Goal: Task Accomplishment & Management: Manage account settings

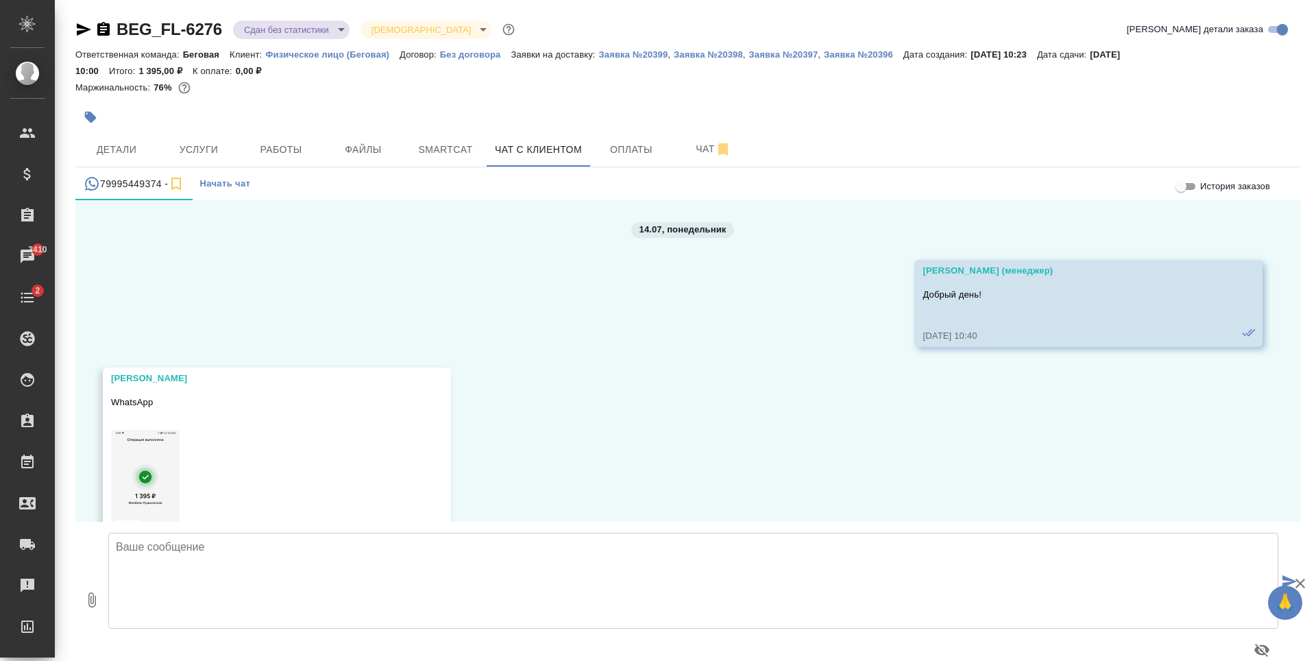
scroll to position [2224, 0]
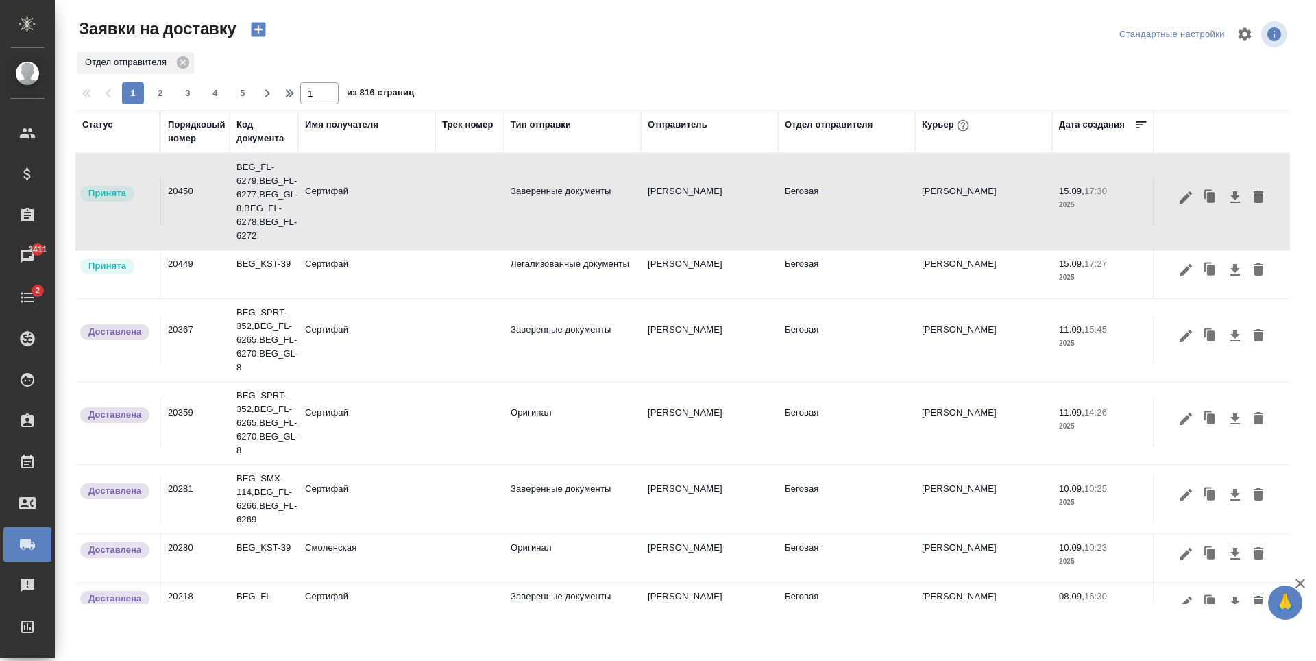
click at [444, 217] on td at bounding box center [469, 202] width 69 height 48
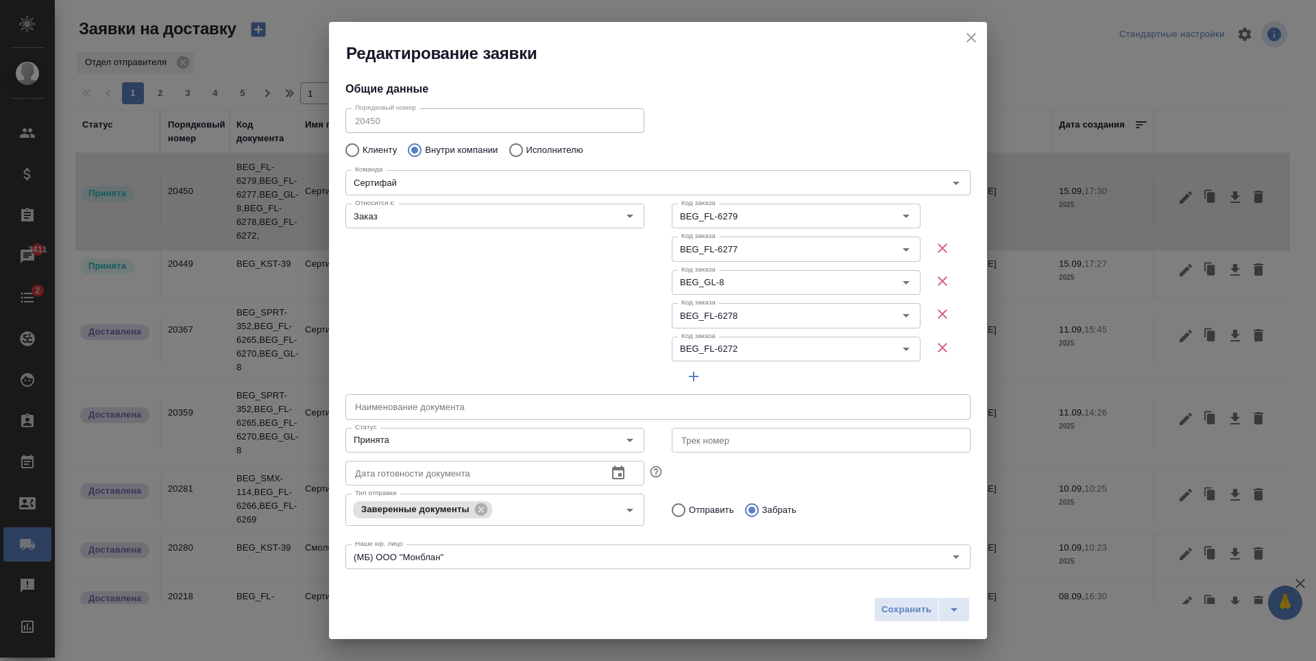
click at [969, 34] on icon "close" at bounding box center [971, 37] width 16 height 16
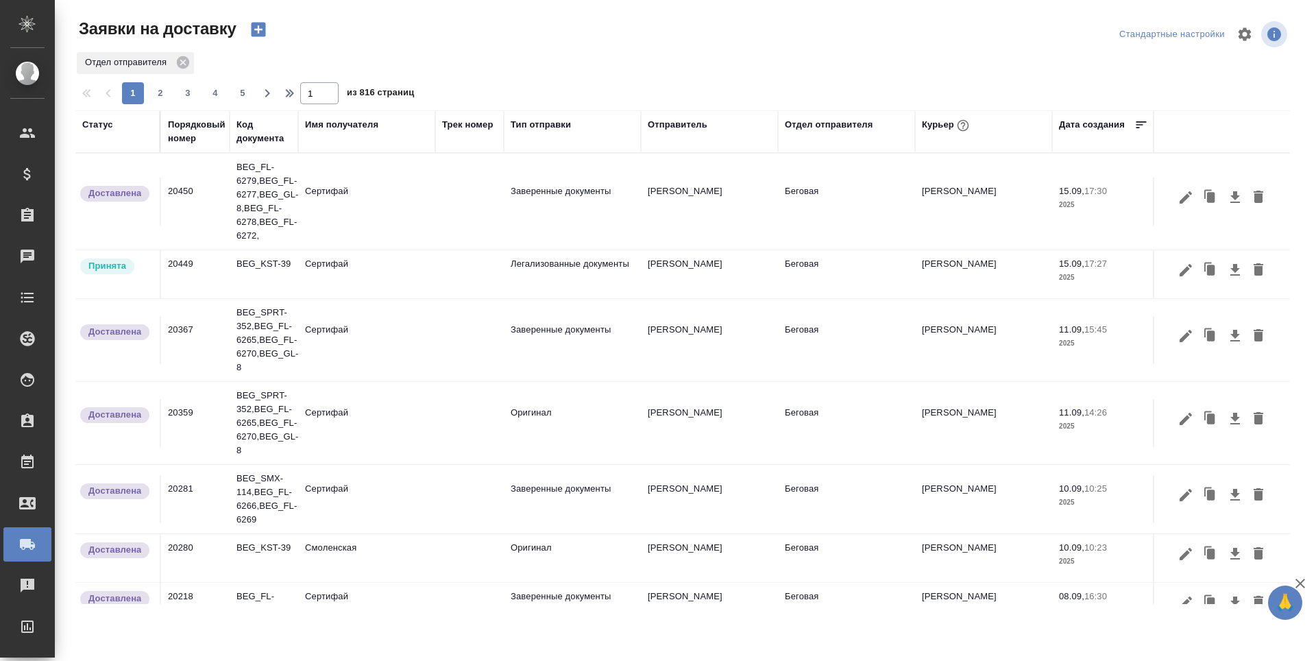
click at [443, 192] on td at bounding box center [469, 202] width 69 height 48
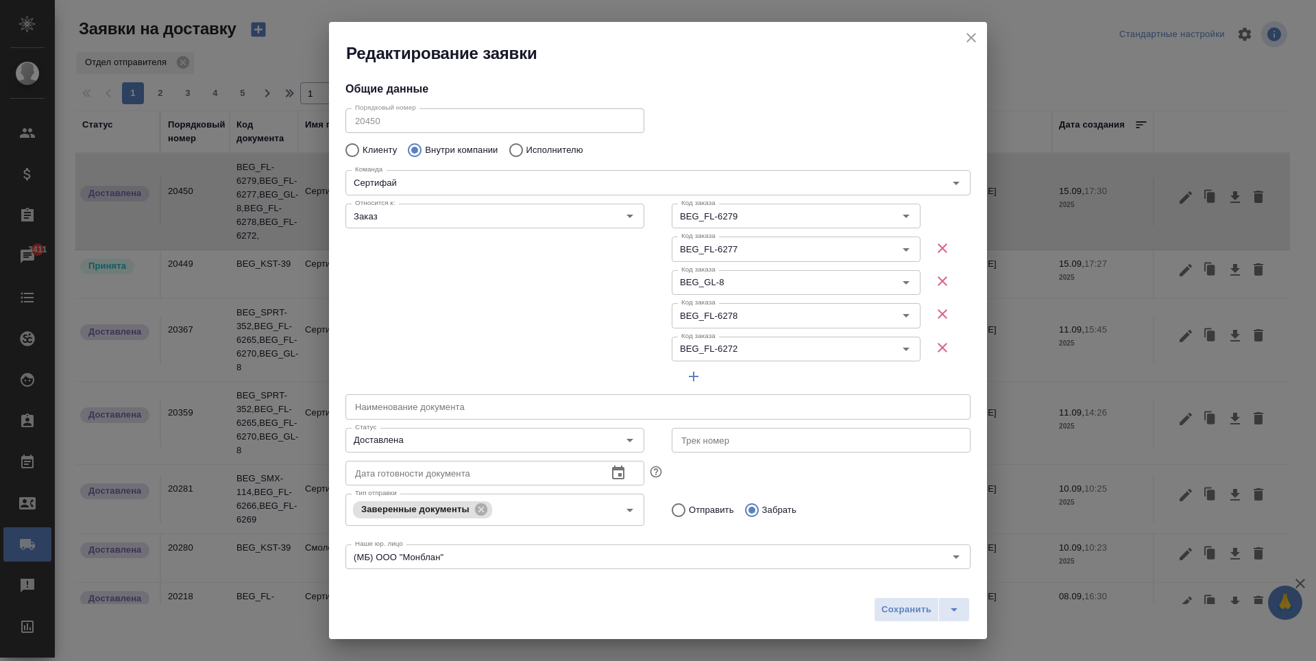
type input "Северов Олег"
click at [978, 19] on div "Редактирование заявки Общие данные Порядковый номер 20450 Порядковый номер Клие…" at bounding box center [658, 330] width 1316 height 661
click at [970, 38] on icon "close" at bounding box center [972, 38] width 10 height 10
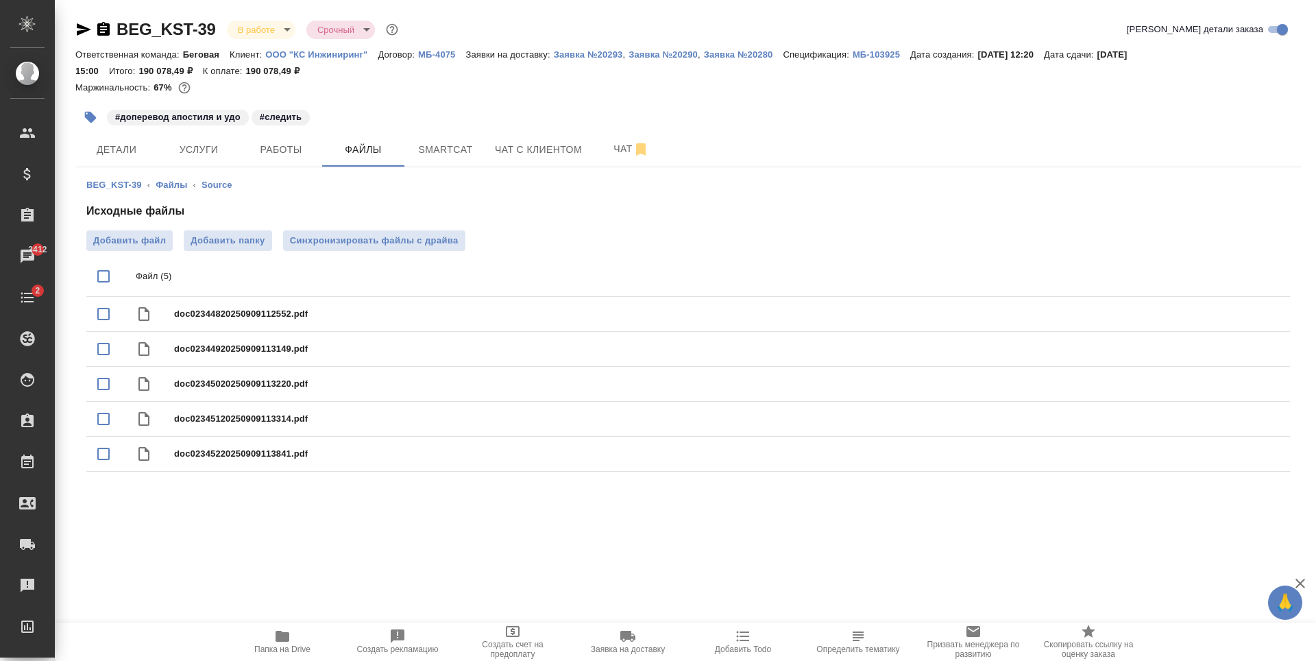
click at [187, 149] on span "Услуги" at bounding box center [199, 149] width 66 height 17
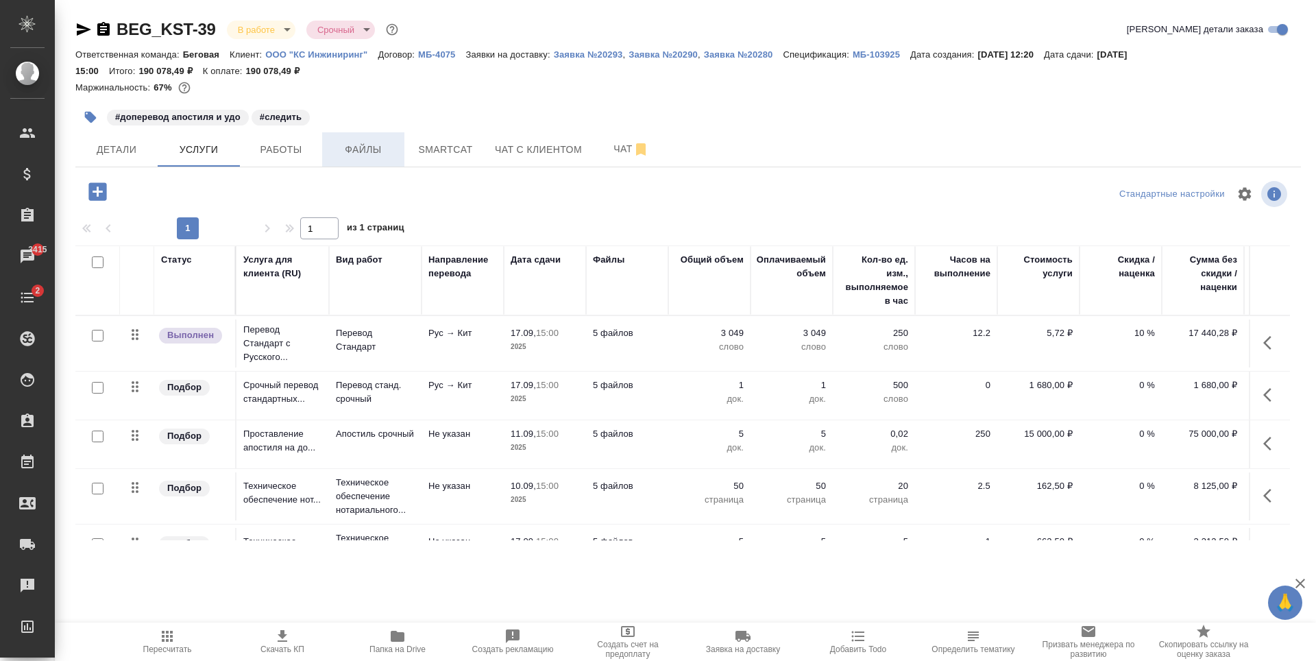
click at [360, 149] on span "Файлы" at bounding box center [363, 149] width 66 height 17
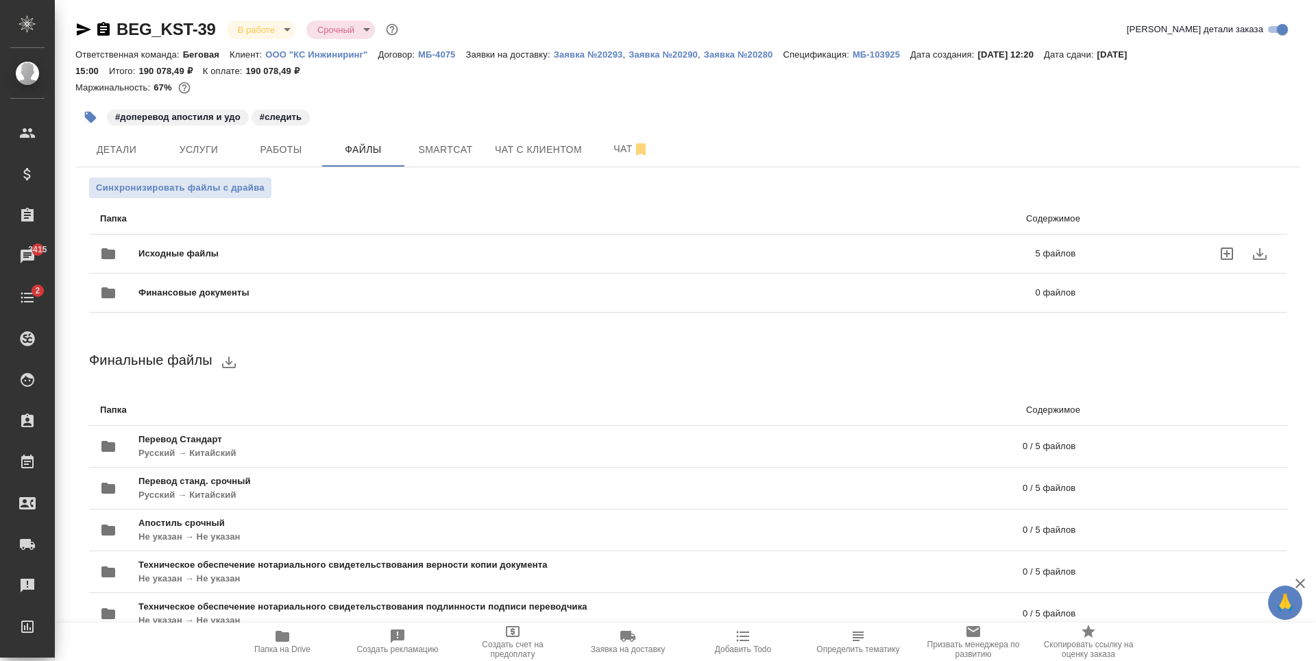
click at [343, 250] on span "Исходные файлы" at bounding box center [382, 254] width 489 height 14
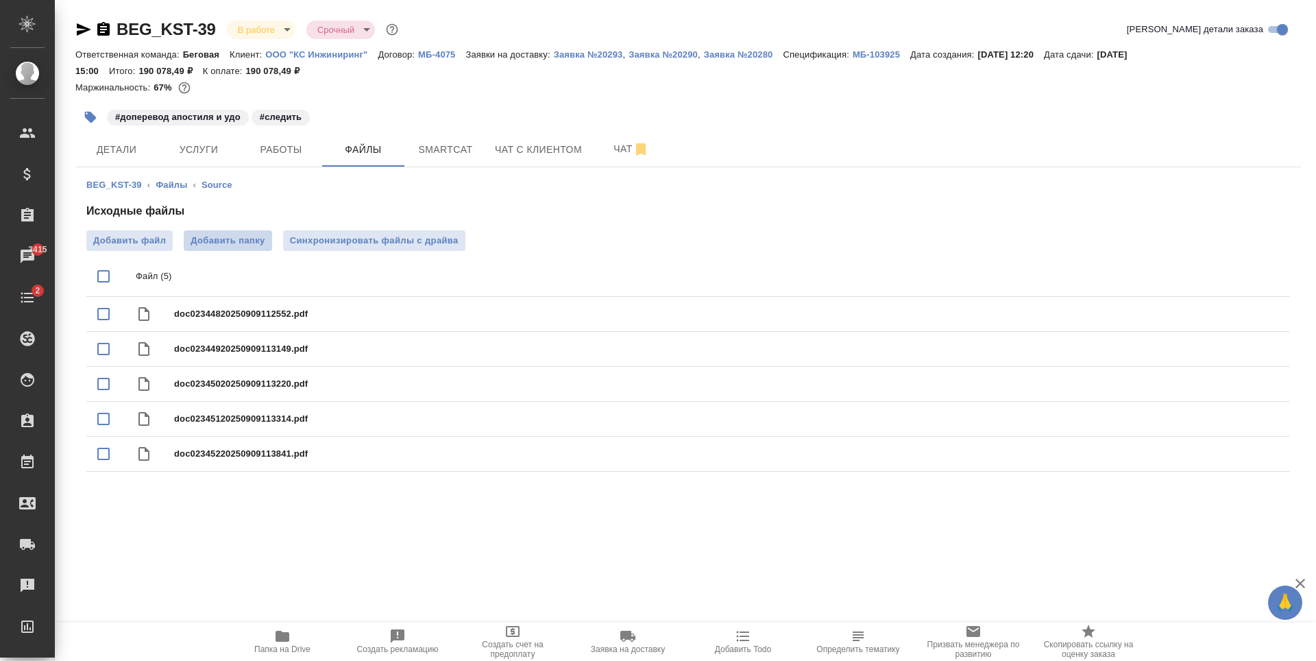
click at [262, 235] on span "Добавить папку" at bounding box center [228, 241] width 74 height 14
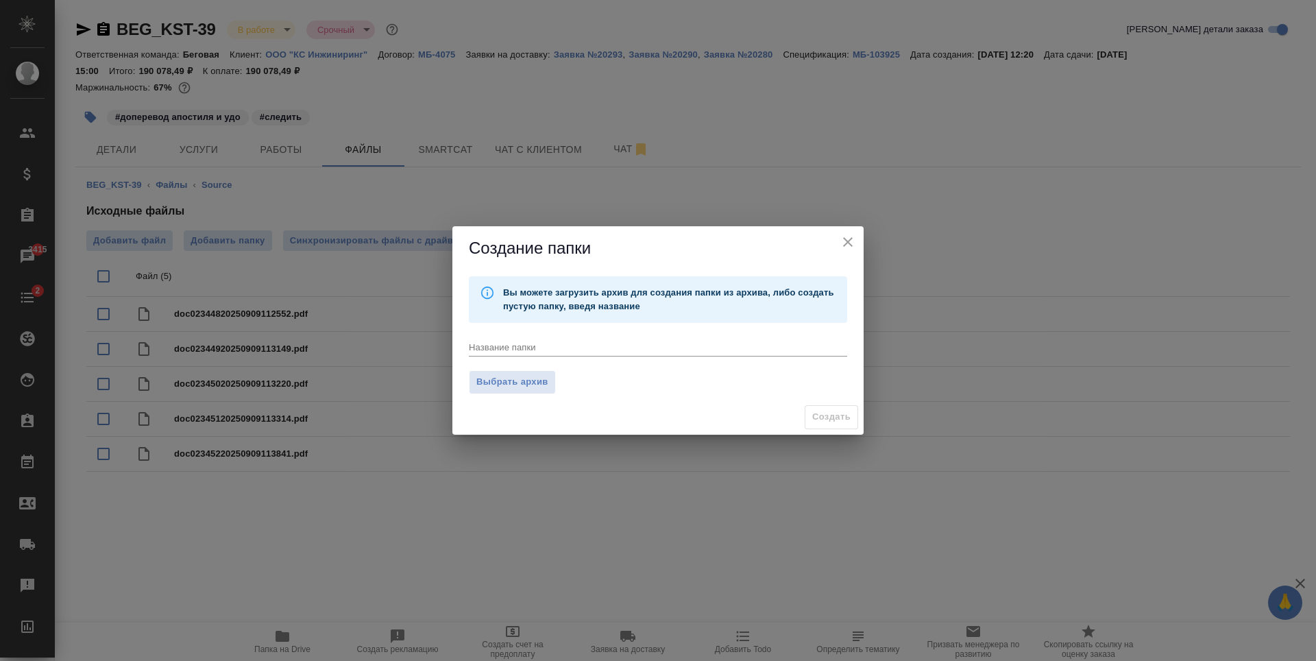
click at [564, 353] on div "x" at bounding box center [658, 347] width 378 height 17
type textarea "Доперевод печатей"
click at [801, 419] on div "Создать" at bounding box center [657, 417] width 411 height 35
click at [812, 415] on span "Создать" at bounding box center [831, 417] width 38 height 16
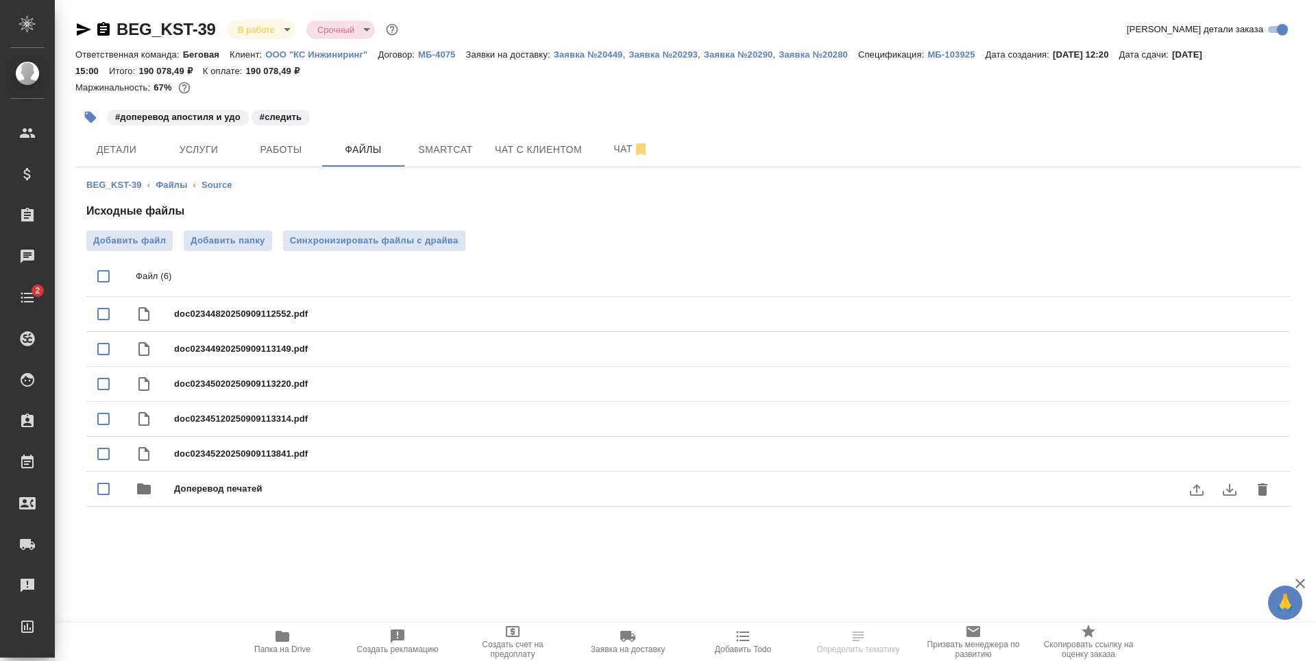
click at [325, 484] on span "Доперевод печатей" at bounding box center [715, 489] width 1083 height 14
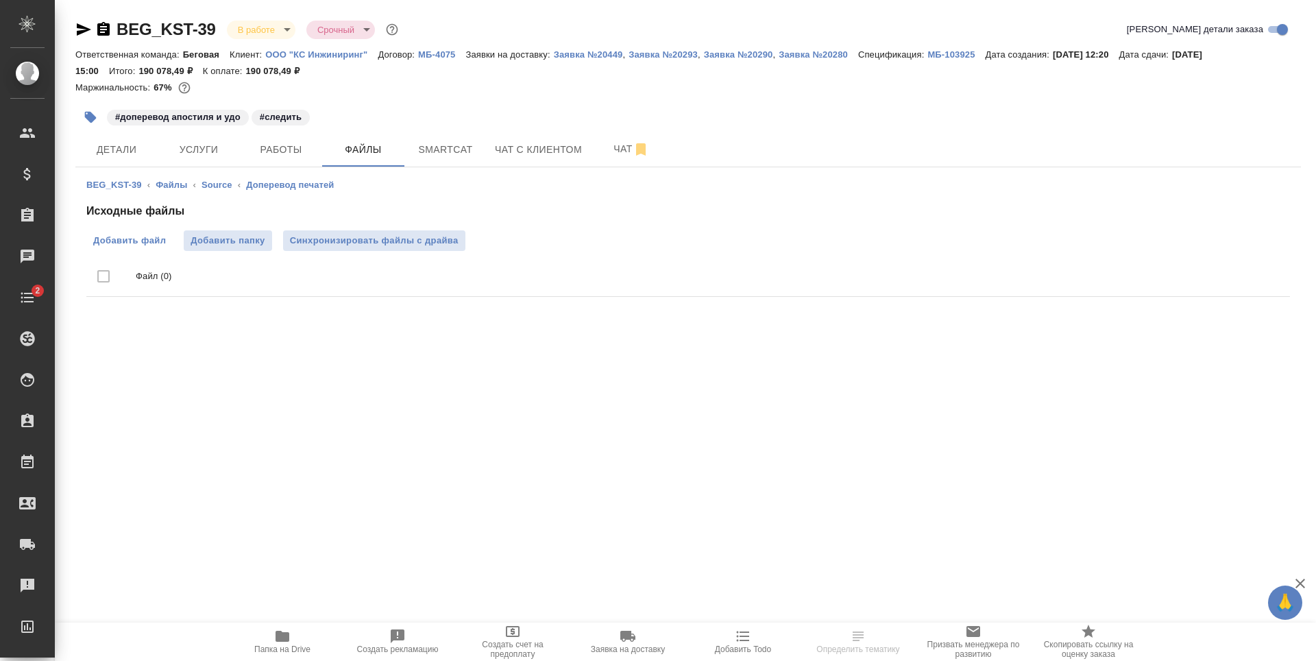
click at [154, 241] on span "Добавить файл" at bounding box center [129, 241] width 73 height 14
click at [0, 0] on input "Добавить файл" at bounding box center [0, 0] width 0 height 0
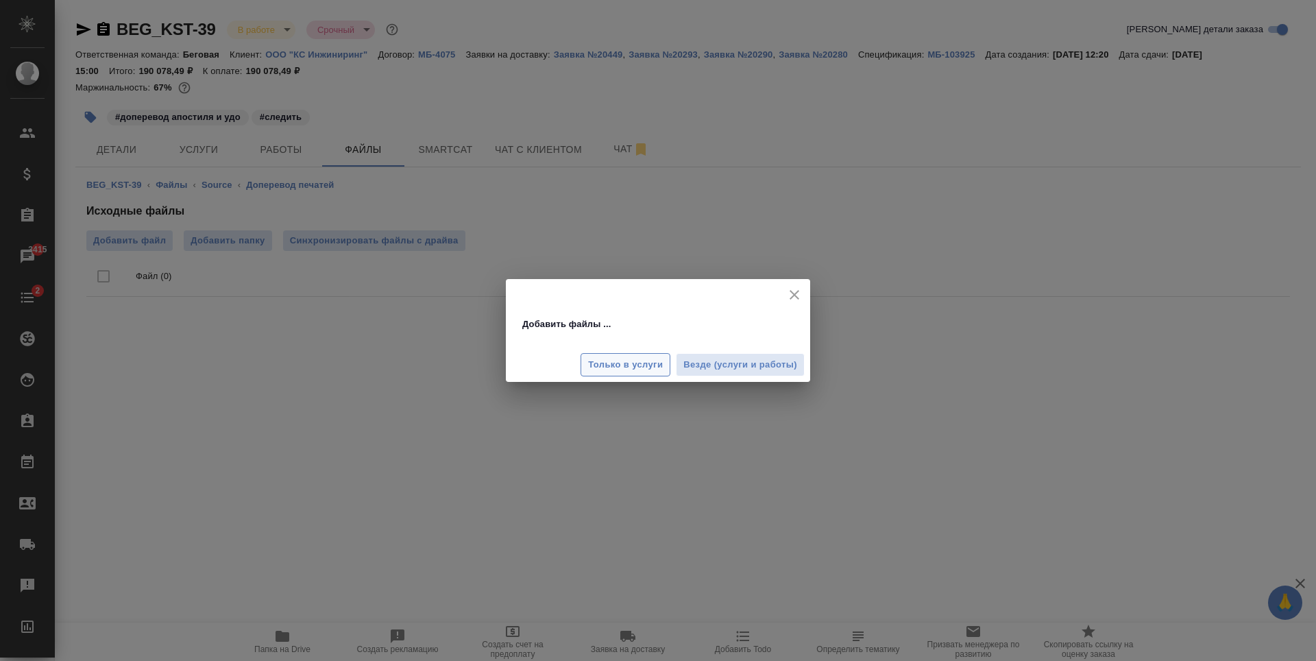
click at [642, 370] on span "Только в услуги" at bounding box center [625, 365] width 75 height 16
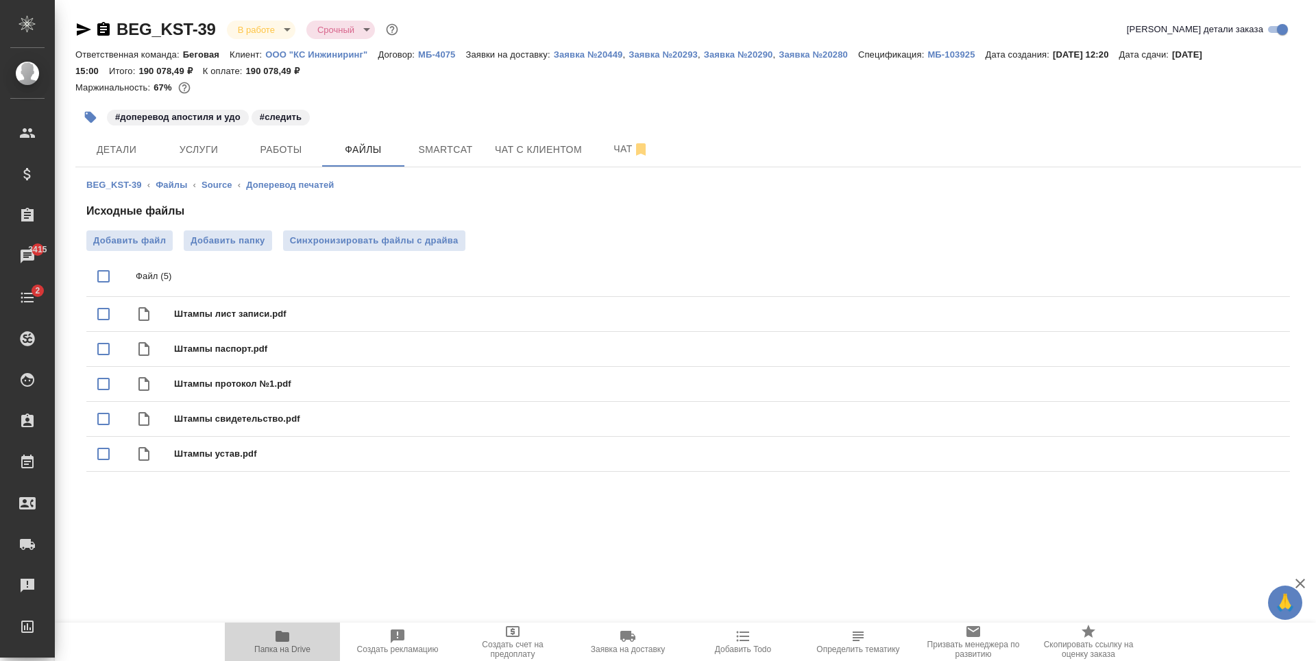
click at [289, 643] on icon "button" at bounding box center [282, 636] width 16 height 16
click at [122, 145] on span "Детали" at bounding box center [117, 149] width 66 height 17
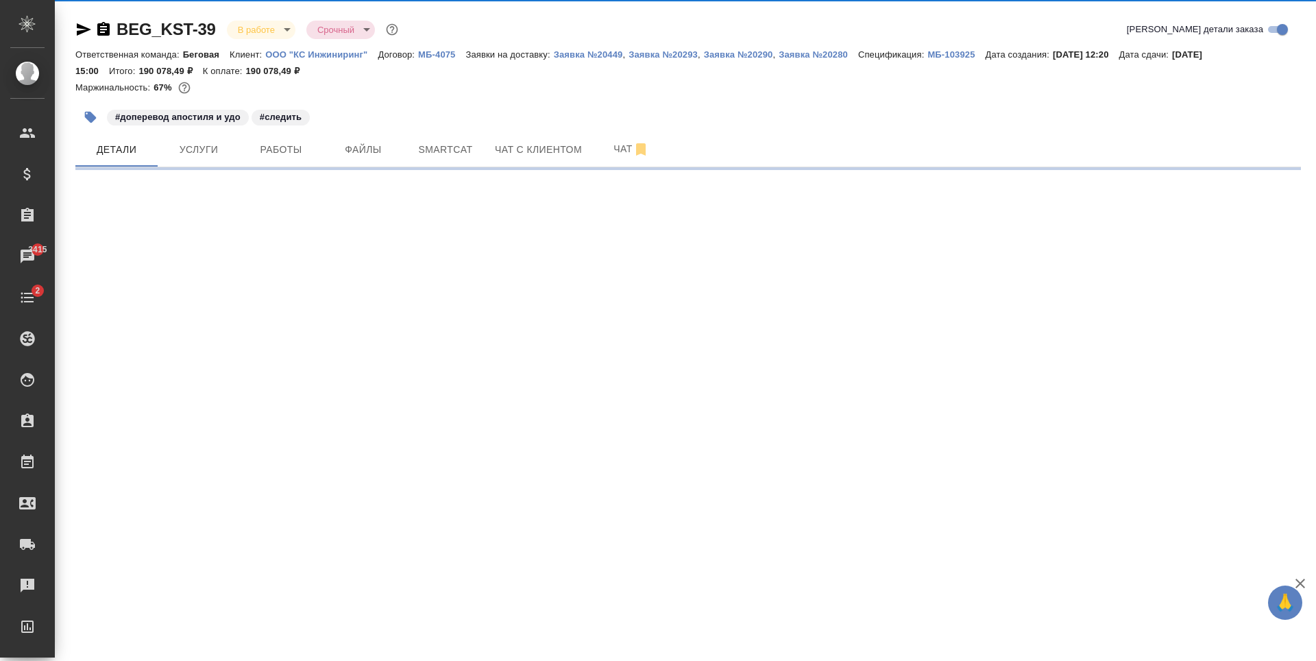
select select "RU"
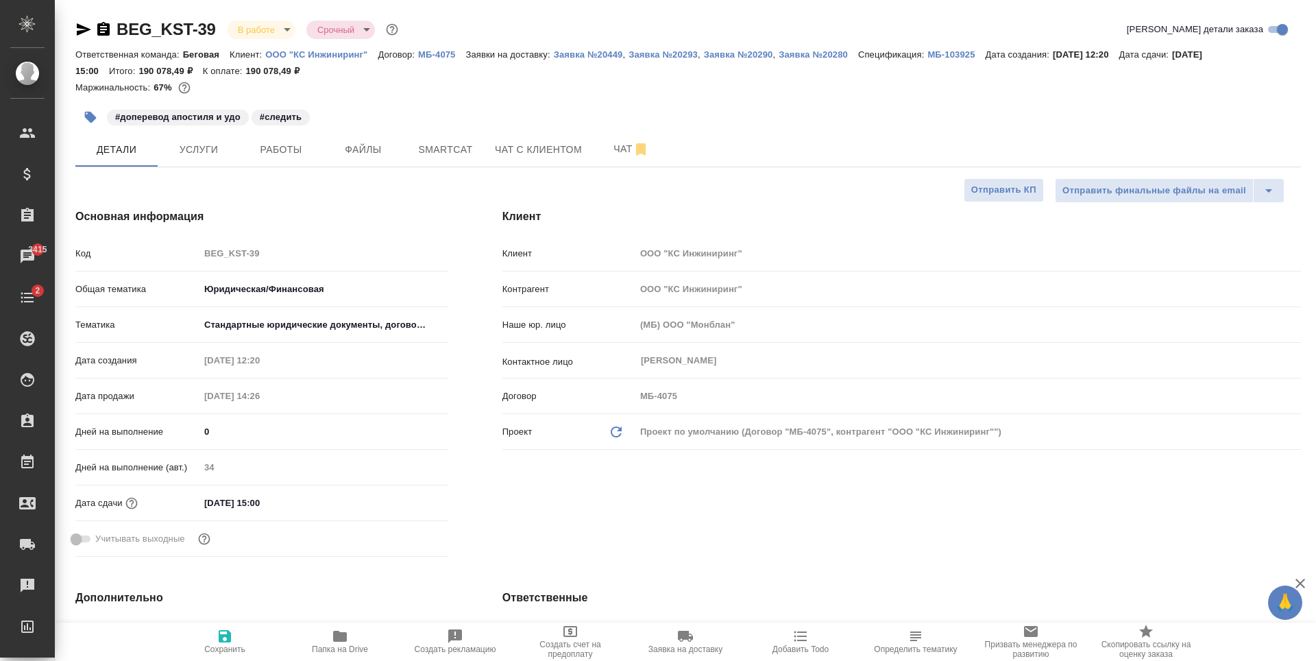
type textarea "x"
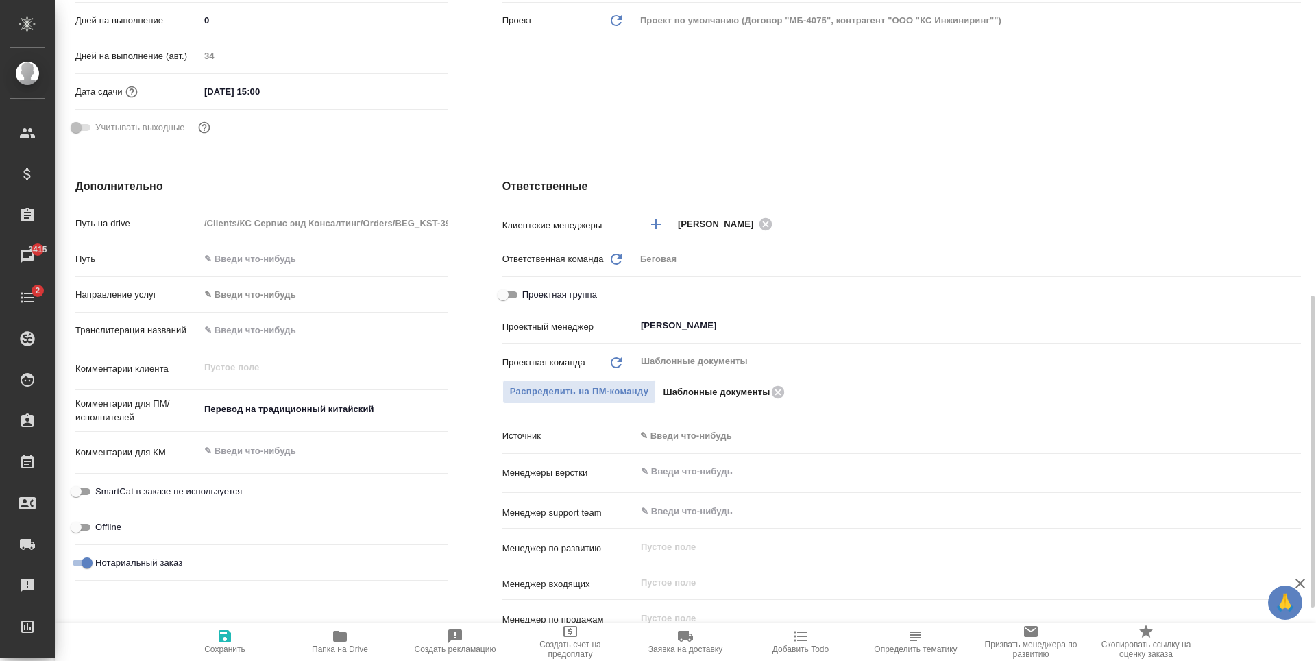
scroll to position [480, 0]
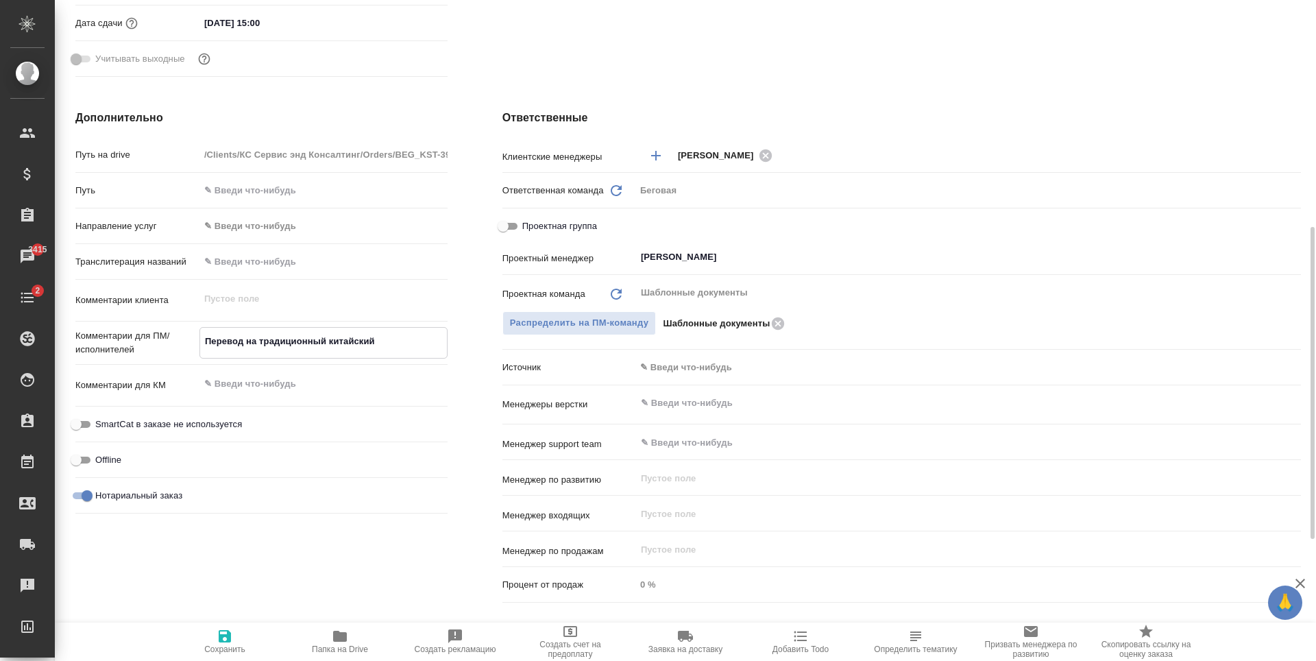
type textarea "x"
click at [422, 341] on textarea "Перевод на традиционный китайский" at bounding box center [323, 341] width 247 height 23
drag, startPoint x: 402, startPoint y: 348, endPoint x: 413, endPoint y: 347, distance: 11.1
click at [413, 347] on textarea "Перевод на традиционный китайский" at bounding box center [323, 341] width 247 height 23
type textarea "Перевод на традиционный китайский;"
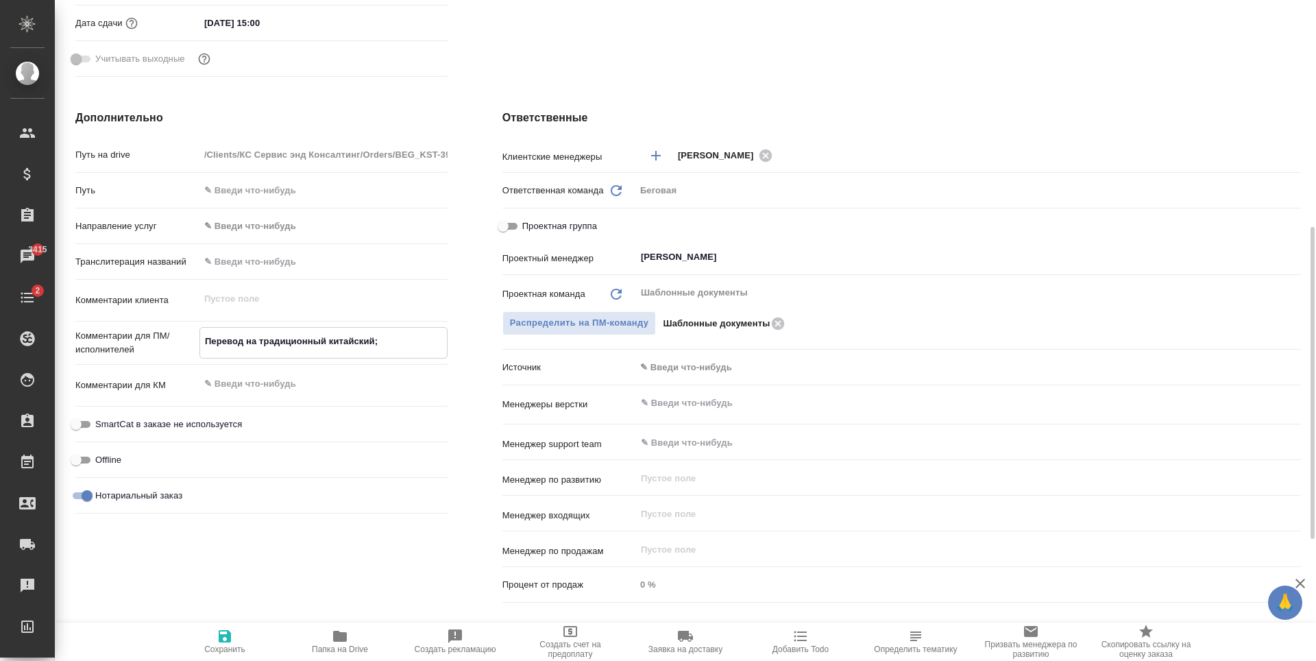
type textarea "x"
type textarea "Перевод на традиционный китайский;"
type textarea "x"
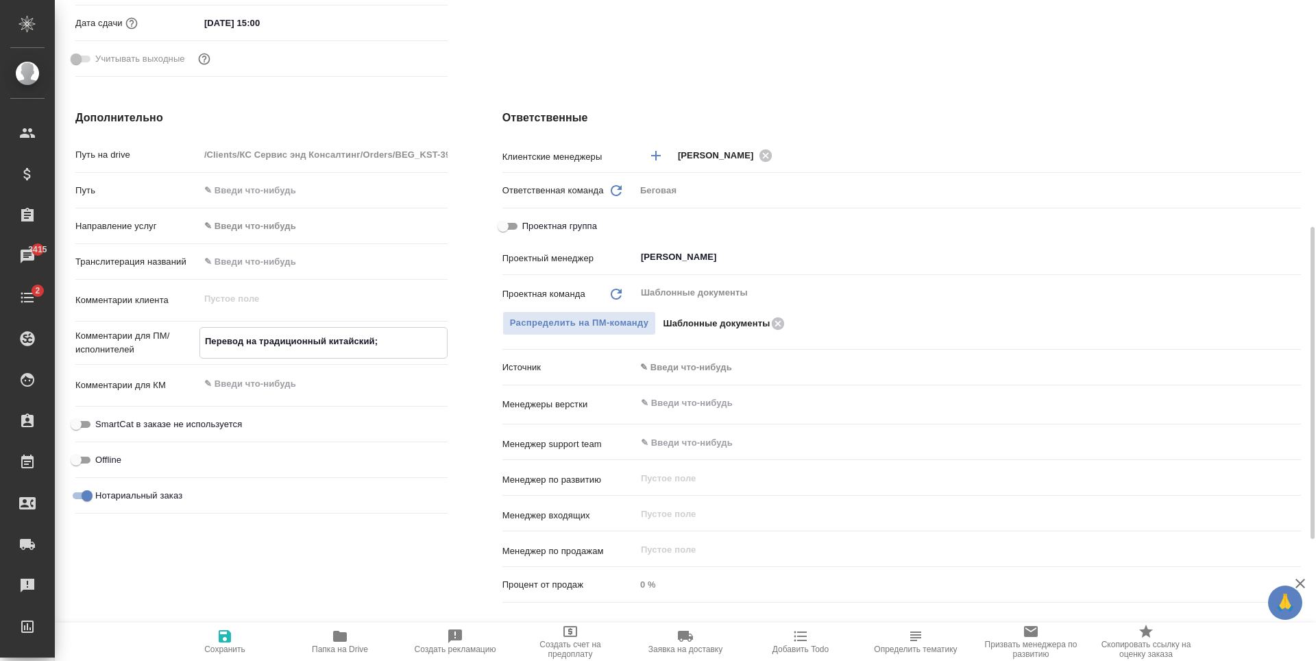
type textarea "x"
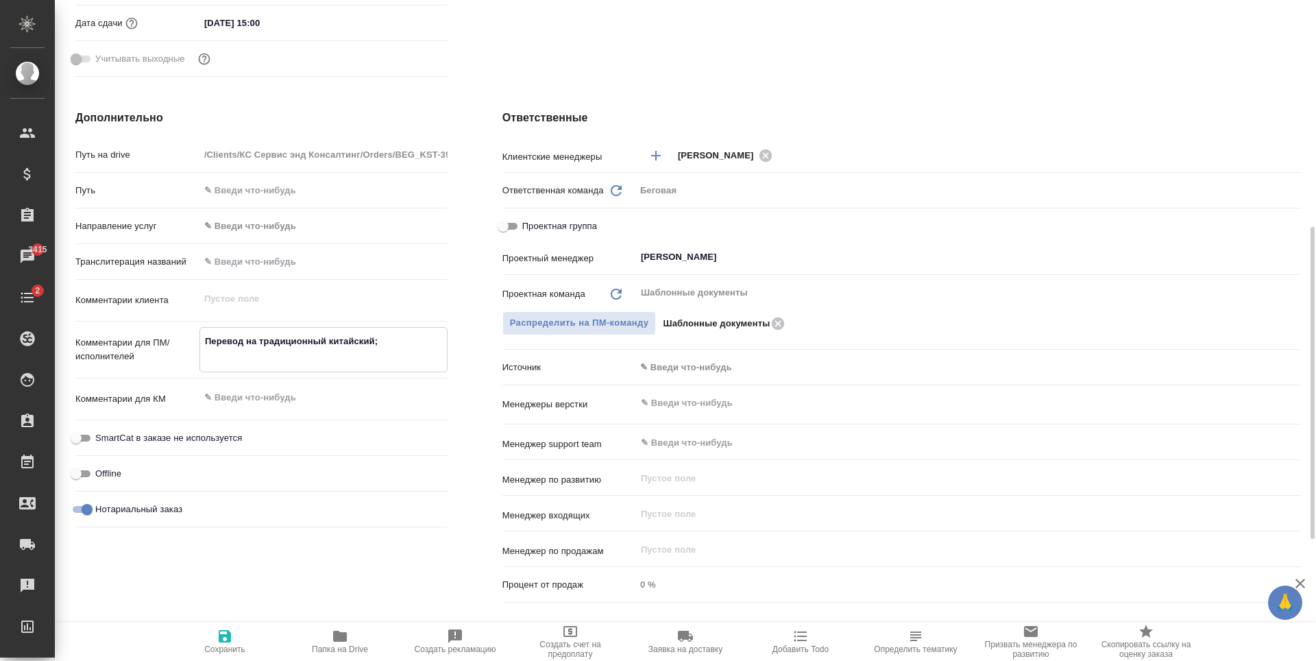
type textarea "Перевод на традиционный китайский;"
type textarea "x"
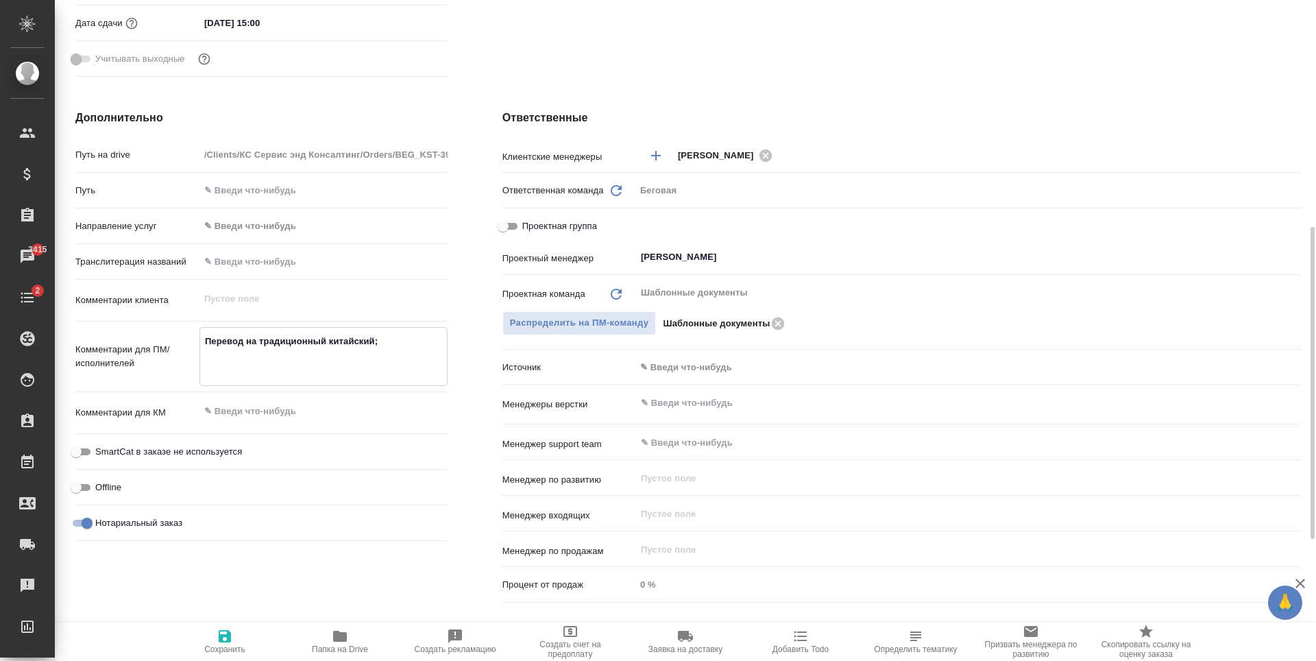
type textarea "Перевод на традиционный китайский; Ш"
type textarea "x"
type textarea "Перевод на традиционный китайский; ШТ"
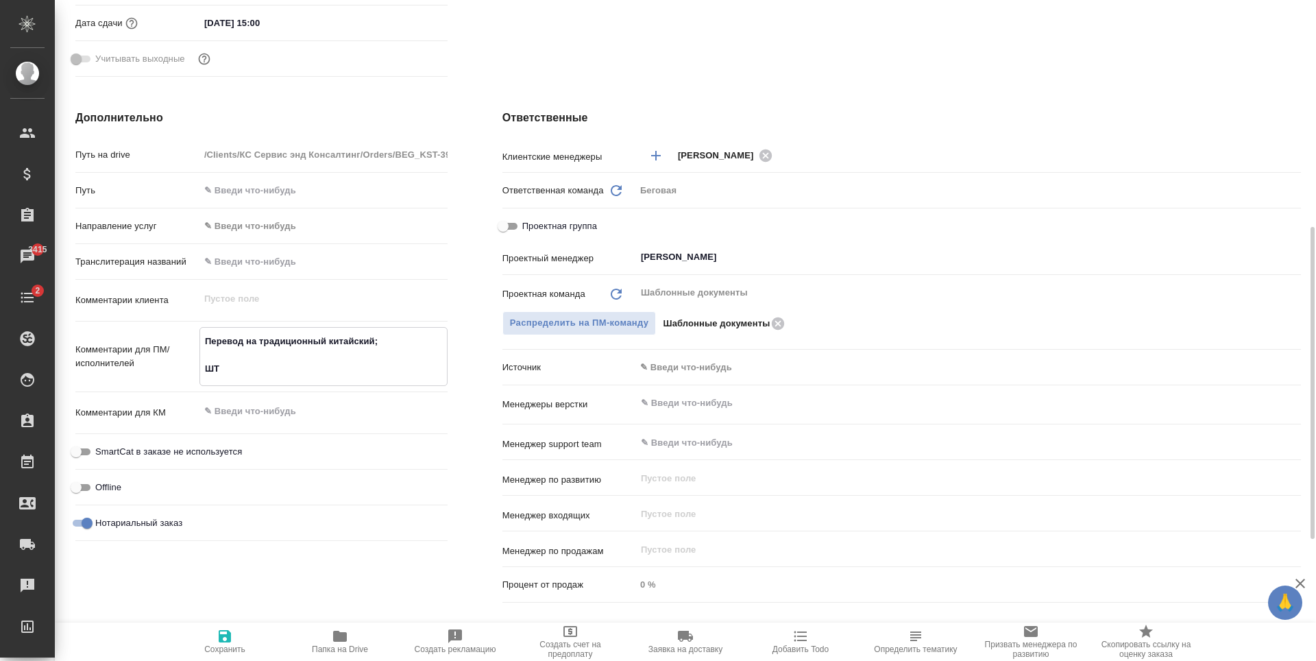
type textarea "x"
type textarea "Перевод на традиционный китайский; ШТА"
type textarea "x"
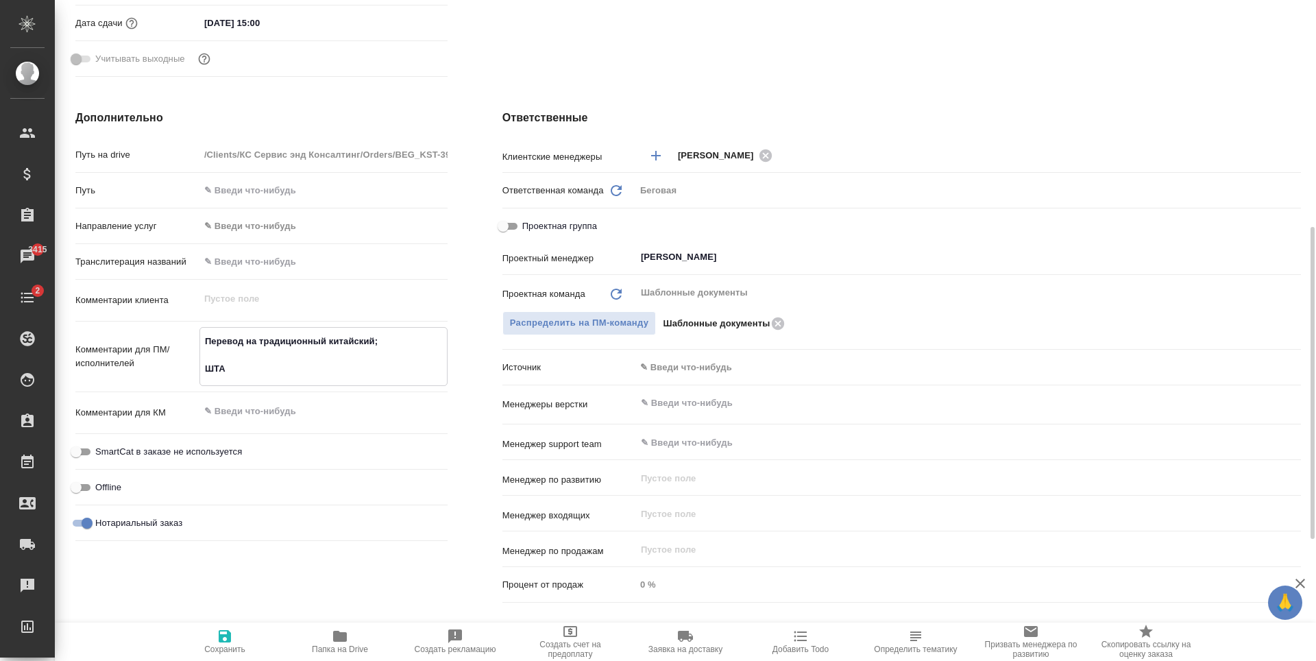
type textarea "x"
type textarea "Перевод на традиционный китайский; ШТАМ"
type textarea "x"
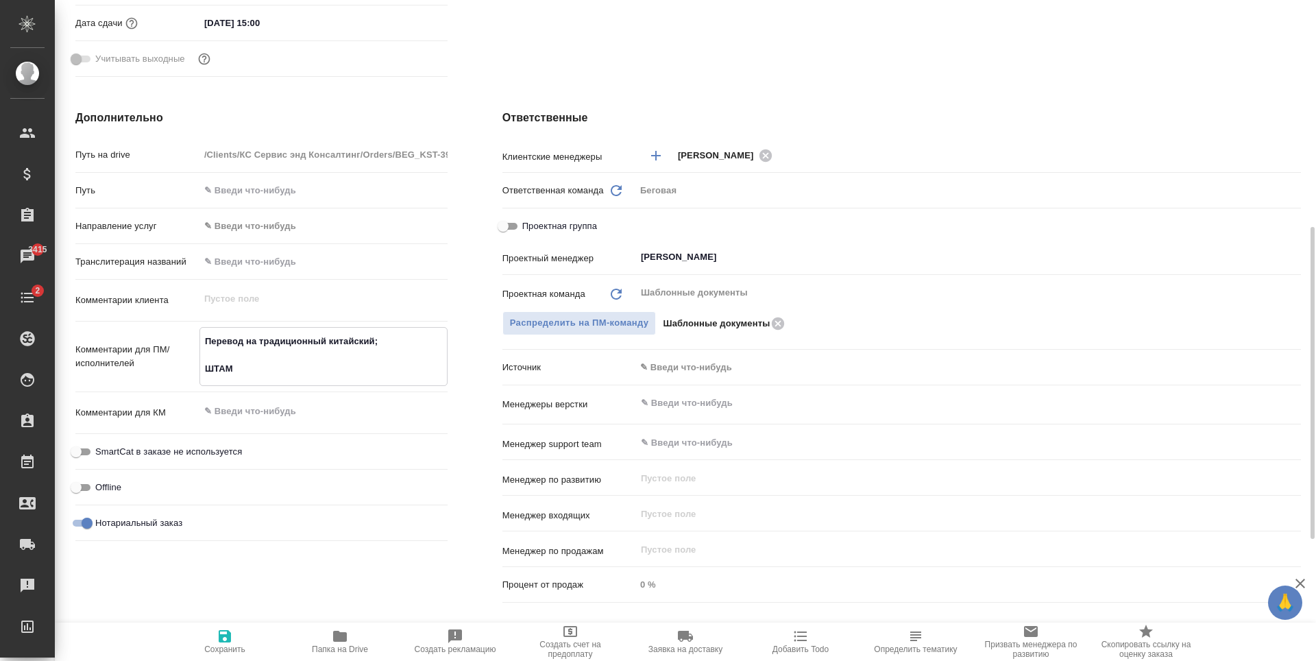
type textarea "x"
type textarea "Перевод на традиционный китайский; ШТАМП"
type textarea "x"
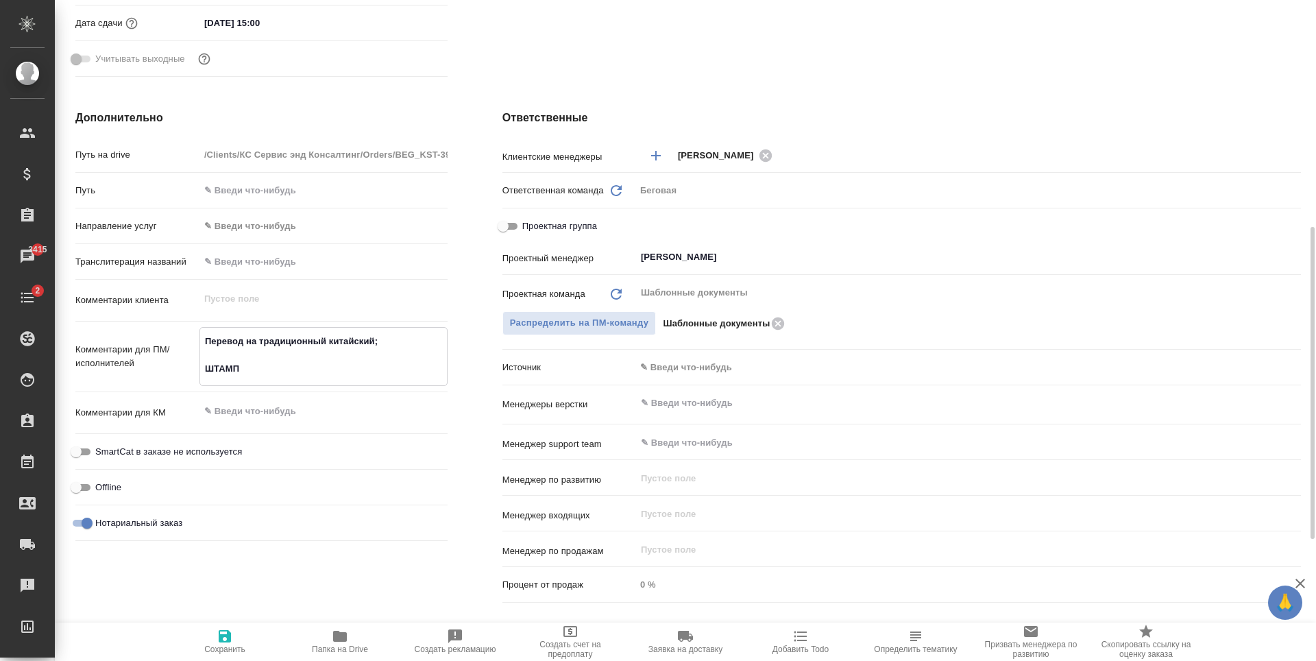
type textarea "Перевод на традиционный китайский; ШТАМ"
type textarea "x"
type textarea "Перевод на традиционный китайский; ШТА"
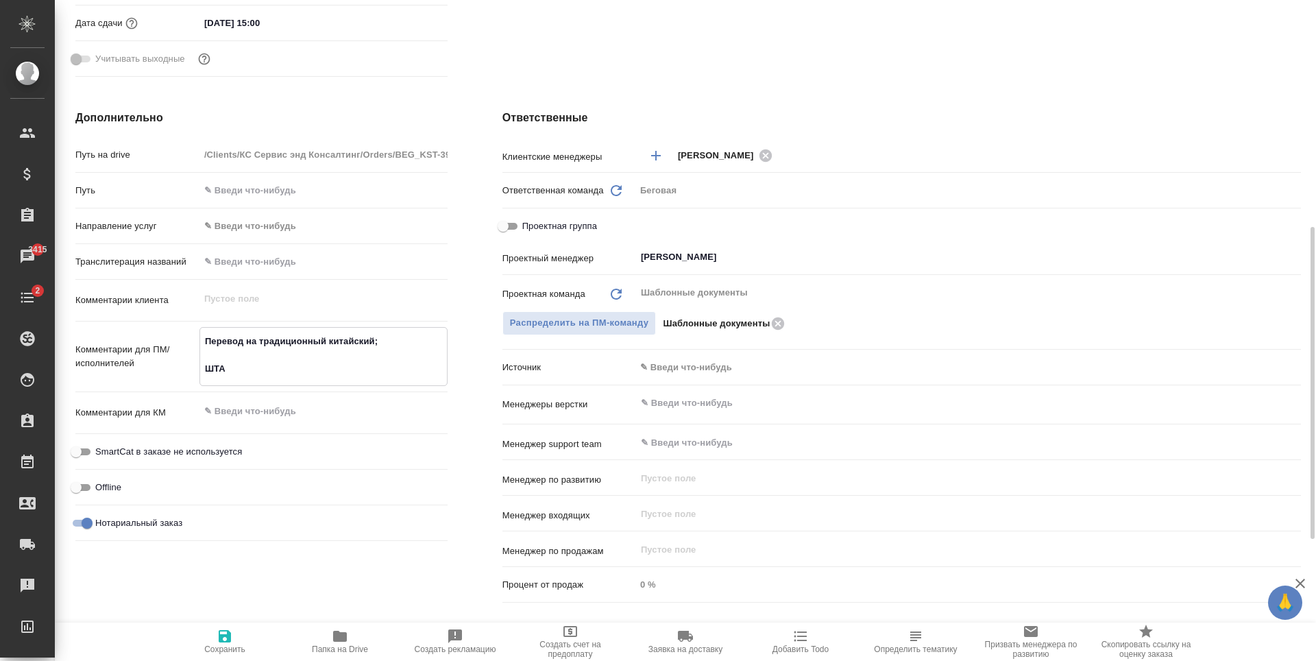
type textarea "x"
type textarea "Перевод на традиционный китайский; ШТ"
type textarea "x"
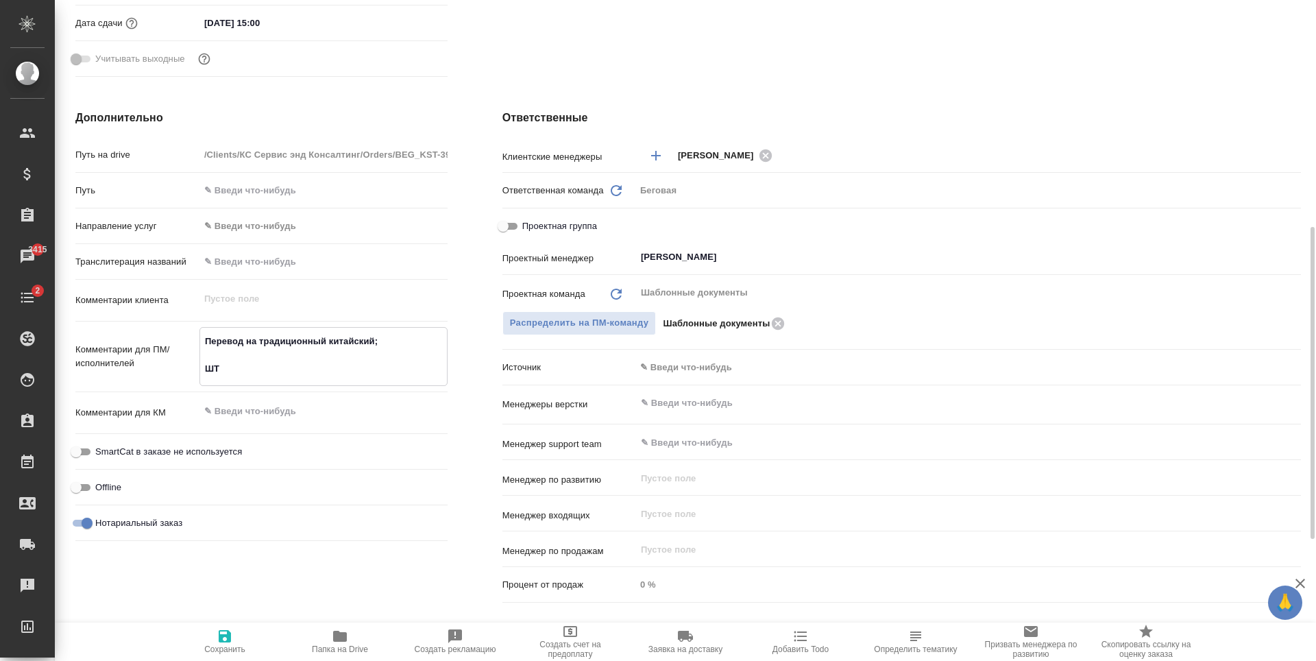
type textarea "x"
type textarea "Перевод на традиционный китайский; Ш"
type textarea "x"
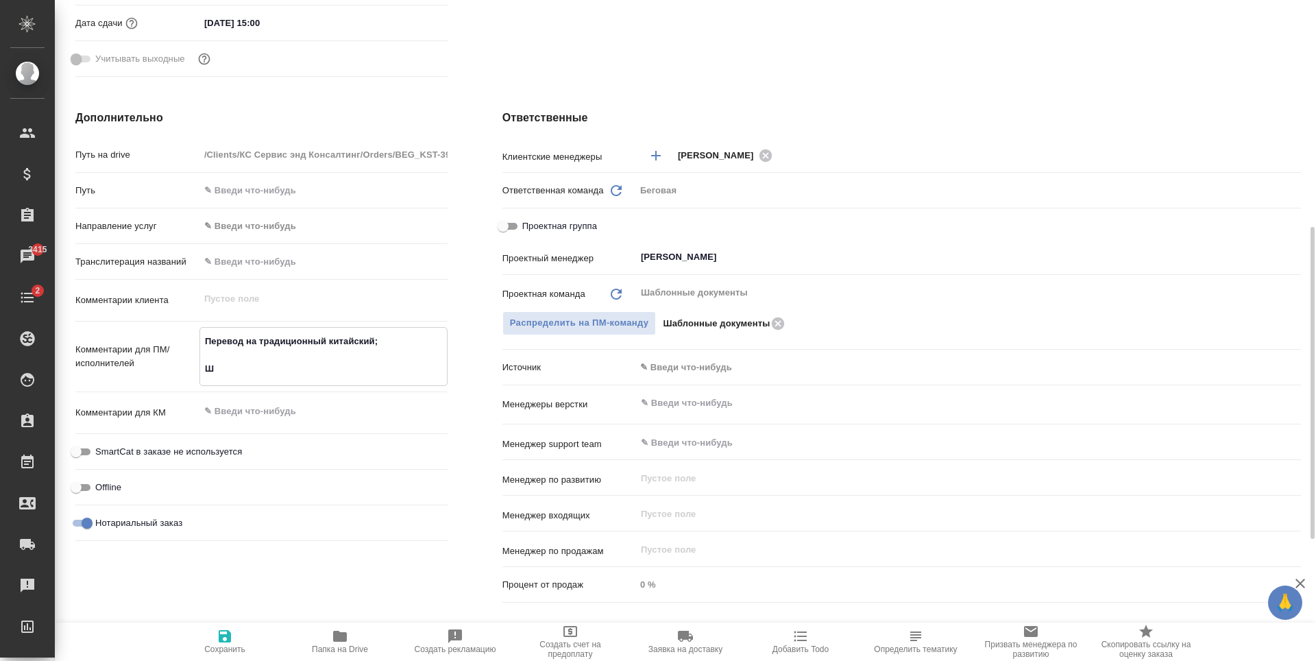
type textarea "x"
type textarea "Перевод на традиционный китайский;"
type textarea "x"
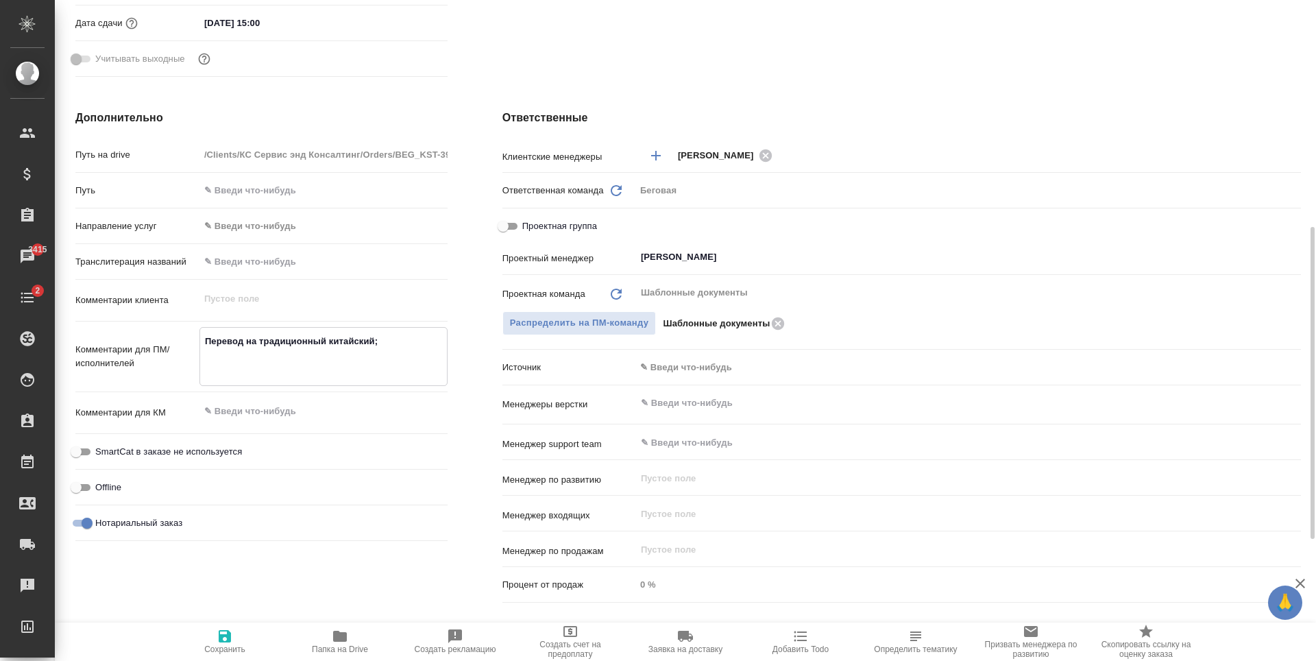
type textarea "Перевод на традиционный китайский; Д"
type textarea "x"
type textarea "Перевод на традиционный китайский; ДО"
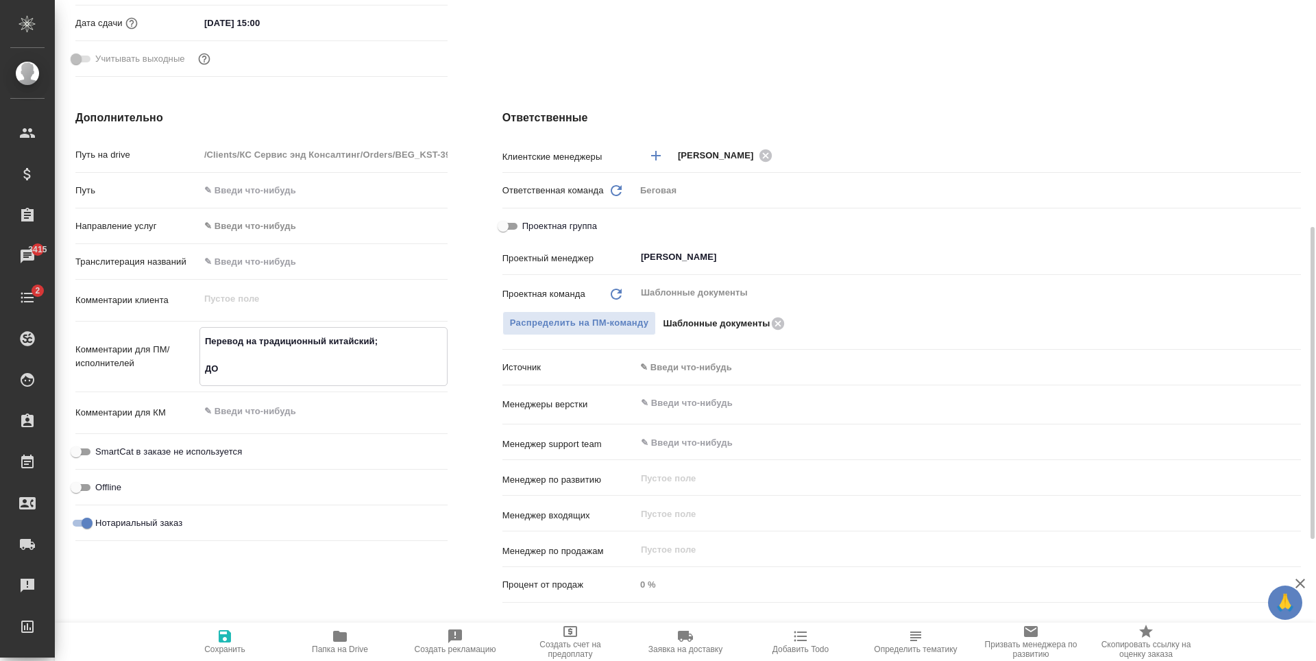
type textarea "x"
type textarea "Перевод на традиционный китайский; ДОП"
type textarea "x"
type textarea "Перевод на традиционный китайский; ДОПЕ"
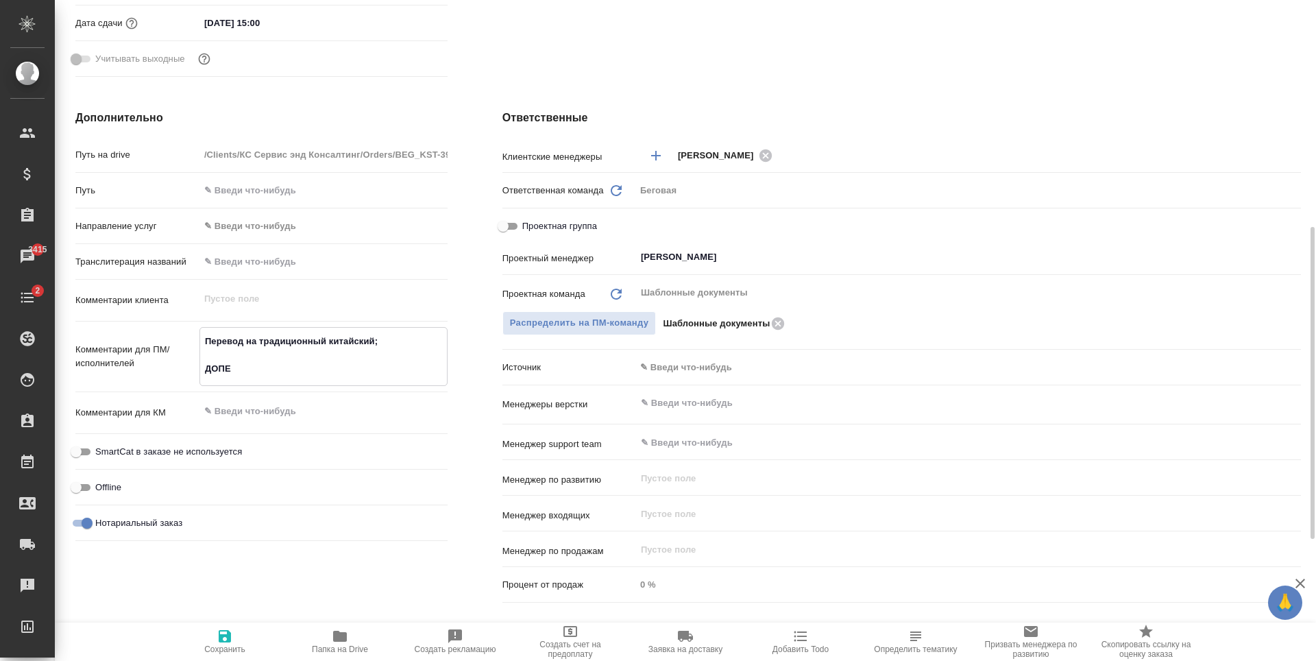
type textarea "x"
type textarea "Перевод на традиционный китайский; ДОПЕР"
type textarea "x"
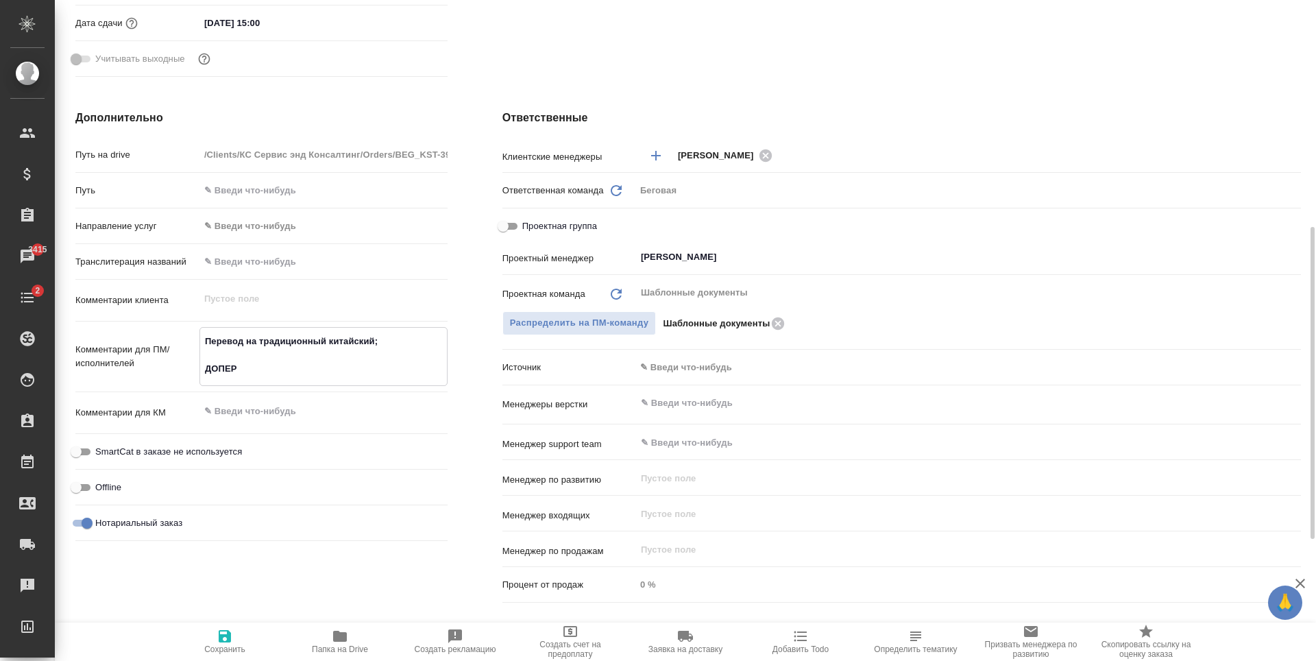
type textarea "x"
type textarea "Перевод на традиционный китайский; ДОПЕРЕ"
type textarea "x"
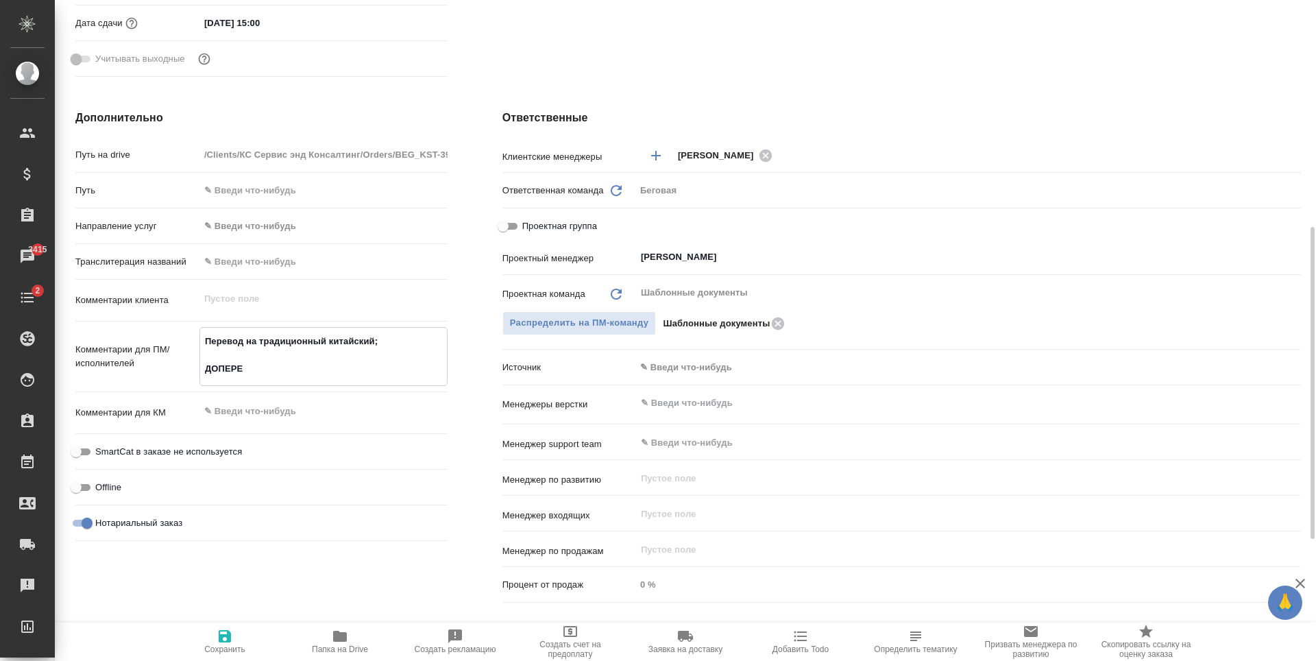
type textarea "x"
type textarea "Перевод на традиционный китайский; ДОПЕРЕВ"
type textarea "x"
type textarea "Перевод на традиционный китайский; ДОПЕРЕВО"
type textarea "x"
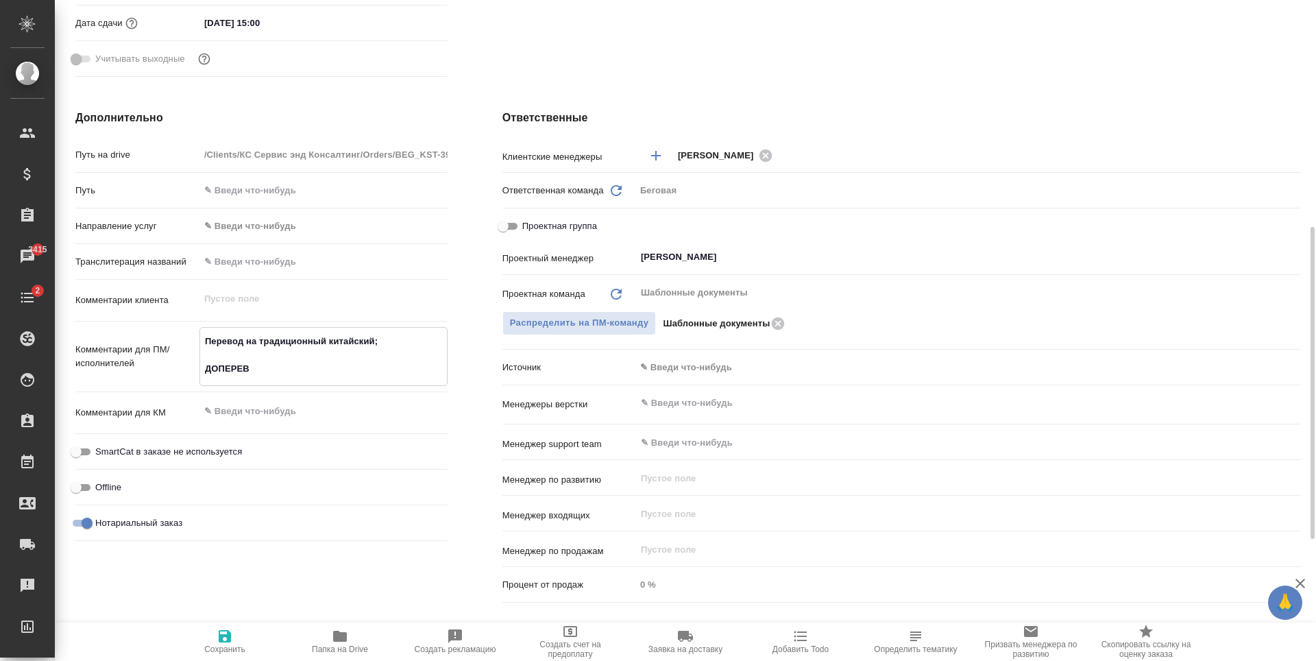
type textarea "x"
type textarea "Перевод на традиционный китайский; ДОПЕРЕВОД"
type textarea "x"
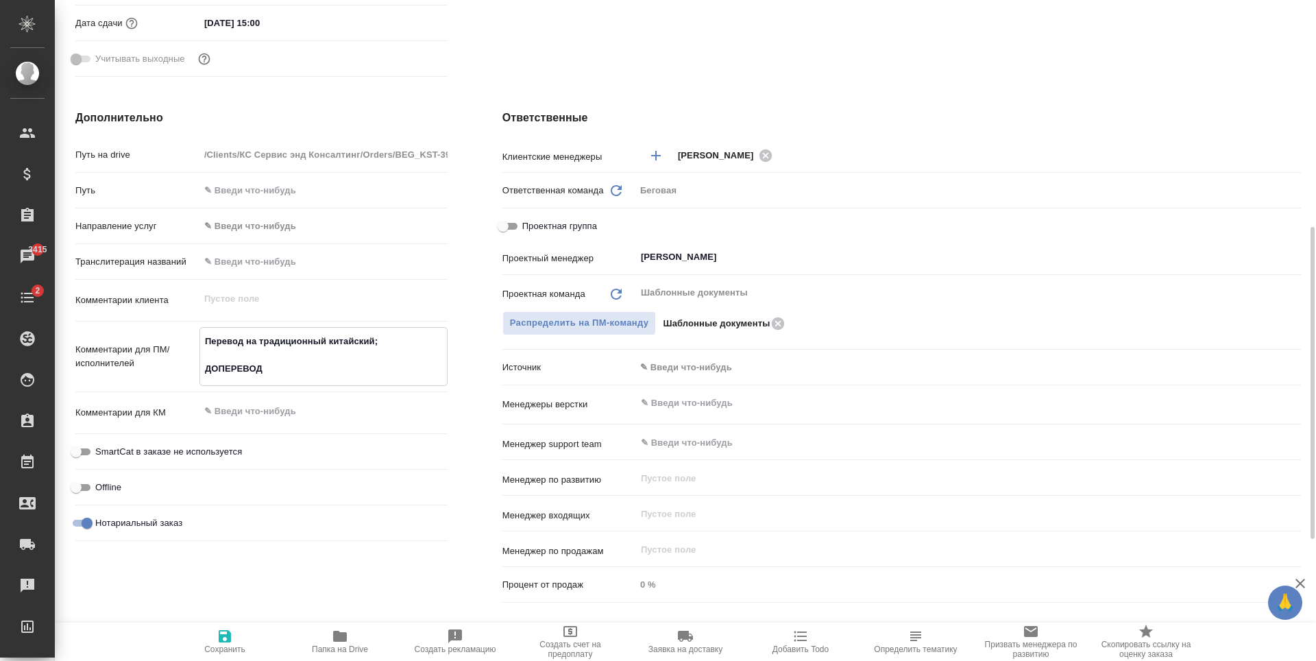
type textarea "Перевод на традиционный китайский; ДОПЕРЕВОД"
type textarea "x"
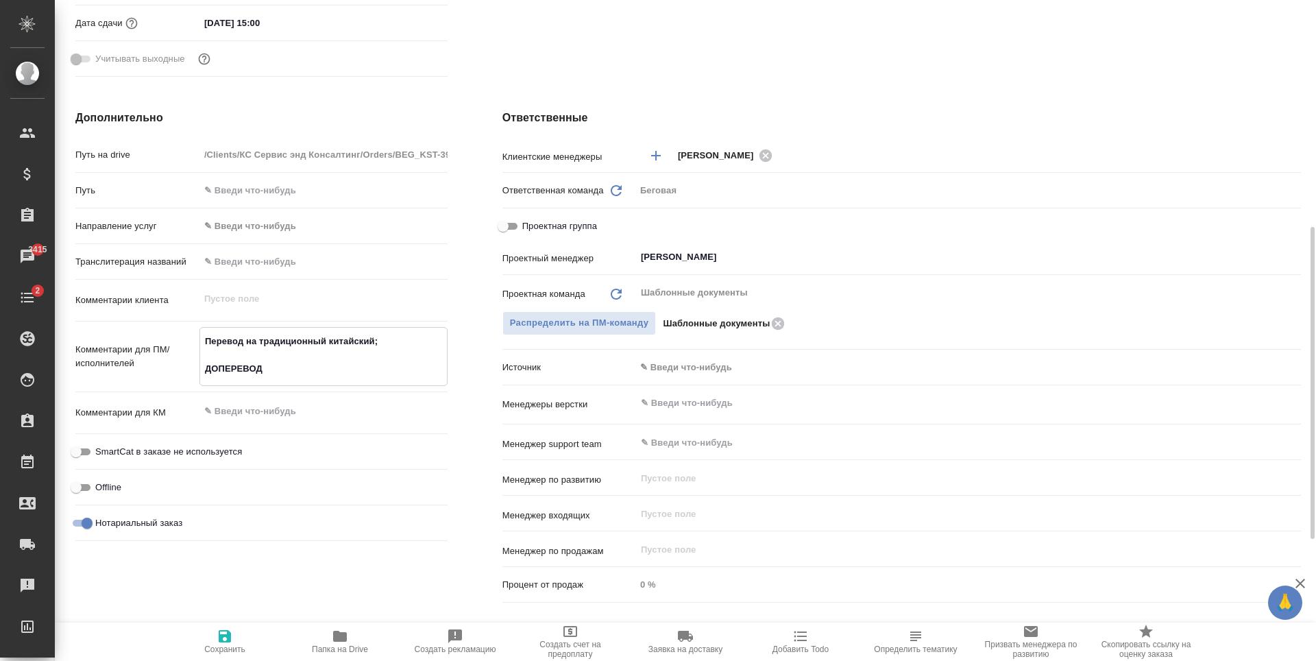
type textarea "Перевод на традиционный китайский; ДОПЕРЕВОД в"
type textarea "x"
type textarea "Перевод на традиционный китайский; ДОПЕРЕВОД в"
type textarea "x"
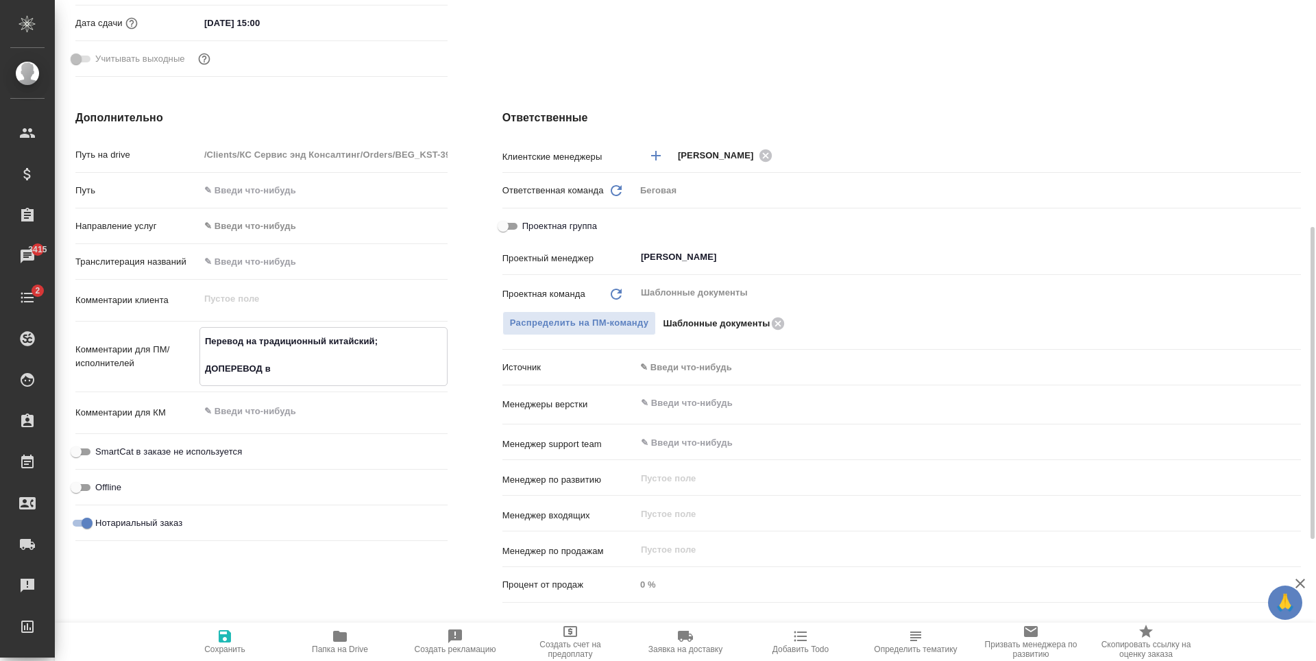
type textarea "x"
type textarea "Перевод на традиционный китайский; ДОПЕРЕВОД в п"
type textarea "x"
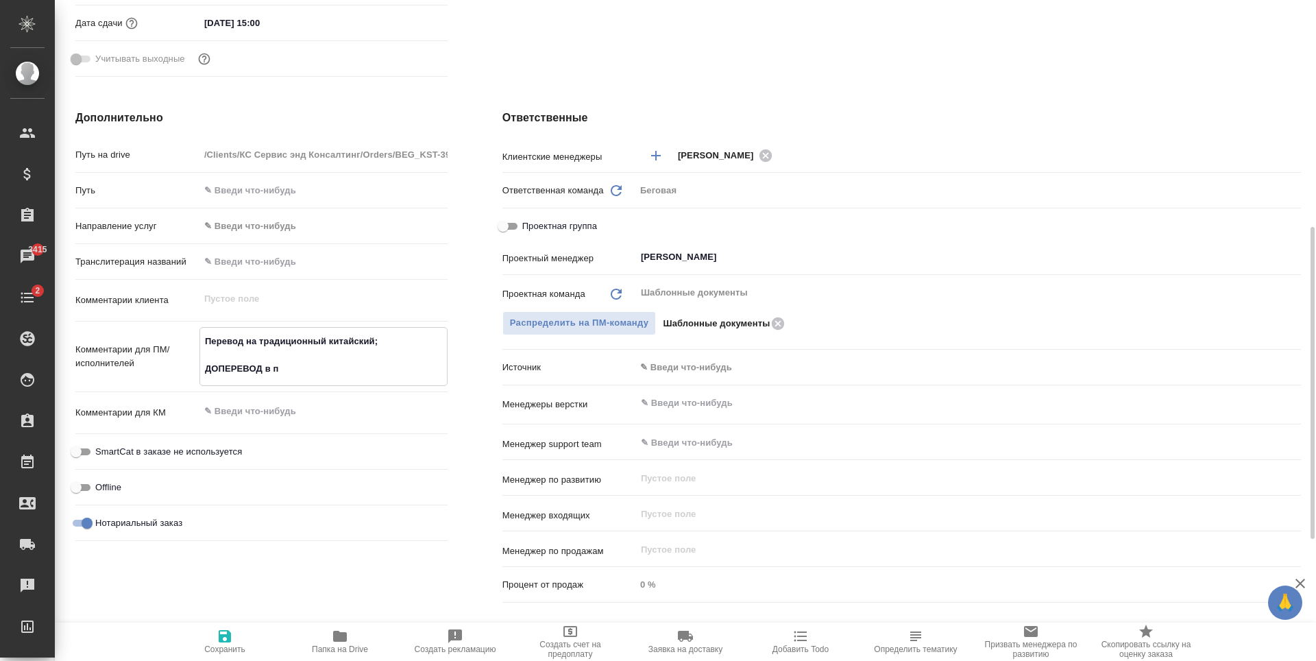
type textarea "x"
type textarea "Перевод на традиционный китайский; ДОПЕРЕВОД в па"
type textarea "x"
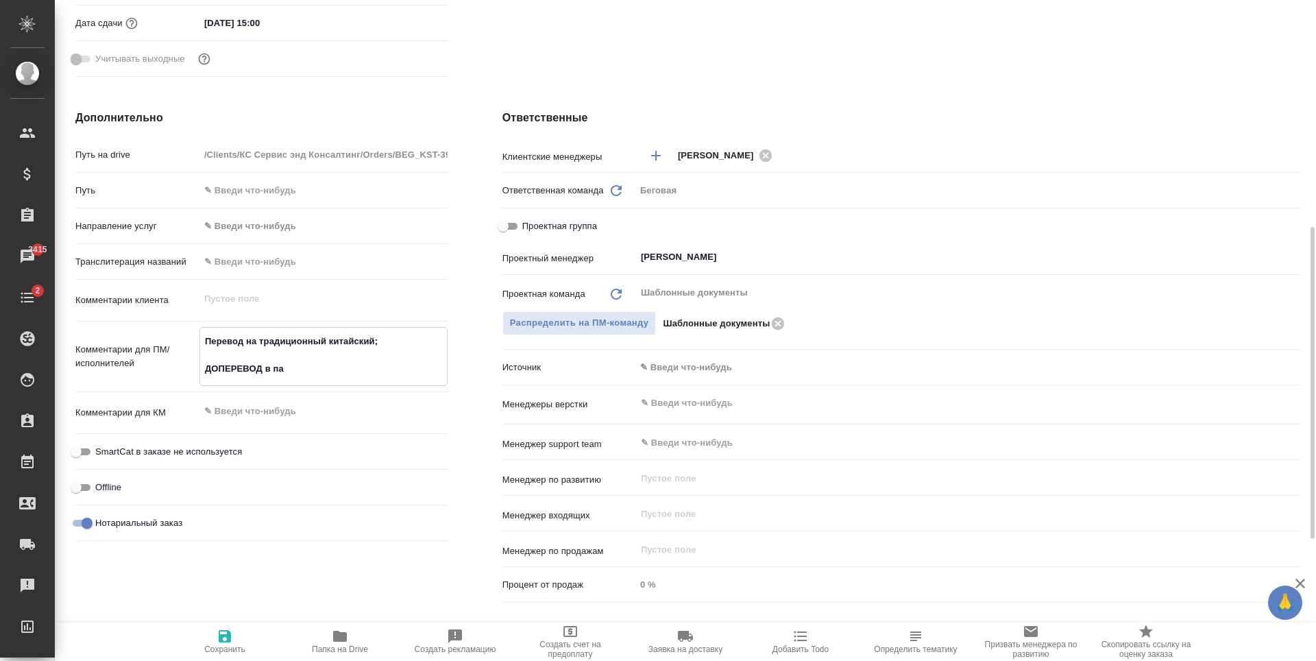
type textarea "Перевод на традиционный китайский; ДОПЕРЕВОД в п"
type textarea "x"
type textarea "Перевод на традиционный китайский; ДОПЕРЕВОД в"
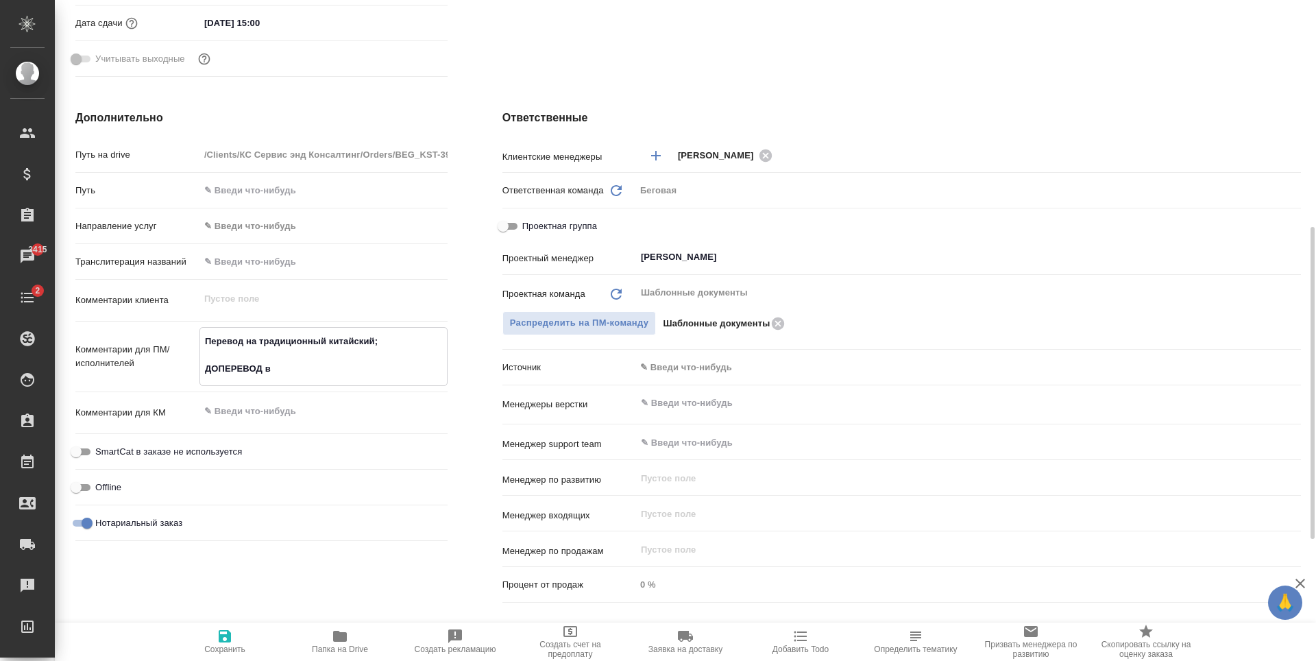
type textarea "x"
type textarea "Перевод на традиционный китайский; ДОПЕРЕВОД в s"
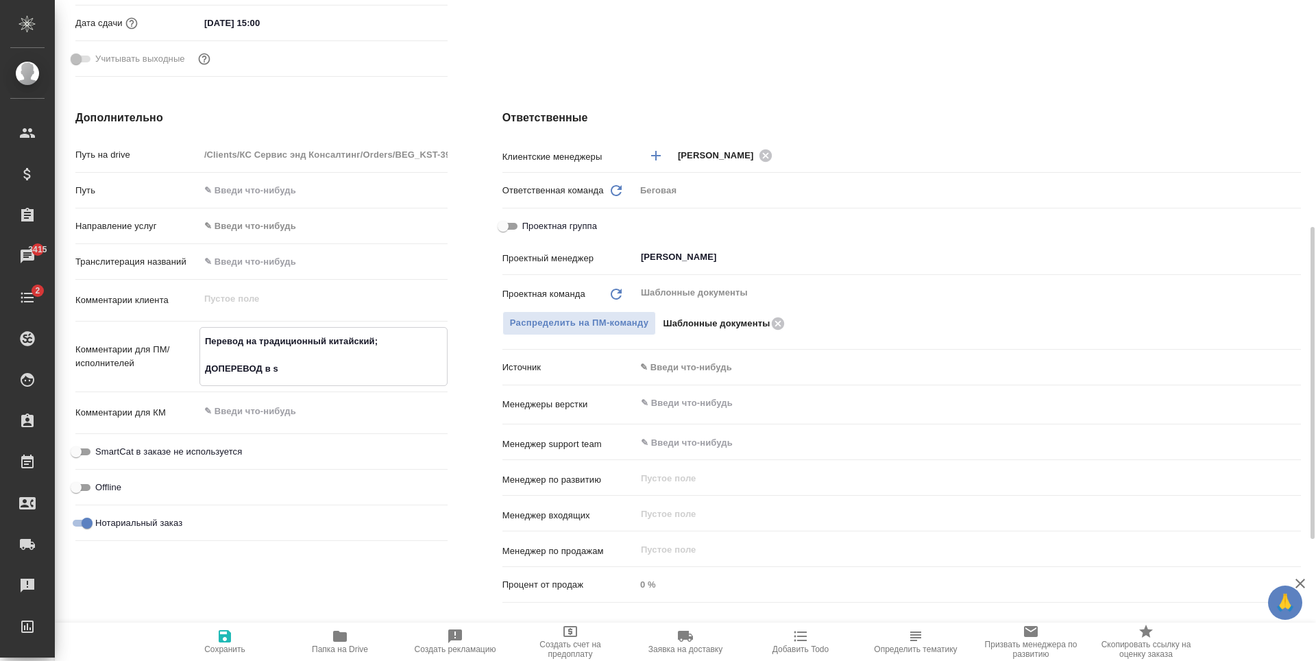
type textarea "x"
type textarea "Перевод на традиционный китайский; ДОПЕРЕВОД в so"
type textarea "x"
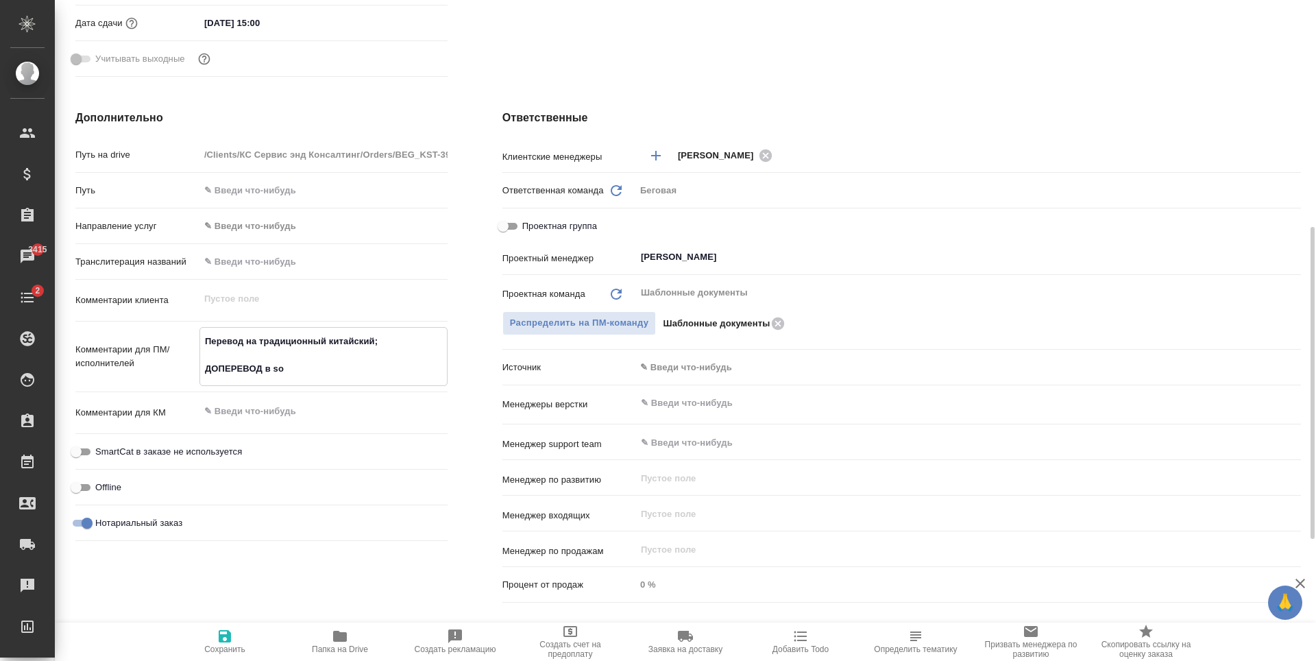
type textarea "x"
type textarea "Перевод на традиционный китайский; ДОПЕРЕВОД в sor"
type textarea "x"
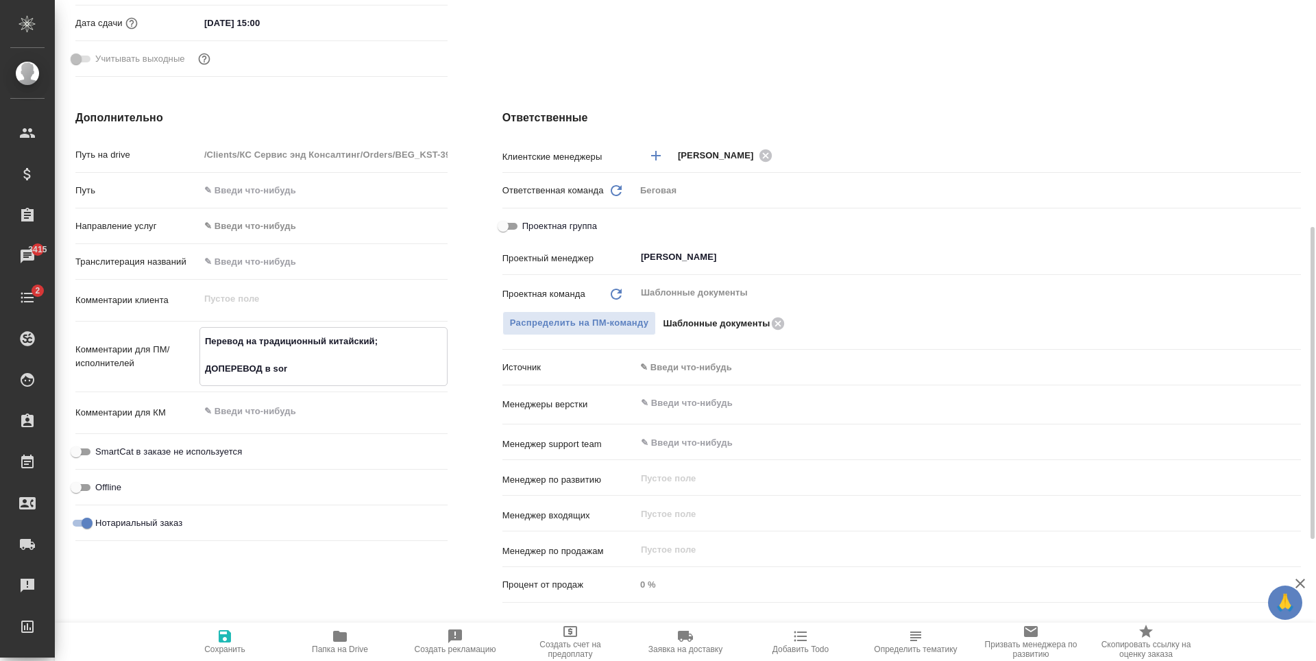
type textarea "x"
type textarea "Перевод на традиционный китайский; ДОПЕРЕВОД в sorc"
type textarea "x"
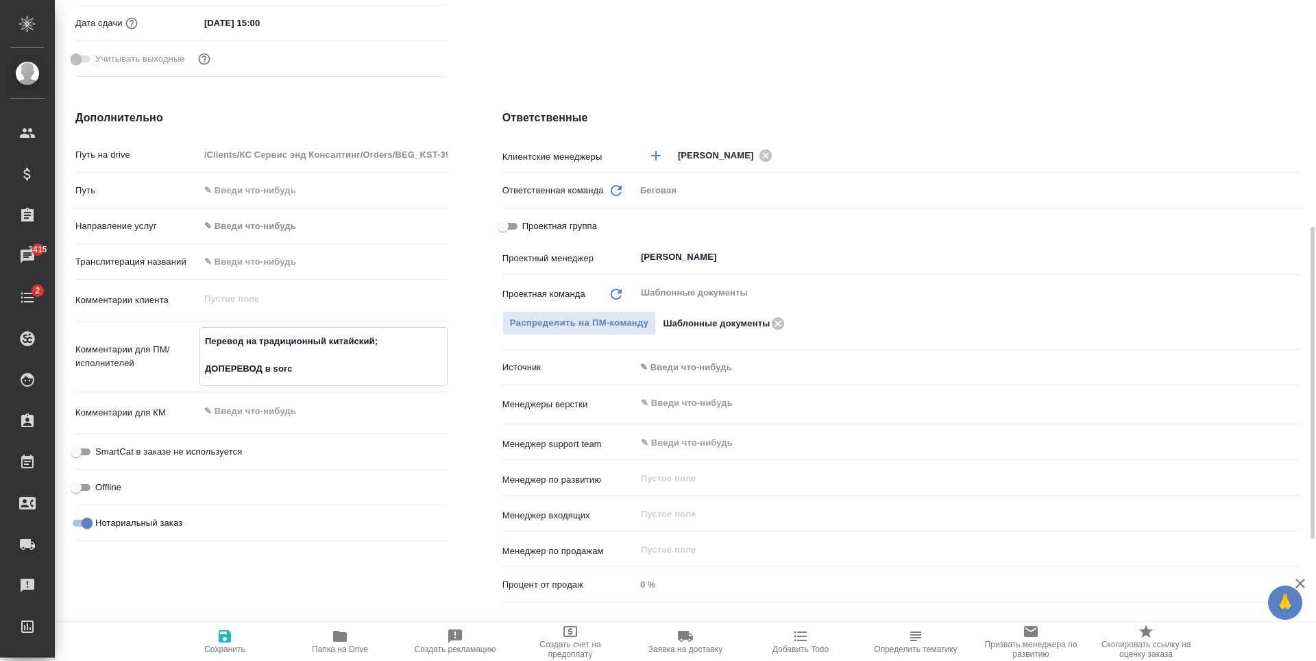
type textarea "Перевод на традиционный китайский; ДОПЕРЕВОД в sorce"
type textarea "x"
type textarea "Перевод на традиционный китайский; ДОПЕРЕВОД в sorce"
type textarea "x"
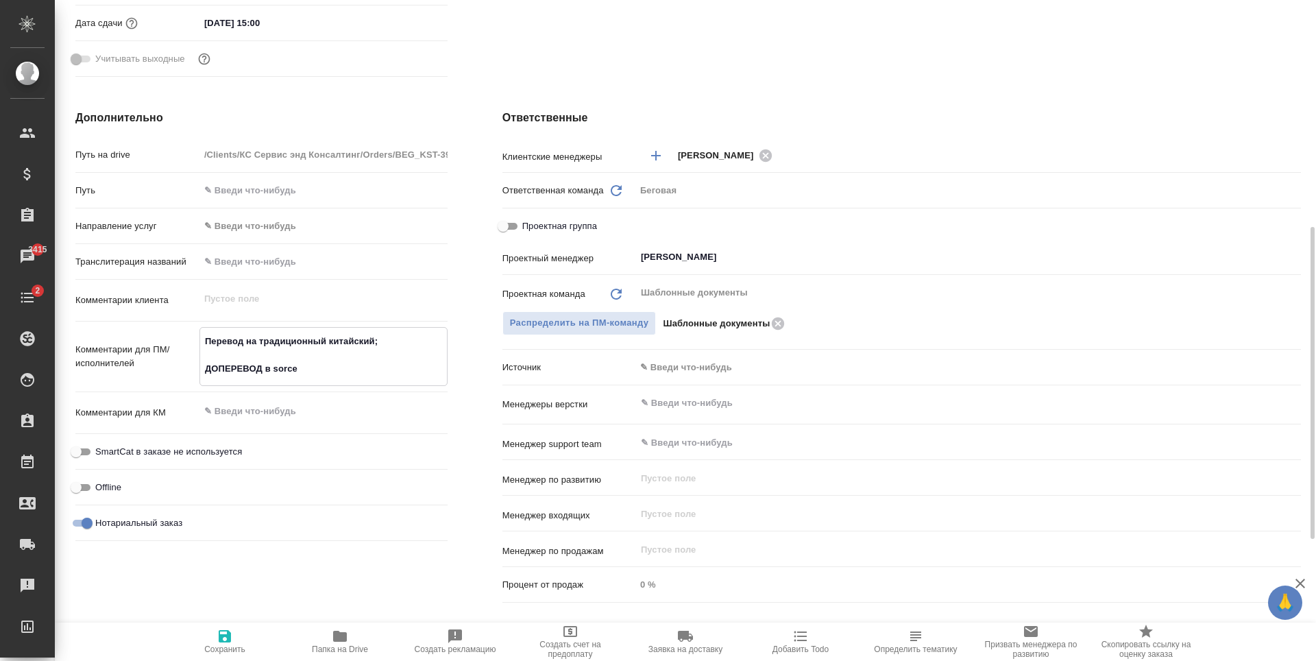
click at [337, 360] on textarea "Перевод на традиционный китайский; ДОПЕРЕВОД в sorce" at bounding box center [323, 355] width 247 height 51
click at [317, 367] on textarea "Перевод на традиционный китайский; ДОПЕРЕВОД в sorce" at bounding box center [323, 355] width 247 height 51
type textarea "Перевод на традиционный китайский; ДОПЕРЕВОД в sorc"
type textarea "x"
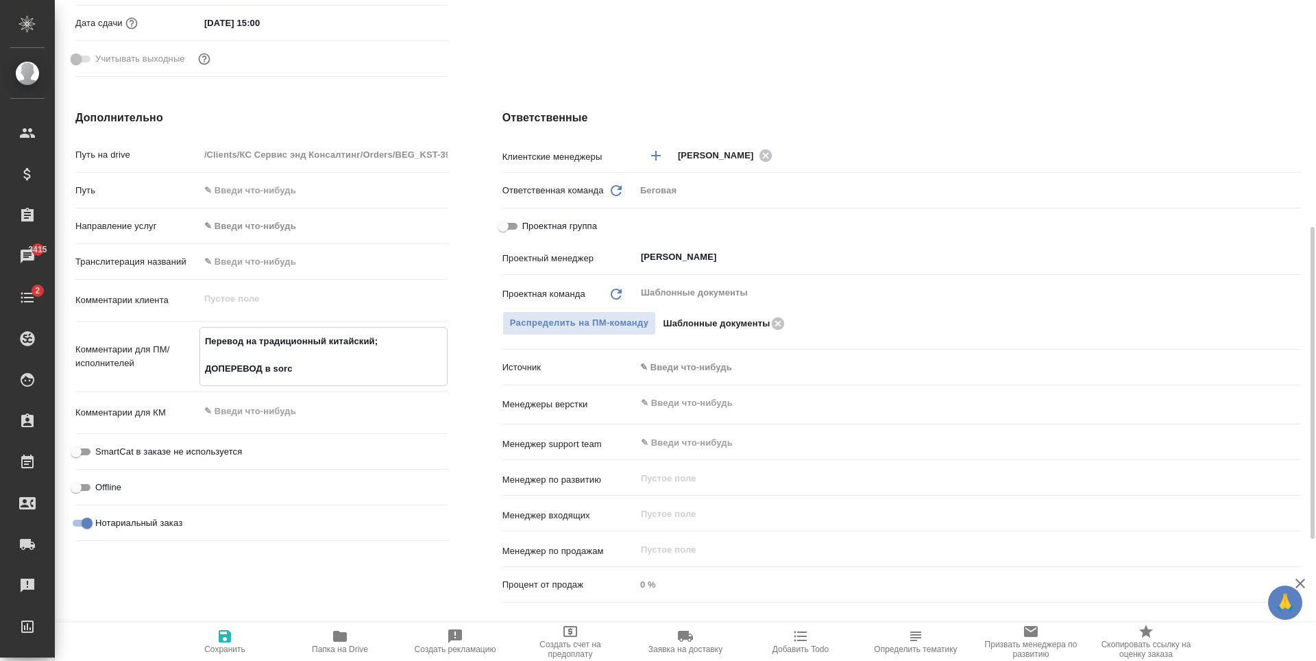
type textarea "x"
type textarea "Перевод на традиционный китайский; ДОПЕРЕВОД в so"
type textarea "x"
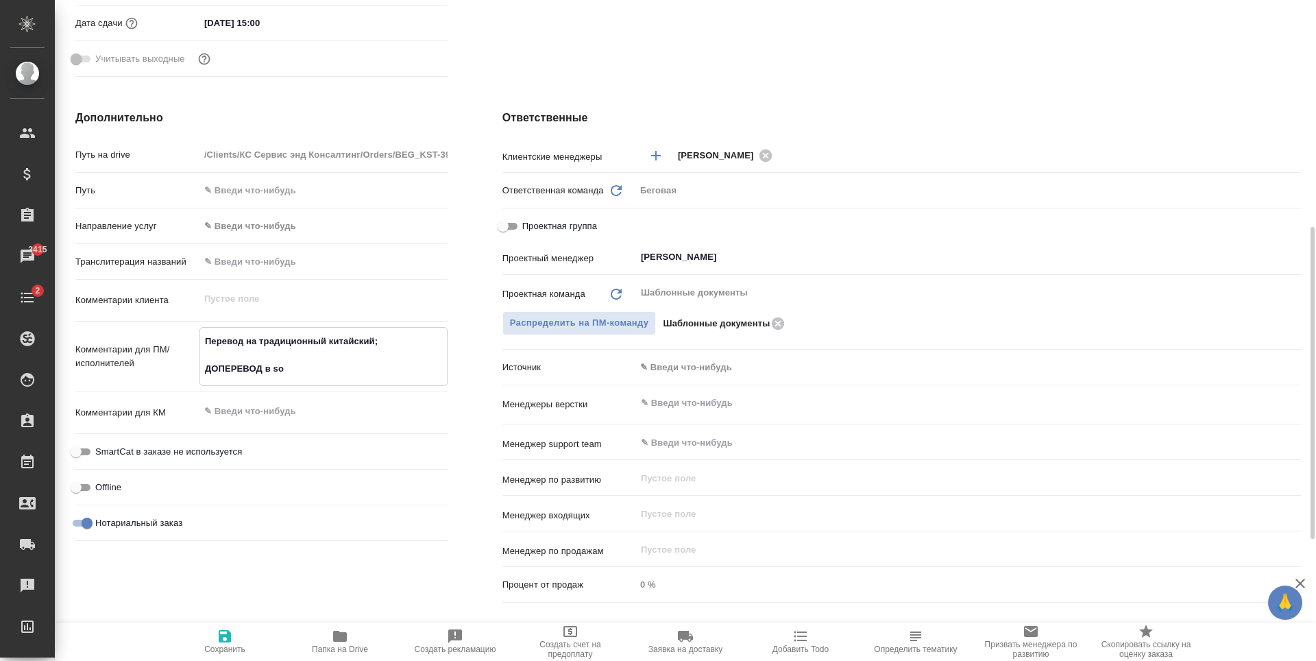
type textarea "Перевод на традиционный китайский; ДОПЕРЕВОД в soг"
type textarea "x"
type textarea "Перевод на традиционный китайский; ДОПЕРЕВОД в soгк"
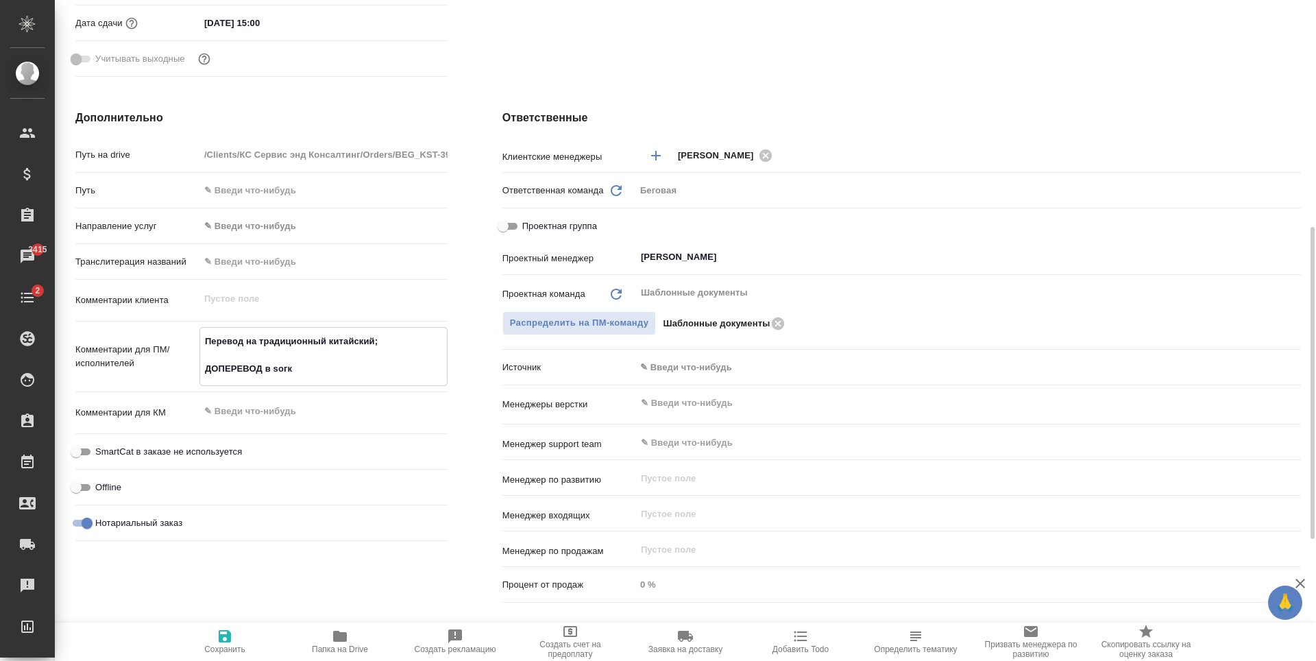
type textarea "x"
type textarea "Перевод на традиционный китайский; ДОПЕРЕВОД в soгкс"
type textarea "x"
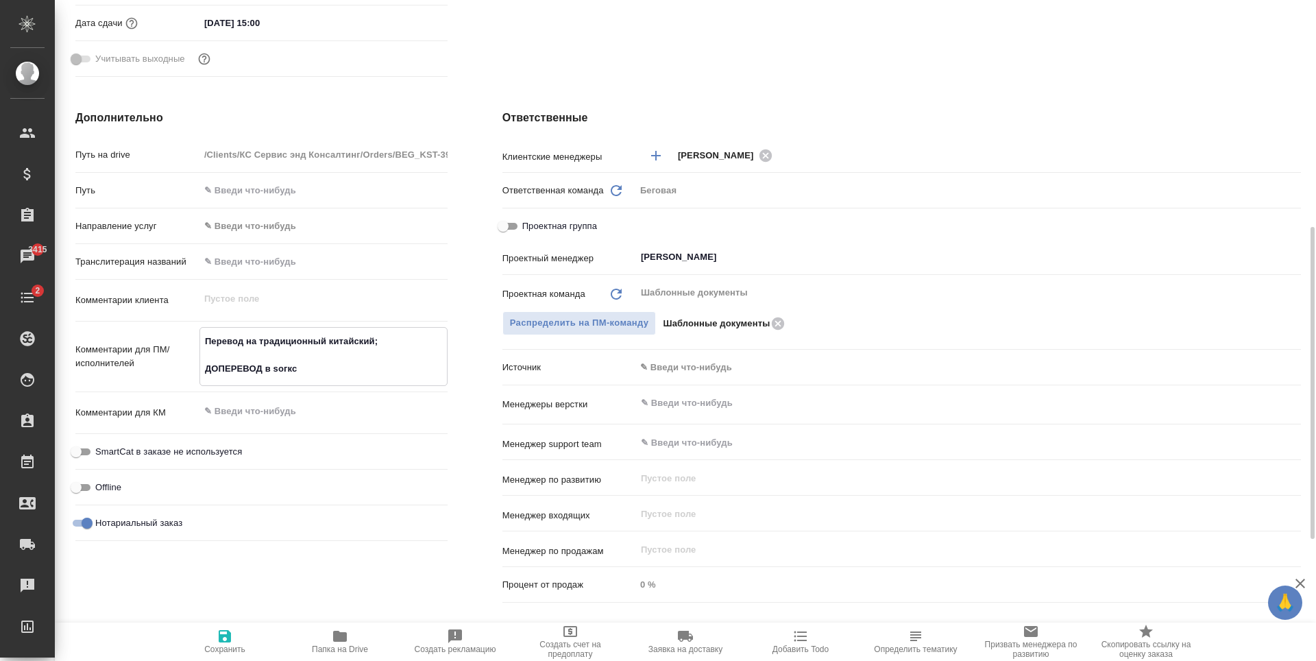
type textarea "x"
type textarea "Перевод на традиционный китайский; ДОПЕРЕВОД в soгксу"
type textarea "x"
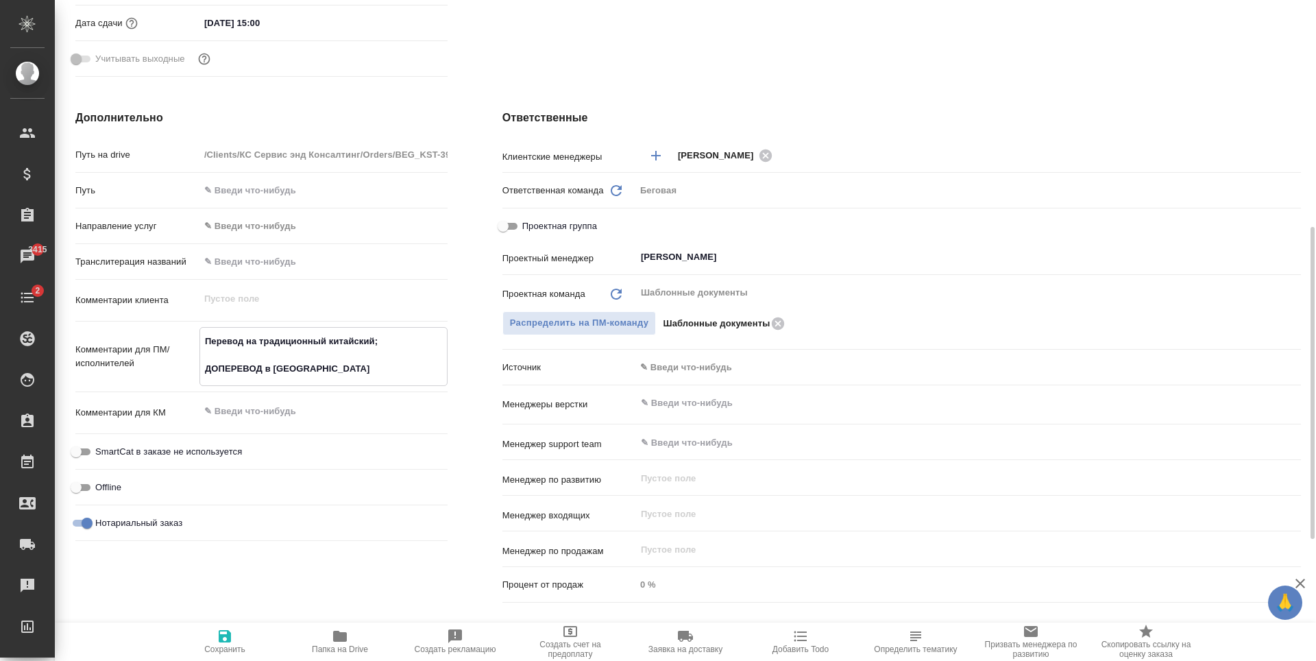
type textarea "x"
type textarea "Перевод на традиционный китайский; ДОПЕРЕВОД в soгксу"
type textarea "x"
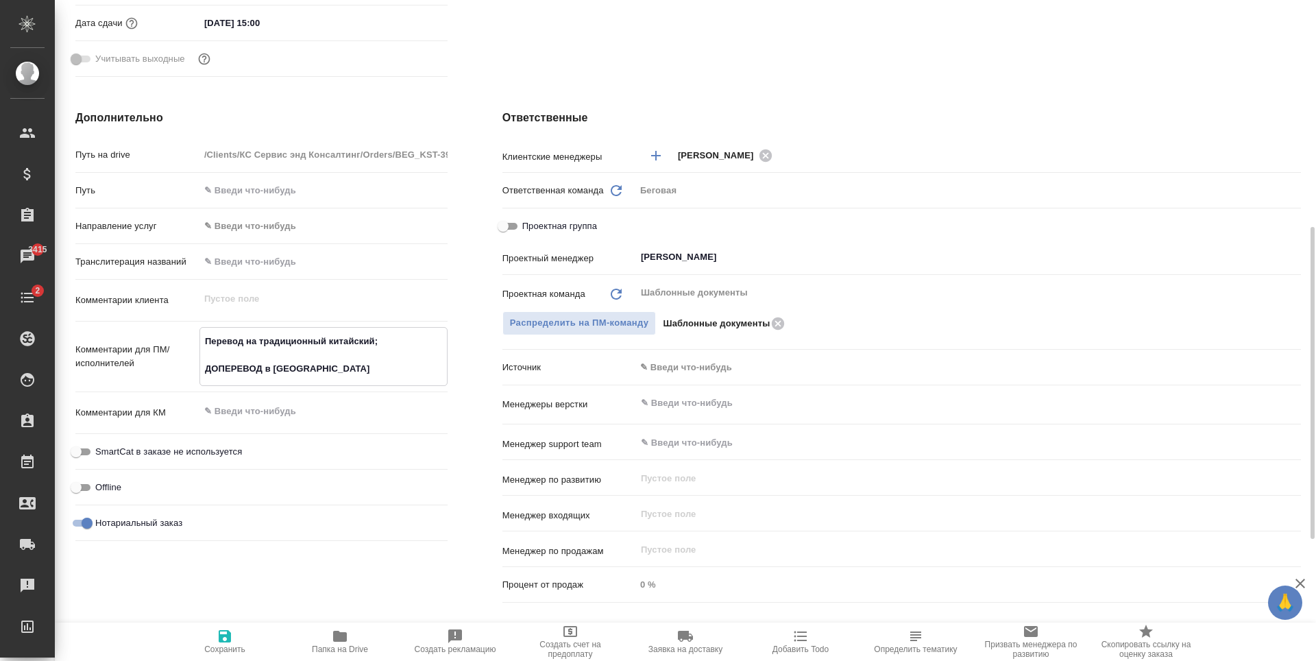
type textarea "Перевод на традиционный китайский; ДОПЕРЕВОД в soгксу"
type textarea "x"
type textarea "Перевод на традиционный китайский; ДОПЕРЕВОД в soгкс"
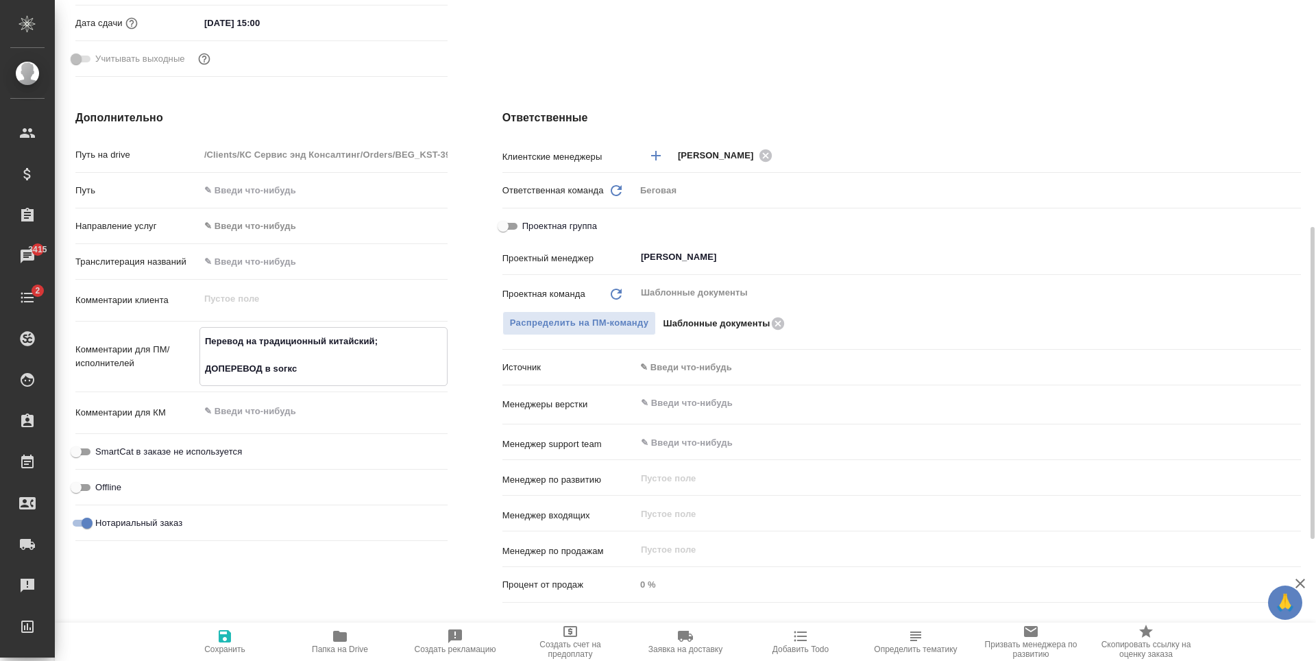
type textarea "x"
type textarea "Перевод на традиционный китайский; ДОПЕРЕВОД в soгк"
type textarea "x"
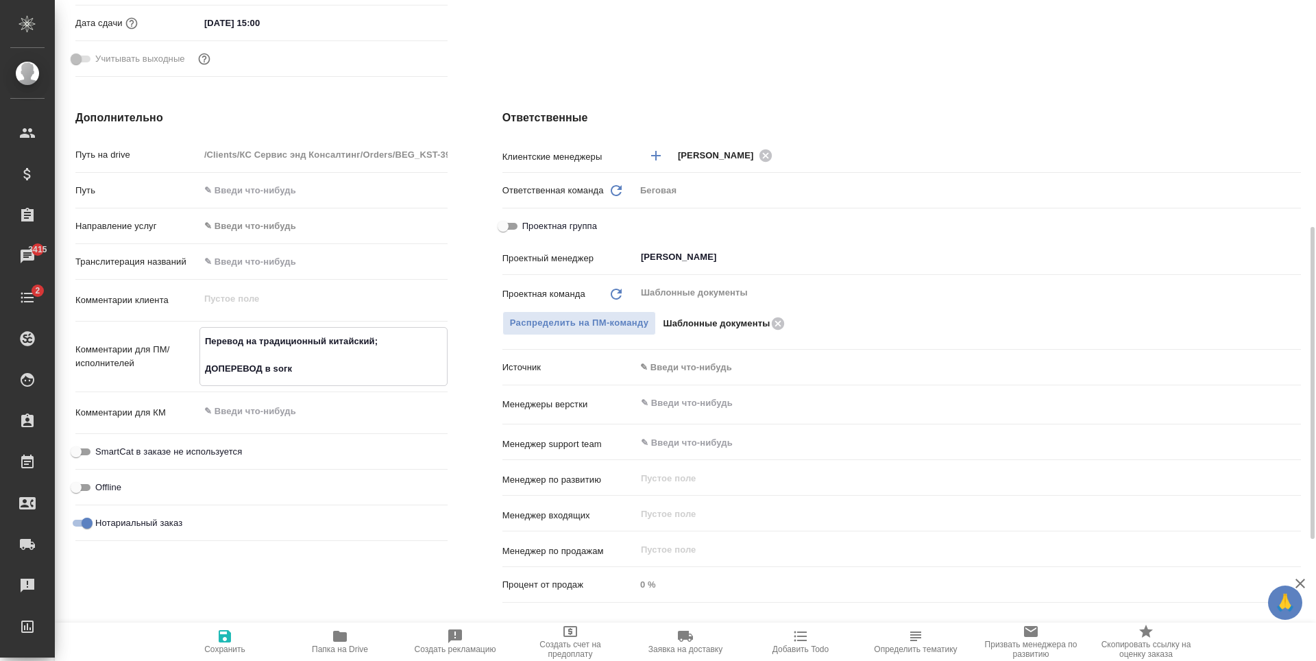
type textarea "x"
type textarea "Перевод на традиционный китайский; ДОПЕРЕВОД в soг"
type textarea "x"
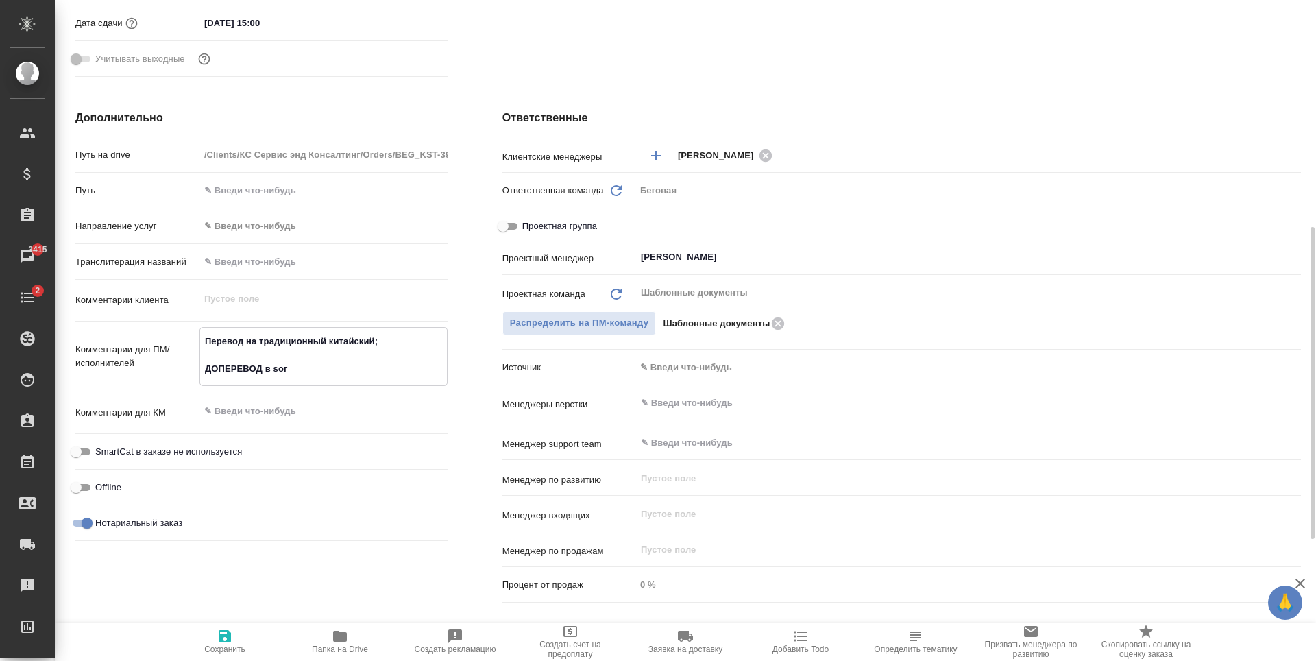
type textarea "x"
type textarea "Перевод на традиционный китайский; ДОПЕРЕВОД в so"
type textarea "x"
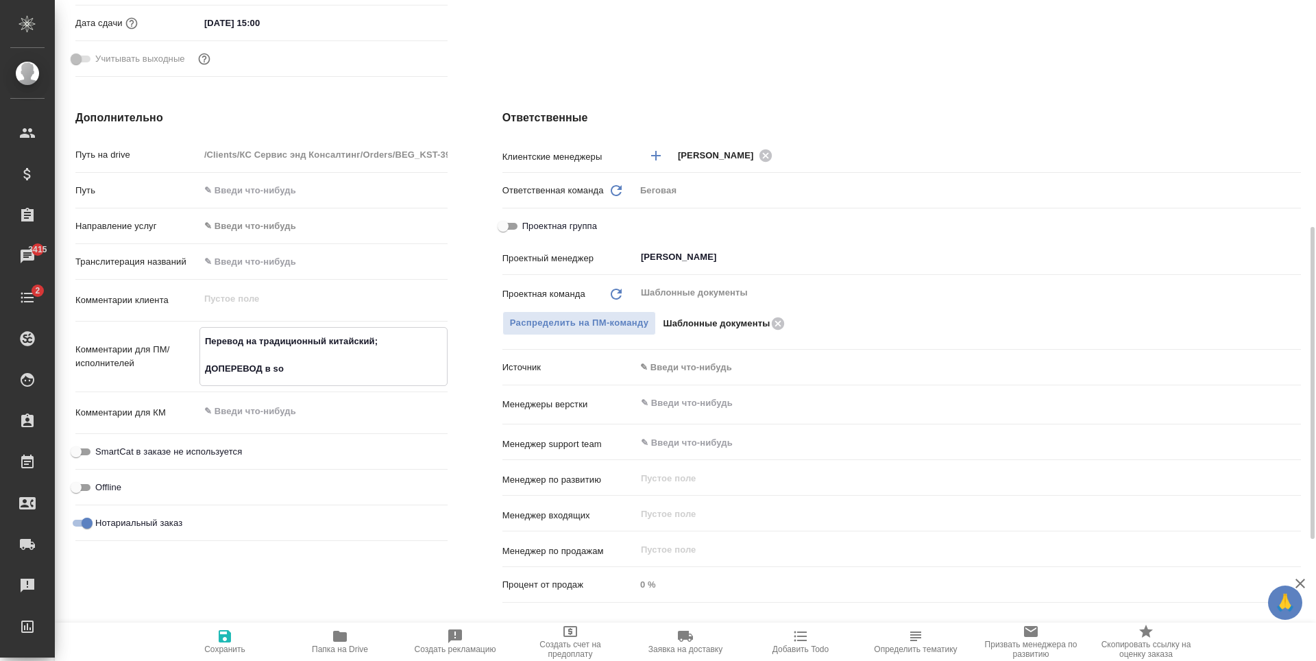
type textarea "Перевод на традиционный китайский; ДОПЕРЕВОД в sou"
type textarea "x"
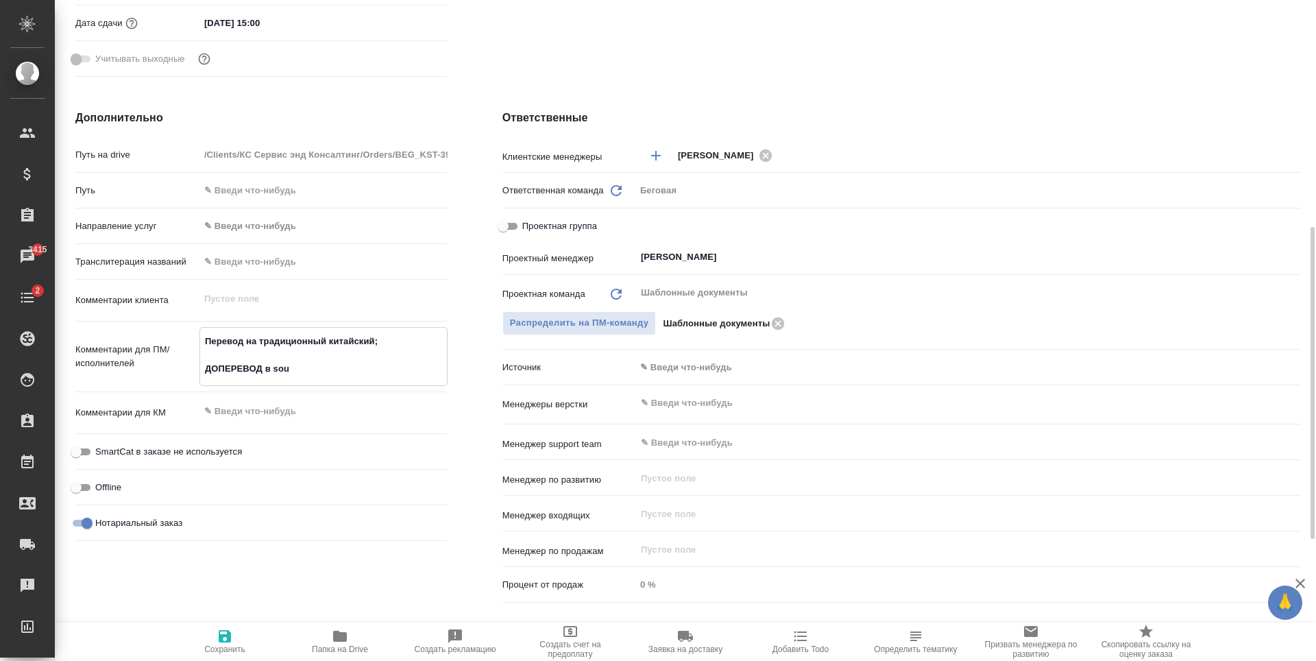
type textarea "Перевод на традиционный китайский; ДОПЕРЕВОД в sour"
type textarea "x"
type textarea "Перевод на традиционный китайский; ДОПЕРЕВОД в sourc"
type textarea "x"
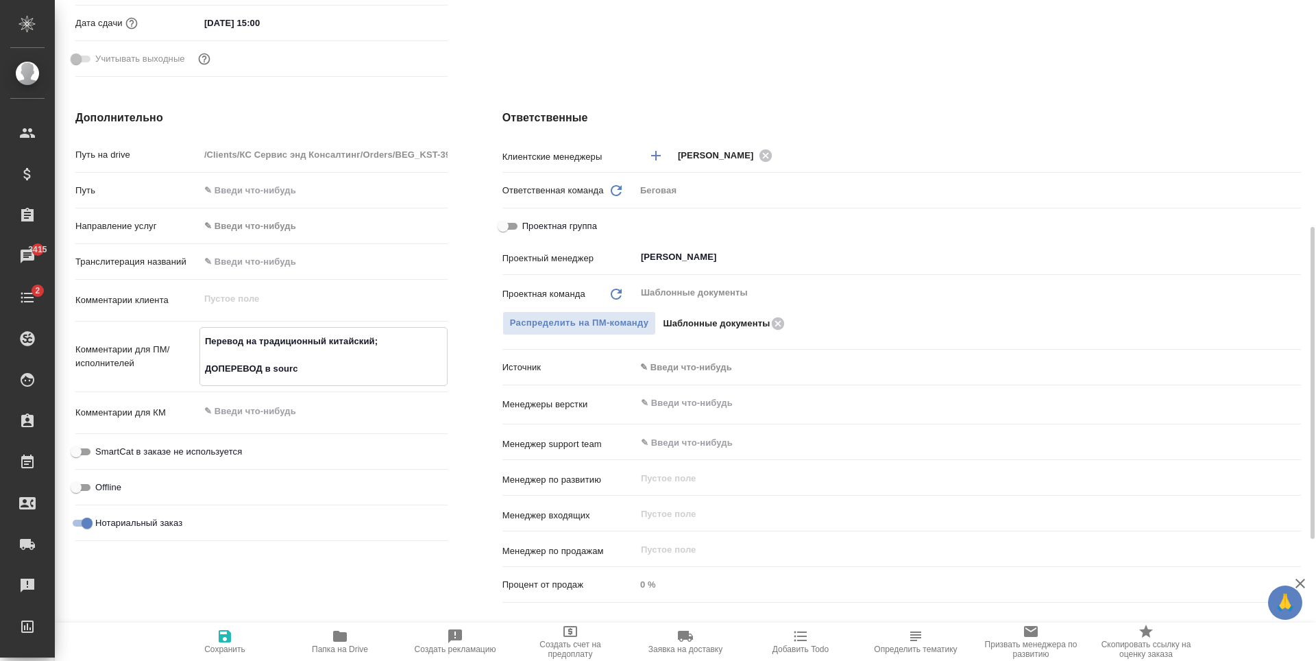
type textarea "Перевод на традиционный китайский; ДОПЕРЕВОД в source"
type textarea "x"
type textarea "Перевод на традиционный китайский; ДОПЕРЕВОД в source"
type textarea "x"
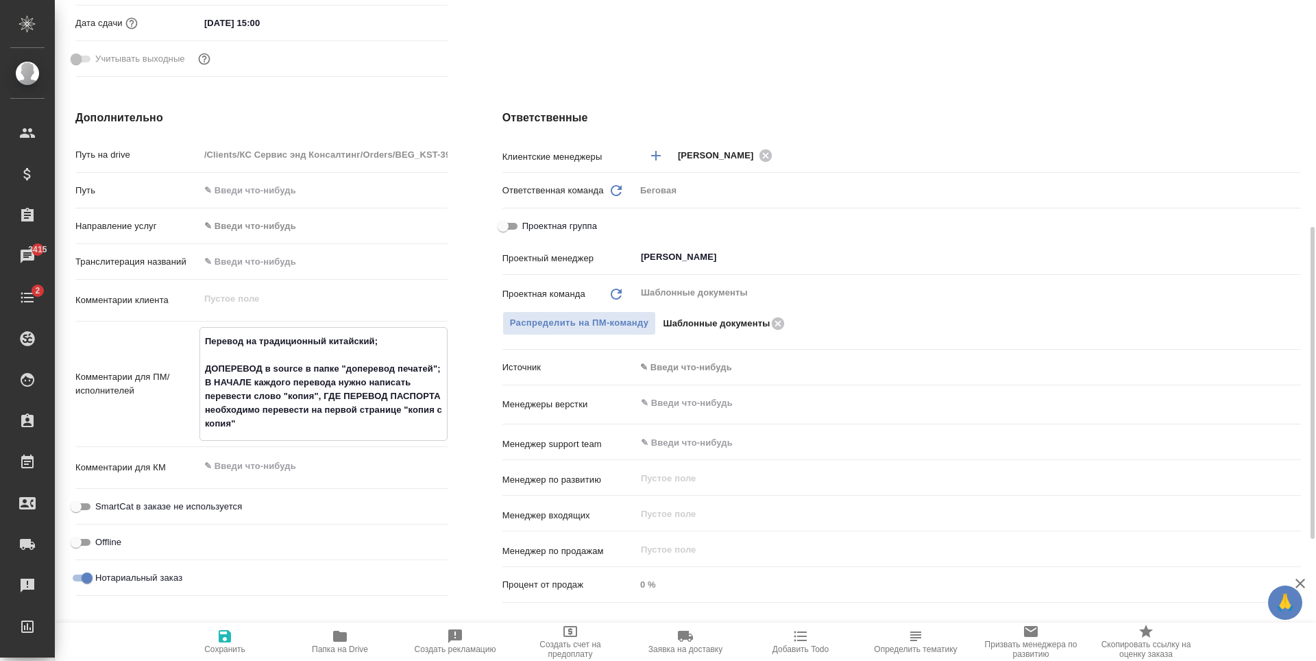
click at [264, 412] on textarea "Перевод на традиционный китайский; ДОПЕРЕВОД в source в папке "доперевод печате…" at bounding box center [323, 383] width 247 height 106
click at [341, 430] on textarea "Перевод на традиционный китайский; ДОПЕРЕВОД в source в папке "доперевод печате…" at bounding box center [323, 383] width 247 height 106
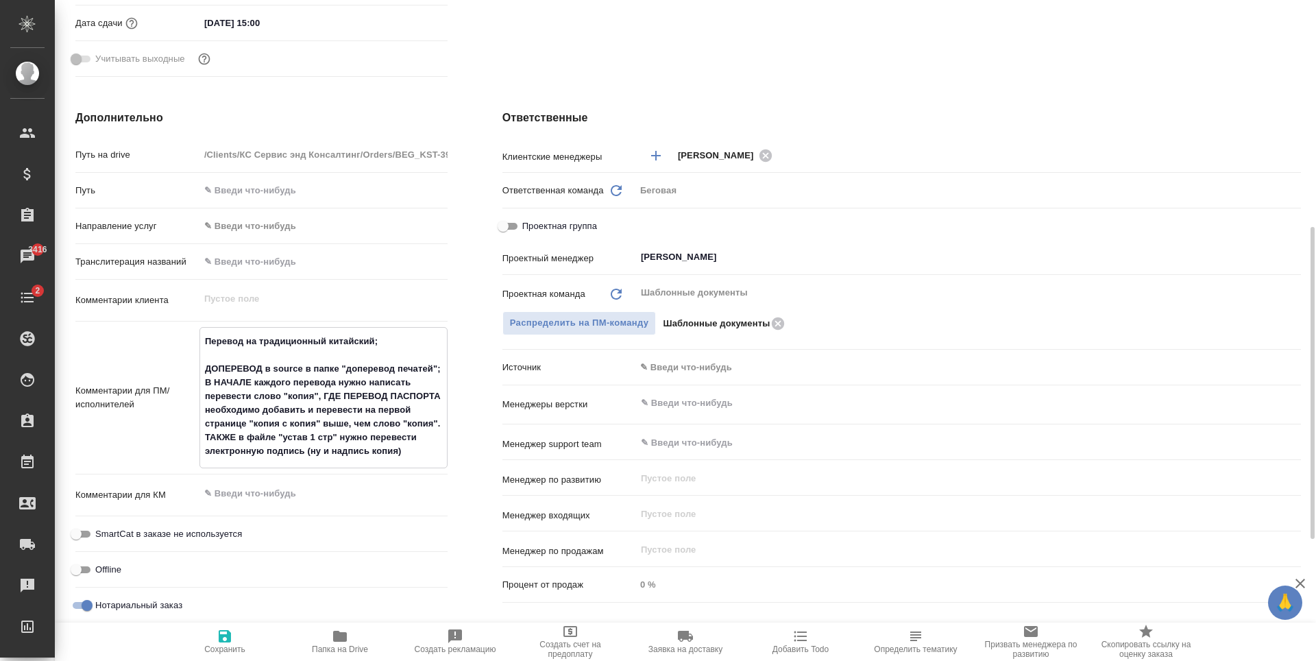
click at [263, 642] on span "Сохранить" at bounding box center [225, 641] width 99 height 26
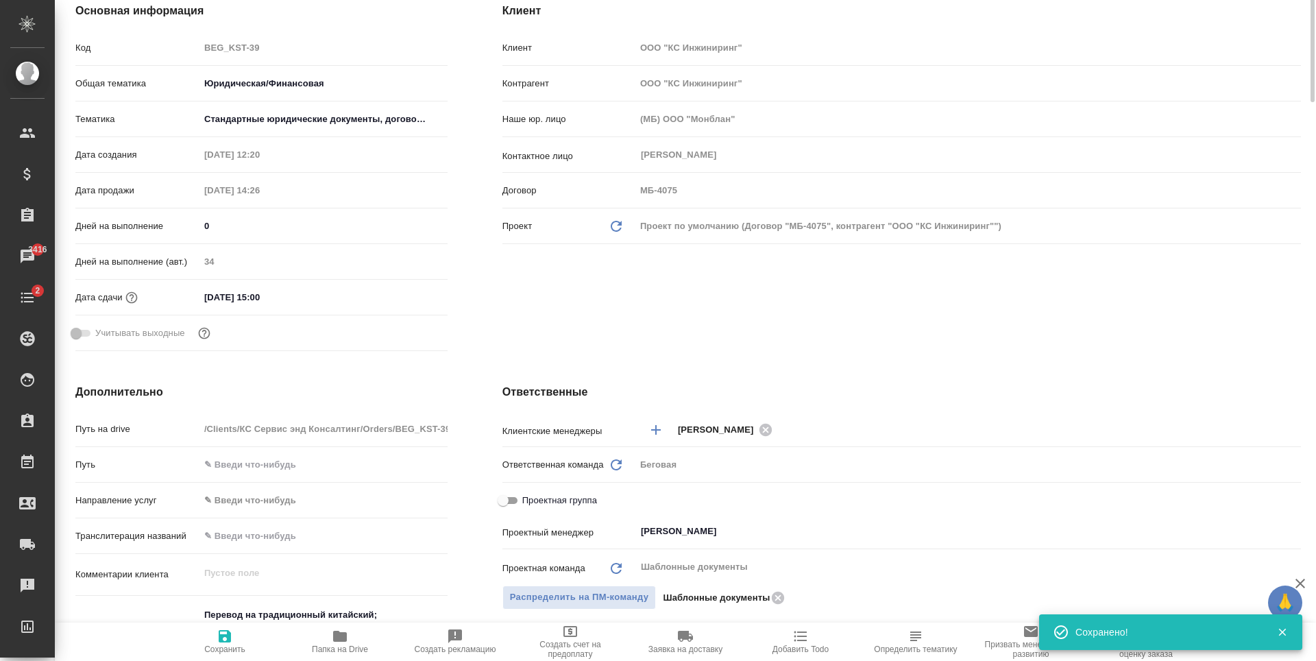
scroll to position [0, 0]
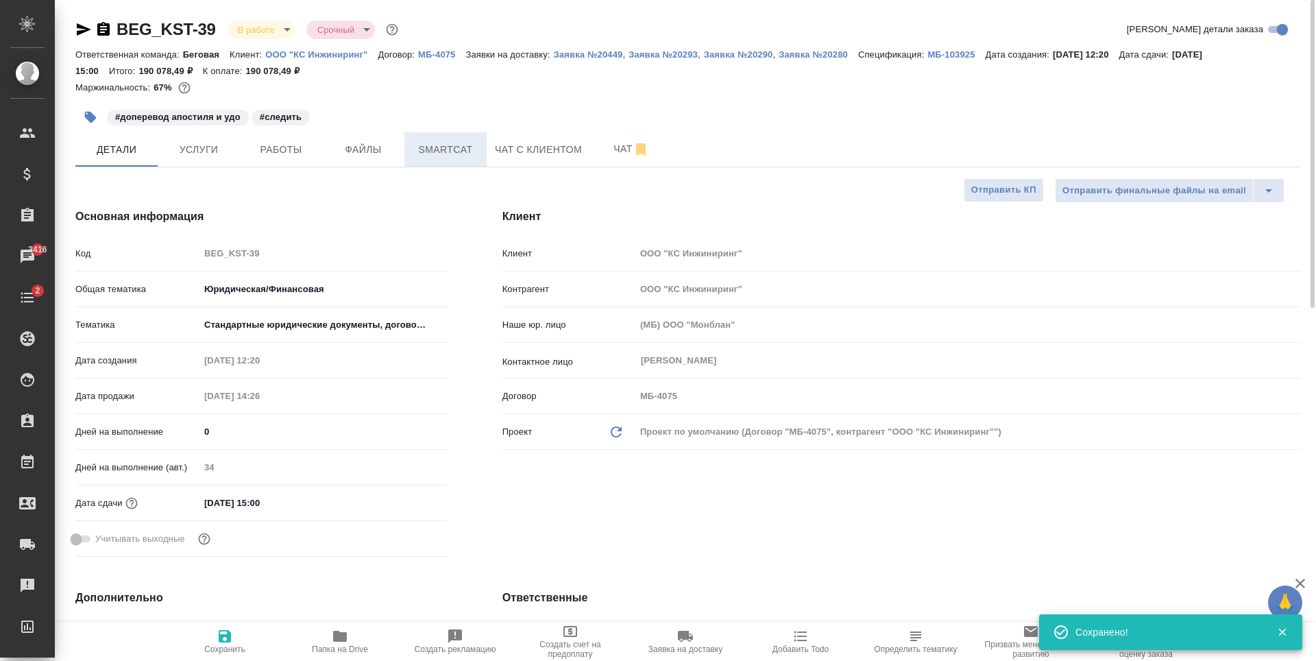
click at [405, 150] on button "Smartcat" at bounding box center [446, 149] width 82 height 34
click at [378, 150] on span "Файлы" at bounding box center [363, 149] width 66 height 17
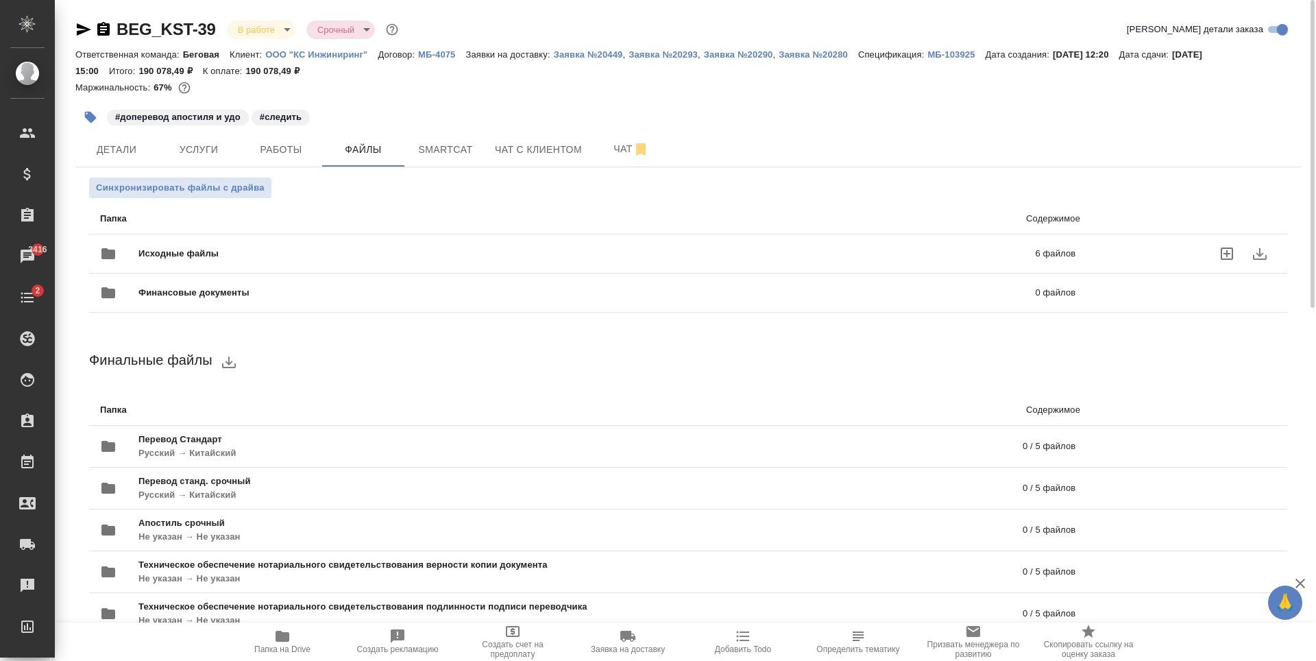
click at [300, 240] on div "Исходные файлы 6 файлов" at bounding box center [588, 253] width 976 height 33
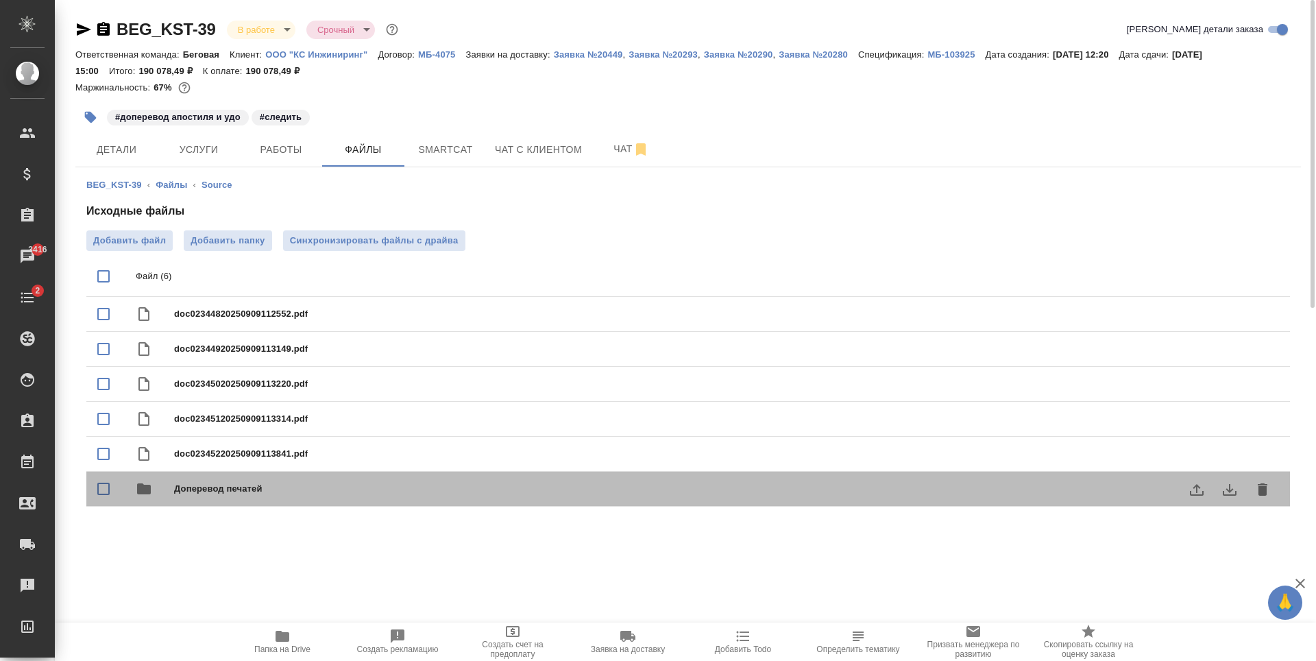
click at [308, 489] on span "Доперевод печатей" at bounding box center [715, 489] width 1083 height 14
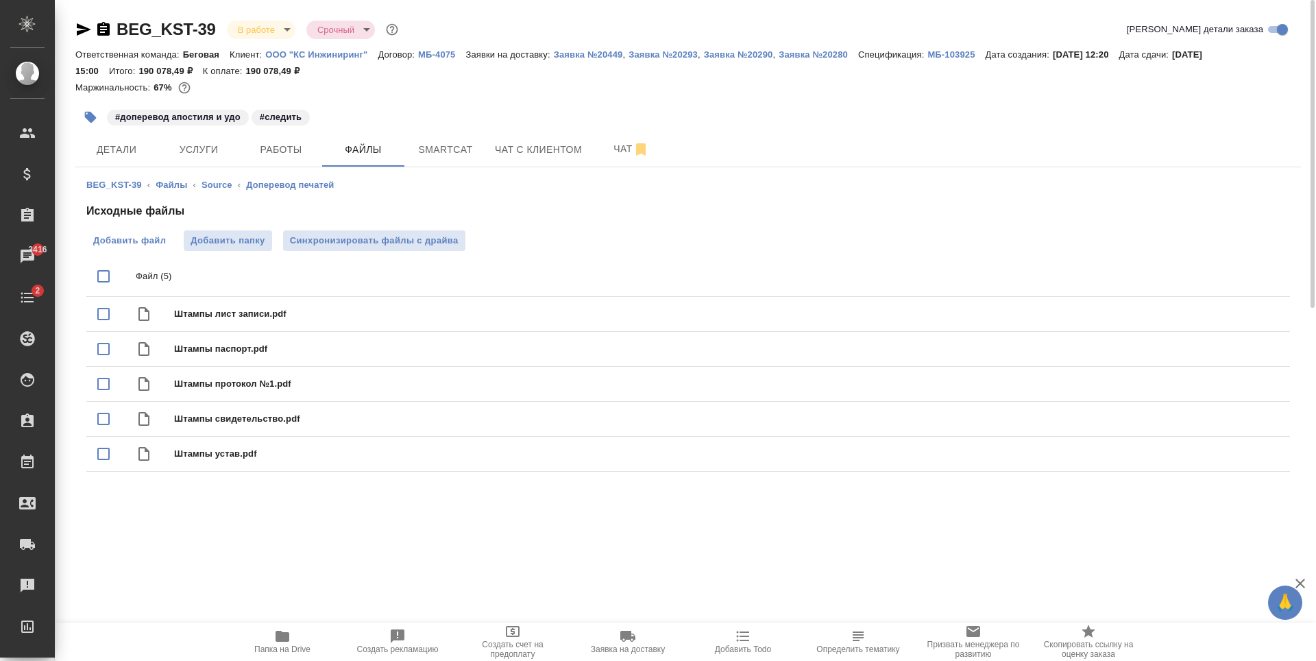
click at [146, 239] on span "Добавить файл" at bounding box center [129, 241] width 73 height 14
click at [0, 0] on input "Добавить файл" at bounding box center [0, 0] width 0 height 0
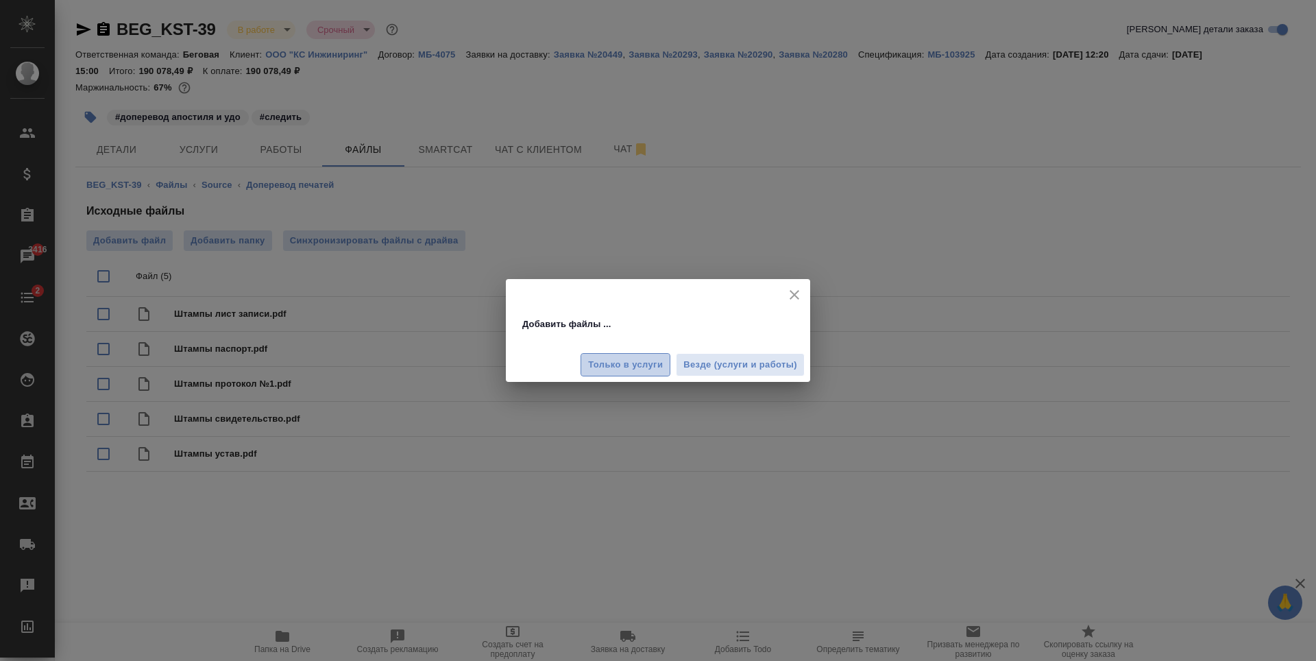
click at [642, 370] on span "Только в услуги" at bounding box center [625, 365] width 75 height 16
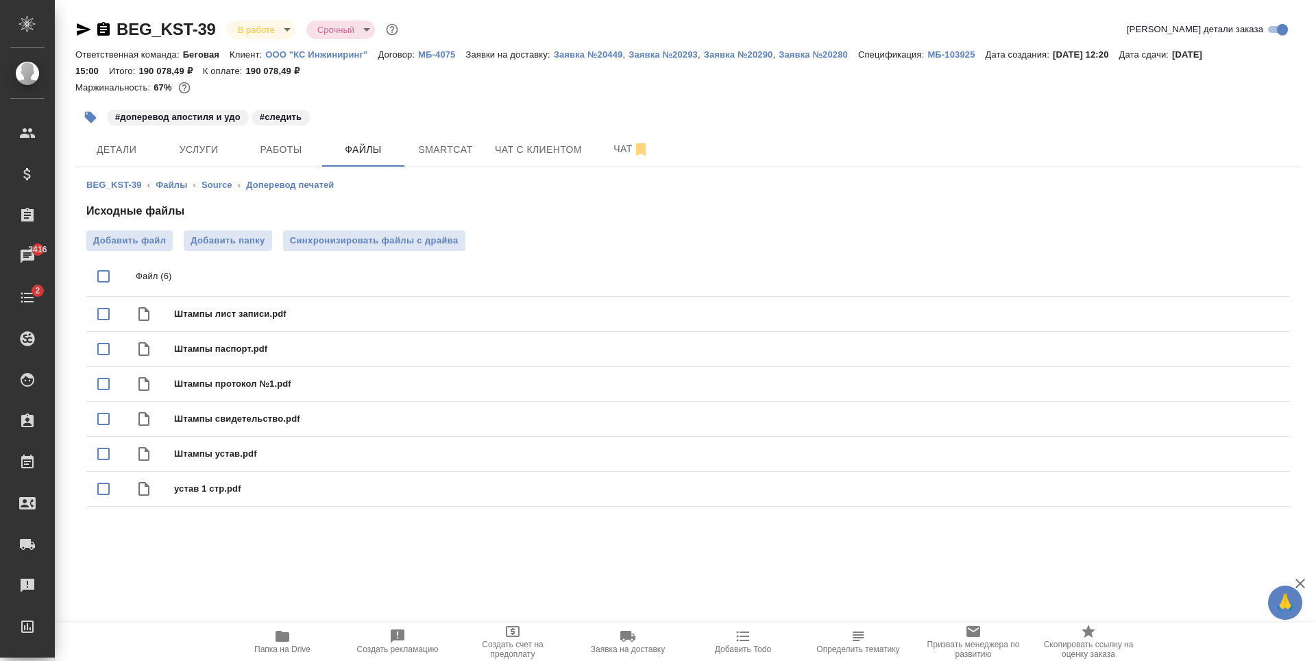
click at [81, 19] on div "BEG_KST-39 В работе inProgress Срочный urgent" at bounding box center [238, 30] width 326 height 22
click at [80, 28] on icon "button" at bounding box center [84, 29] width 14 height 12
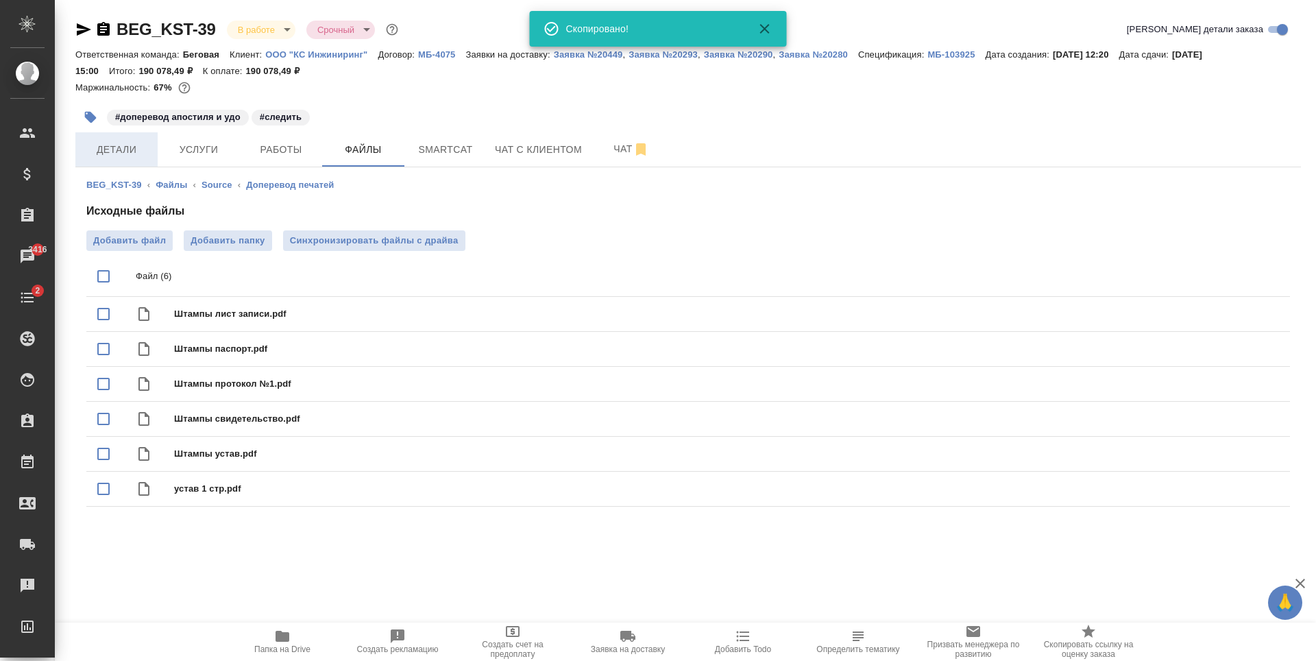
click at [121, 155] on span "Детали" at bounding box center [117, 149] width 66 height 17
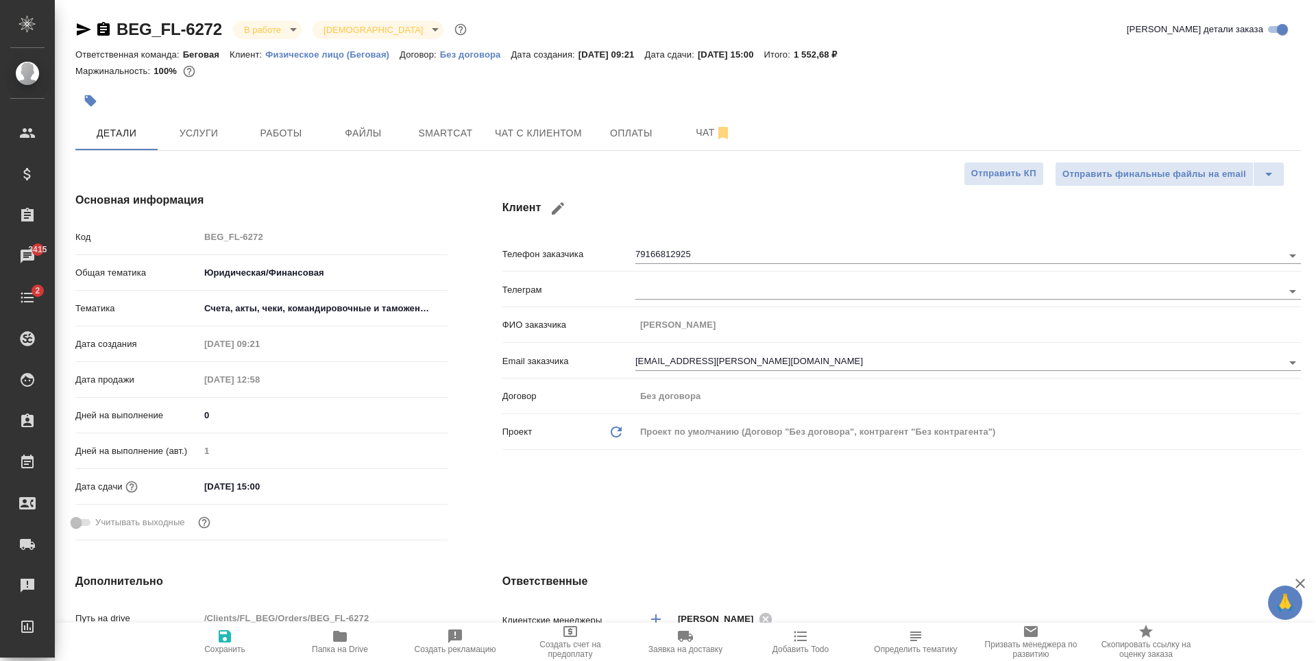
select select "RU"
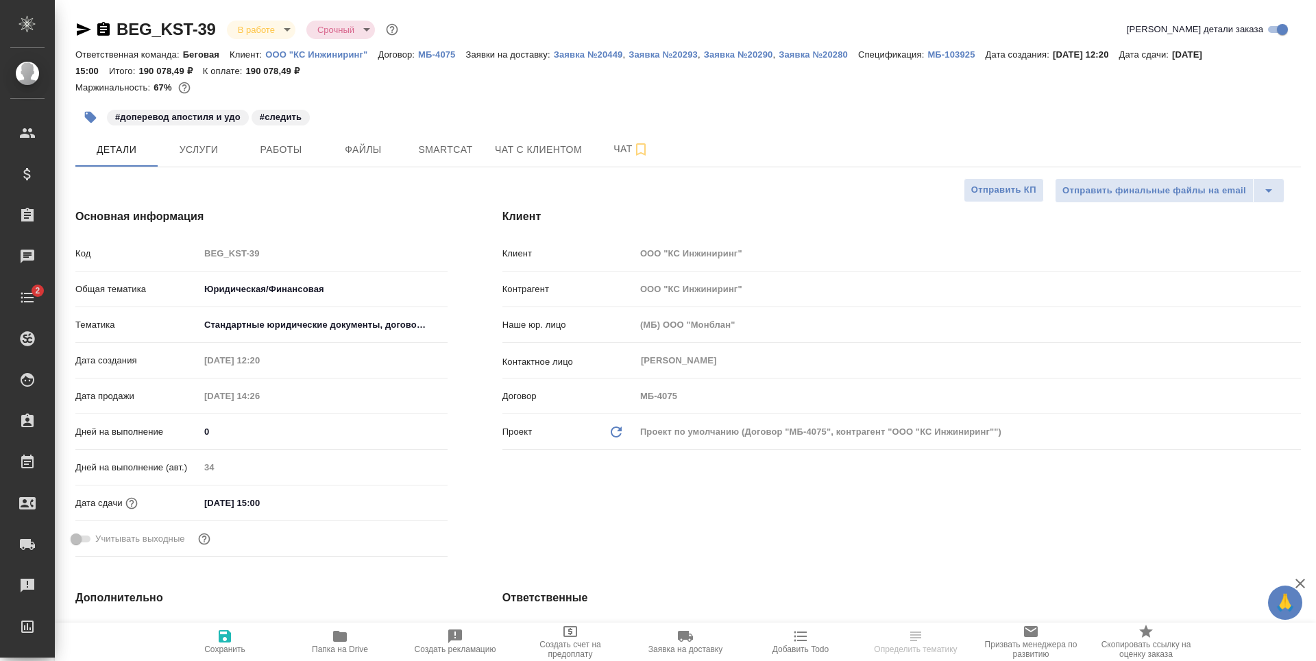
select select "RU"
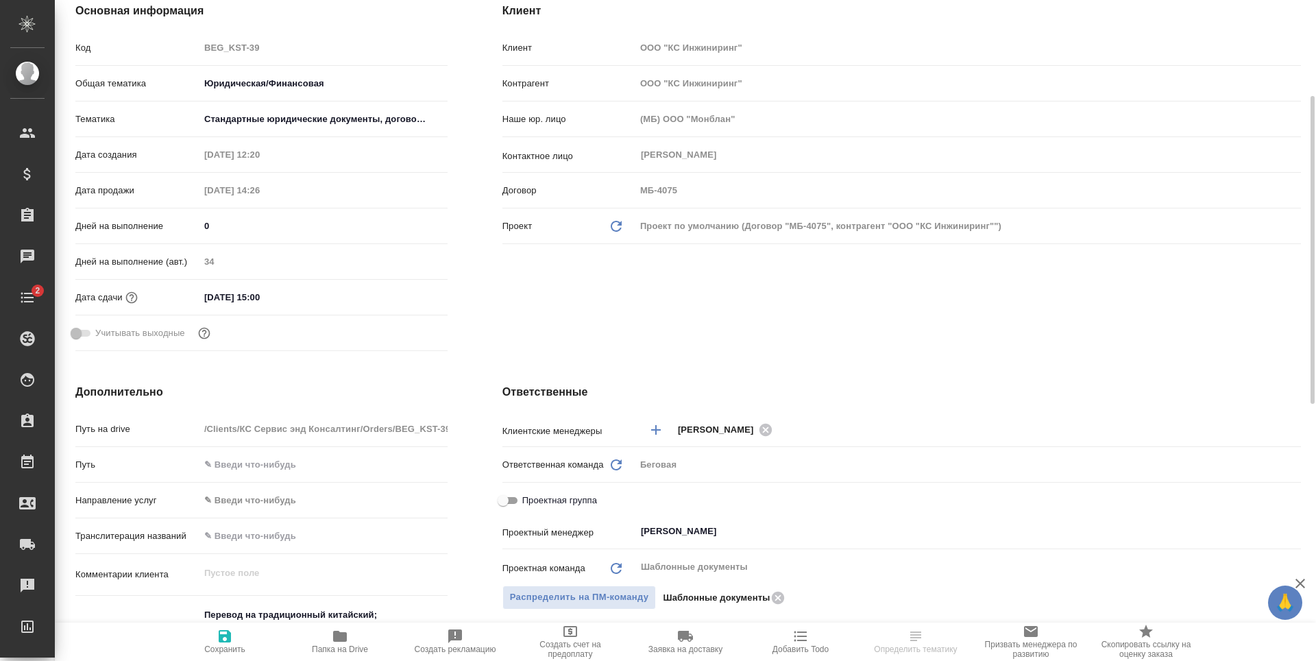
scroll to position [343, 0]
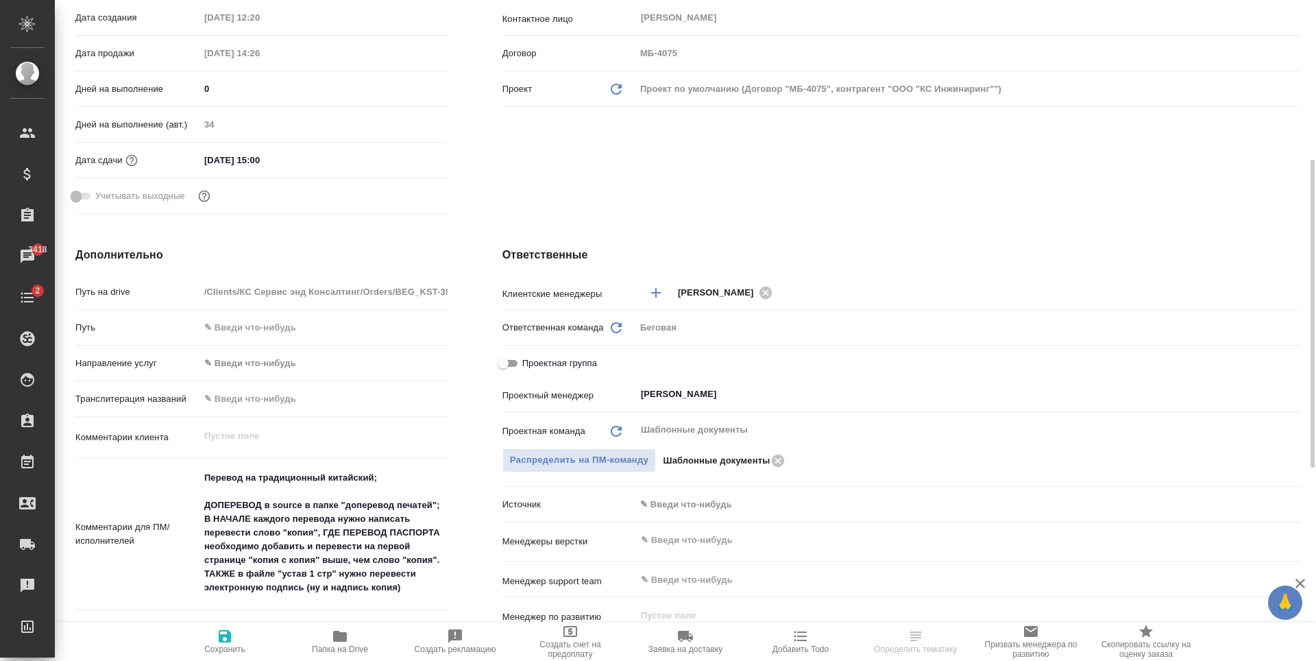
select select "RU"
type textarea "x"
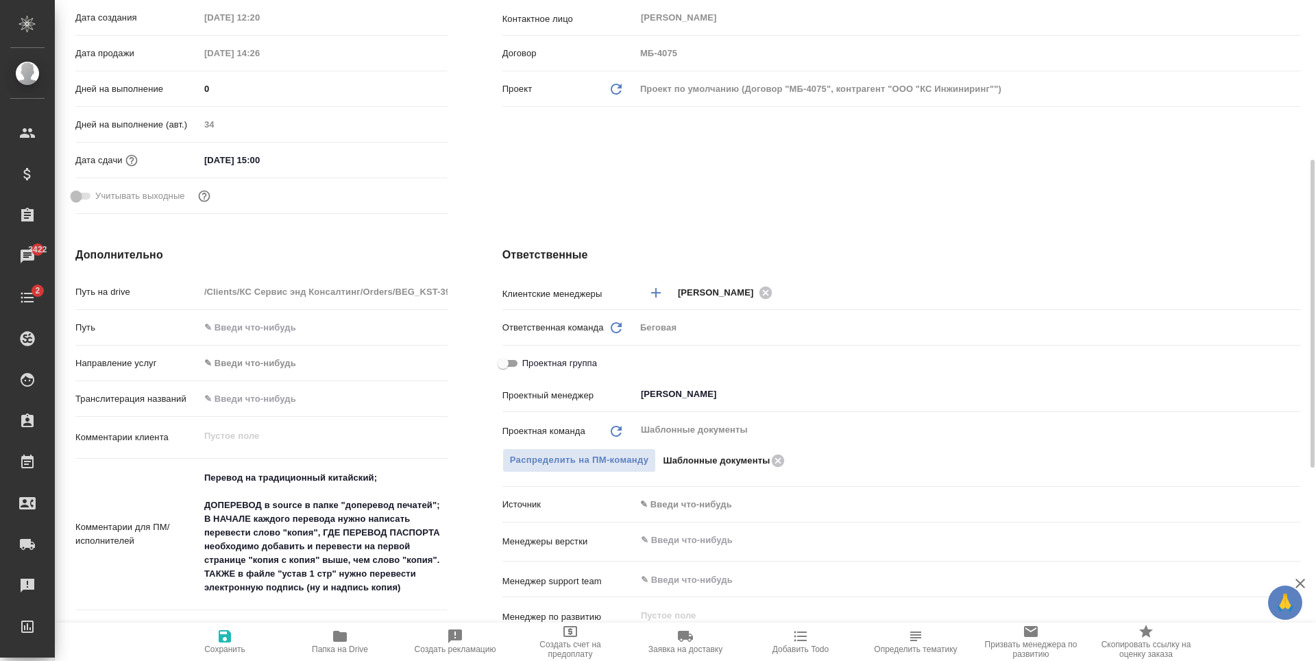
type textarea "x"
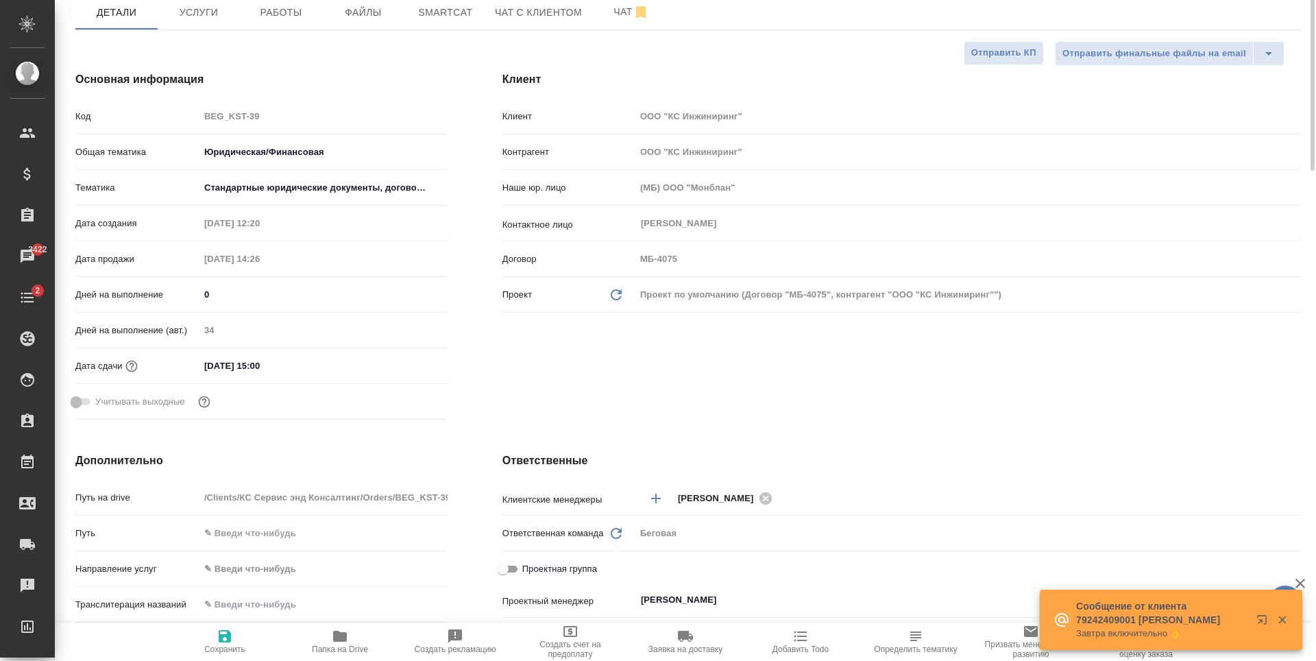
scroll to position [0, 0]
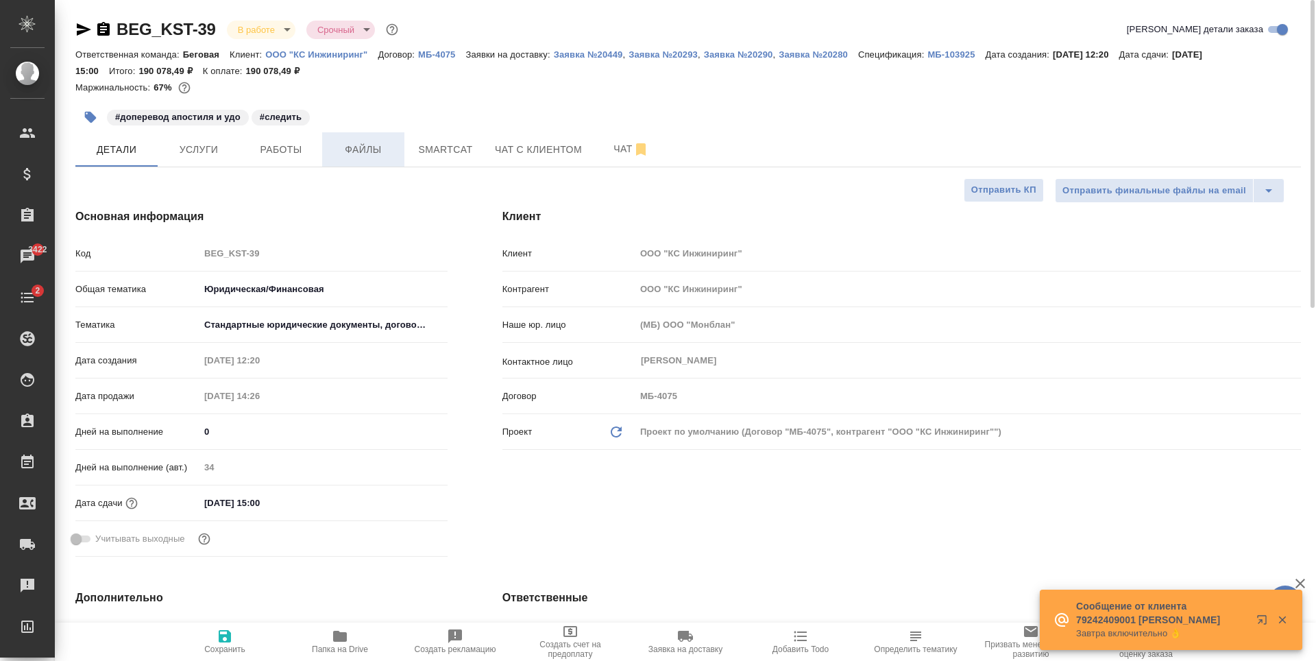
click at [390, 149] on span "Файлы" at bounding box center [363, 149] width 66 height 17
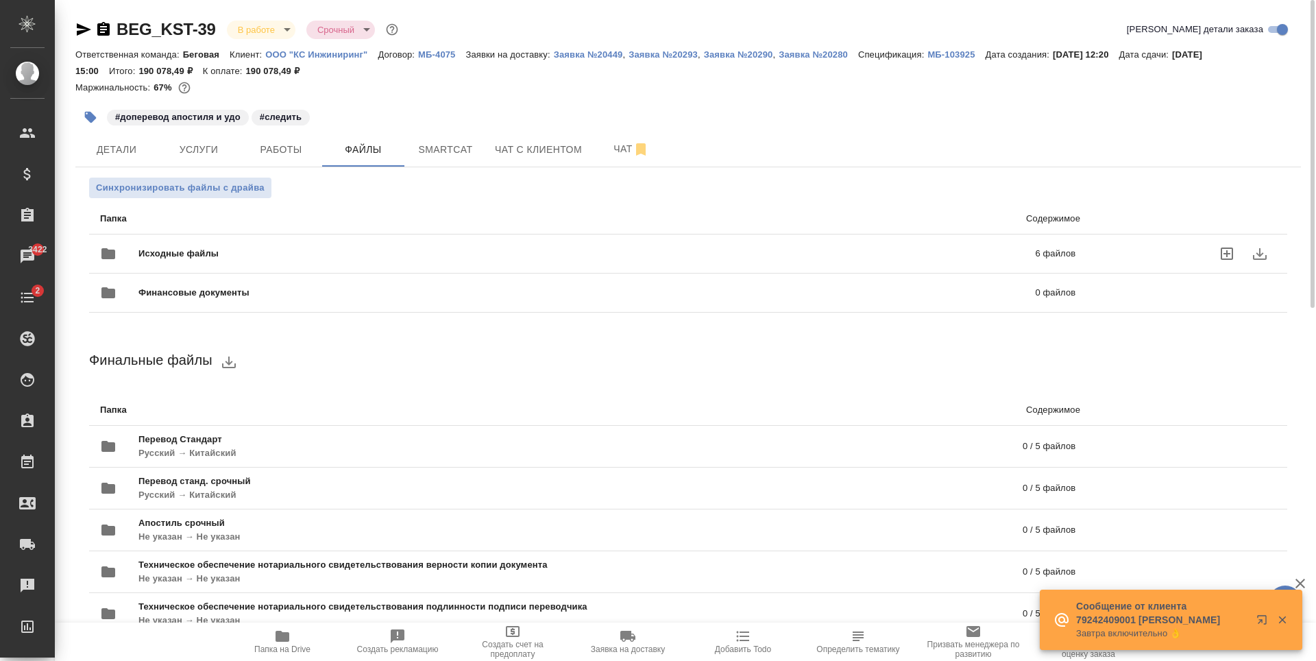
click at [484, 255] on span "Исходные файлы" at bounding box center [382, 254] width 489 height 14
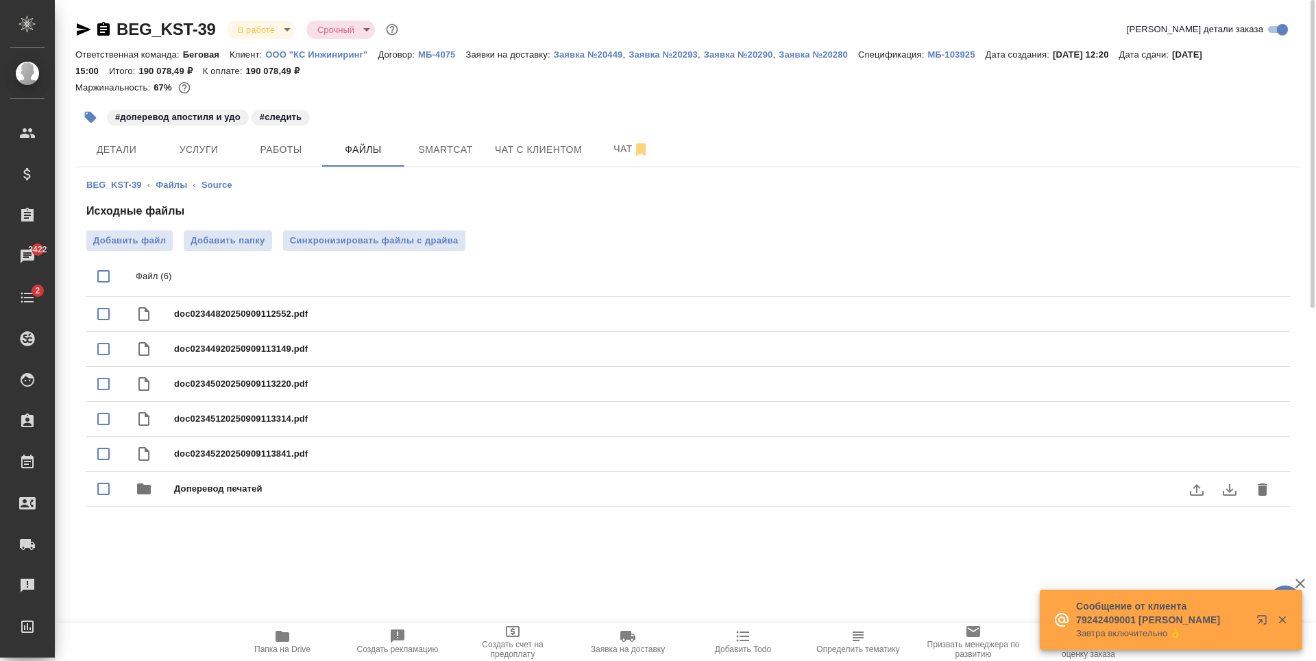
click at [239, 494] on span "Доперевод печатей" at bounding box center [715, 489] width 1083 height 14
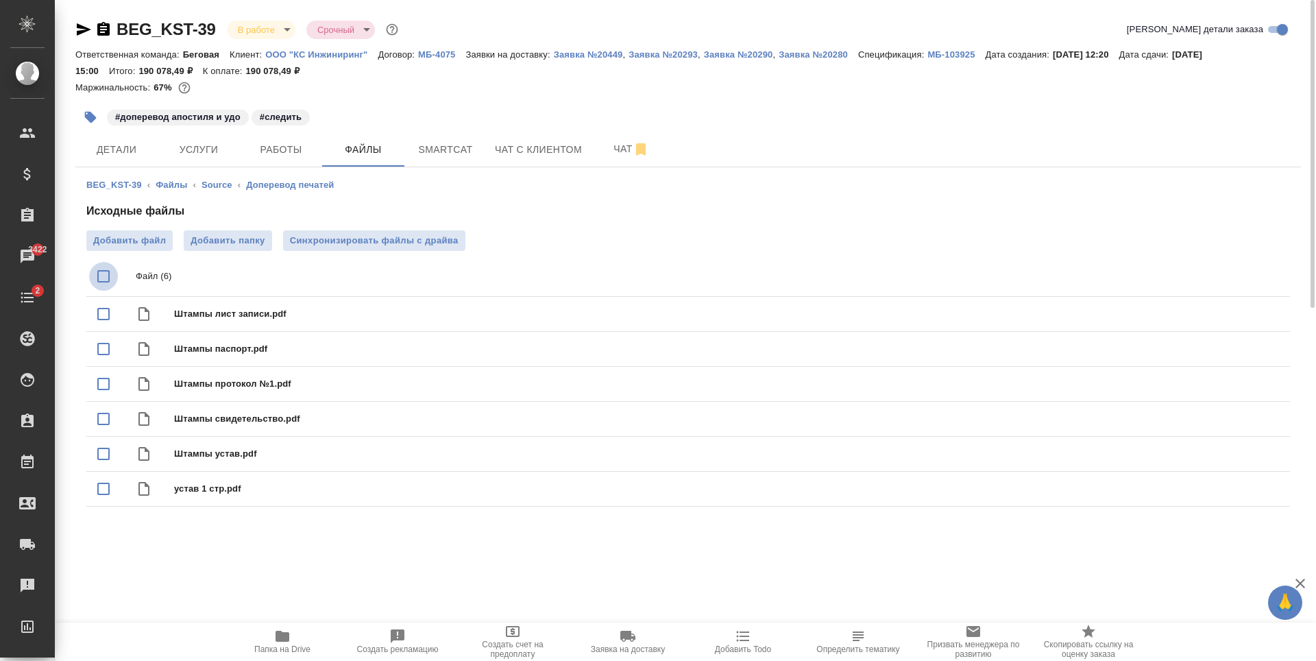
click at [107, 278] on input "checkbox" at bounding box center [103, 276] width 29 height 29
checkbox input "true"
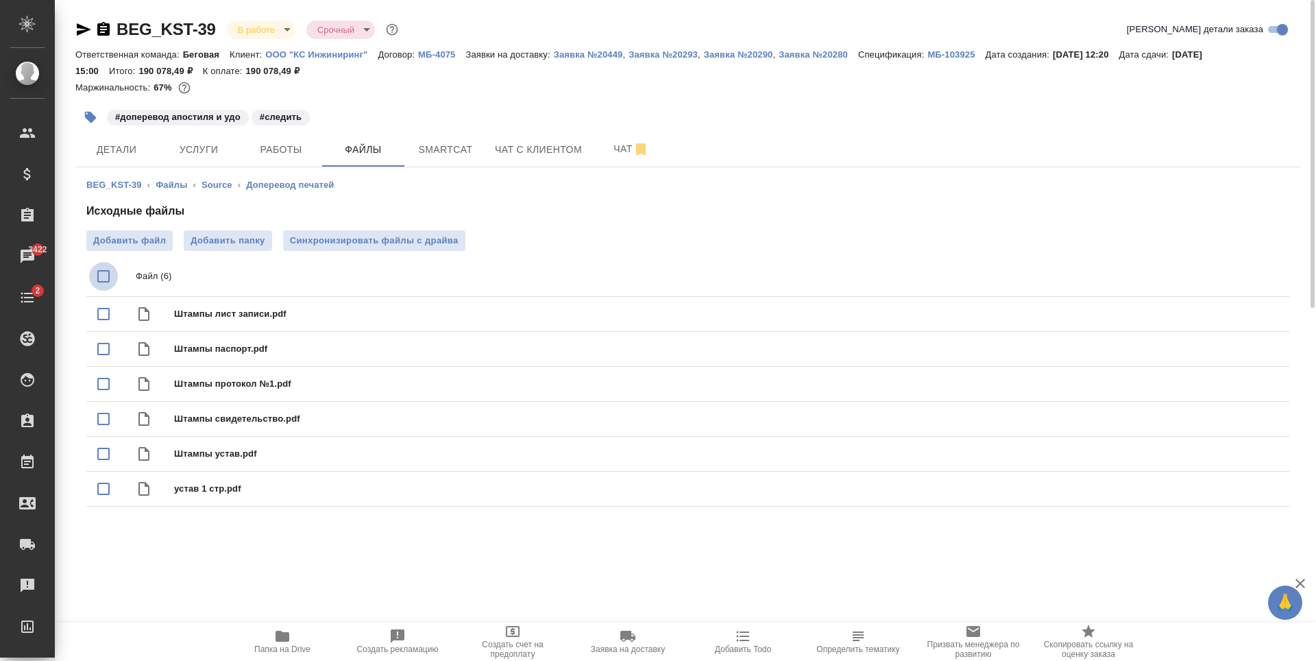
checkbox input "true"
click at [1274, 272] on button "delete" at bounding box center [1262, 277] width 33 height 33
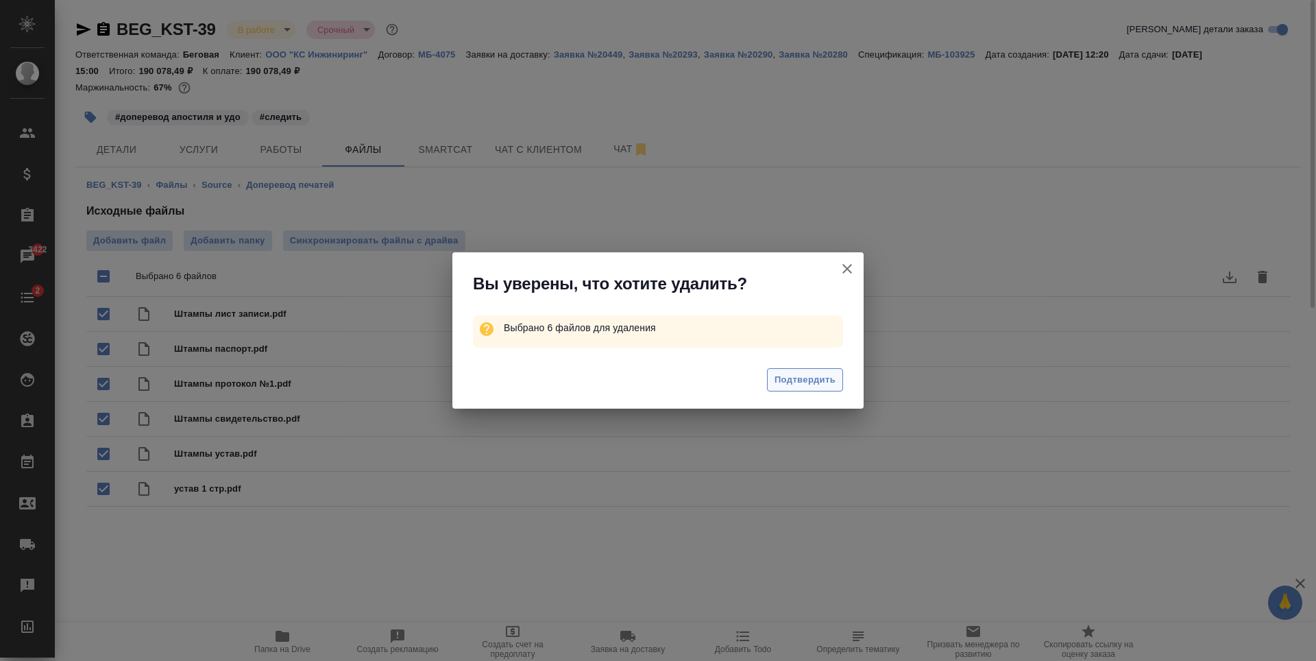
click at [816, 378] on span "Подтвердить" at bounding box center [805, 380] width 61 height 16
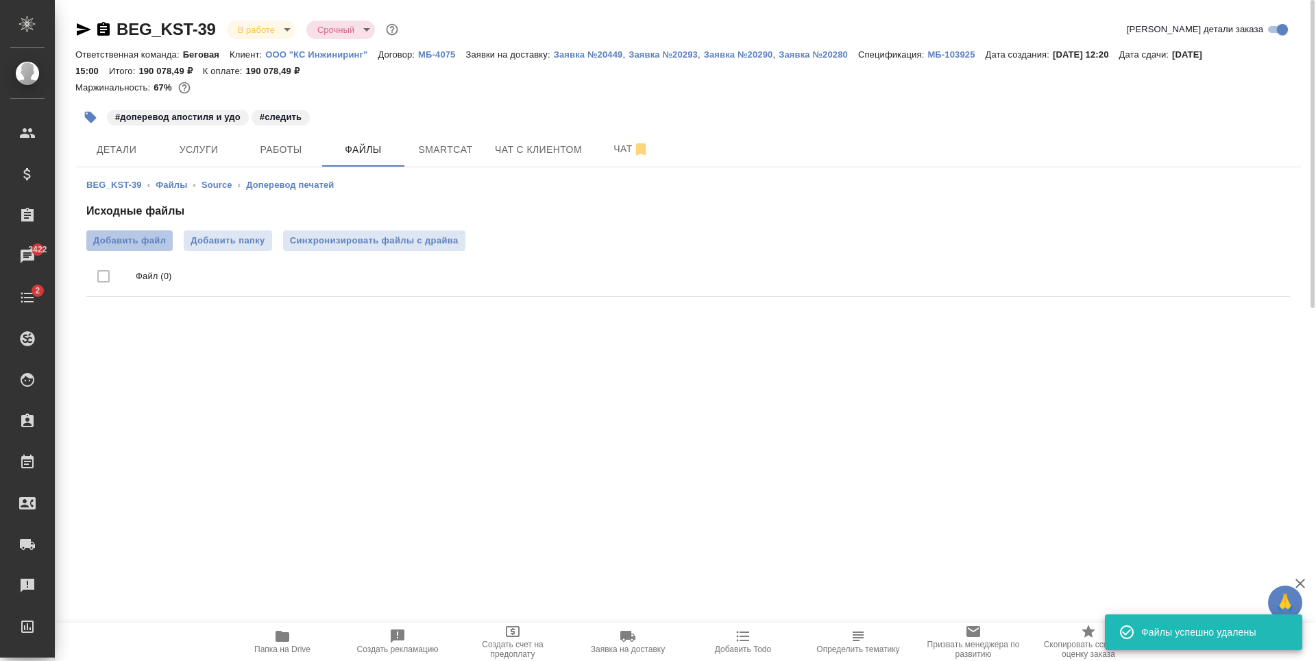
click at [160, 244] on span "Добавить файл" at bounding box center [129, 241] width 73 height 14
click at [0, 0] on input "Добавить файл" at bounding box center [0, 0] width 0 height 0
click at [136, 238] on span "Добавить файл" at bounding box center [129, 241] width 73 height 14
click at [0, 0] on input "Добавить файл" at bounding box center [0, 0] width 0 height 0
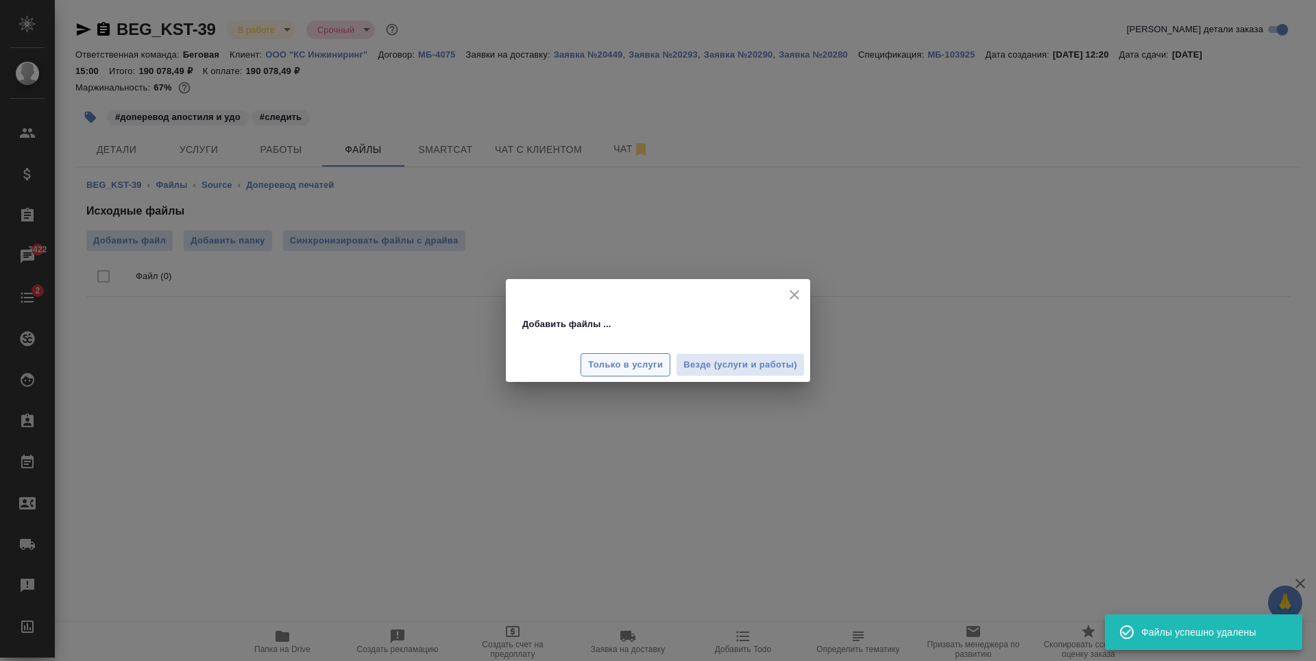
click at [665, 363] on button "Только в услуги" at bounding box center [626, 365] width 90 height 24
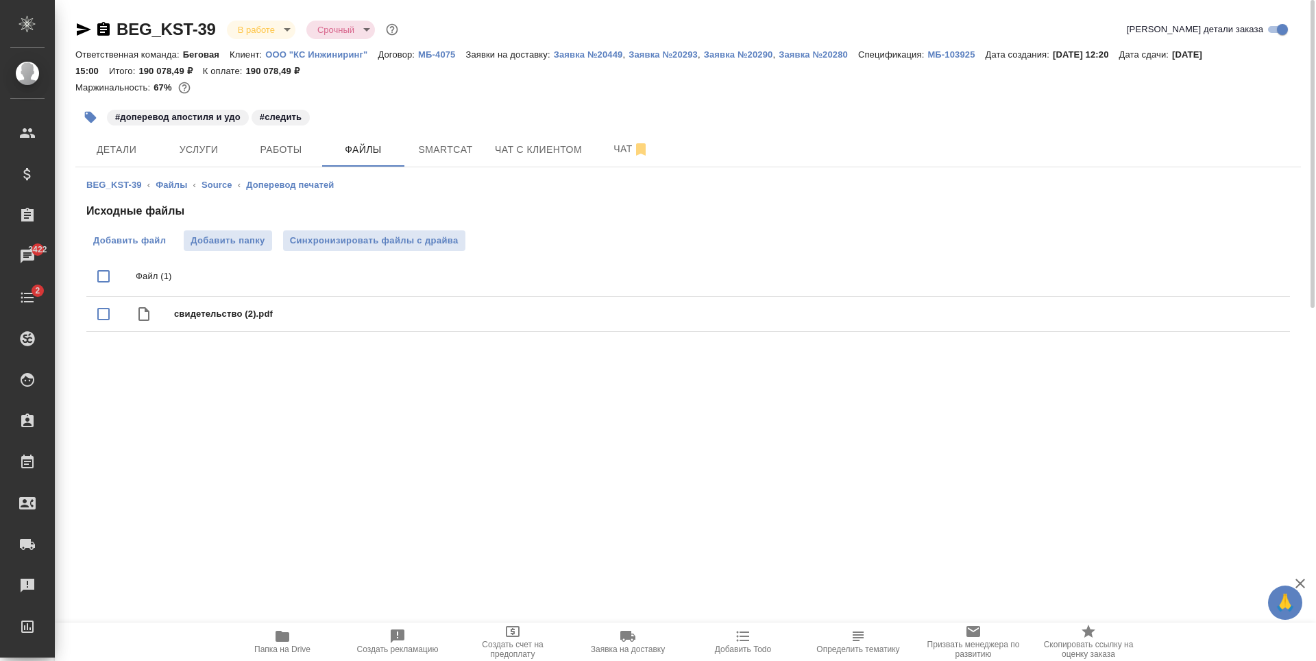
click at [145, 244] on span "Добавить файл" at bounding box center [129, 241] width 73 height 14
click at [0, 0] on input "Добавить файл" at bounding box center [0, 0] width 0 height 0
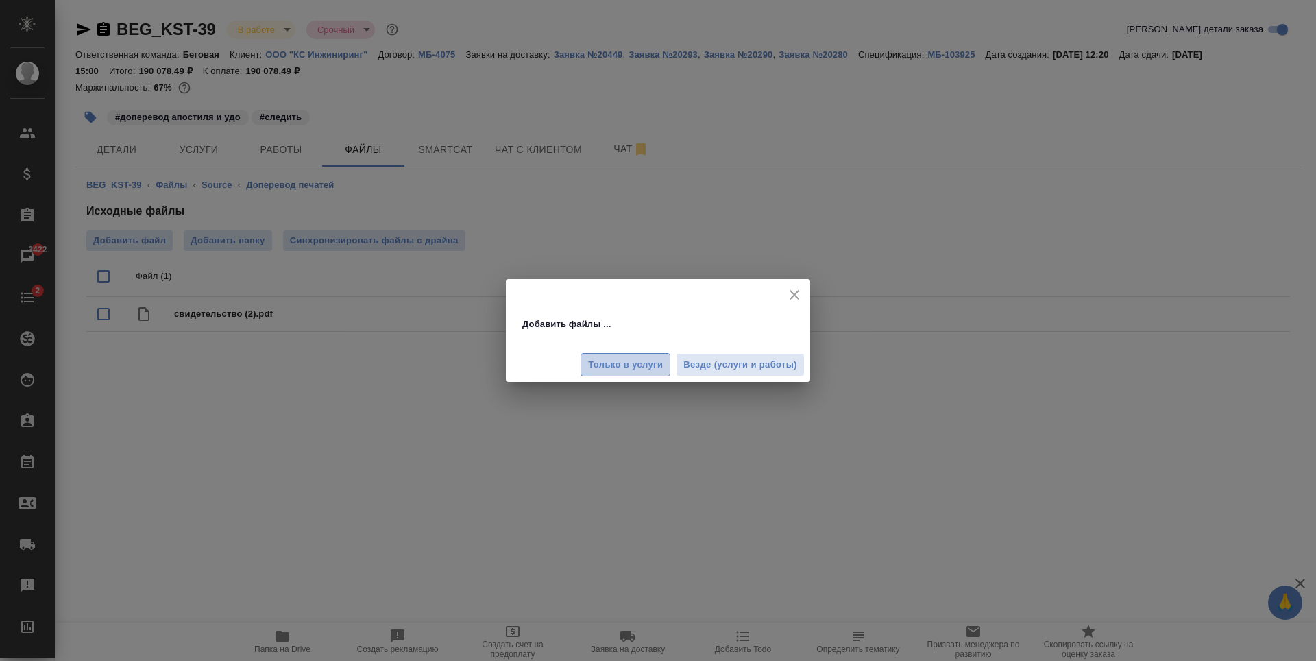
click at [647, 367] on span "Только в услуги" at bounding box center [625, 365] width 75 height 16
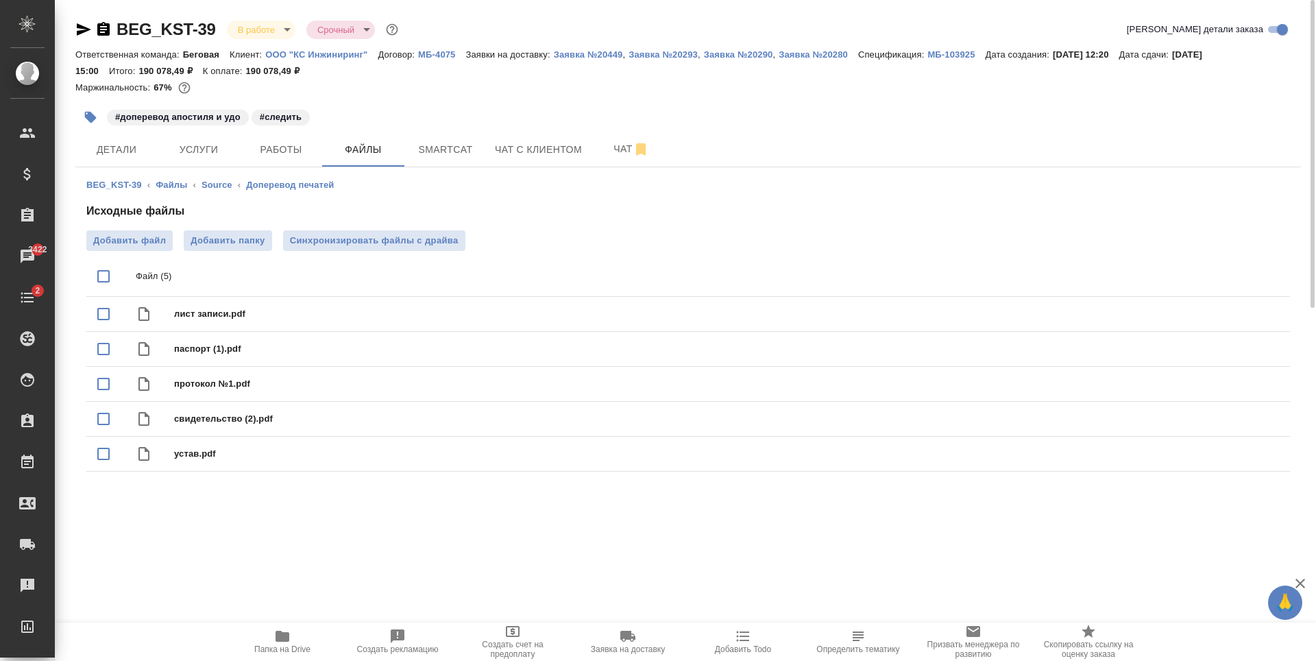
click at [215, 176] on div "BEG_KST-39 ‹ Файлы ‹ Source ‹ Доперевод печатей Исходные файлы Добавить файл До…" at bounding box center [688, 327] width 1226 height 321
click at [218, 186] on link "Source" at bounding box center [217, 185] width 31 height 10
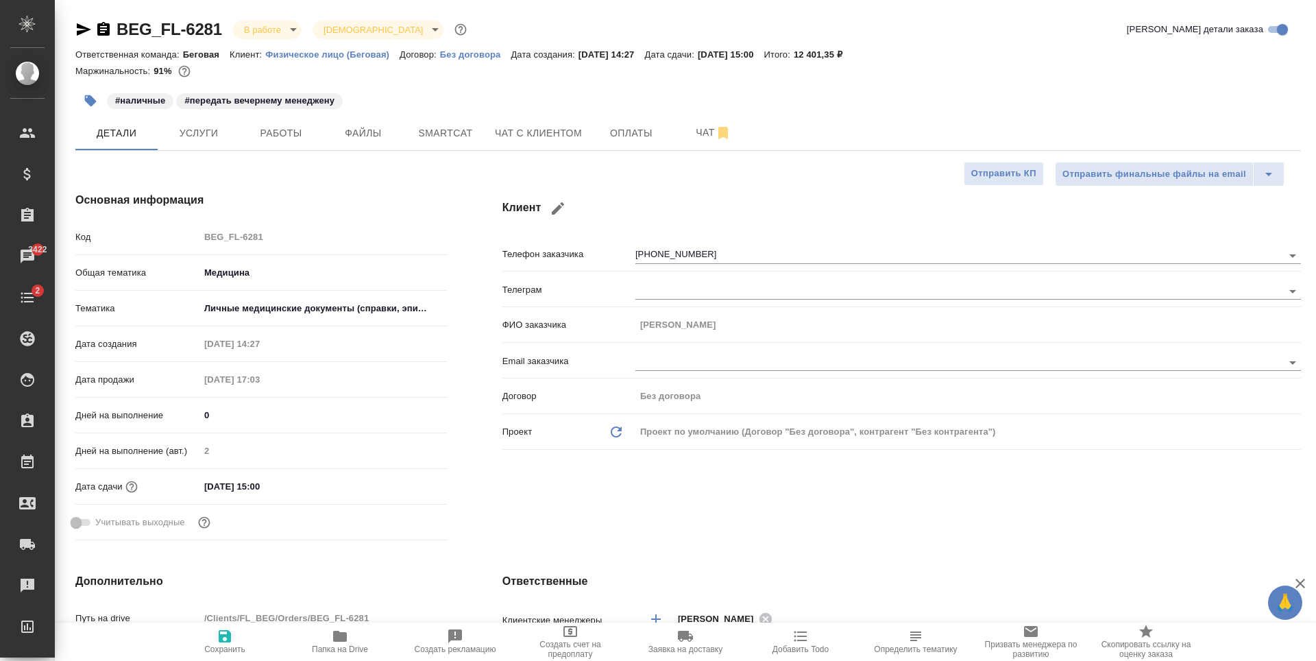
select select "RU"
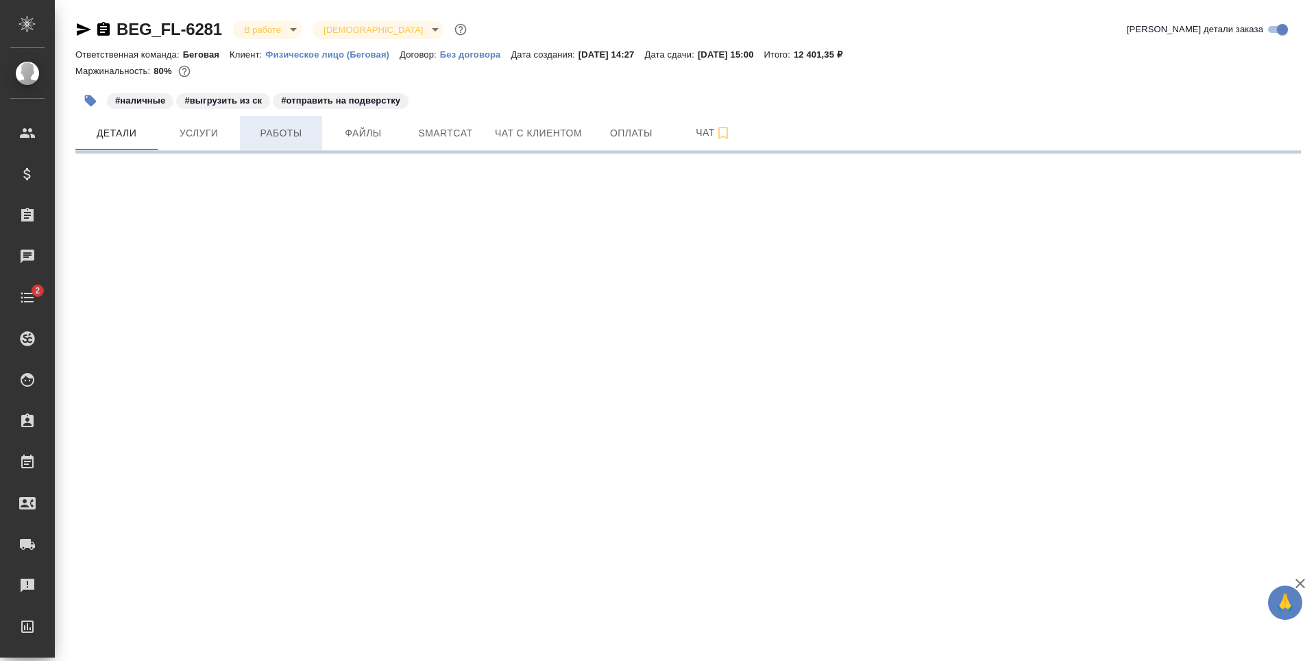
click at [286, 131] on span "Работы" at bounding box center [281, 133] width 66 height 17
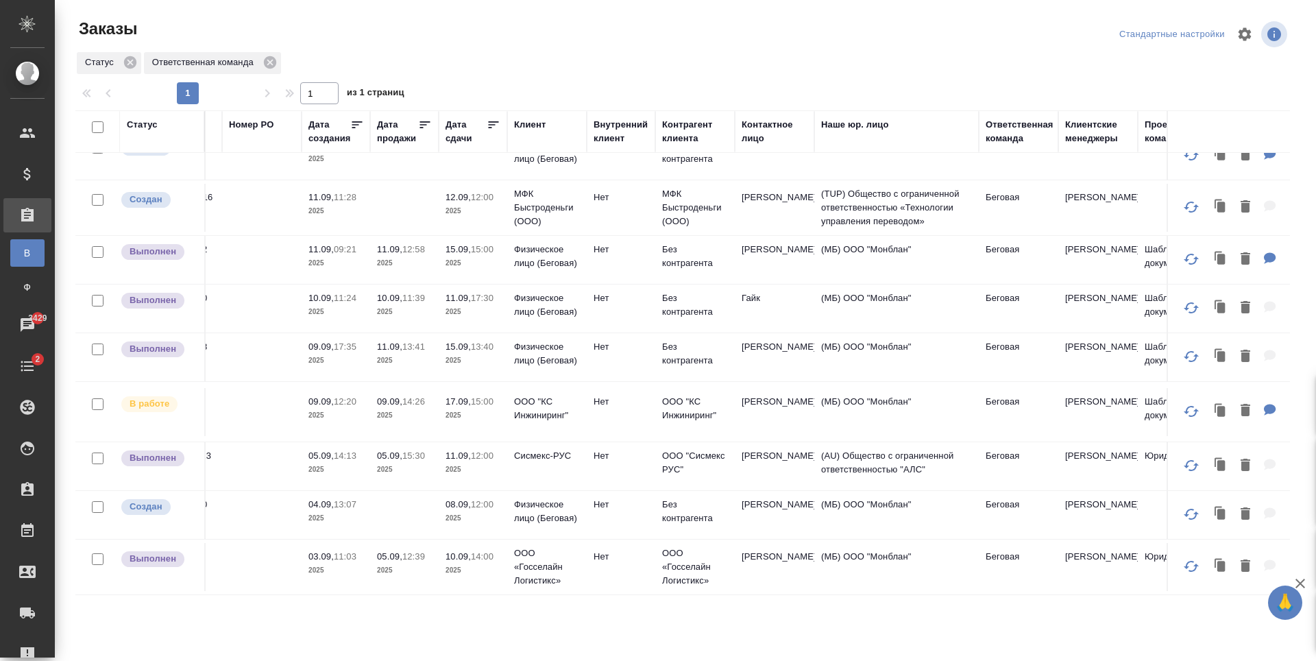
scroll to position [411, 132]
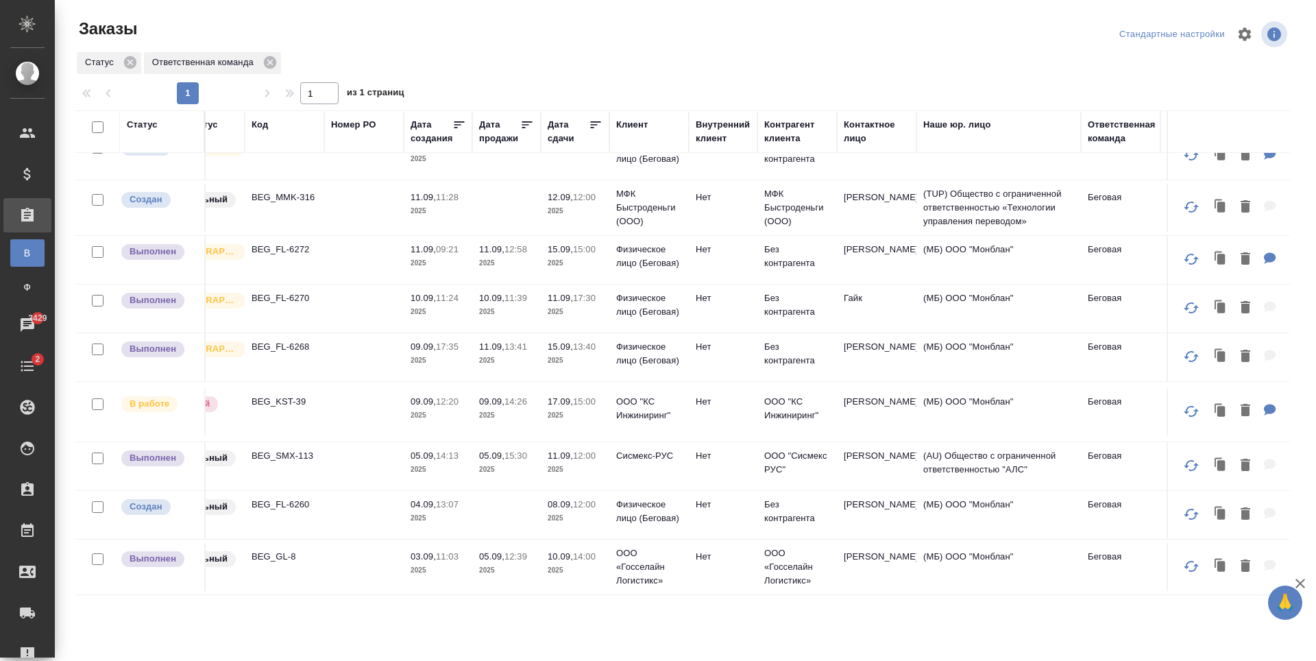
click at [383, 365] on td at bounding box center [364, 357] width 80 height 48
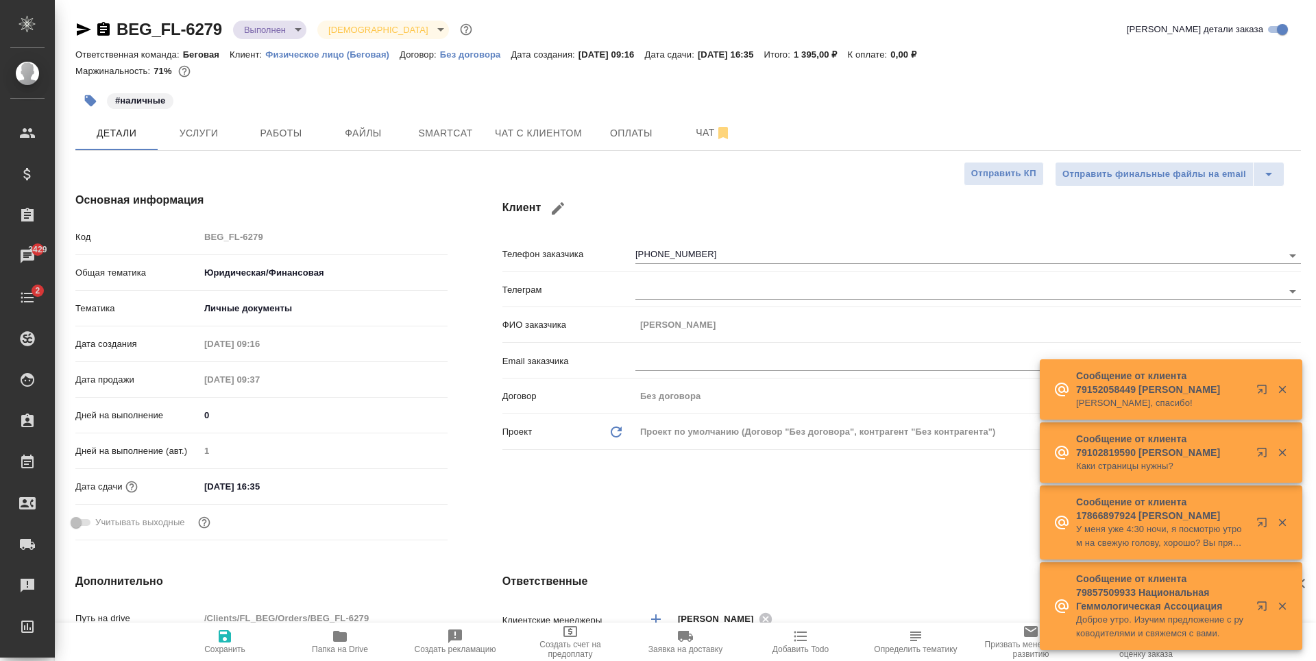
select select "RU"
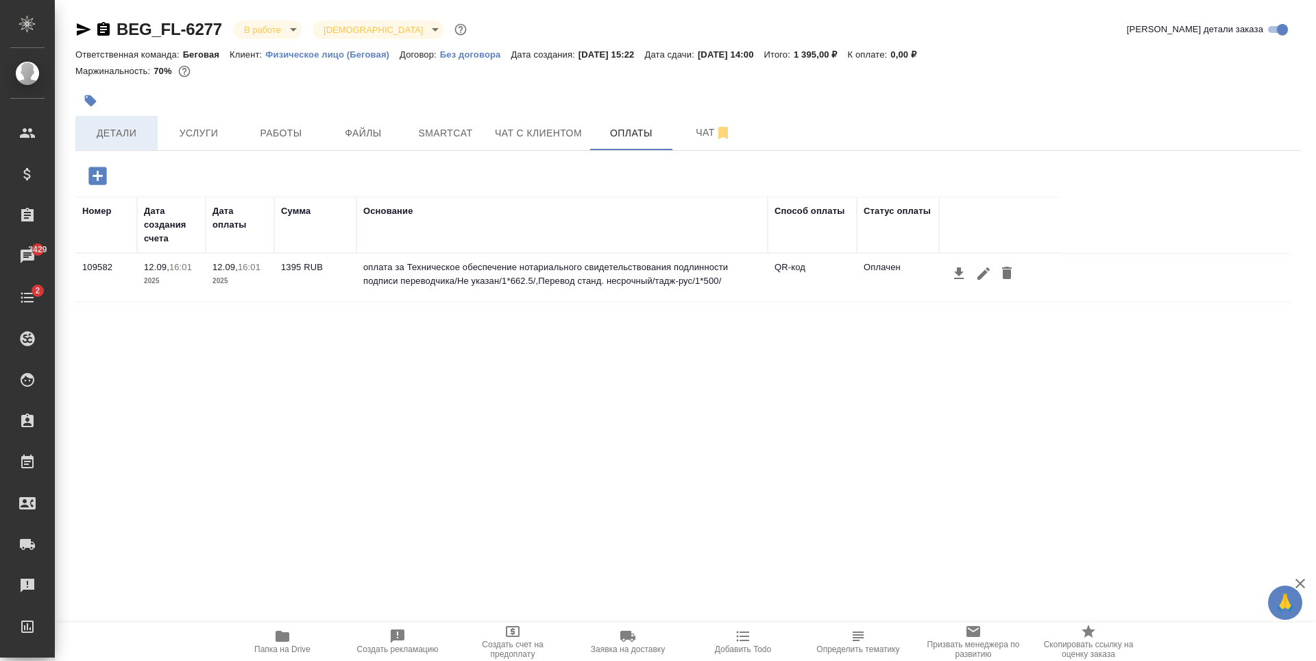
click at [149, 135] on span "Детали" at bounding box center [117, 133] width 66 height 17
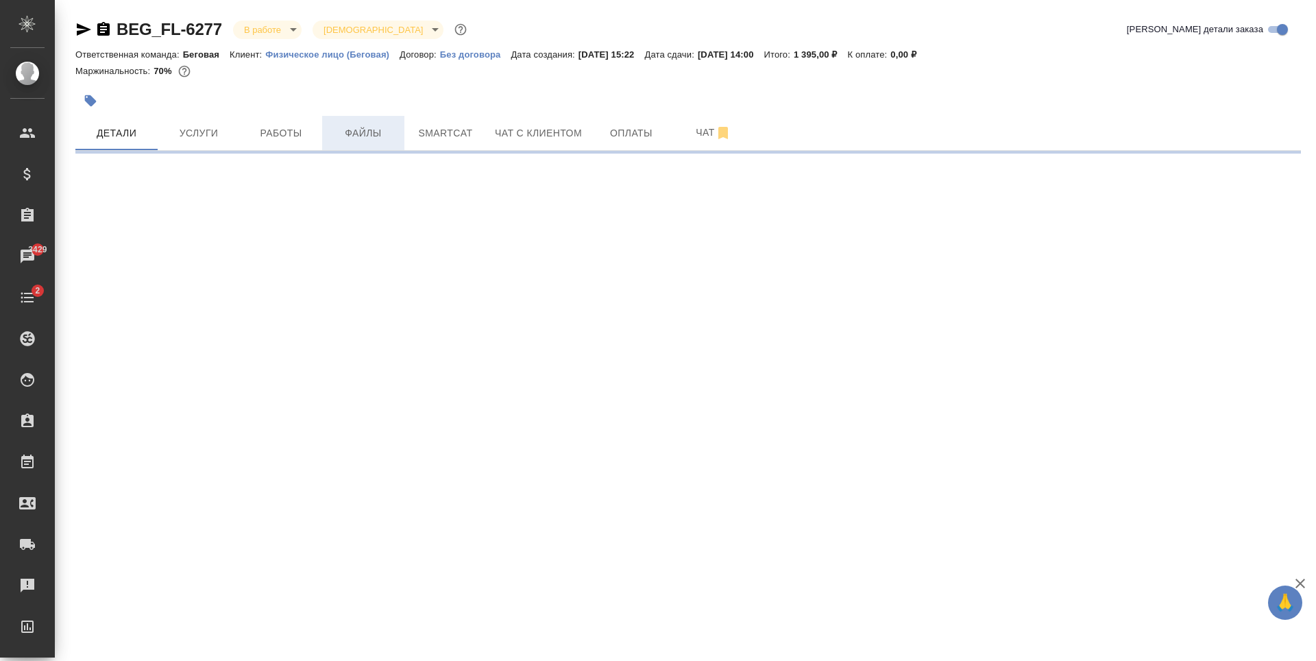
select select "RU"
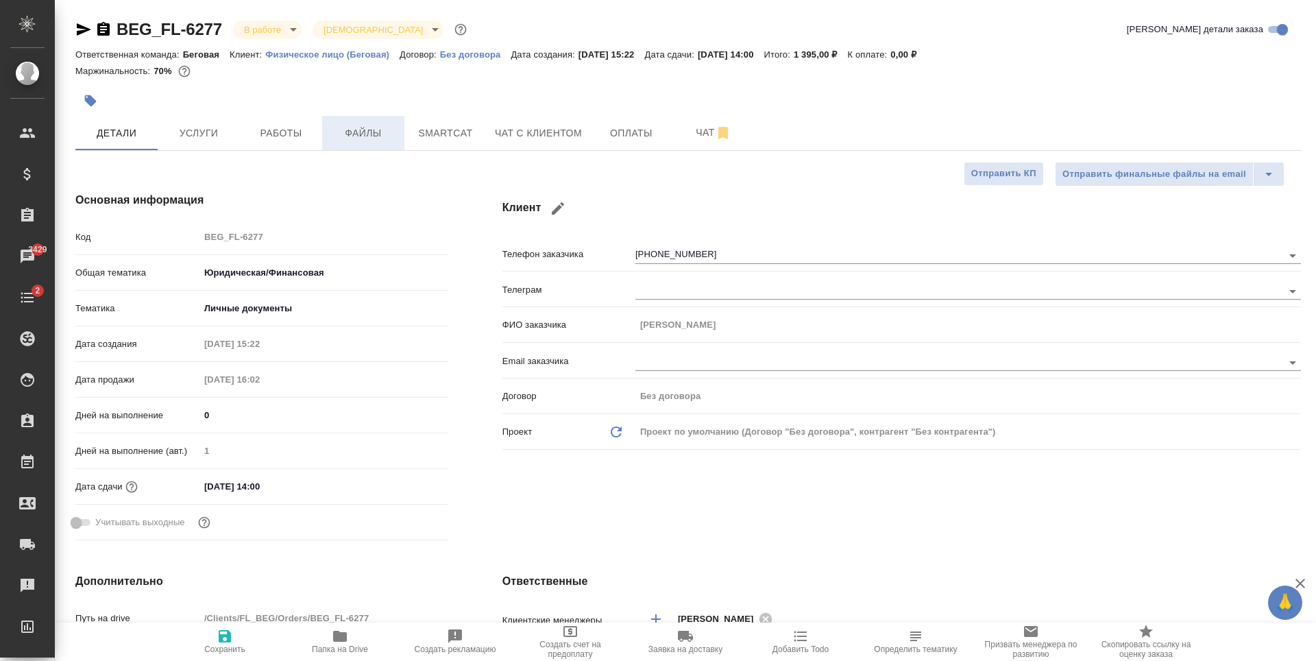
type textarea "x"
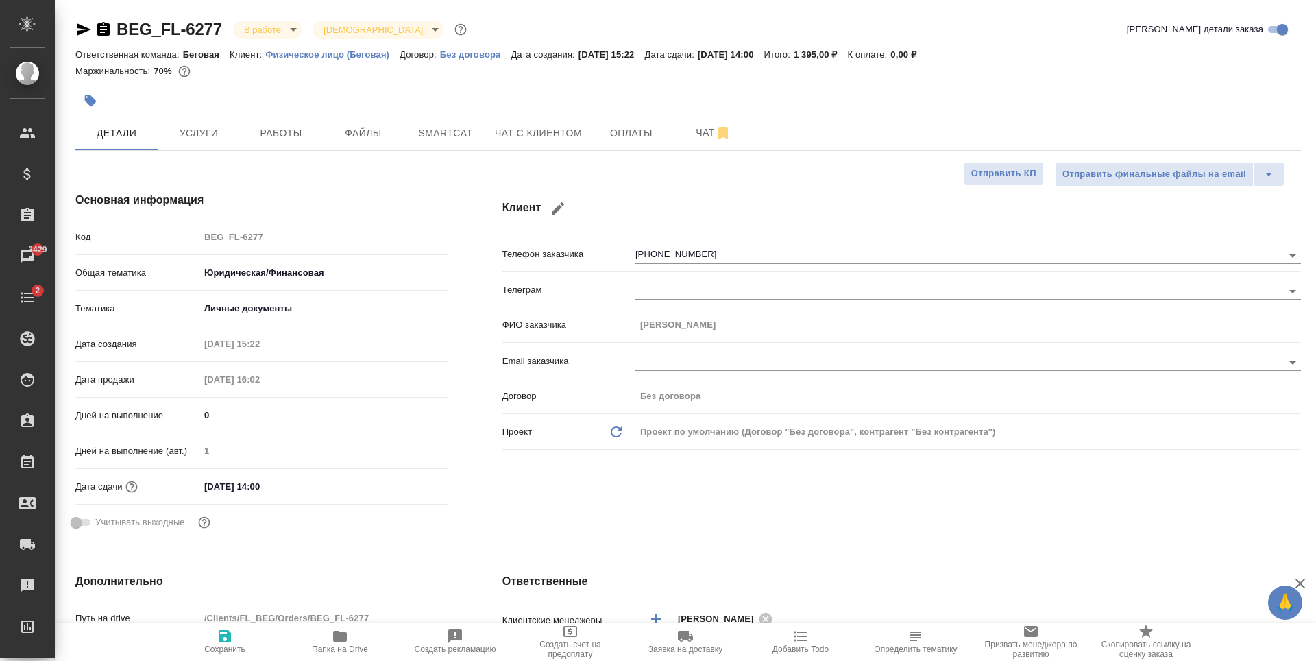
type textarea "x"
select select "RU"
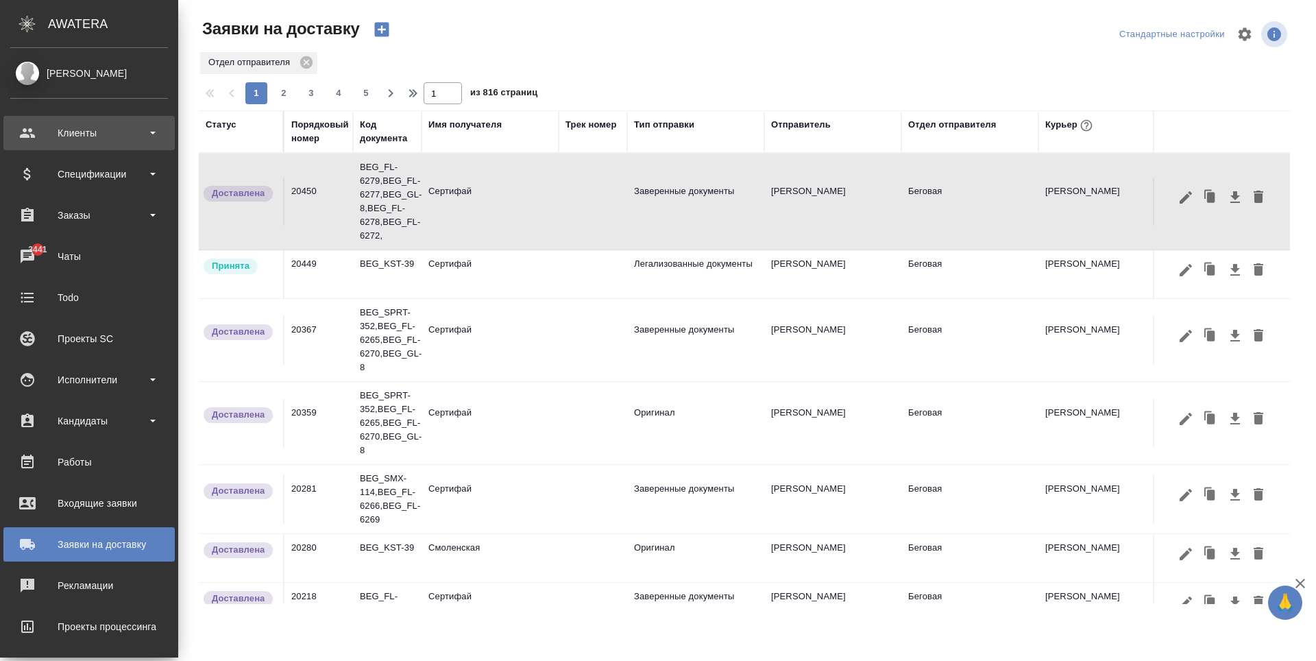
click at [108, 136] on div "Клиенты" at bounding box center [89, 133] width 158 height 21
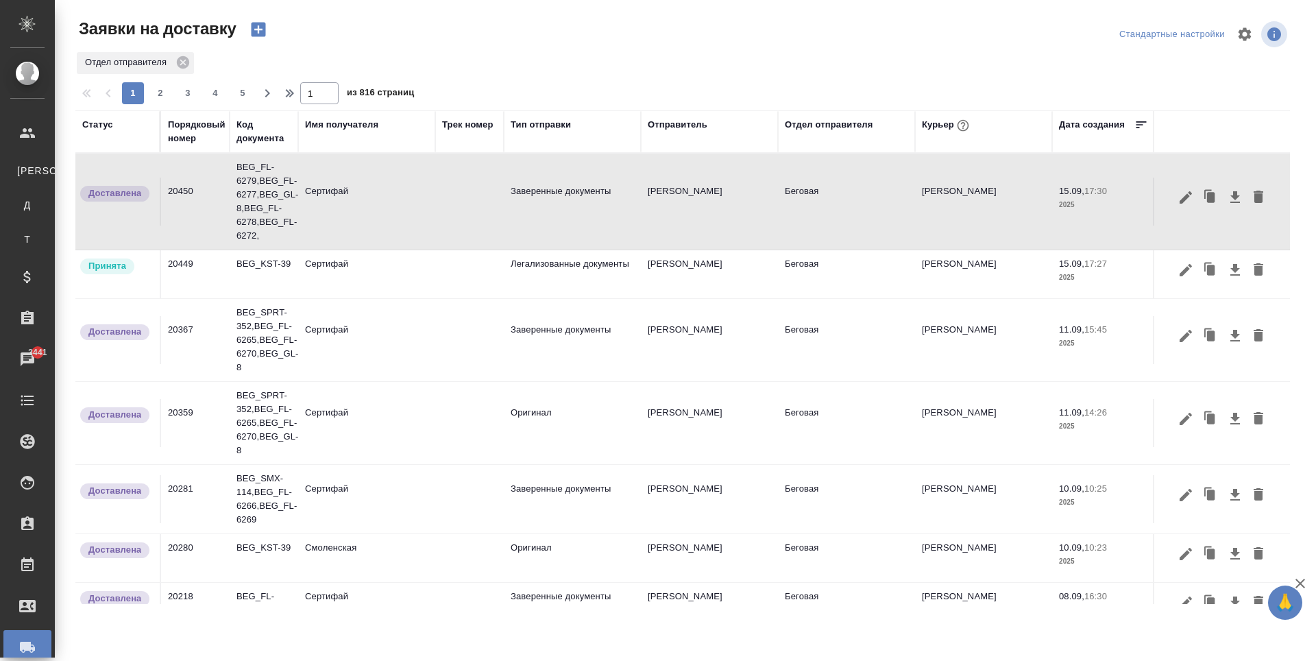
click at [455, 274] on td at bounding box center [469, 274] width 69 height 48
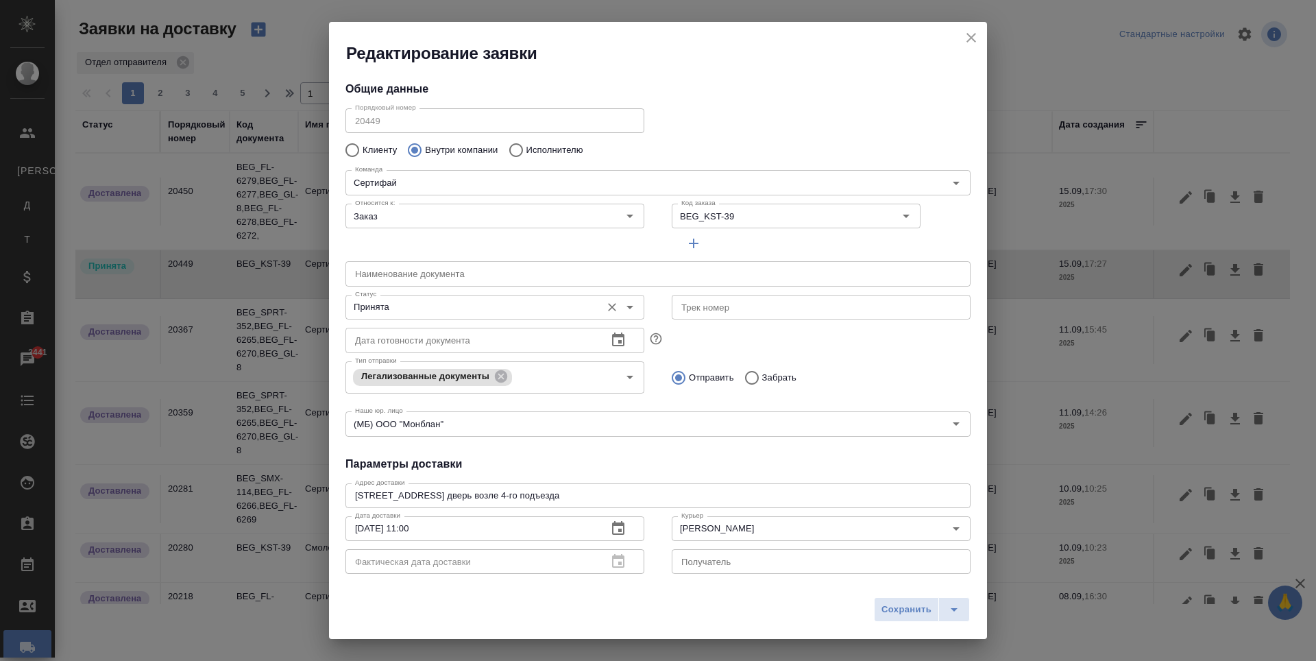
click at [622, 304] on icon "Open" at bounding box center [630, 307] width 16 height 16
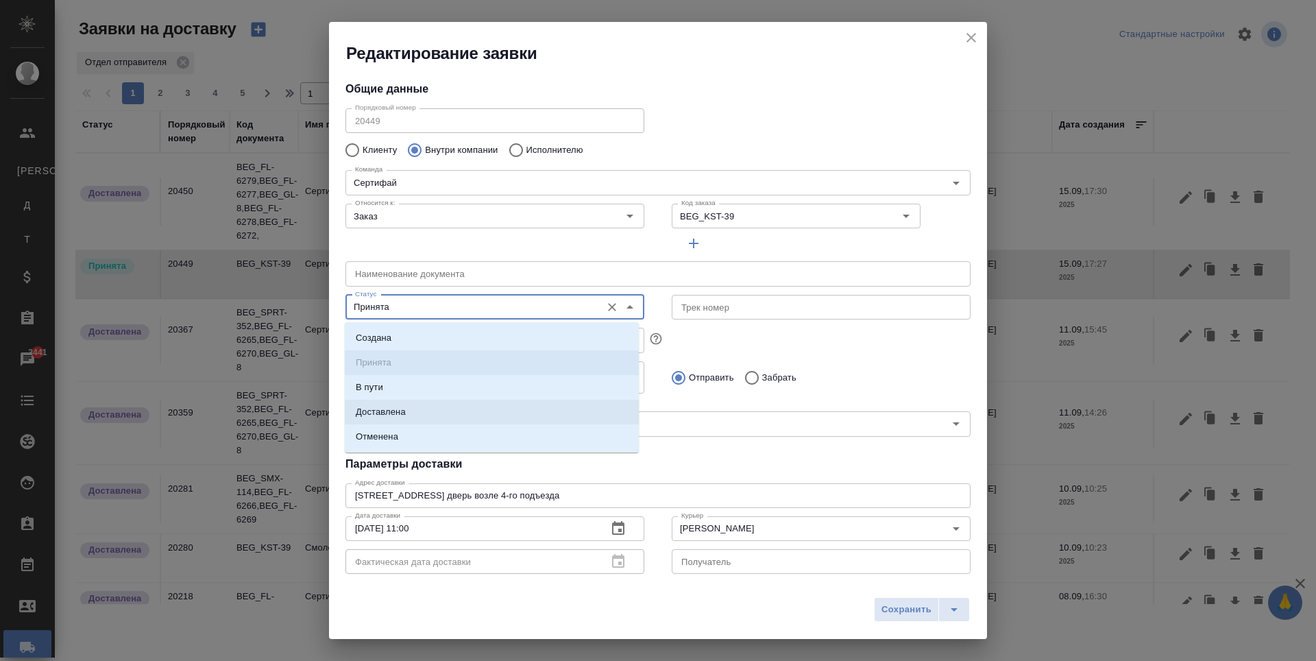
click at [483, 412] on li "Доставлена" at bounding box center [492, 412] width 294 height 25
type input "Доставлена"
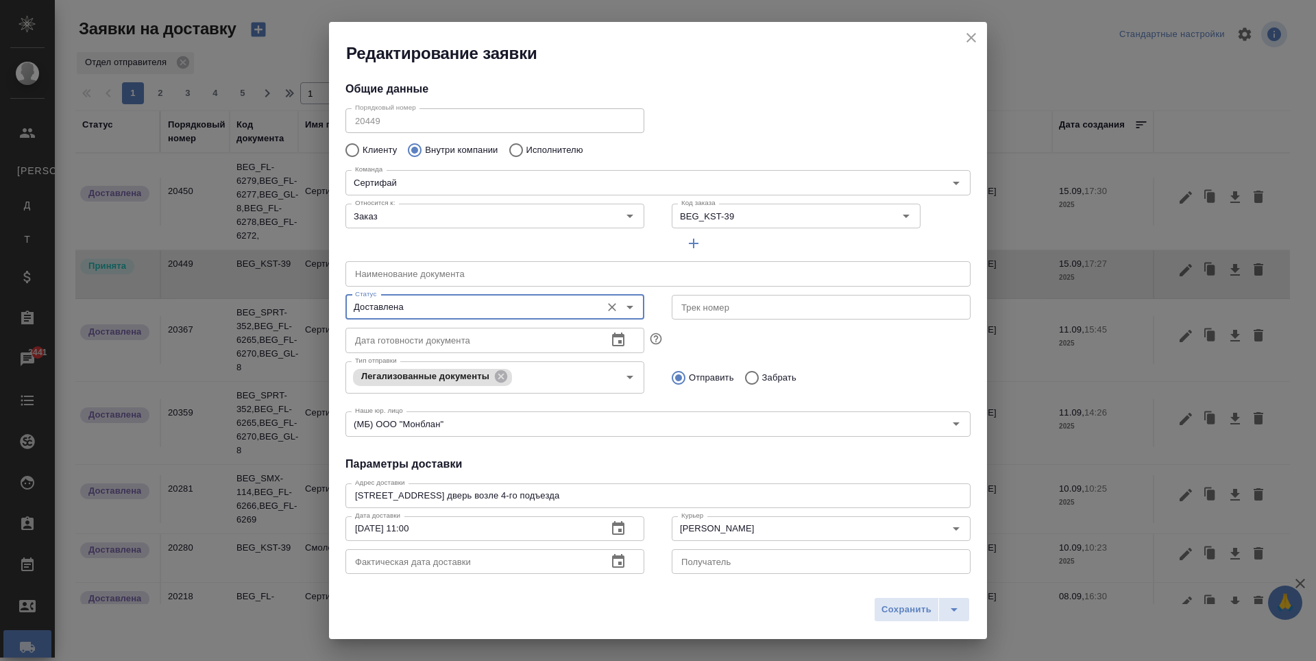
click at [917, 607] on span "Сохранить" at bounding box center [907, 610] width 50 height 16
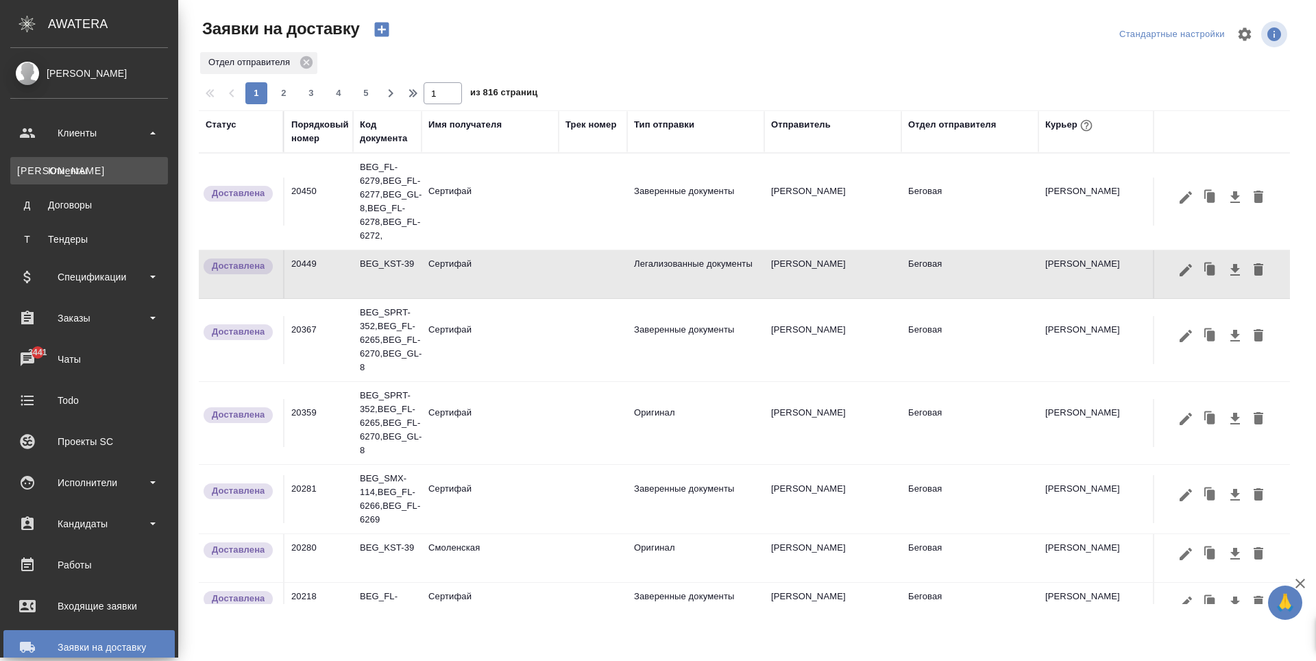
click at [105, 165] on div "Клиенты" at bounding box center [89, 171] width 144 height 14
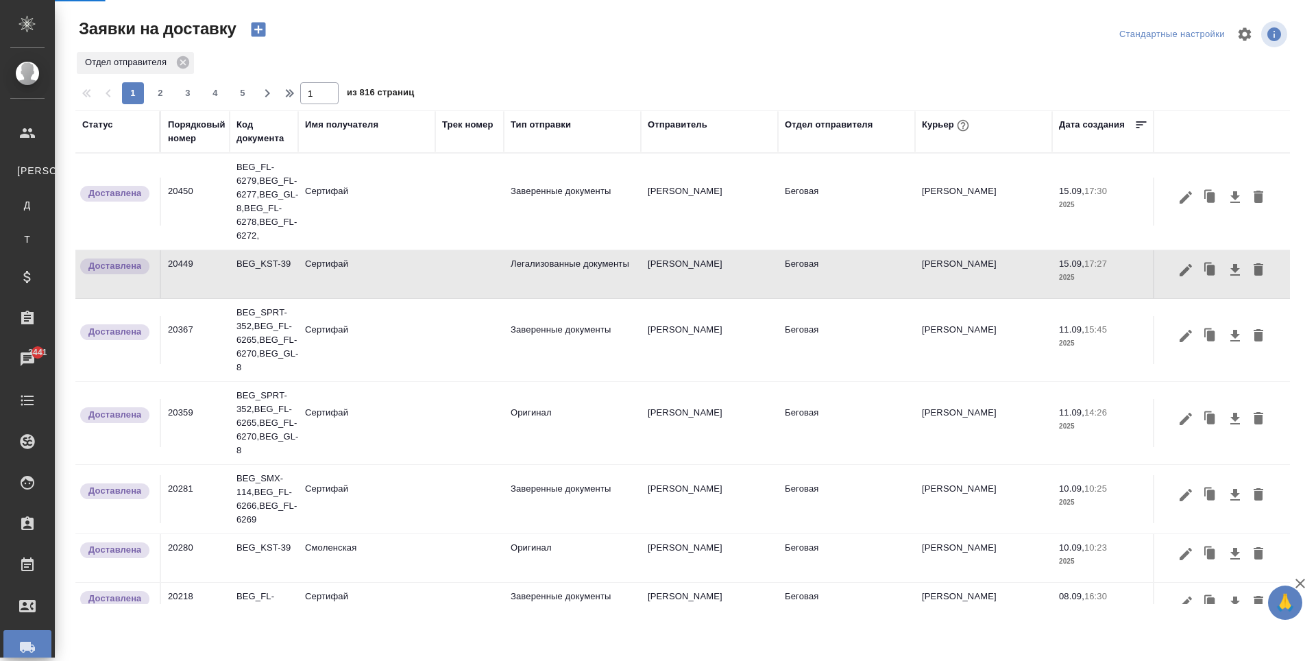
select select "RU"
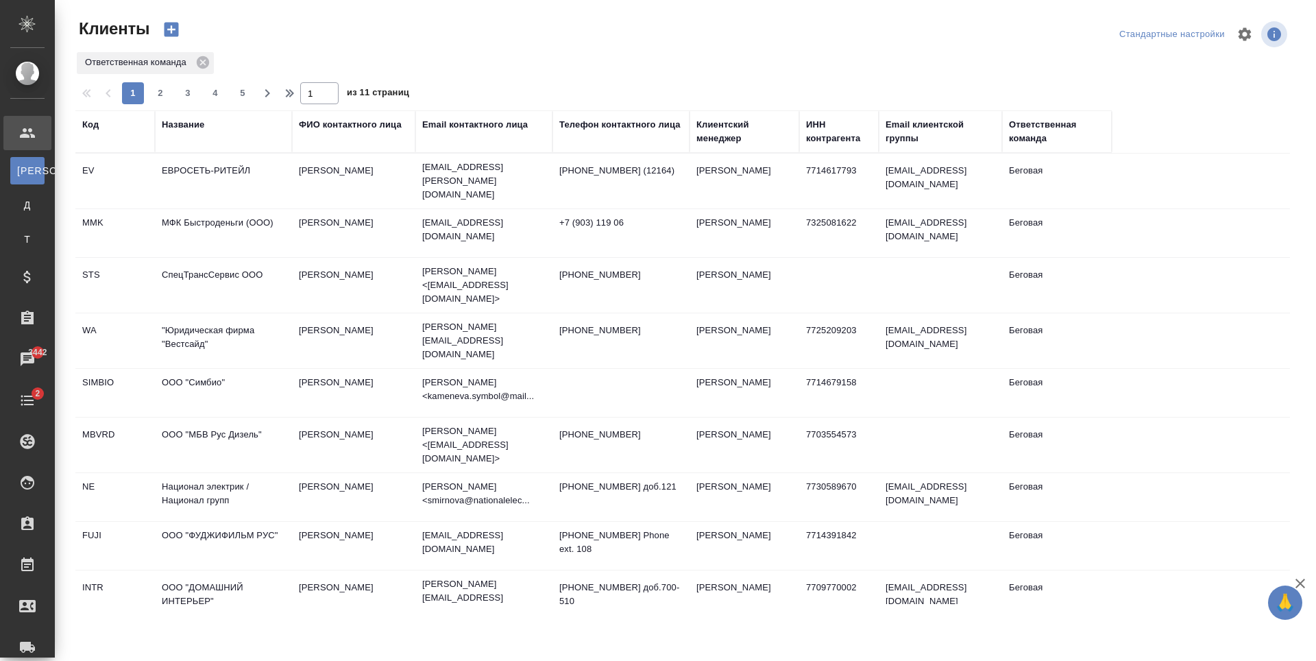
click at [184, 122] on div "Название" at bounding box center [183, 125] width 43 height 14
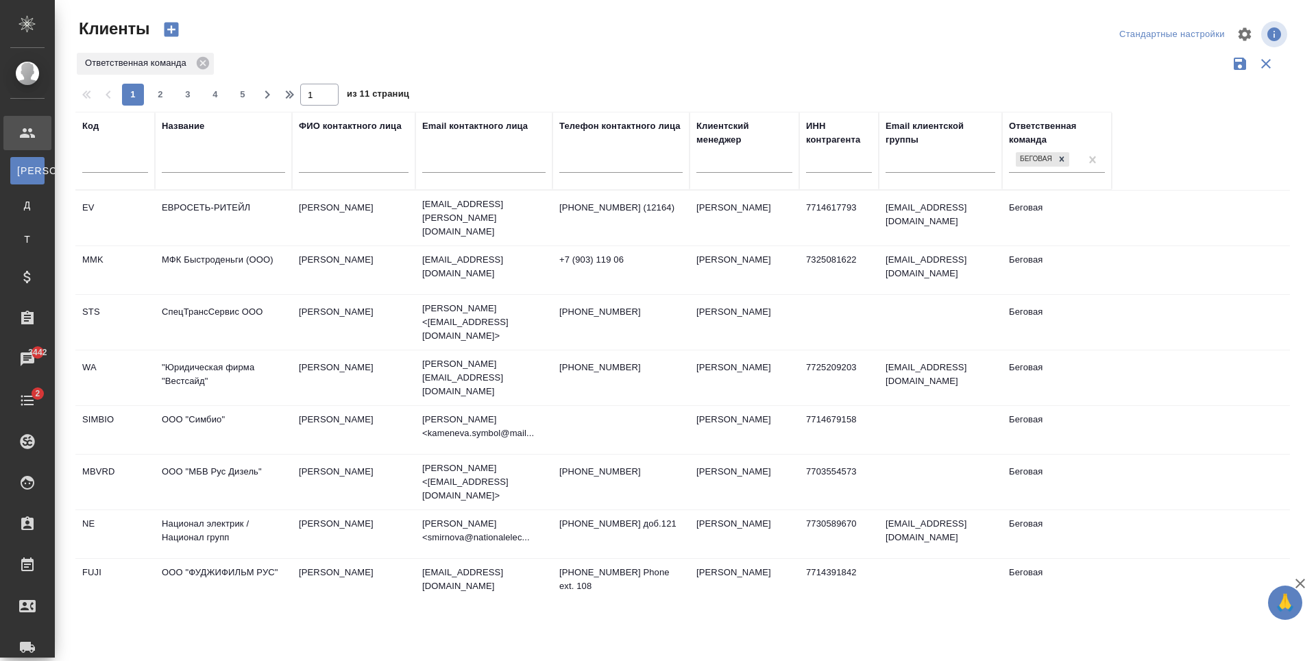
click at [228, 173] on input "text" at bounding box center [223, 164] width 123 height 17
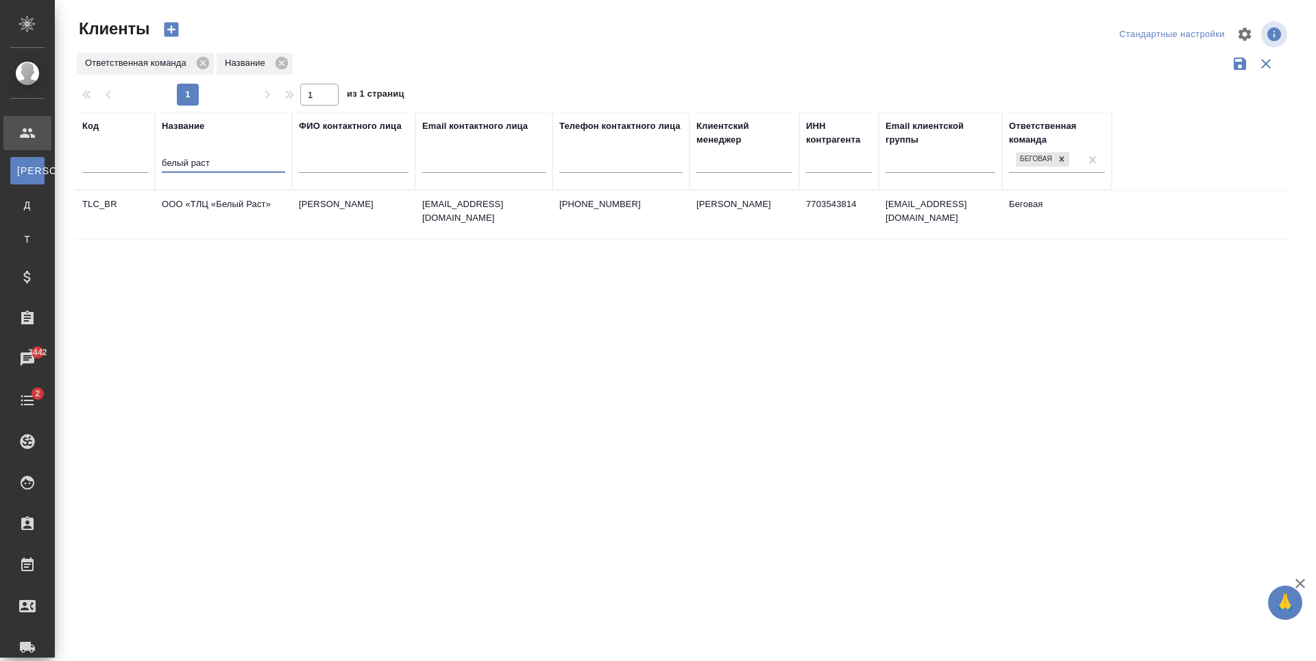
type input "белый раст"
click at [276, 239] on td "ООО «ТЛЦ «Белый Раст»" at bounding box center [223, 215] width 137 height 48
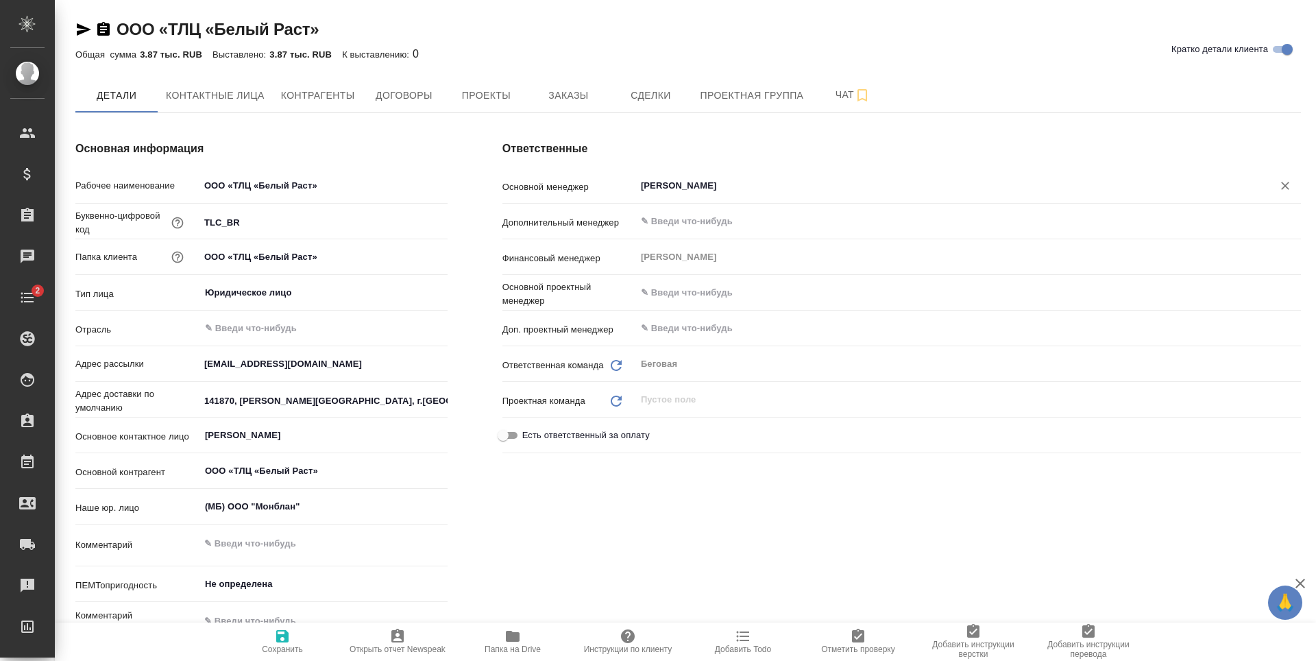
click at [754, 190] on input "[PERSON_NAME]" at bounding box center [946, 186] width 612 height 16
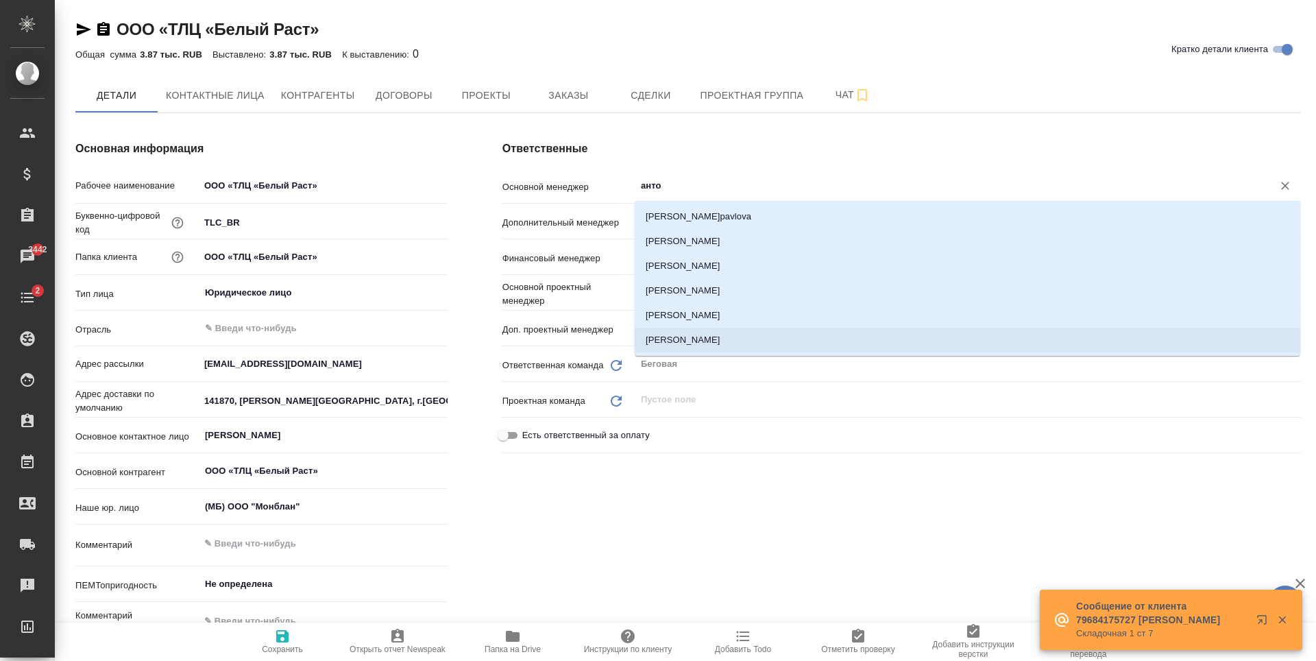
click at [704, 341] on li "[PERSON_NAME]" at bounding box center [968, 340] width 666 height 25
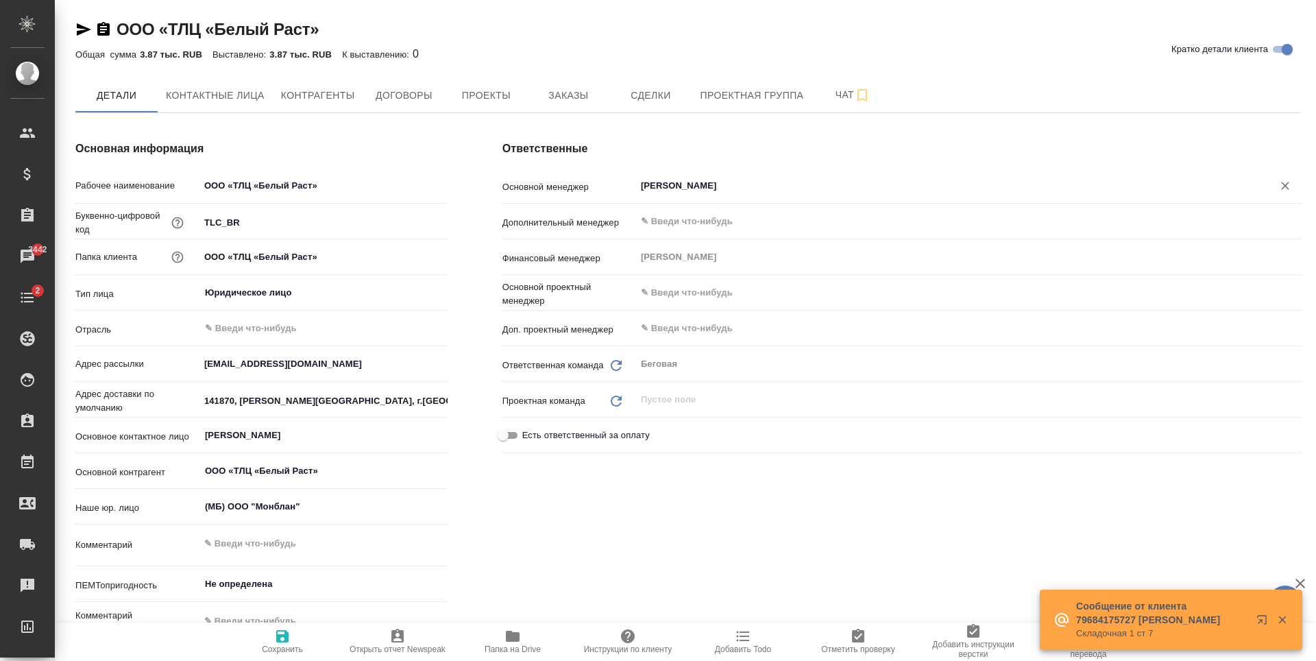
type input "[PERSON_NAME]"
click at [284, 636] on icon "button" at bounding box center [282, 636] width 12 height 12
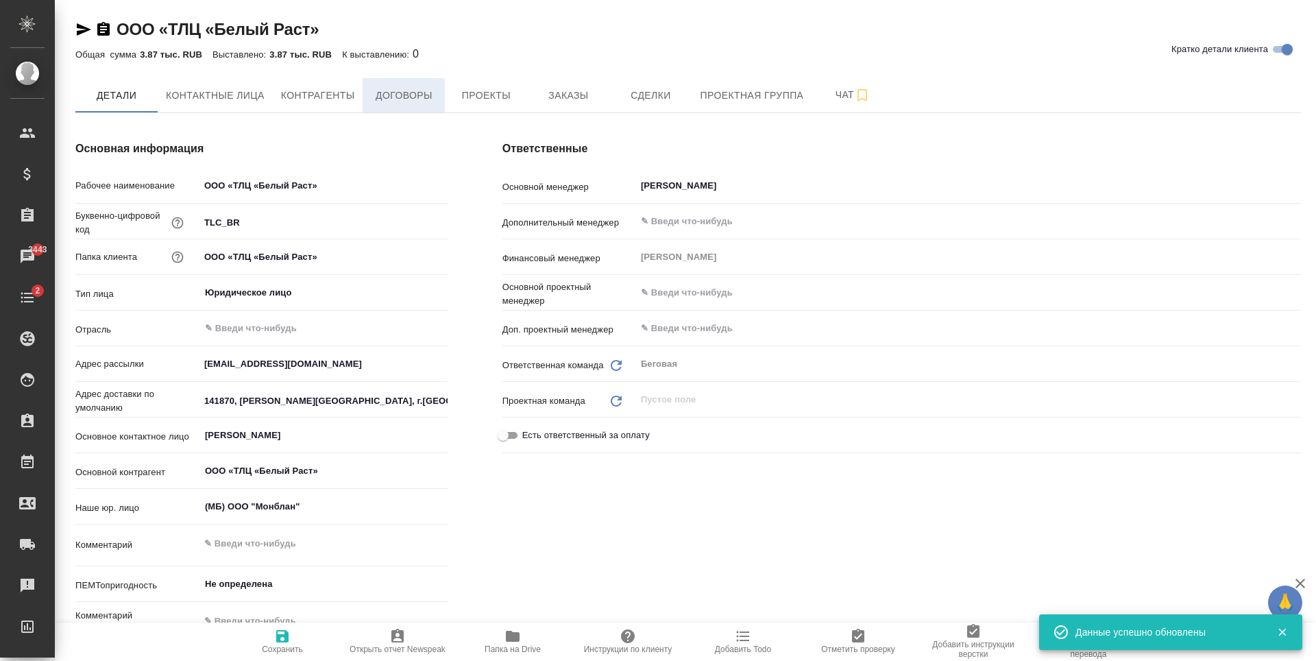
click at [402, 105] on button "Договоры" at bounding box center [404, 95] width 82 height 34
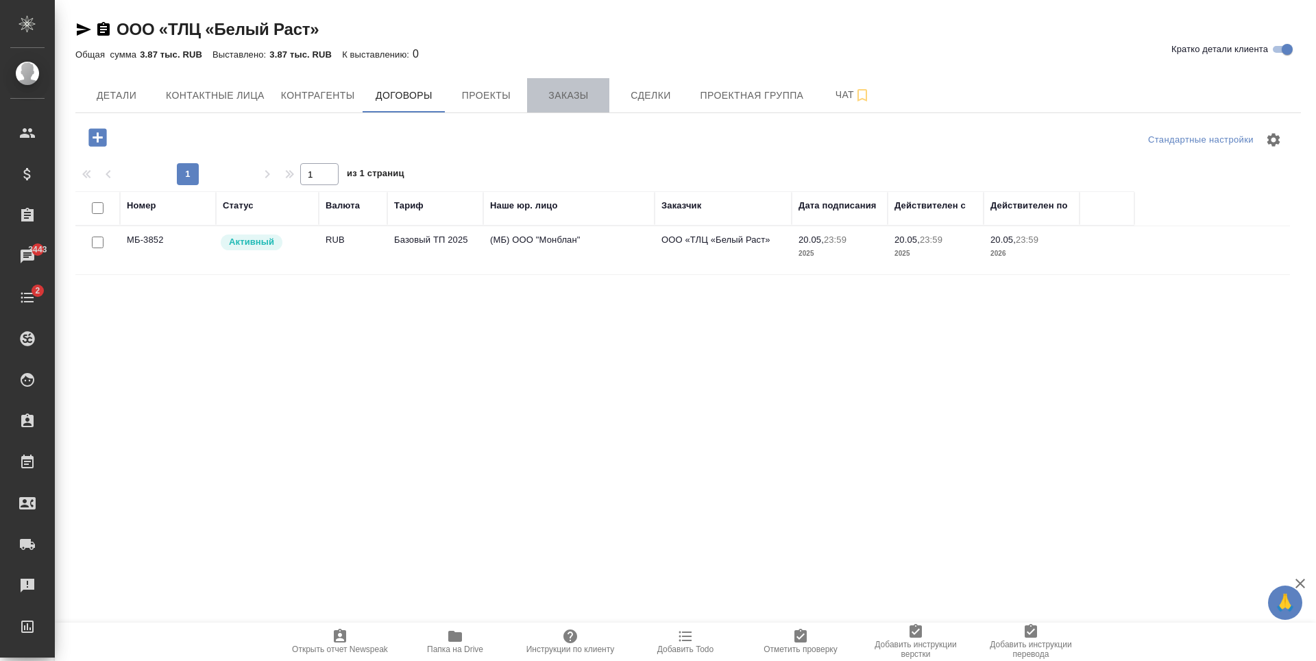
click at [559, 108] on button "Заказы" at bounding box center [568, 95] width 82 height 34
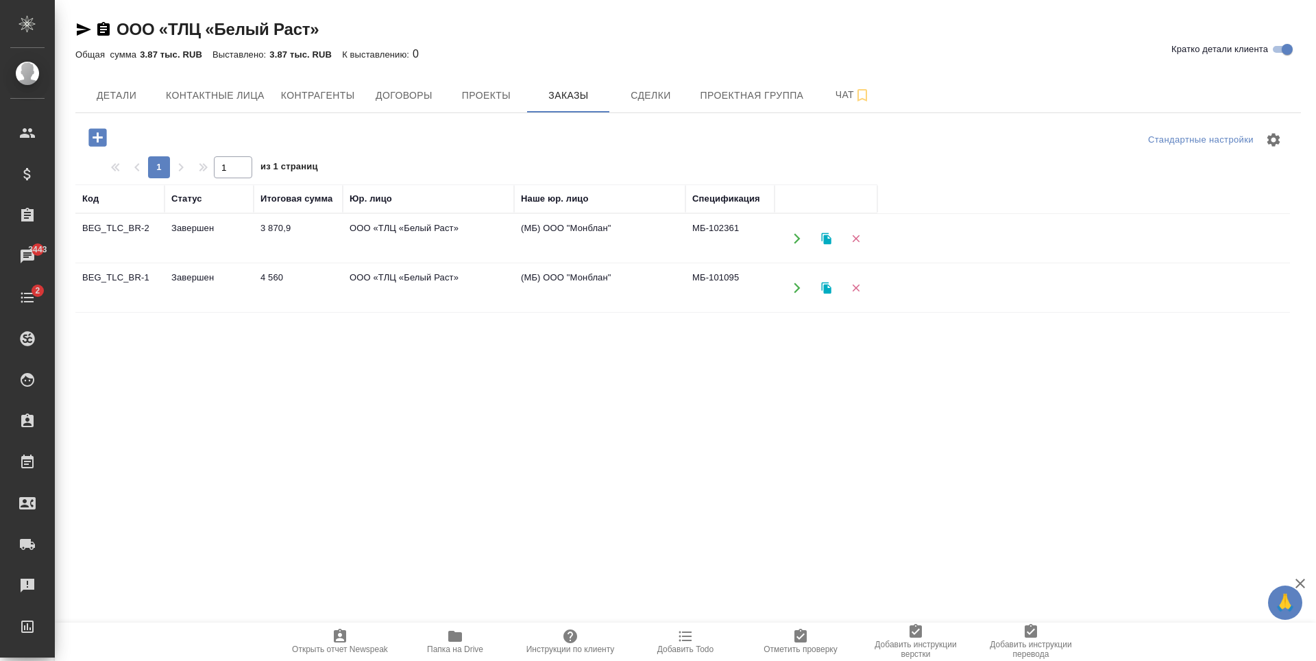
click at [106, 139] on icon "button" at bounding box center [97, 137] width 18 height 18
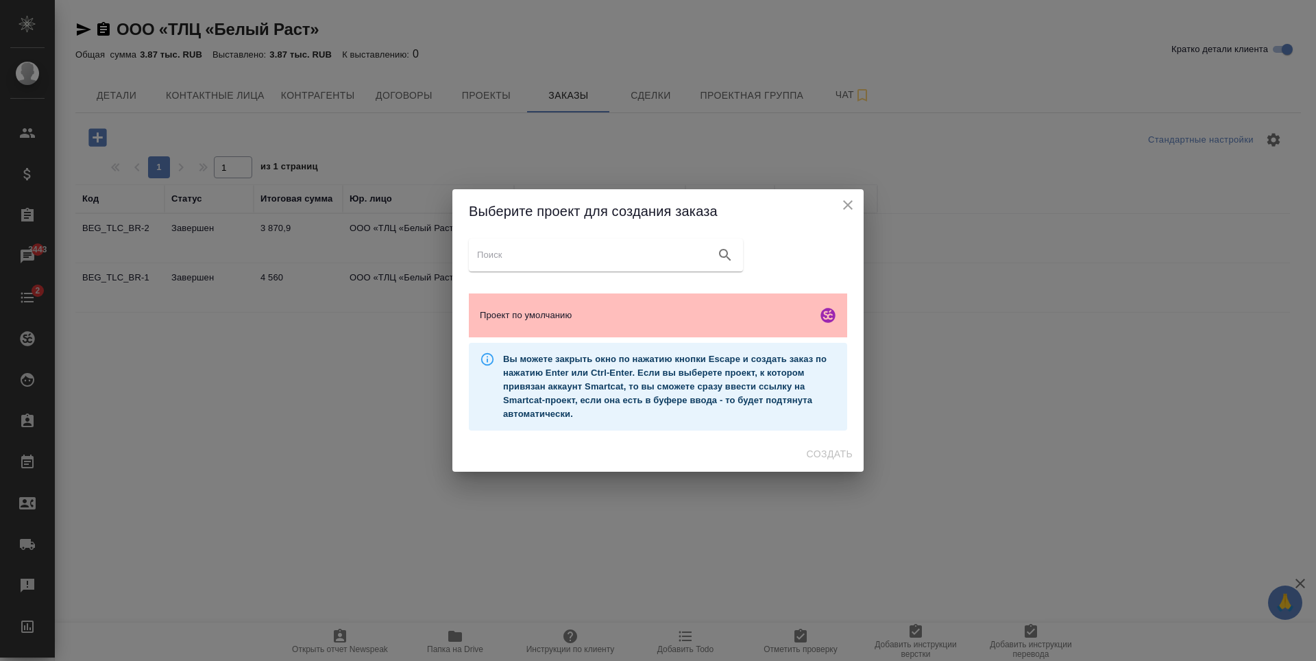
click at [566, 299] on div "Проект по умолчанию" at bounding box center [658, 315] width 378 height 44
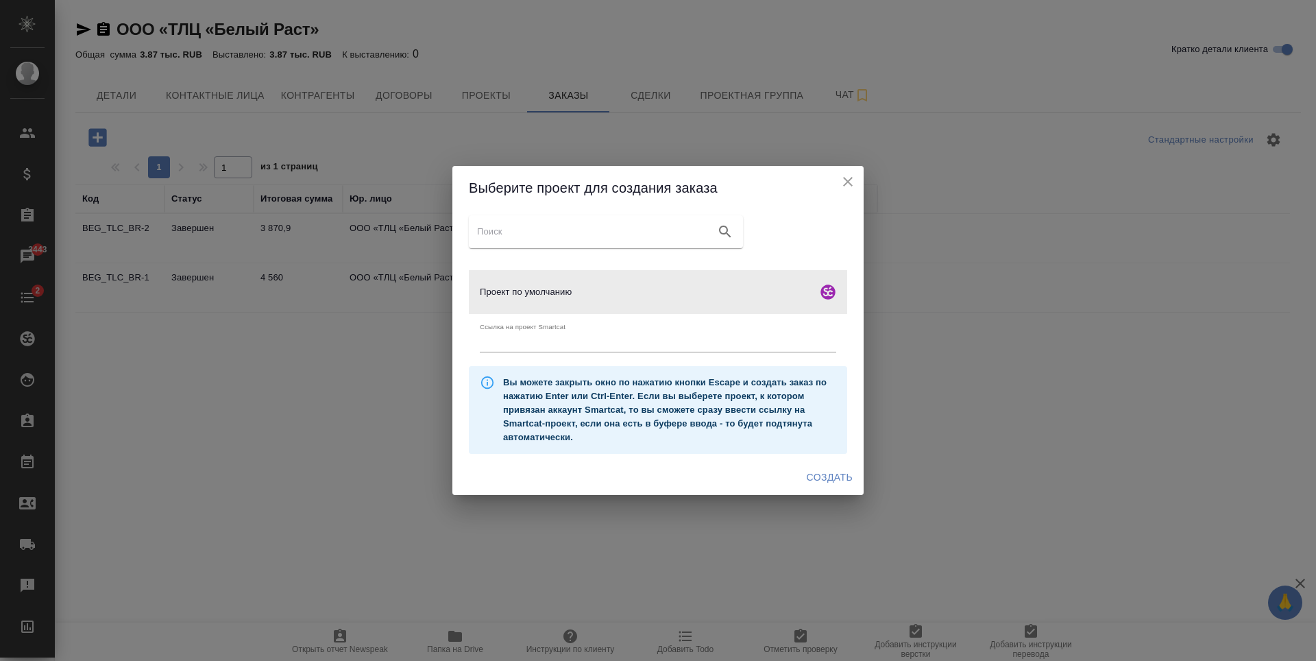
click at [820, 476] on span "Создать" at bounding box center [830, 477] width 46 height 17
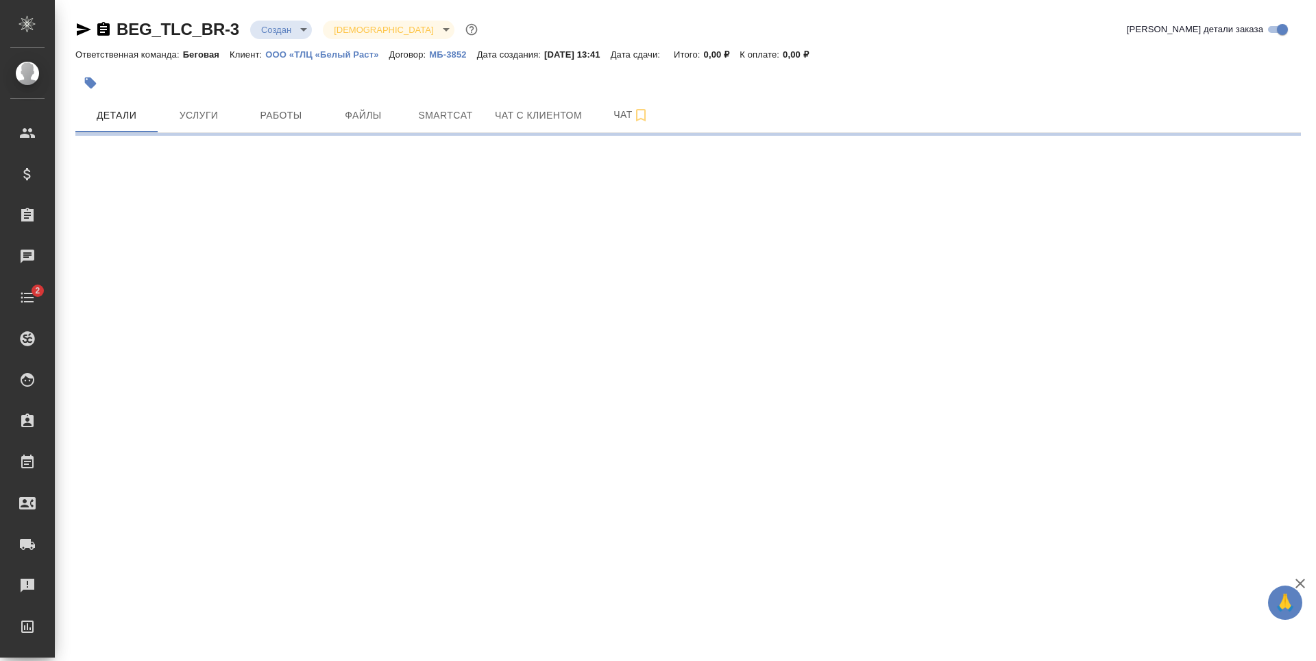
select select "RU"
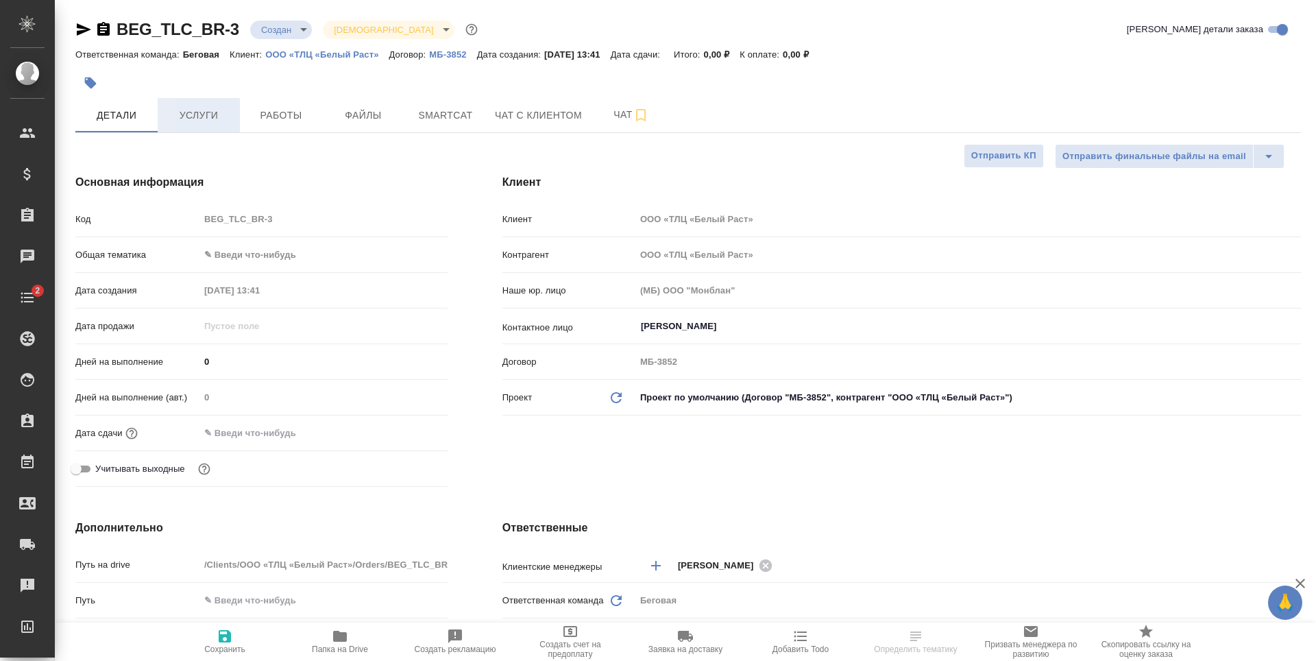
click at [224, 115] on span "Услуги" at bounding box center [199, 115] width 66 height 17
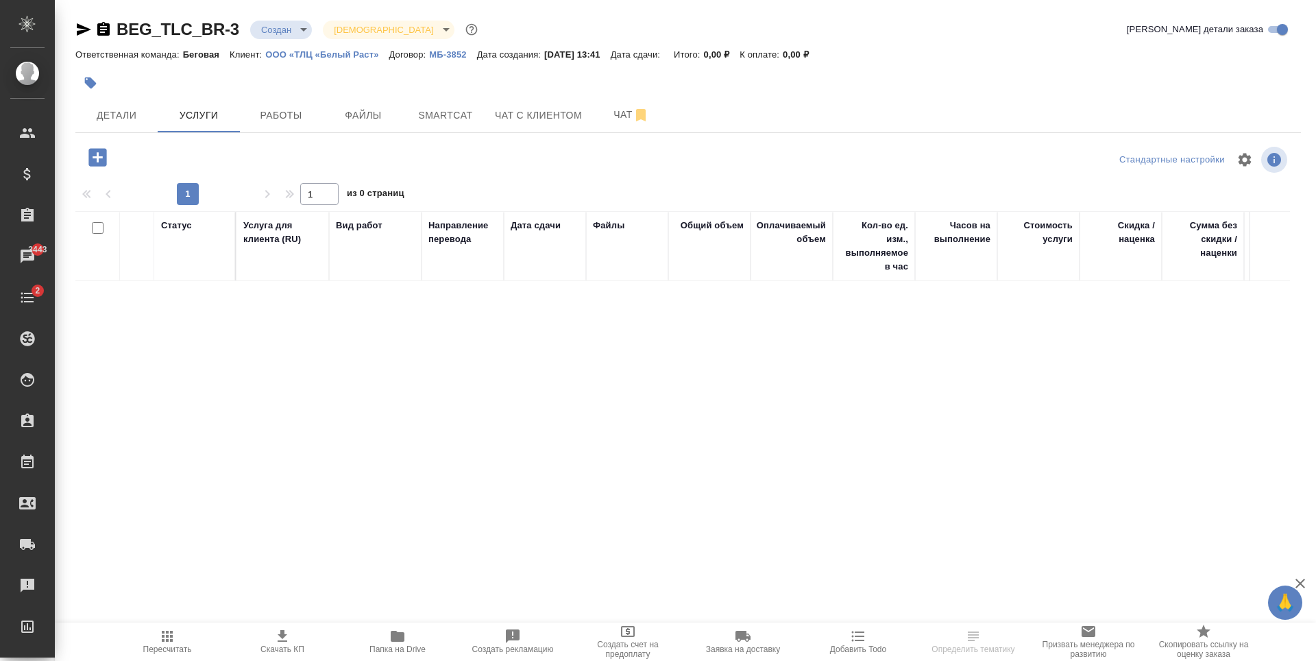
click at [112, 158] on button "button" at bounding box center [98, 157] width 38 height 28
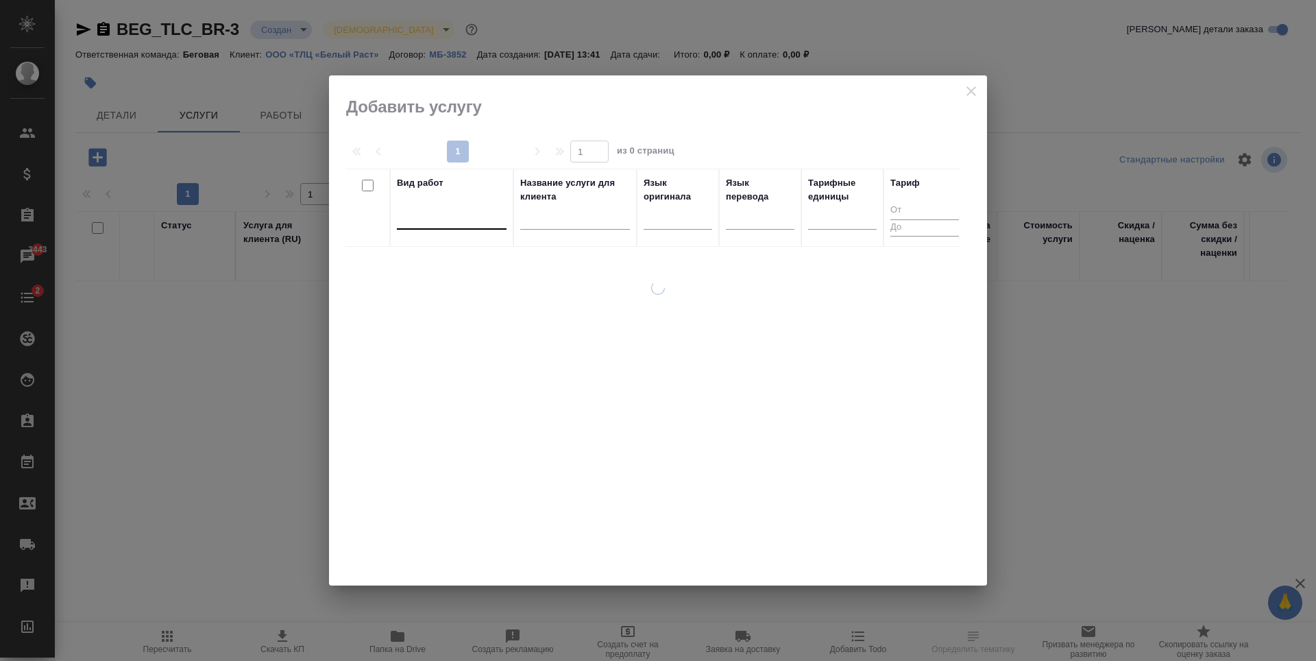
click at [476, 220] on div at bounding box center [452, 216] width 110 height 20
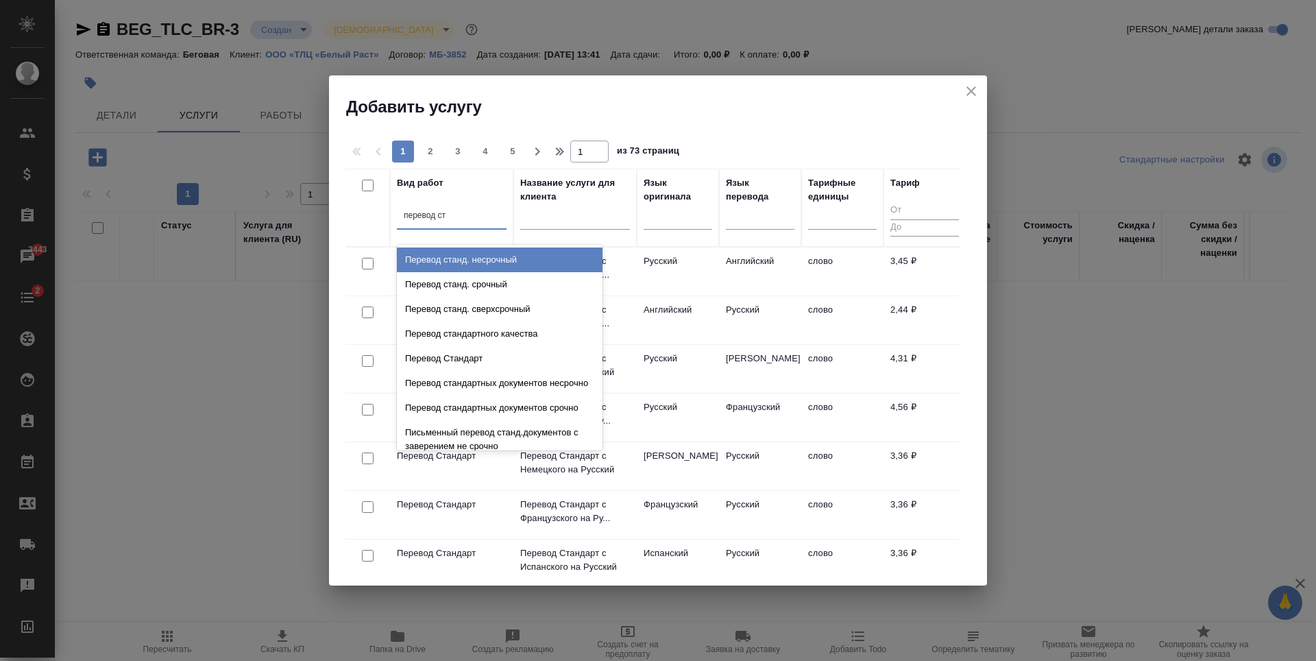
type input "перевод ста"
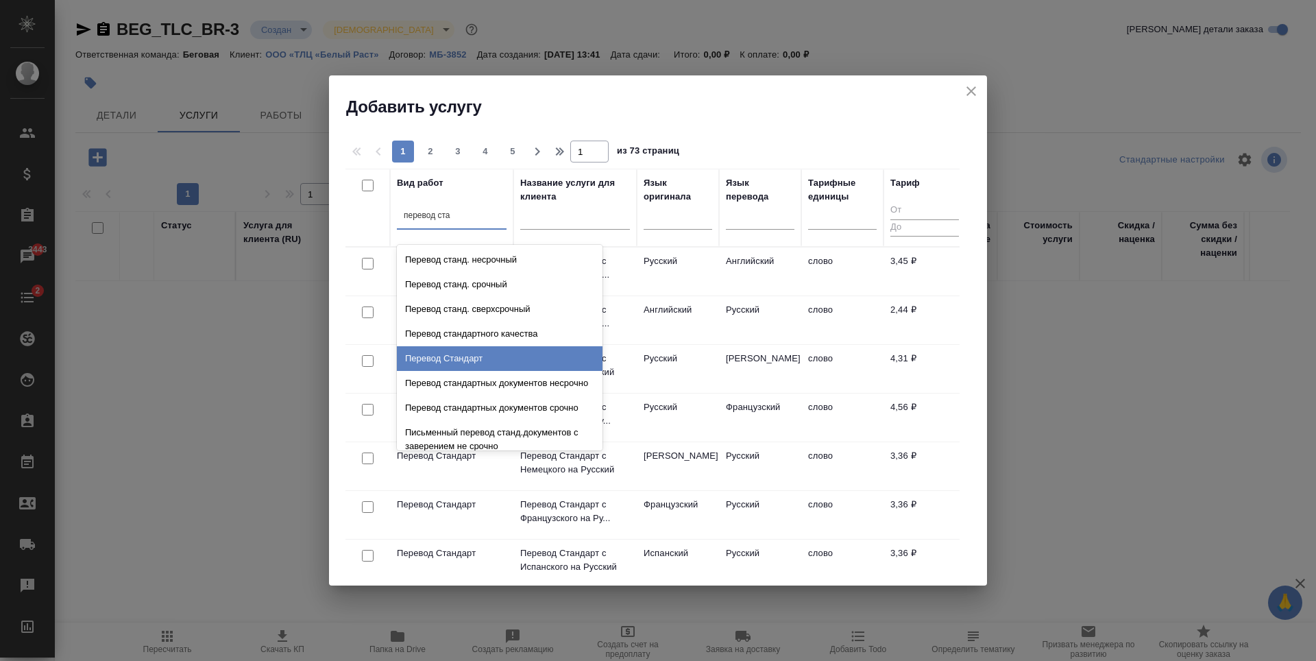
click at [500, 357] on div "Перевод Стандарт" at bounding box center [500, 358] width 206 height 25
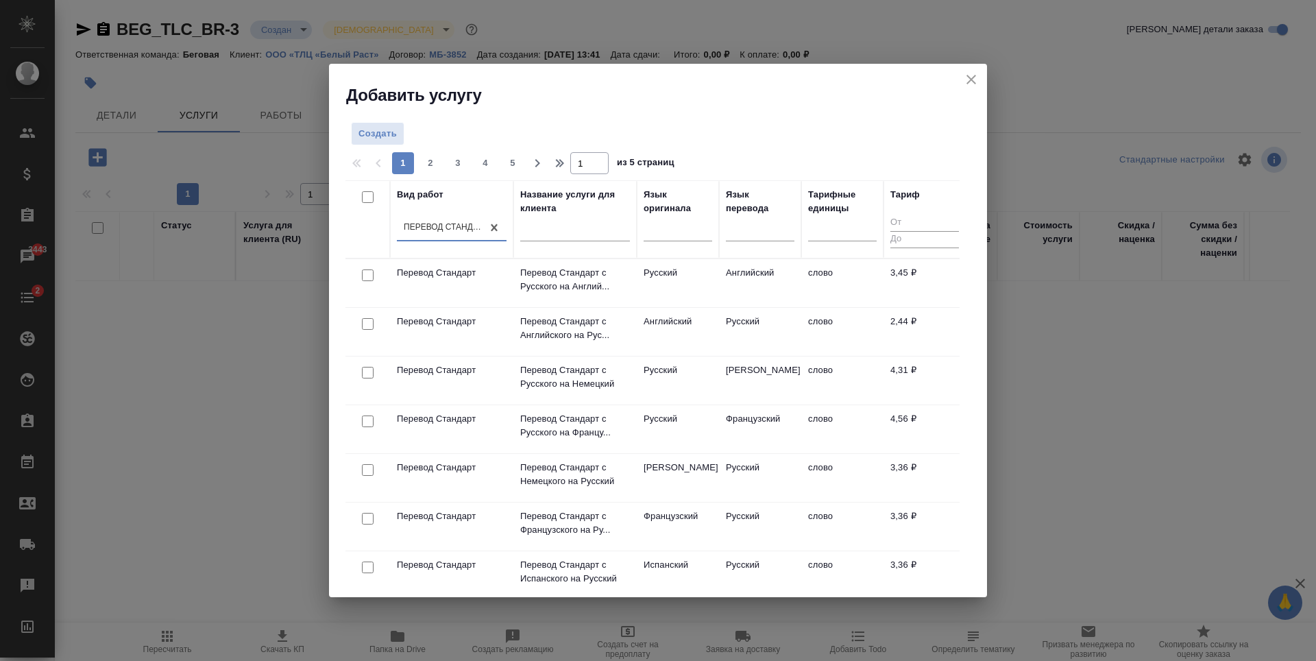
click at [705, 341] on td "Английский" at bounding box center [678, 332] width 82 height 48
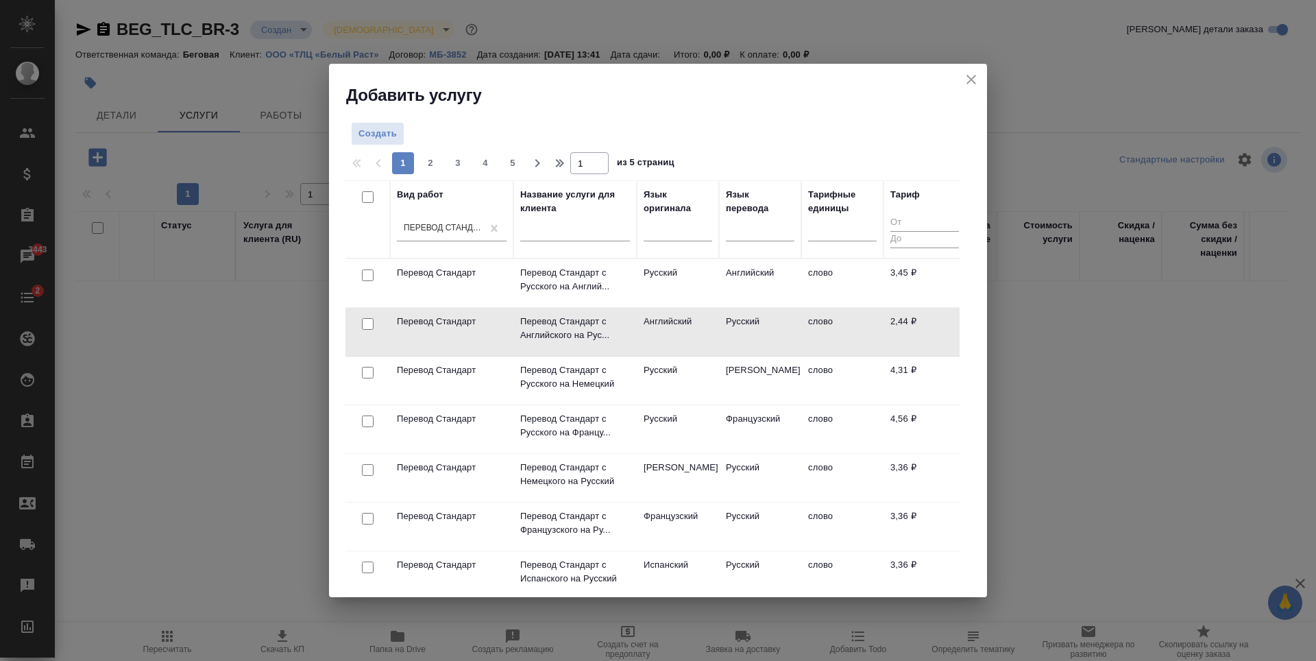
click at [705, 341] on td "Английский" at bounding box center [678, 332] width 82 height 48
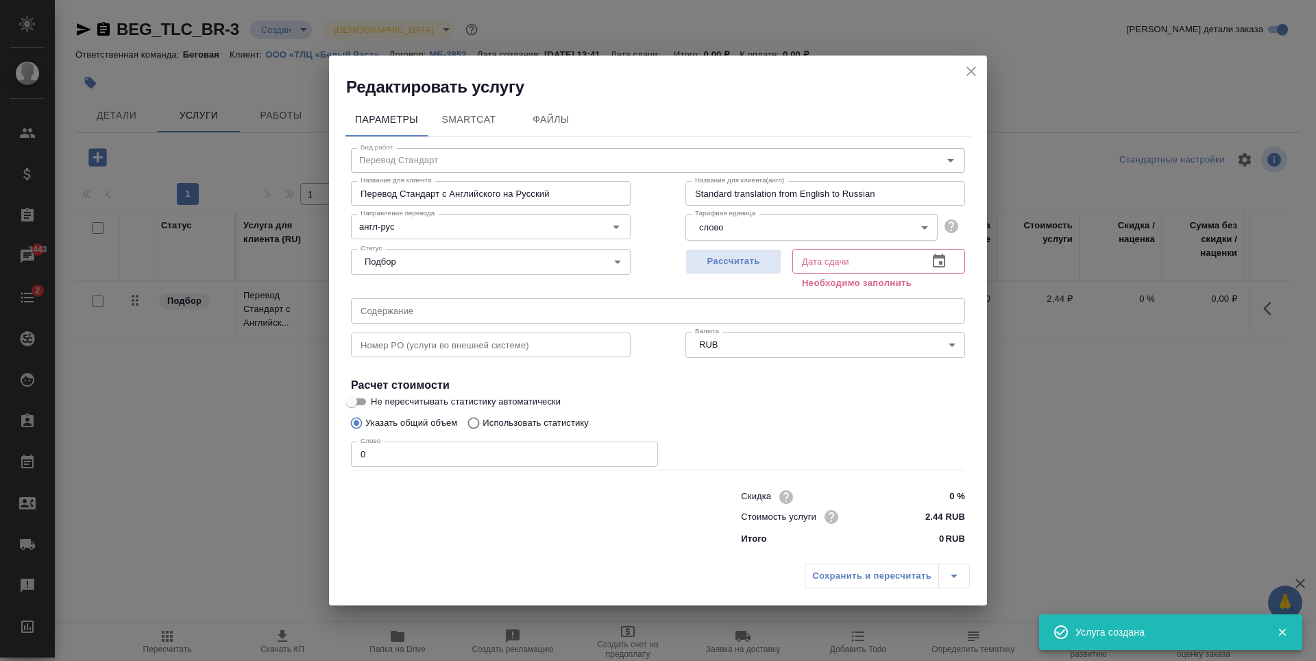
click at [494, 455] on input "0" at bounding box center [504, 454] width 307 height 25
type input "1"
click at [752, 254] on span "Рассчитать" at bounding box center [733, 262] width 81 height 16
type input "16.09.2025 13:41"
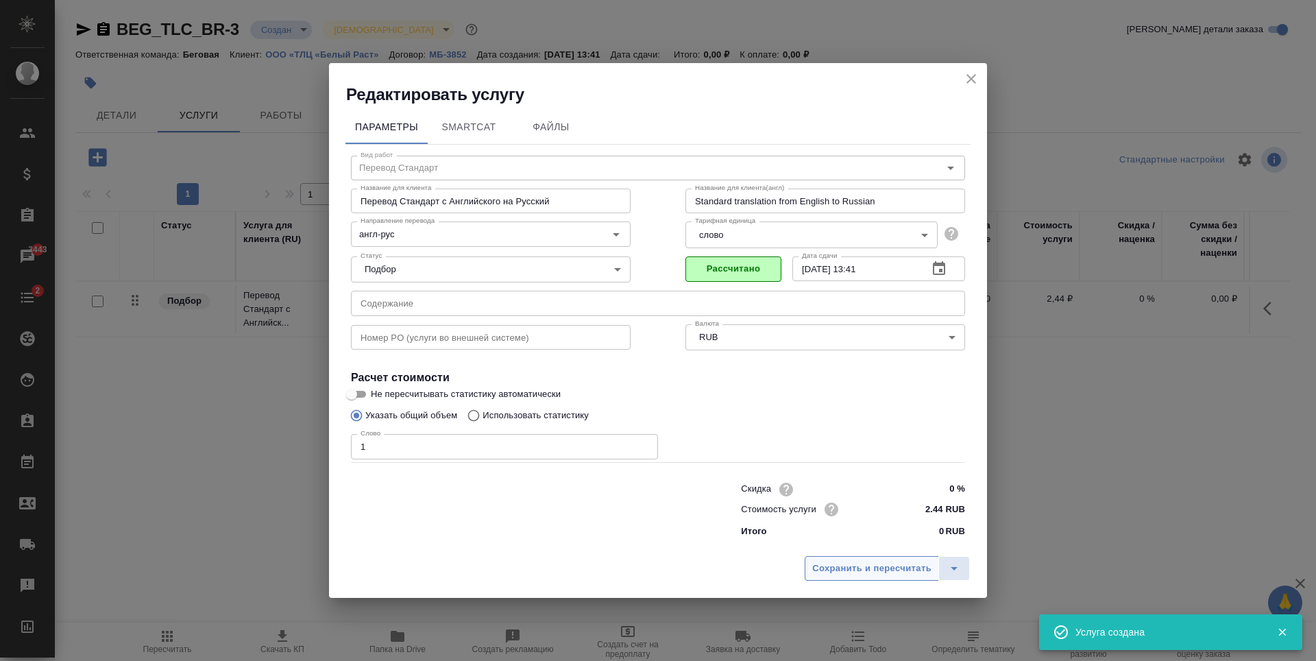
click at [899, 564] on span "Сохранить и пересчитать" at bounding box center [871, 569] width 119 height 16
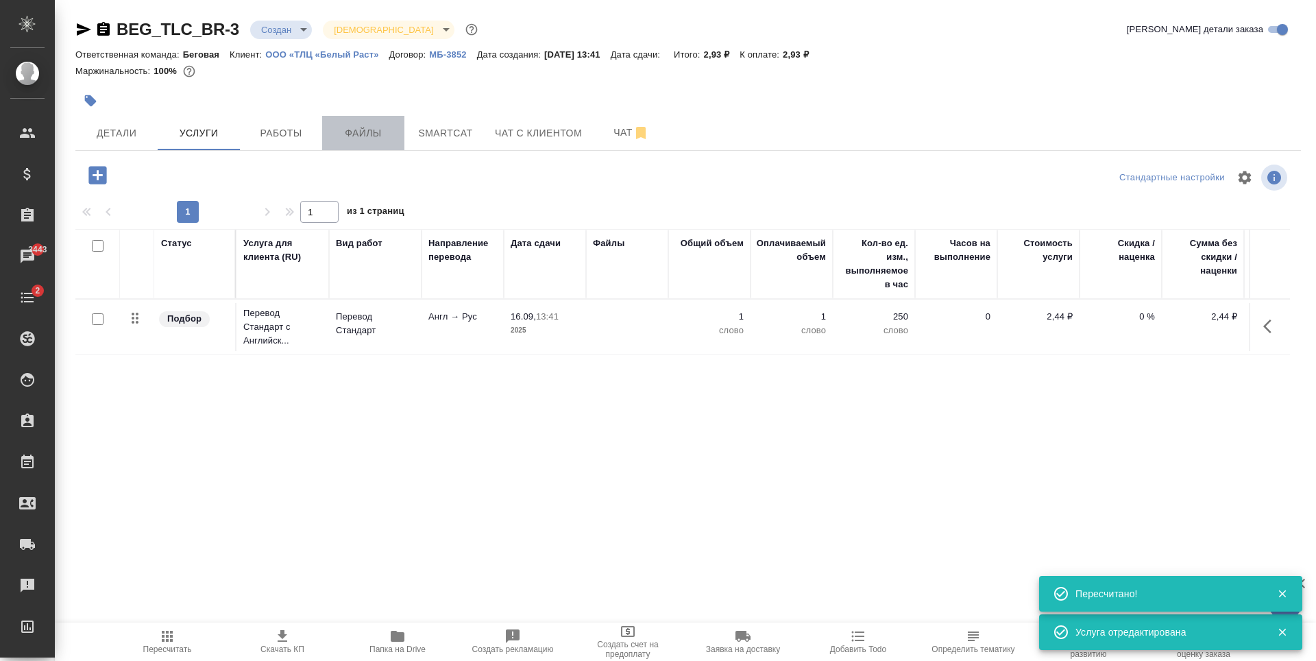
click at [388, 125] on span "Файлы" at bounding box center [363, 133] width 66 height 17
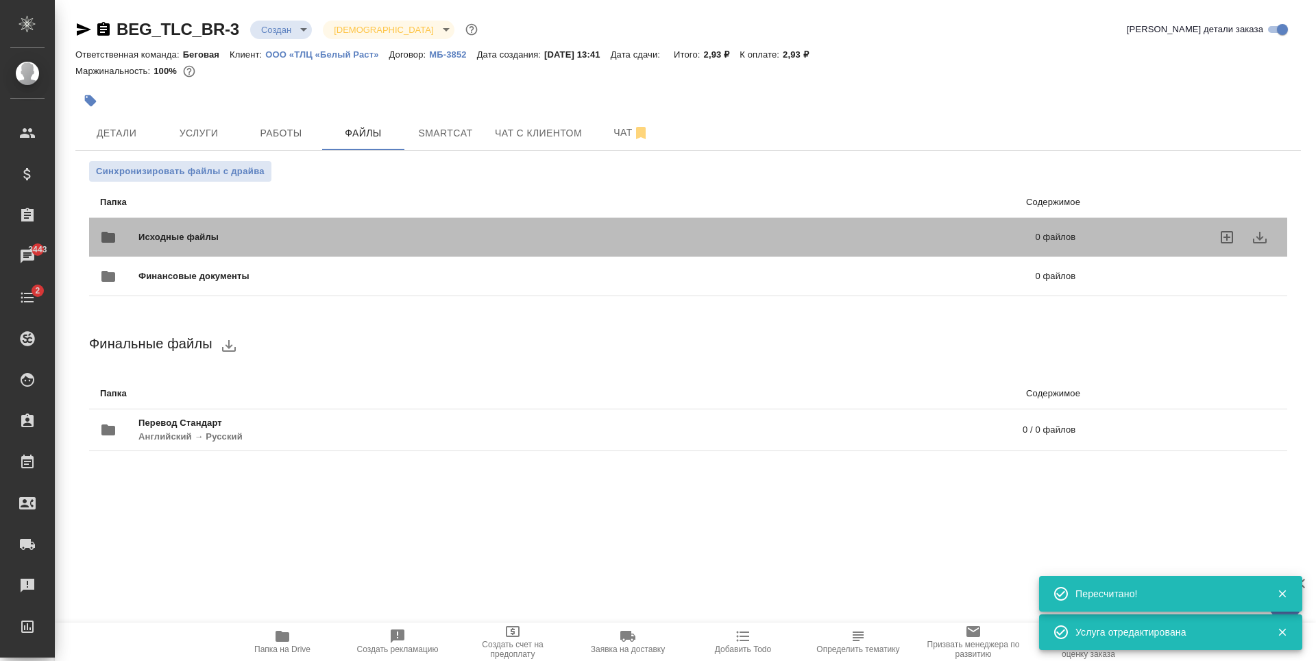
click at [258, 230] on span "Исходные файлы" at bounding box center [382, 237] width 489 height 14
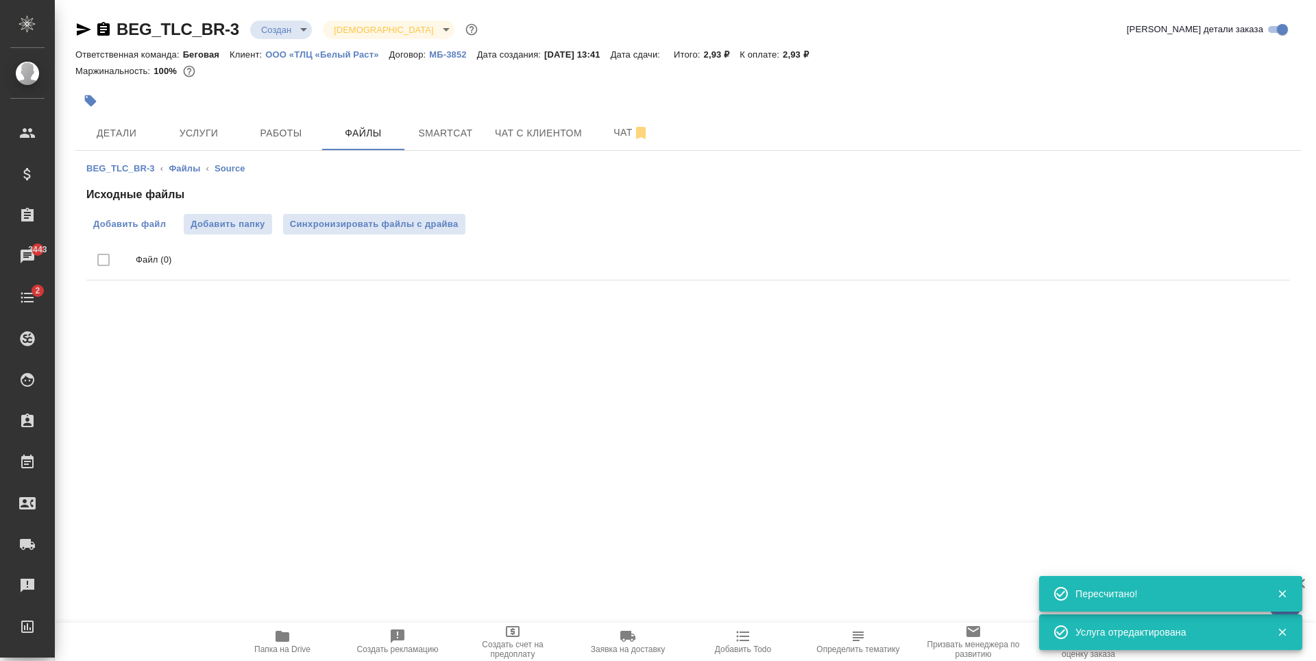
click at [157, 229] on span "Добавить файл" at bounding box center [129, 224] width 73 height 14
click at [0, 0] on input "Добавить файл" at bounding box center [0, 0] width 0 height 0
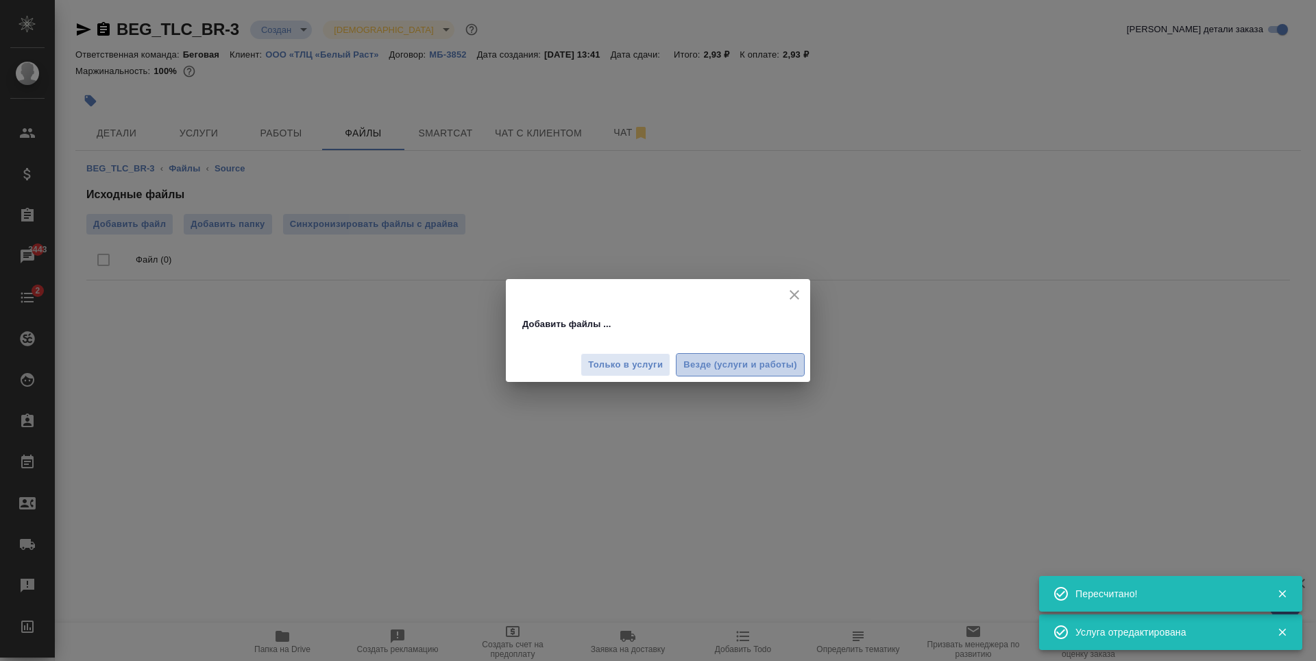
click at [737, 368] on span "Везде (услуги и работы)" at bounding box center [741, 365] width 114 height 16
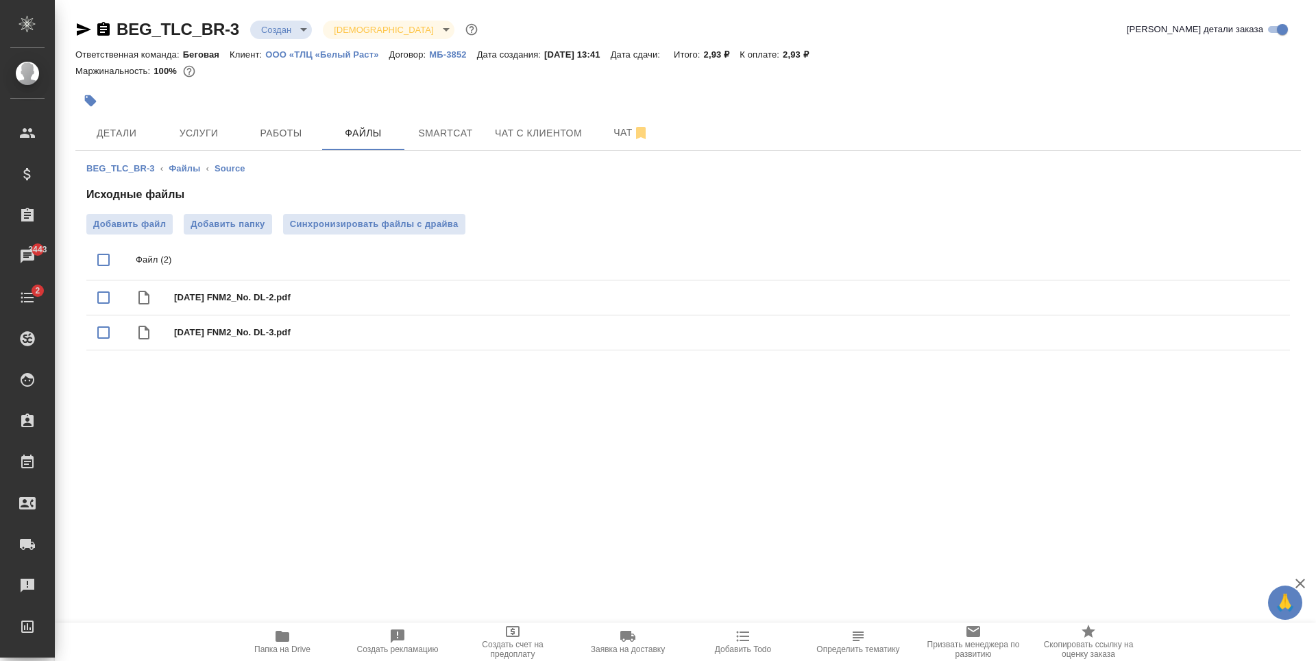
click at [304, 32] on body "🙏 .cls-1 fill:#fff; AWATERA Antonova Kristina Клиенты Спецификации Заказы 3443 …" at bounding box center [658, 330] width 1316 height 661
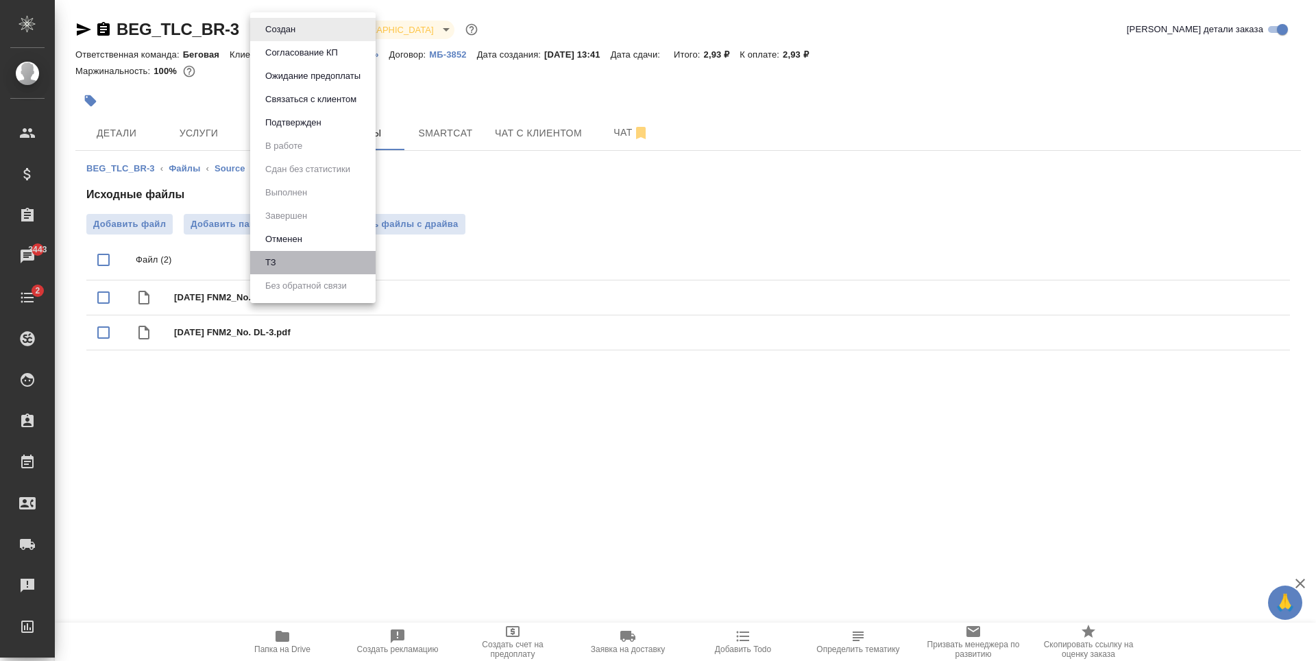
click at [301, 263] on li "ТЗ" at bounding box center [312, 262] width 125 height 23
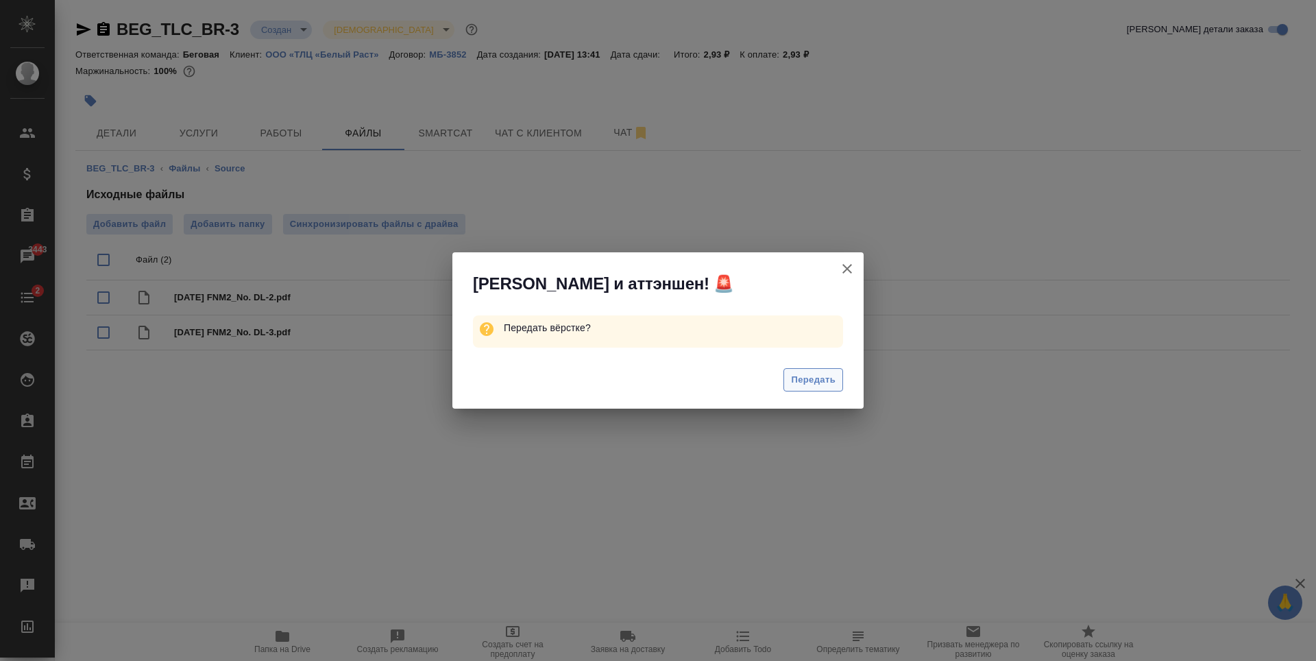
click at [819, 377] on span "Передать" at bounding box center [813, 380] width 45 height 16
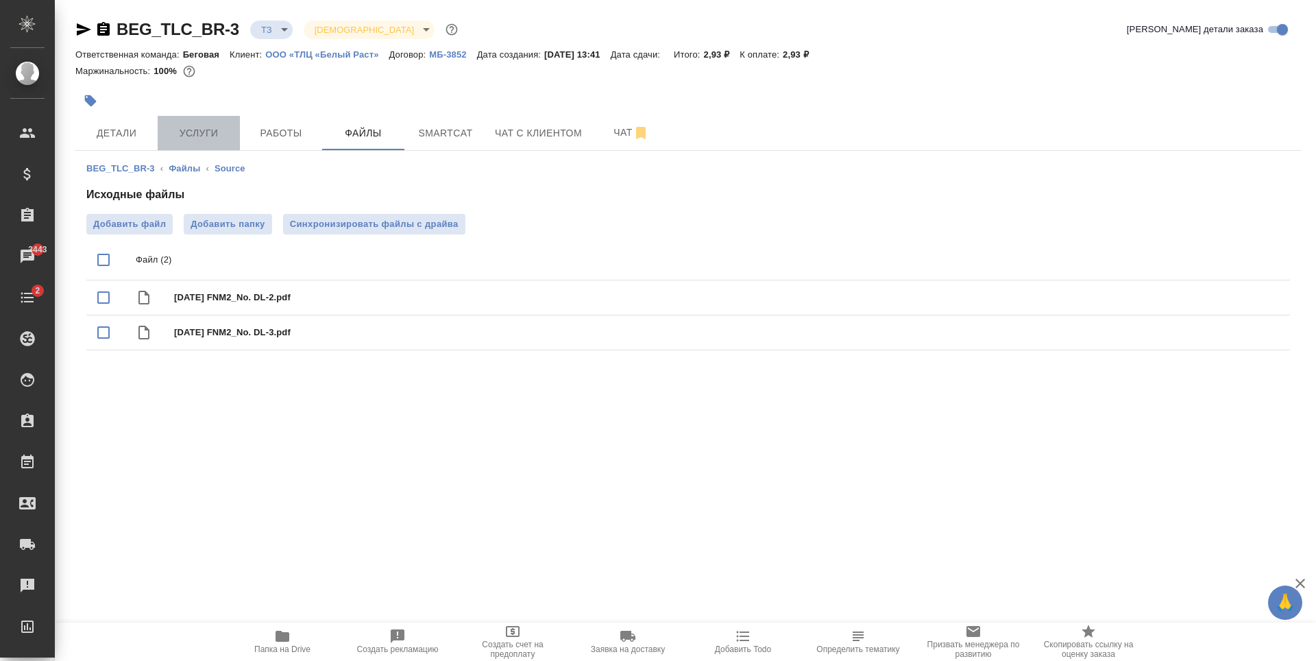
click at [213, 145] on button "Услуги" at bounding box center [199, 133] width 82 height 34
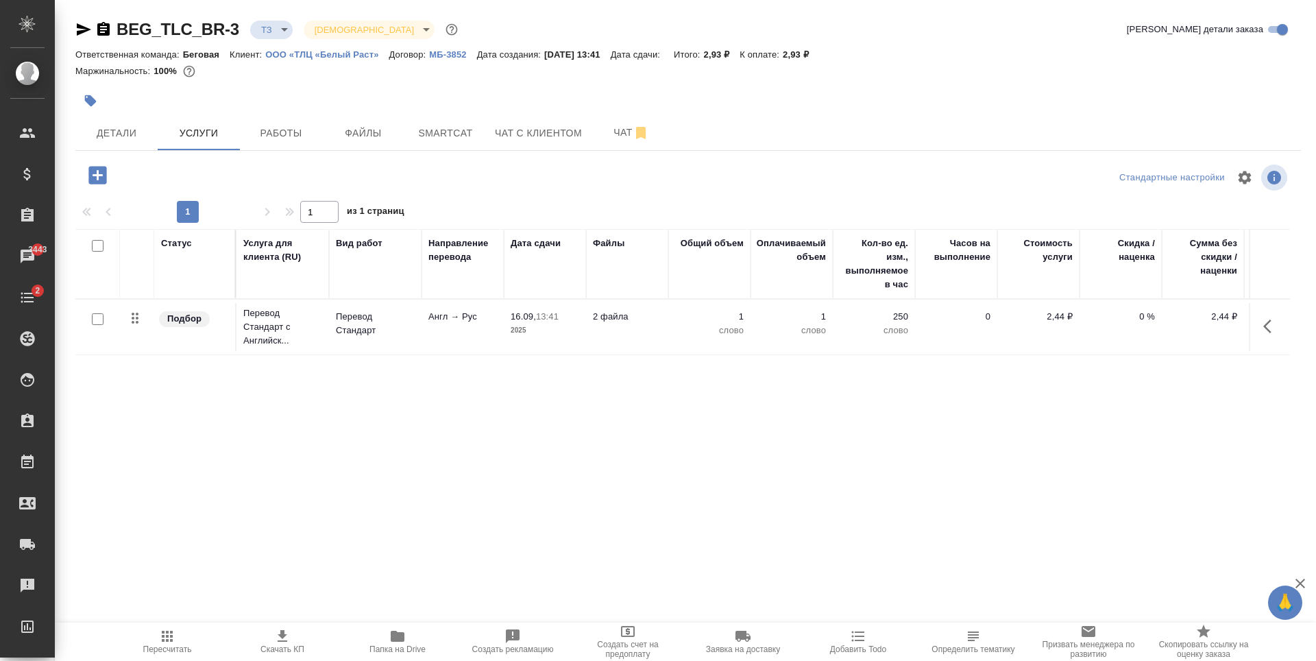
click at [101, 315] on input "checkbox" at bounding box center [98, 319] width 12 height 12
checkbox input "true"
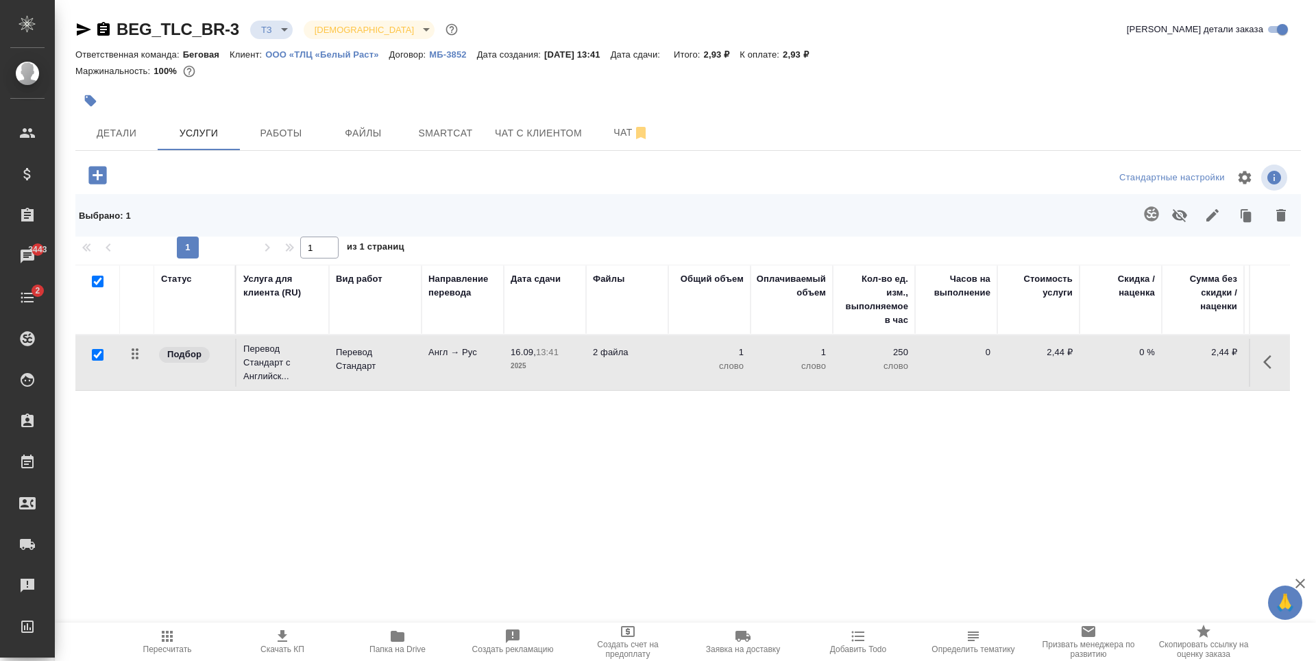
click at [1148, 214] on icon "button" at bounding box center [1151, 213] width 14 height 14
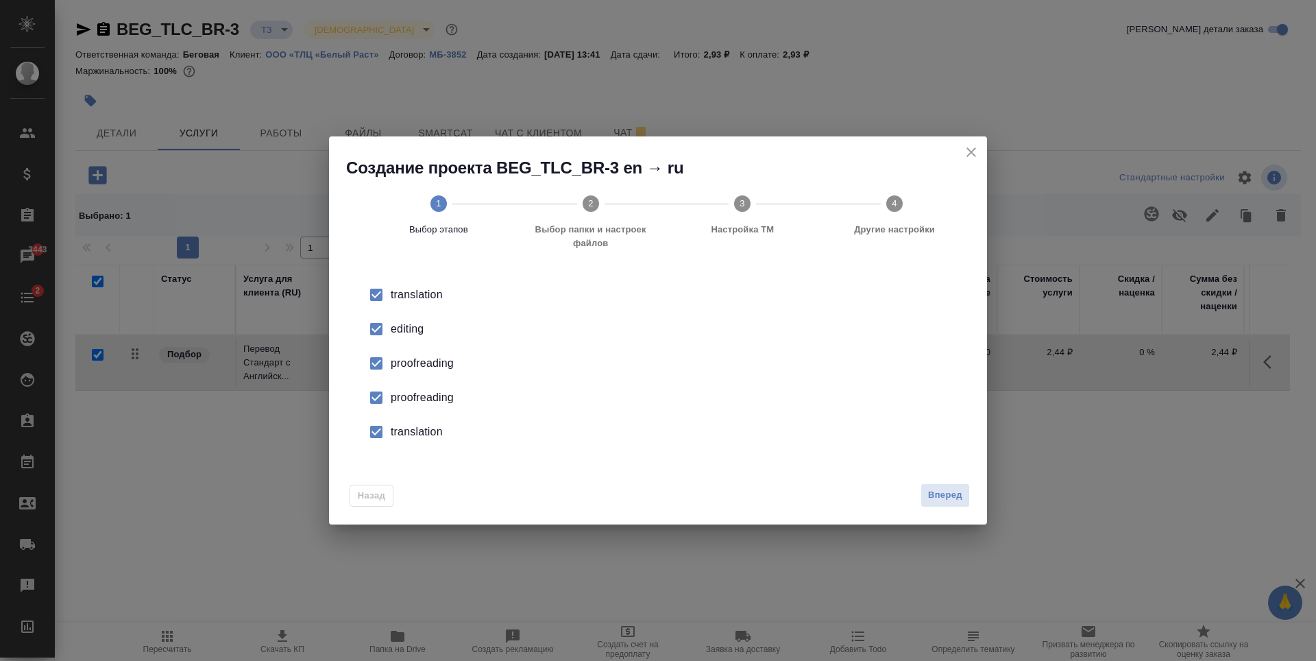
click at [956, 476] on div "Назад Вперед" at bounding box center [658, 492] width 658 height 64
click at [956, 480] on div "Назад Вперед" at bounding box center [658, 492] width 658 height 64
click at [954, 496] on span "Вперед" at bounding box center [945, 495] width 34 height 16
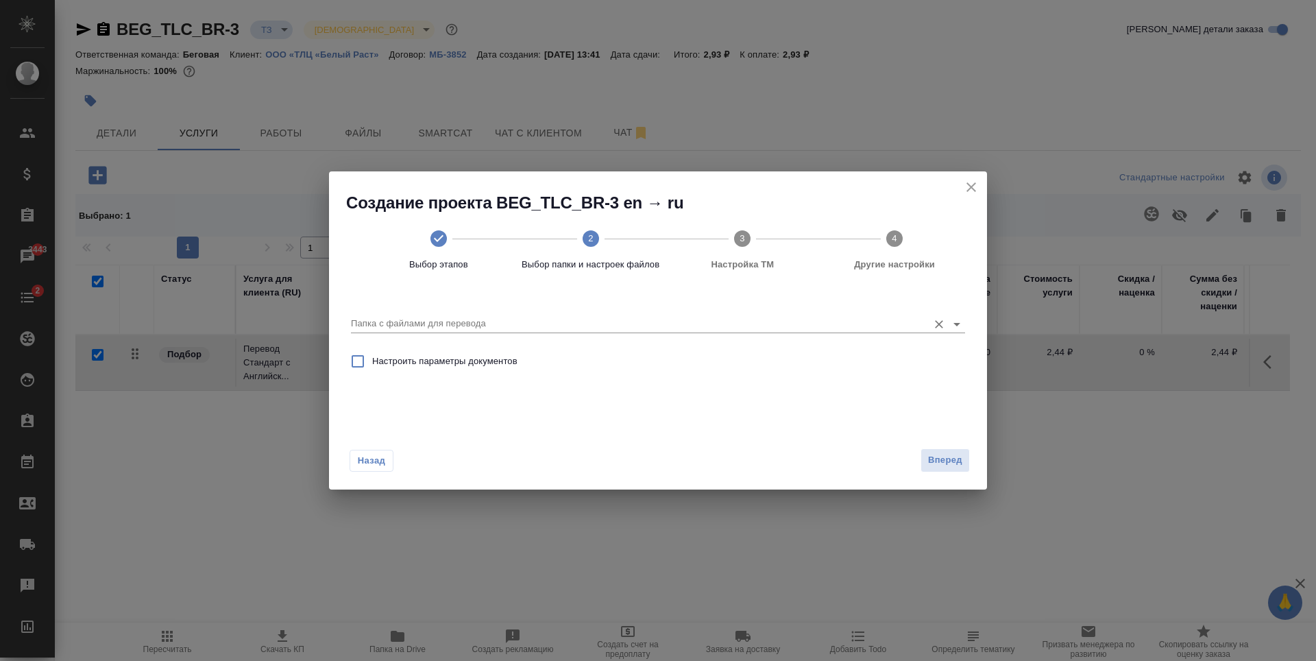
click at [852, 326] on input "Папка с файлами для перевода" at bounding box center [636, 323] width 570 height 16
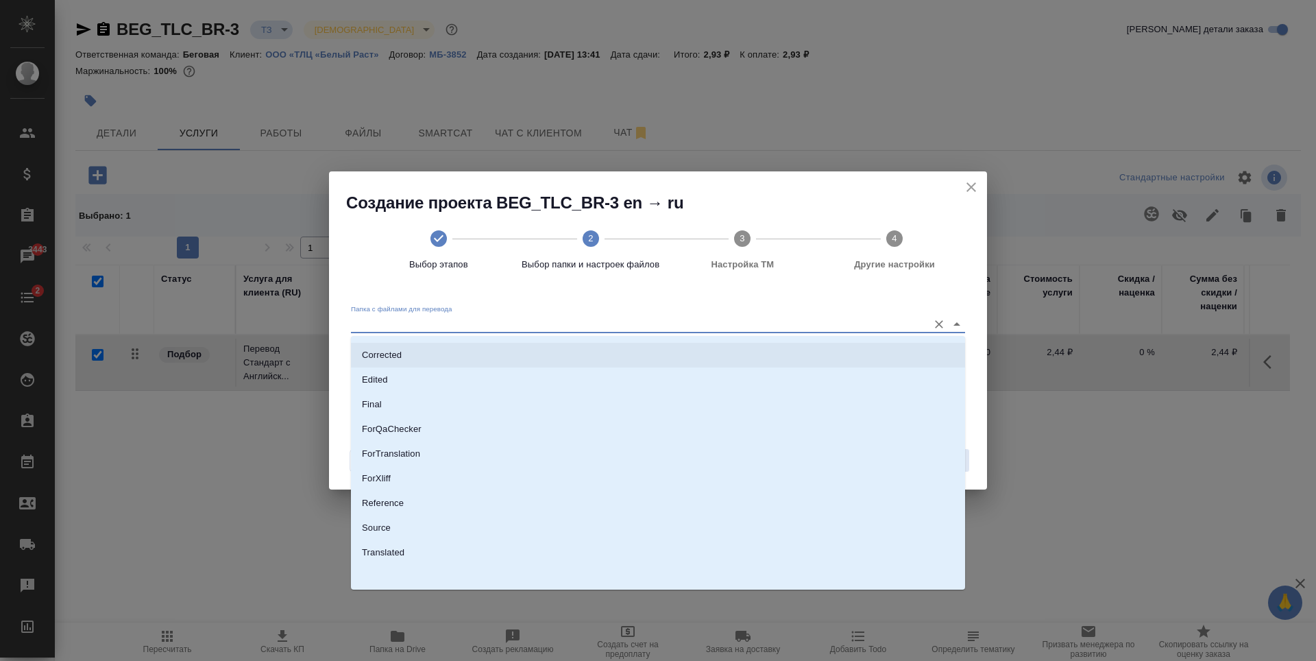
scroll to position [71, 0]
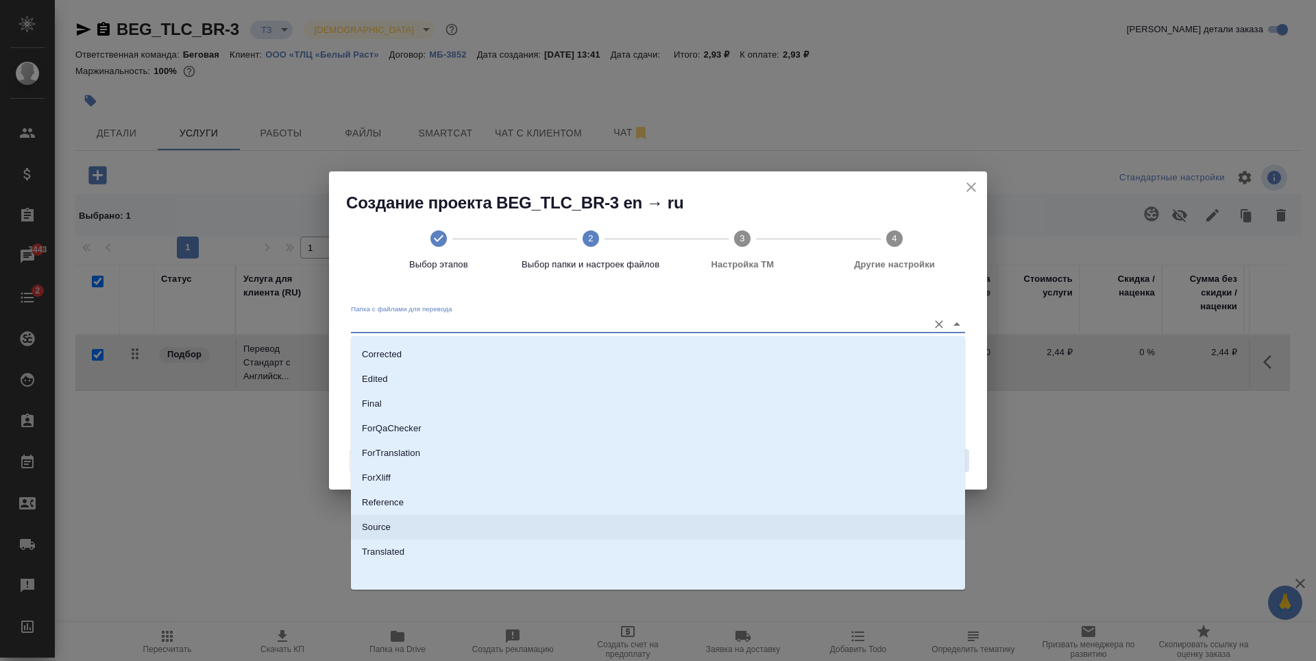
click at [372, 531] on p "Source" at bounding box center [376, 527] width 29 height 14
type input "Source"
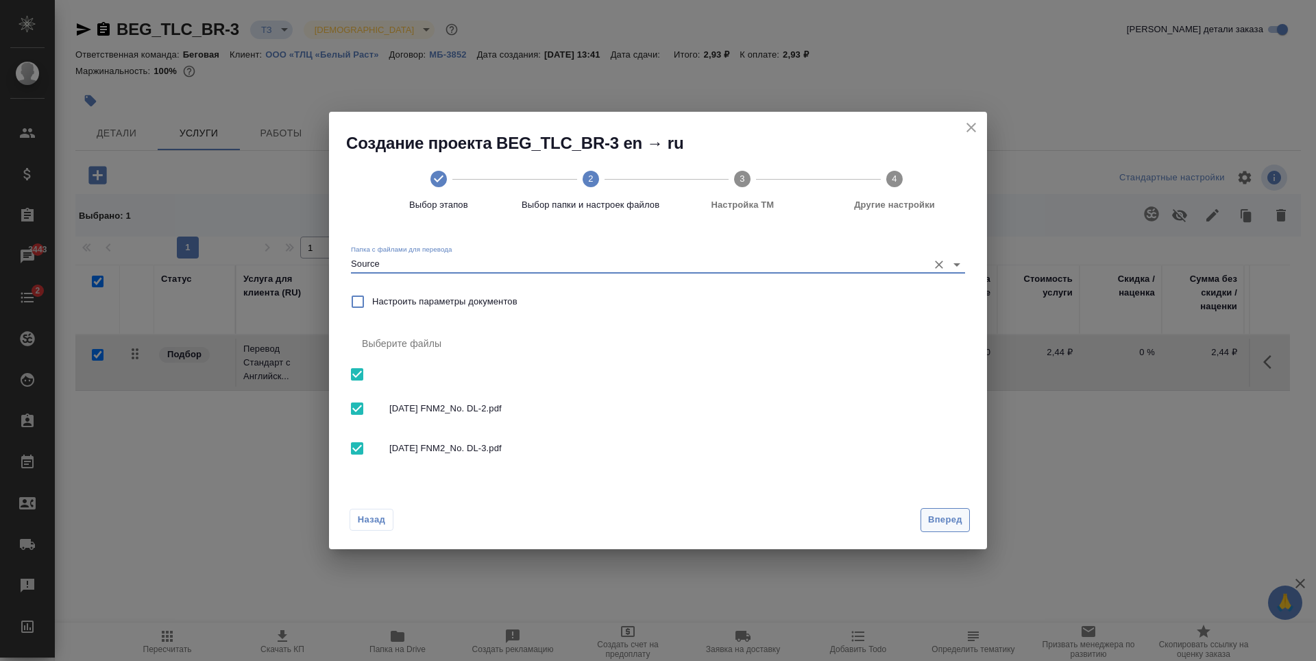
click at [937, 514] on span "Вперед" at bounding box center [945, 520] width 34 height 16
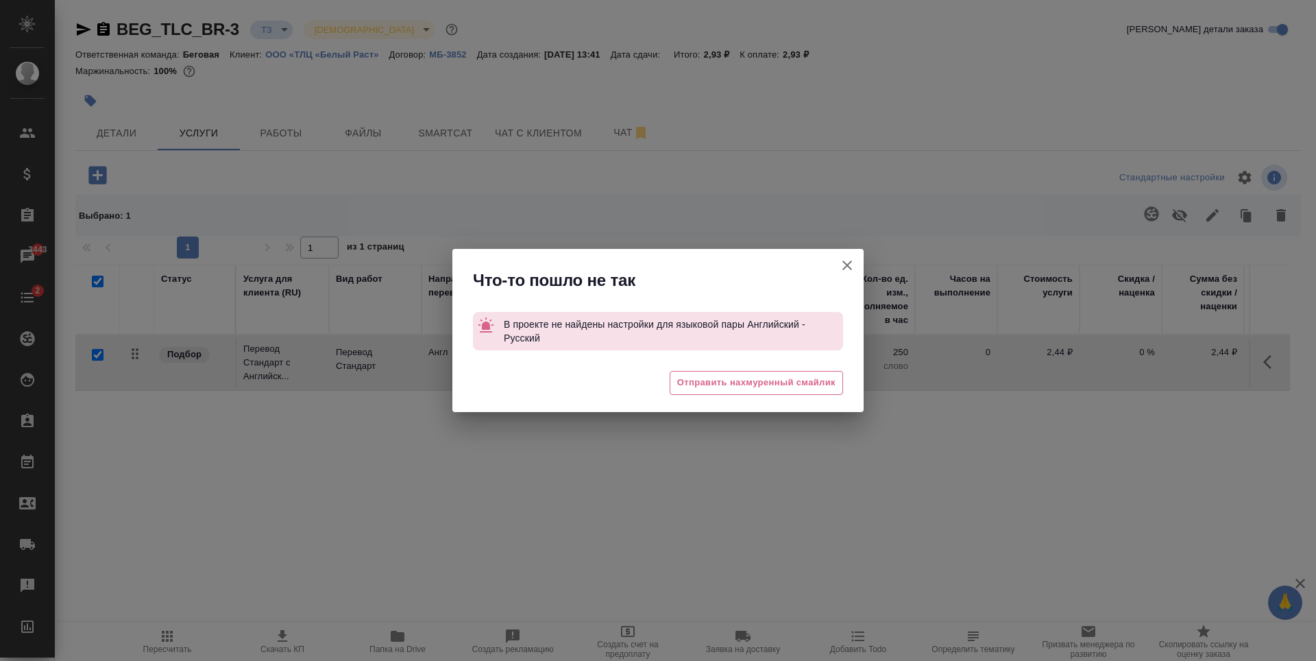
click at [843, 259] on icon "button" at bounding box center [847, 265] width 16 height 16
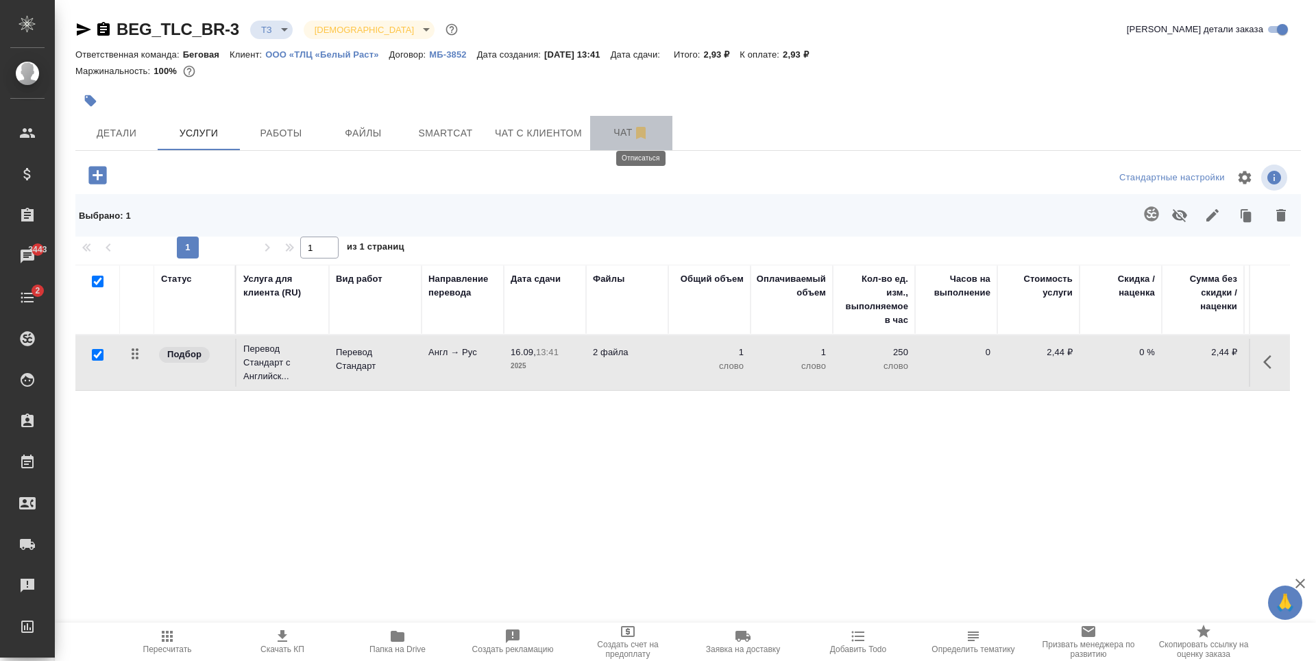
click at [641, 132] on icon "button" at bounding box center [641, 133] width 10 height 12
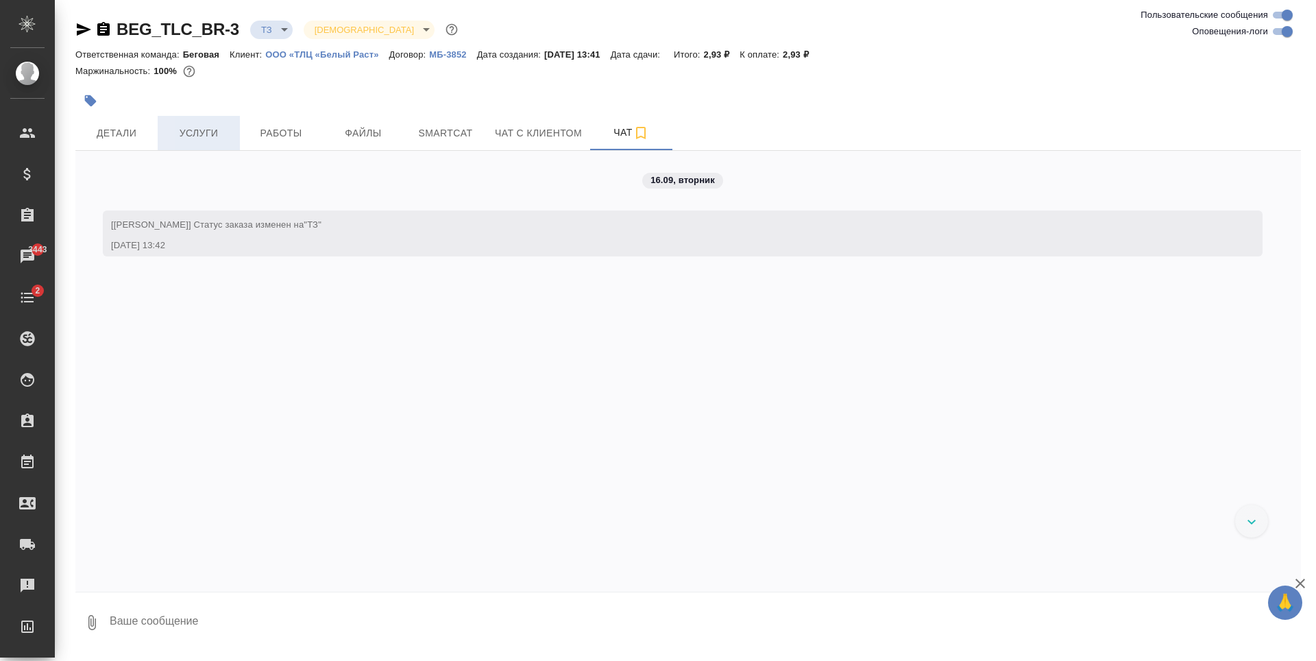
click at [185, 137] on span "Услуги" at bounding box center [199, 133] width 66 height 17
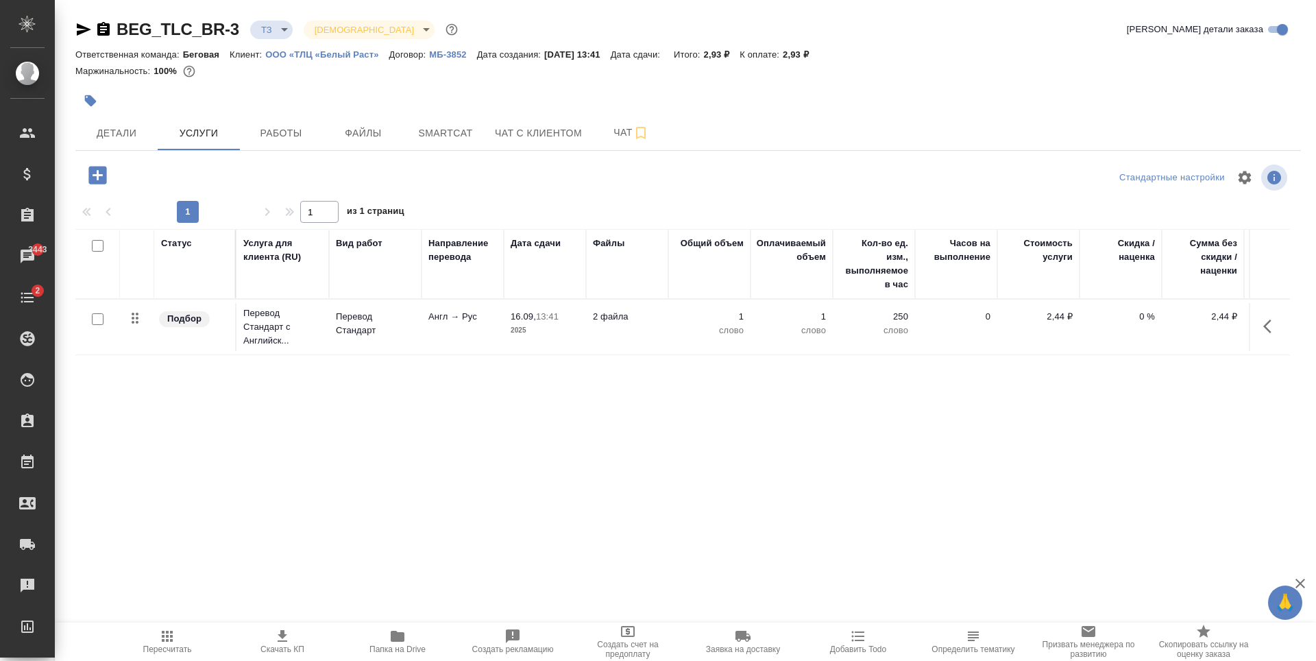
click at [438, 333] on td "Англ → Рус" at bounding box center [463, 327] width 82 height 48
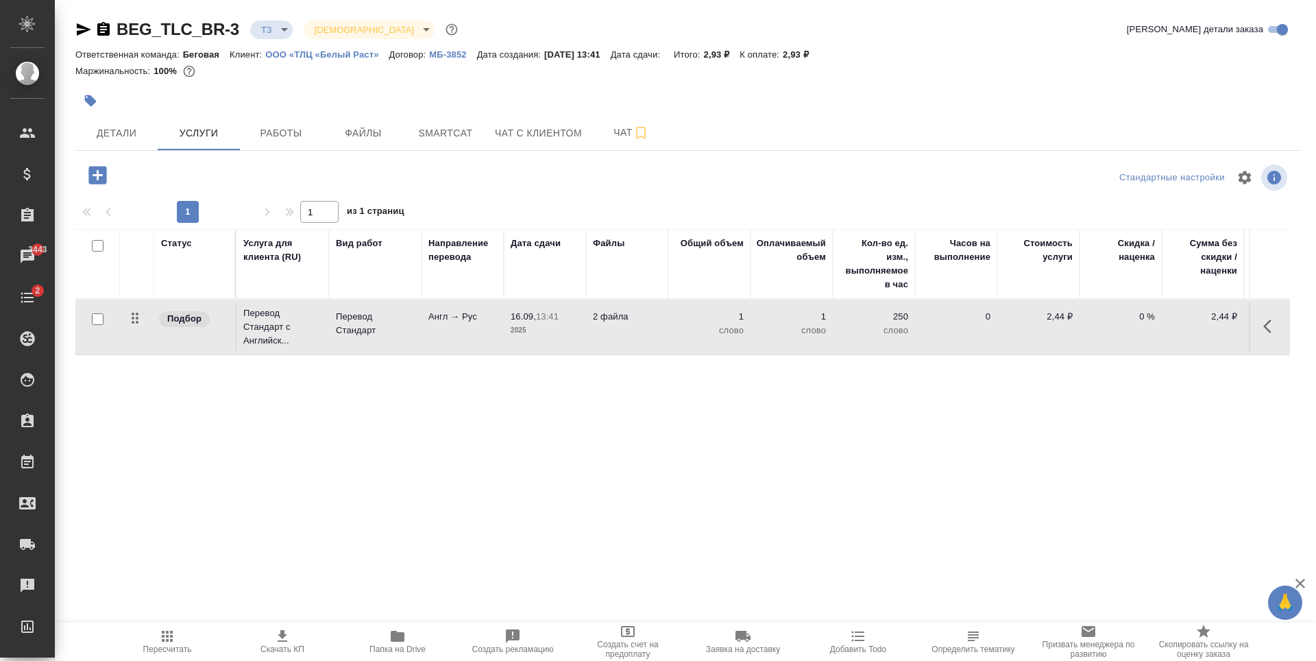
click at [438, 333] on td "Англ → Рус" at bounding box center [463, 327] width 82 height 48
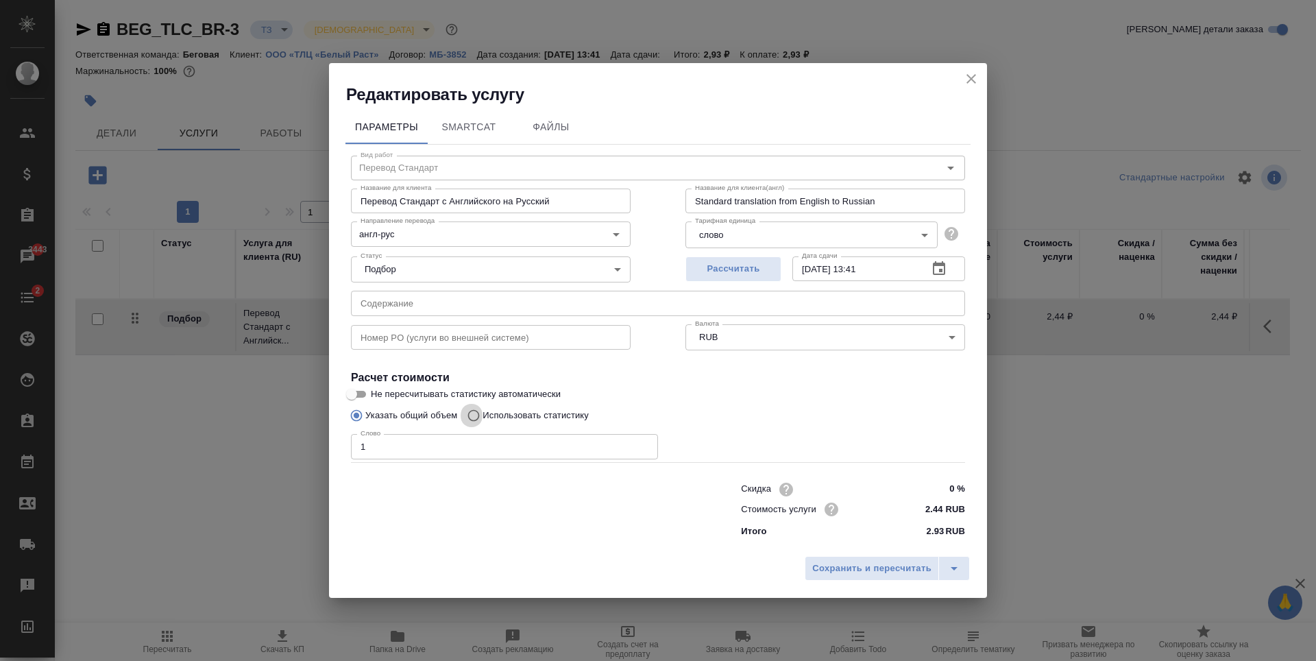
click at [472, 418] on input "Использовать статистику" at bounding box center [472, 415] width 22 height 26
radio input "true"
radio input "false"
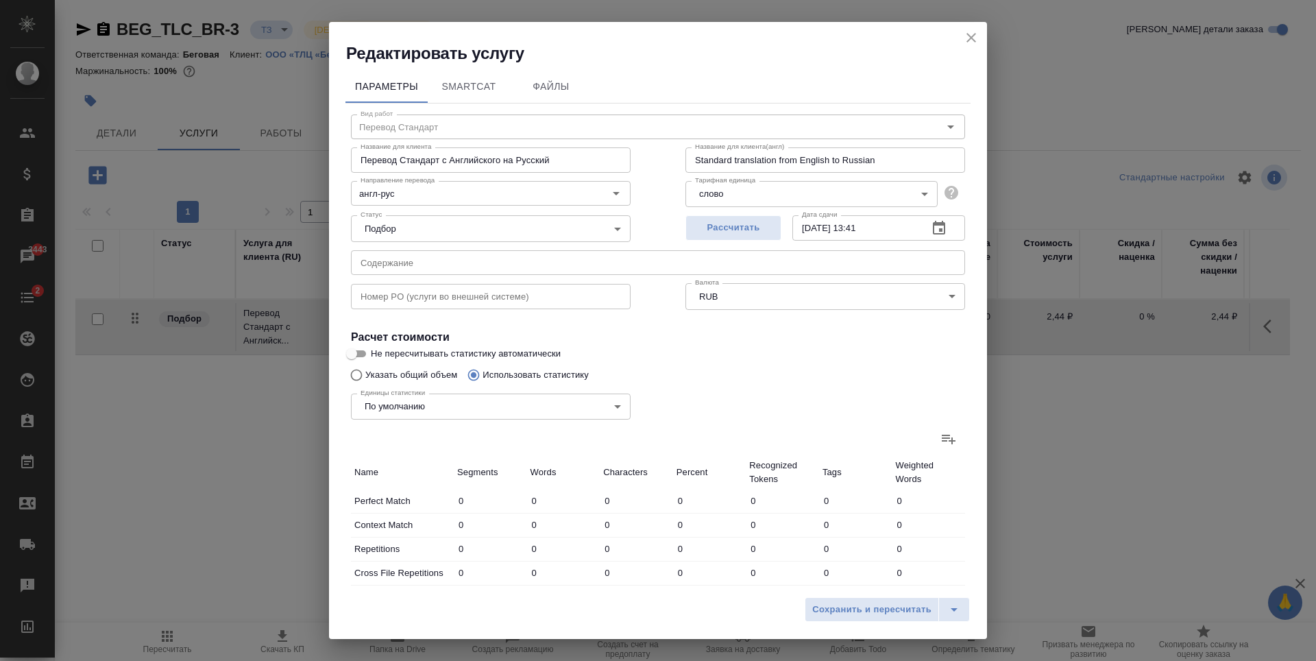
click at [941, 435] on icon at bounding box center [949, 439] width 16 height 16
click at [0, 0] on input "file" at bounding box center [0, 0] width 0 height 0
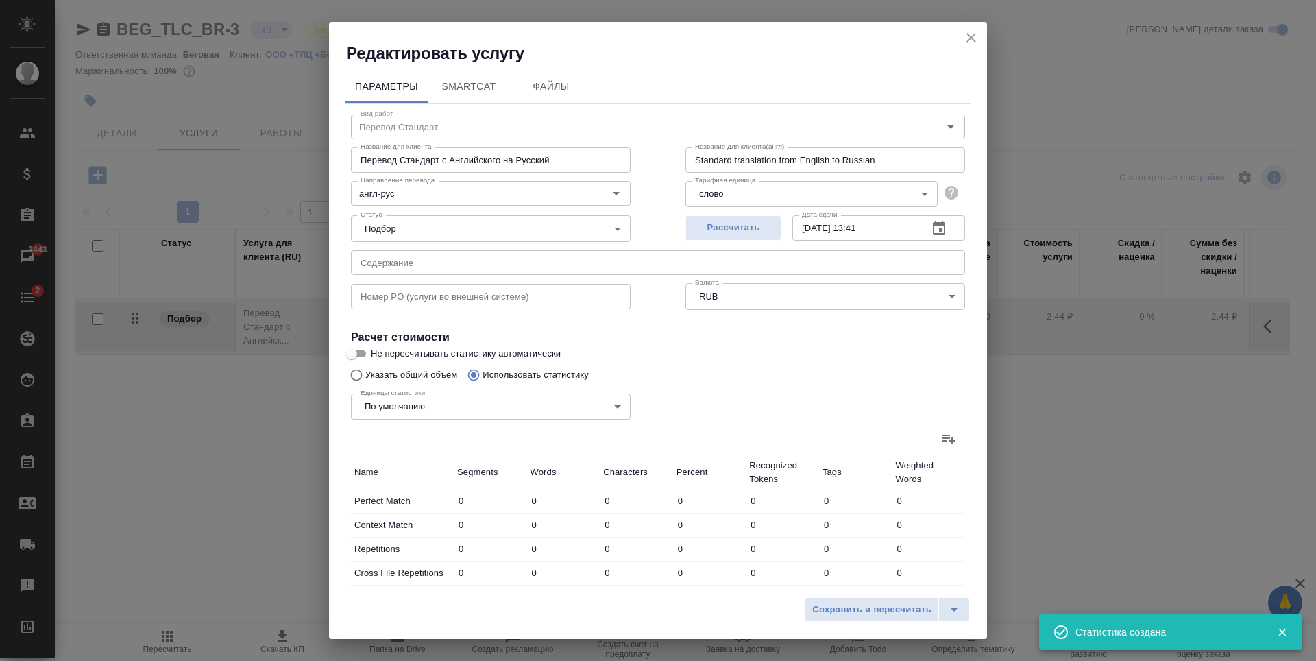
type input "4"
type input "9"
type input "42"
type input "17"
type input "113"
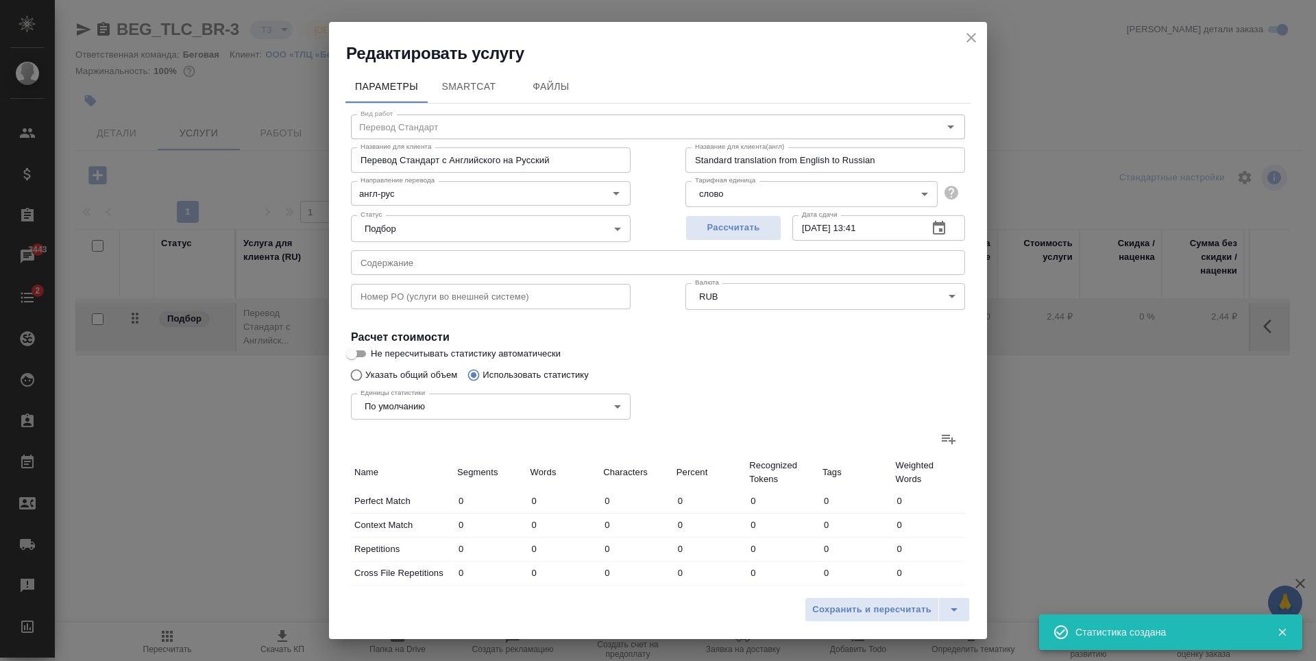
type input "659"
type input "35"
type input "41"
type input "149"
type input "10"
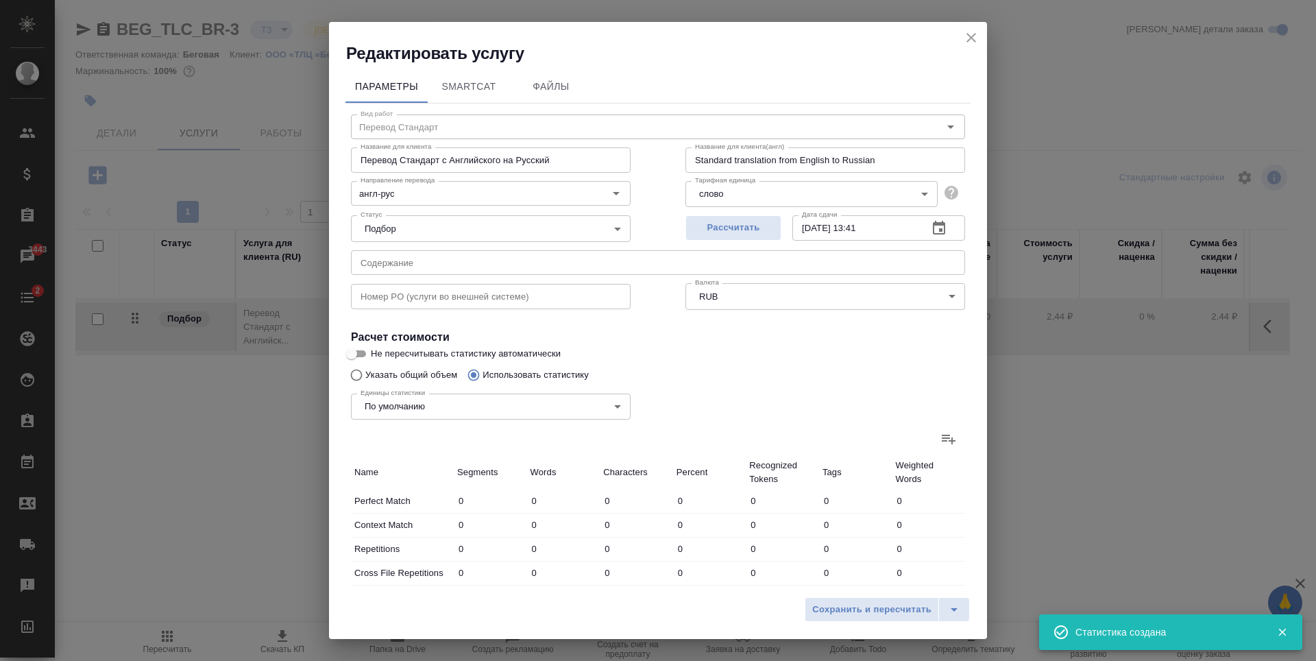
type input "12"
type input "84"
type input "1"
type input "3"
type input "10"
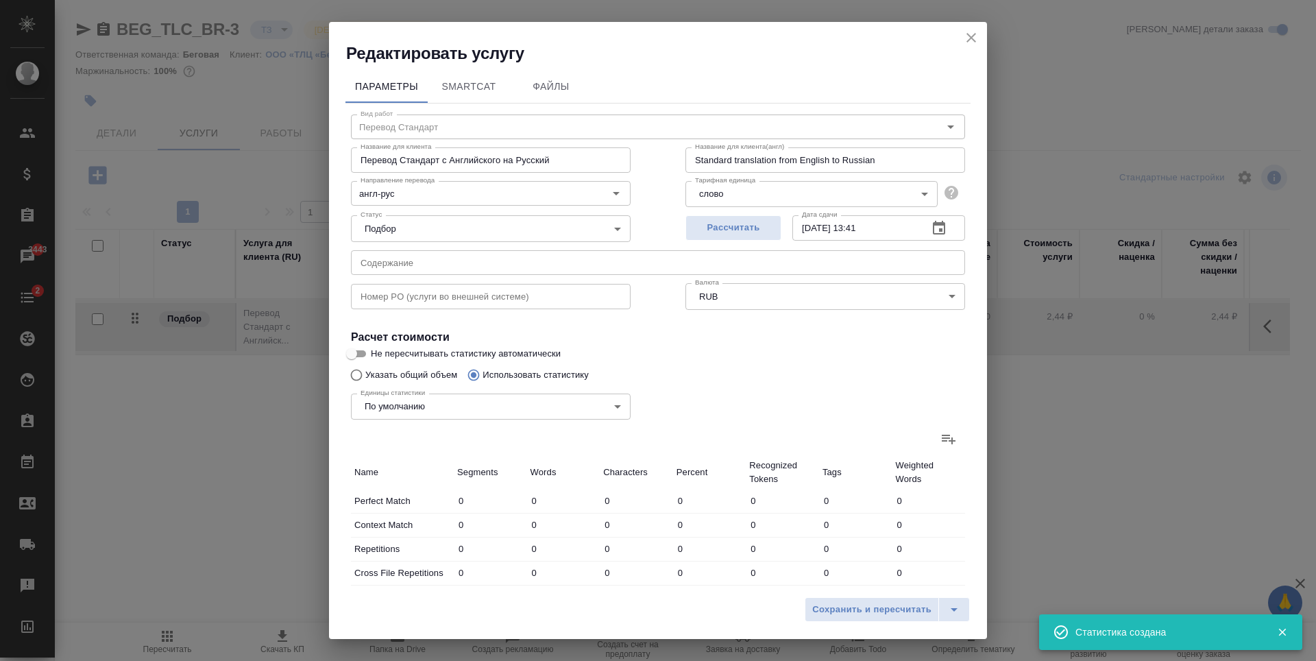
type input "6"
type input "25"
type input "122"
type input "153"
type input "834"
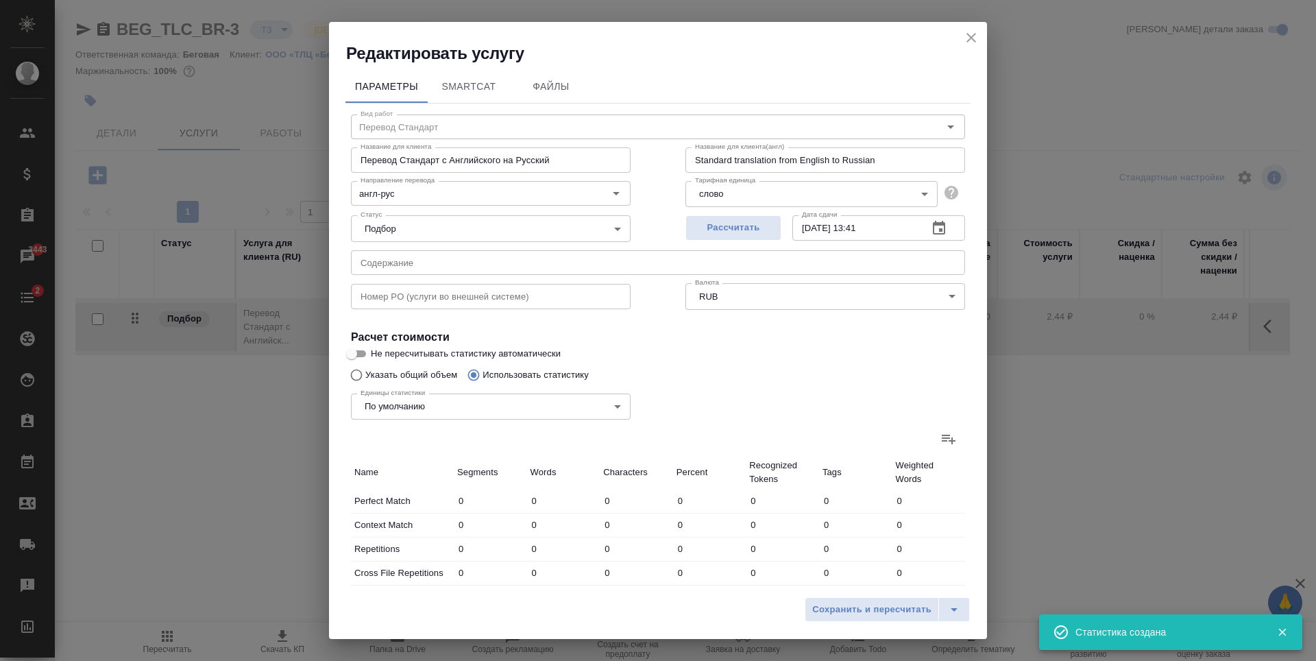
type input "5035"
type input "205"
type input "915"
type input "5400"
type input "226"
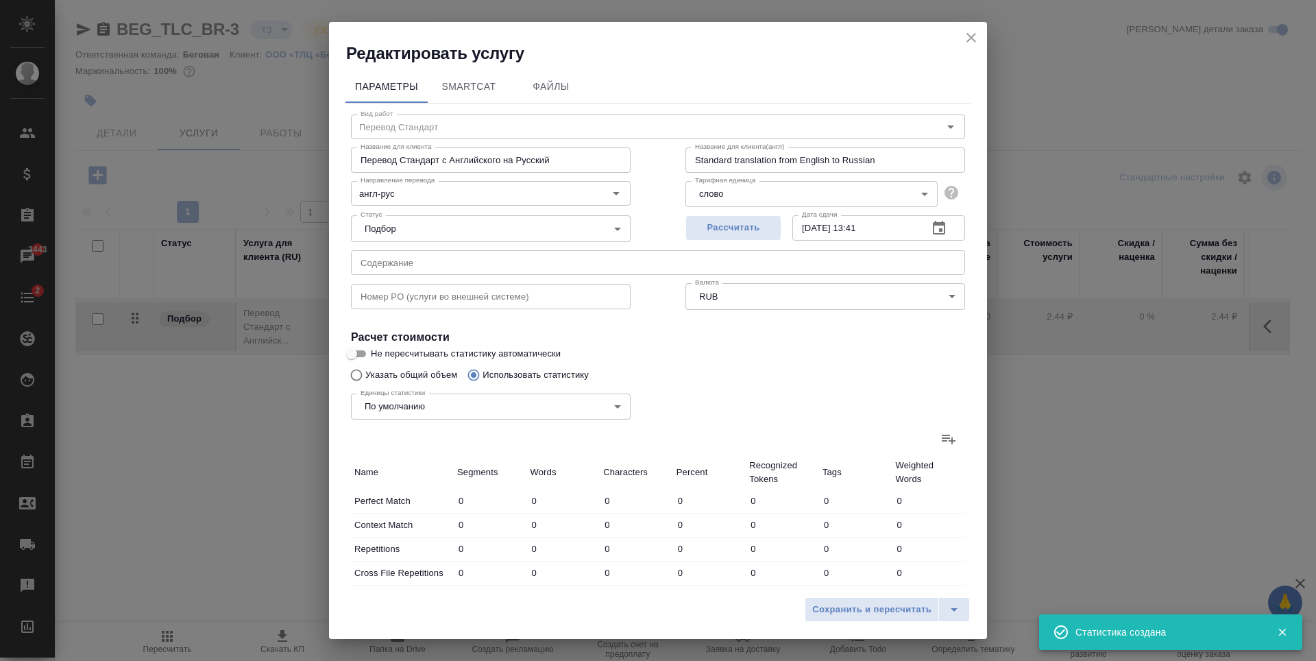
type input "1037"
type input "6101"
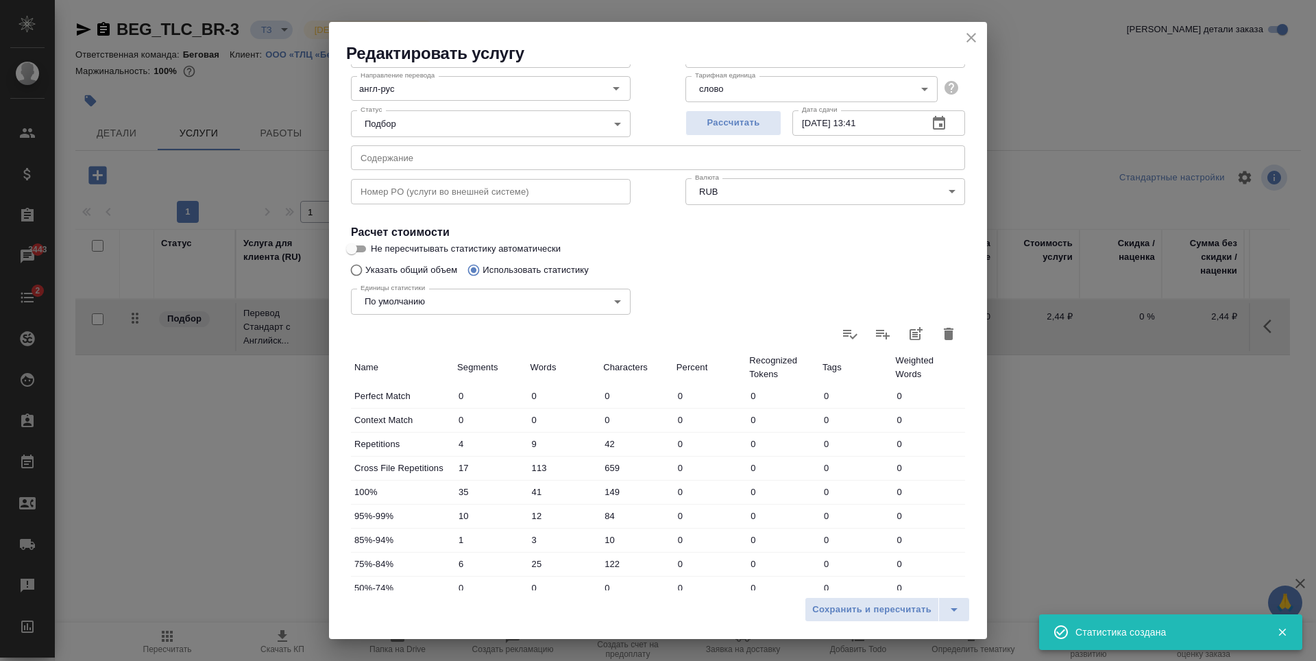
scroll to position [274, 0]
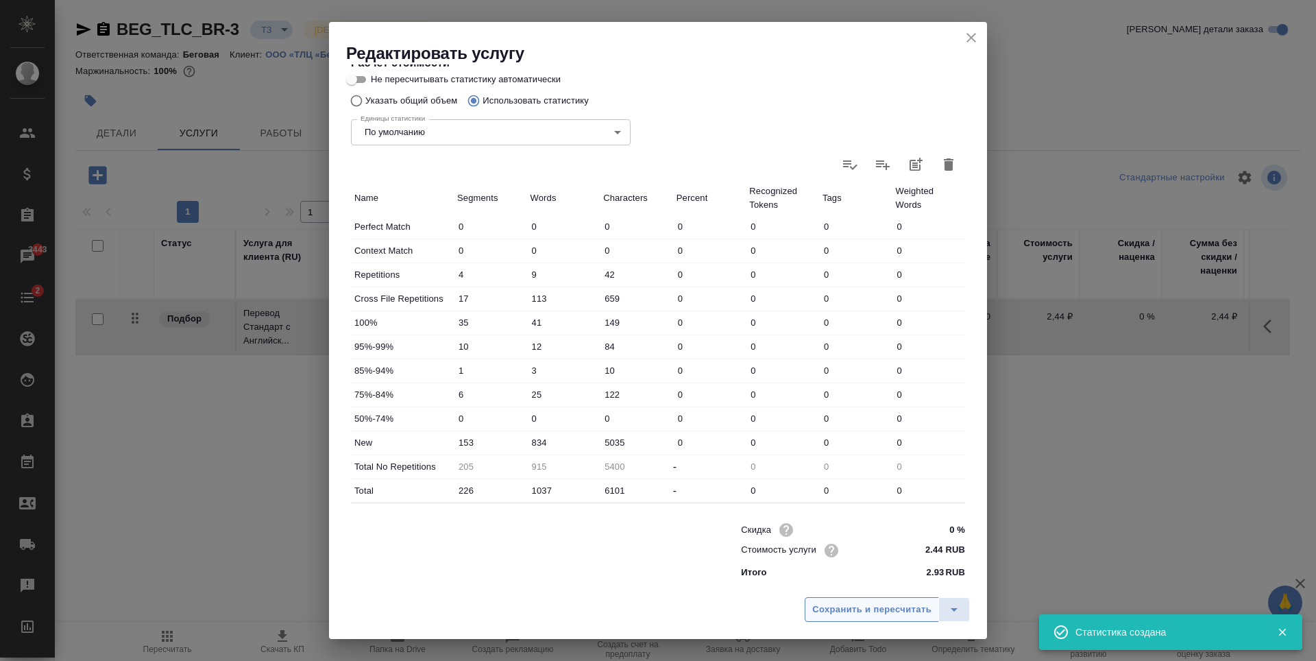
click at [849, 614] on span "Сохранить и пересчитать" at bounding box center [871, 610] width 119 height 16
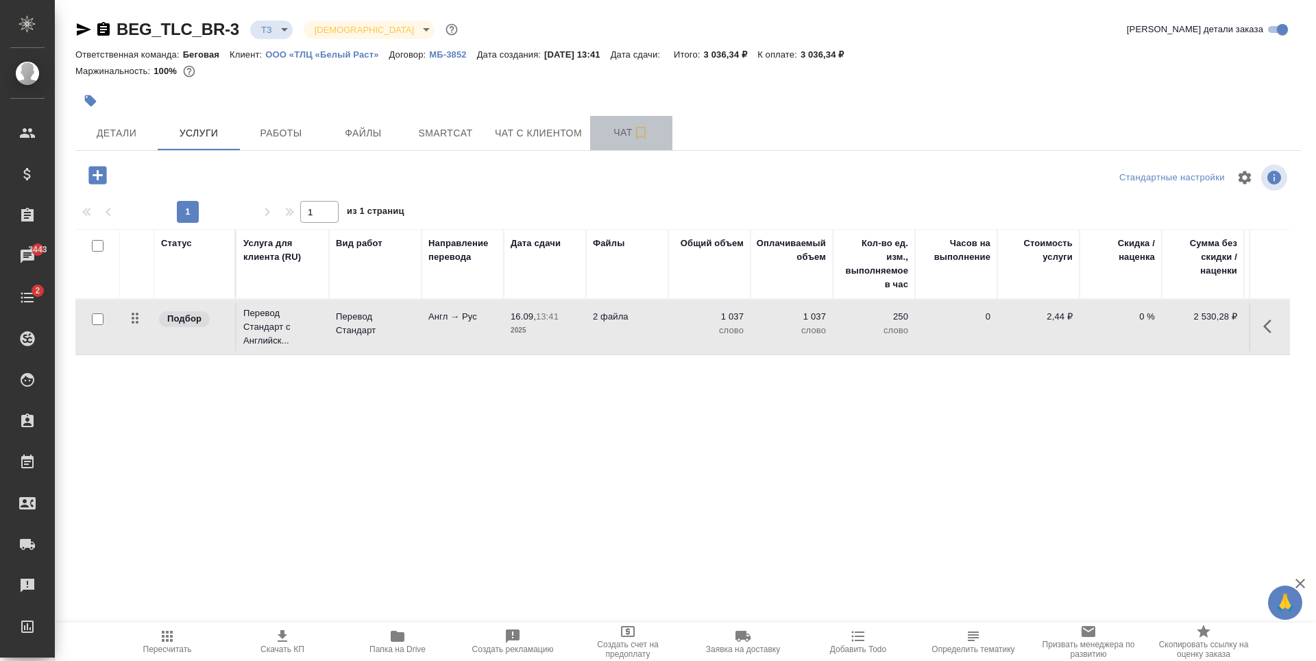
click at [629, 119] on button "Чат" at bounding box center [631, 133] width 82 height 34
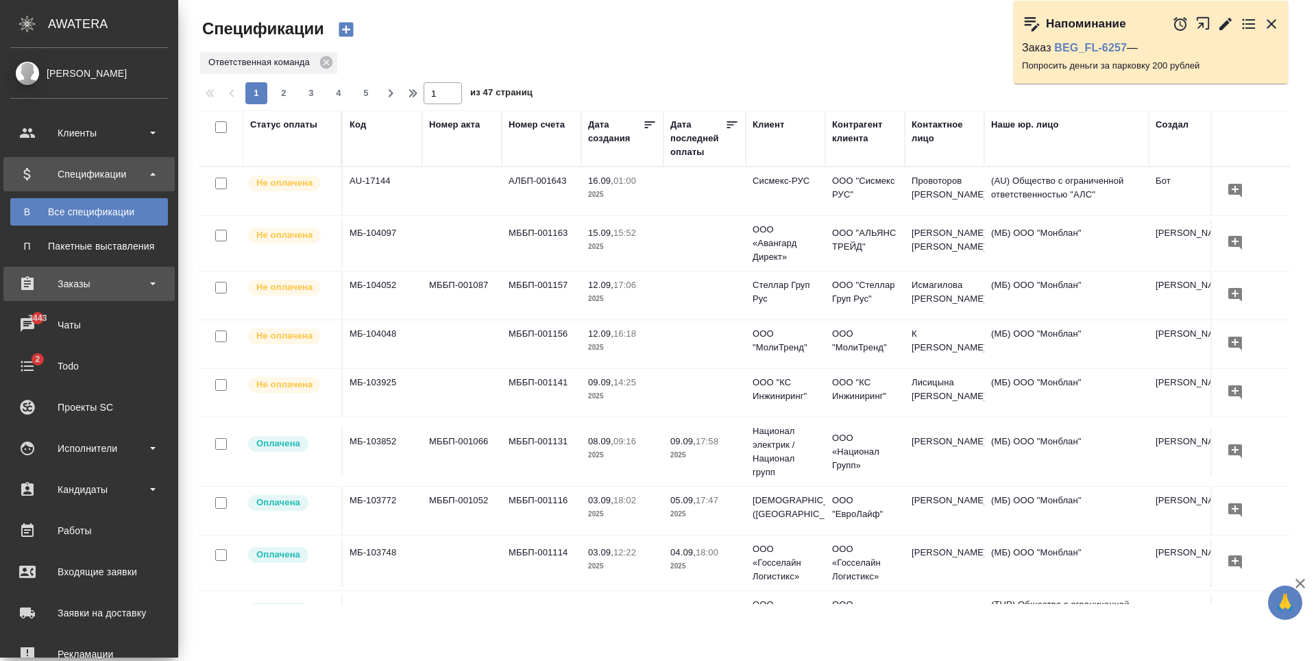
click at [74, 270] on div "Заказы" at bounding box center [88, 284] width 171 height 34
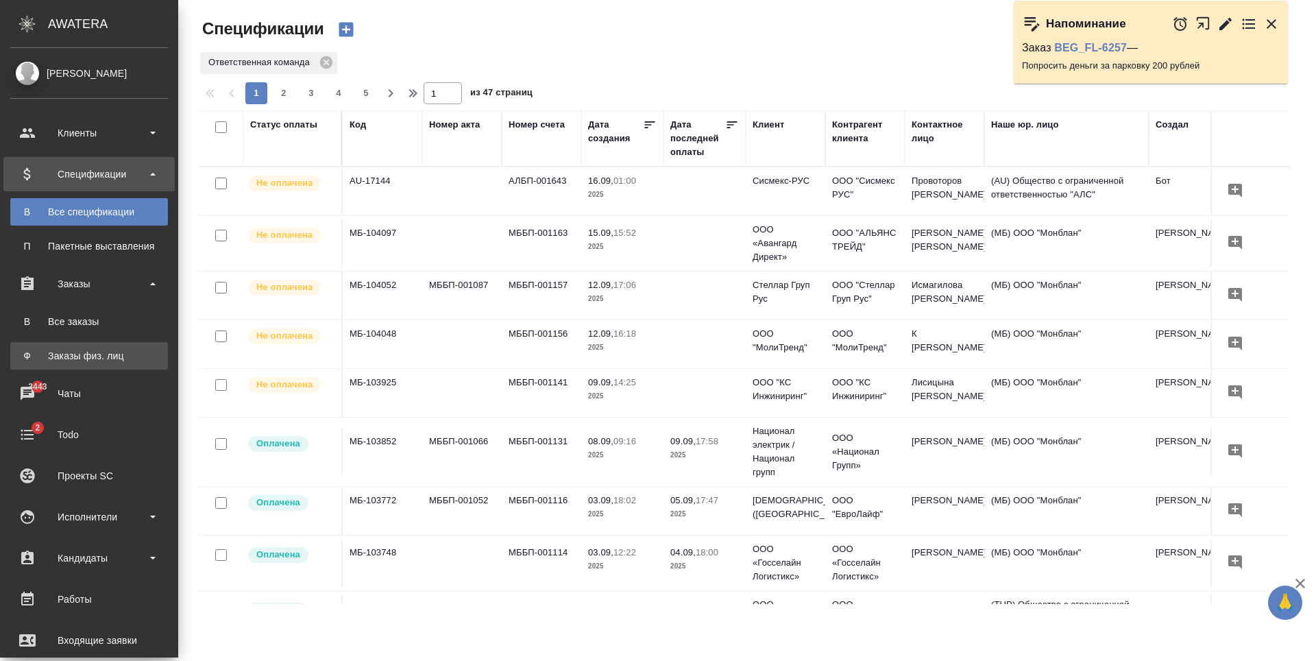
click at [115, 357] on div "Заказы физ. лиц" at bounding box center [89, 356] width 144 height 14
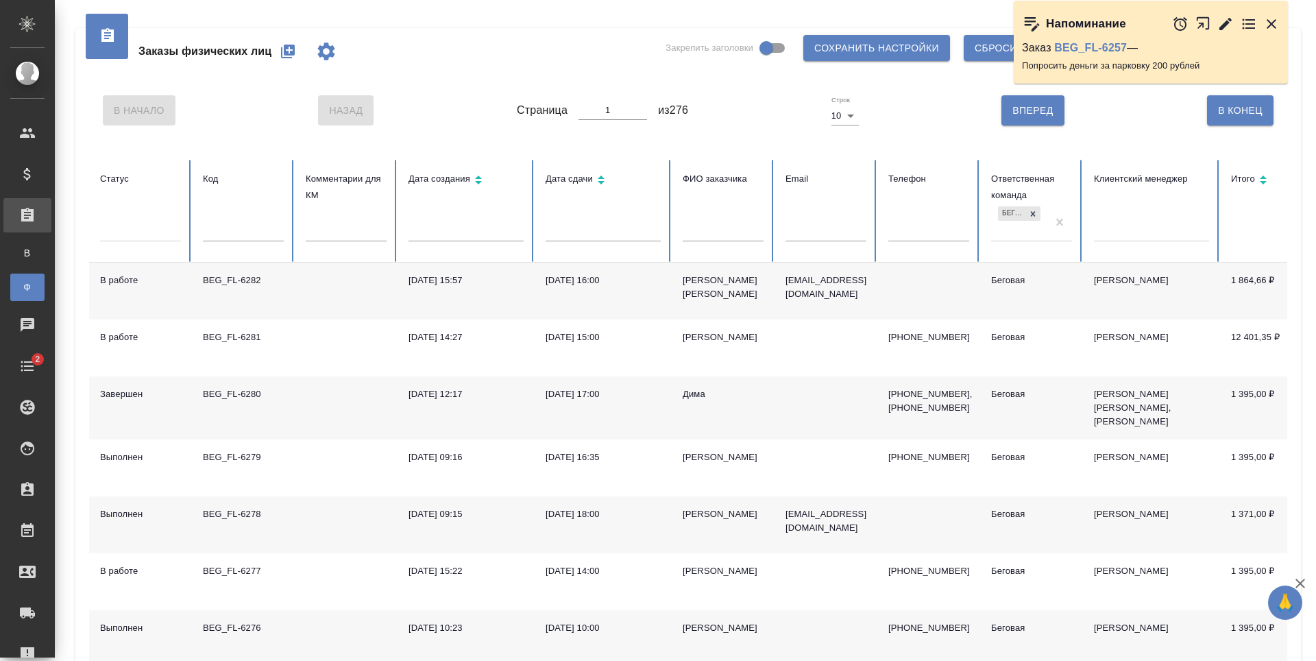
scroll to position [253, 0]
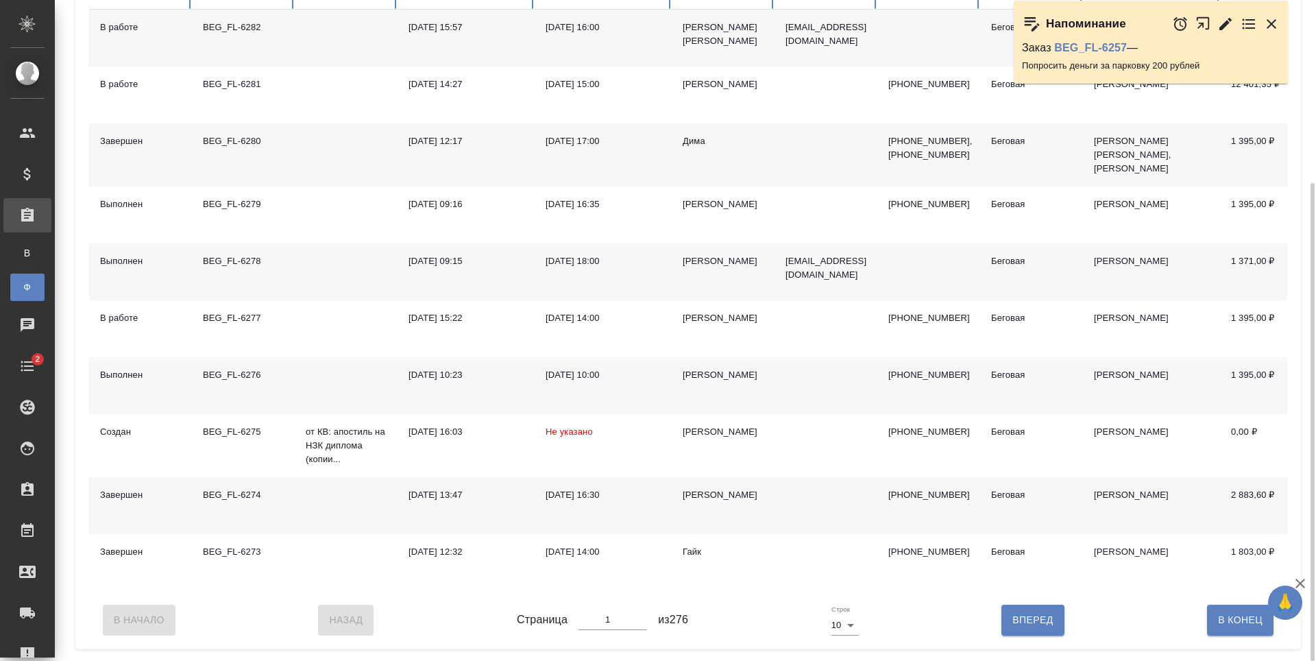
type input "2"
click at [641, 620] on input "2" at bounding box center [613, 619] width 69 height 19
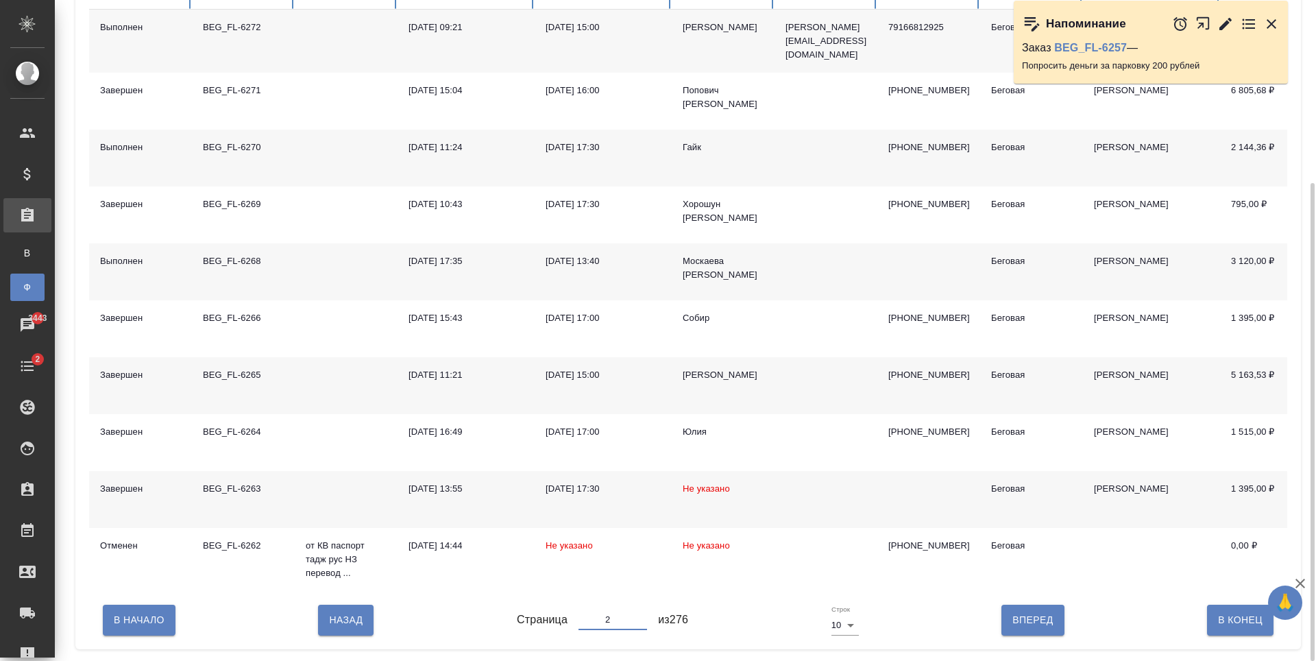
type input "3"
click at [641, 618] on input "3" at bounding box center [613, 619] width 69 height 19
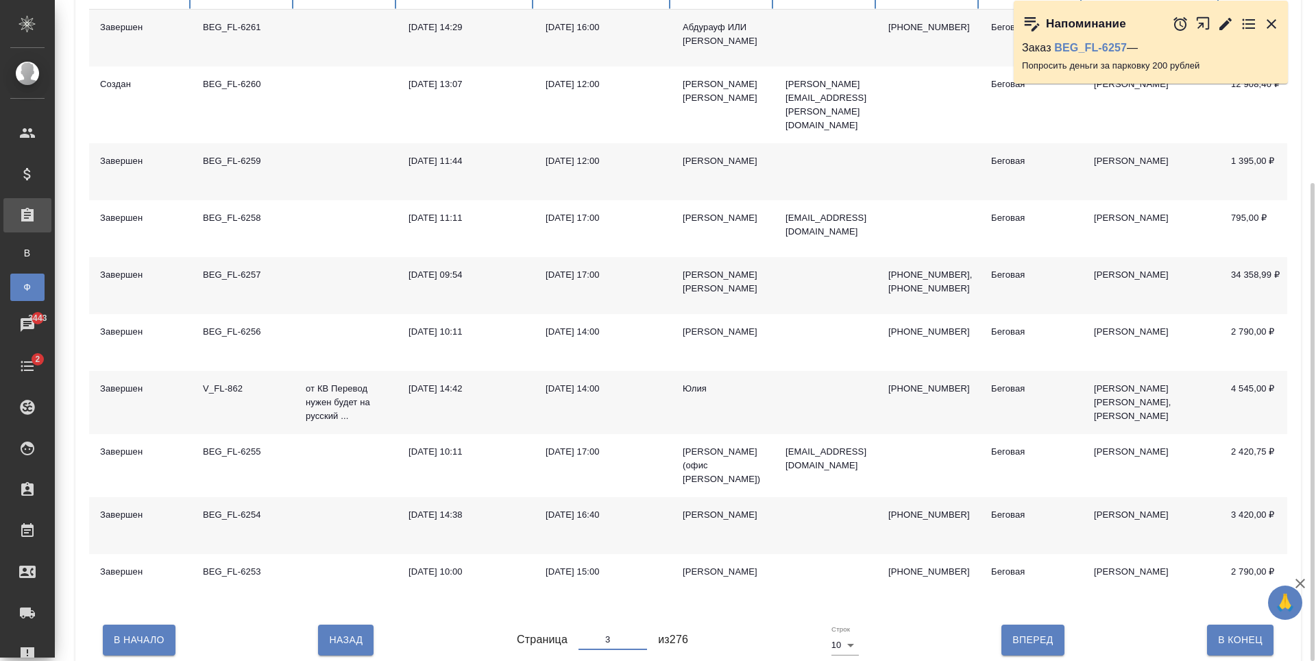
type input "4"
click at [641, 630] on input "4" at bounding box center [613, 639] width 69 height 19
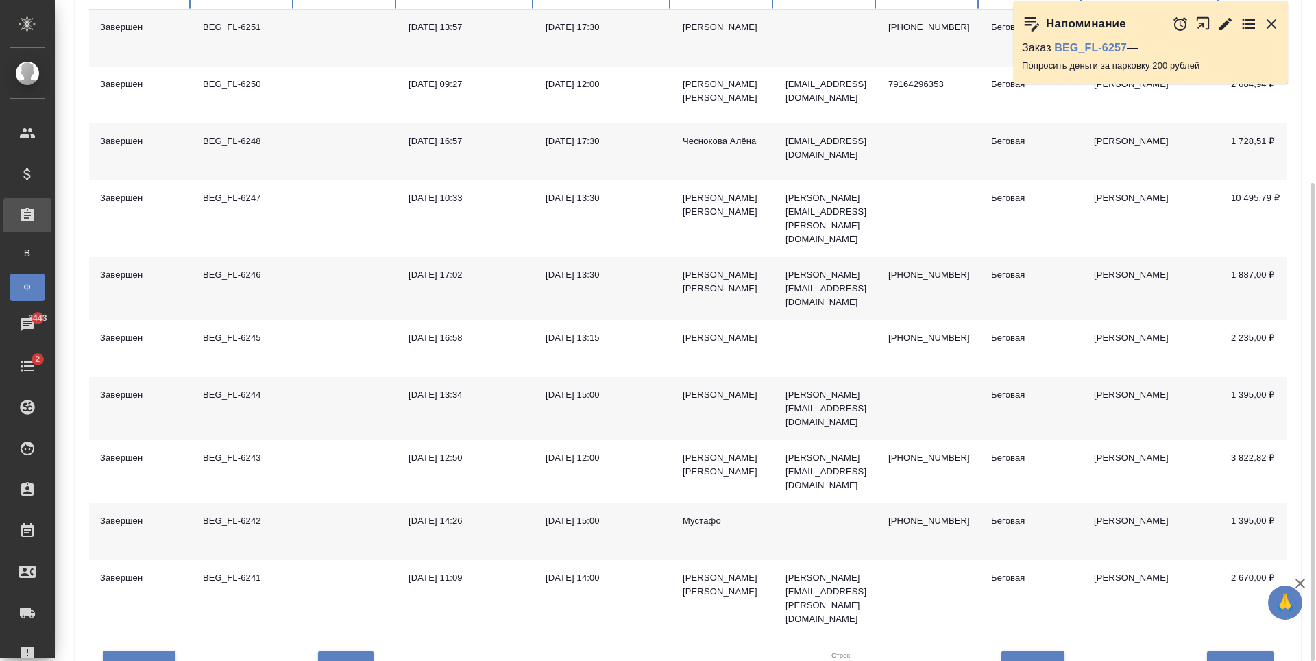
type input "5"
click at [639, 656] on input "5" at bounding box center [613, 665] width 69 height 19
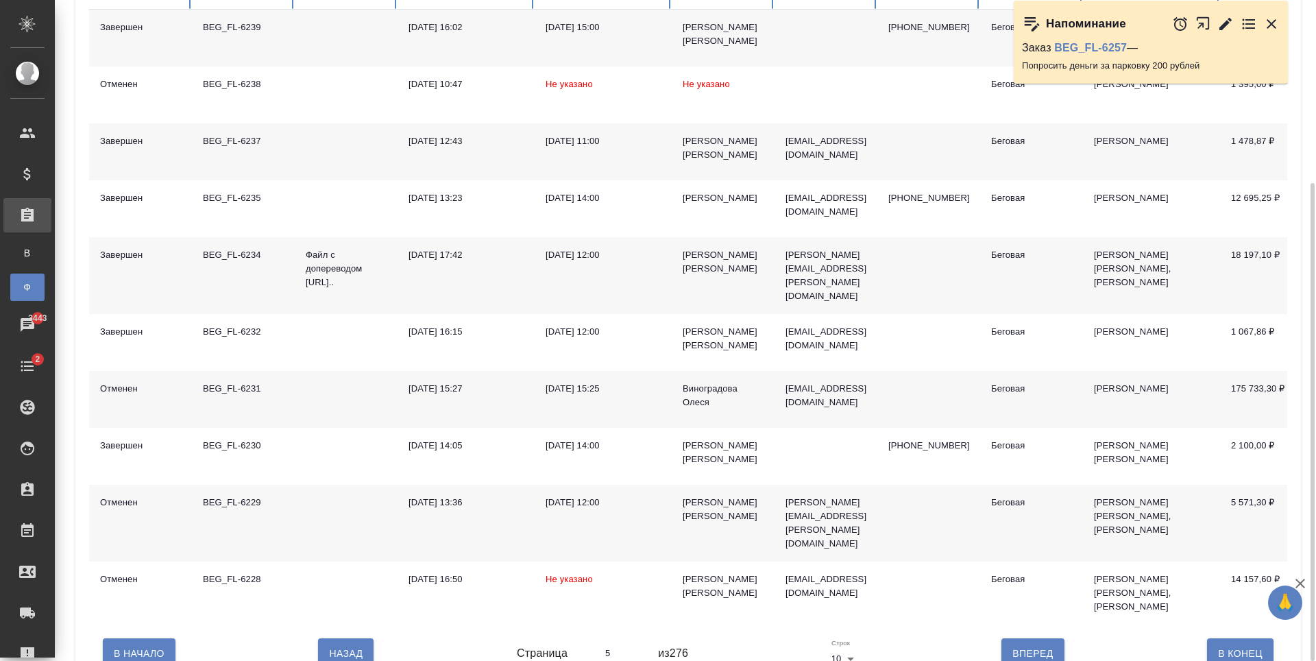
type input "6"
click at [639, 644] on input "6" at bounding box center [613, 653] width 69 height 19
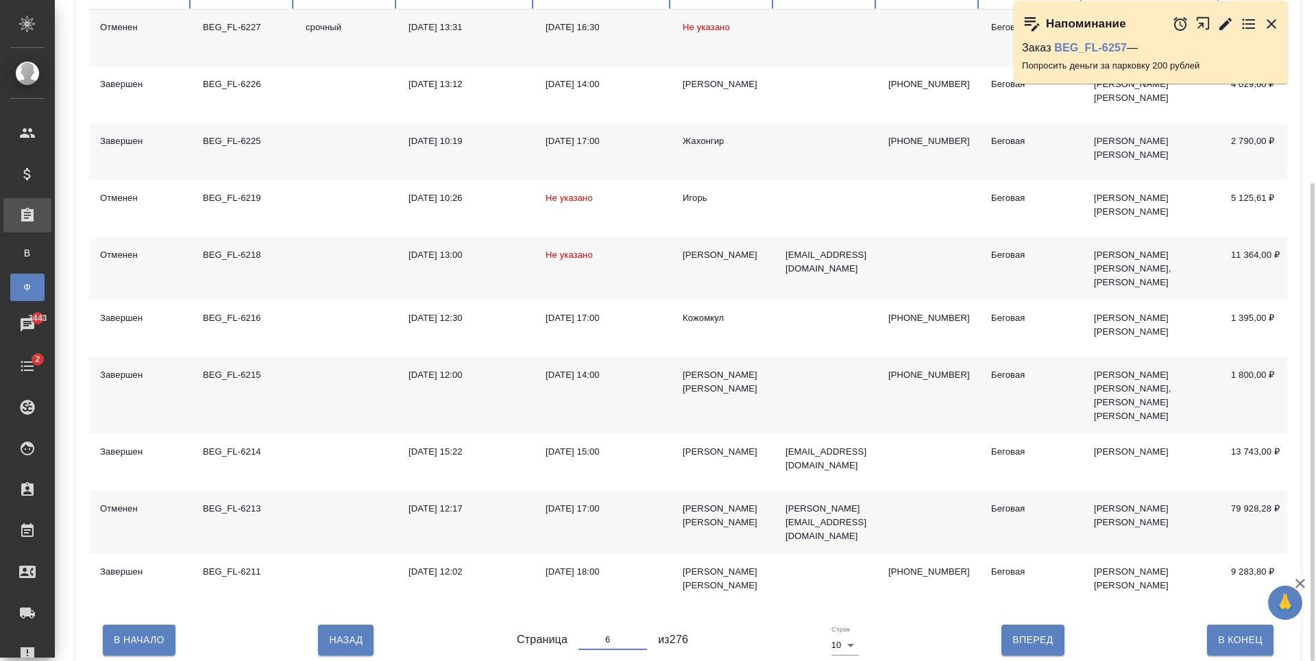
type input "7"
click at [639, 630] on input "7" at bounding box center [613, 639] width 69 height 19
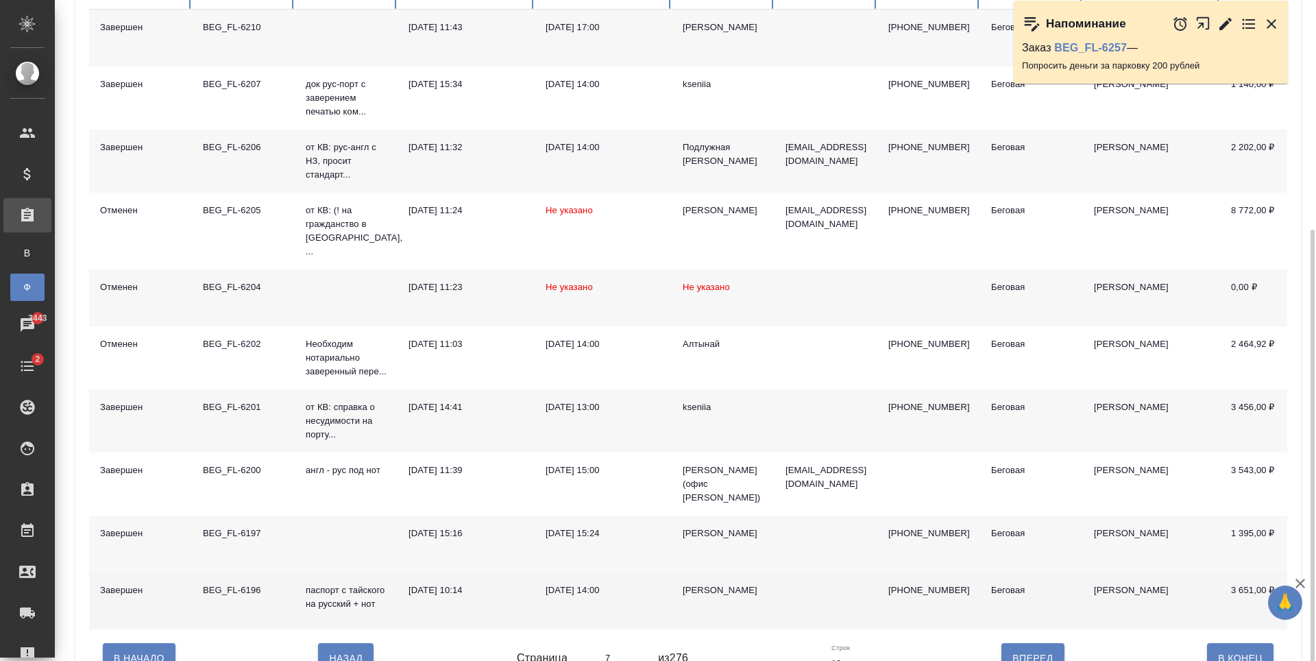
scroll to position [284, 0]
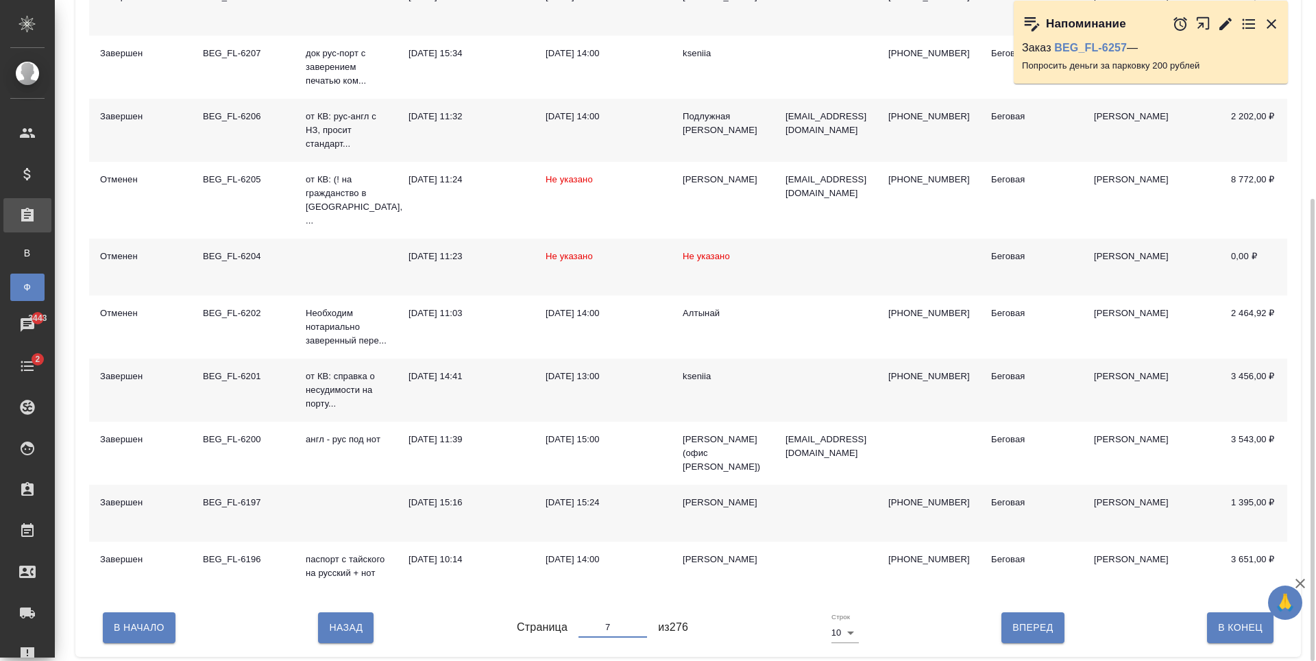
type input "6"
click at [642, 628] on input "6" at bounding box center [613, 627] width 69 height 19
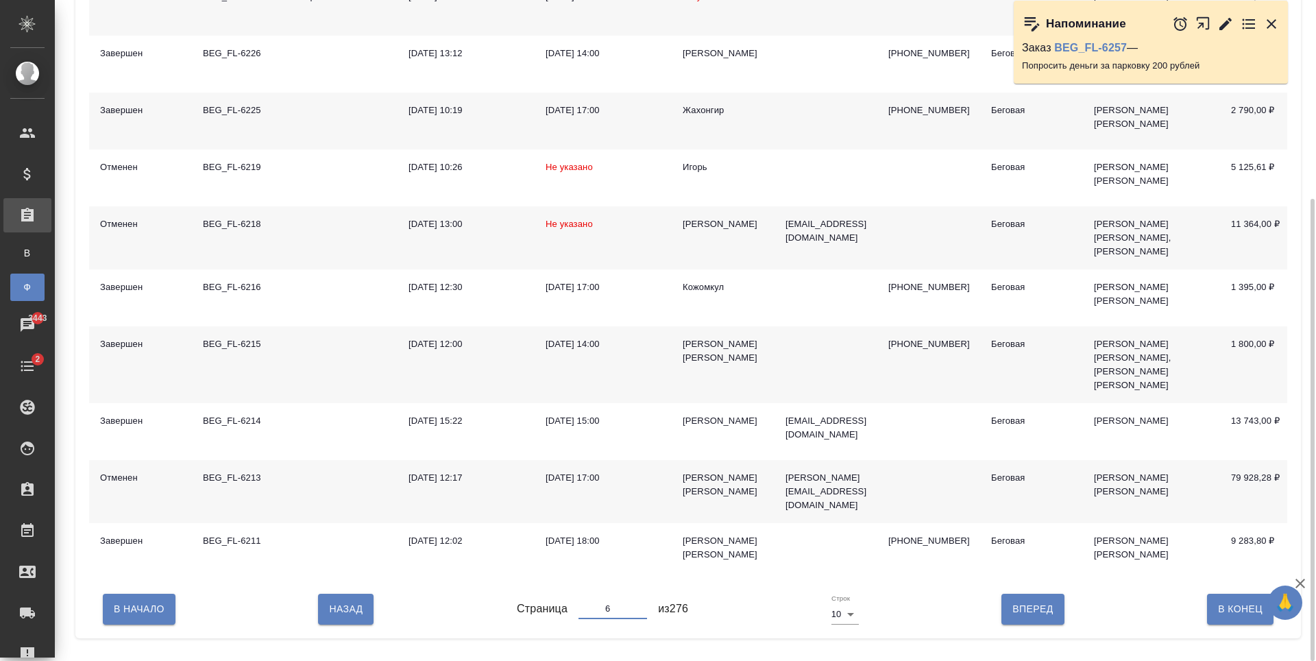
type input "5"
click at [641, 599] on input "5" at bounding box center [613, 608] width 69 height 19
type input "5"
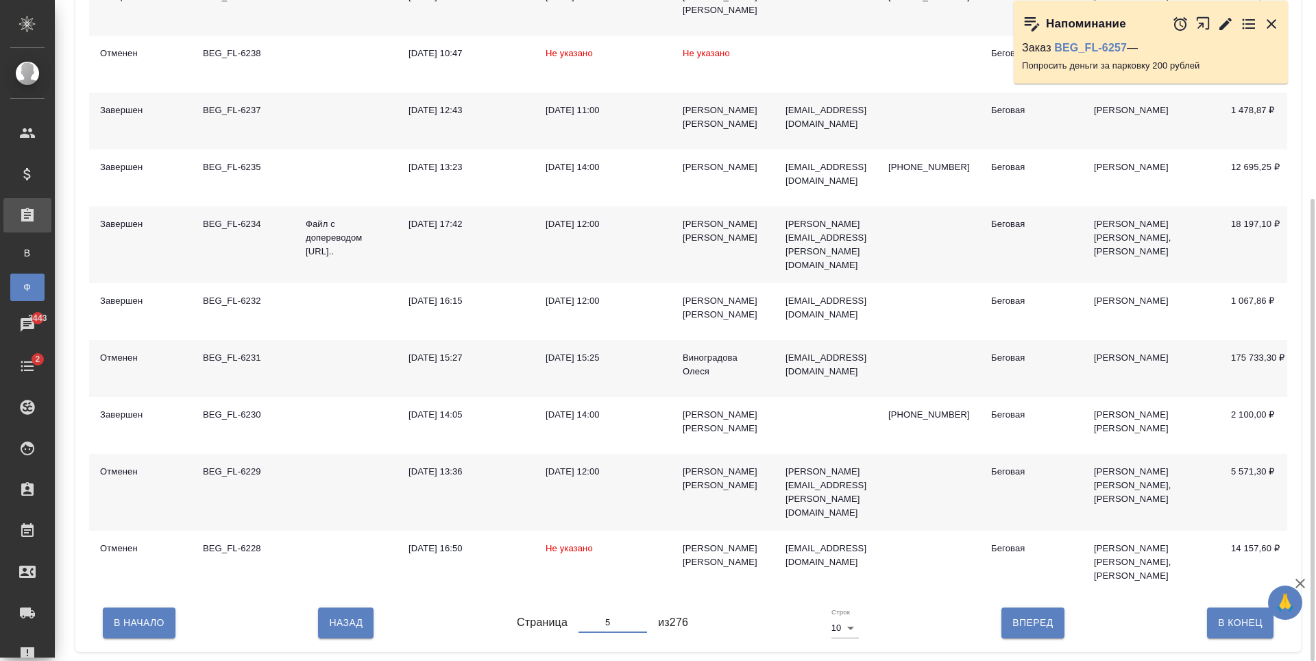
type input "4"
click at [641, 613] on input "4" at bounding box center [613, 622] width 69 height 19
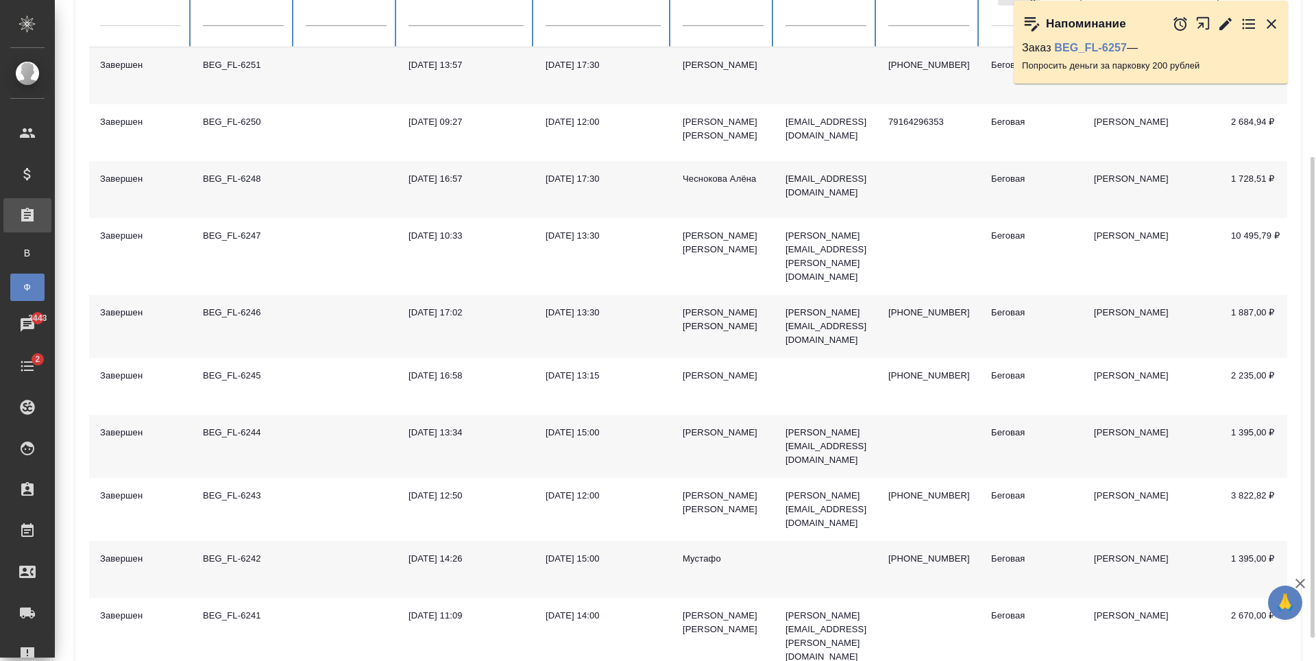
scroll to position [247, 0]
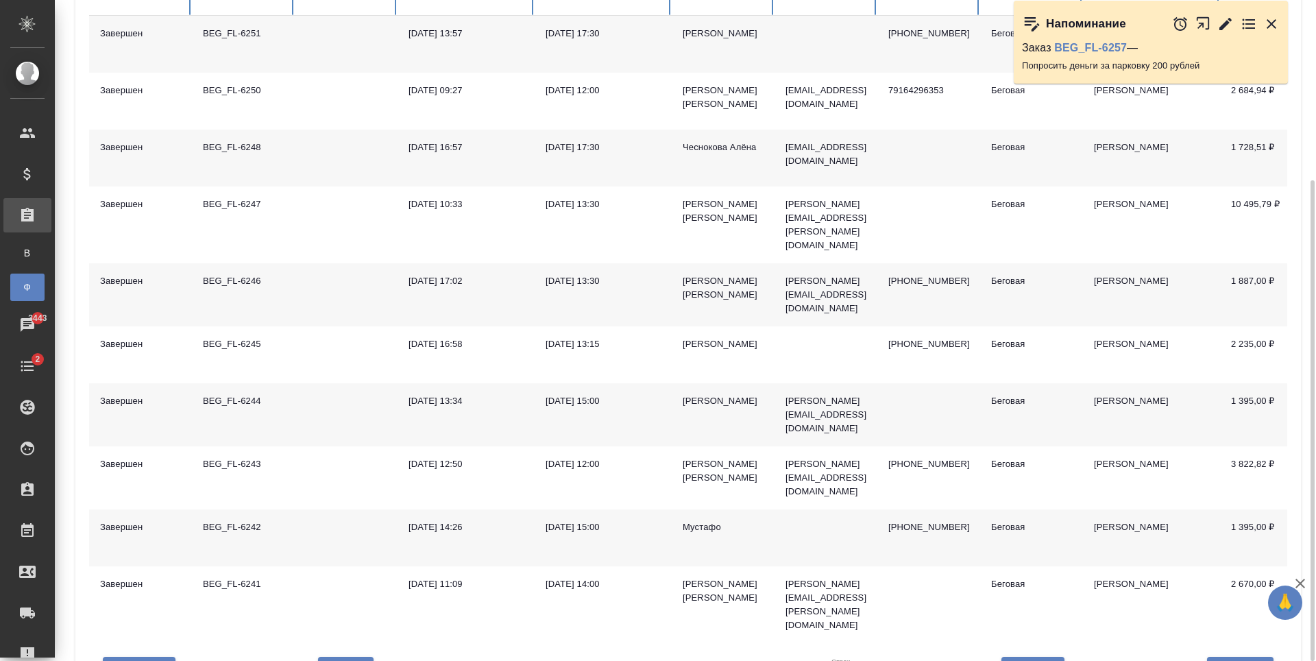
type input "3"
click at [643, 660] on input "3" at bounding box center [613, 671] width 69 height 19
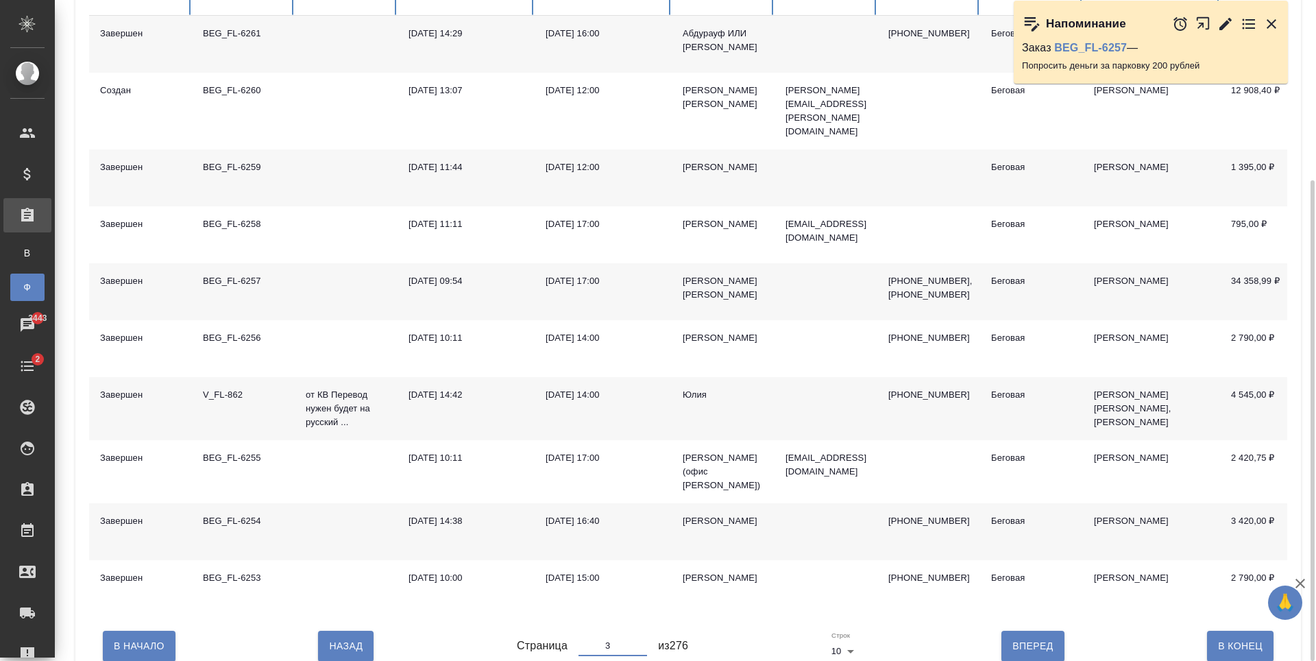
type input "2"
click at [643, 640] on input "2" at bounding box center [613, 645] width 69 height 19
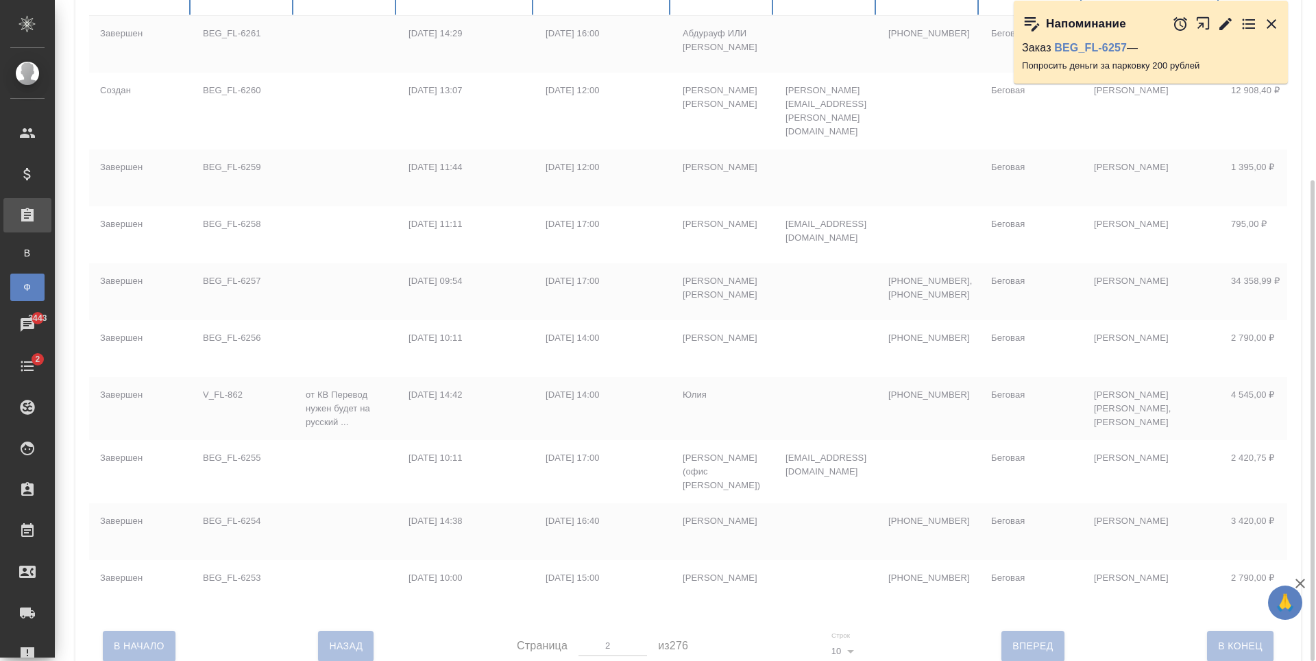
click at [643, 640] on div at bounding box center [688, 646] width 1198 height 58
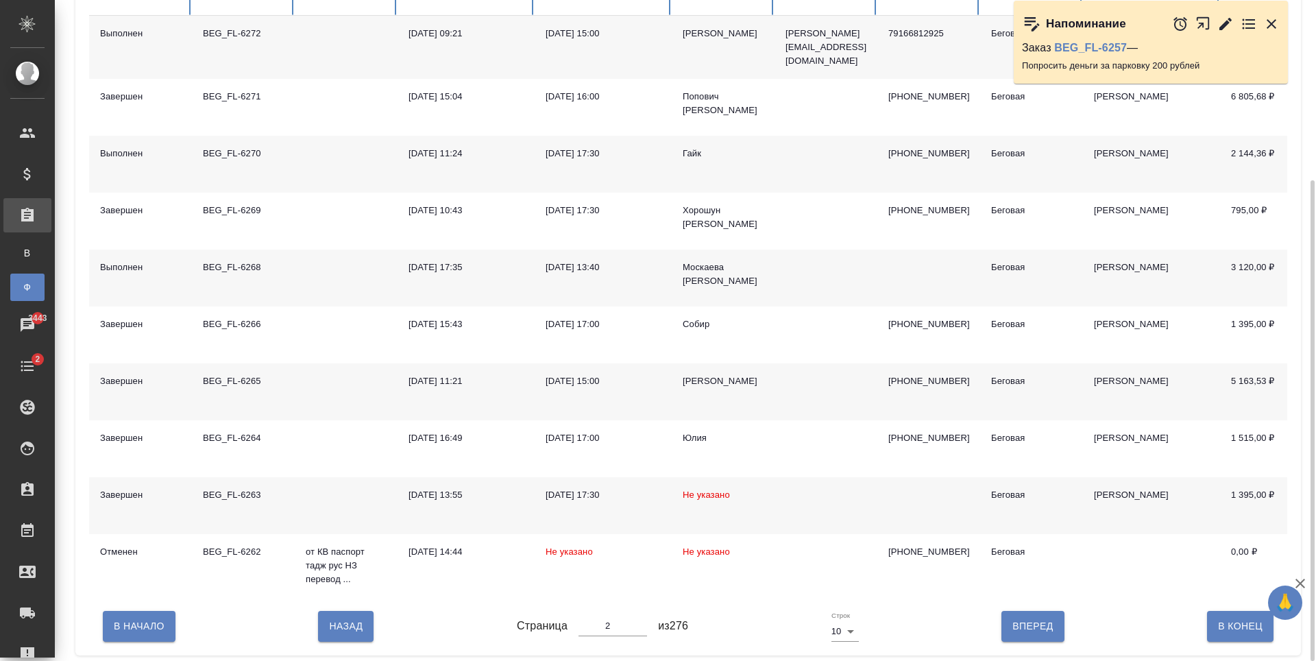
type input "1"
click at [642, 631] on input "1" at bounding box center [613, 625] width 69 height 19
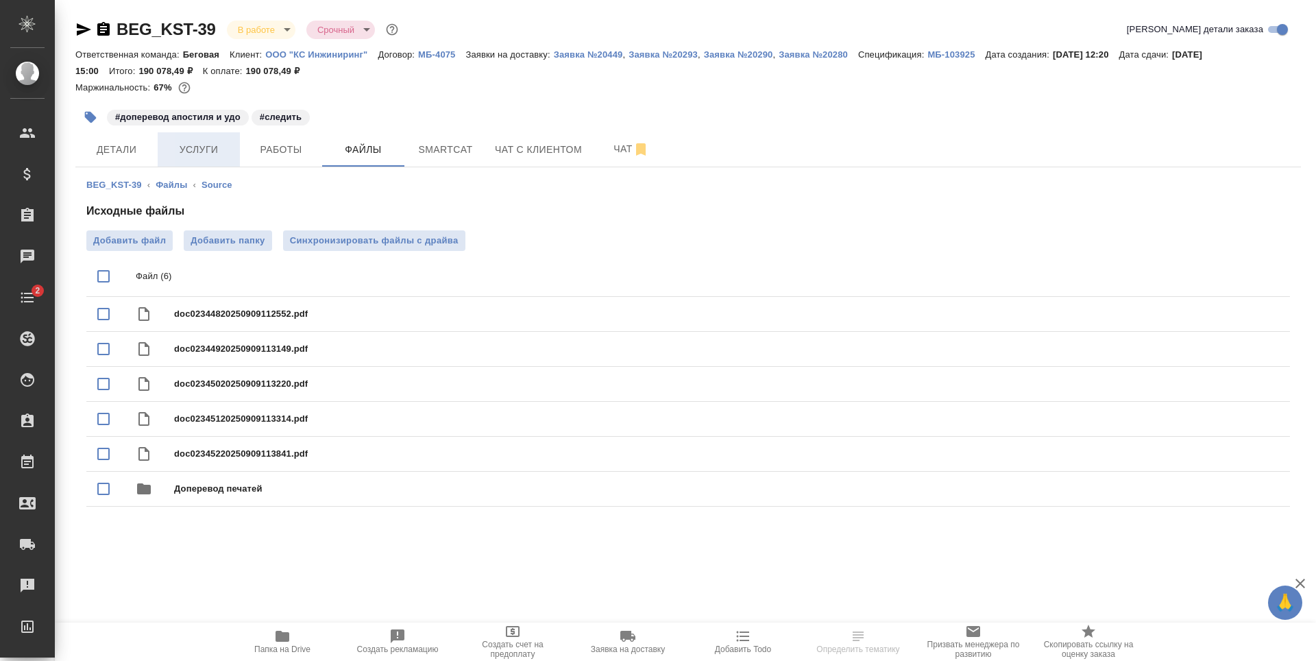
click at [197, 158] on span "Услуги" at bounding box center [199, 149] width 66 height 17
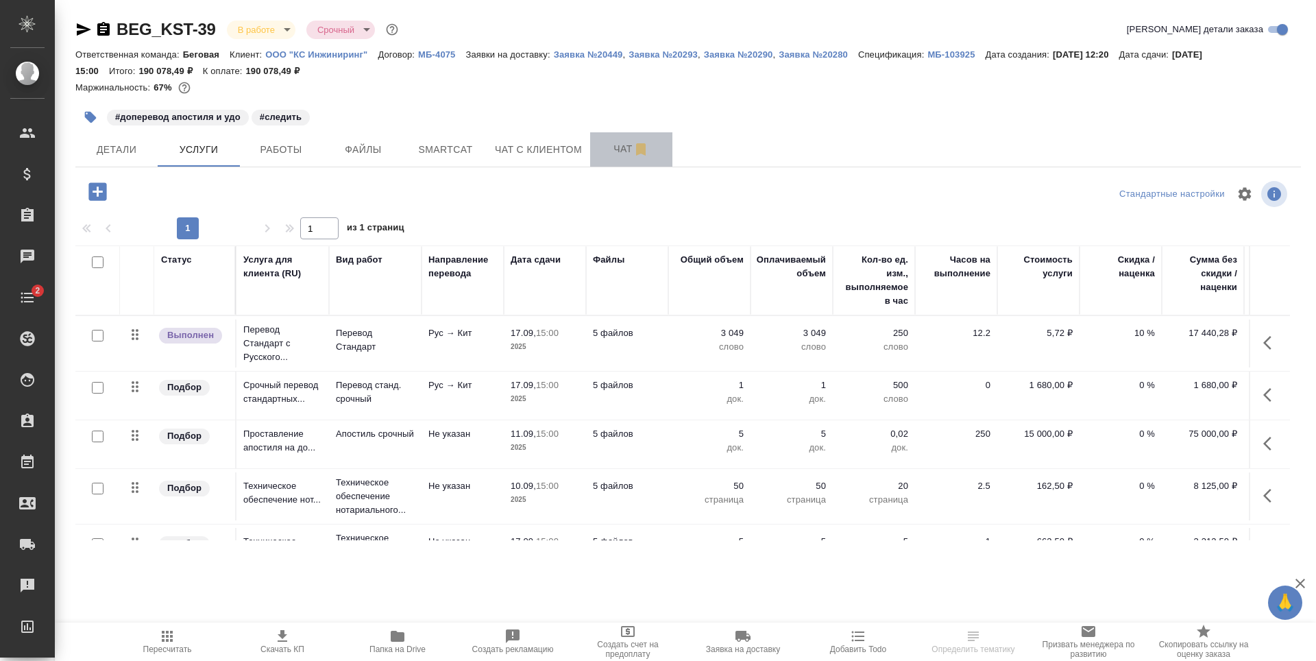
click at [613, 148] on span "Чат" at bounding box center [632, 149] width 66 height 17
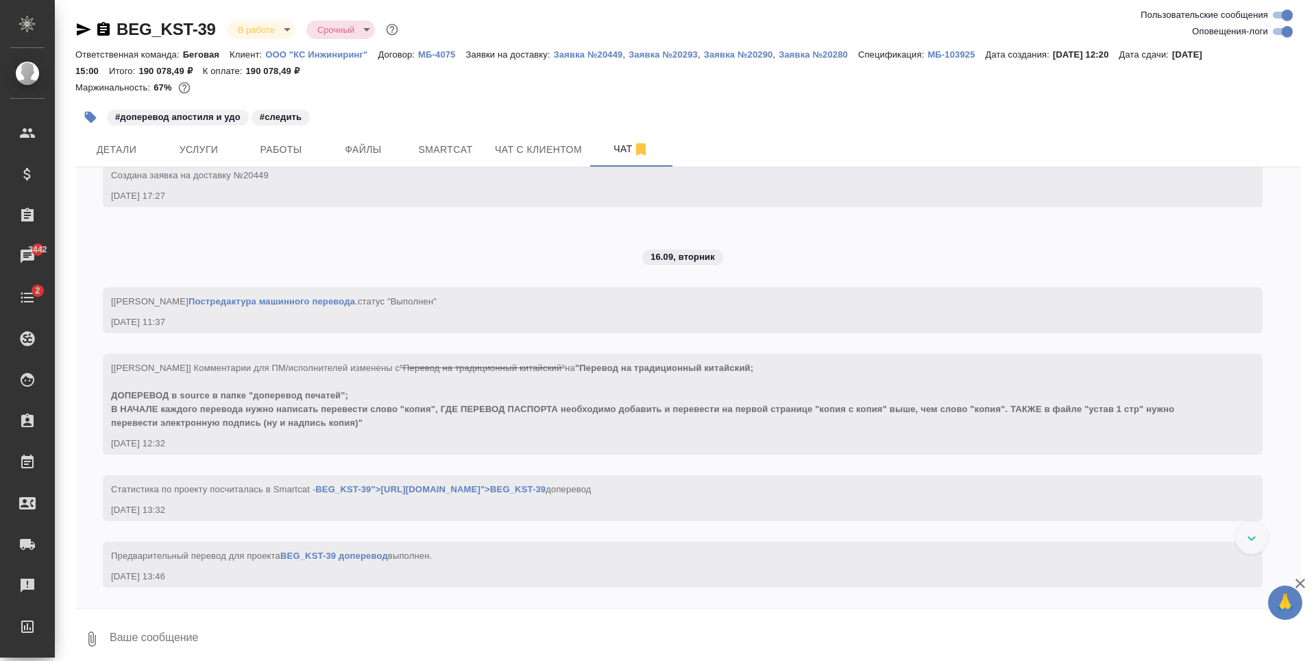
scroll to position [6576, 0]
click at [266, 147] on span "Работы" at bounding box center [281, 149] width 66 height 17
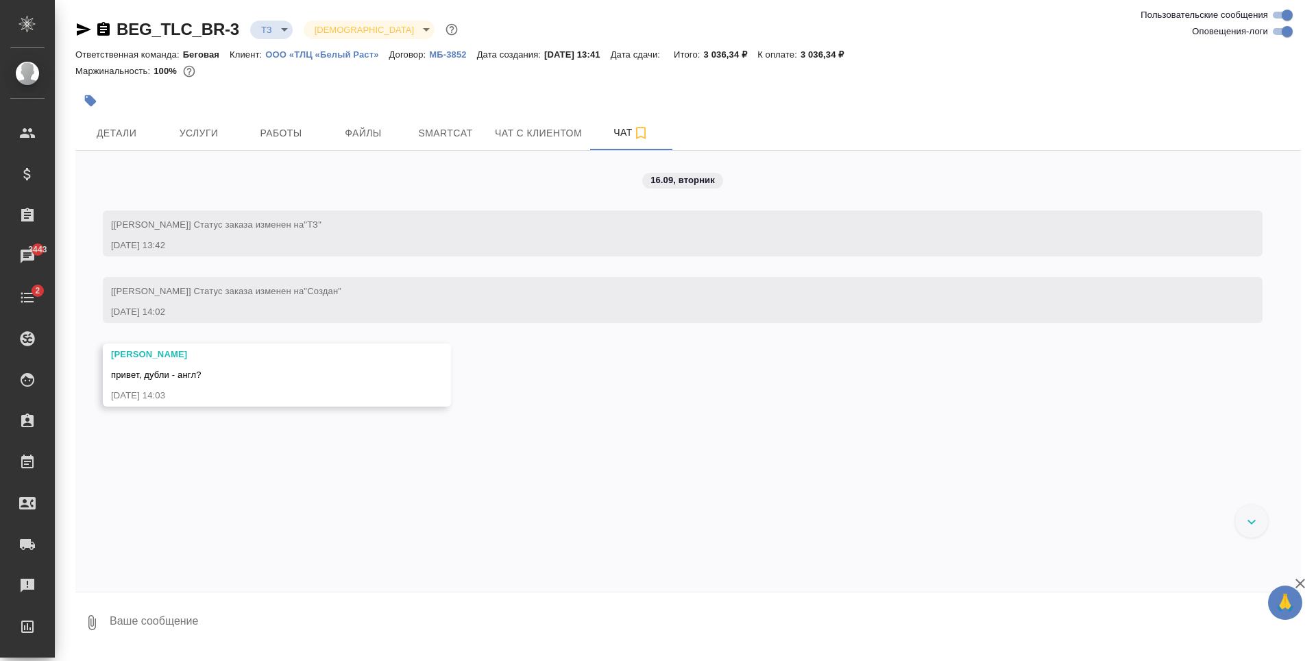
click at [263, 623] on textarea at bounding box center [704, 622] width 1193 height 47
type textarea "Привет! Да, англ полностью дублирует"
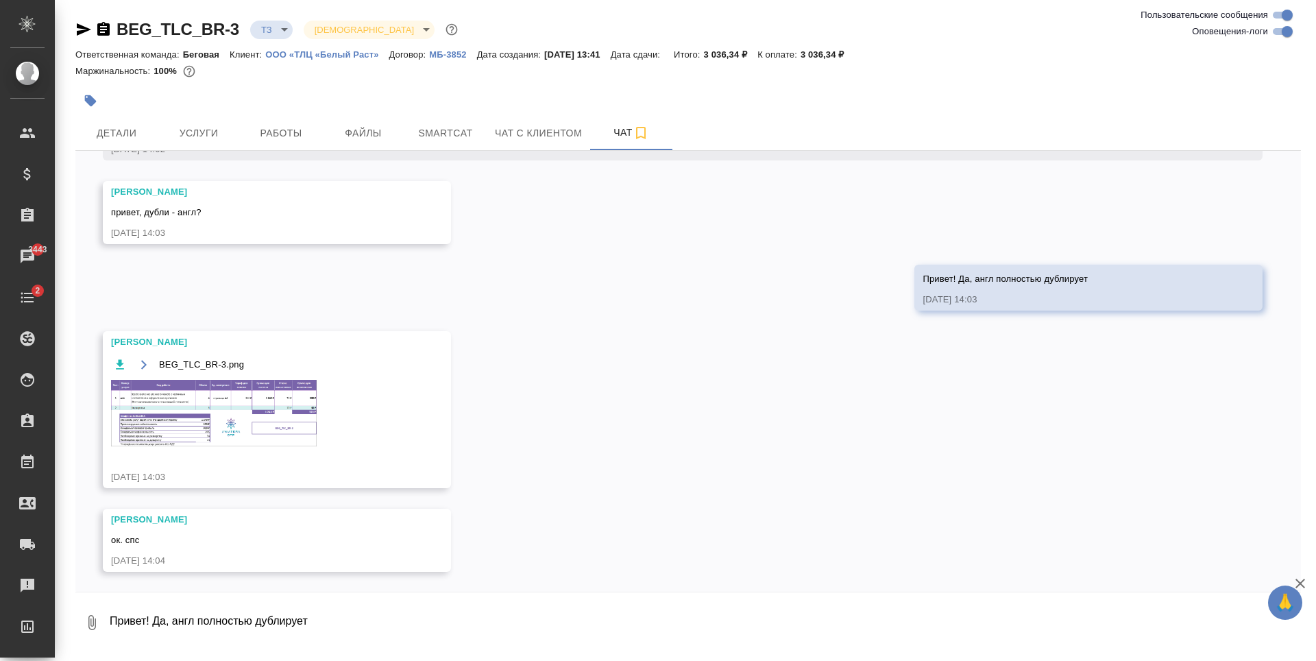
scroll to position [163, 0]
click at [249, 402] on img at bounding box center [214, 412] width 206 height 67
click at [222, 131] on span "Услуги" at bounding box center [199, 133] width 66 height 17
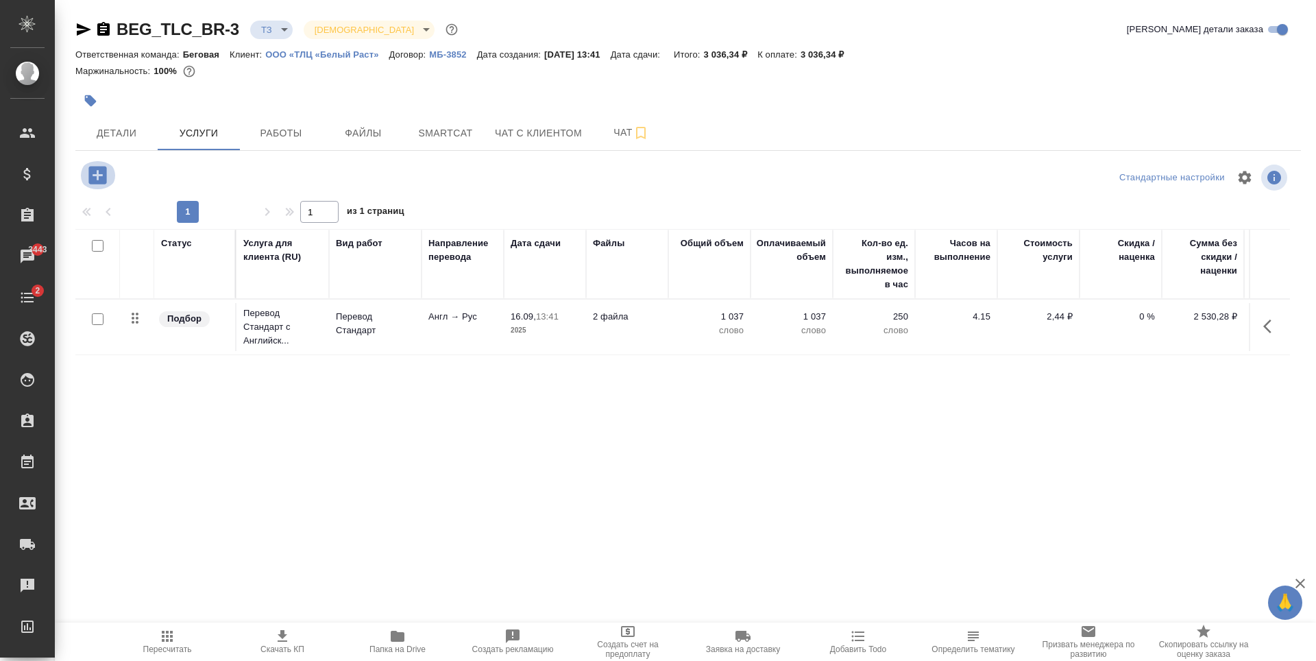
click at [93, 173] on icon "button" at bounding box center [97, 175] width 18 height 18
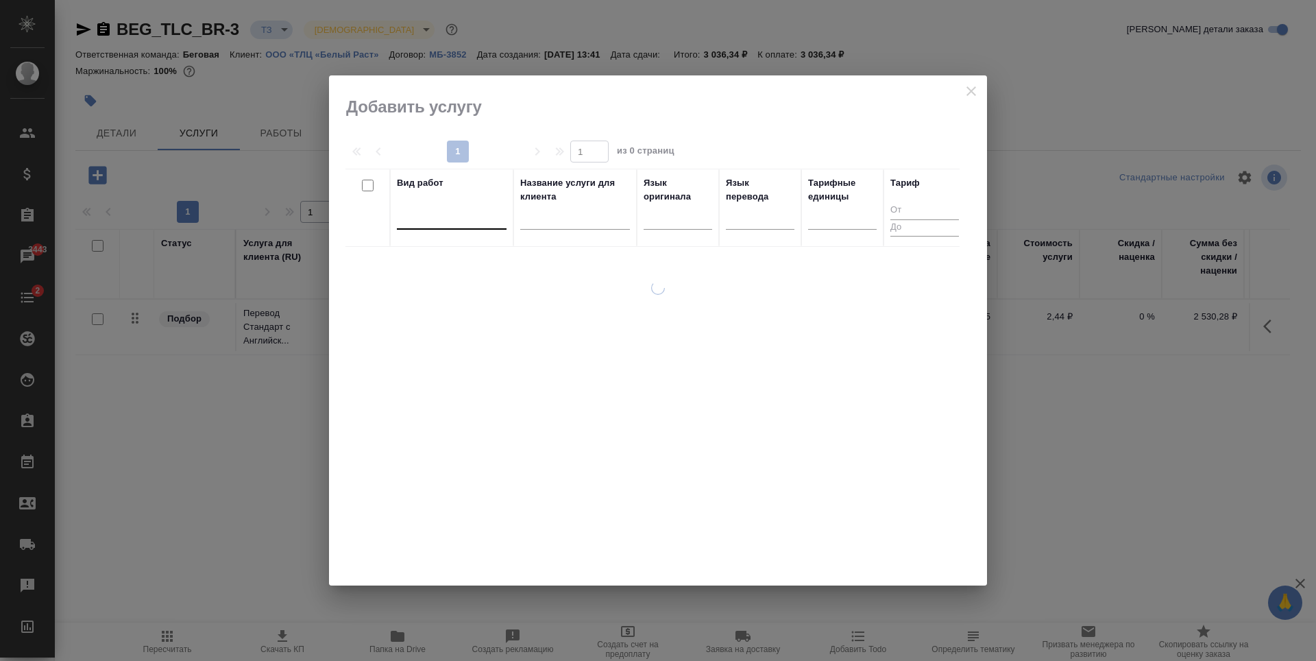
click at [429, 216] on div at bounding box center [452, 216] width 110 height 20
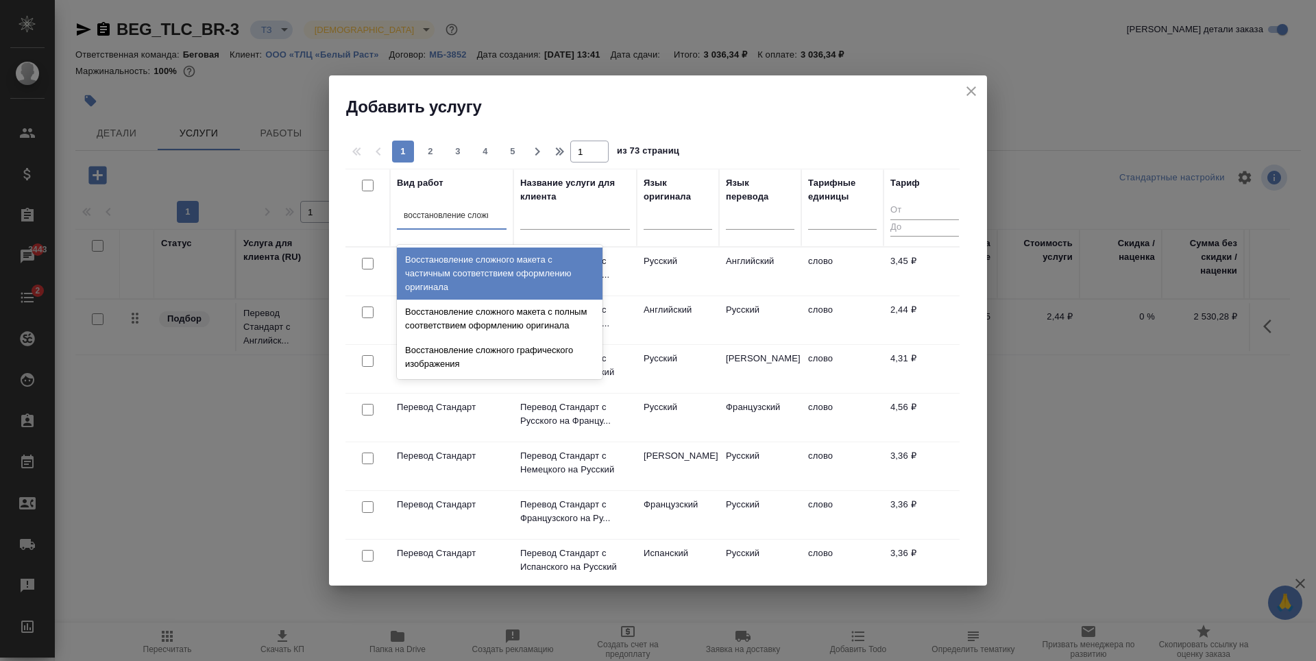
type input "восстановление сложно"
click at [505, 263] on div "Восстановление сложного макета с частичным соответствием оформлению оригинала" at bounding box center [500, 274] width 206 height 52
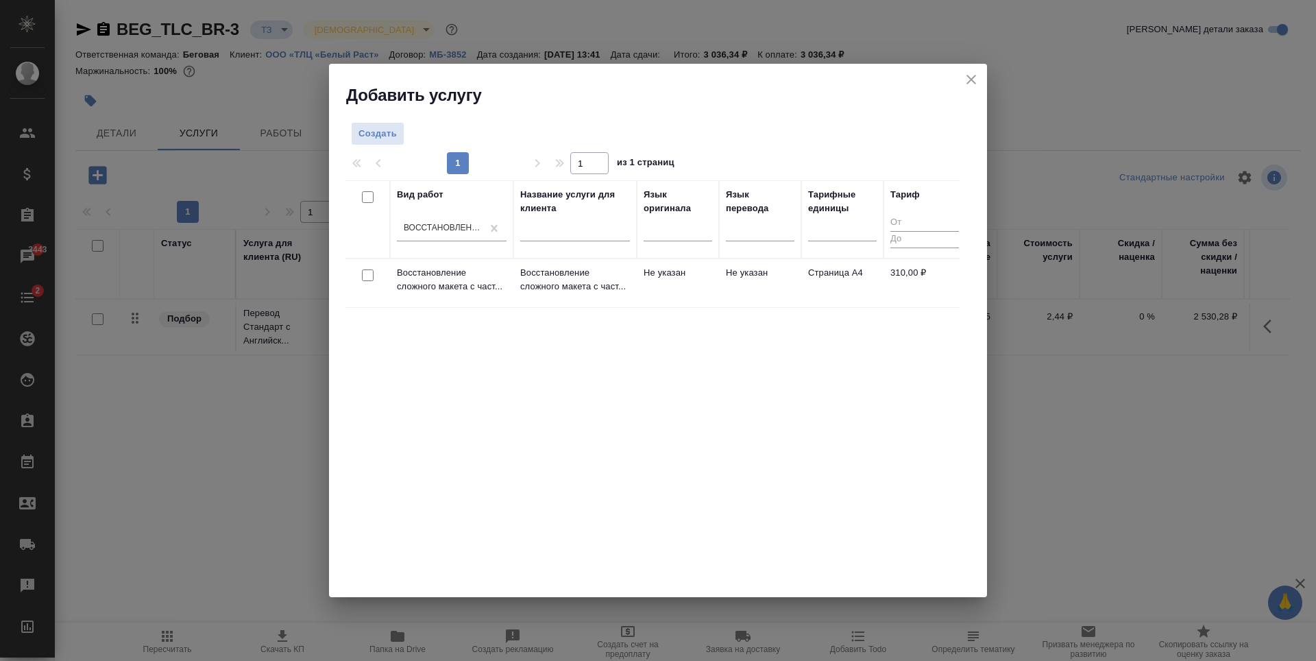
click at [688, 299] on td "Не указан" at bounding box center [678, 283] width 82 height 48
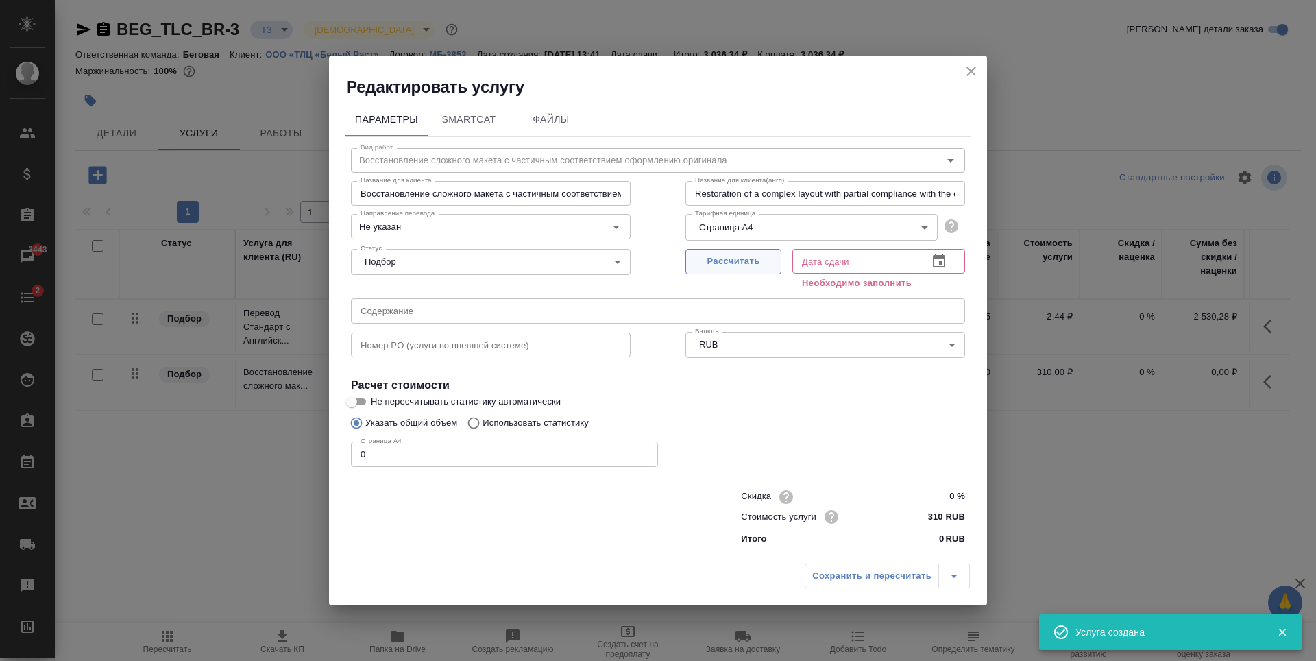
click at [744, 263] on span "Рассчитать" at bounding box center [733, 262] width 81 height 16
type input "16.09.2025 14:05"
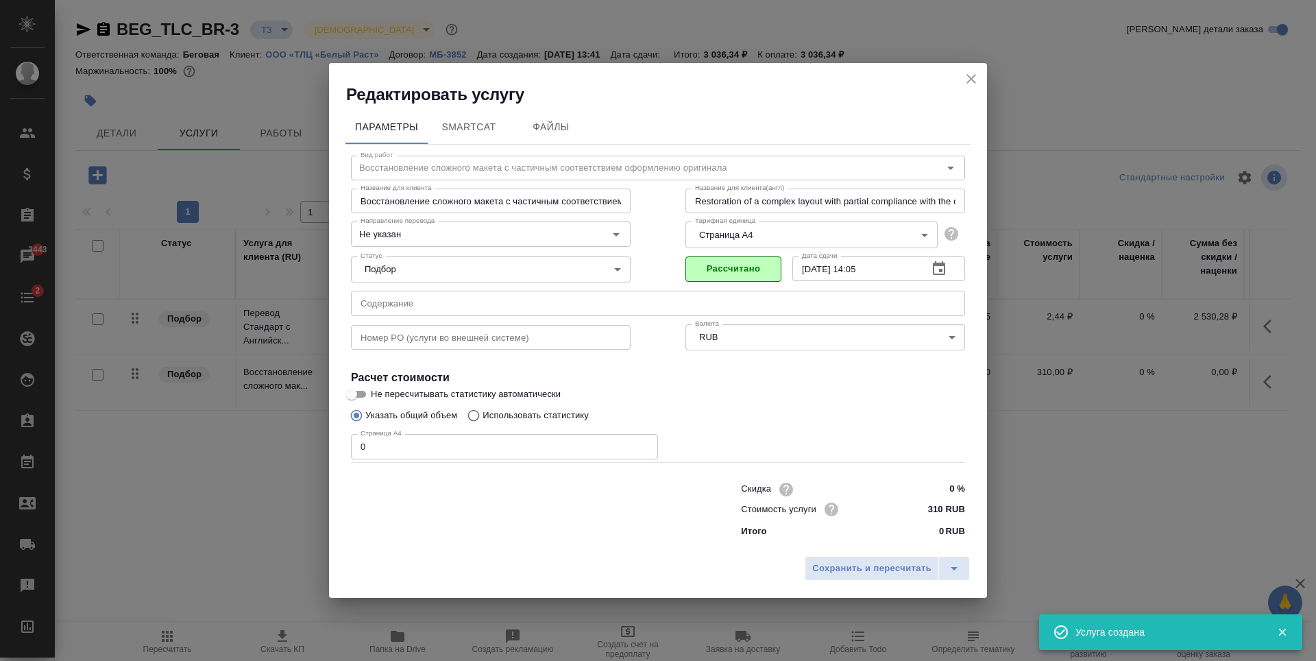
click at [482, 453] on input "0" at bounding box center [504, 446] width 307 height 25
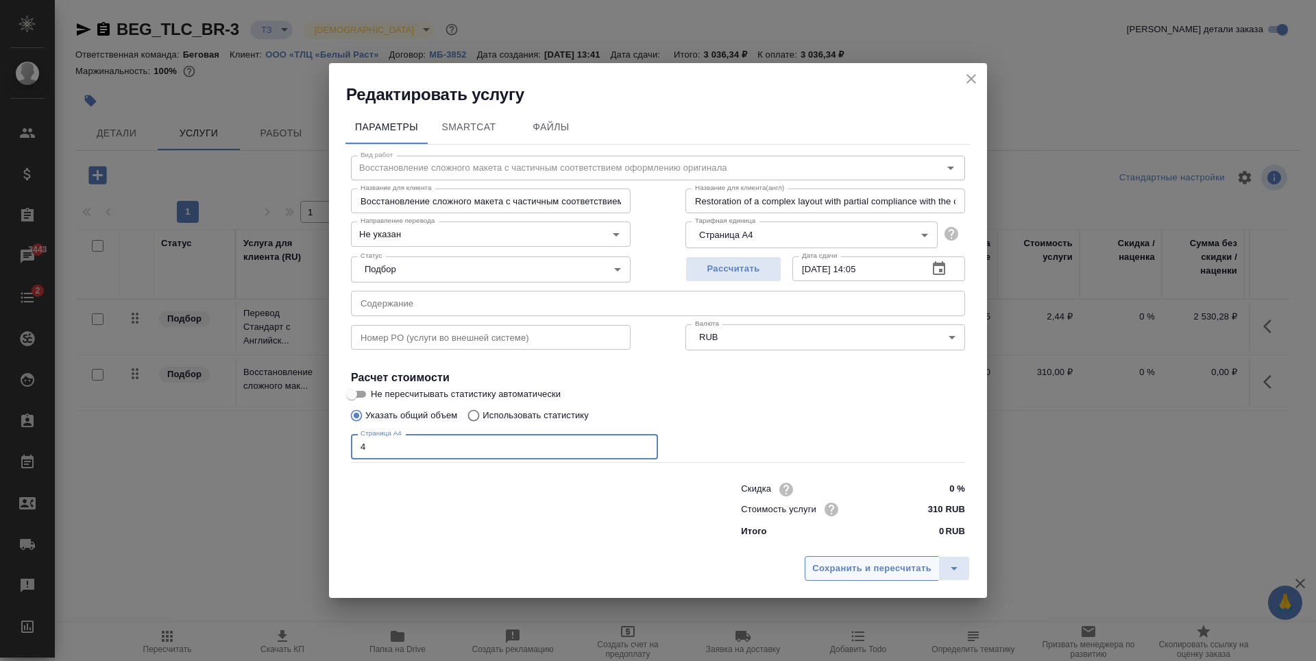
type input "4"
click at [910, 570] on span "Сохранить и пересчитать" at bounding box center [871, 569] width 119 height 16
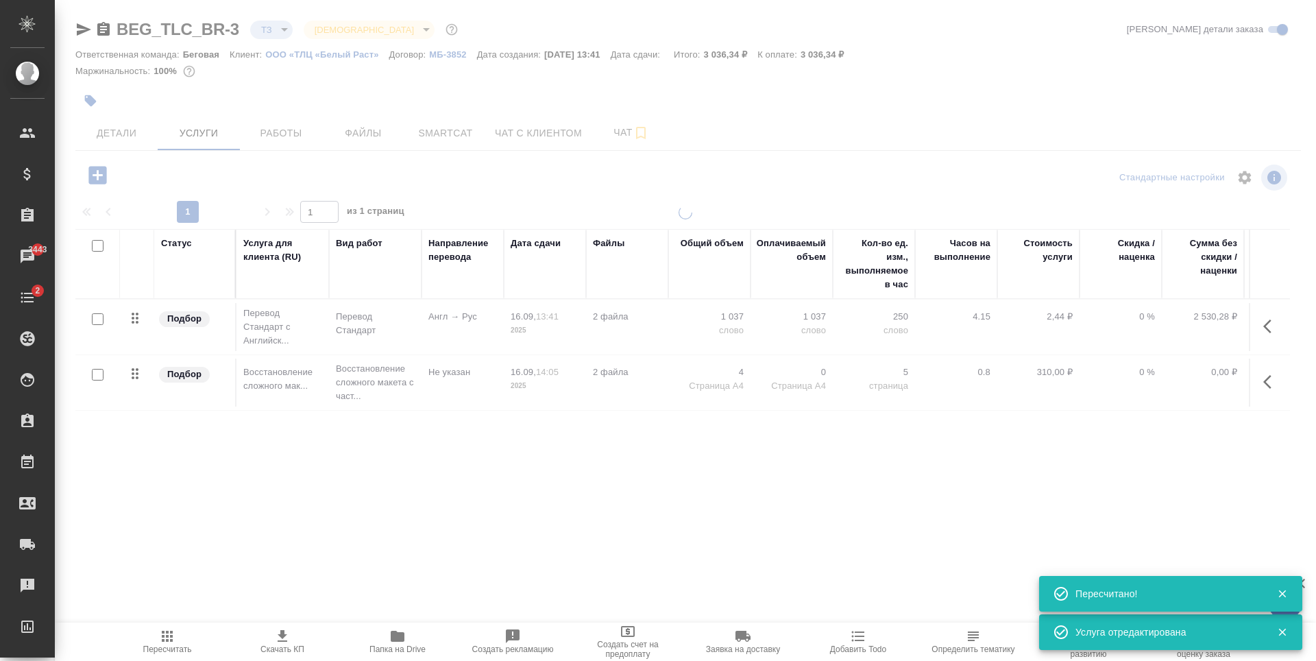
type input "new"
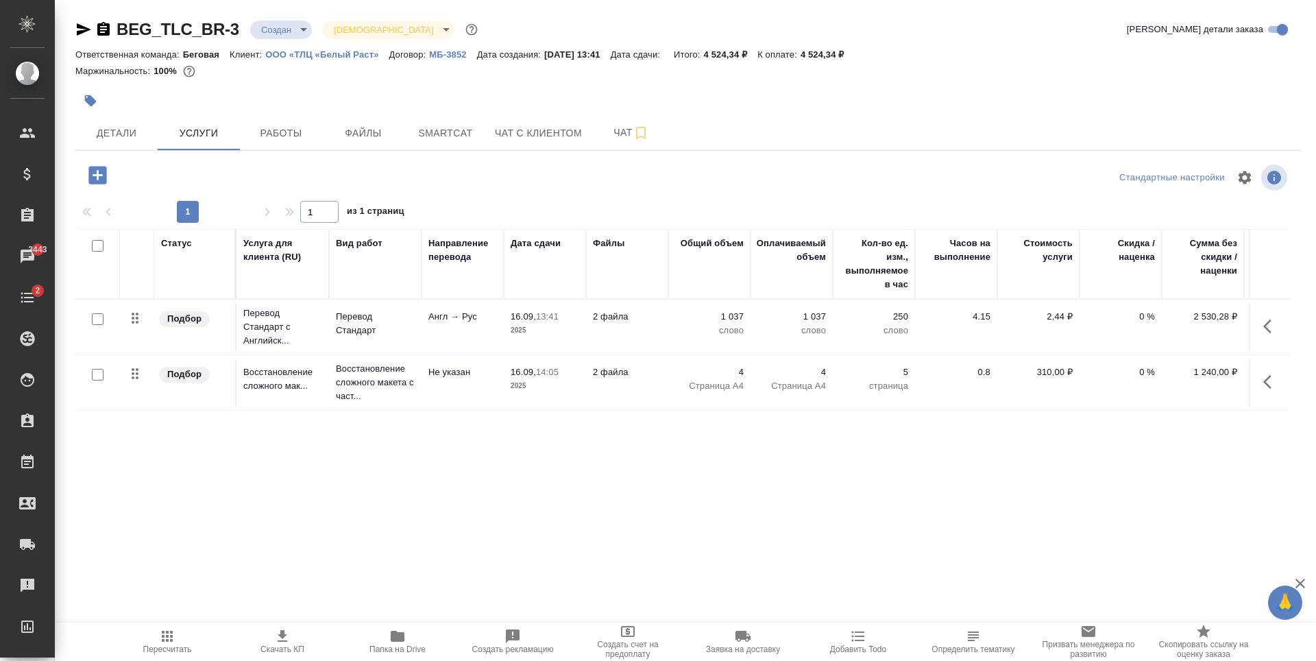
click at [455, 54] on p "МБ-3852" at bounding box center [452, 54] width 47 height 10
click at [95, 171] on icon "button" at bounding box center [97, 175] width 18 height 18
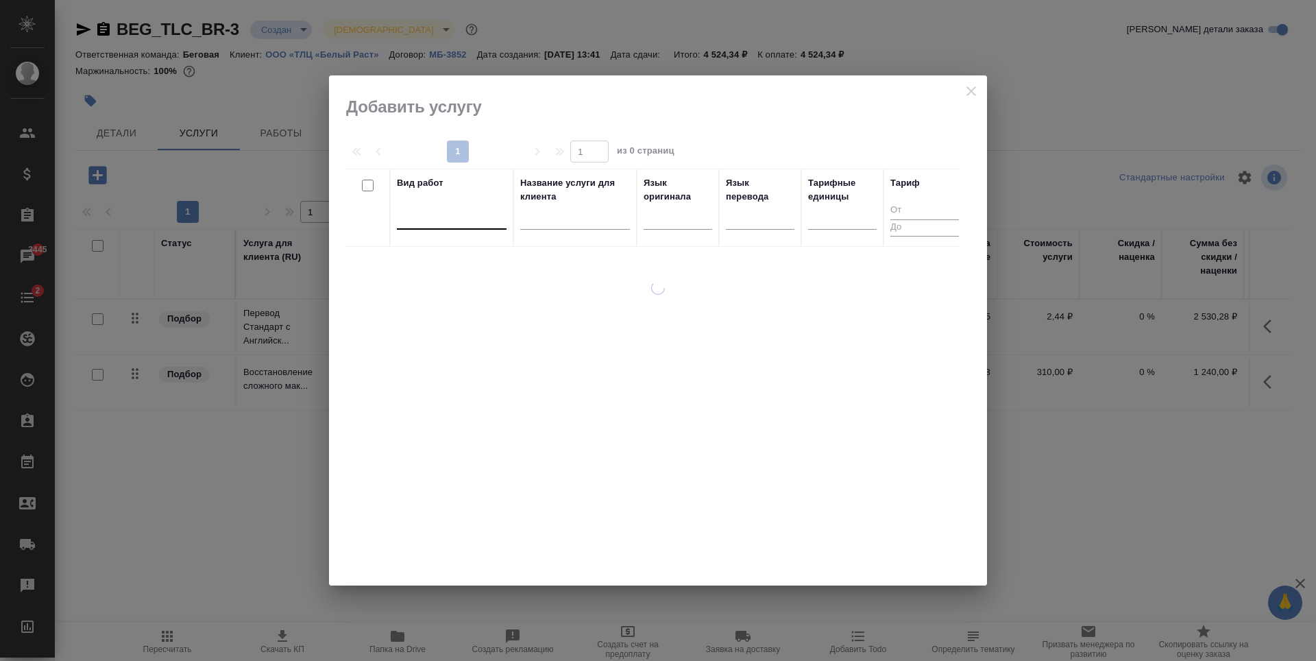
click at [459, 215] on div at bounding box center [452, 216] width 110 height 20
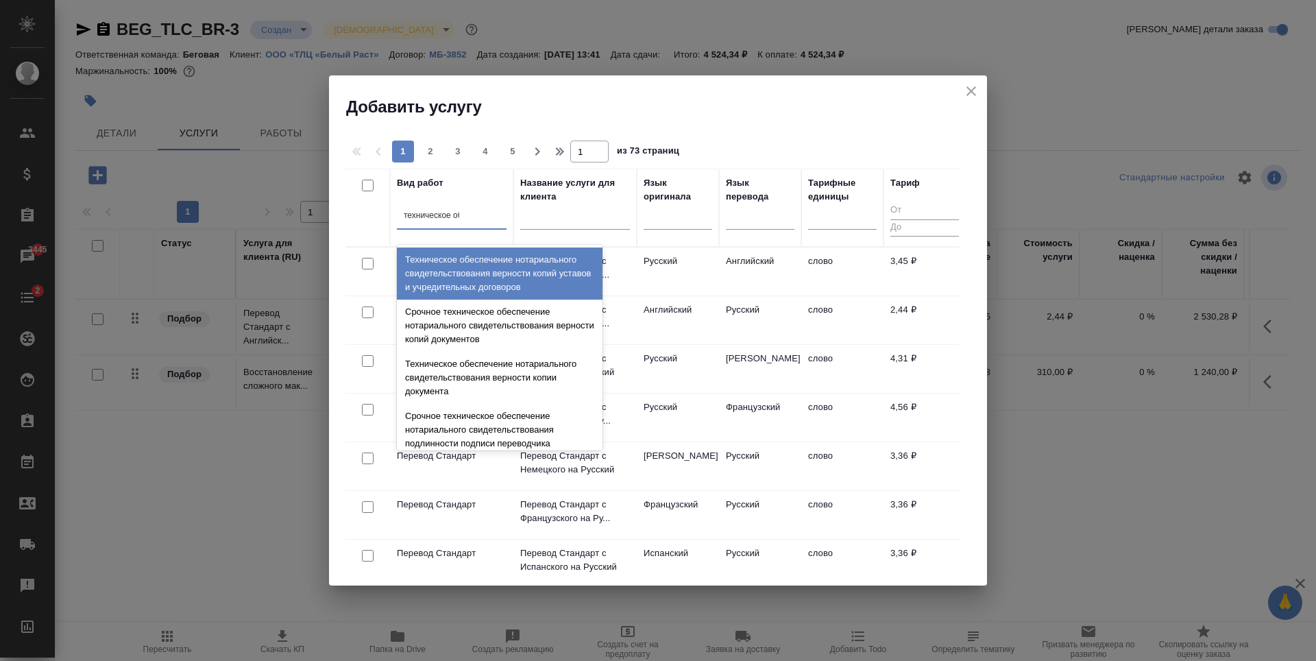
type input "техническое обе"
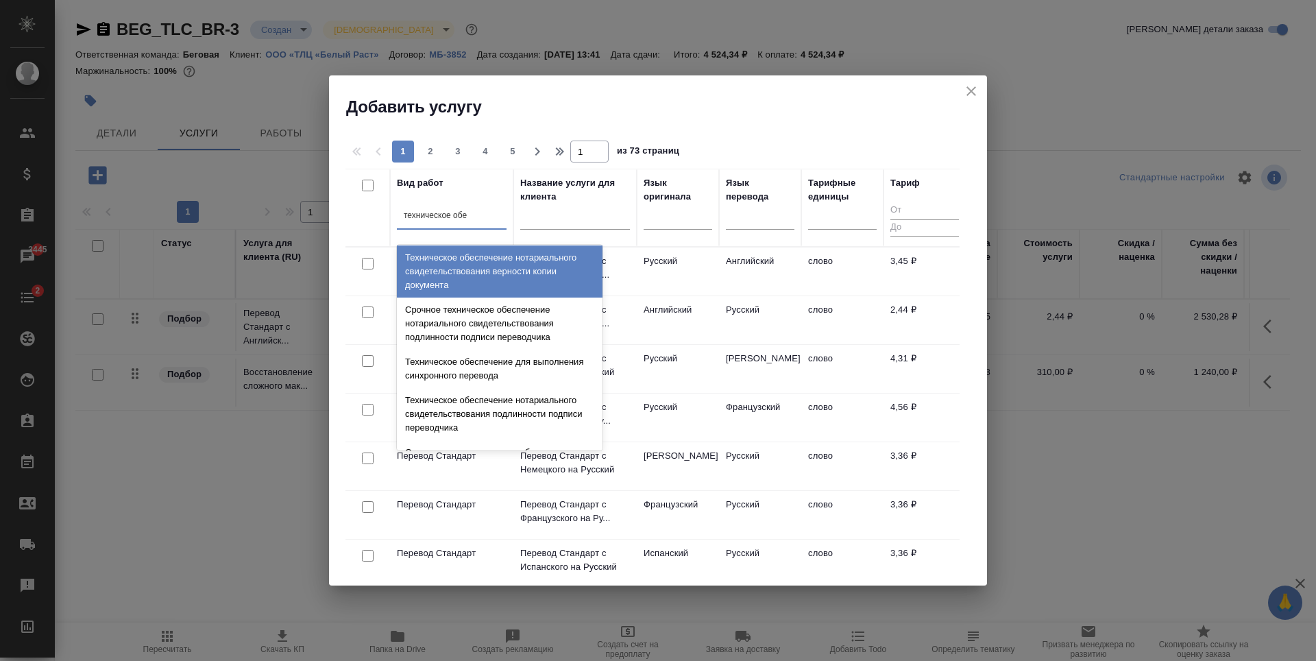
scroll to position [137, 0]
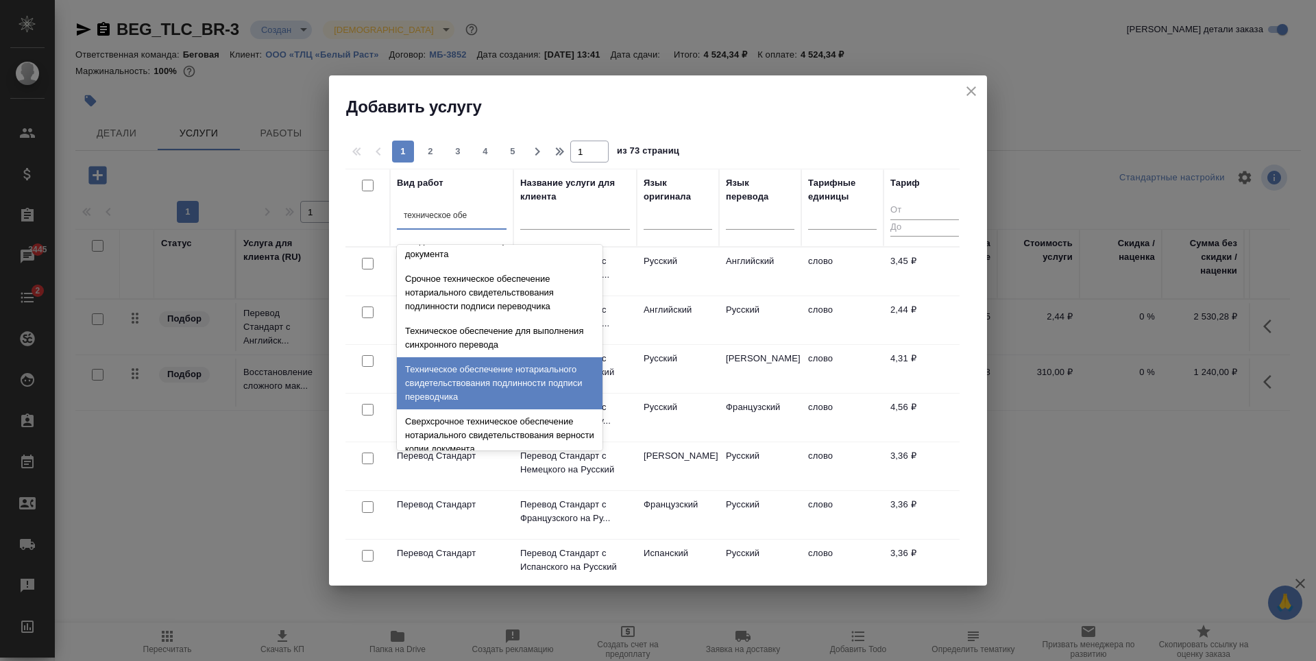
click at [480, 387] on div "Техническое обеспечение нотариального свидетельствования подлинности подписи пе…" at bounding box center [500, 383] width 206 height 52
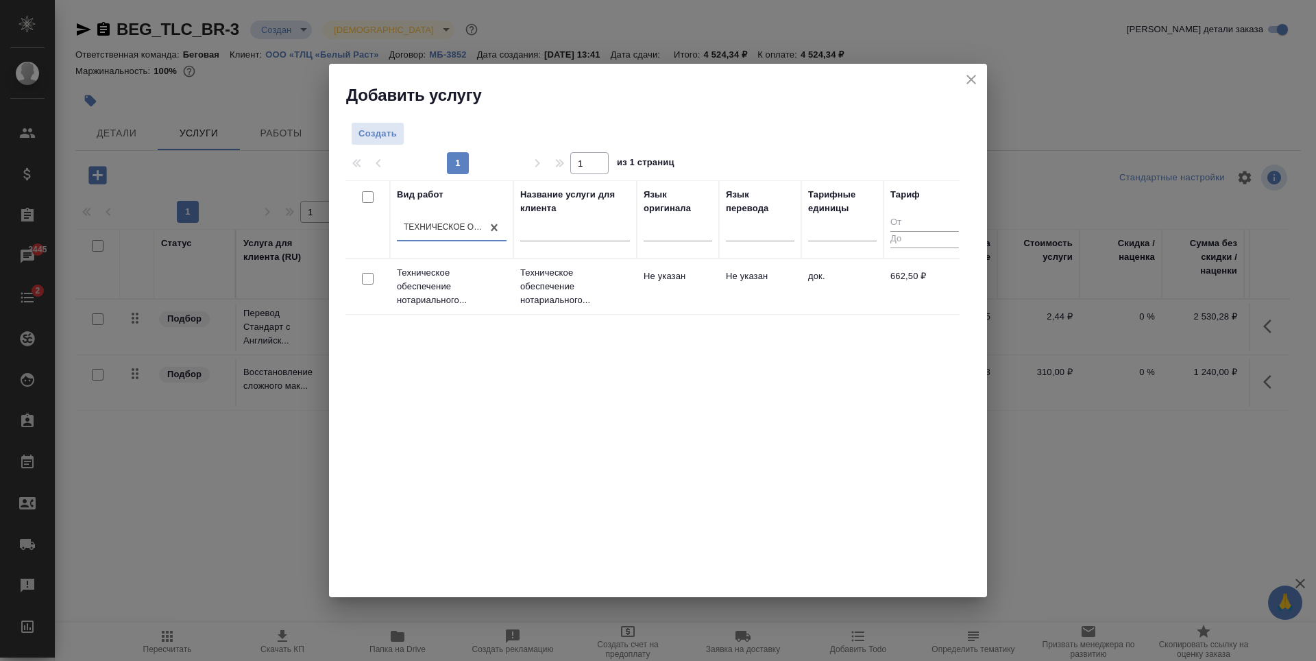
click at [753, 292] on td "Не указан" at bounding box center [760, 287] width 82 height 48
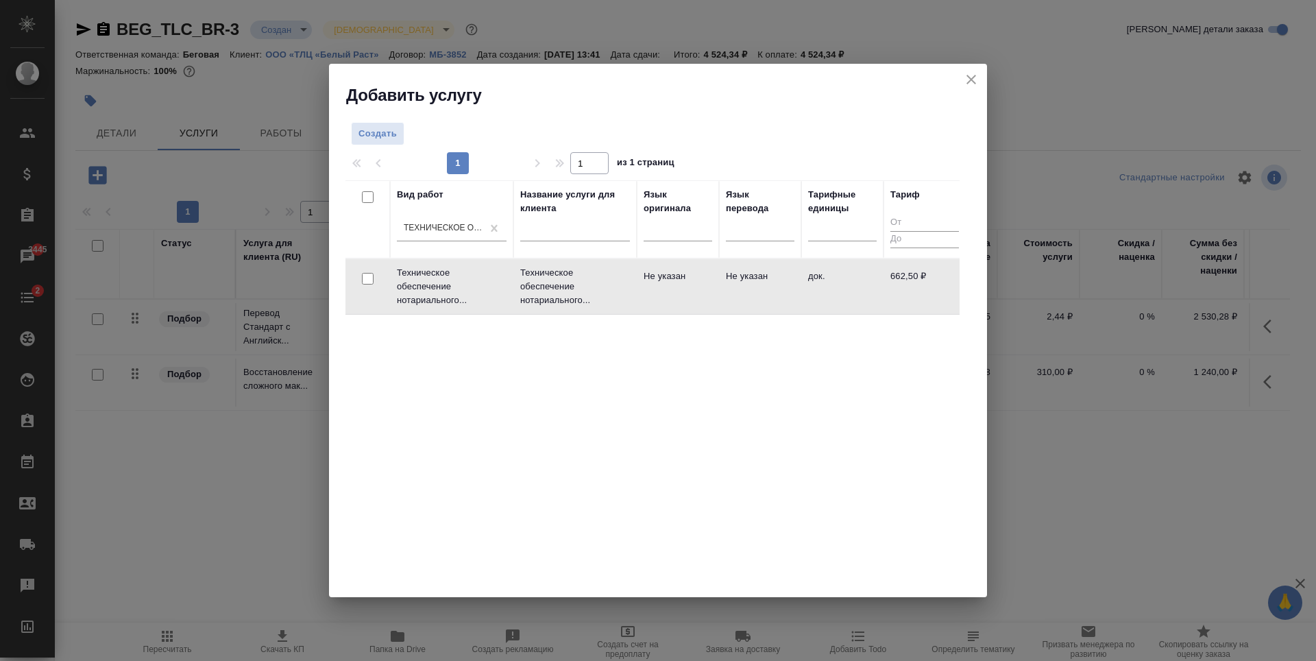
click at [753, 292] on td "Не указан" at bounding box center [760, 287] width 82 height 48
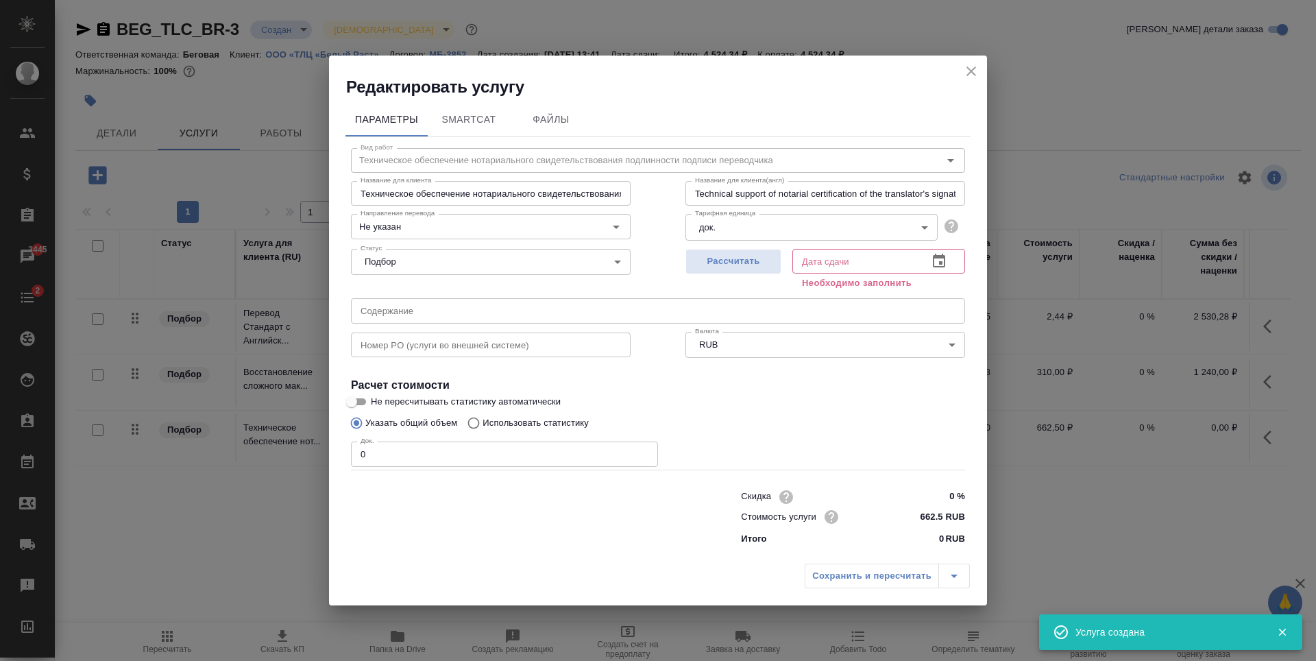
click at [474, 457] on input "0" at bounding box center [504, 454] width 307 height 25
type input "2"
click at [747, 255] on span "Рассчитать" at bounding box center [733, 262] width 81 height 16
type input "16.09.2025 14:42"
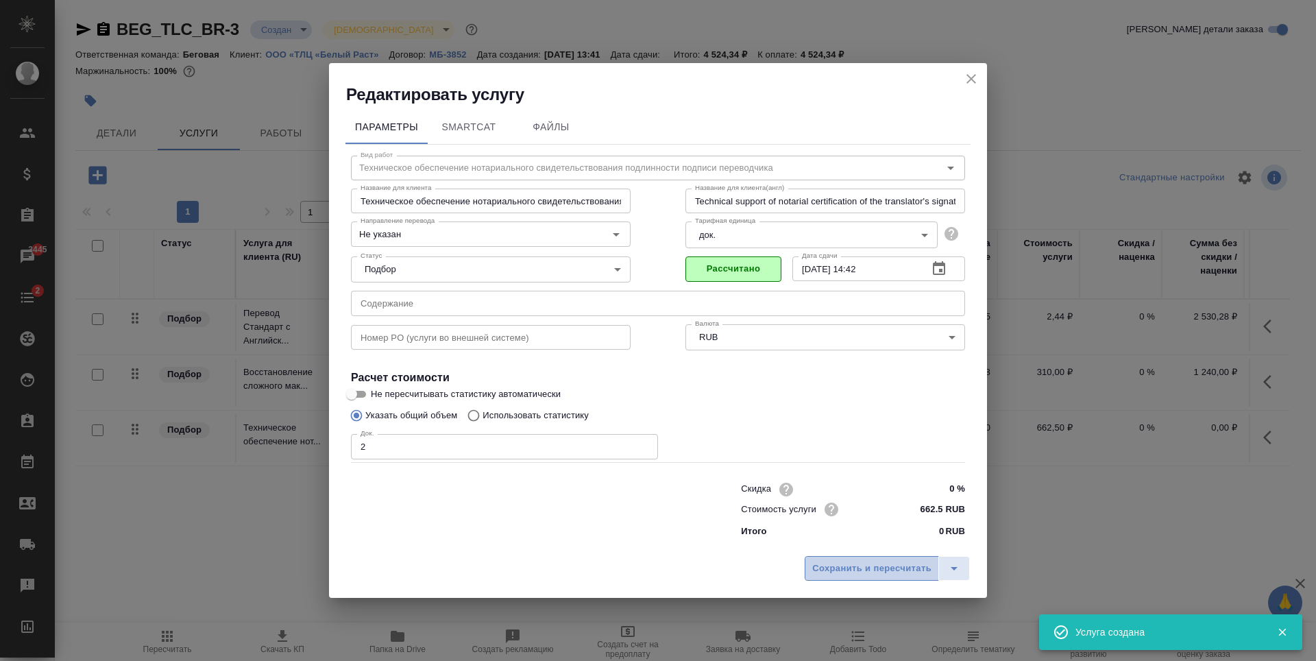
click at [869, 564] on span "Сохранить и пересчитать" at bounding box center [871, 569] width 119 height 16
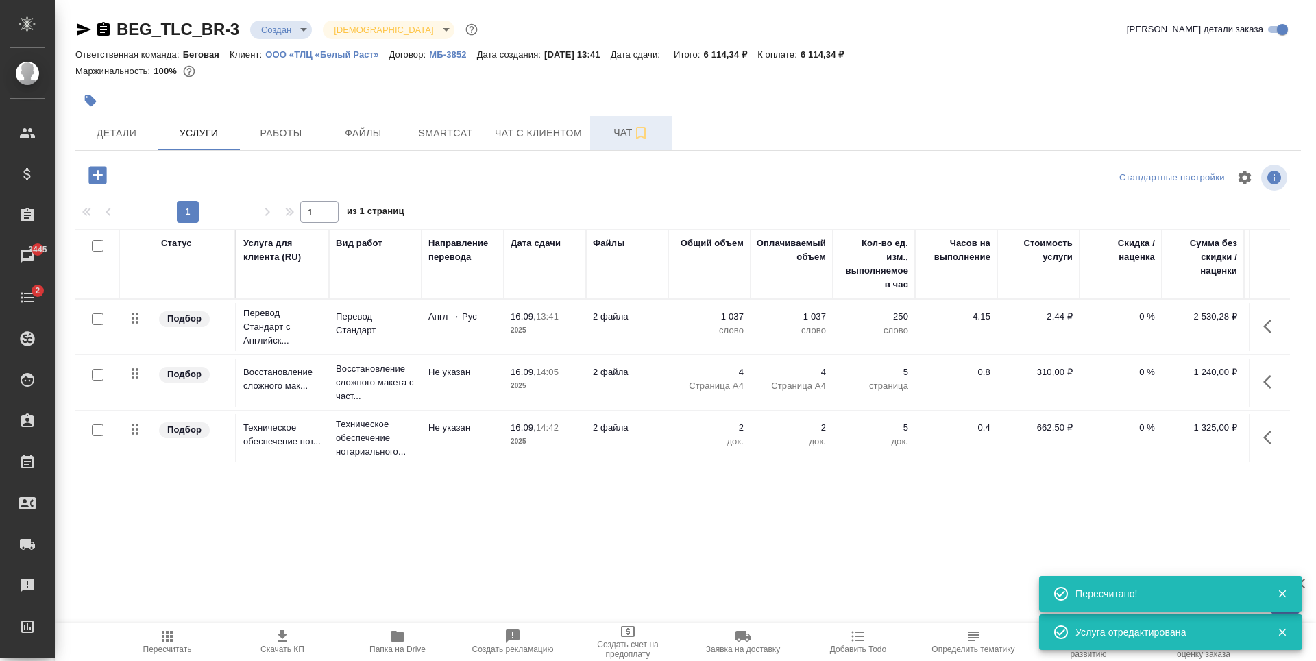
click at [635, 132] on icon "button" at bounding box center [641, 133] width 16 height 16
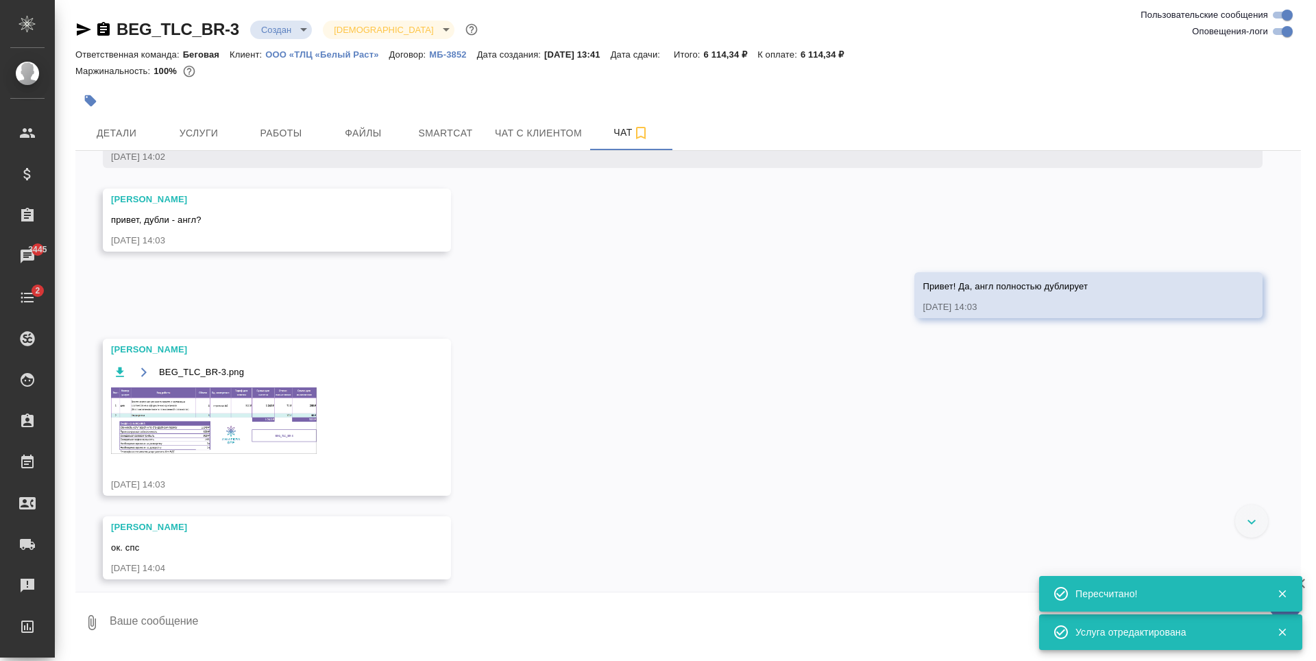
scroll to position [163, 0]
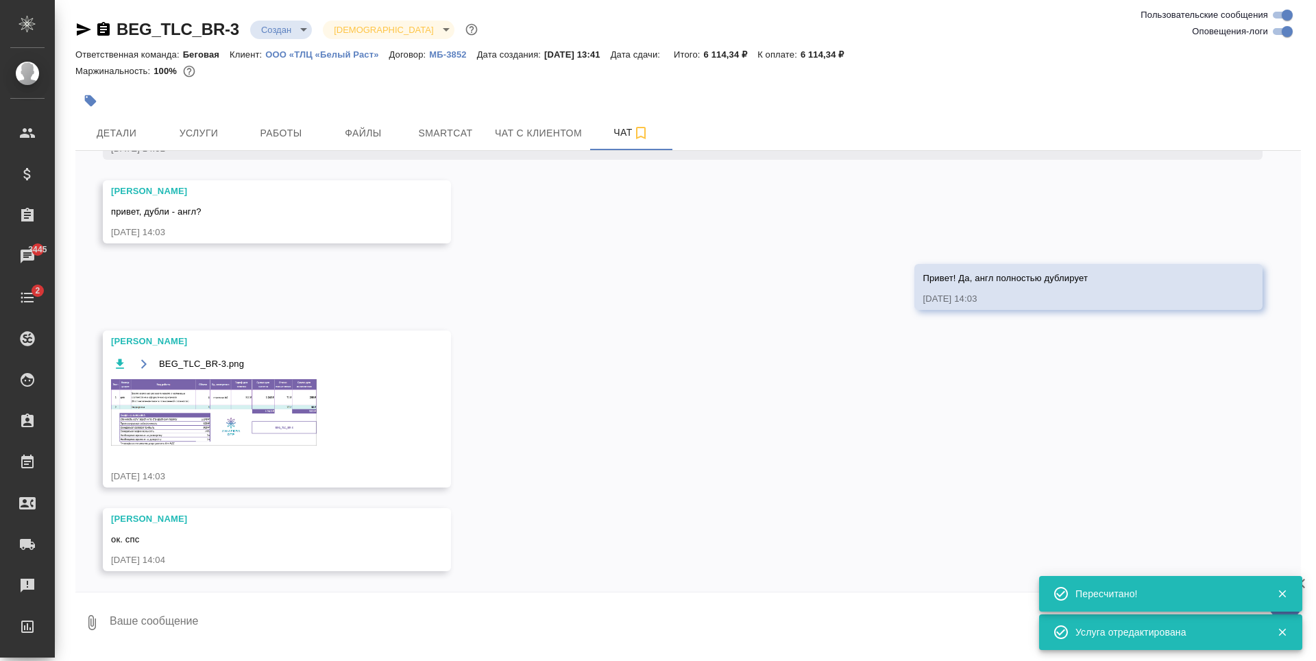
click at [231, 416] on img at bounding box center [214, 412] width 206 height 67
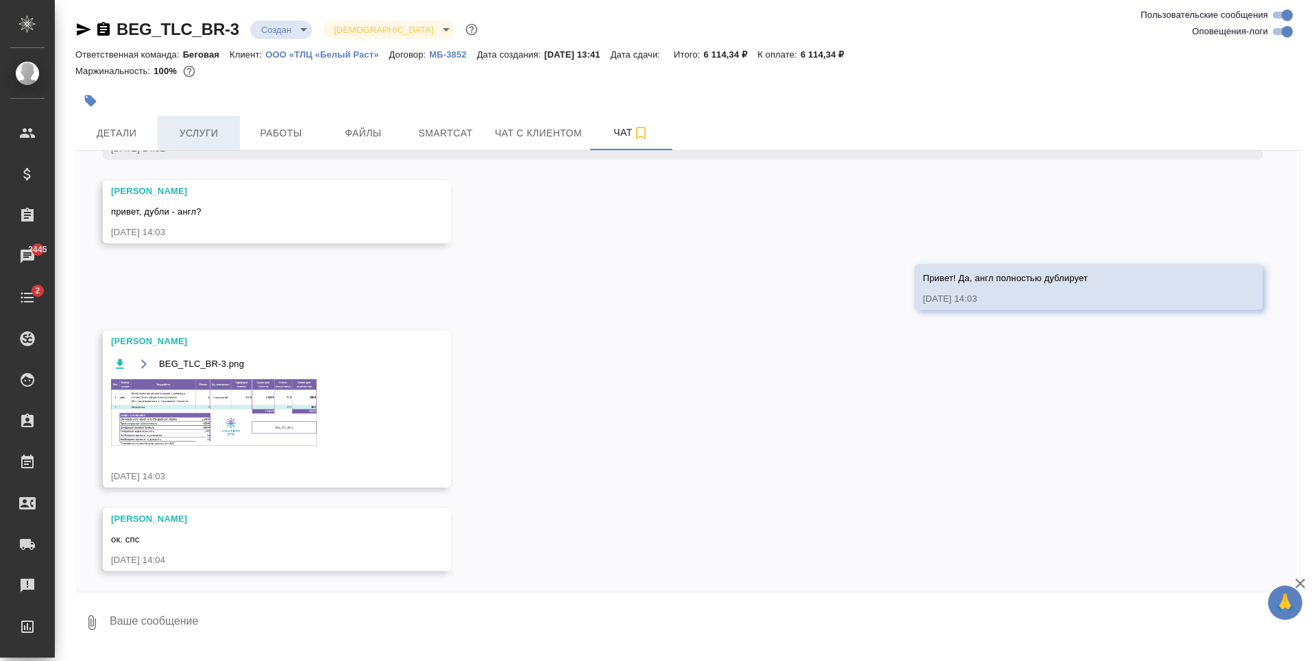
click at [190, 140] on span "Услуги" at bounding box center [199, 133] width 66 height 17
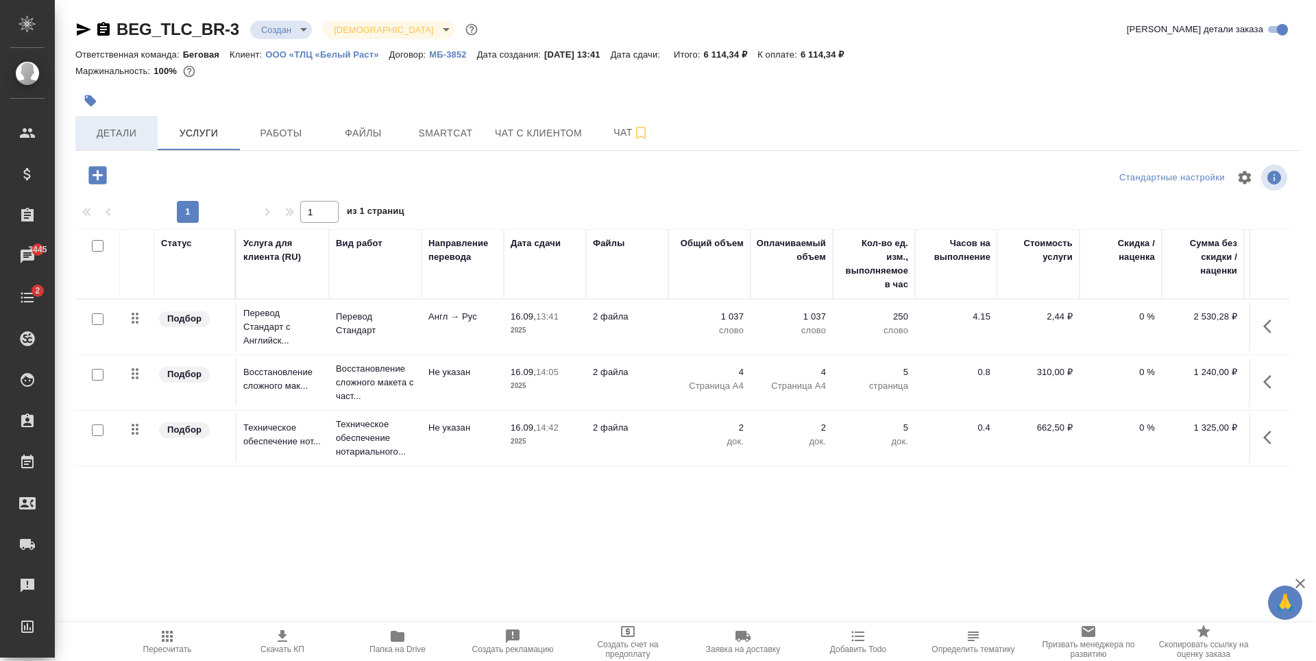
click at [145, 117] on button "Детали" at bounding box center [116, 133] width 82 height 34
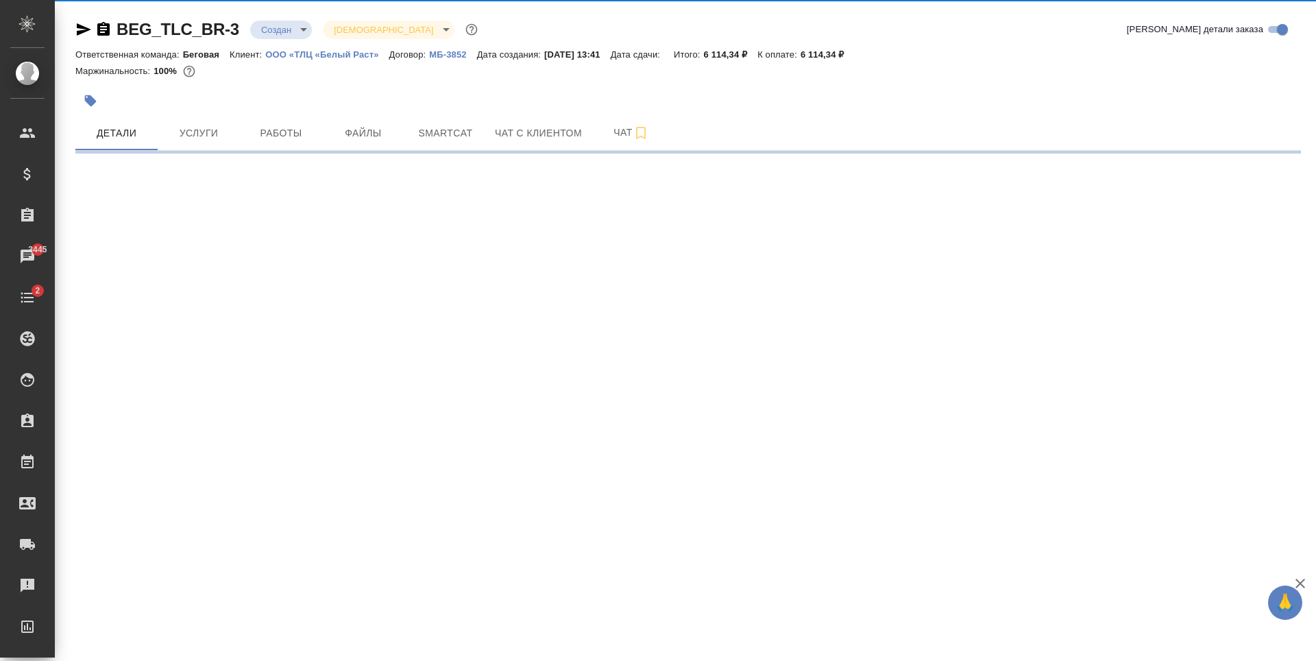
select select "RU"
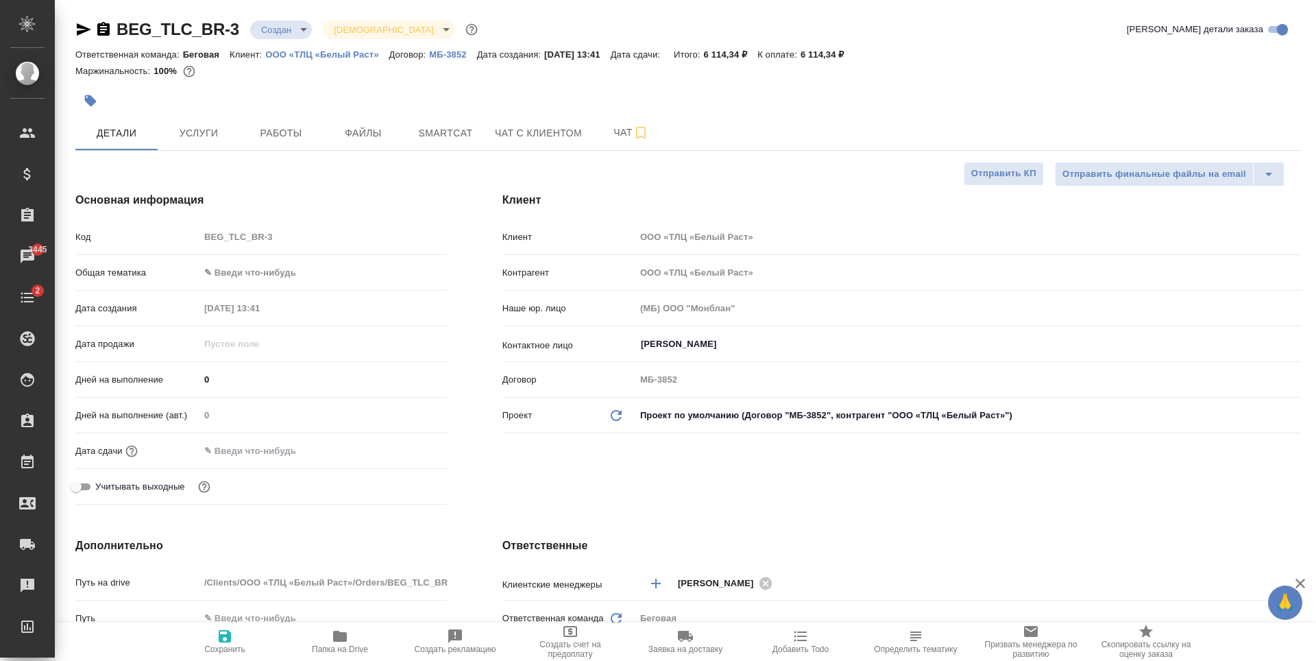
type textarea "x"
click at [253, 468] on hr at bounding box center [261, 468] width 372 height 1
click at [256, 455] on input "text" at bounding box center [260, 451] width 120 height 20
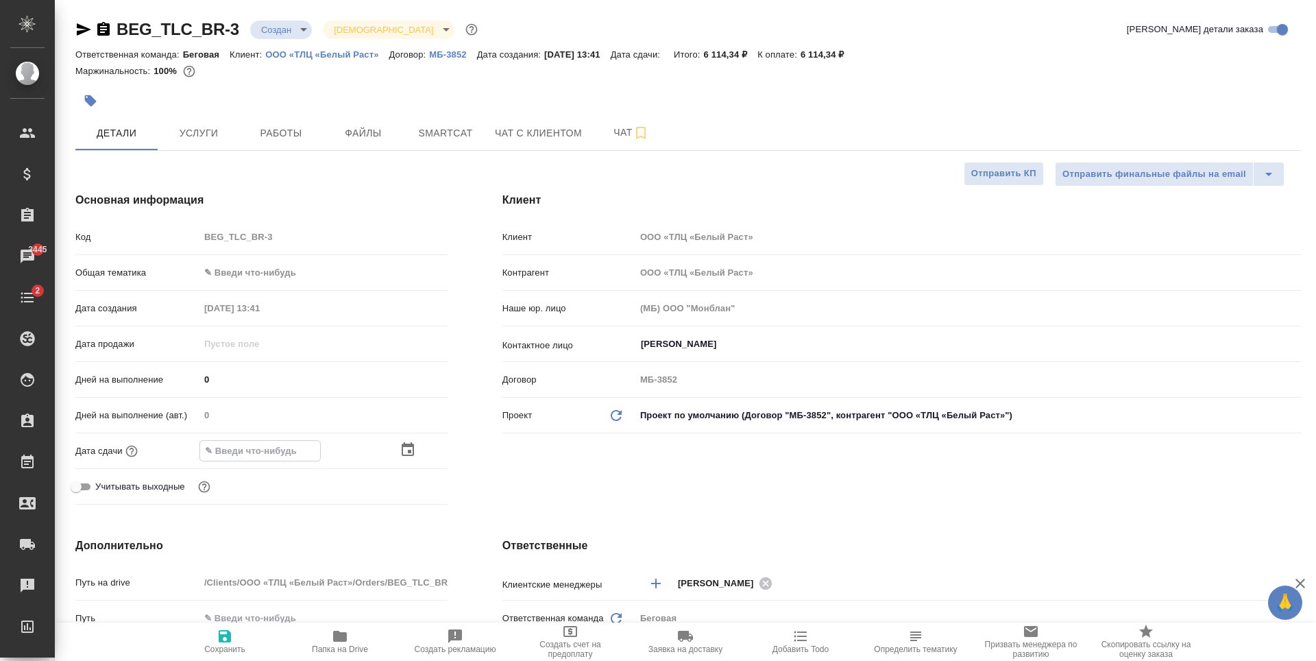
click at [403, 450] on icon "button" at bounding box center [408, 450] width 16 height 16
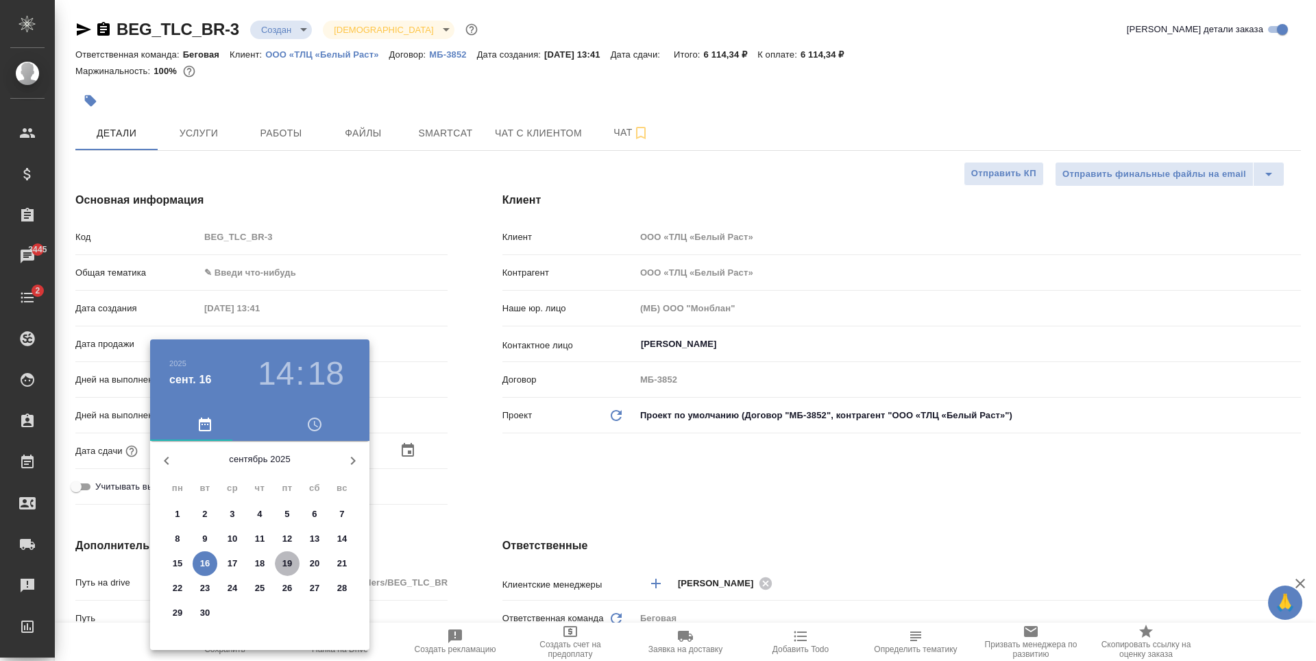
click at [276, 568] on span "19" at bounding box center [287, 564] width 25 height 14
type input "19.09.2025 14:18"
type textarea "x"
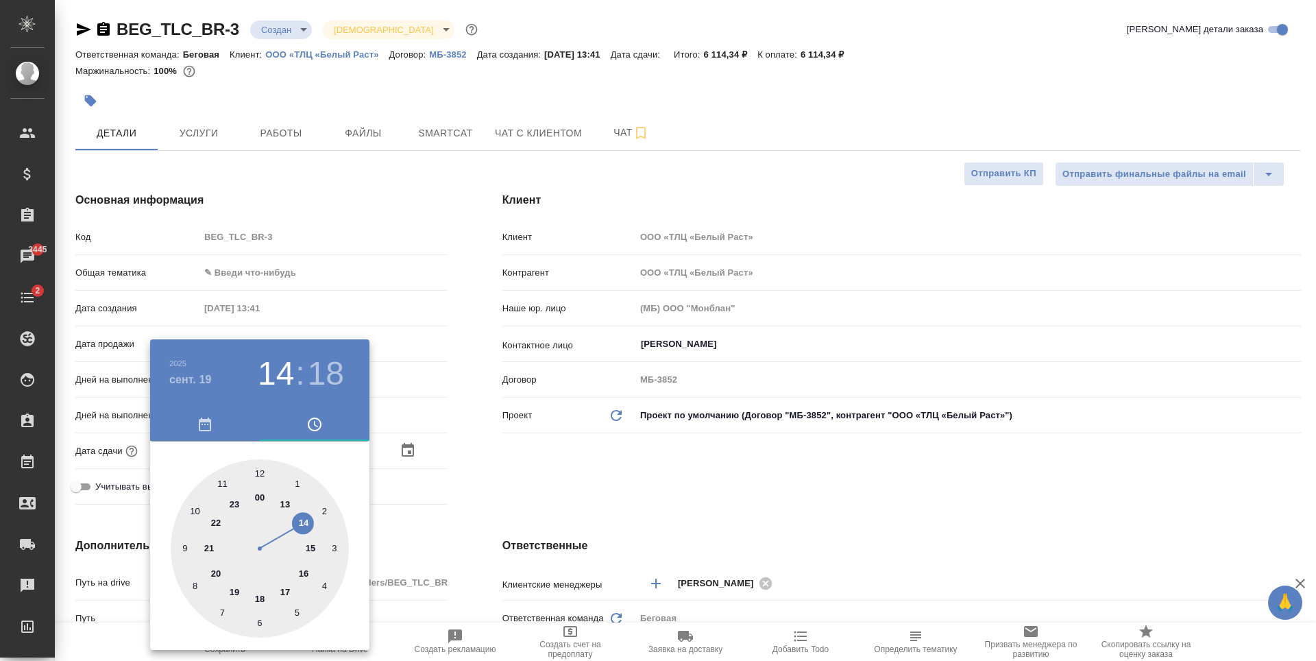
click at [314, 545] on div at bounding box center [260, 548] width 178 height 178
type input "19.09.2025 15:18"
type textarea "x"
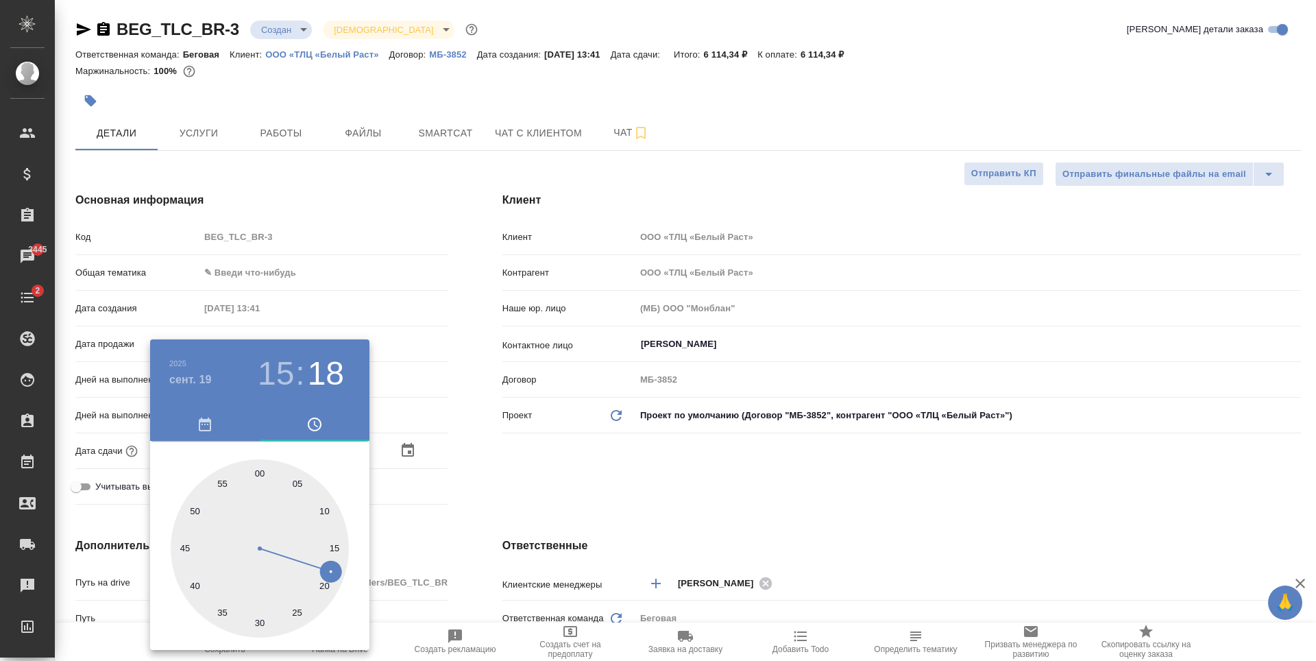
click at [256, 470] on div at bounding box center [260, 548] width 178 height 178
type input "19.09.2025 15:59"
type textarea "x"
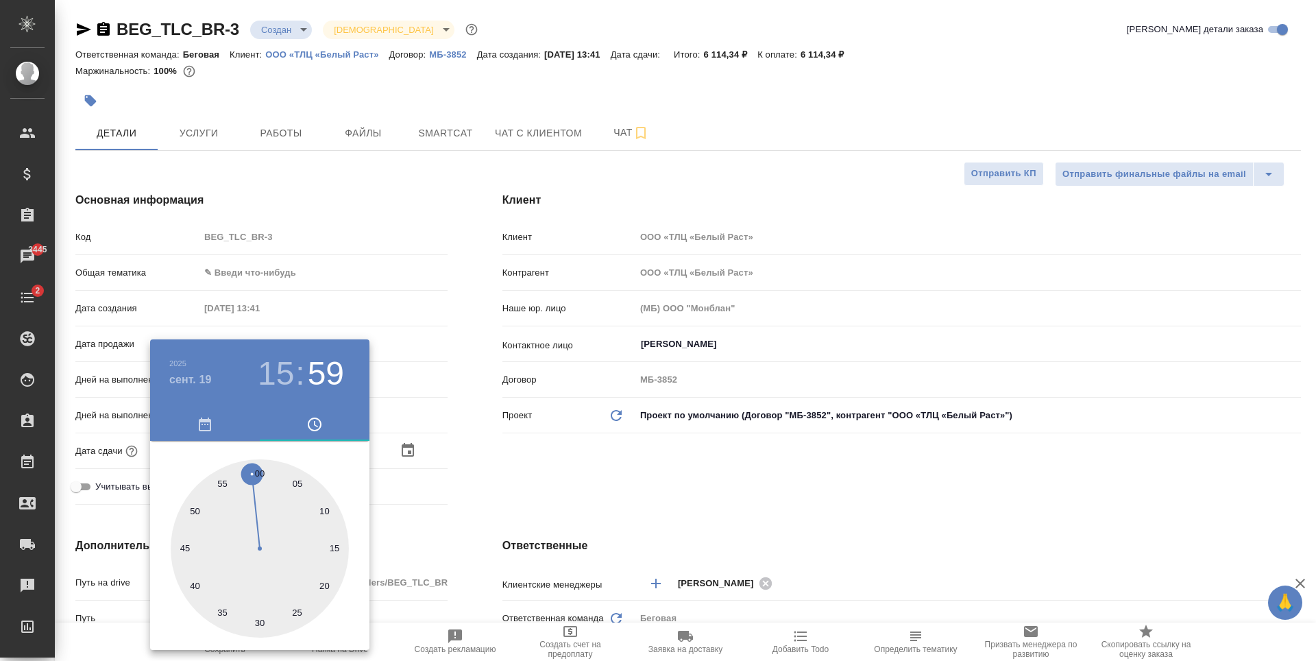
click at [263, 470] on div at bounding box center [260, 548] width 178 height 178
type input "19.09.2025 15:00"
type textarea "x"
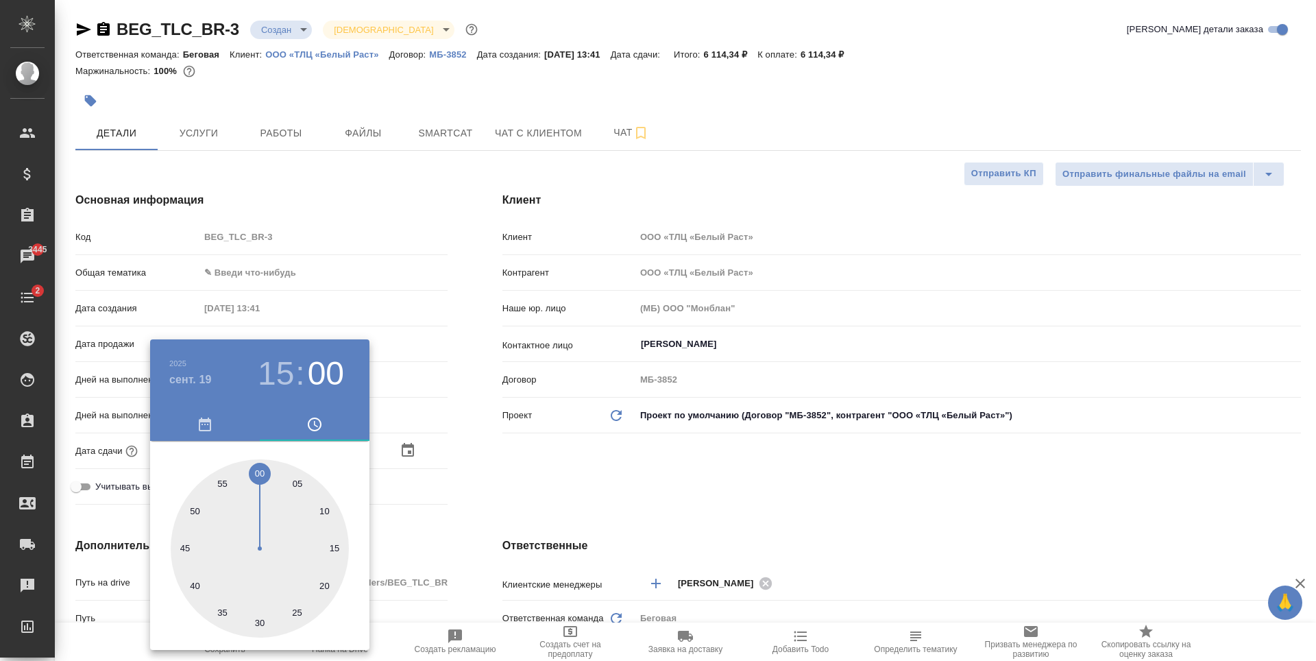
click at [500, 481] on div at bounding box center [658, 330] width 1316 height 661
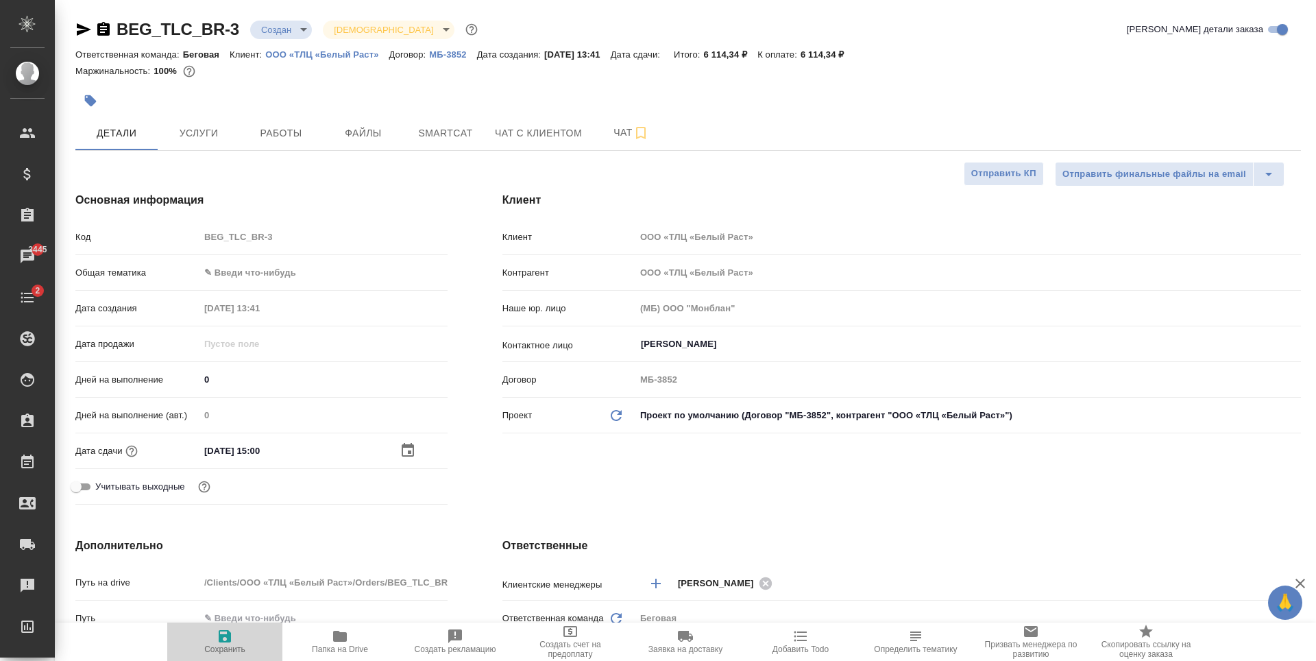
click at [221, 636] on icon "button" at bounding box center [225, 636] width 12 height 12
type textarea "x"
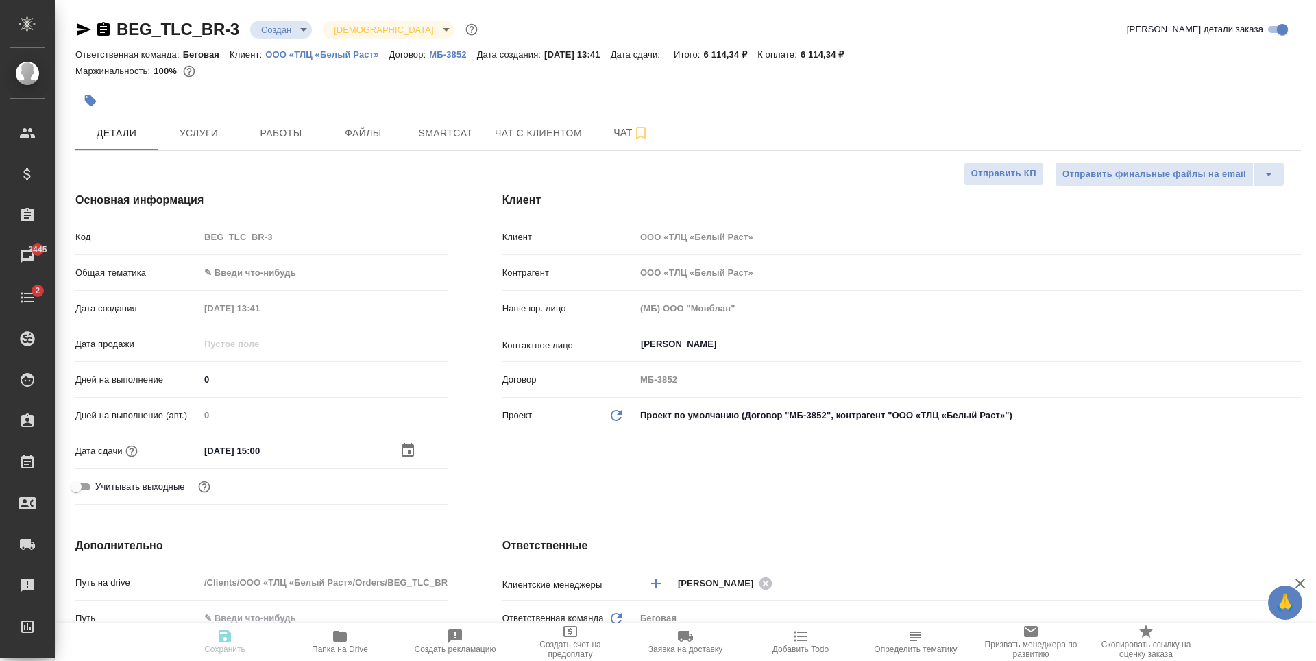
type textarea "x"
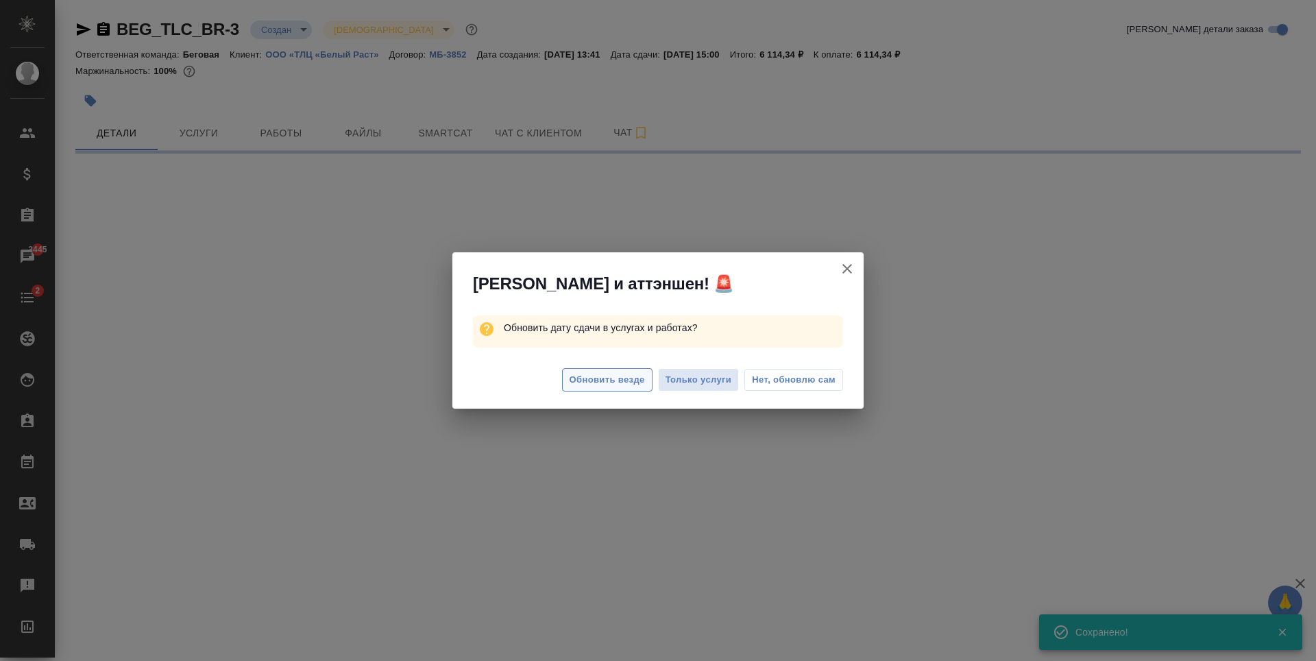
select select "RU"
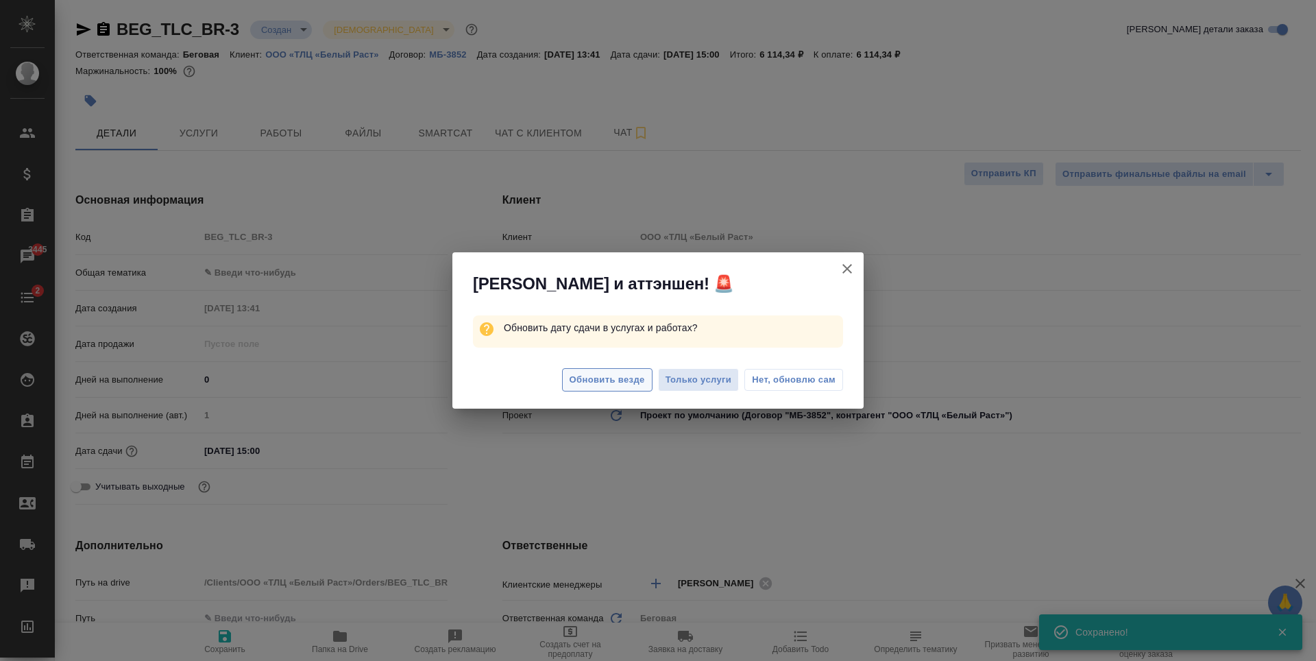
click at [583, 378] on span "Обновить везде" at bounding box center [607, 380] width 75 height 16
type textarea "x"
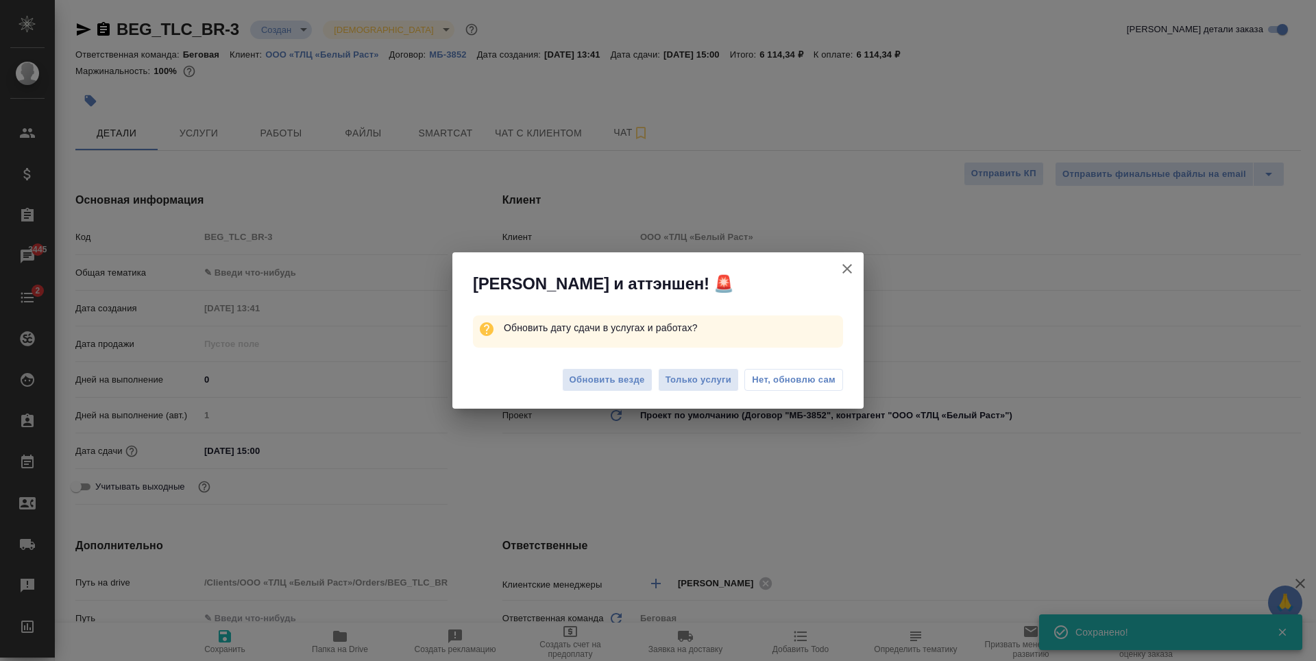
type textarea "x"
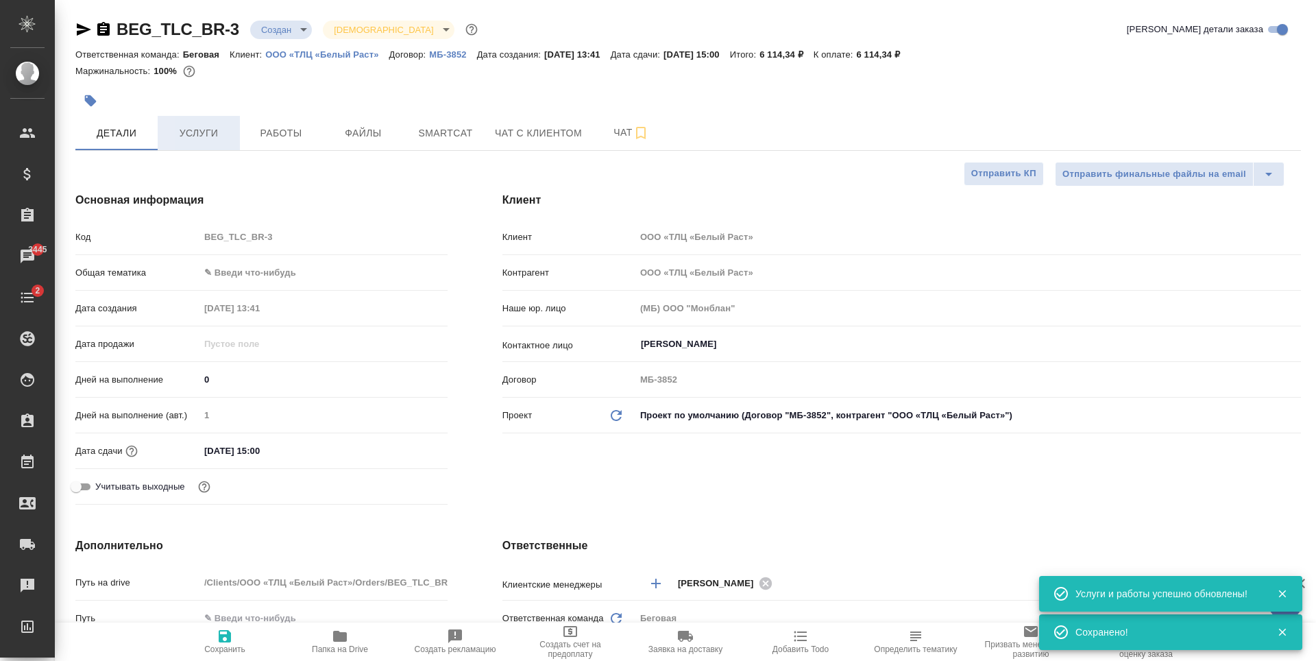
click at [210, 134] on span "Услуги" at bounding box center [199, 133] width 66 height 17
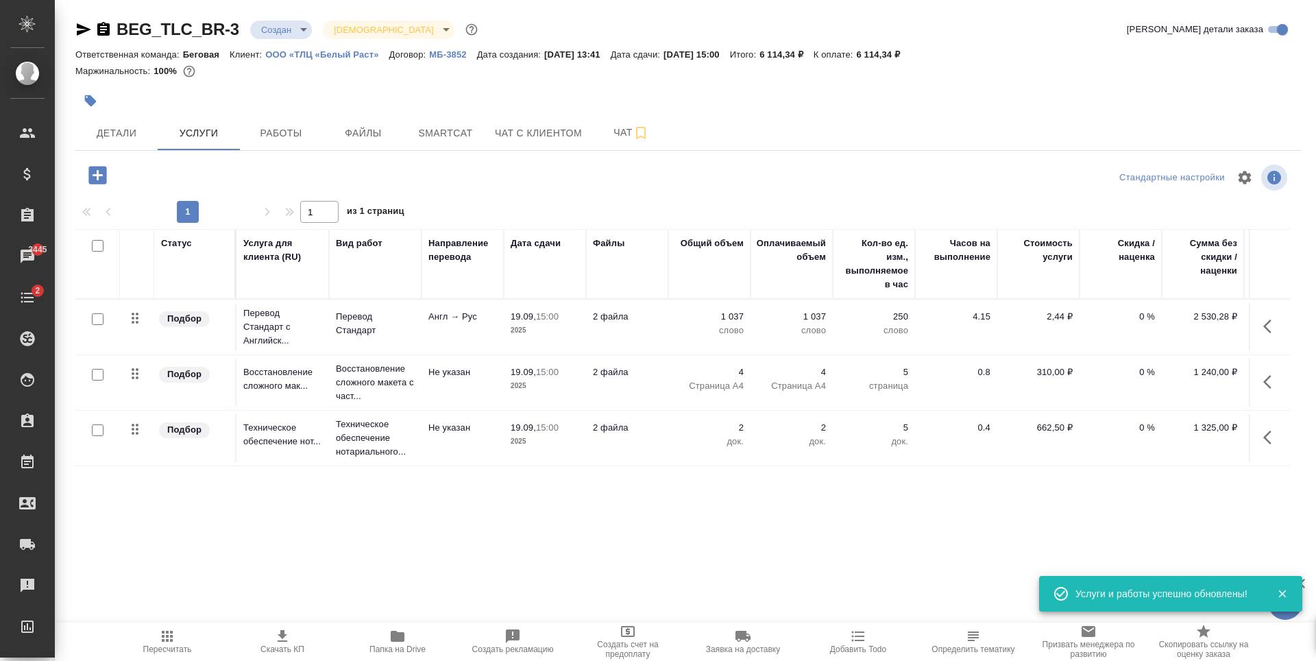
click at [680, 329] on p "слово" at bounding box center [709, 331] width 69 height 14
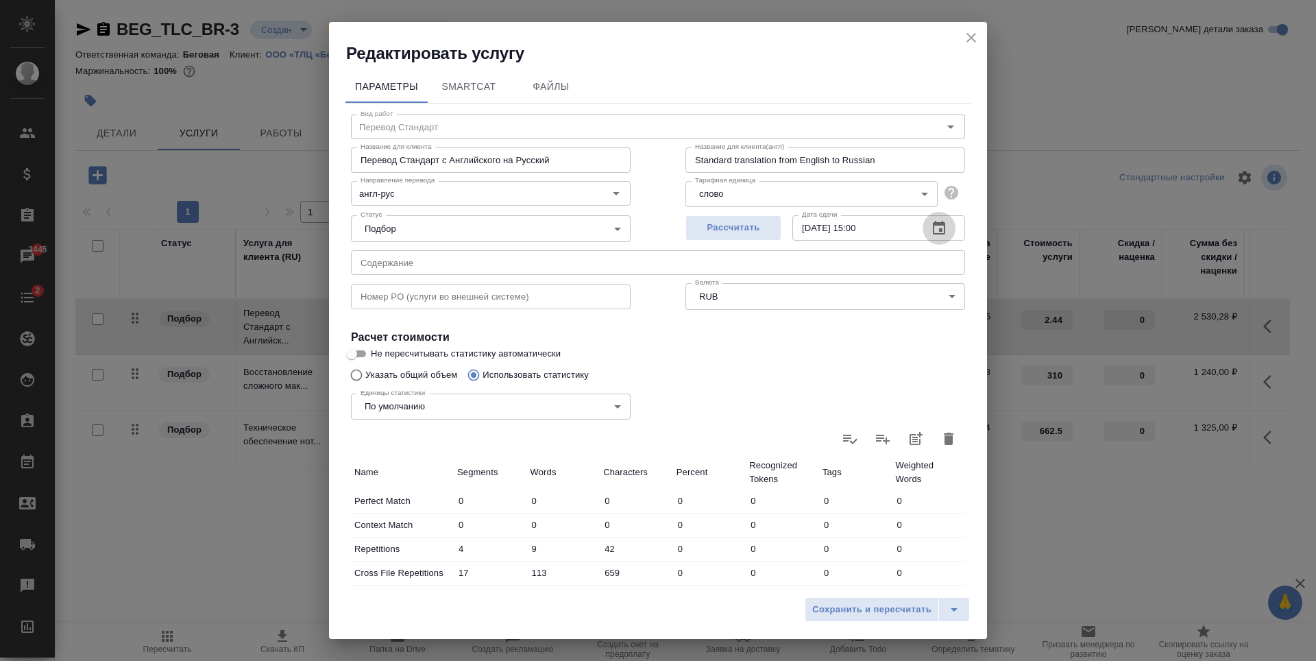
click at [931, 227] on icon "button" at bounding box center [939, 228] width 16 height 16
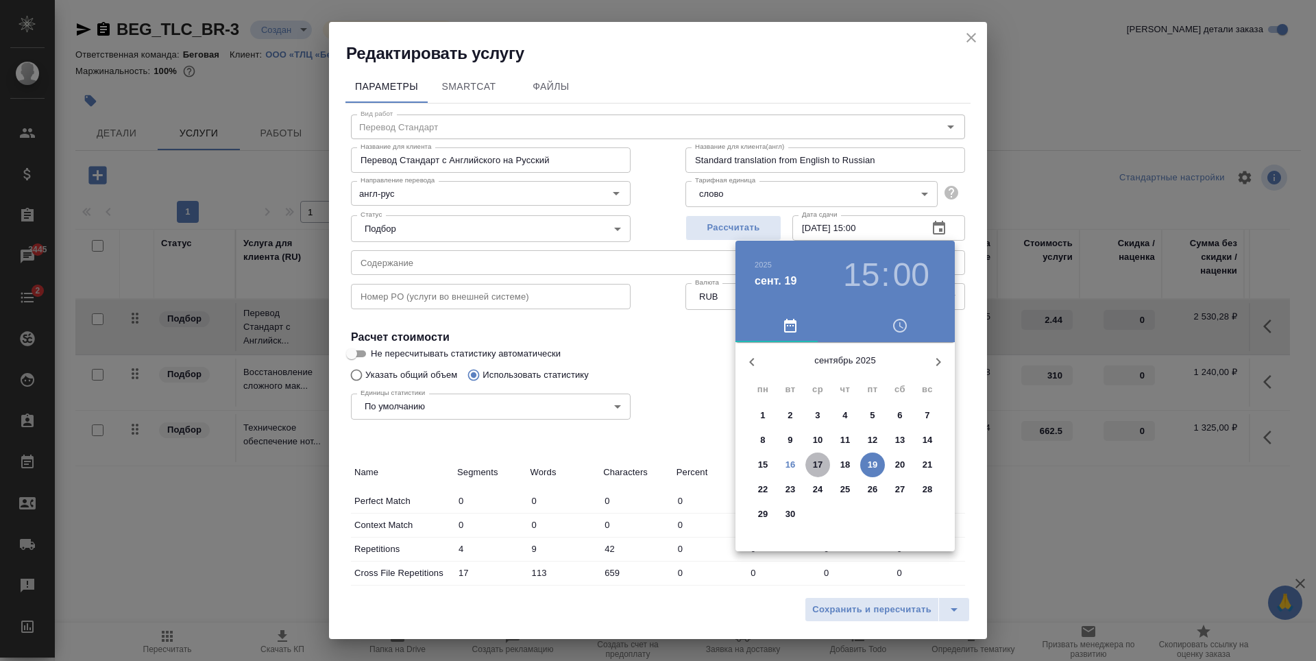
click at [825, 463] on span "17" at bounding box center [818, 465] width 25 height 14
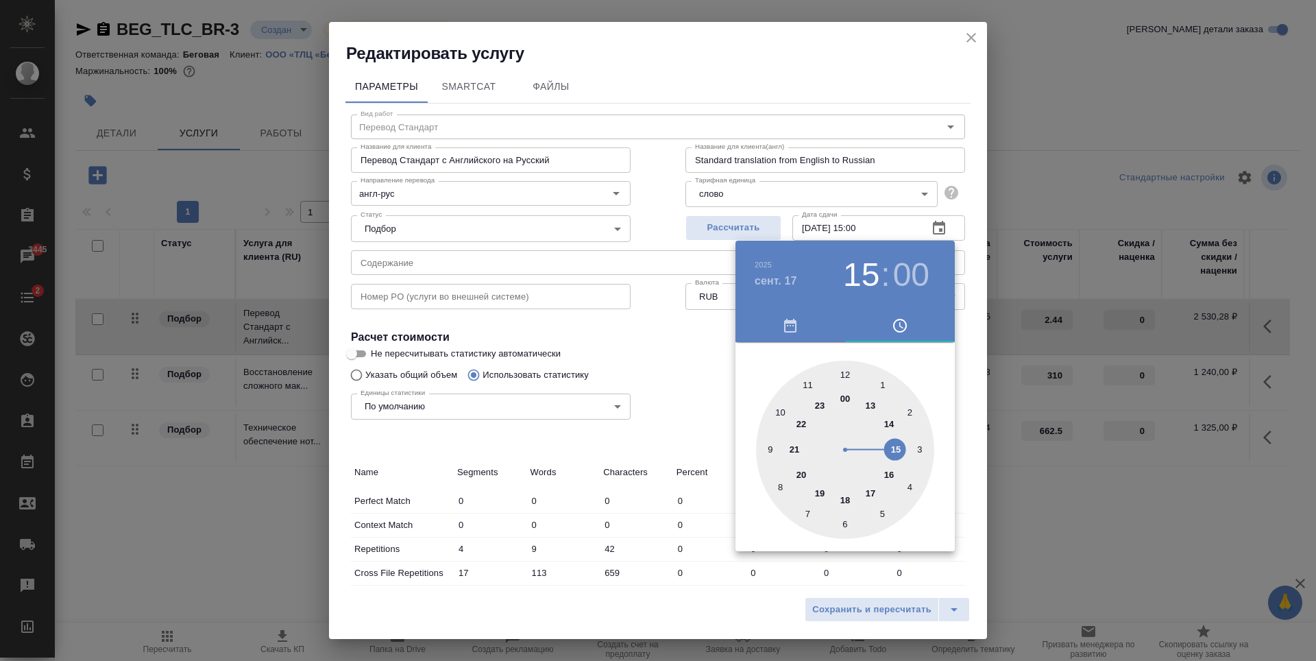
click at [870, 494] on div at bounding box center [845, 450] width 178 height 178
type input "17.09.2025 17:00"
click at [973, 372] on div at bounding box center [658, 330] width 1316 height 661
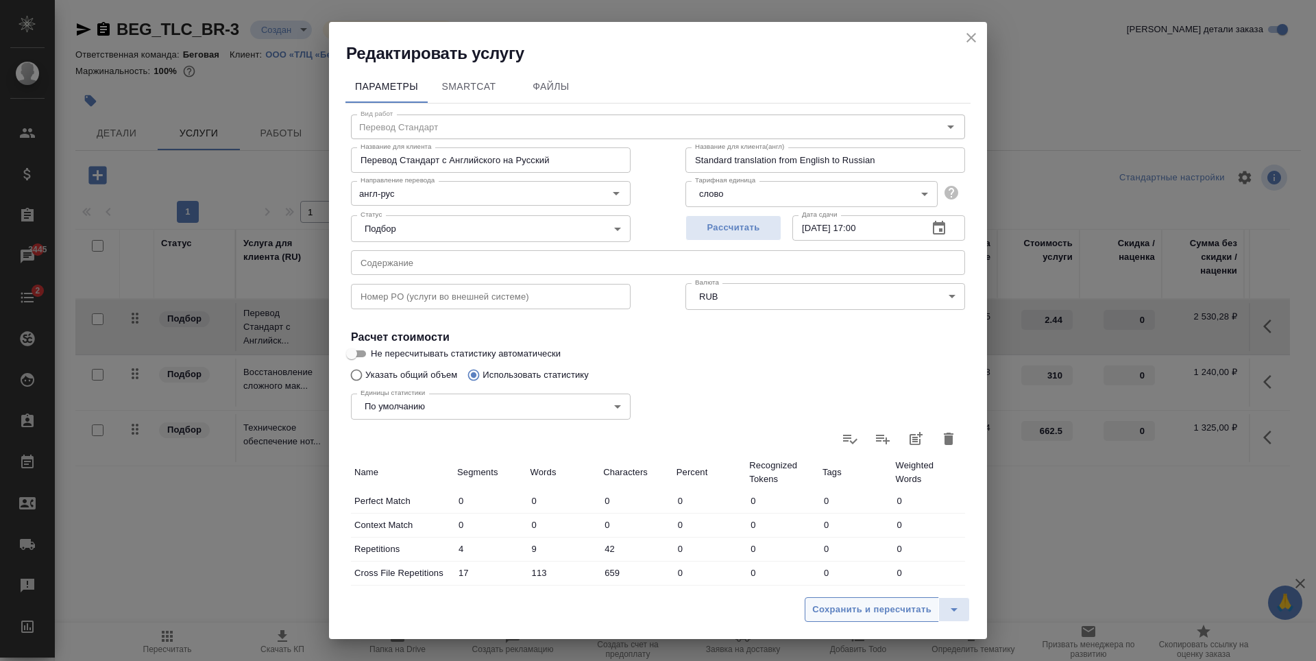
click at [876, 610] on span "Сохранить и пересчитать" at bounding box center [871, 610] width 119 height 16
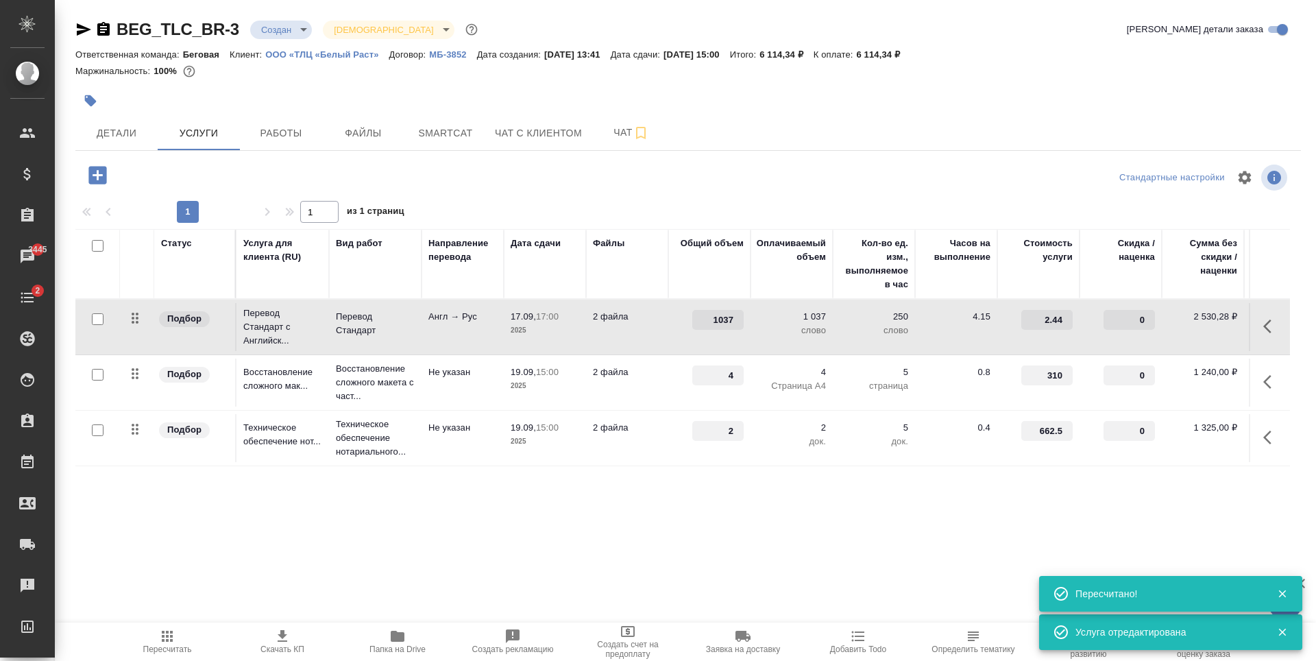
click at [275, 634] on icon "button" at bounding box center [282, 636] width 16 height 16
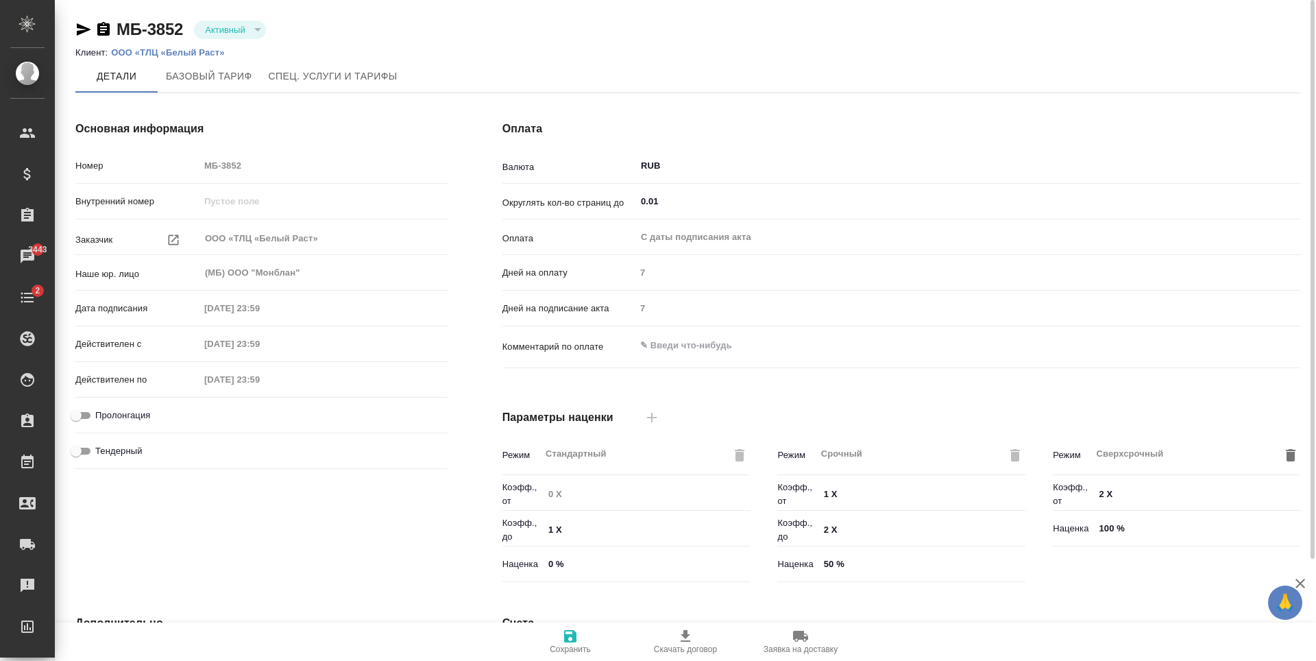
scroll to position [271, 0]
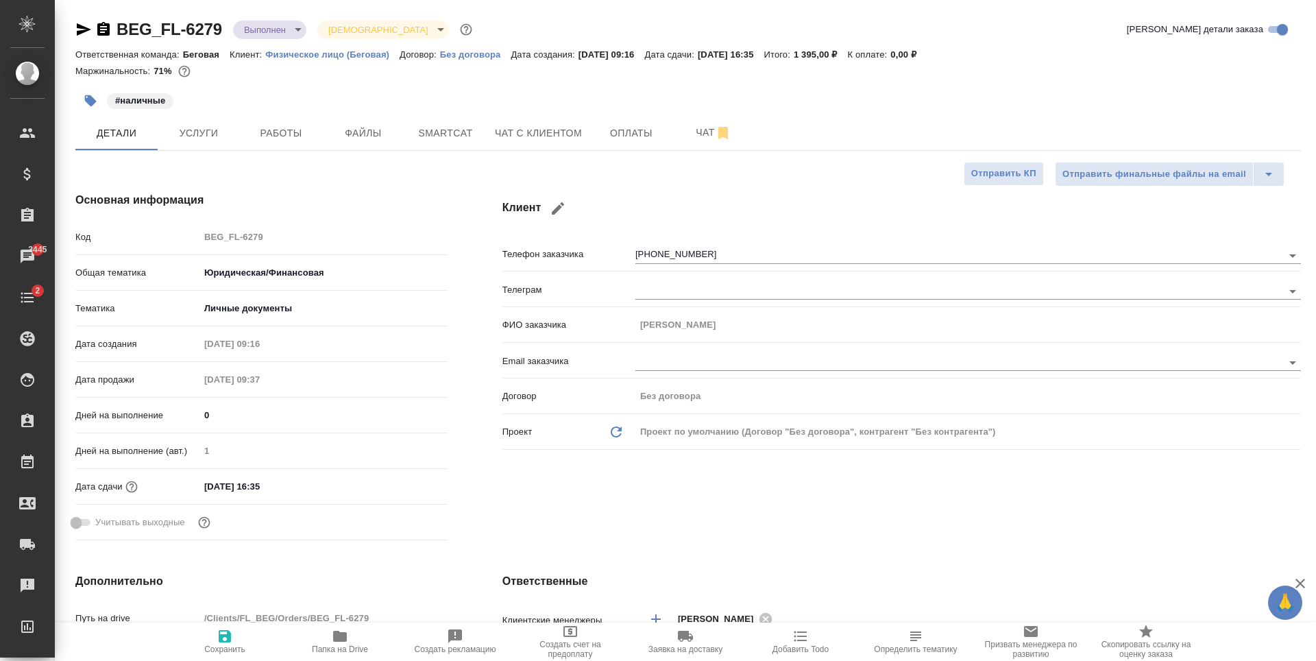
select select "RU"
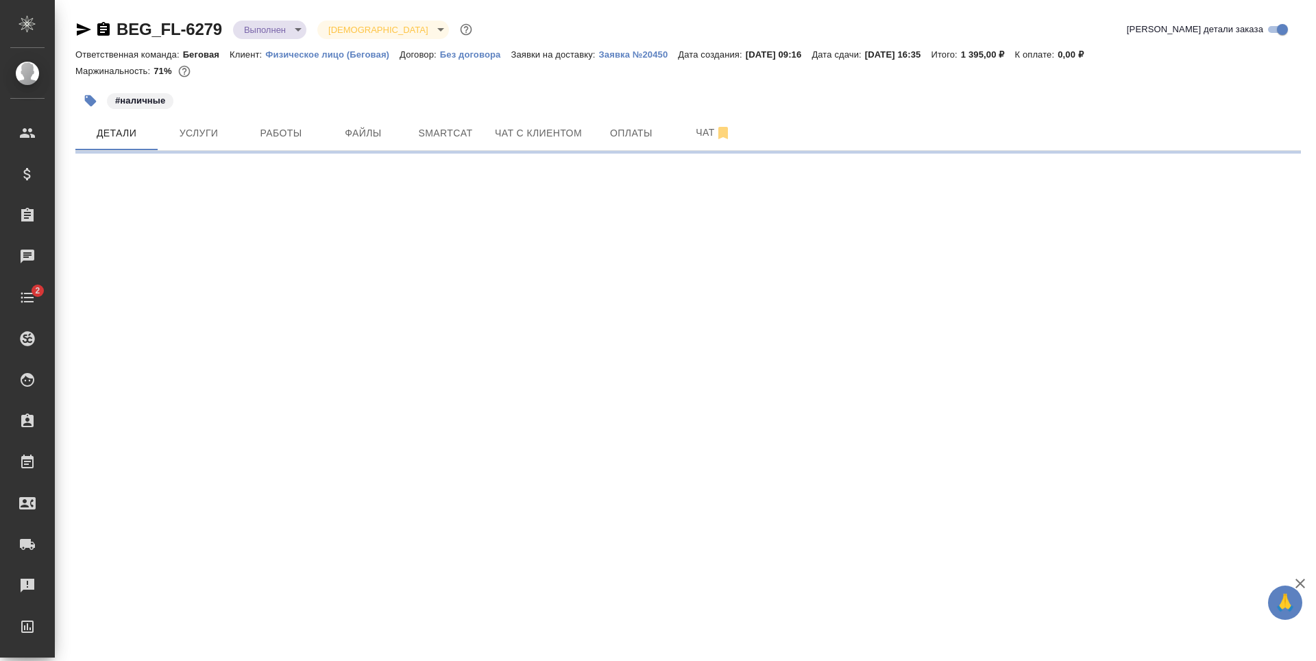
select select "RU"
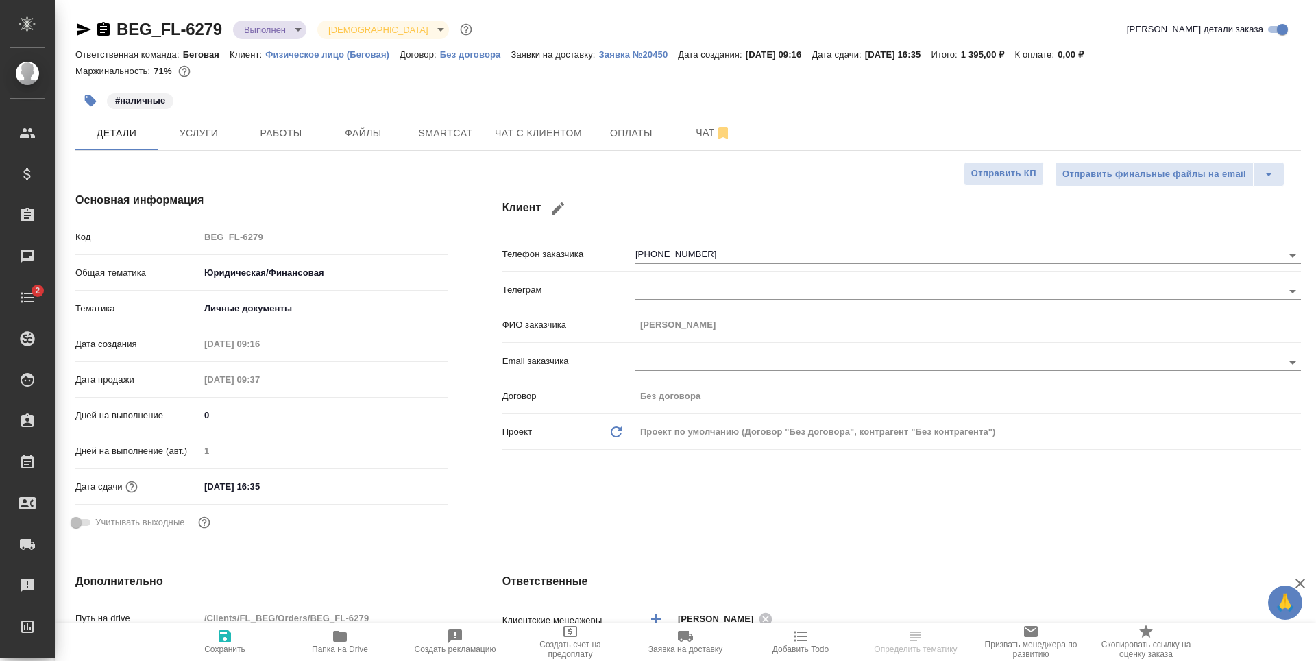
type textarea "x"
click at [260, 25] on body "🙏 .cls-1 fill:#fff; AWATERA Antonova Kristina Клиенты Спецификации Заказы Чаты …" at bounding box center [658, 330] width 1316 height 661
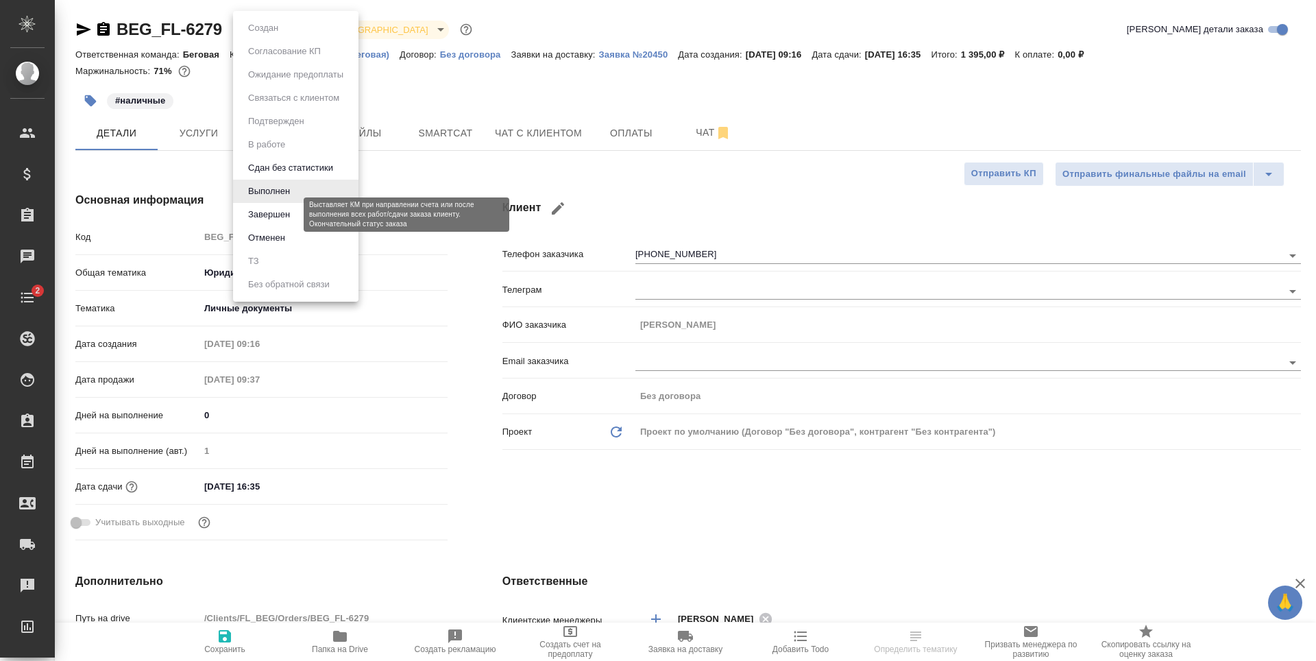
click at [289, 212] on button "Завершен" at bounding box center [269, 214] width 50 height 15
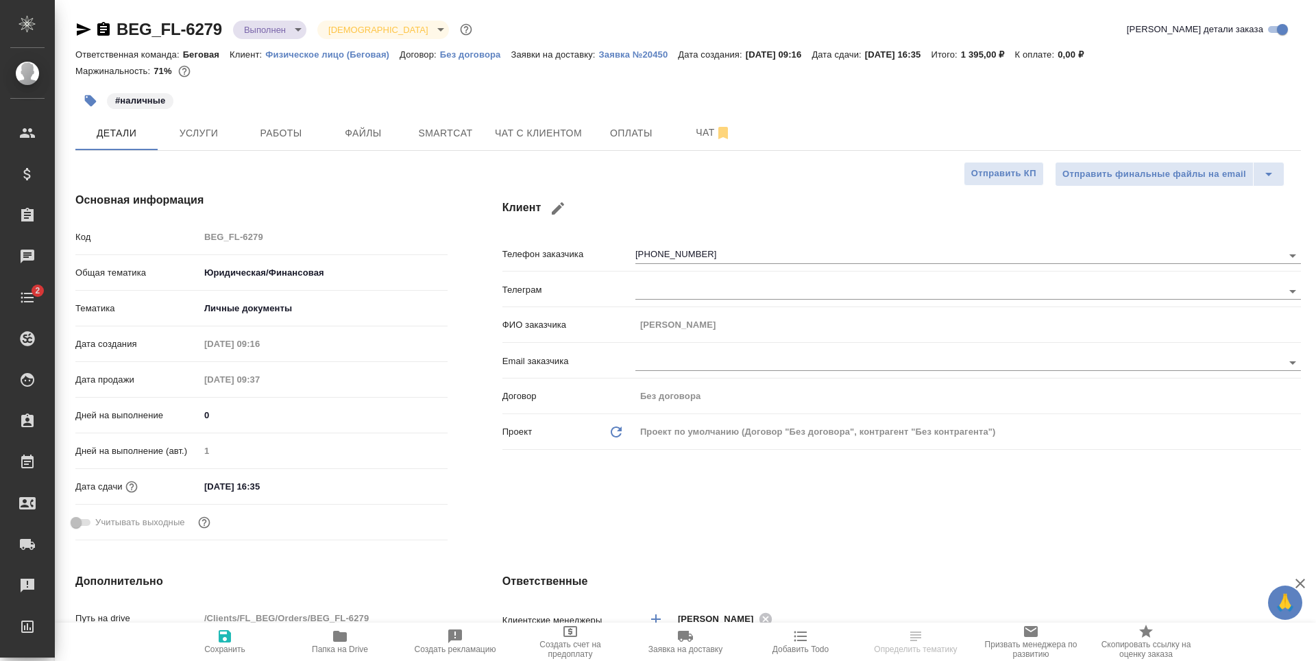
type textarea "x"
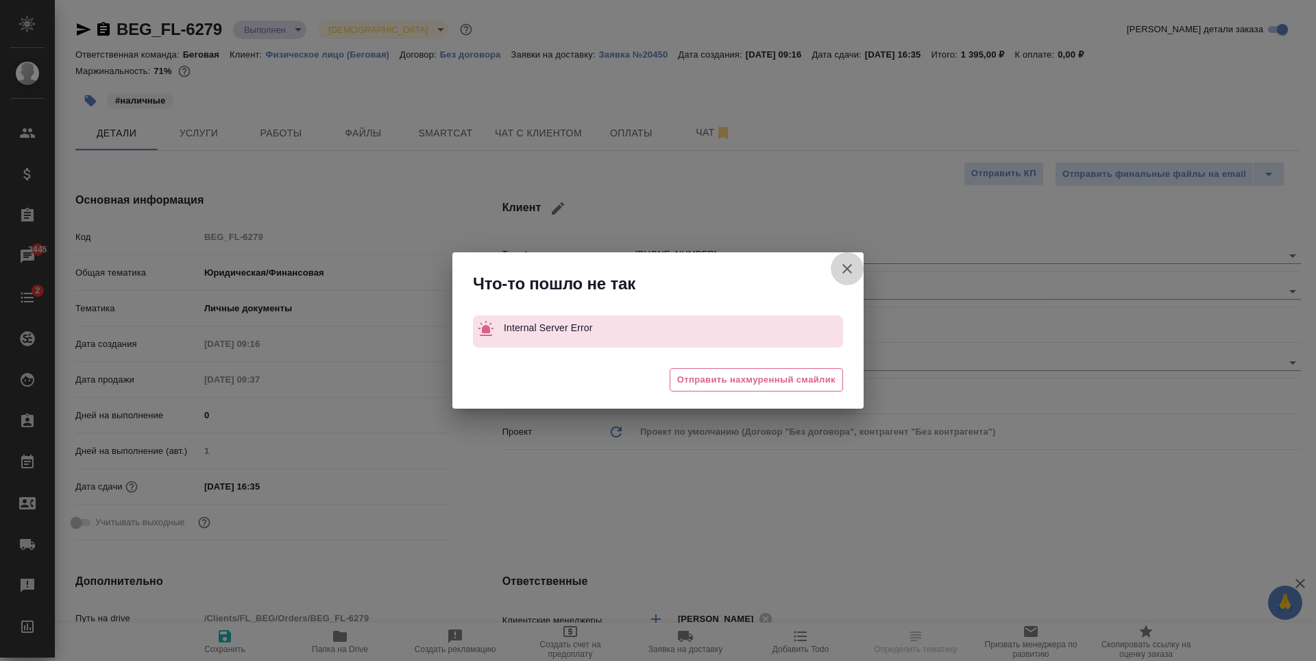
click at [838, 267] on button "Клиент не указал номер" at bounding box center [847, 268] width 33 height 33
type textarea "x"
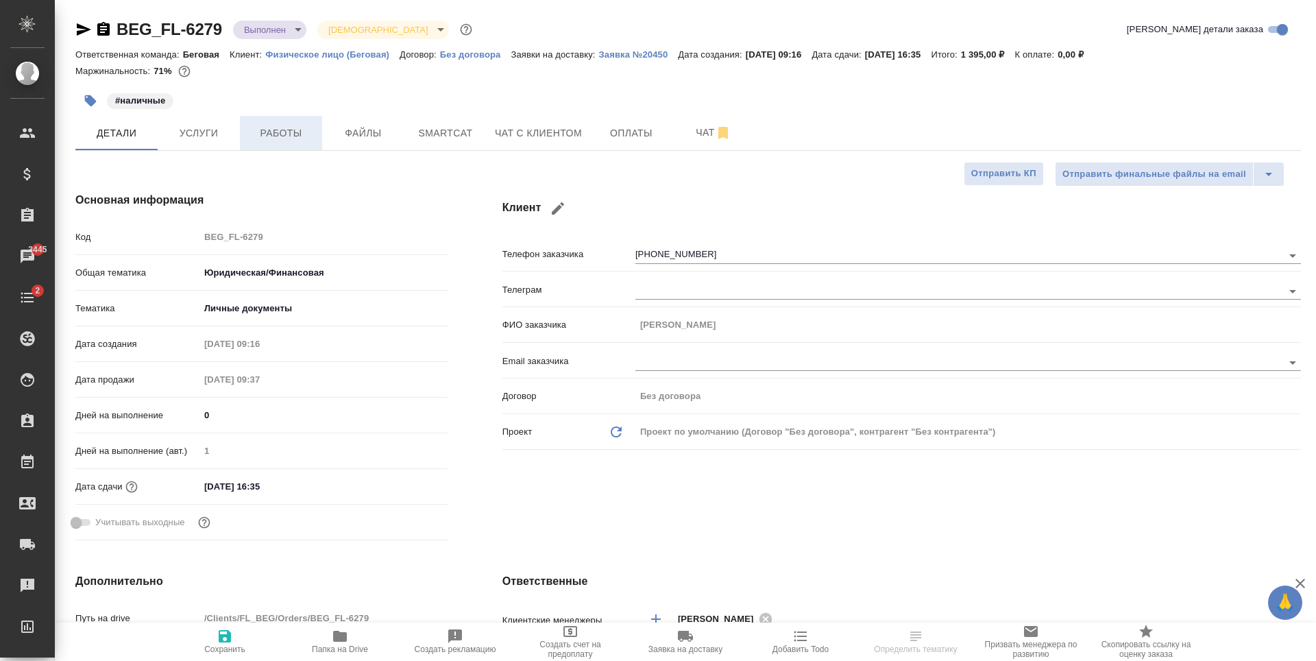
click at [252, 131] on span "Работы" at bounding box center [281, 133] width 66 height 17
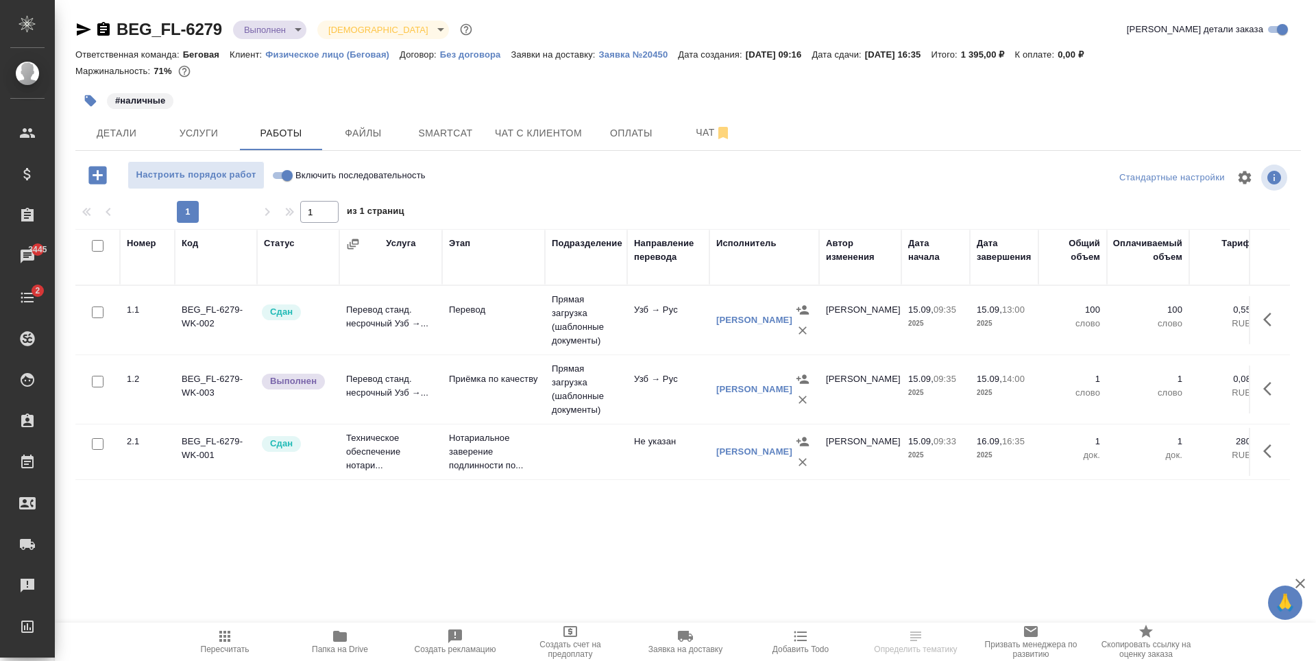
click at [487, 394] on td "Приёмка по качеству" at bounding box center [493, 389] width 103 height 48
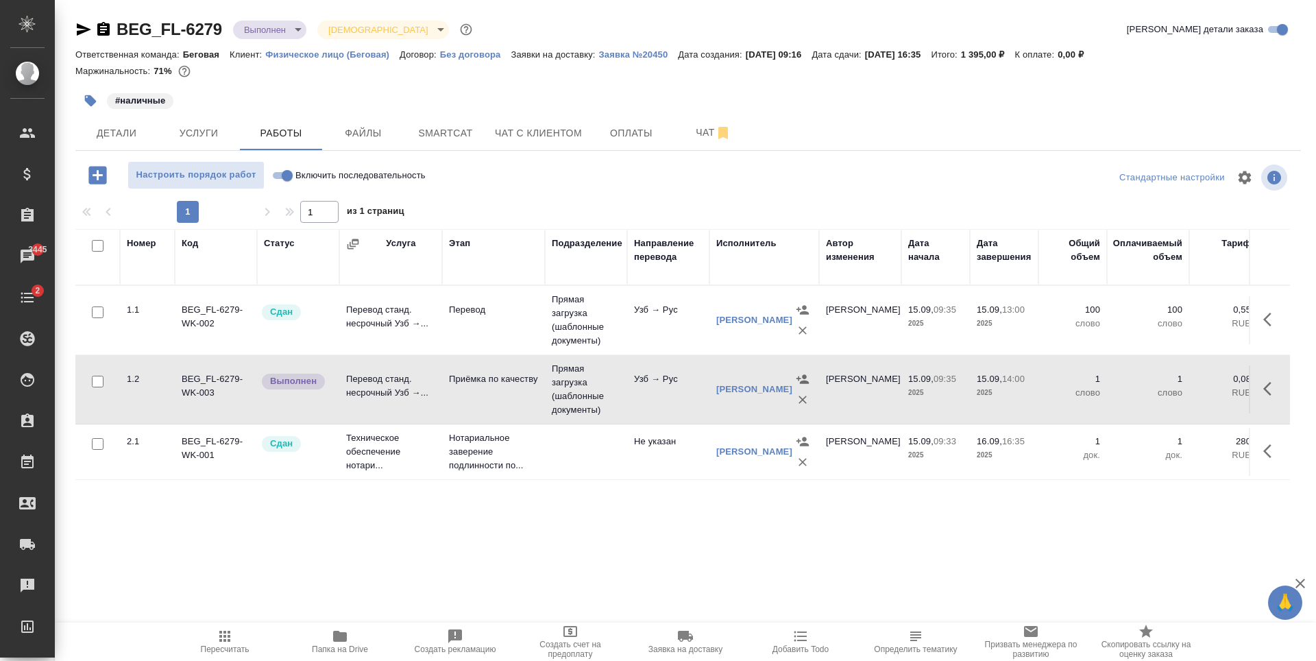
click at [487, 394] on td "Приёмка по качеству" at bounding box center [493, 389] width 103 height 48
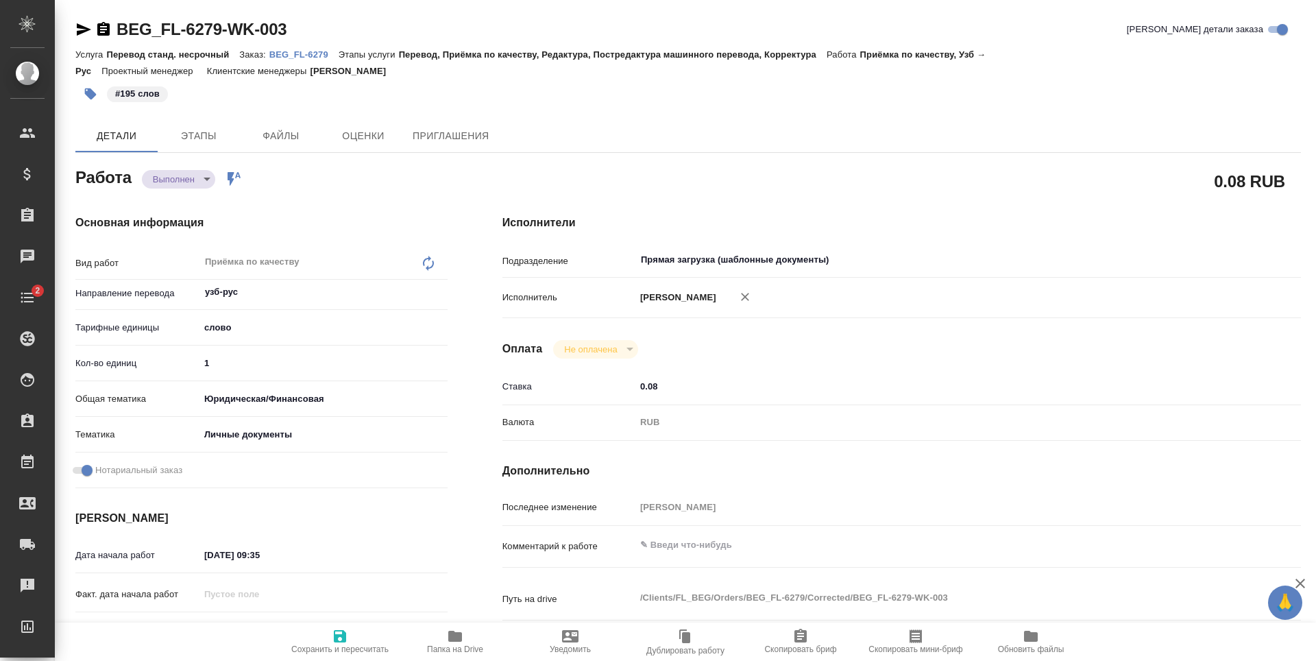
type textarea "x"
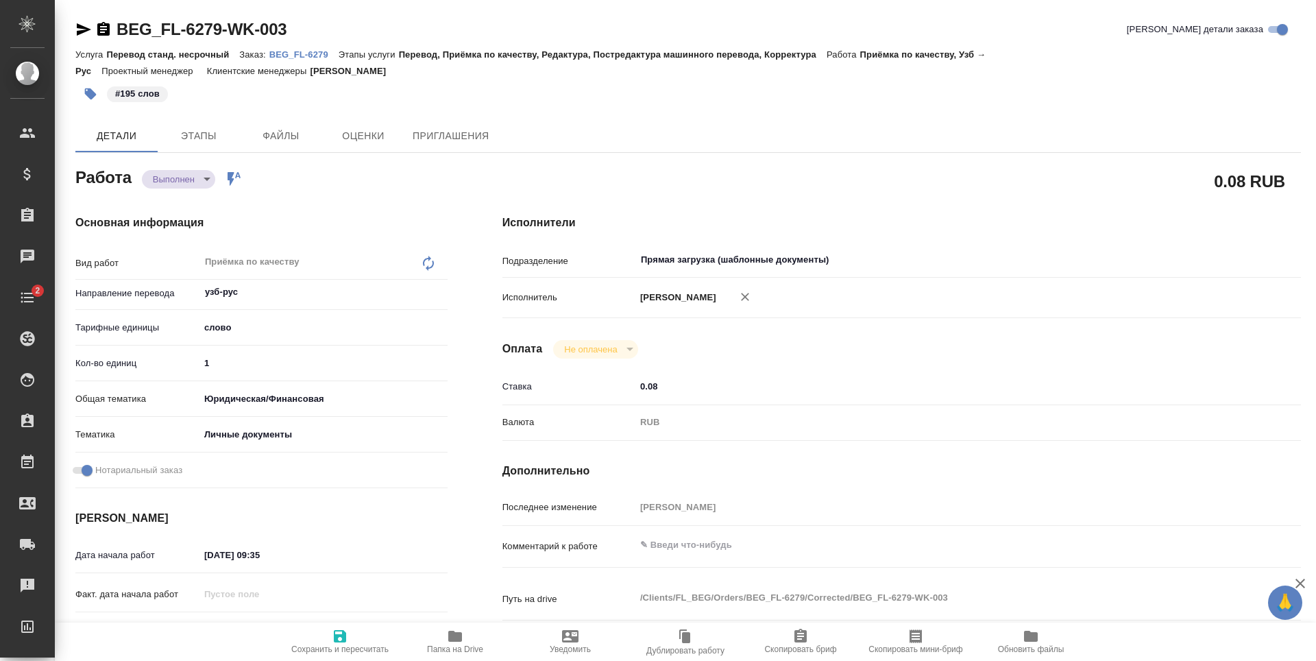
type textarea "x"
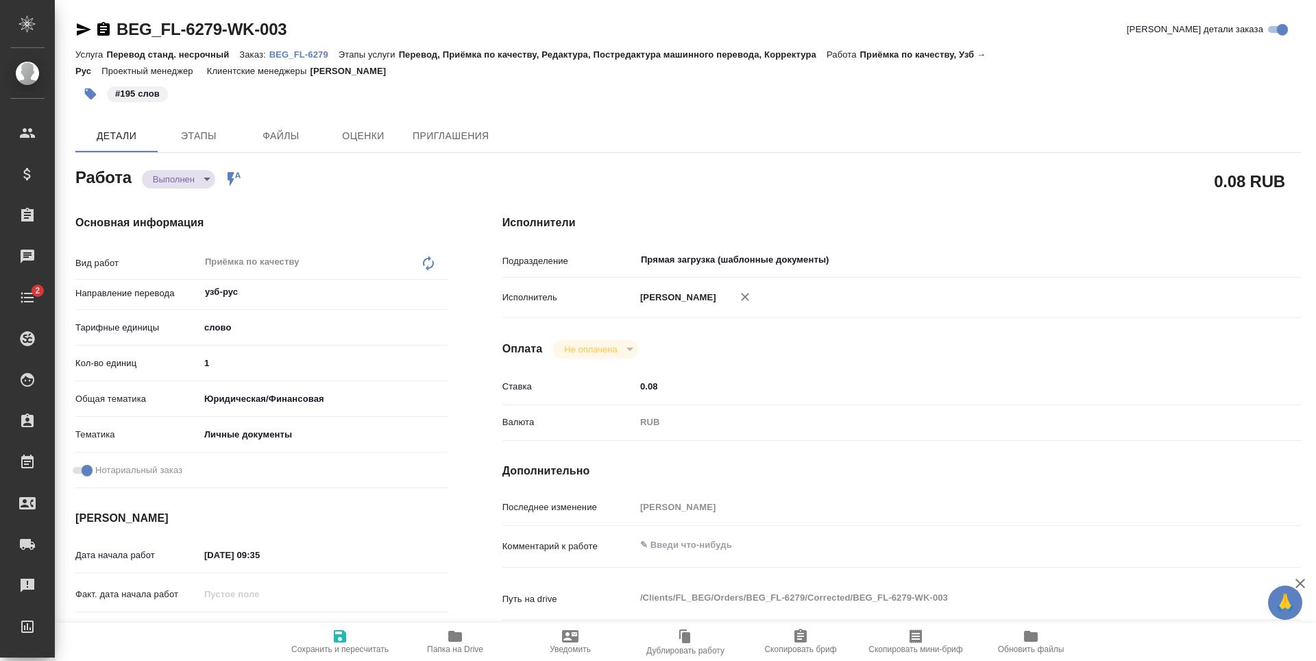
type textarea "x"
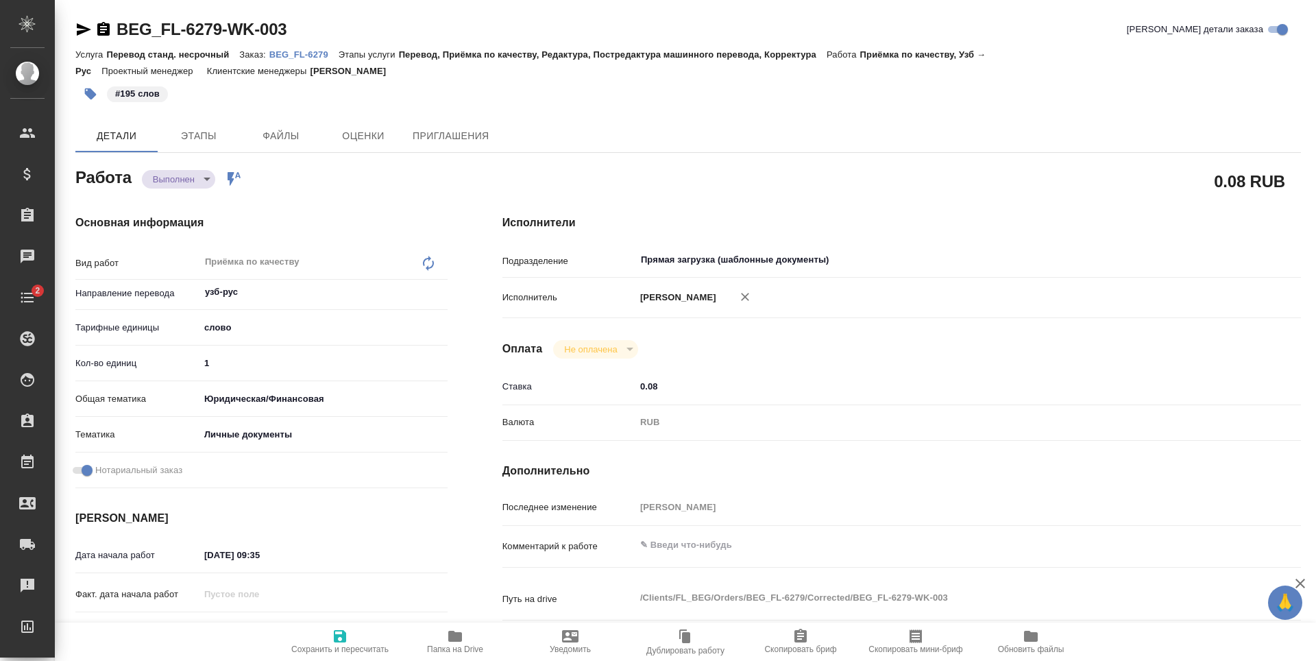
click at [197, 173] on body "🙏 .cls-1 fill:#fff; AWATERA Antonova Kristina Клиенты Спецификации Заказы Чаты …" at bounding box center [658, 330] width 1316 height 661
type textarea "x"
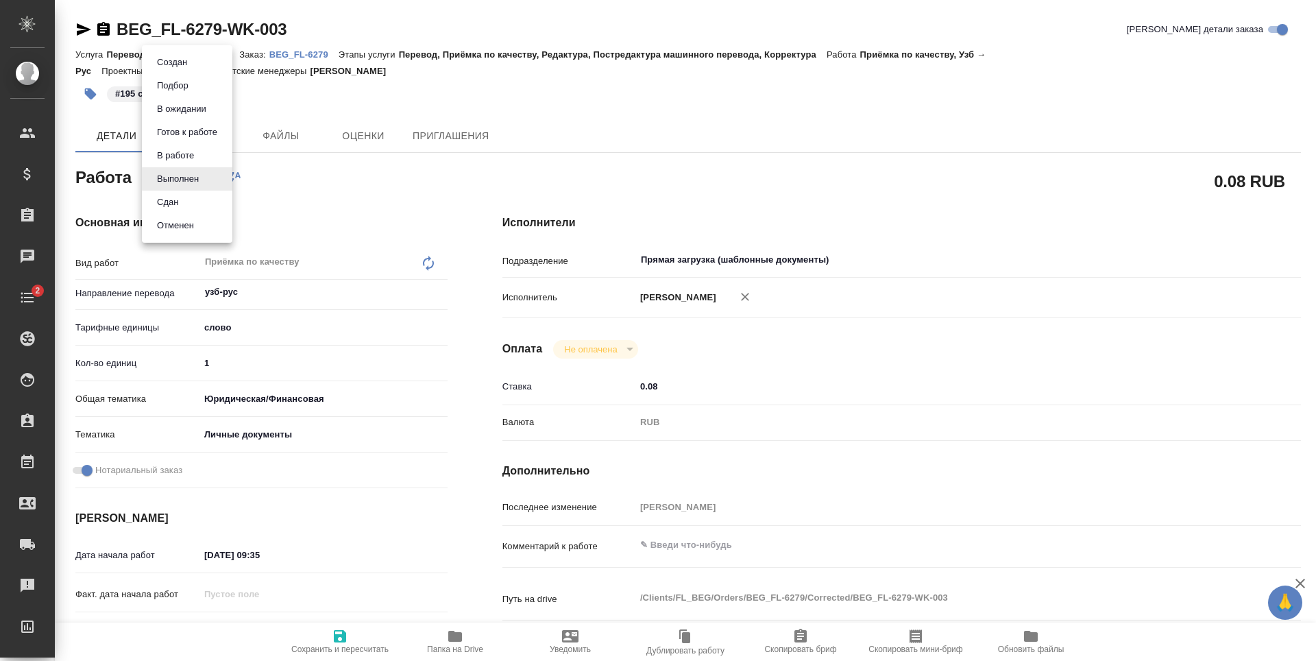
type textarea "x"
click at [210, 194] on li "Сдан" at bounding box center [187, 202] width 90 height 23
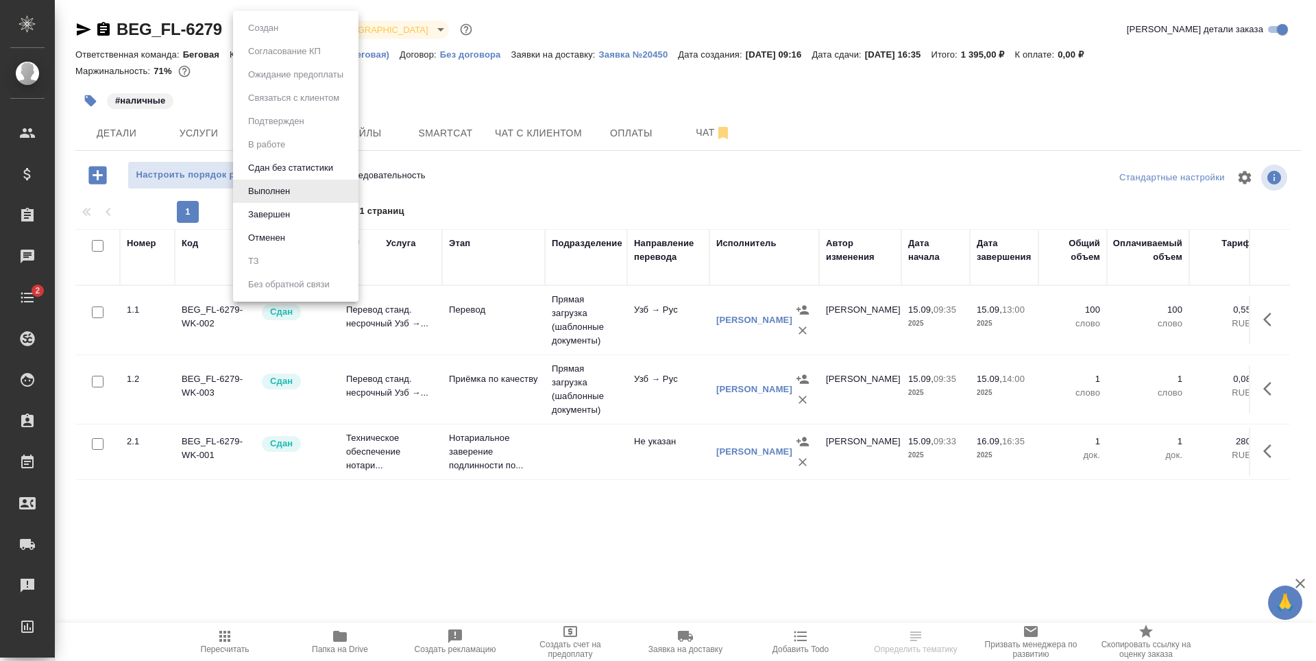
click at [299, 202] on li "Выполнен" at bounding box center [295, 191] width 125 height 23
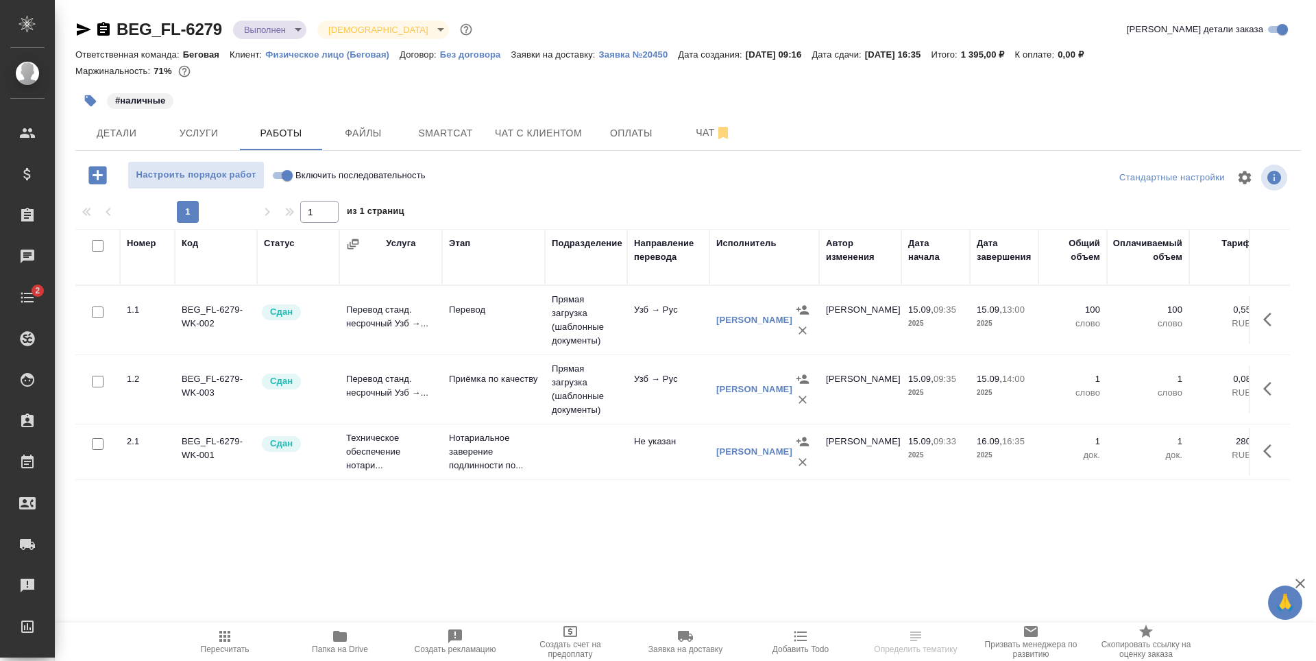
click at [291, 33] on body "🙏 .cls-1 fill:#fff; AWATERA [PERSON_NAME] Спецификации Заказы Чаты 2 Todo Проек…" at bounding box center [658, 330] width 1316 height 661
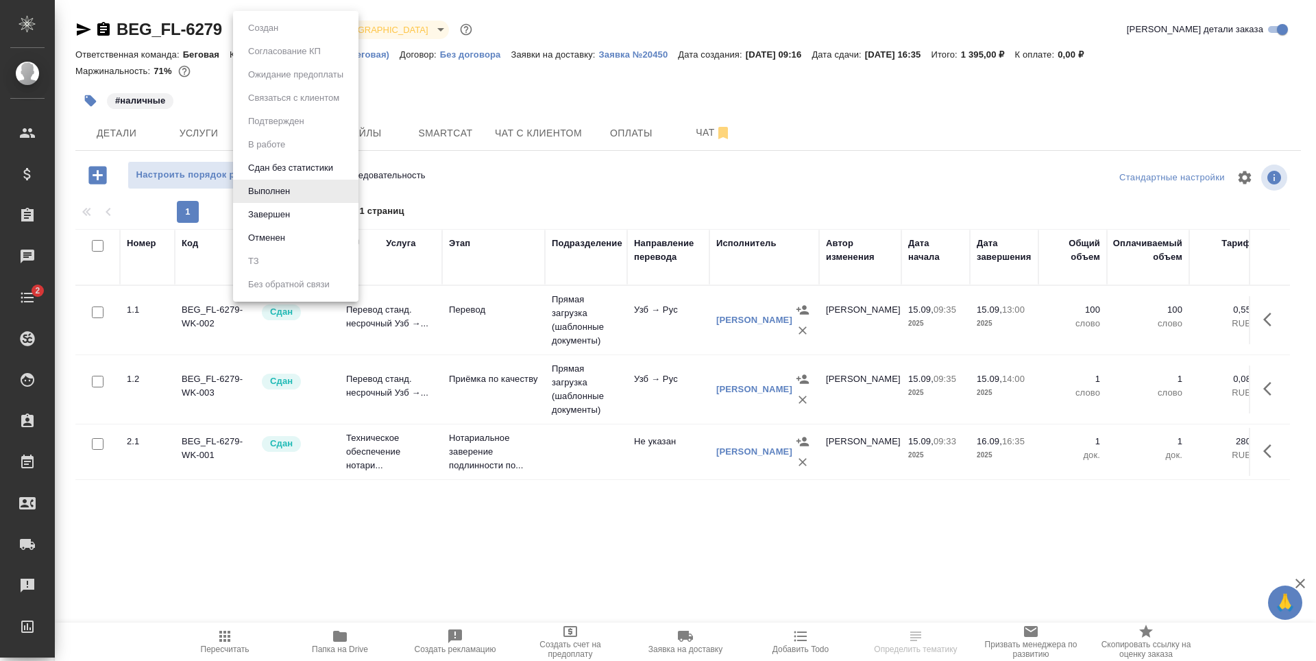
click at [317, 219] on li "Завершен" at bounding box center [295, 214] width 125 height 23
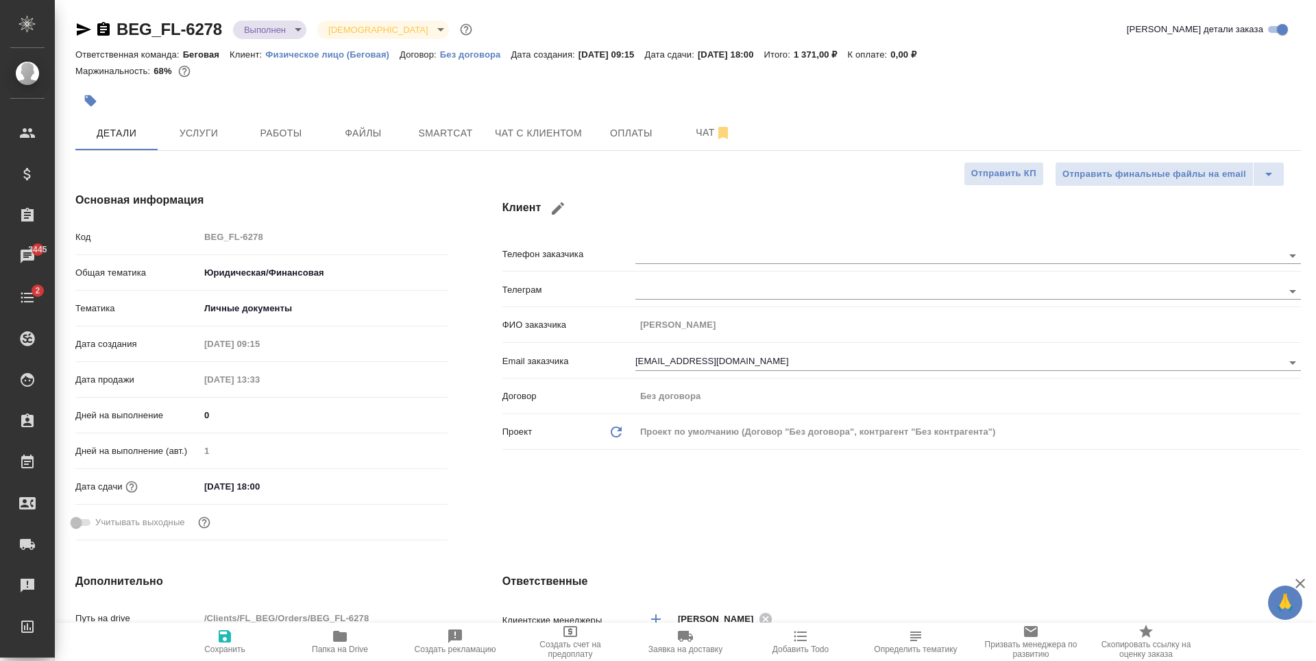
select select "RU"
click at [291, 127] on span "Работы" at bounding box center [281, 133] width 66 height 17
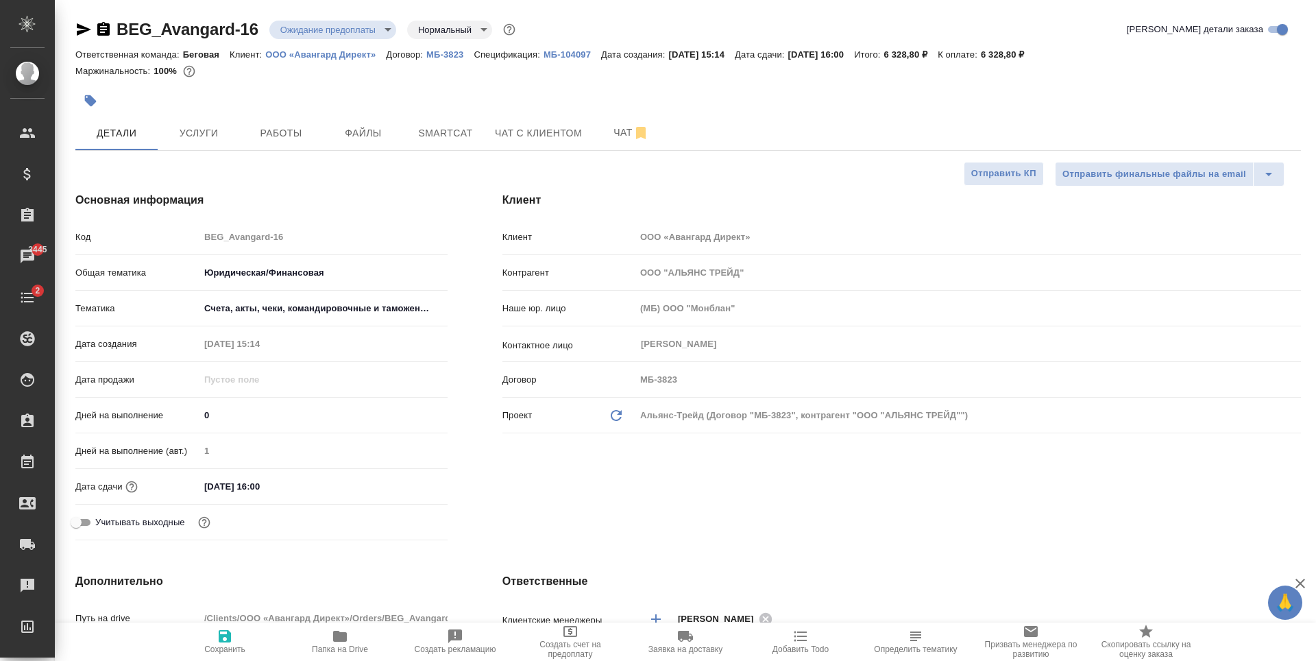
select select "RU"
click at [570, 54] on p "МБ-104097" at bounding box center [573, 54] width 58 height 10
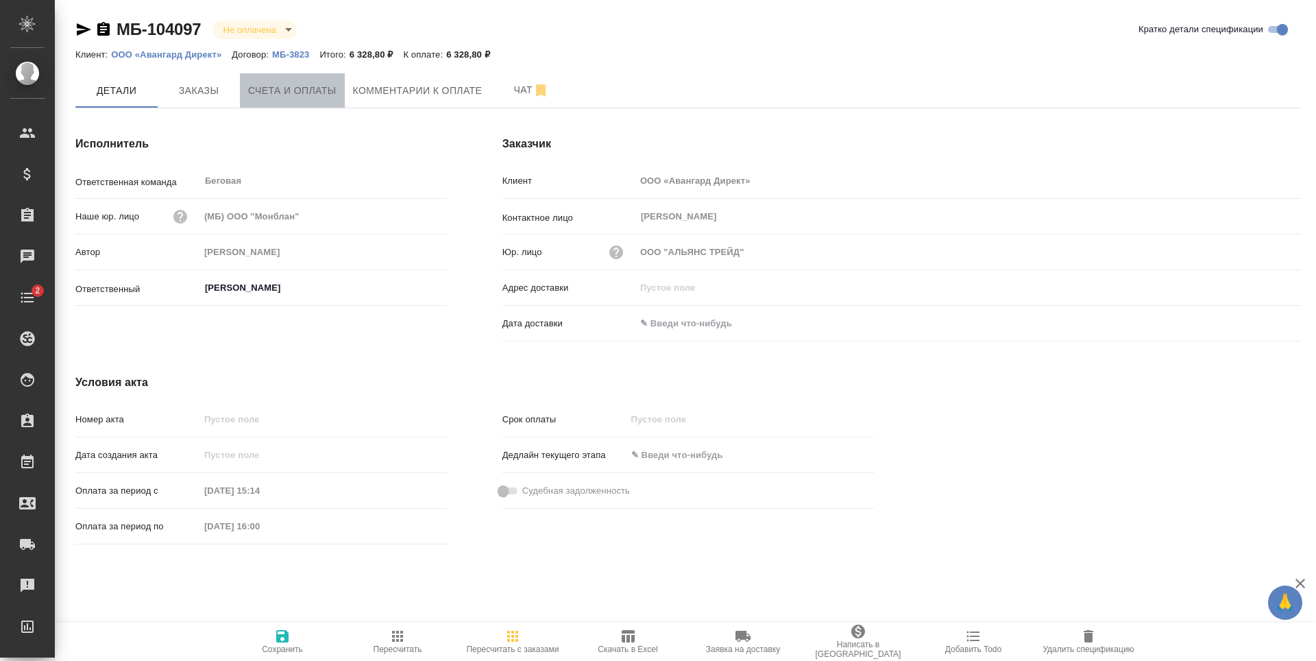
click at [308, 92] on span "Счета и оплаты" at bounding box center [292, 90] width 88 height 17
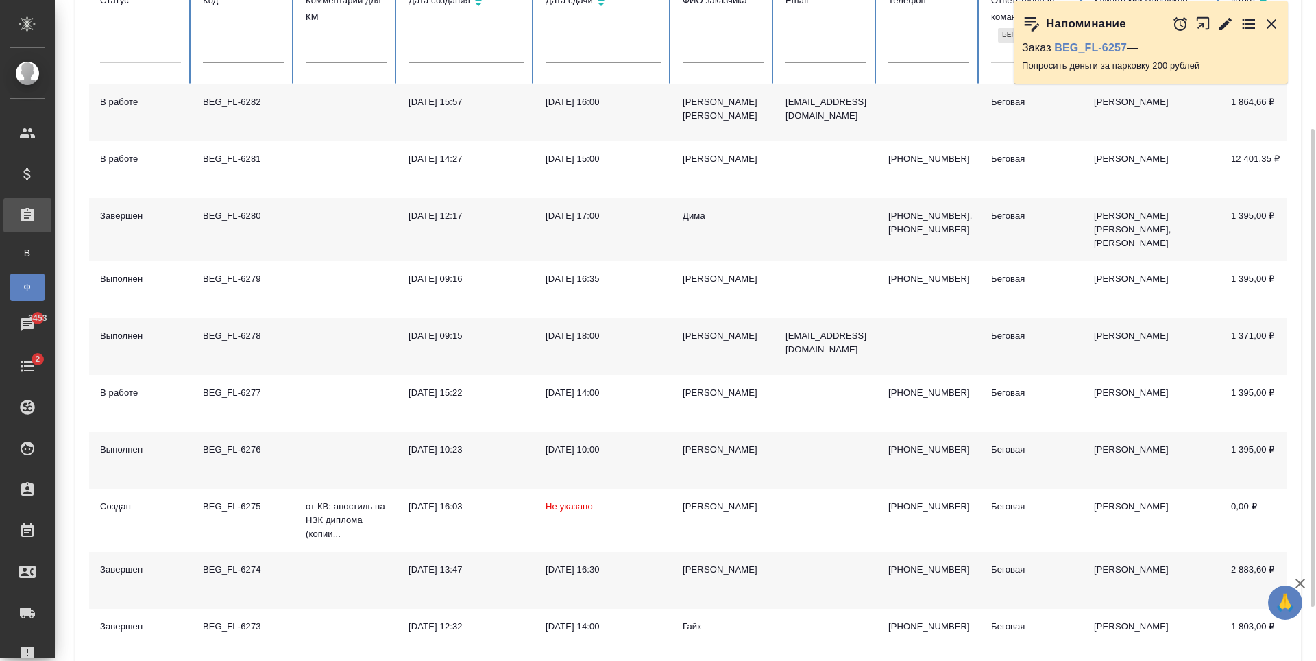
scroll to position [253, 0]
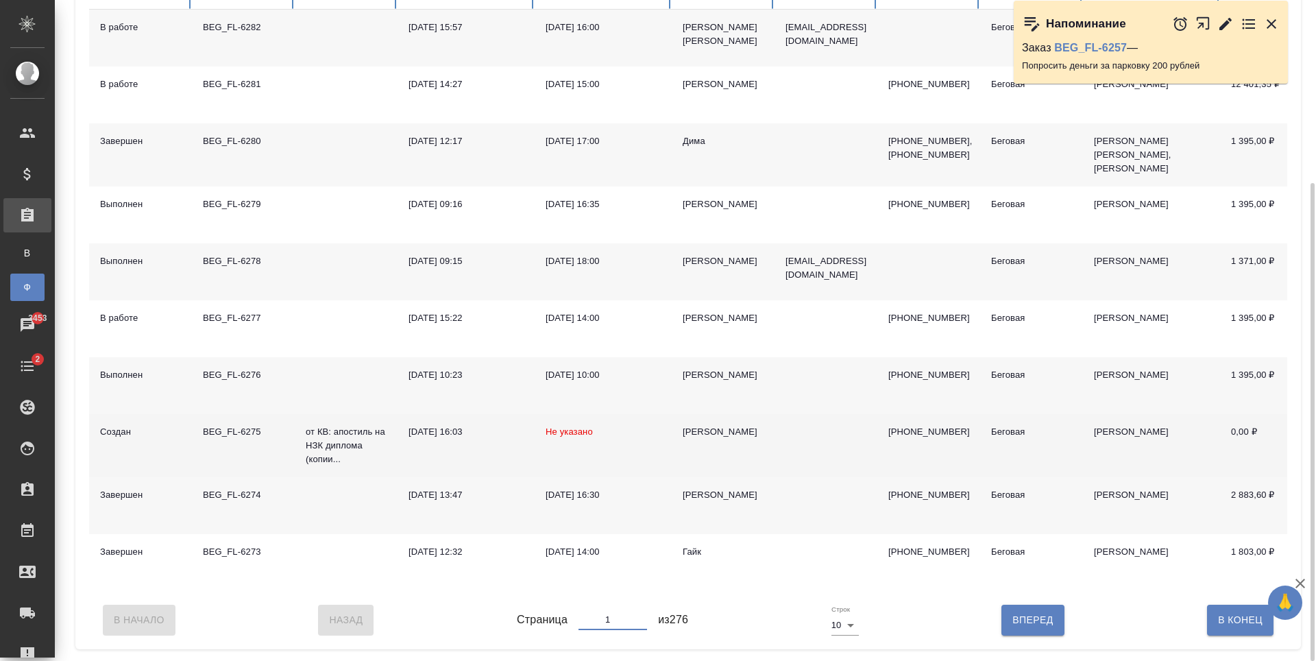
click at [771, 455] on td "Олег" at bounding box center [723, 445] width 103 height 63
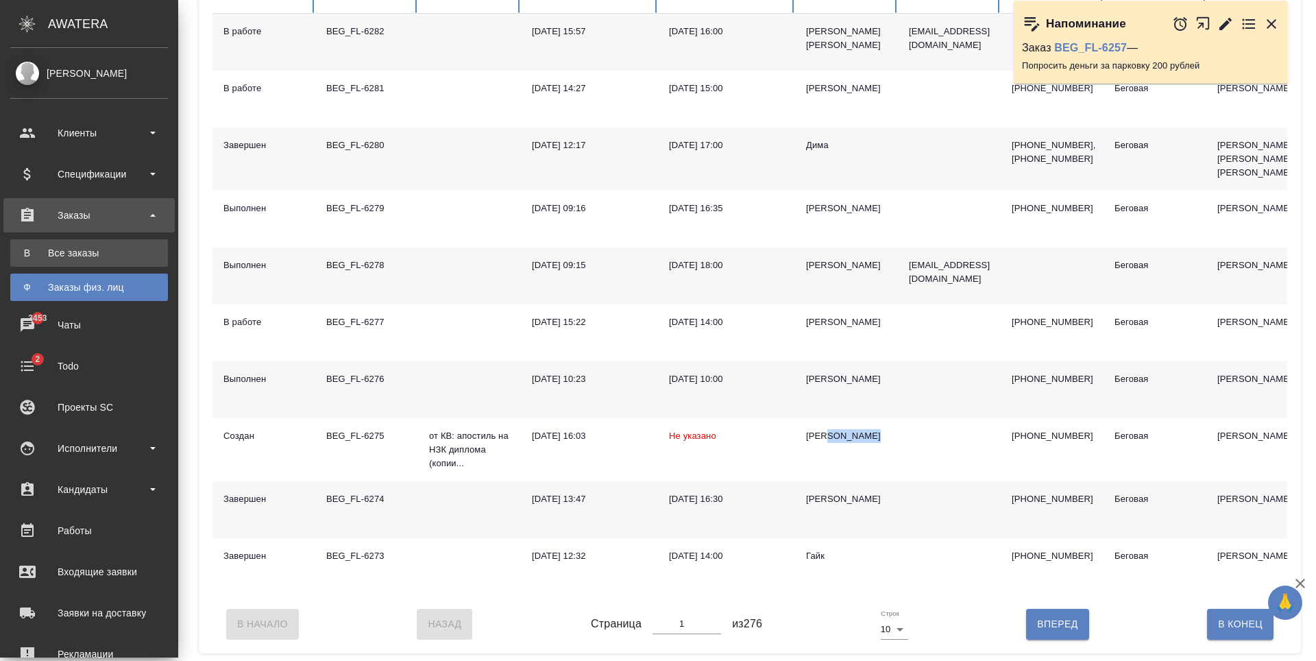
click at [87, 256] on div "Все заказы" at bounding box center [89, 253] width 144 height 14
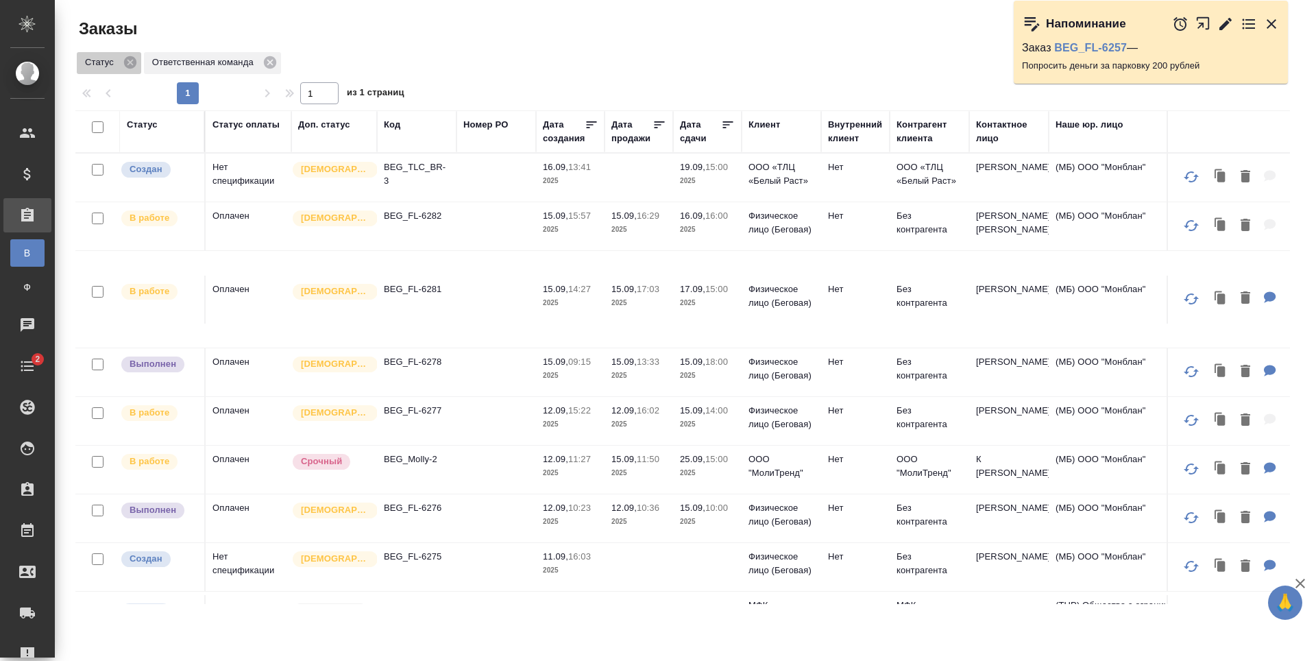
click at [121, 62] on span "Статус" at bounding box center [102, 63] width 50 height 14
click at [125, 61] on icon at bounding box center [130, 62] width 12 height 12
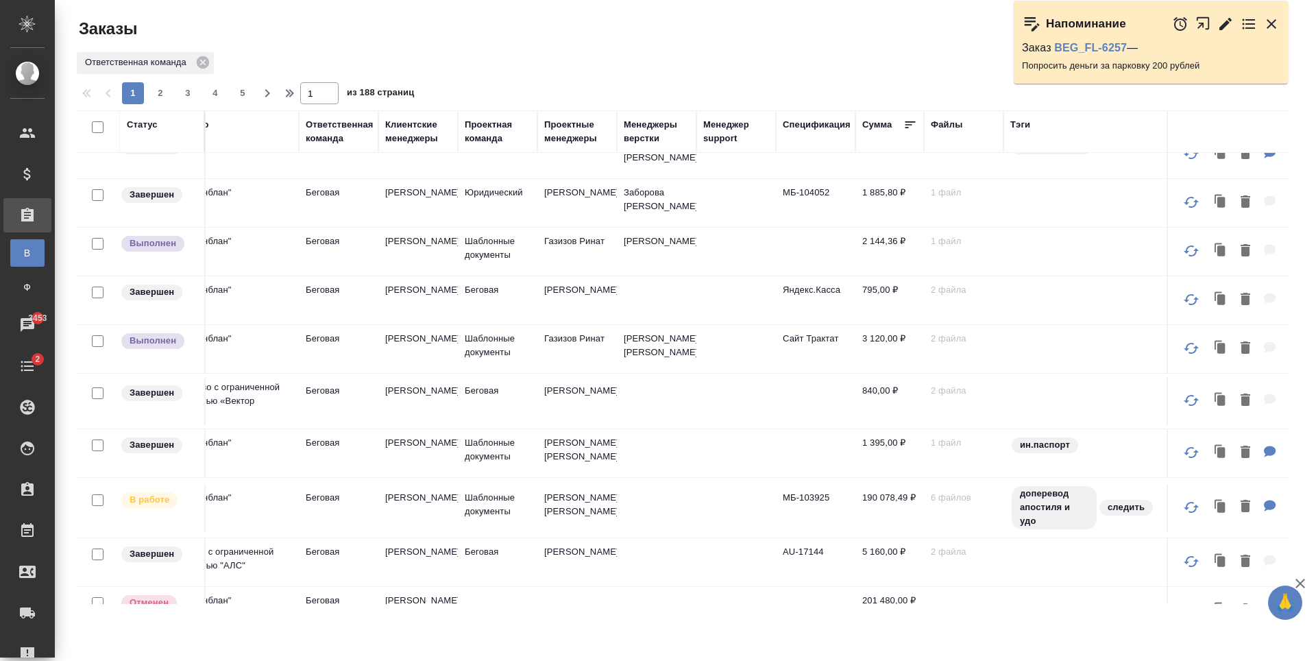
scroll to position [892, 915]
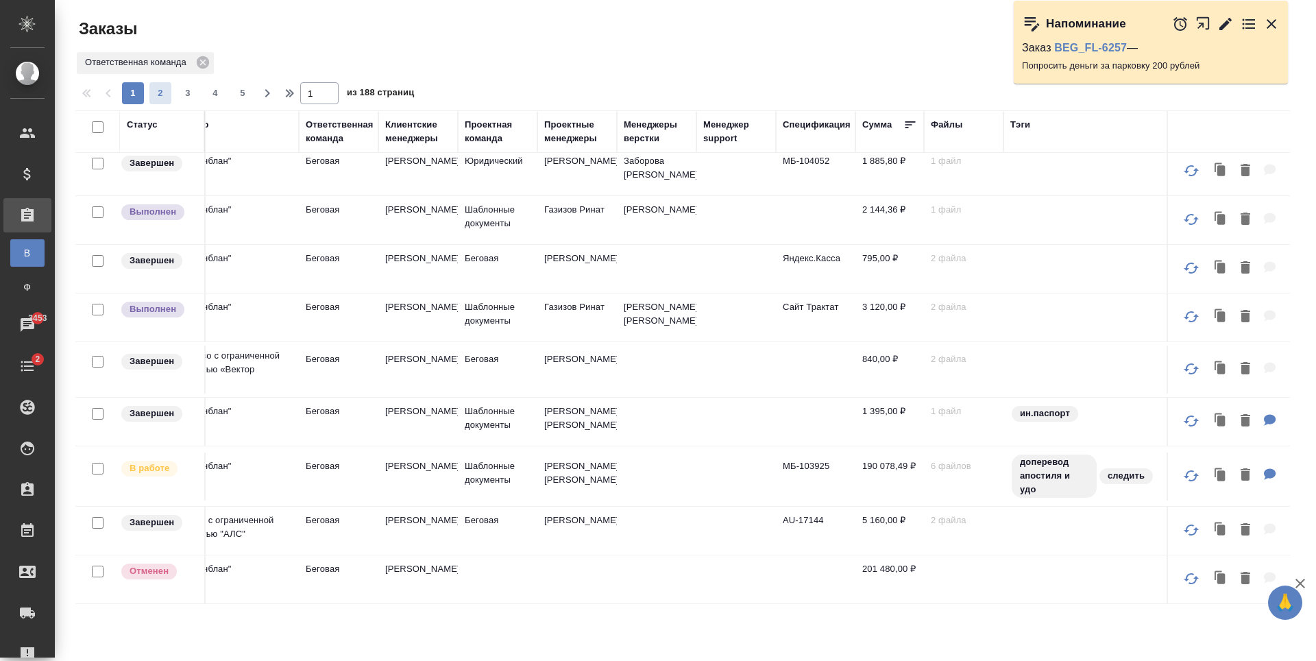
click at [166, 93] on span "2" at bounding box center [160, 93] width 22 height 14
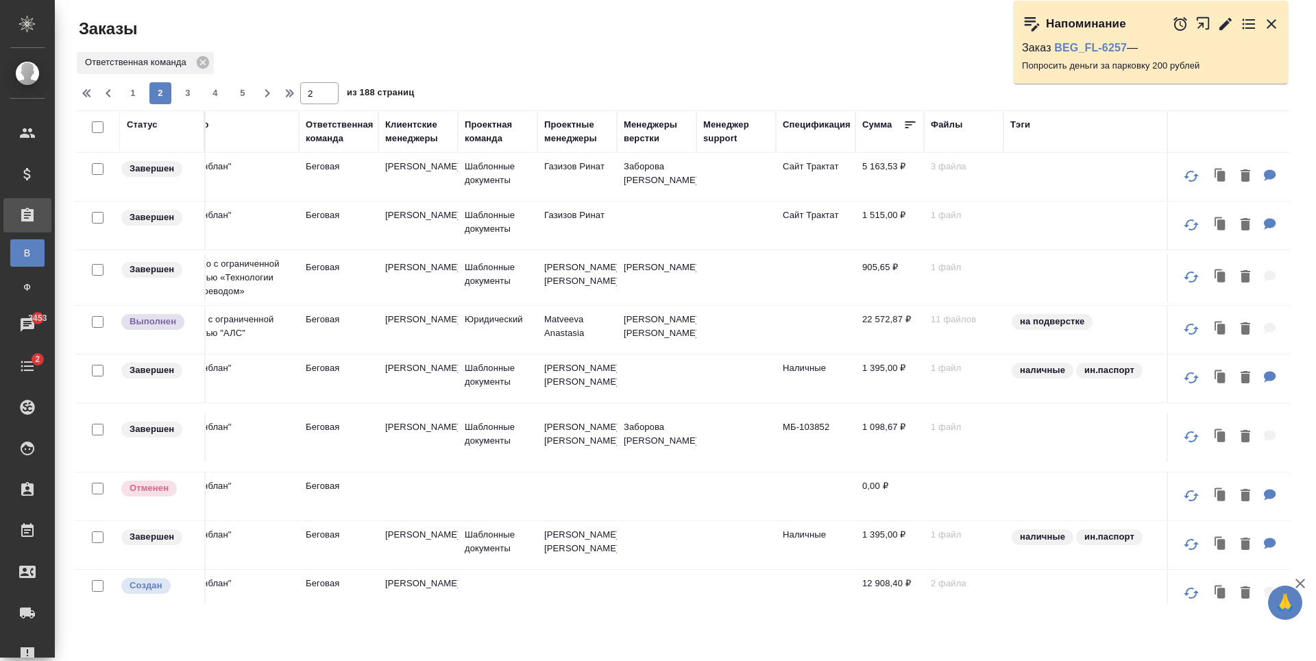
scroll to position [0, 915]
click at [690, 391] on td at bounding box center [657, 379] width 80 height 48
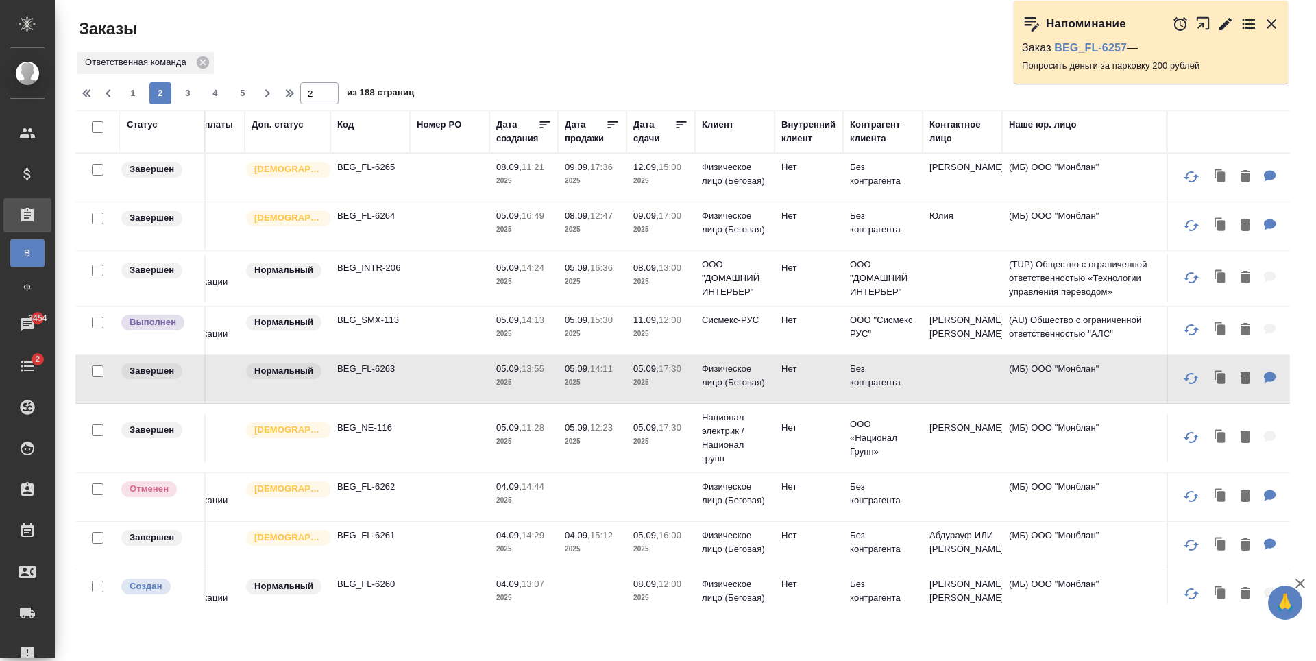
scroll to position [0, 0]
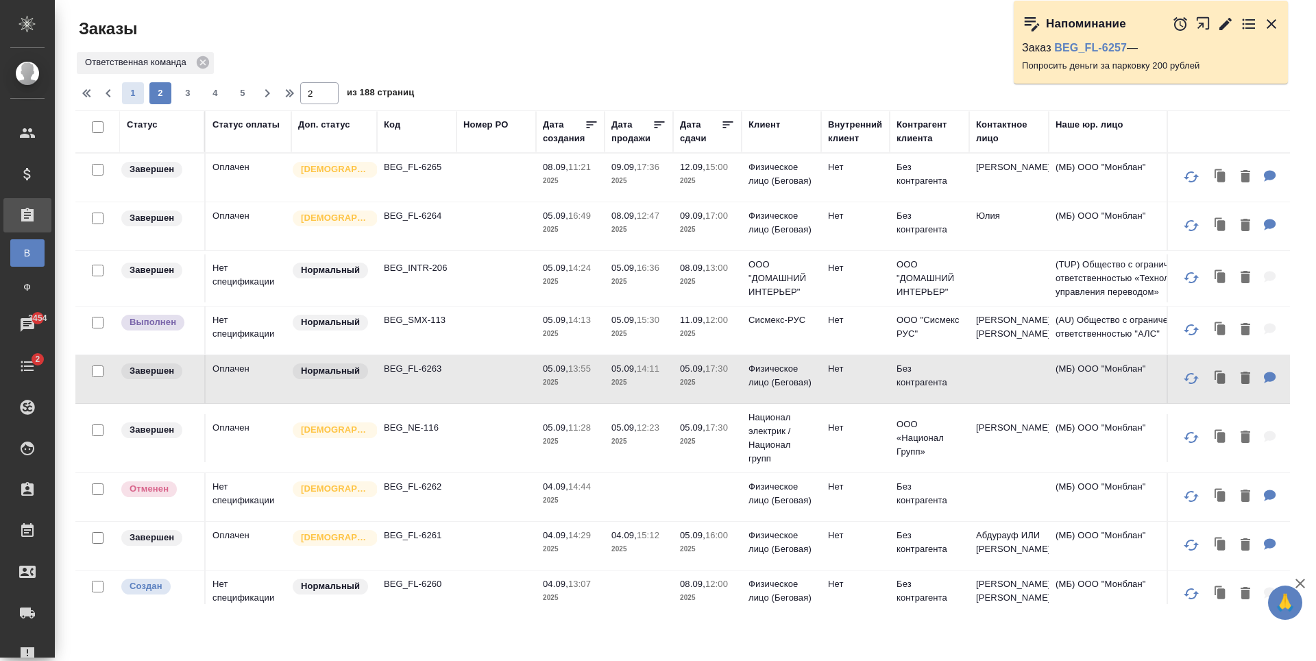
click at [131, 94] on span "1" at bounding box center [133, 93] width 22 height 14
type input "1"
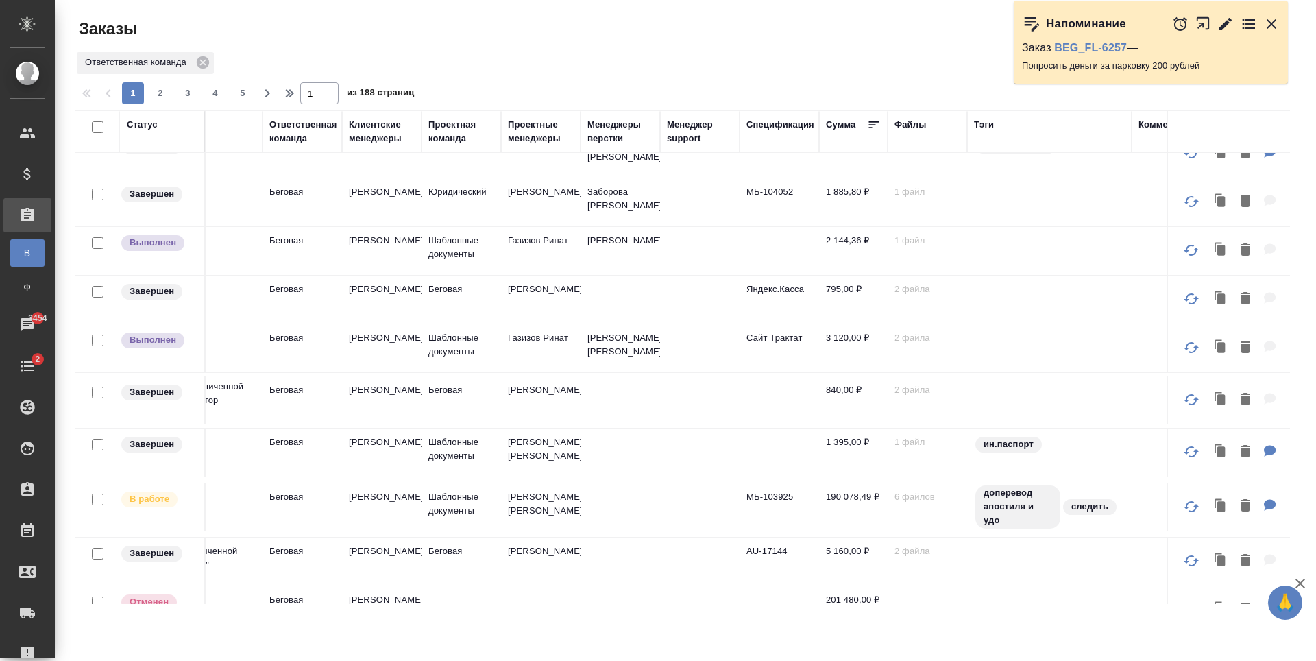
scroll to position [823, 876]
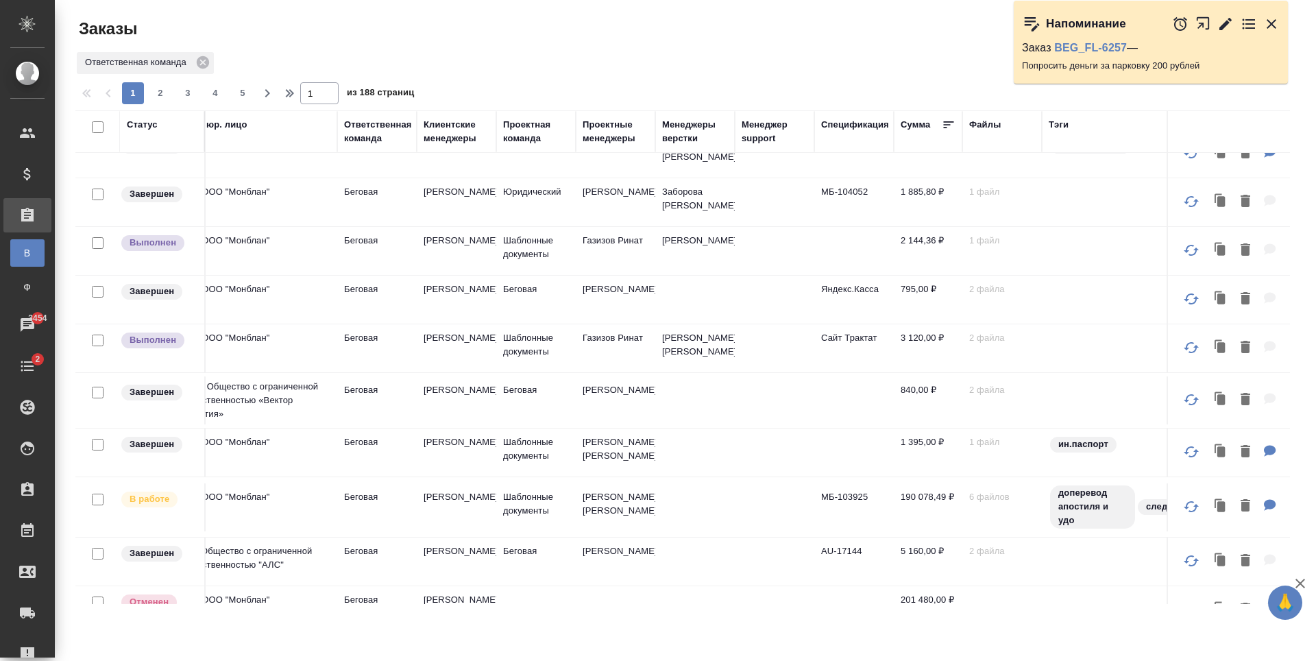
click at [793, 476] on td at bounding box center [775, 453] width 80 height 48
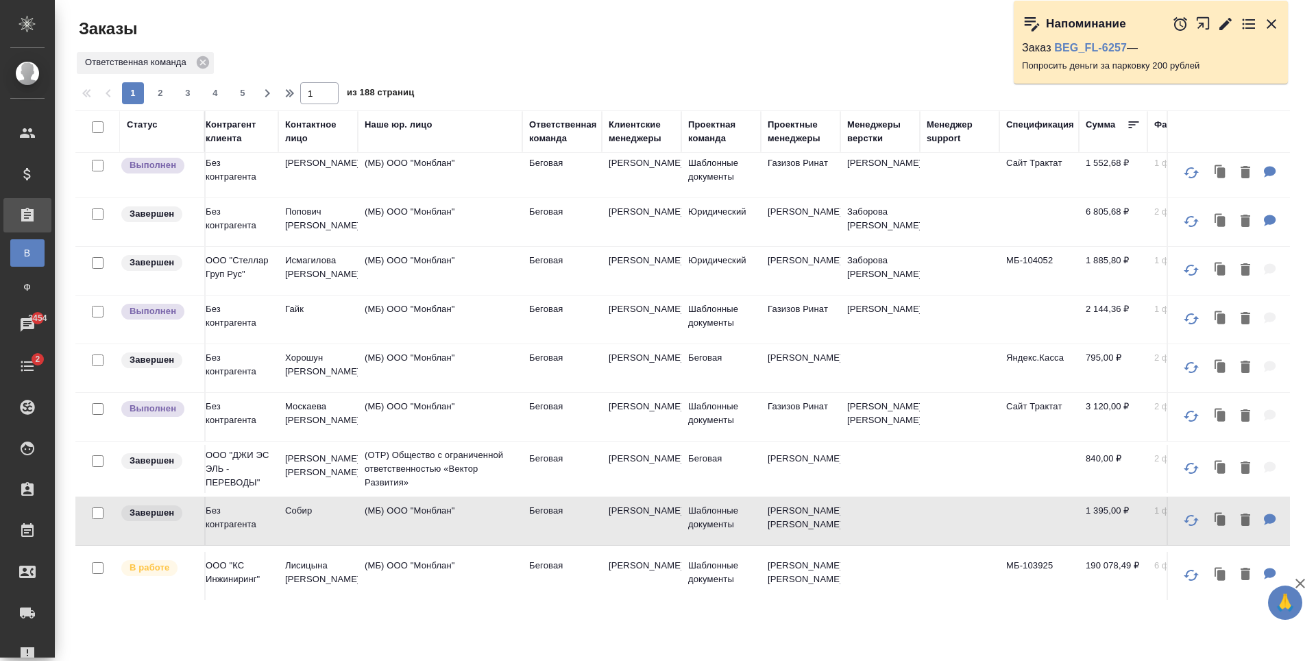
scroll to position [686, 691]
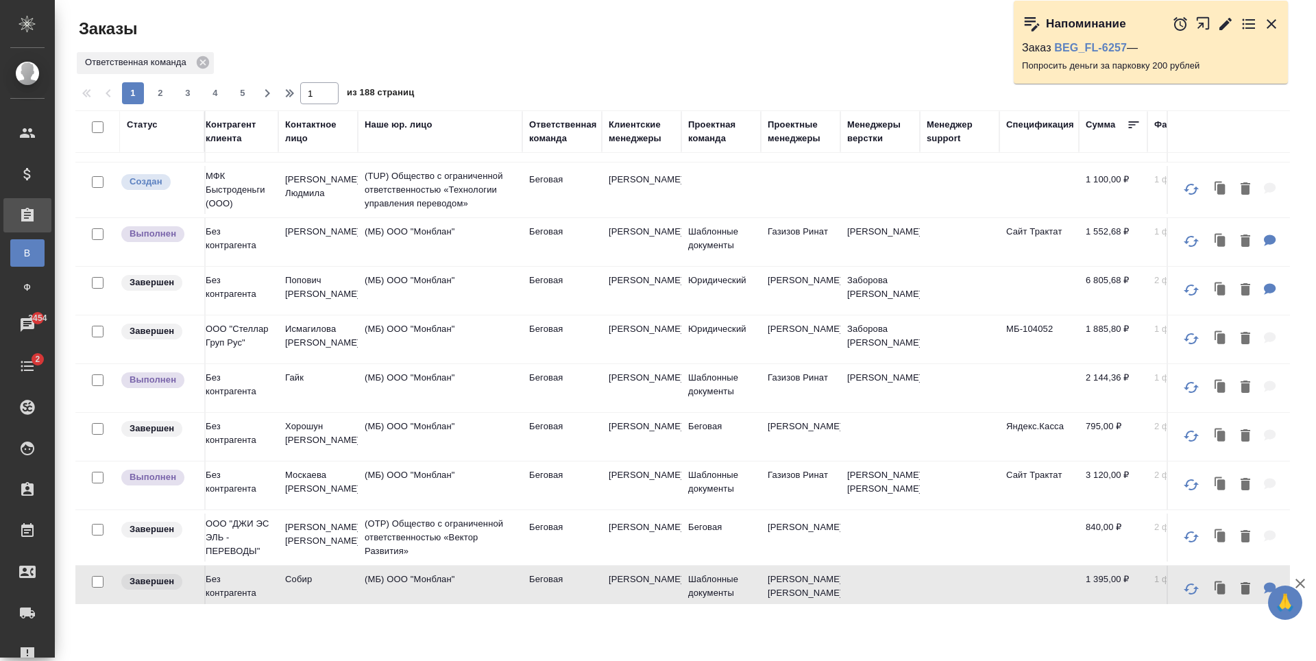
click at [942, 412] on td at bounding box center [960, 388] width 80 height 48
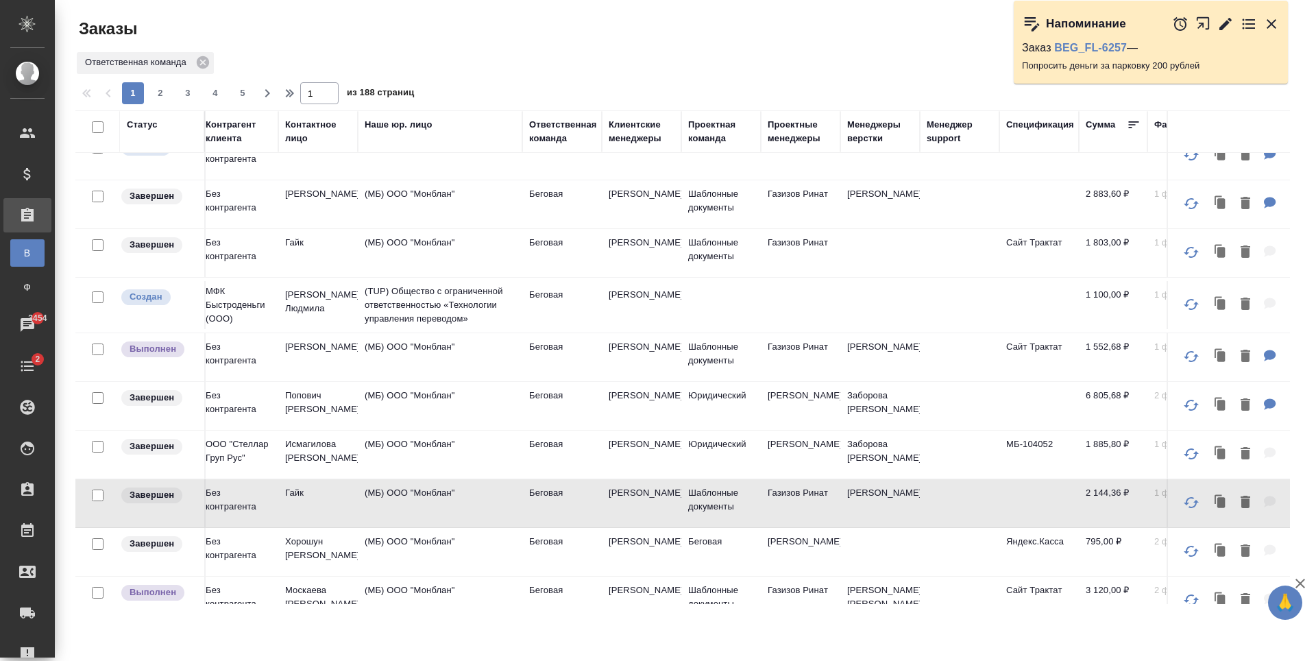
scroll to position [549, 691]
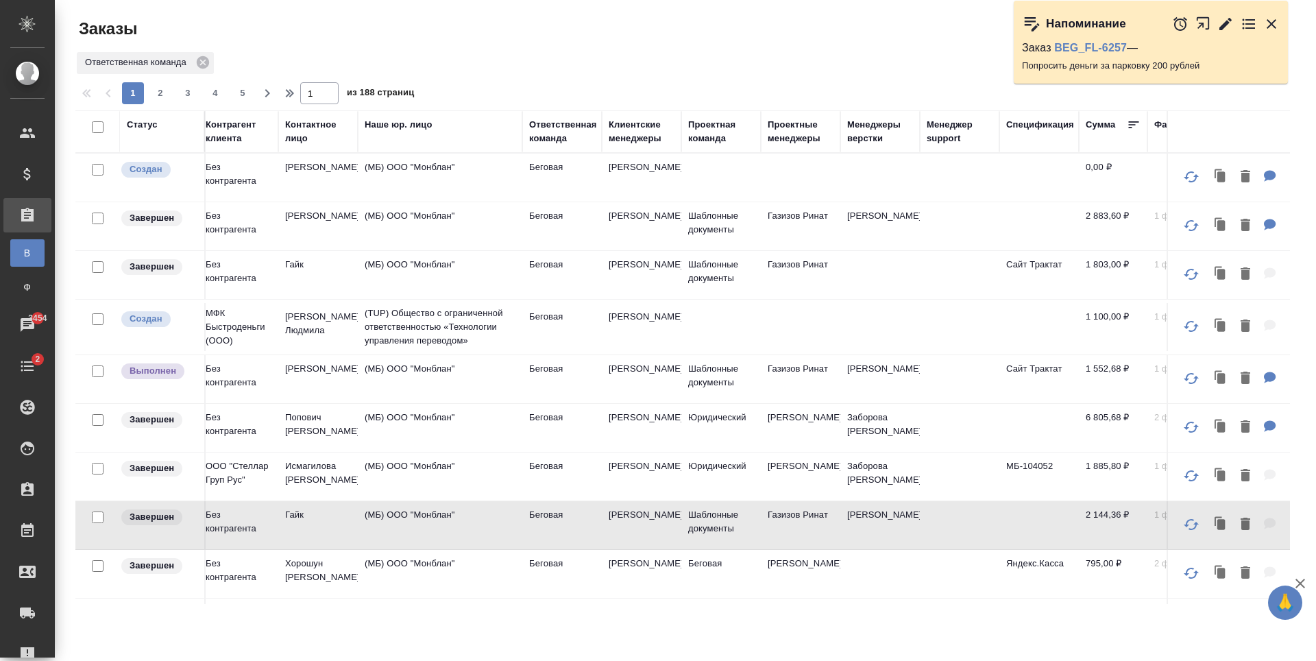
click at [928, 448] on td at bounding box center [960, 428] width 80 height 48
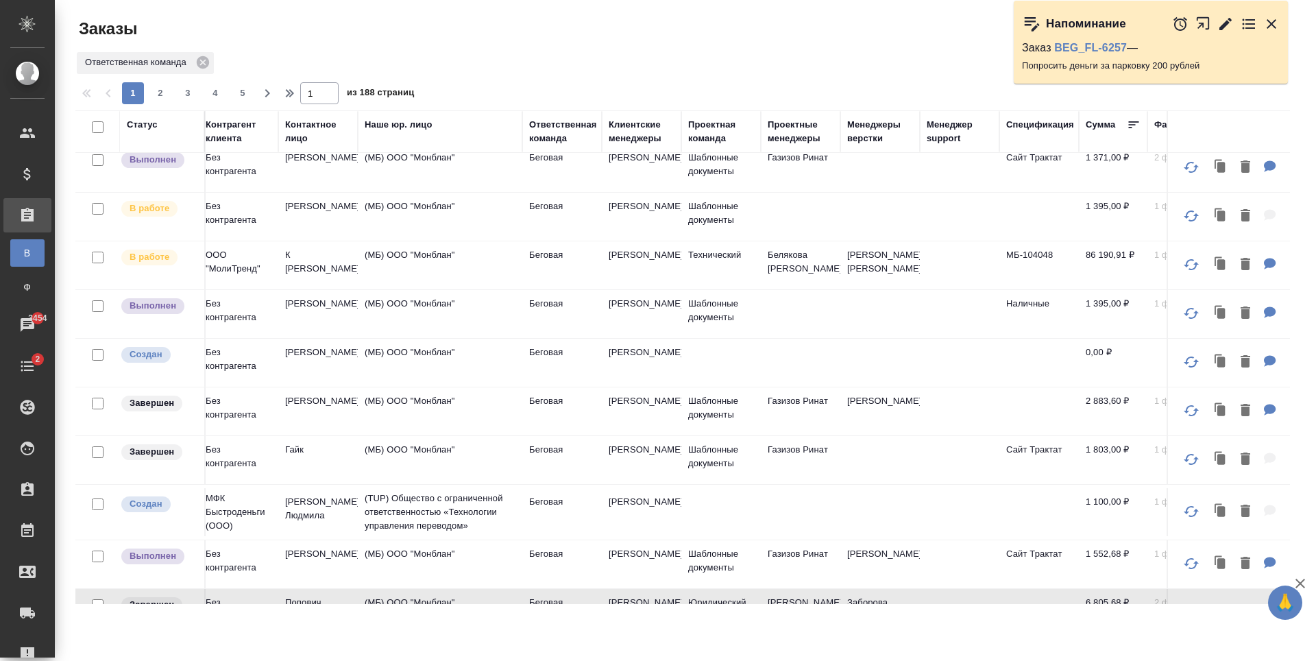
scroll to position [343, 691]
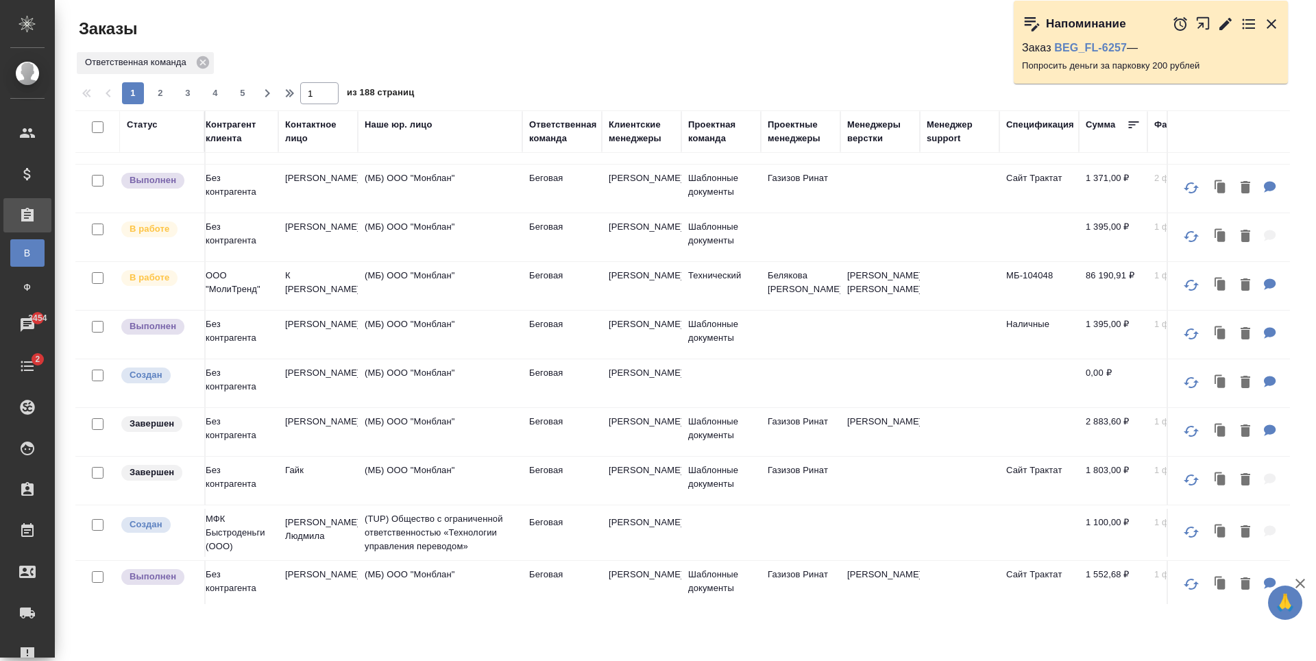
click at [926, 456] on td at bounding box center [960, 432] width 80 height 48
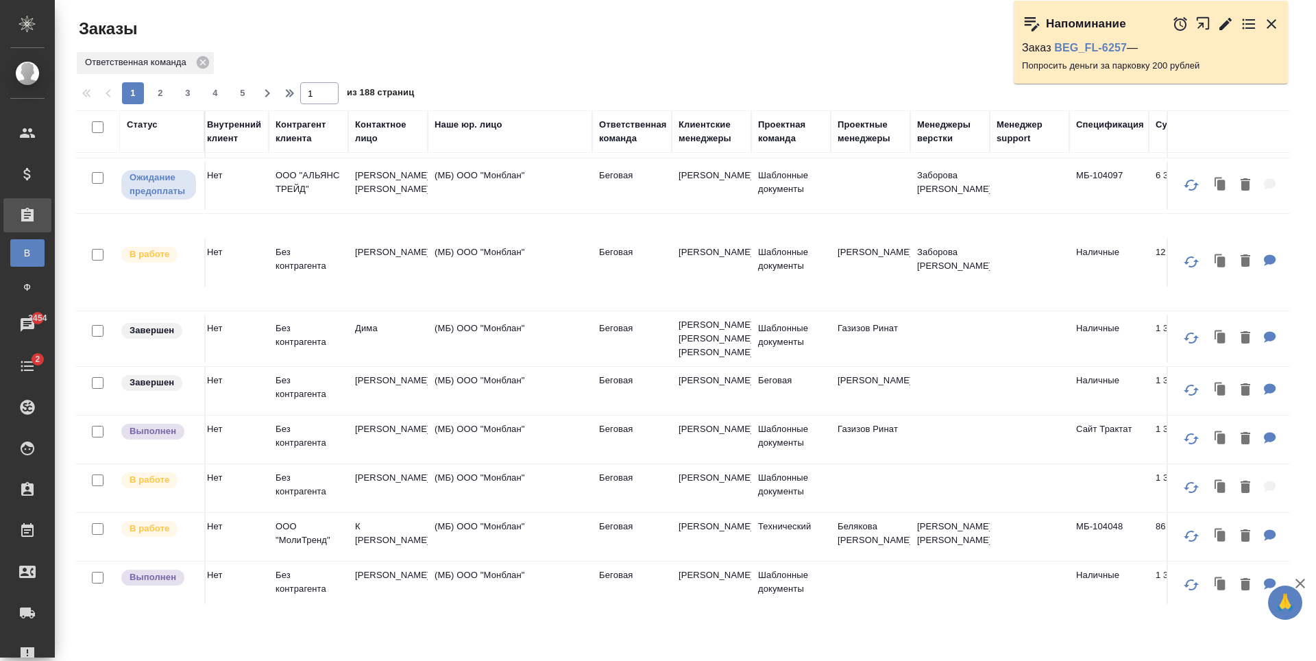
scroll to position [69, 621]
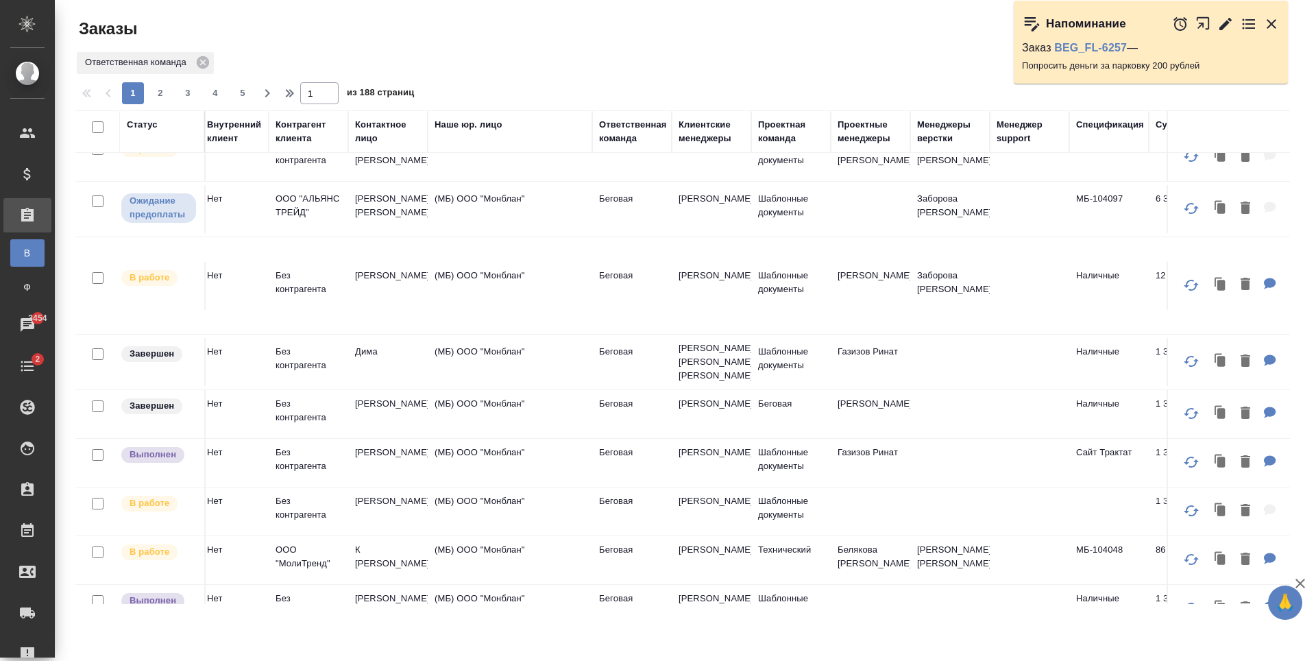
click at [1013, 433] on td at bounding box center [1030, 414] width 80 height 48
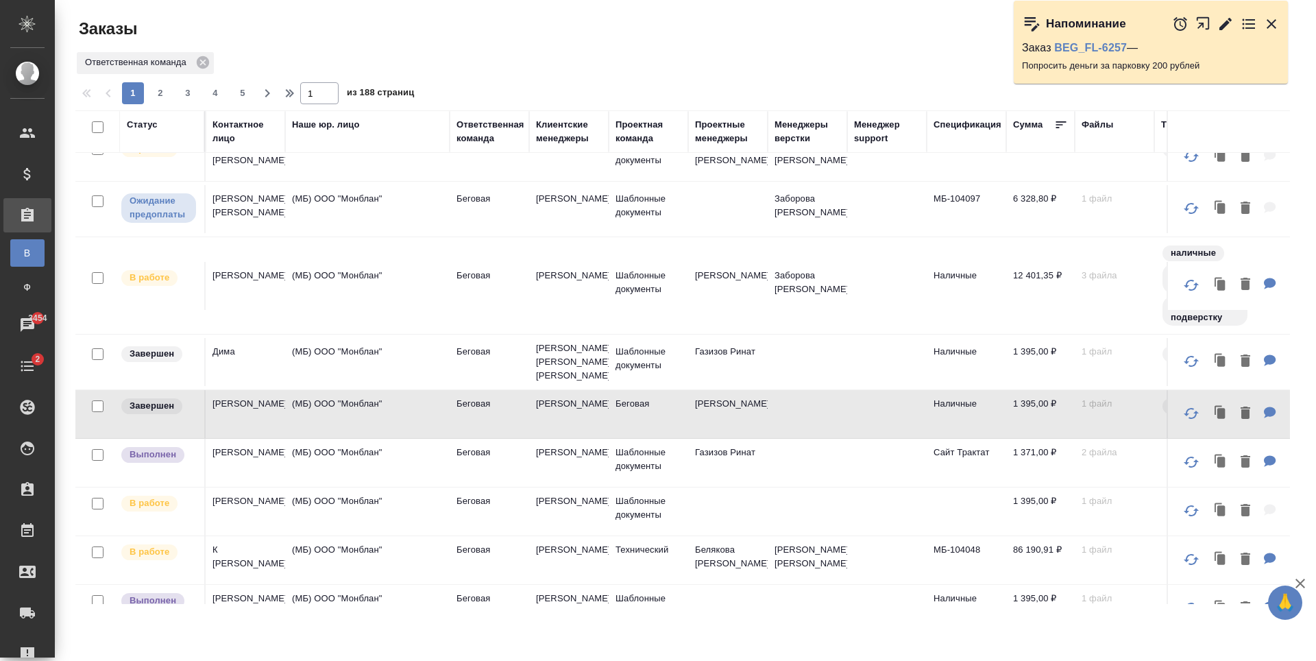
scroll to position [1, 764]
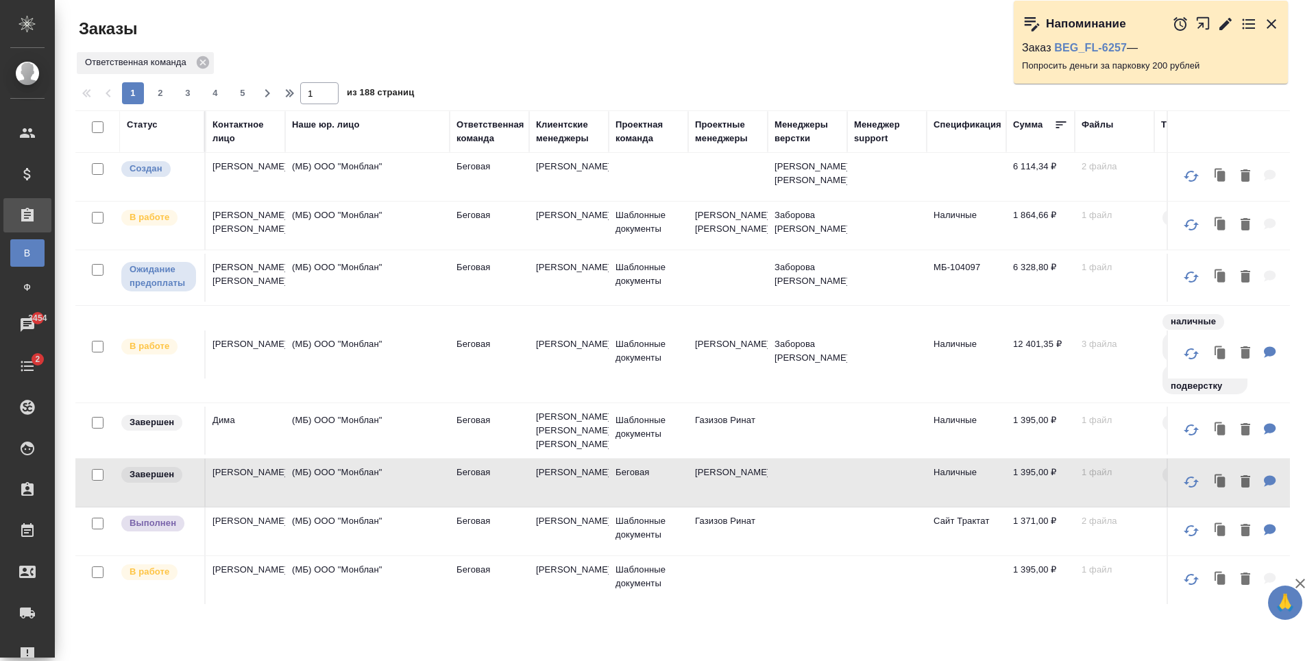
click at [888, 455] on td at bounding box center [887, 431] width 80 height 48
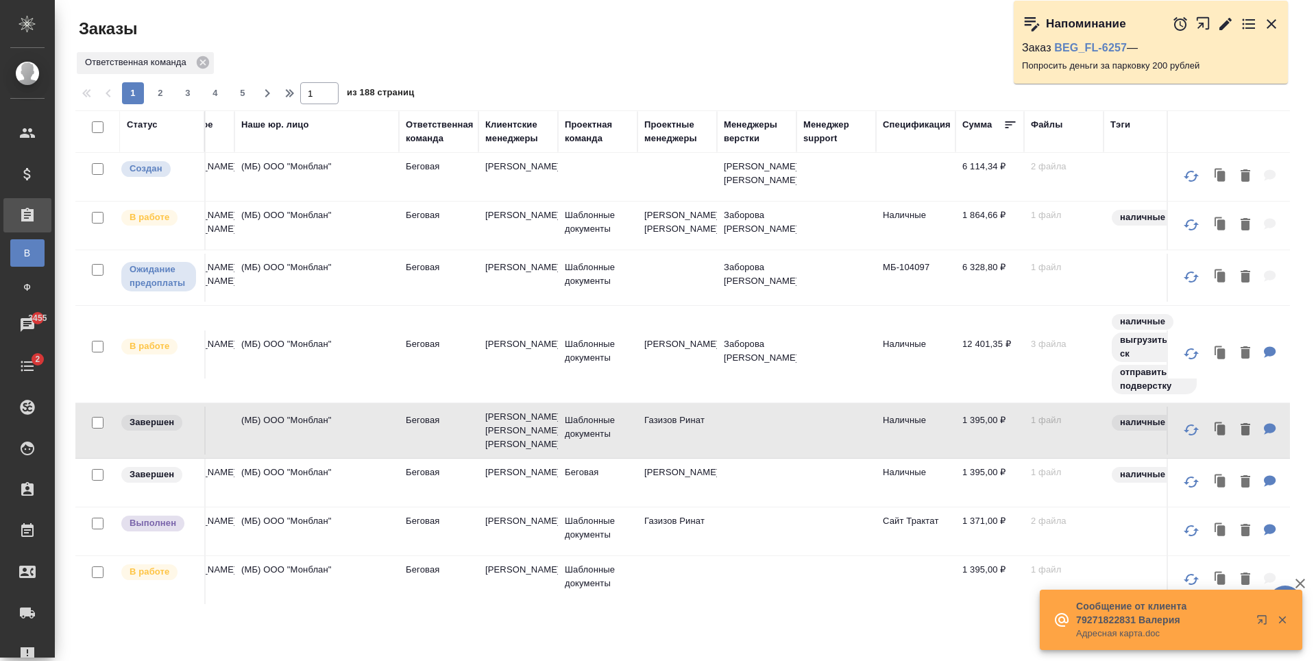
scroll to position [0, 814]
click at [829, 383] on tr "В работе Оплачен Святая троица BEG_FL-6281 15.09, 14:27 2025 15.09, 17:03 2025 …" at bounding box center [408, 354] width 2295 height 97
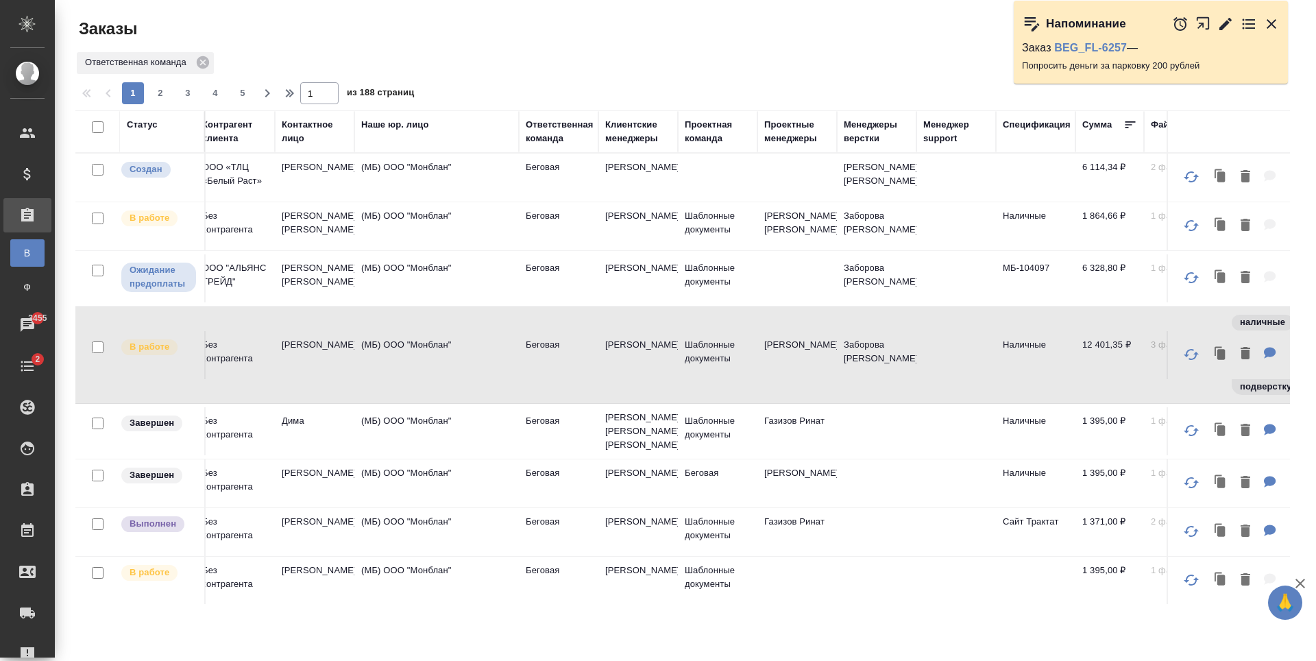
scroll to position [0, 677]
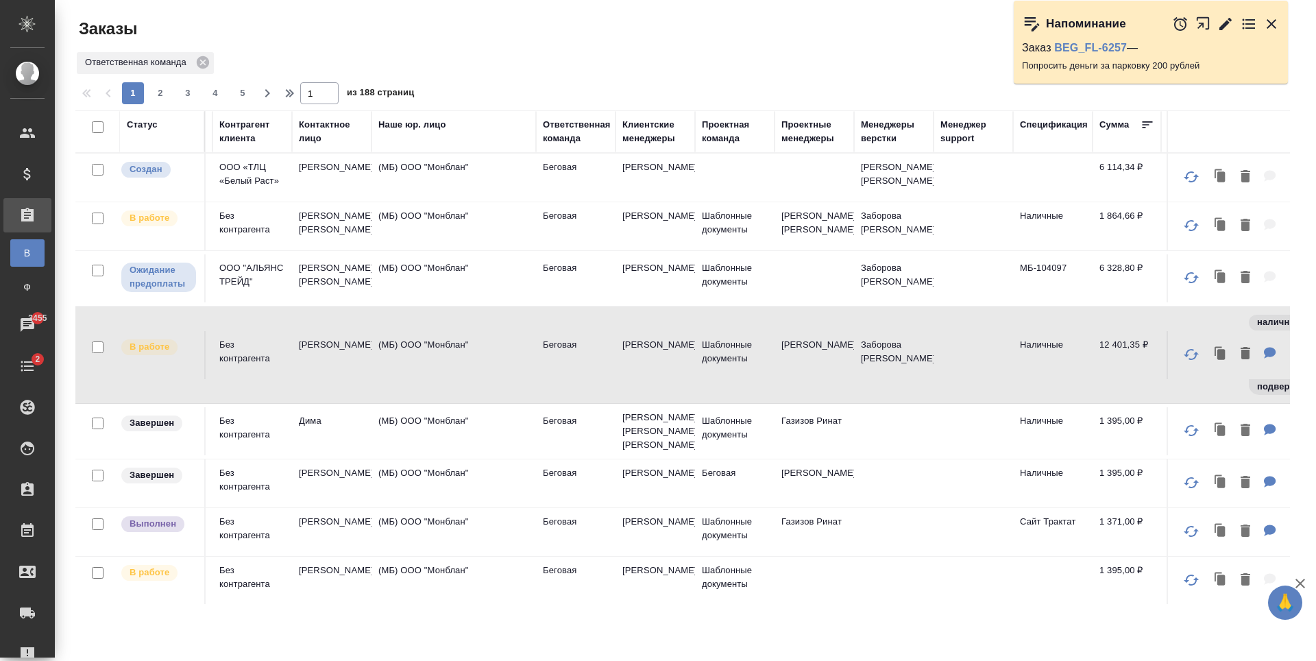
click at [1045, 620] on div ".cls-1 fill:#fff; AWATERA Antonova Kristina Клиенты Спецификации Заказы В Все з…" at bounding box center [658, 330] width 1316 height 661
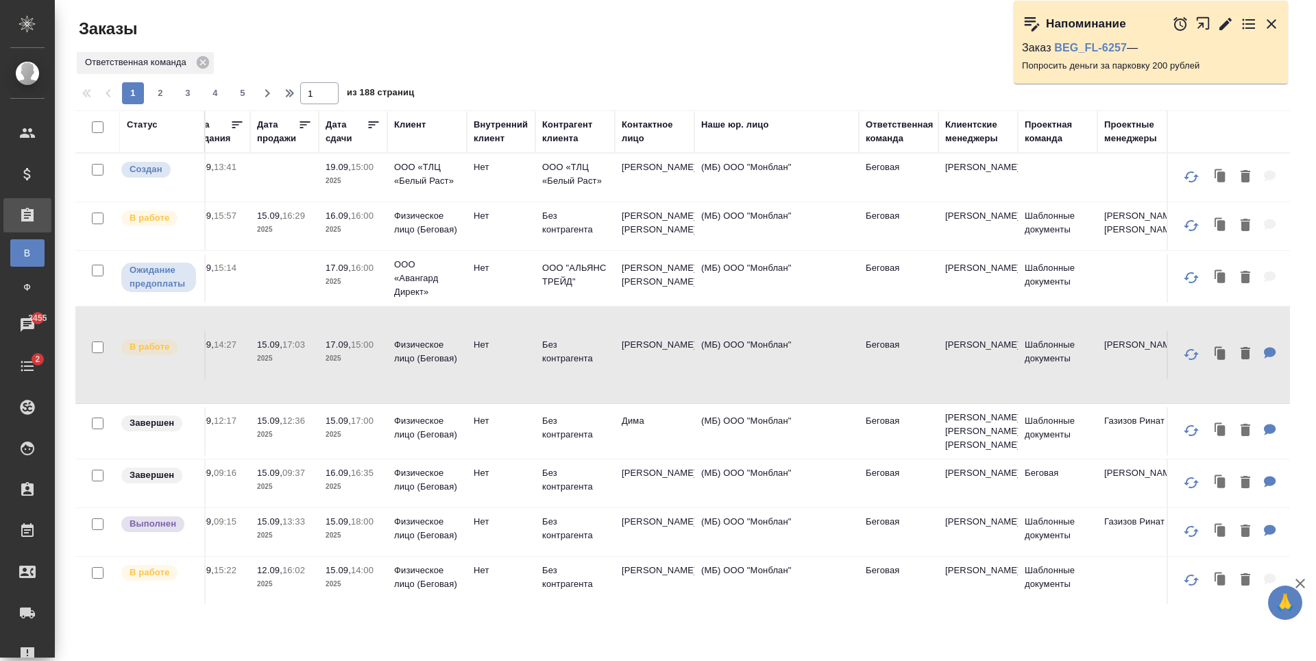
scroll to position [0, 248]
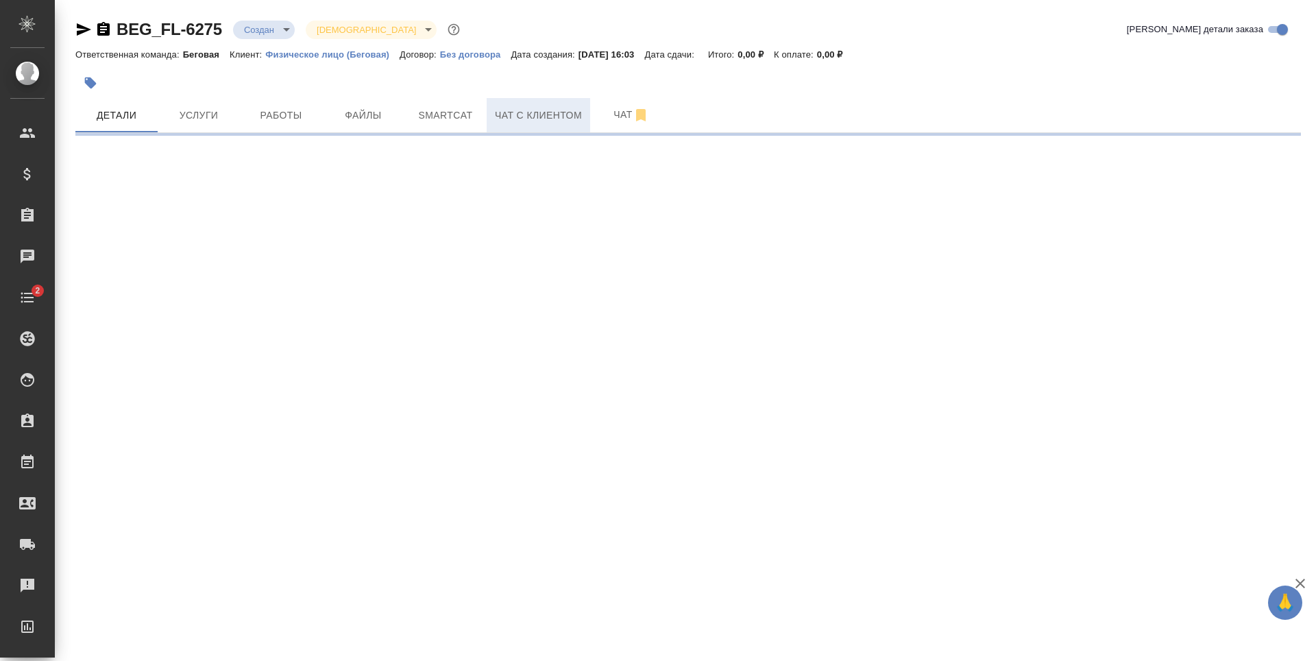
click at [524, 110] on span "Чат с клиентом" at bounding box center [538, 115] width 87 height 17
select select "RU"
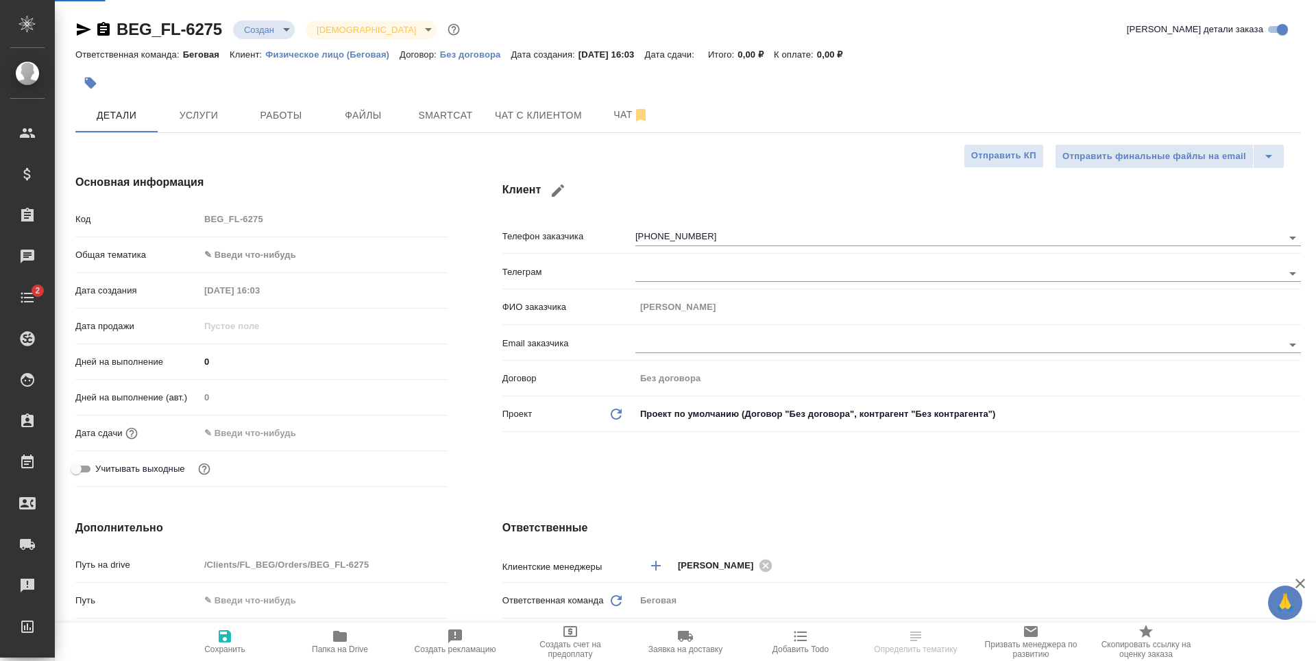
type textarea "x"
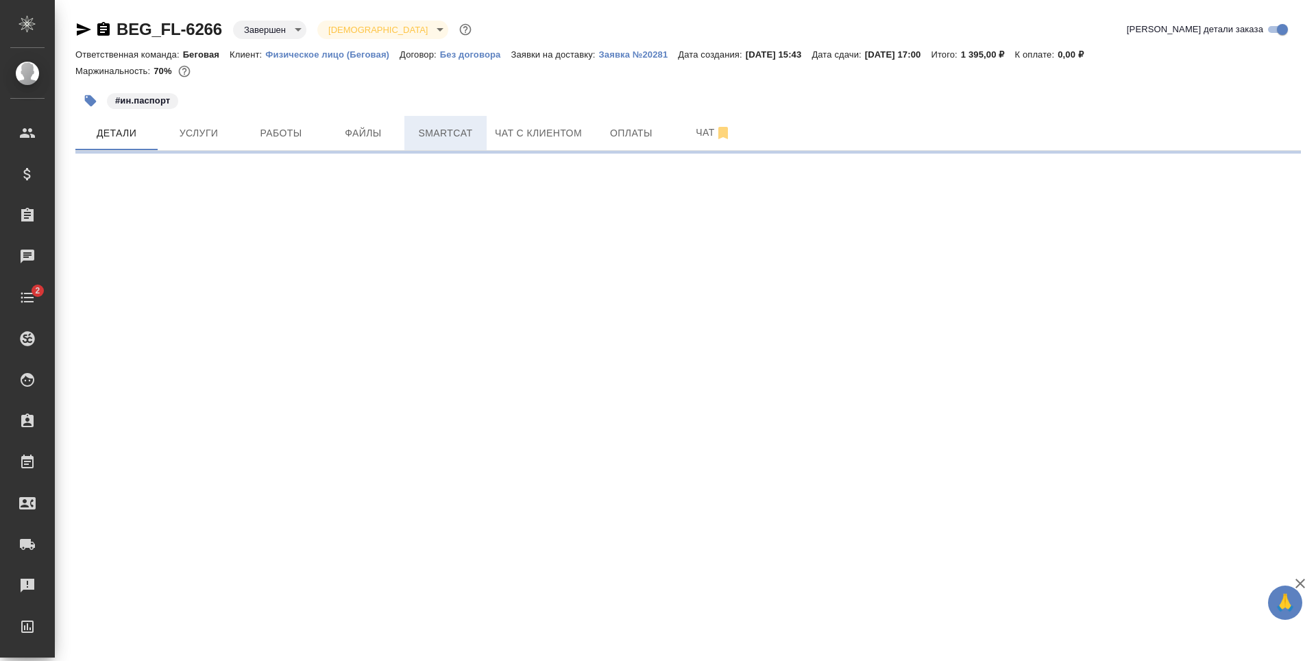
select select "RU"
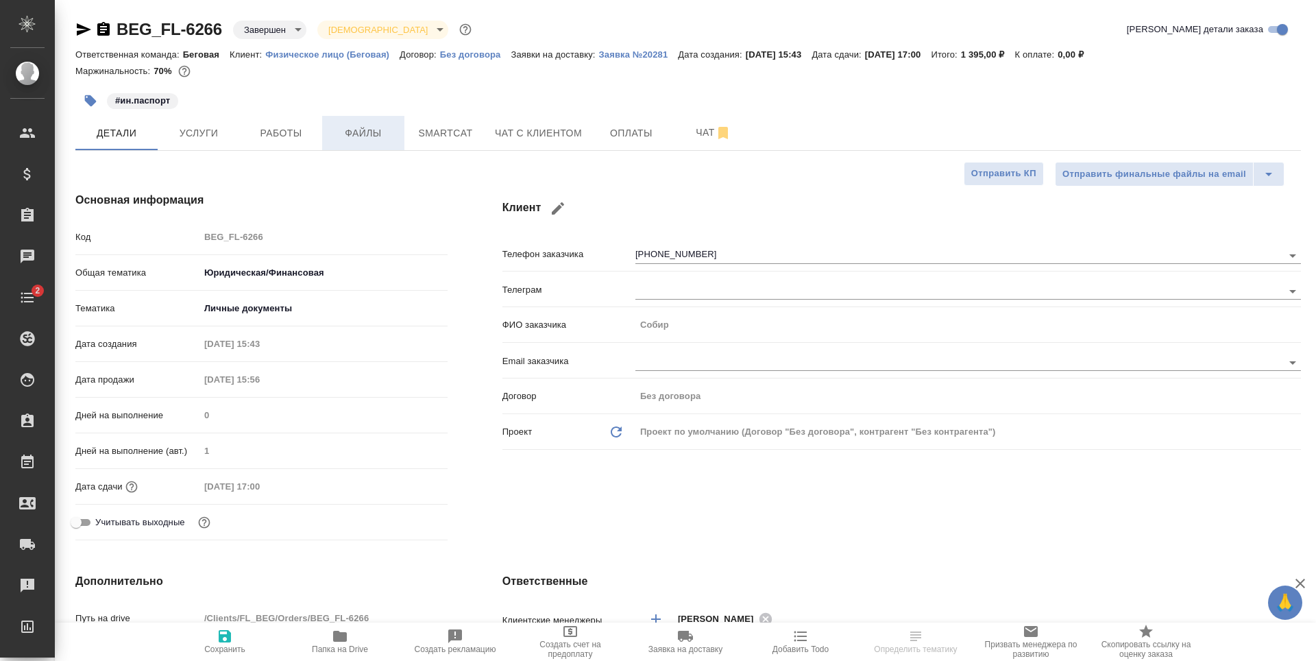
type textarea "x"
click at [606, 132] on span "Оплаты" at bounding box center [632, 133] width 66 height 17
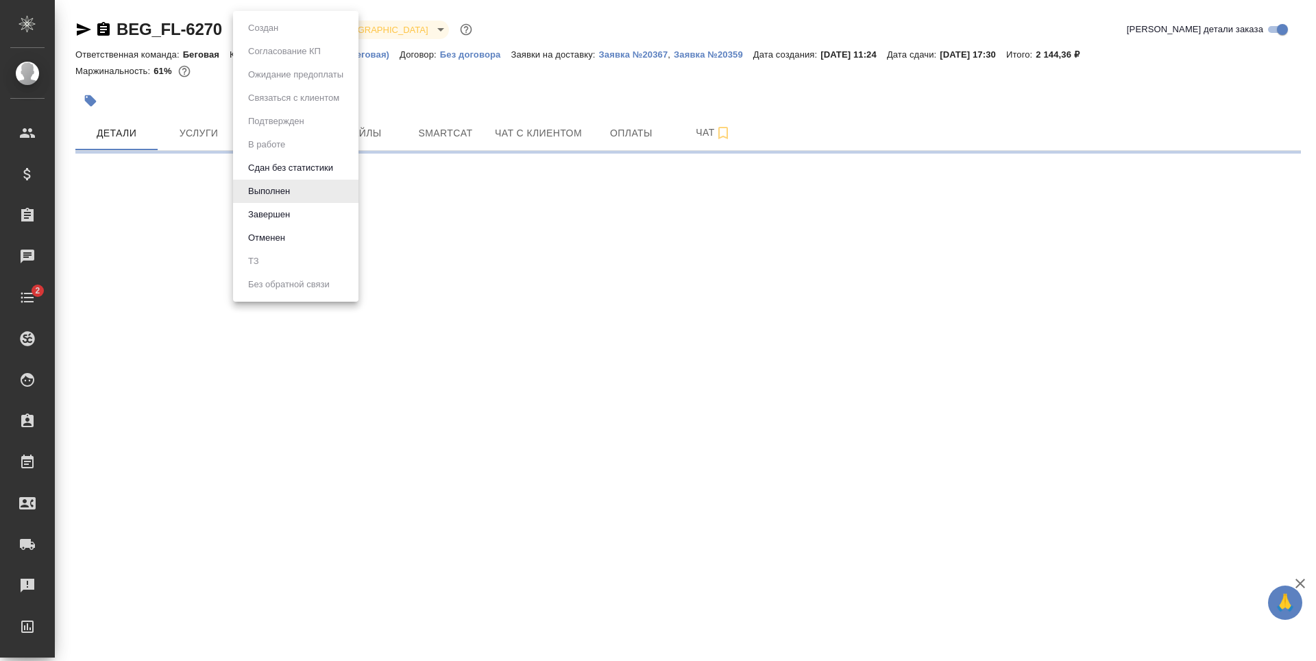
click at [251, 30] on body "🙏 .cls-1 fill:#fff; AWATERA [PERSON_NAME] Спецификации Заказы Чаты 2 Todo Проек…" at bounding box center [658, 330] width 1316 height 661
select select "RU"
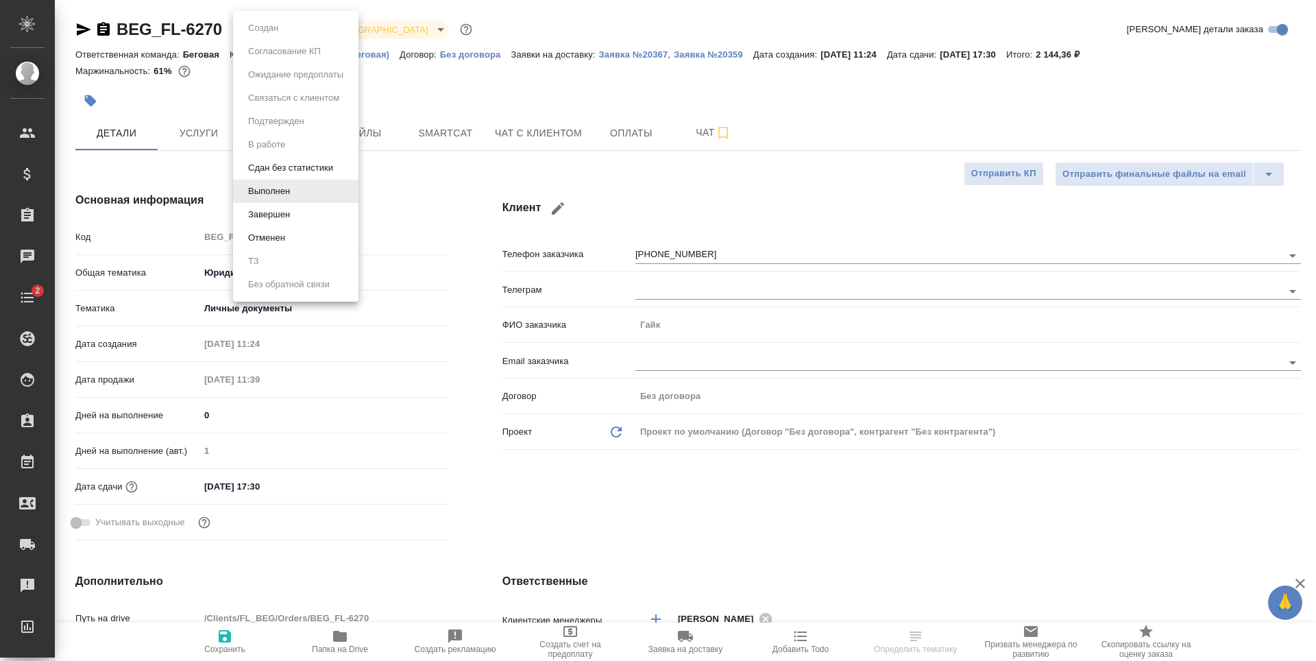
type textarea "x"
click at [309, 215] on li "Завершен" at bounding box center [295, 214] width 125 height 23
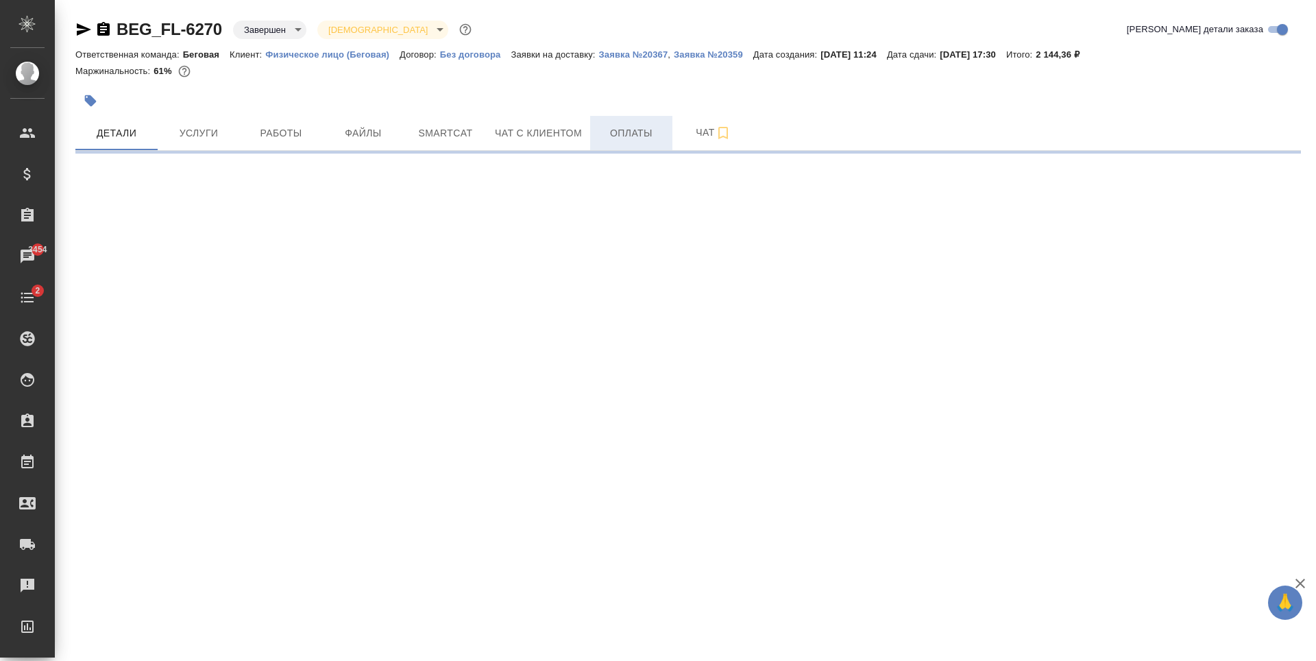
click at [621, 134] on span "Оплаты" at bounding box center [632, 133] width 66 height 17
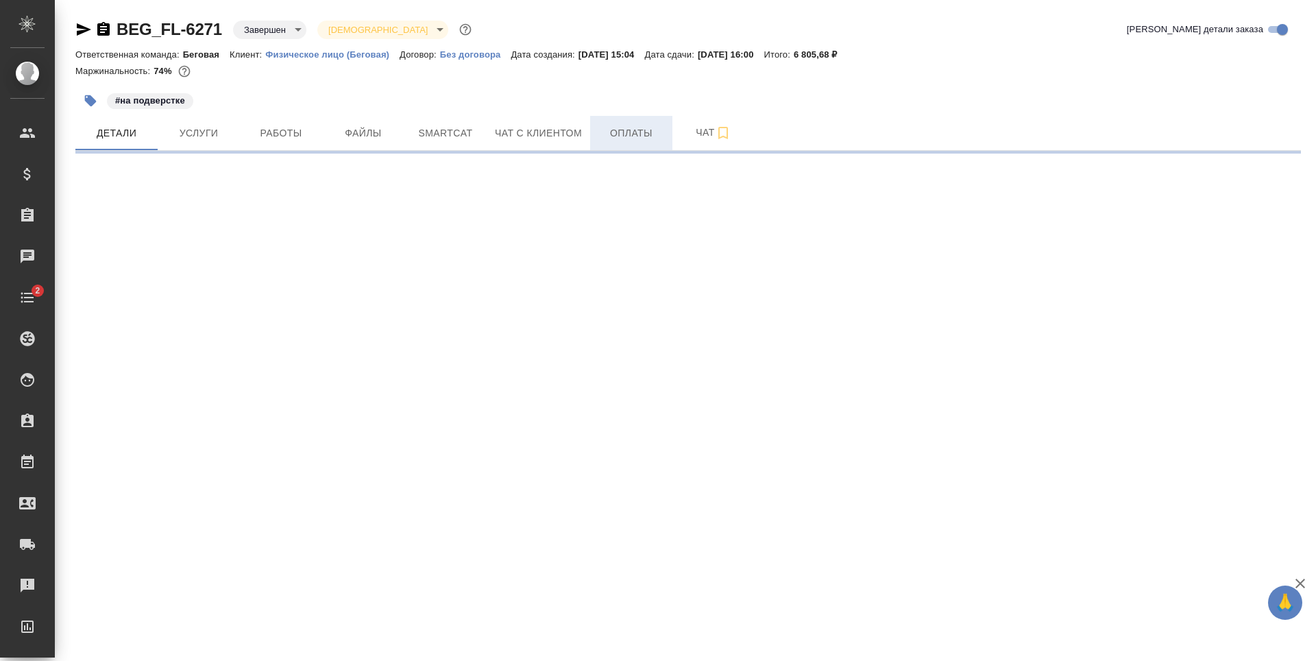
click at [638, 141] on span "Оплаты" at bounding box center [632, 133] width 66 height 17
select select "RU"
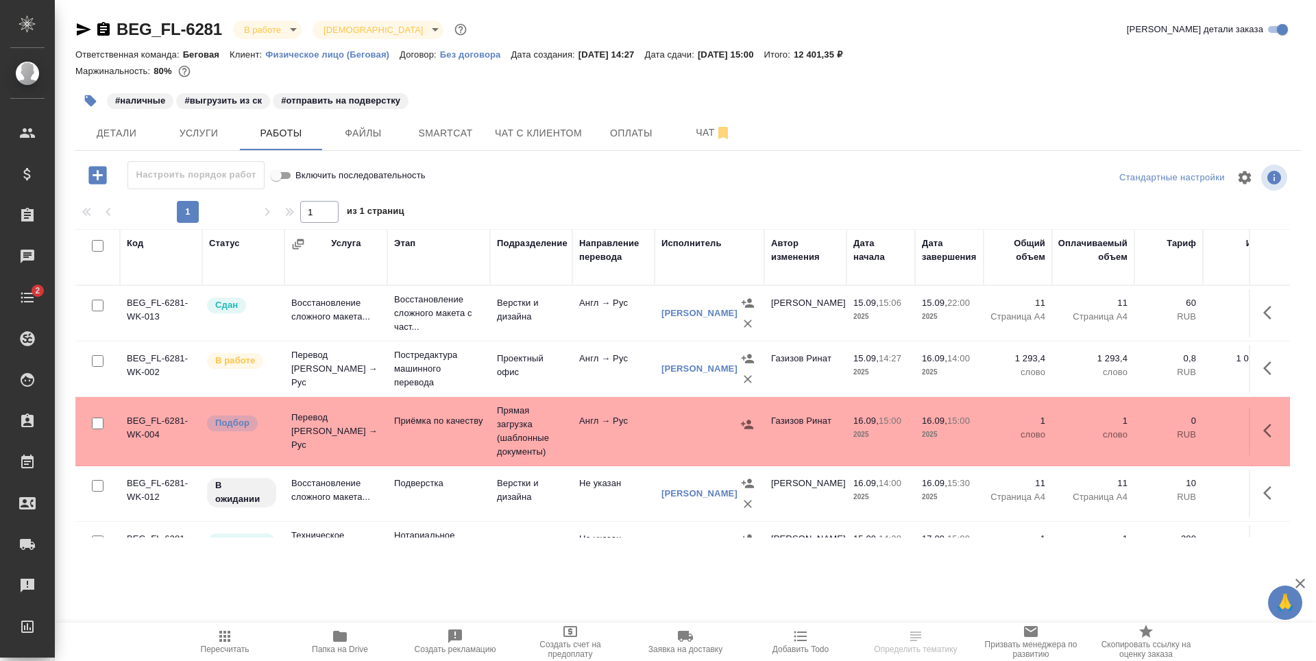
click at [191, 136] on span "Услуги" at bounding box center [199, 133] width 66 height 17
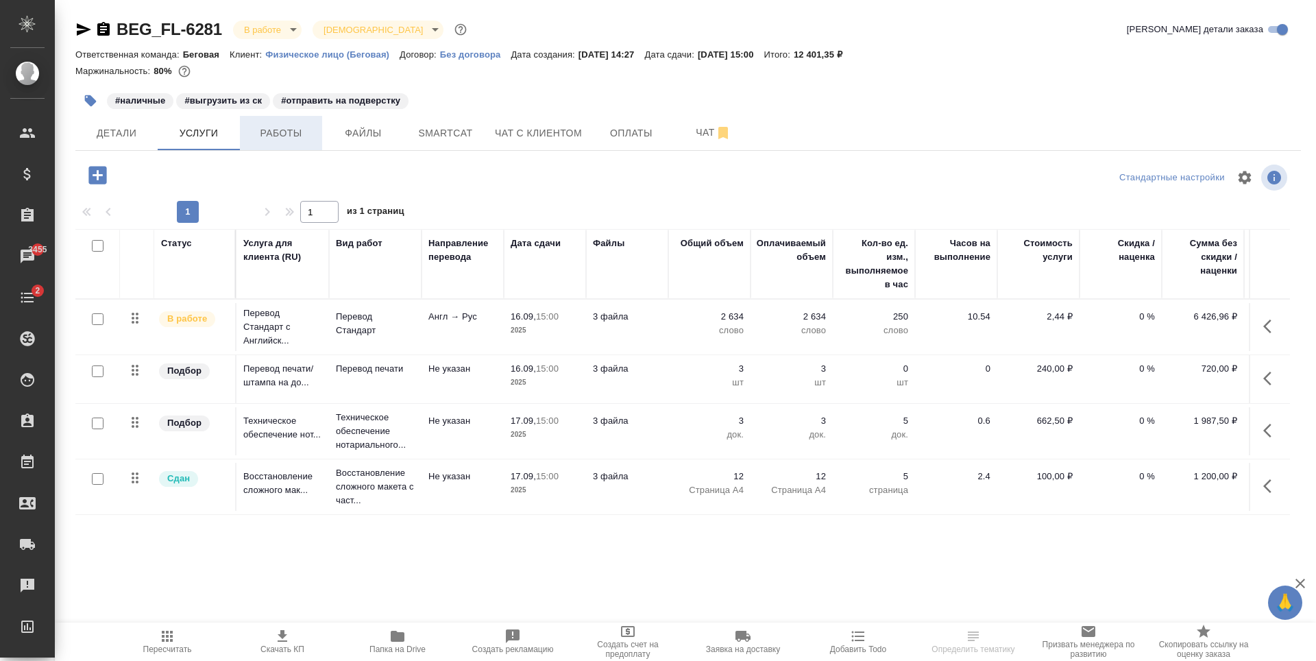
click at [303, 130] on span "Работы" at bounding box center [281, 133] width 66 height 17
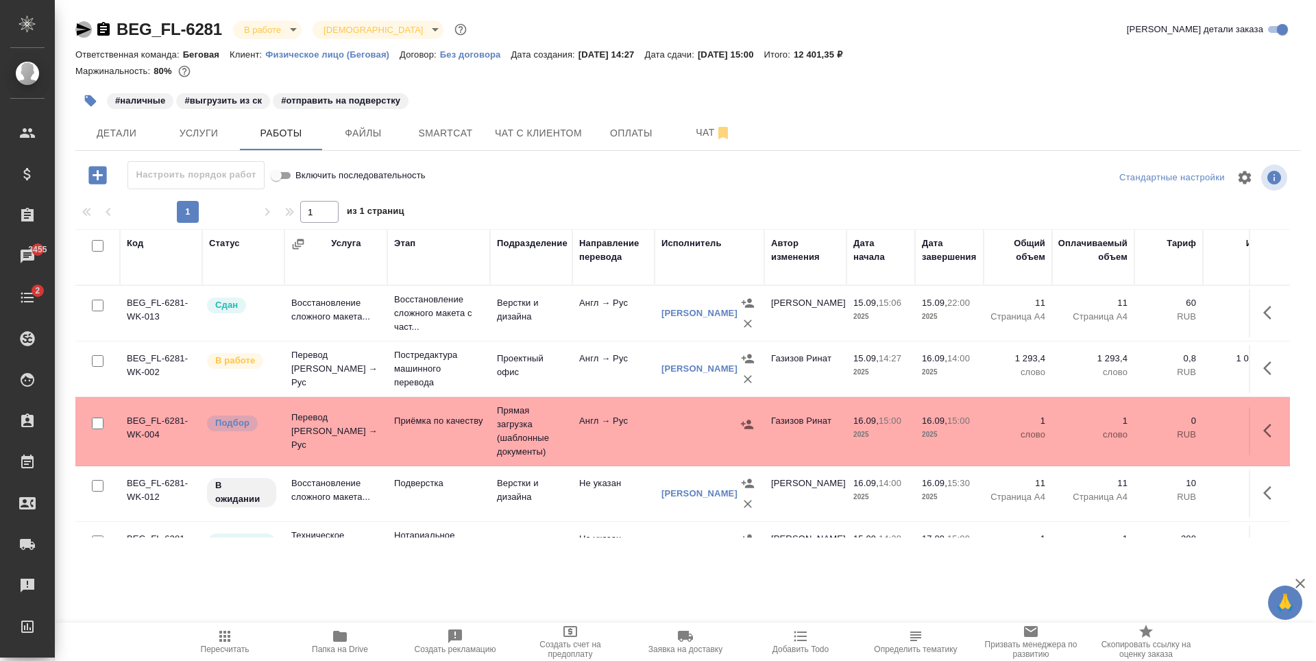
click at [86, 30] on icon "button" at bounding box center [84, 29] width 14 height 12
click at [138, 125] on span "Детали" at bounding box center [117, 133] width 66 height 17
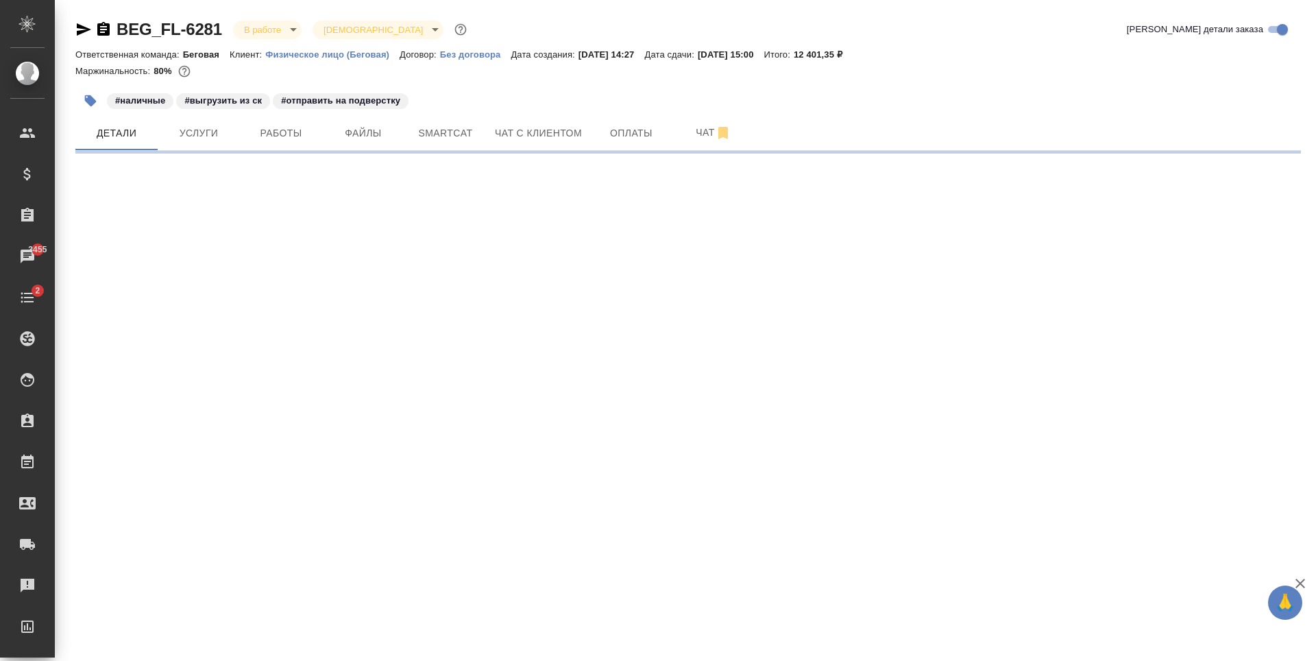
select select "RU"
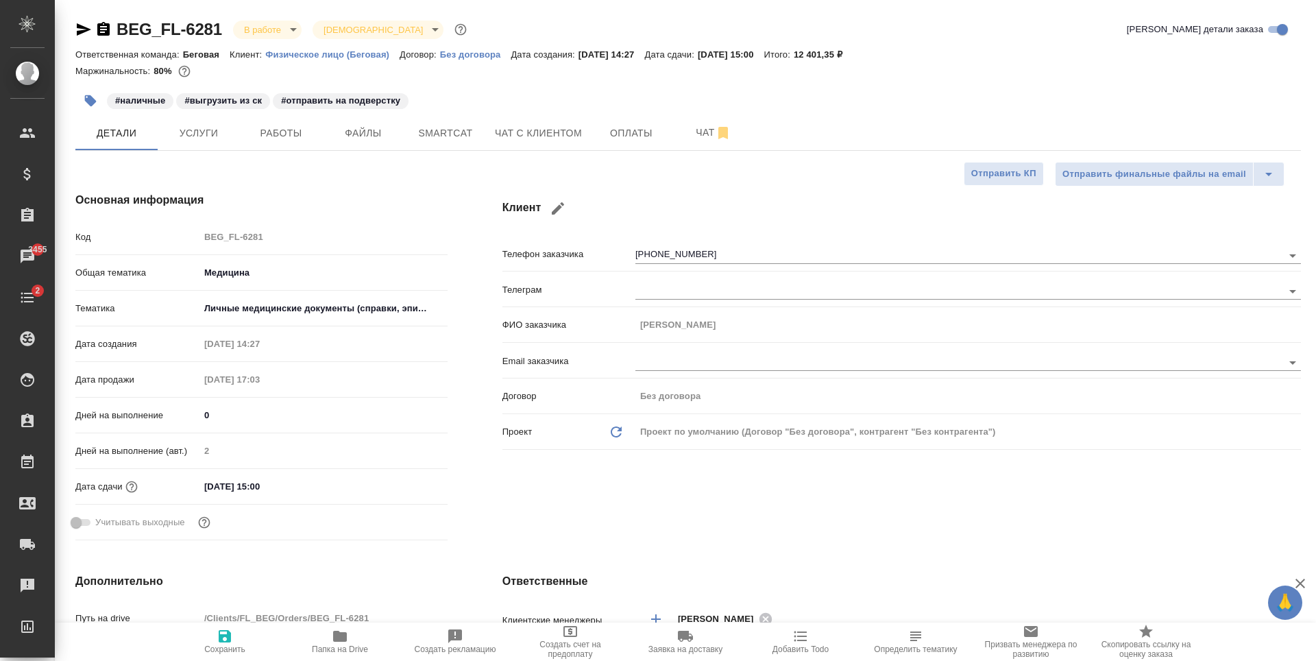
type textarea "x"
click at [716, 138] on icon "button" at bounding box center [723, 133] width 16 height 16
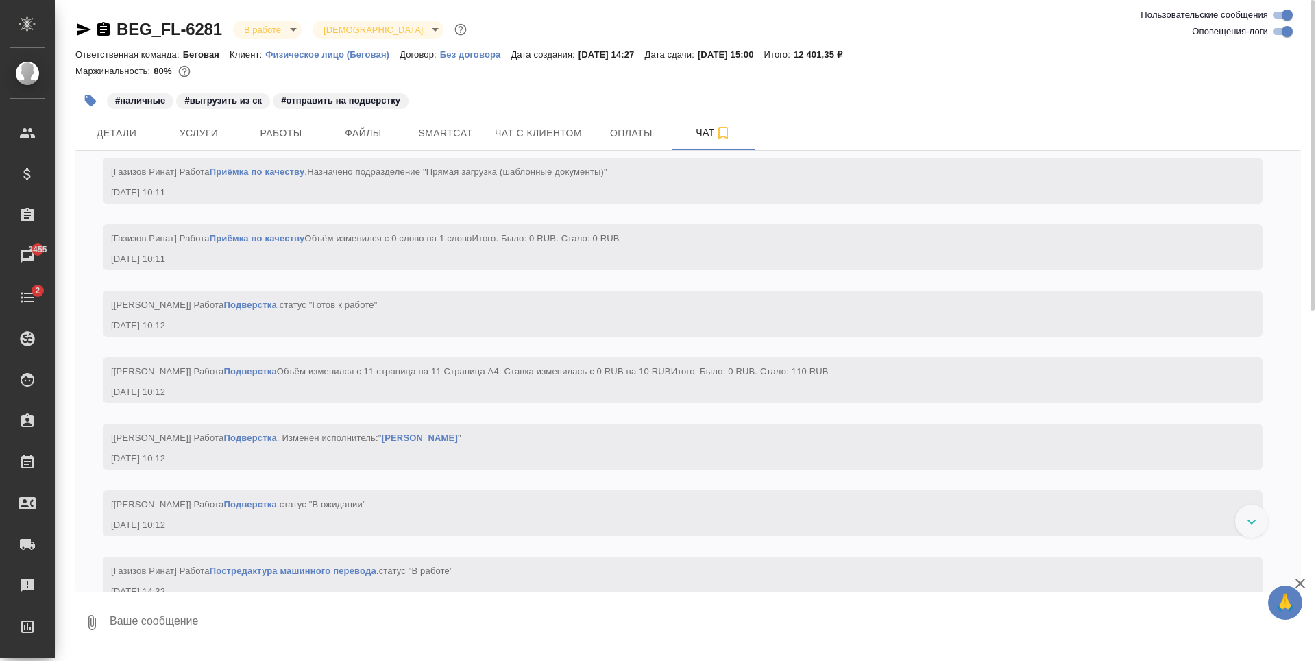
scroll to position [5314, 0]
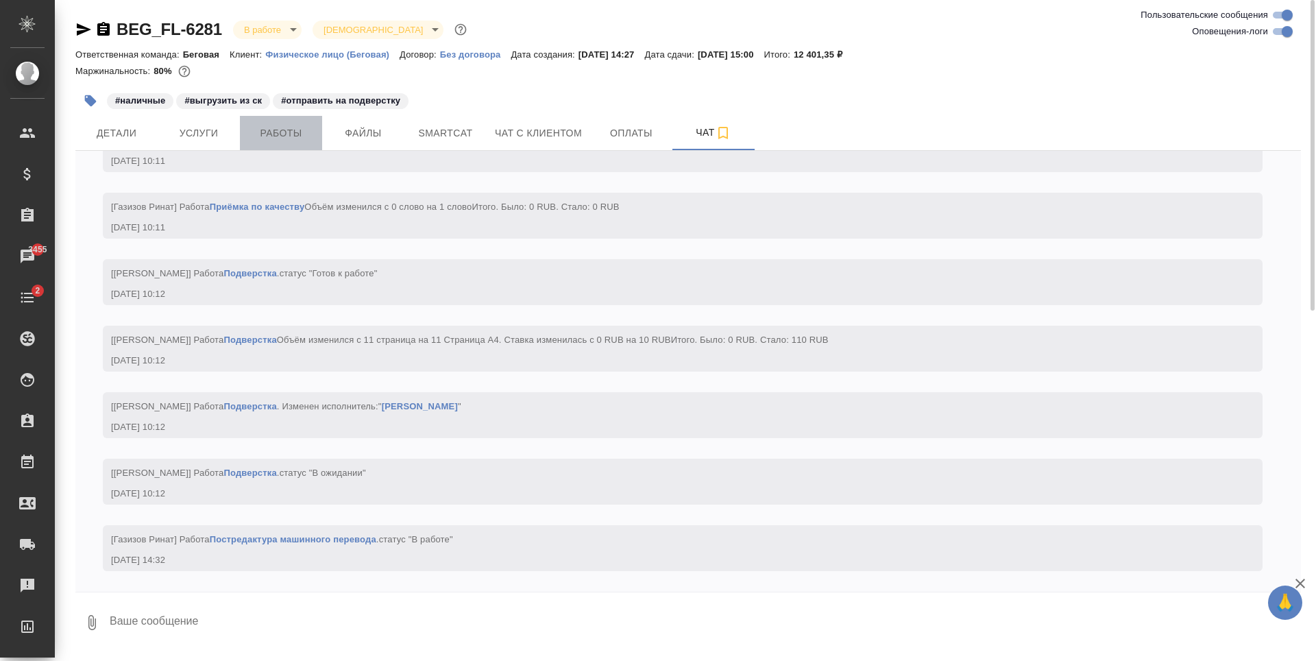
click at [279, 138] on span "Работы" at bounding box center [281, 133] width 66 height 17
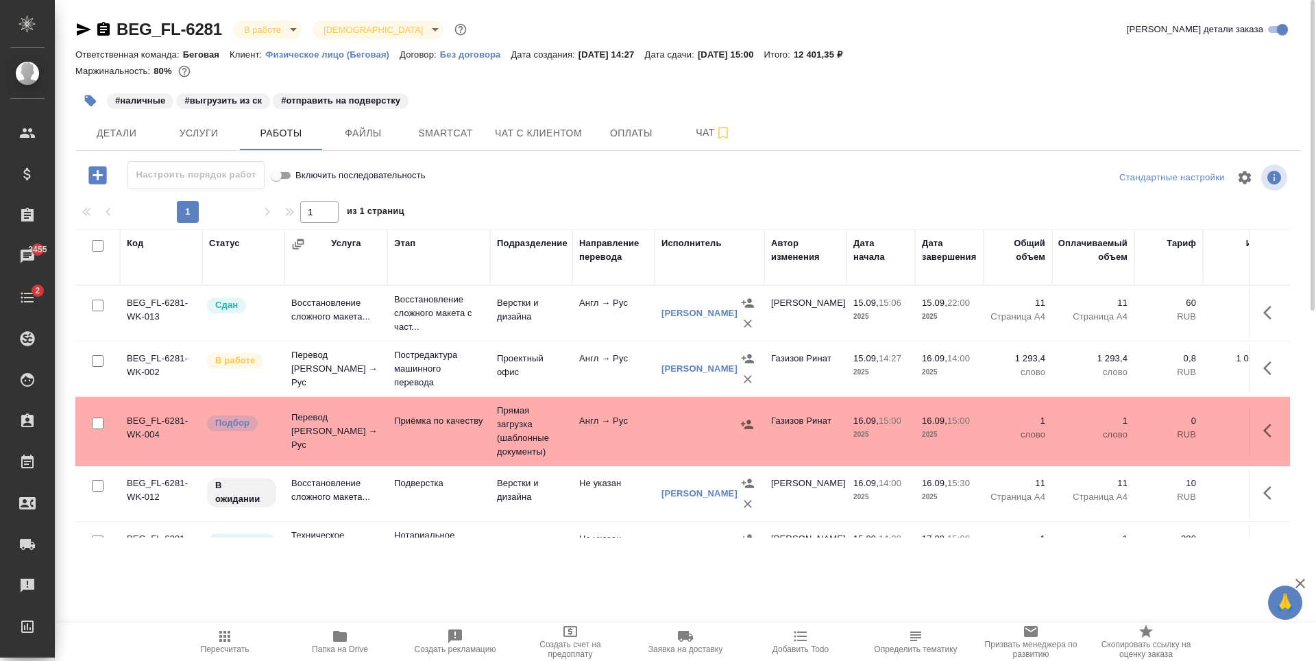
click at [347, 653] on span "Папка на Drive" at bounding box center [340, 649] width 56 height 10
click at [608, 387] on td "Англ → Рус" at bounding box center [613, 369] width 82 height 48
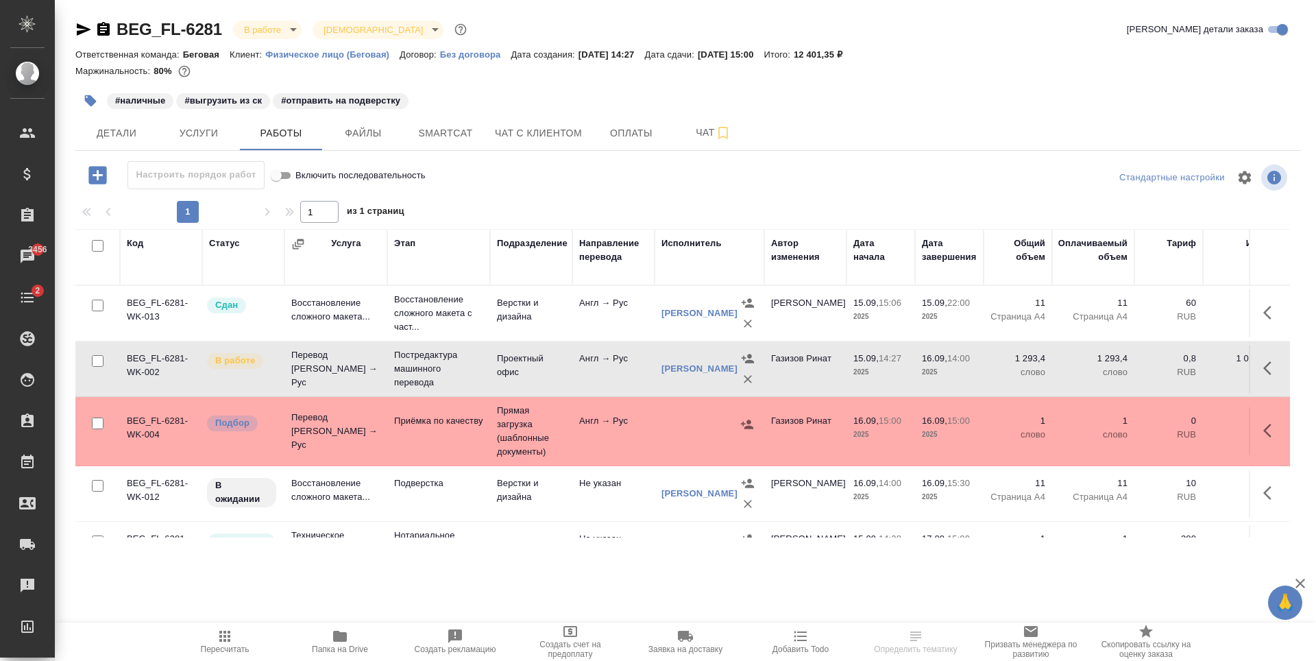
click at [608, 387] on td "Англ → Рус" at bounding box center [613, 369] width 82 height 48
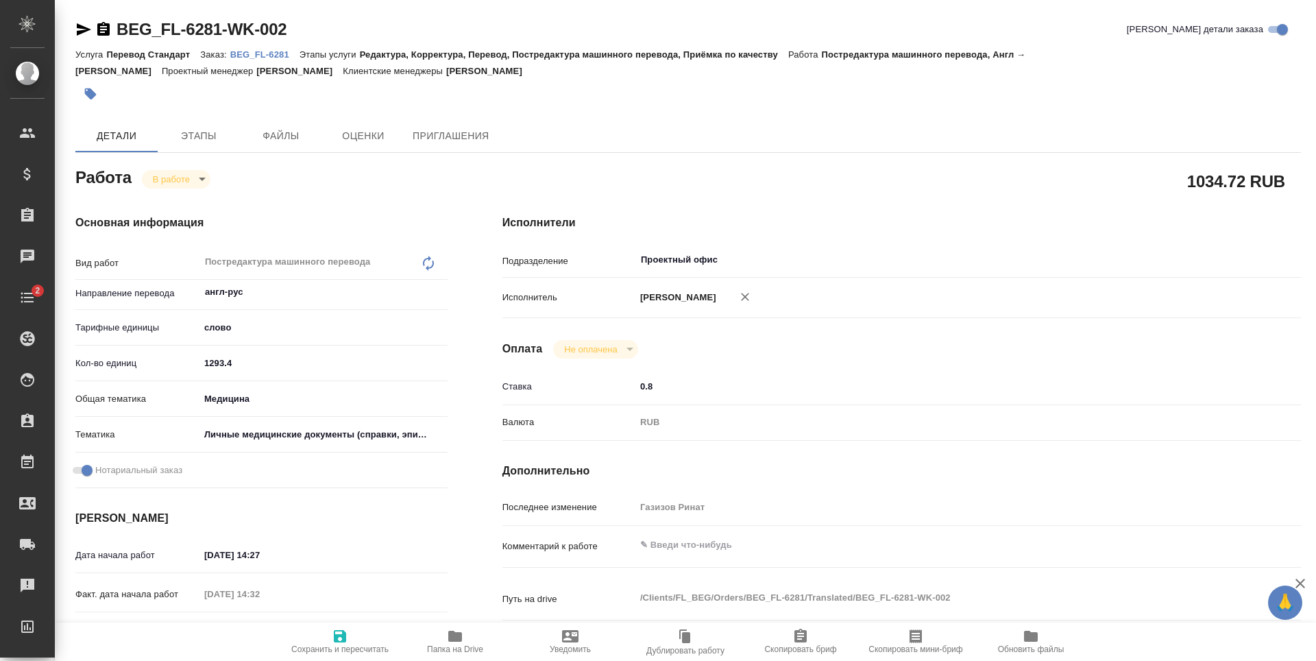
type textarea "x"
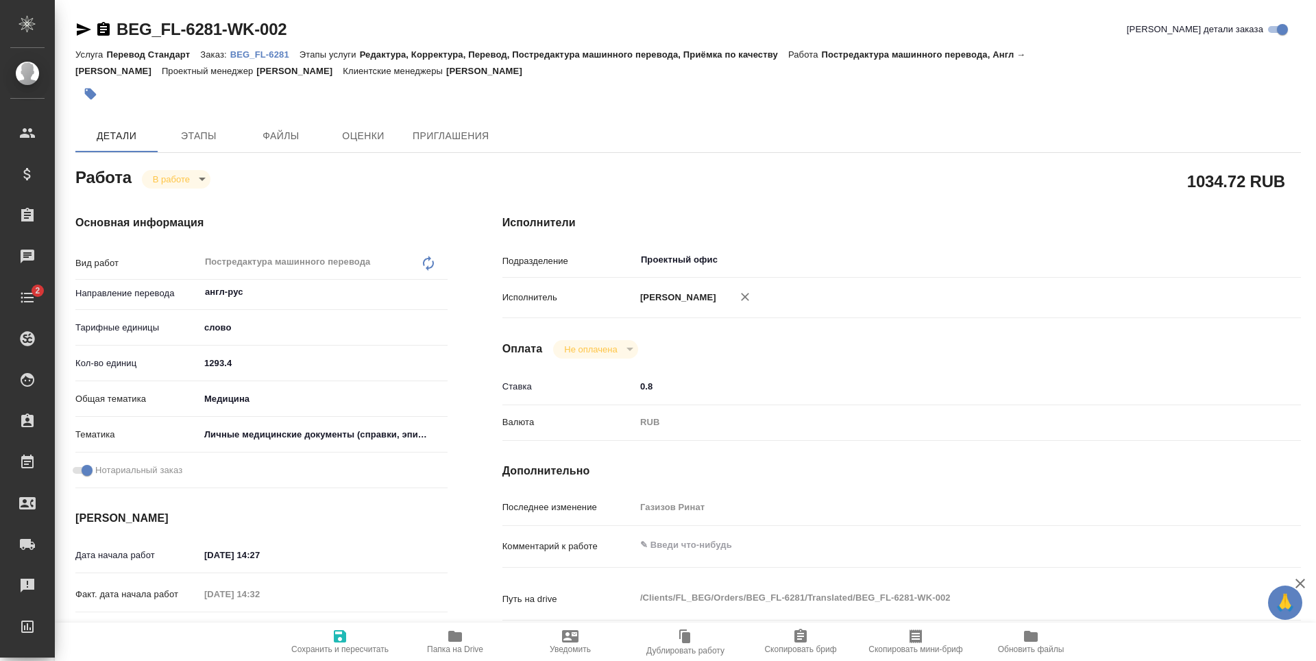
type textarea "x"
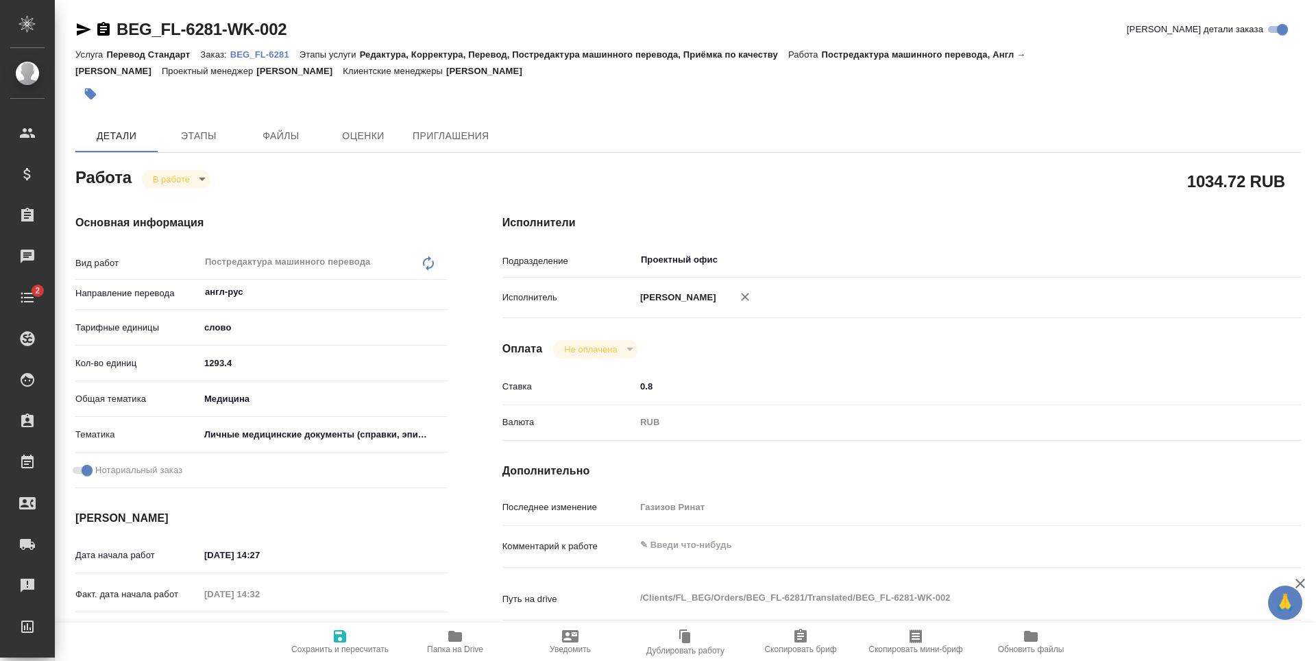
type textarea "x"
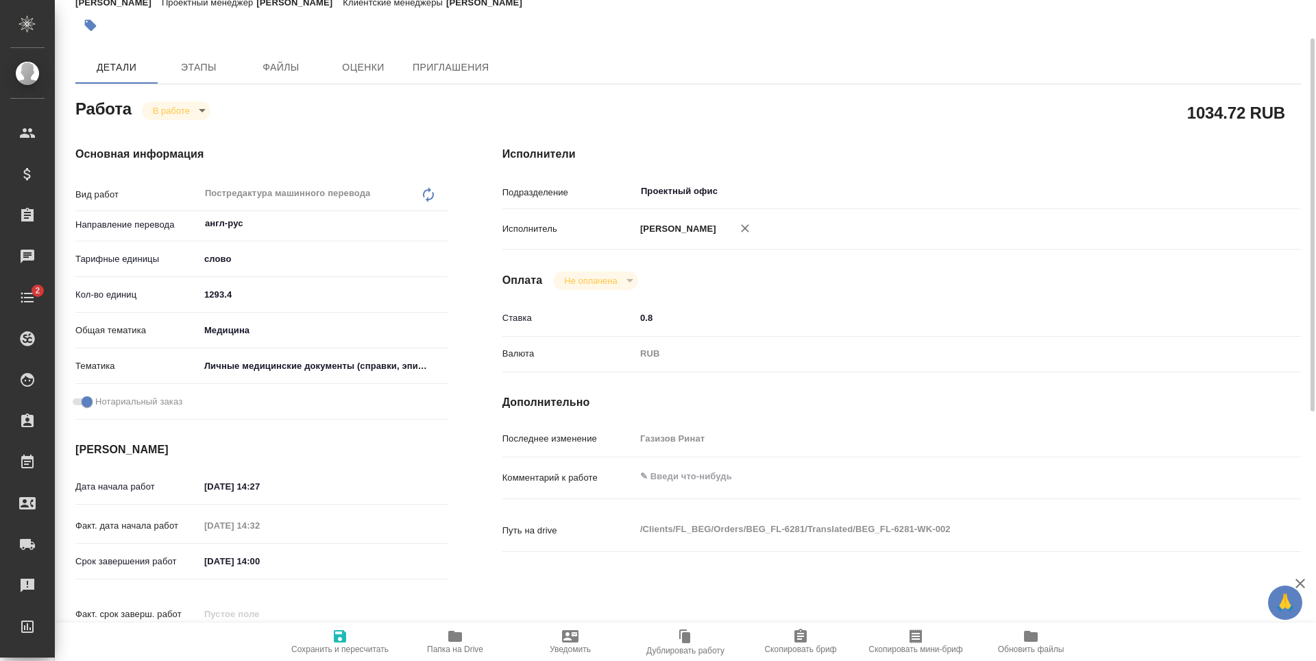
type textarea "x"
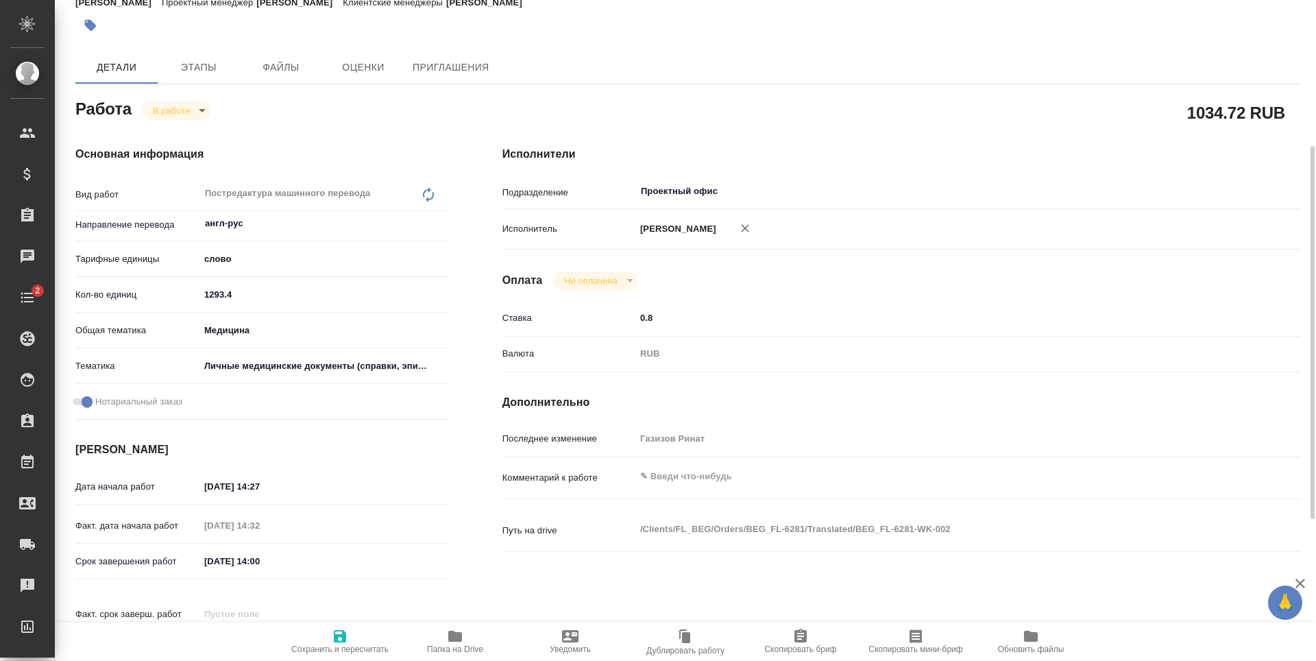
scroll to position [137, 0]
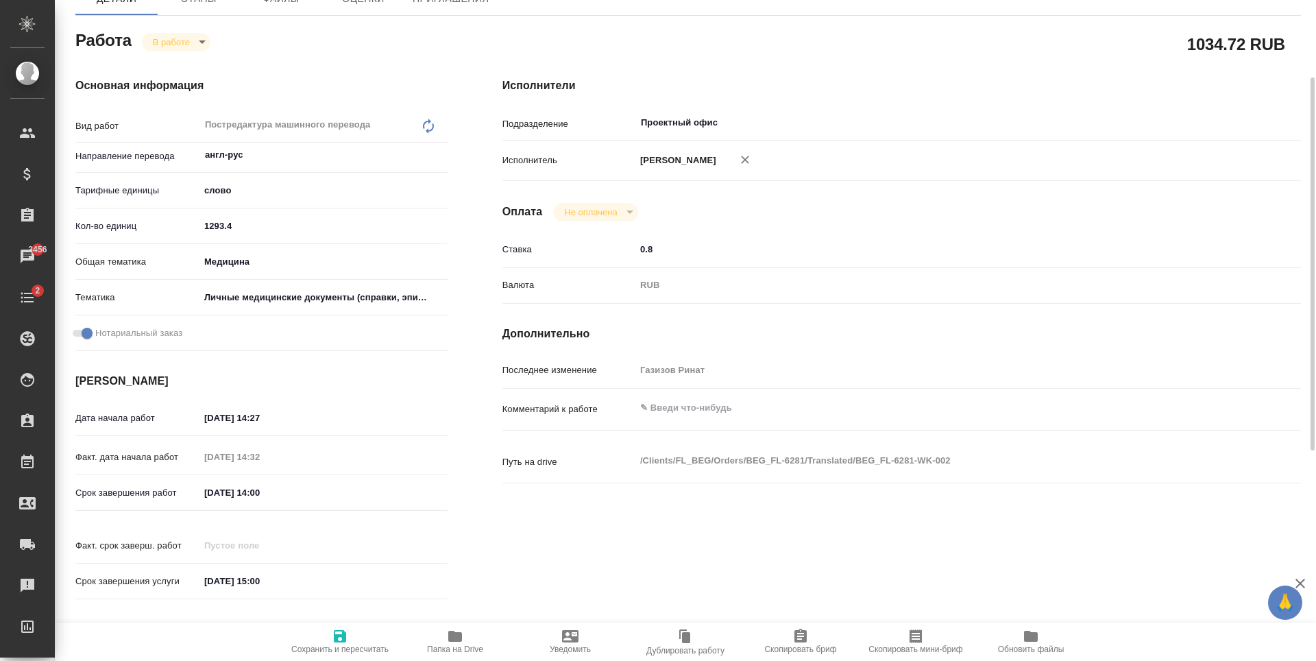
click at [299, 488] on input "[DATE] 14:00" at bounding box center [260, 493] width 120 height 20
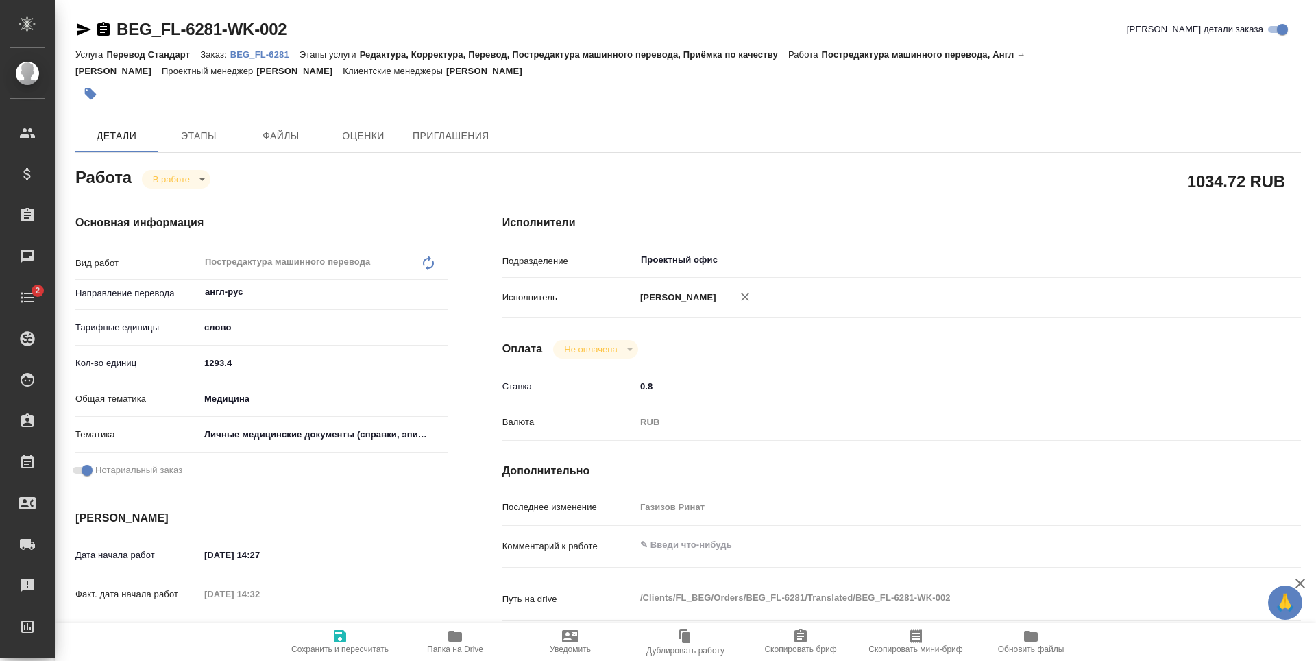
type textarea "x"
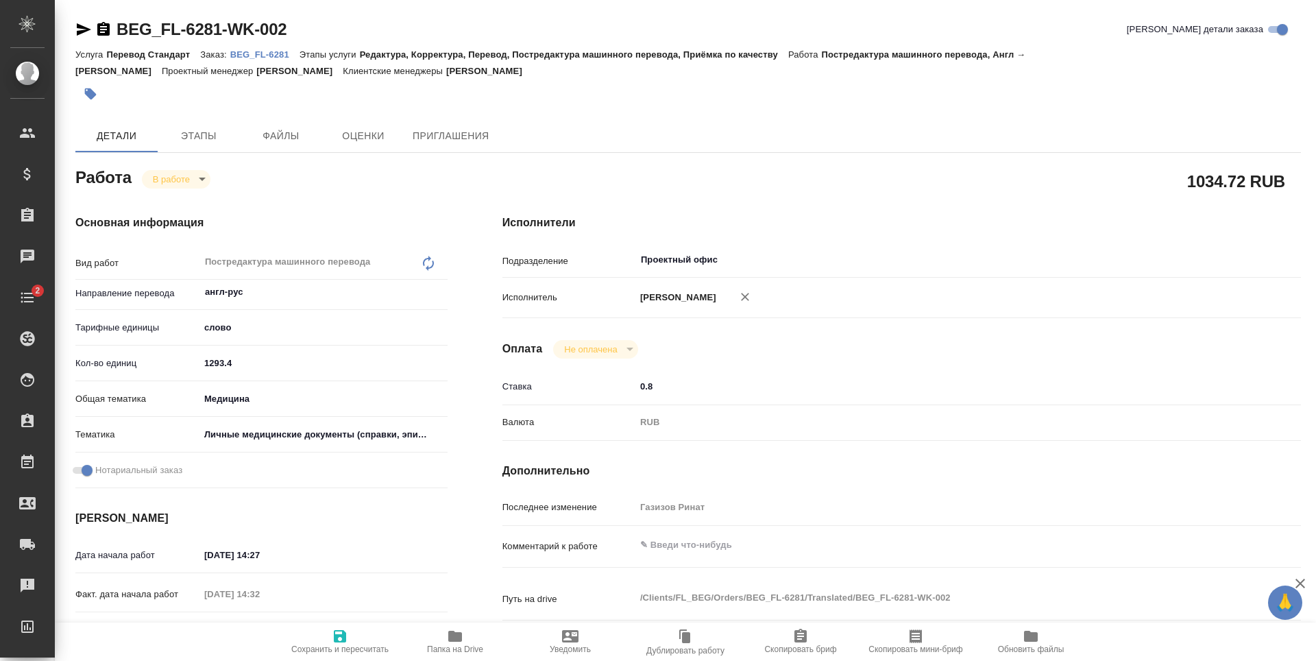
type textarea "x"
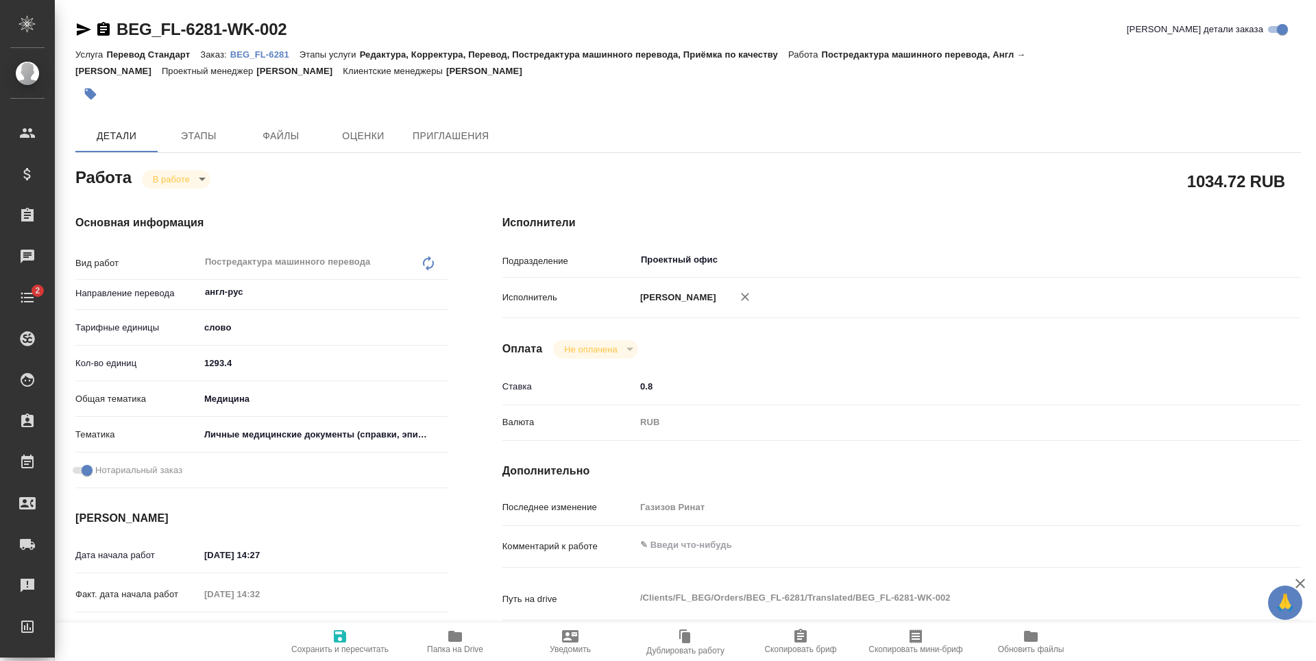
scroll to position [206, 0]
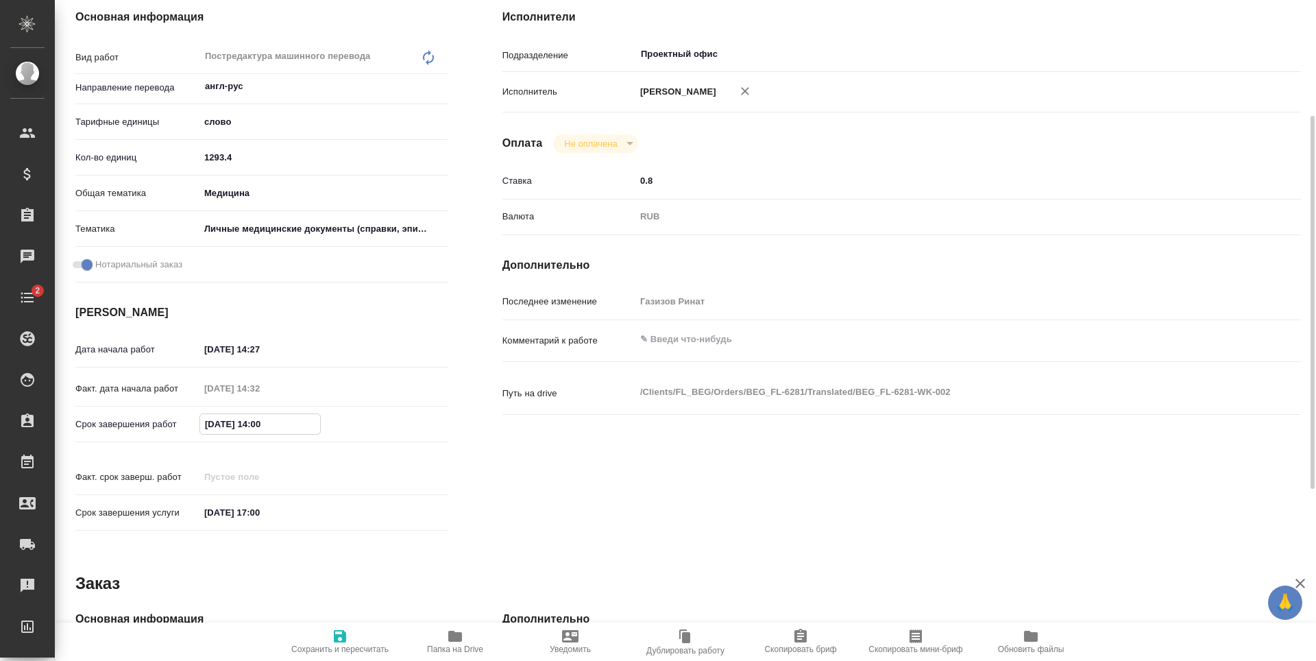
click at [298, 429] on input "[DATE] 14:00" at bounding box center [260, 424] width 120 height 20
type textarea "x"
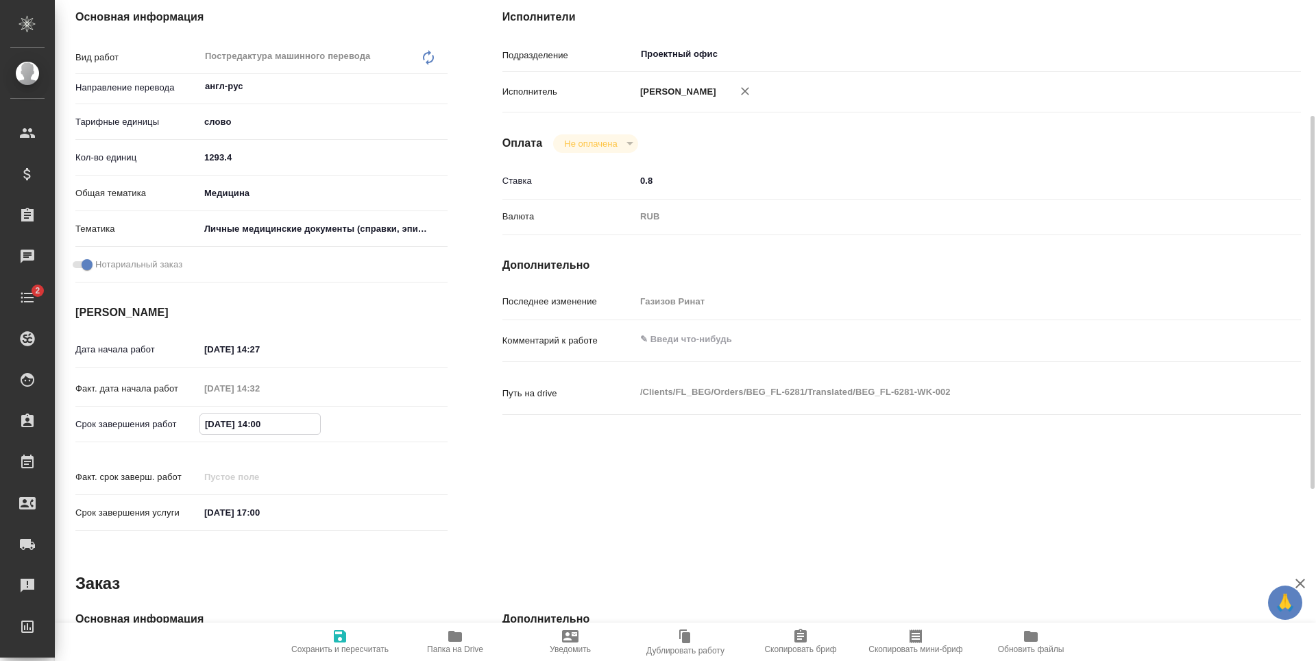
type textarea "x"
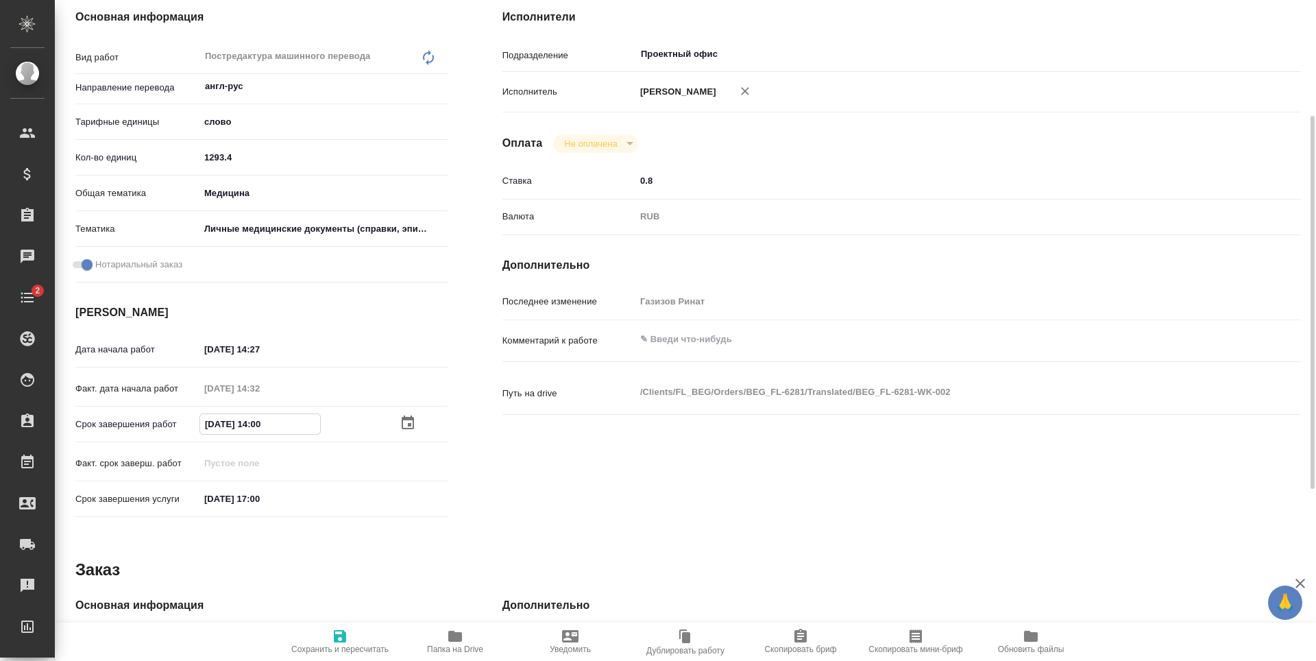
click at [403, 415] on icon "button" at bounding box center [408, 423] width 16 height 16
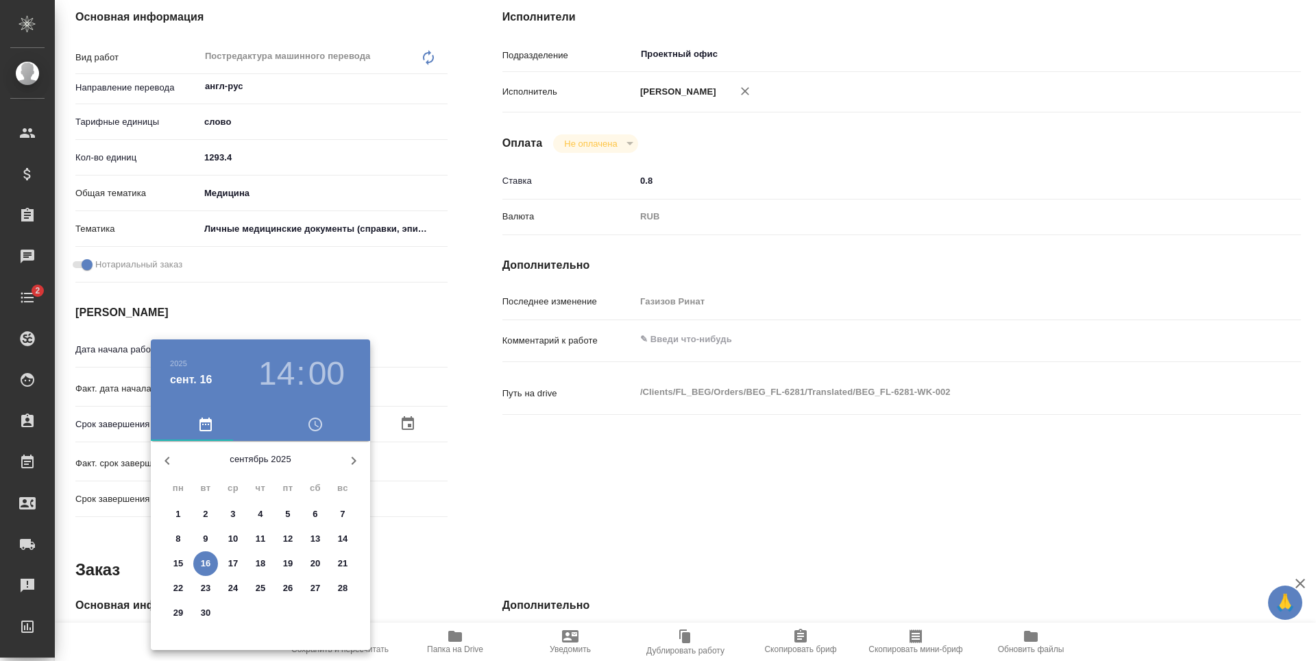
type textarea "x"
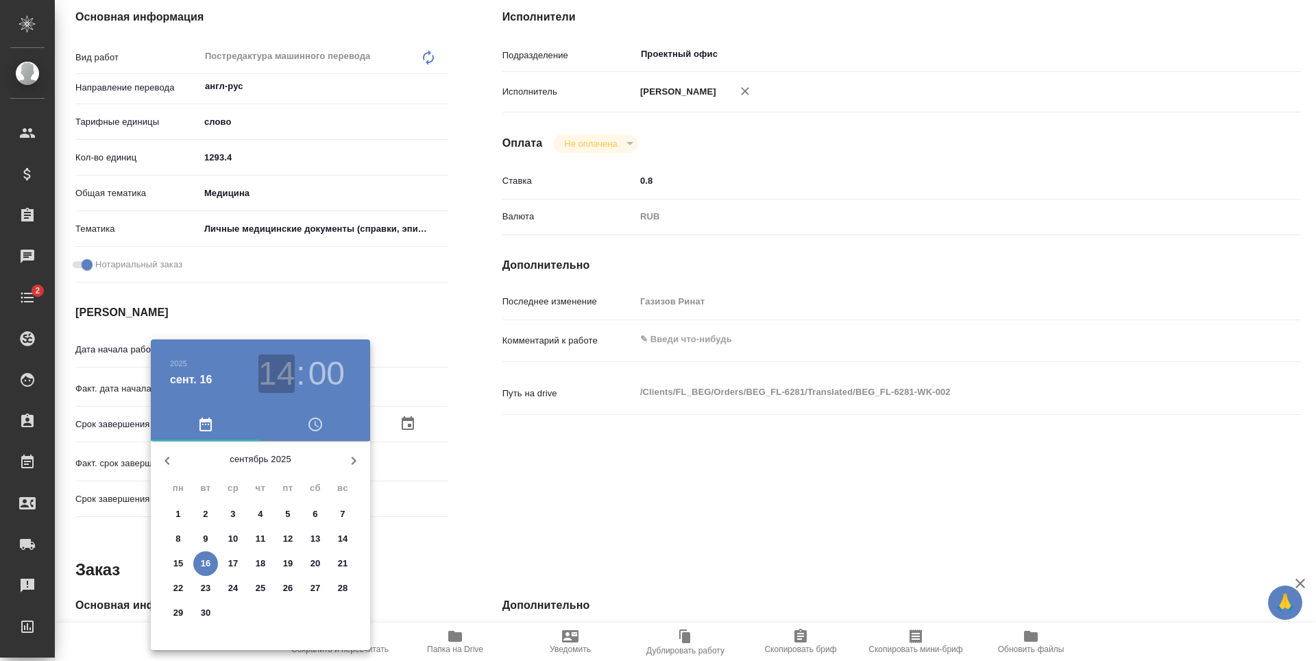
click at [276, 378] on h3 "14" at bounding box center [276, 373] width 36 height 38
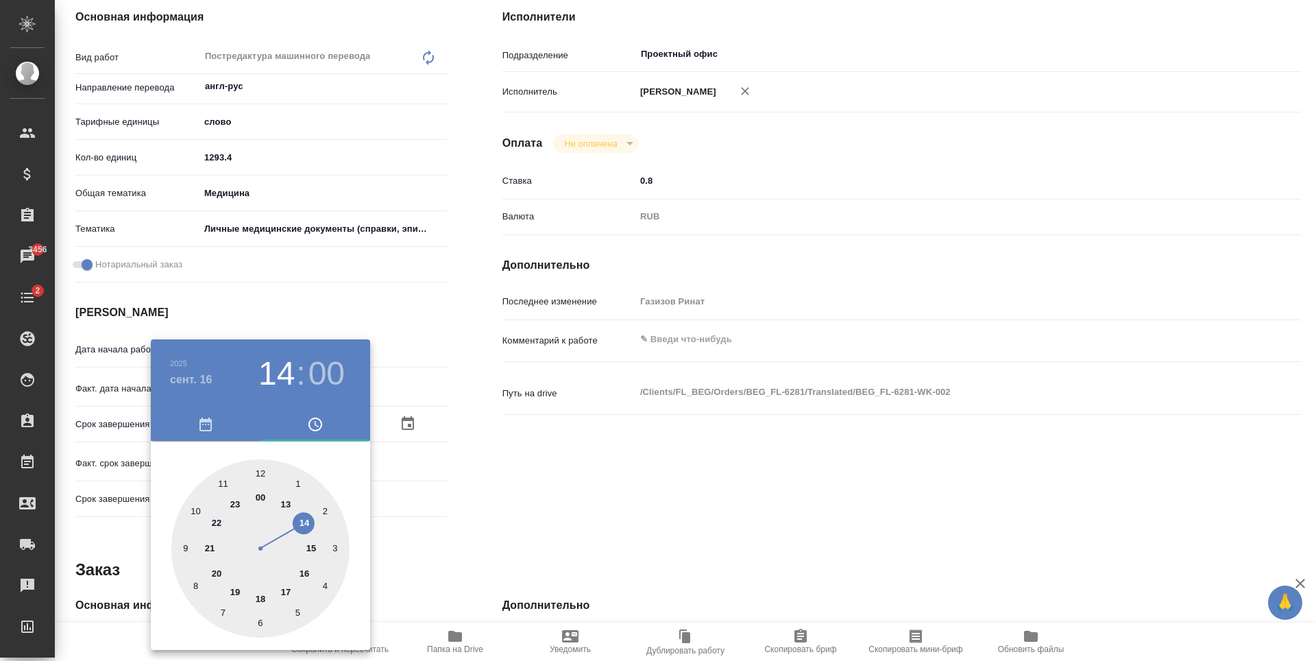
click at [288, 592] on div at bounding box center [260, 548] width 178 height 178
type textarea "x"
type input "[DATE] 17:00"
type textarea "x"
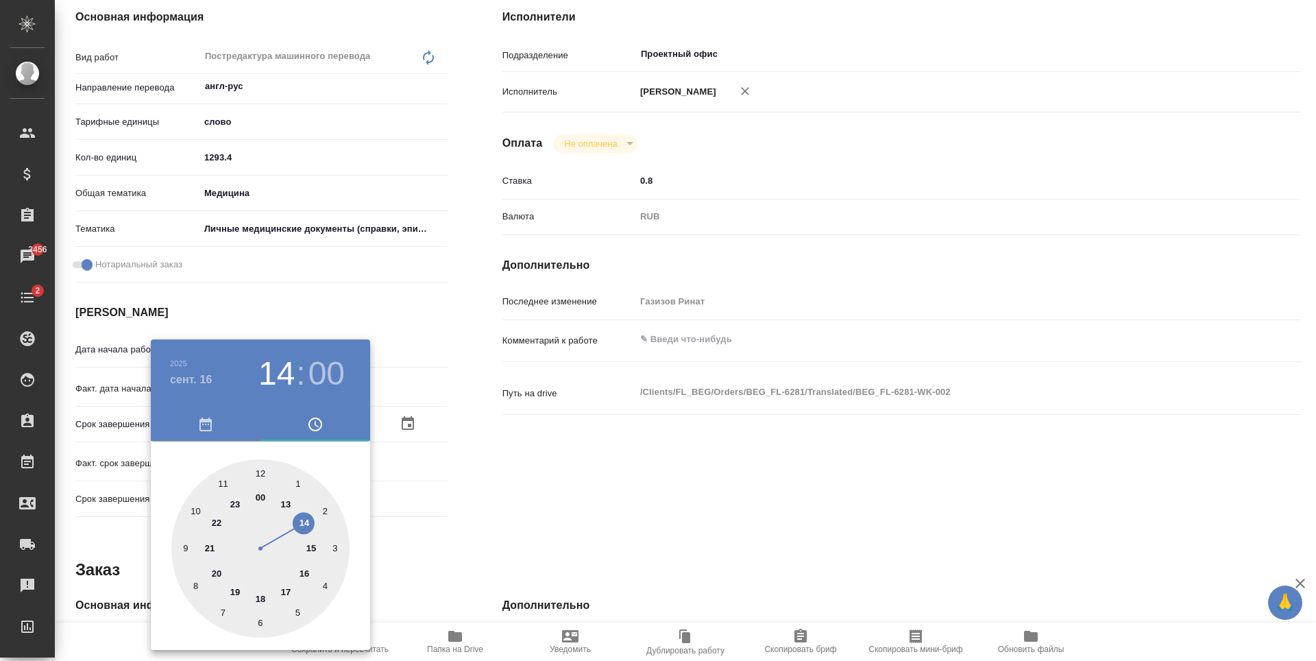
type textarea "x"
click at [276, 373] on h3 "17" at bounding box center [276, 373] width 36 height 38
click at [300, 573] on div at bounding box center [260, 548] width 178 height 178
type textarea "x"
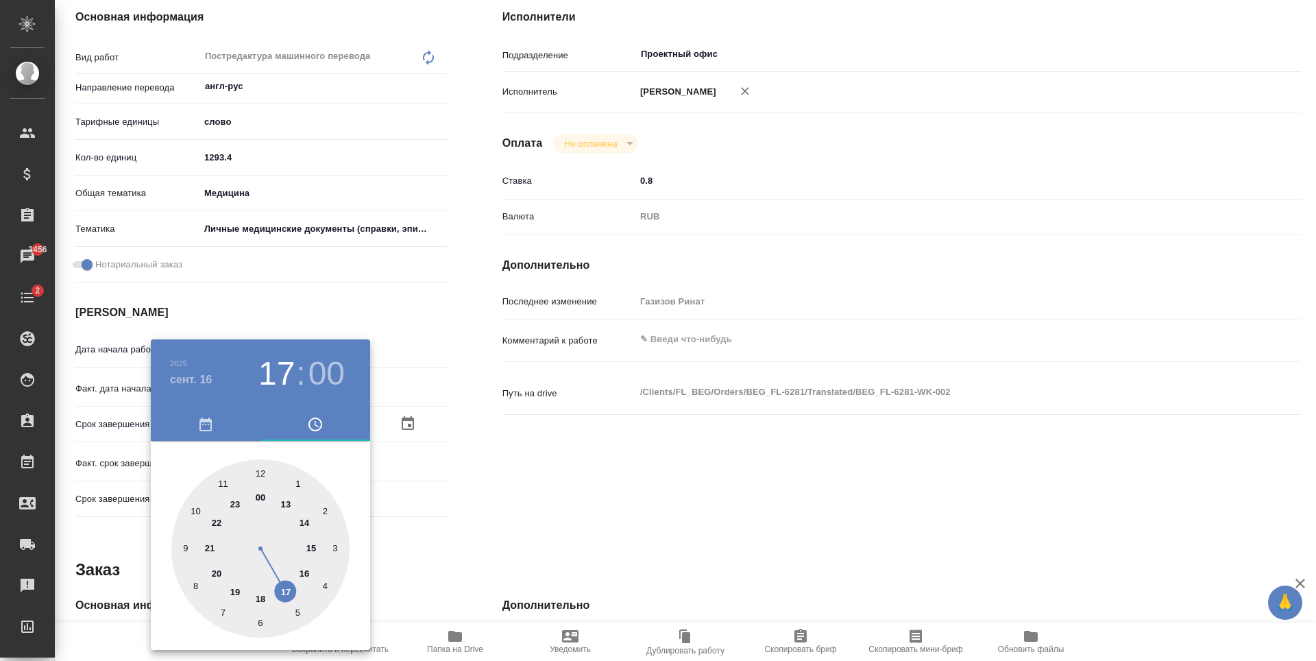
type input "[DATE] 16:00"
type textarea "x"
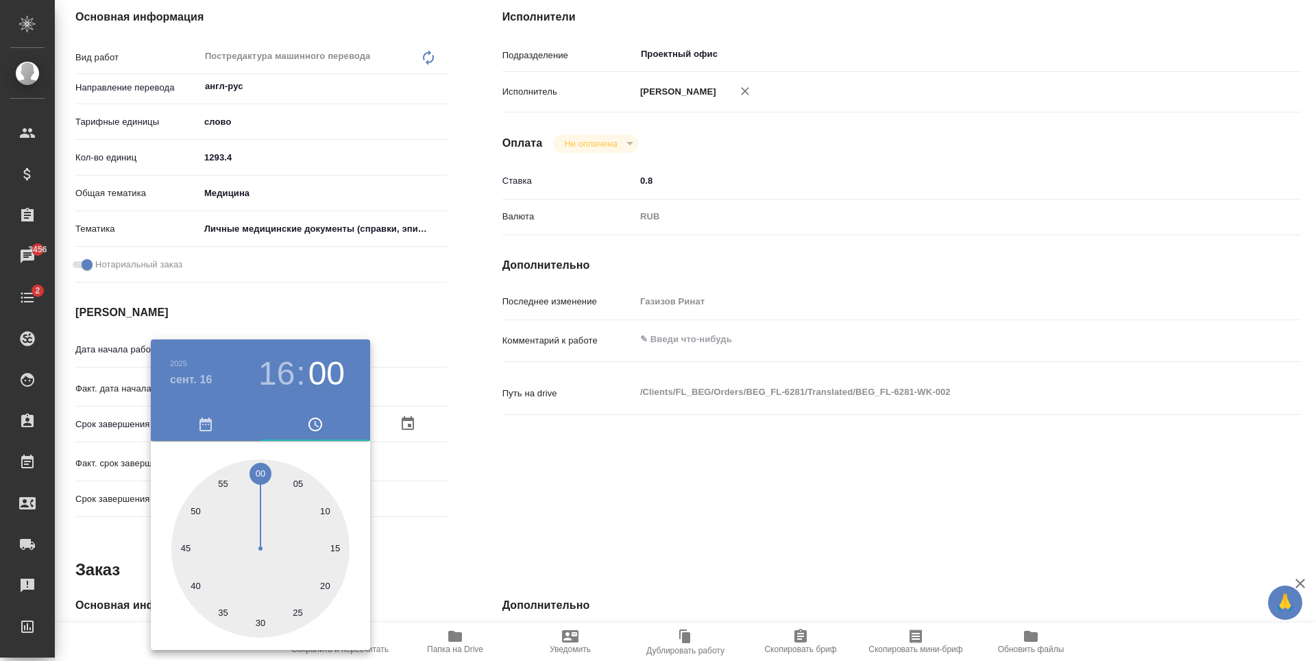
click at [257, 620] on div at bounding box center [260, 548] width 178 height 178
type textarea "x"
type input "[DATE] 16:30"
type textarea "x"
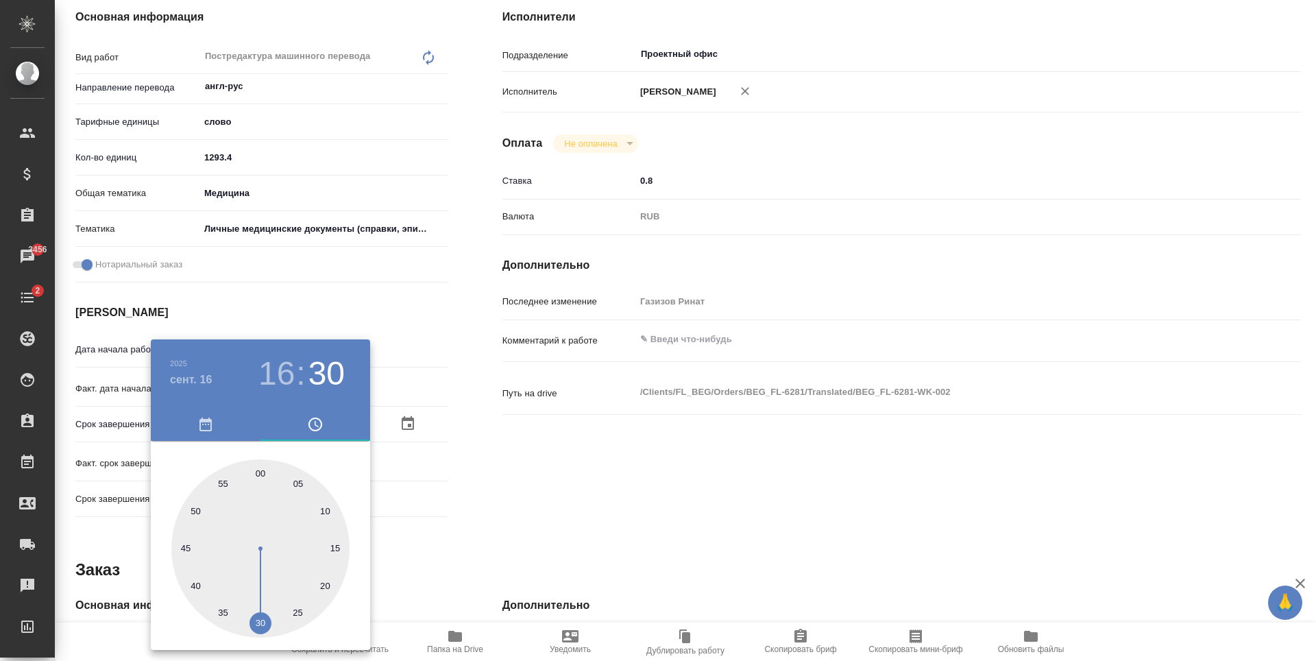
type textarea "x"
click at [539, 463] on div at bounding box center [658, 330] width 1316 height 661
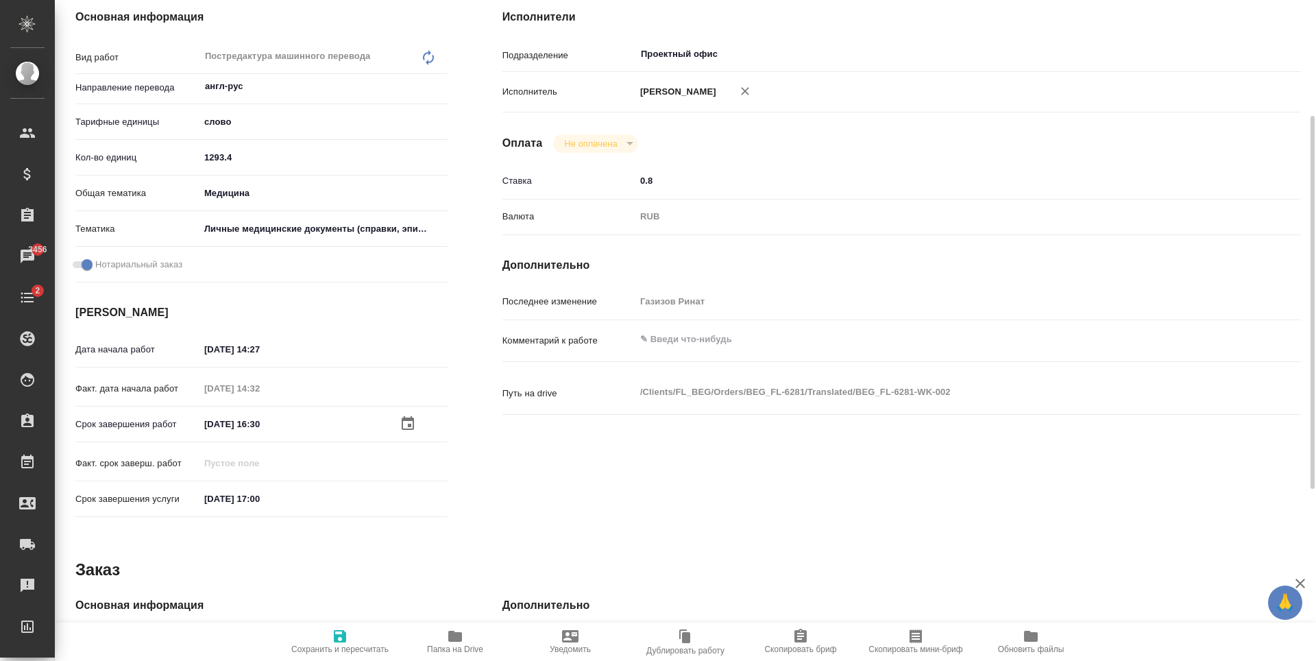
click at [354, 644] on span "Сохранить и пересчитать" at bounding box center [339, 649] width 97 height 10
type textarea "x"
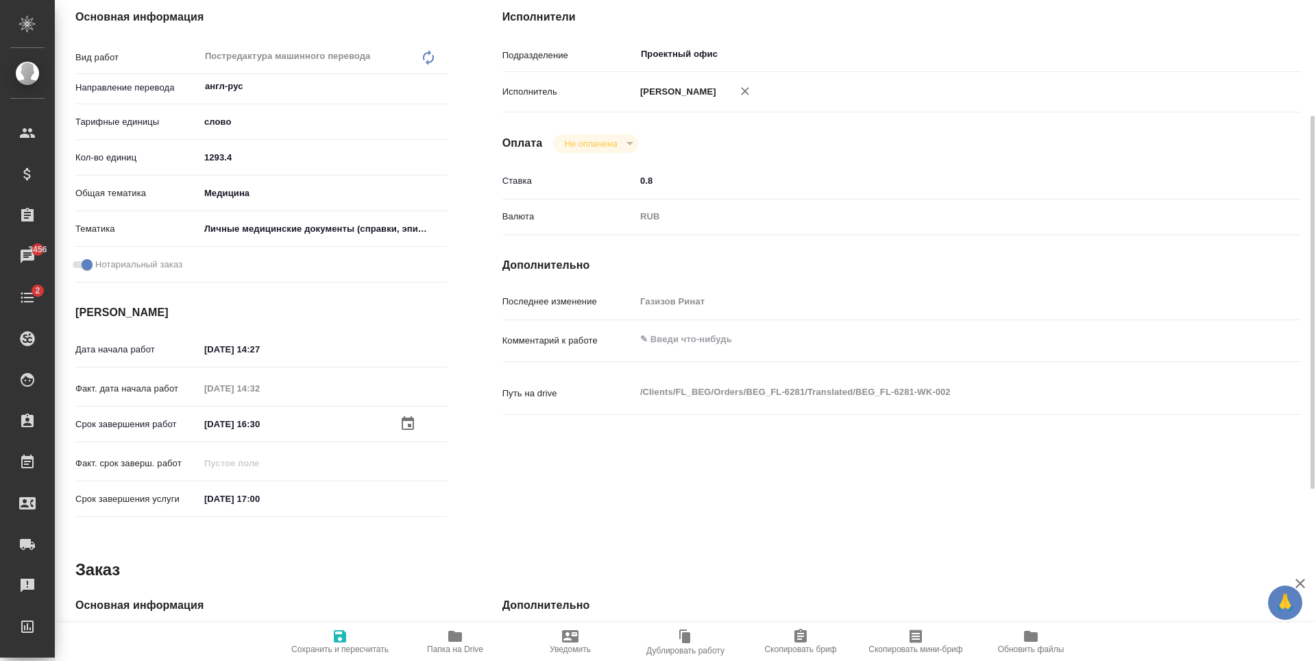
type textarea "x"
type input "inProgress"
type textarea "Постредактура машинного перевода"
type textarea "x"
type input "англ-рус"
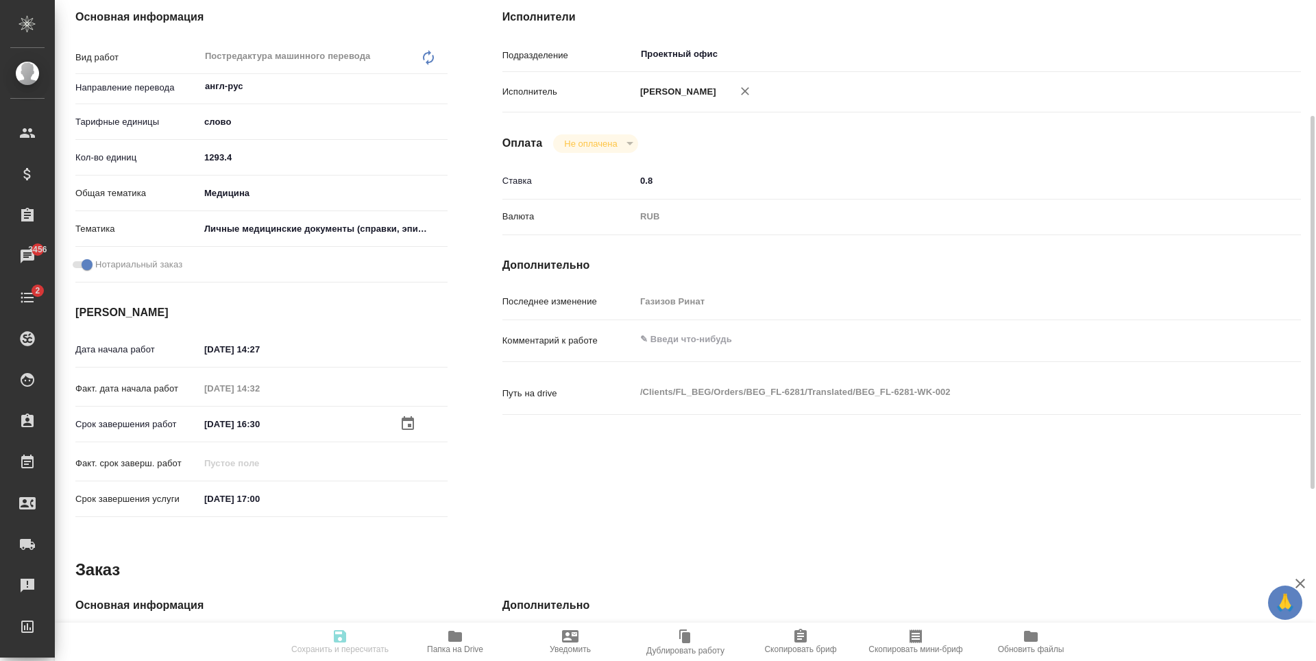
type input "5a8b1489cc6b4906c91bfd90"
type input "1293.4"
type input "med"
type input "5a8b8b956a9677013d343e74"
checkbox input "true"
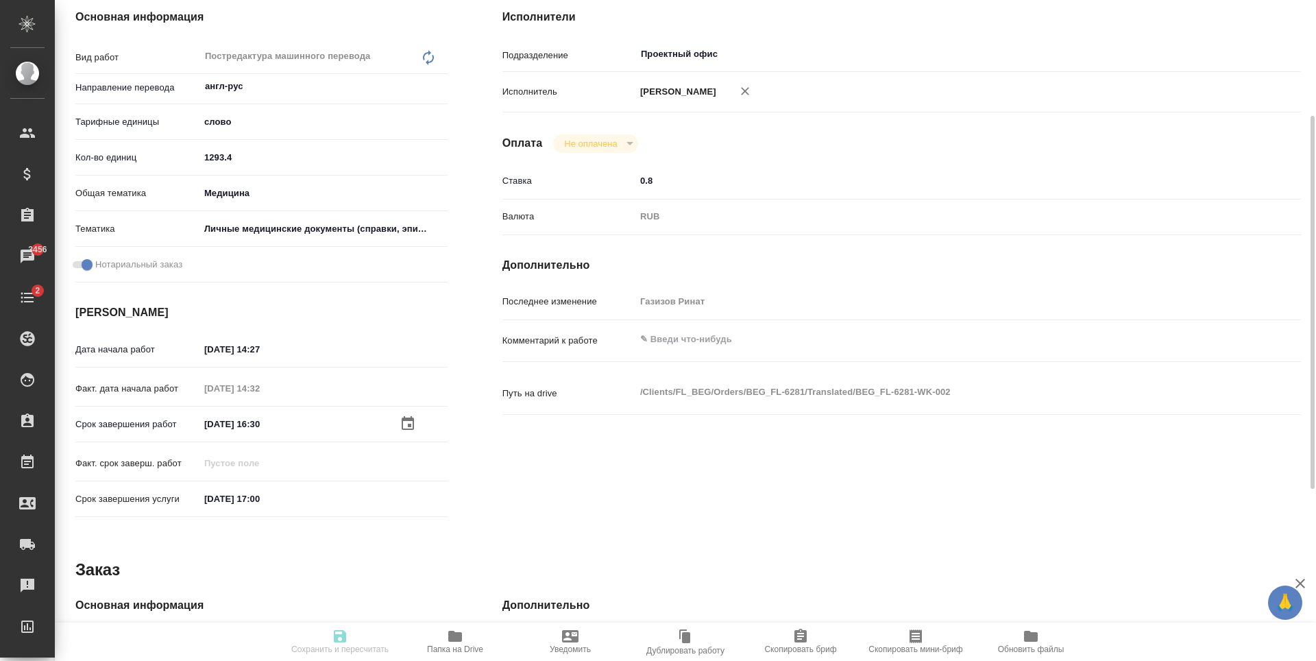
type input "[DATE] 14:27"
type input "[DATE] 14:32"
type input "[DATE] 16:30"
type input "[DATE] 17:00"
type input "Проектный офис"
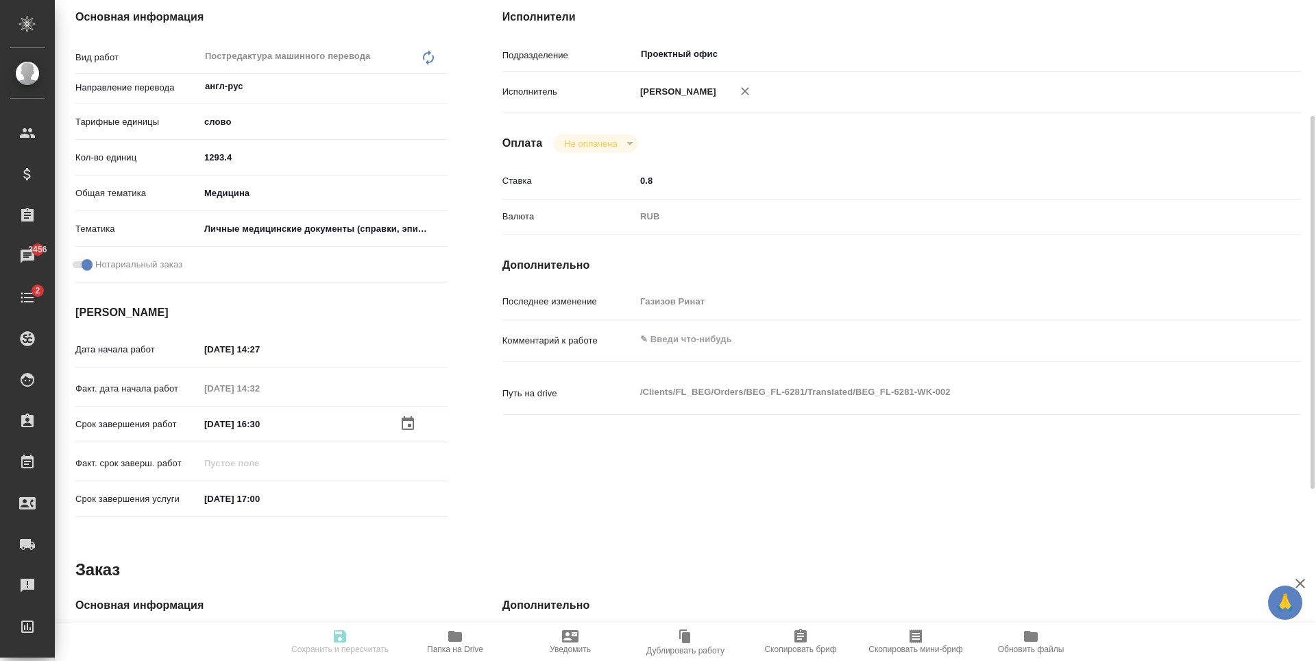
type input "notPayed"
type input "0.8"
type input "RUB"
type input "Газизов Ринат"
type textarea "x"
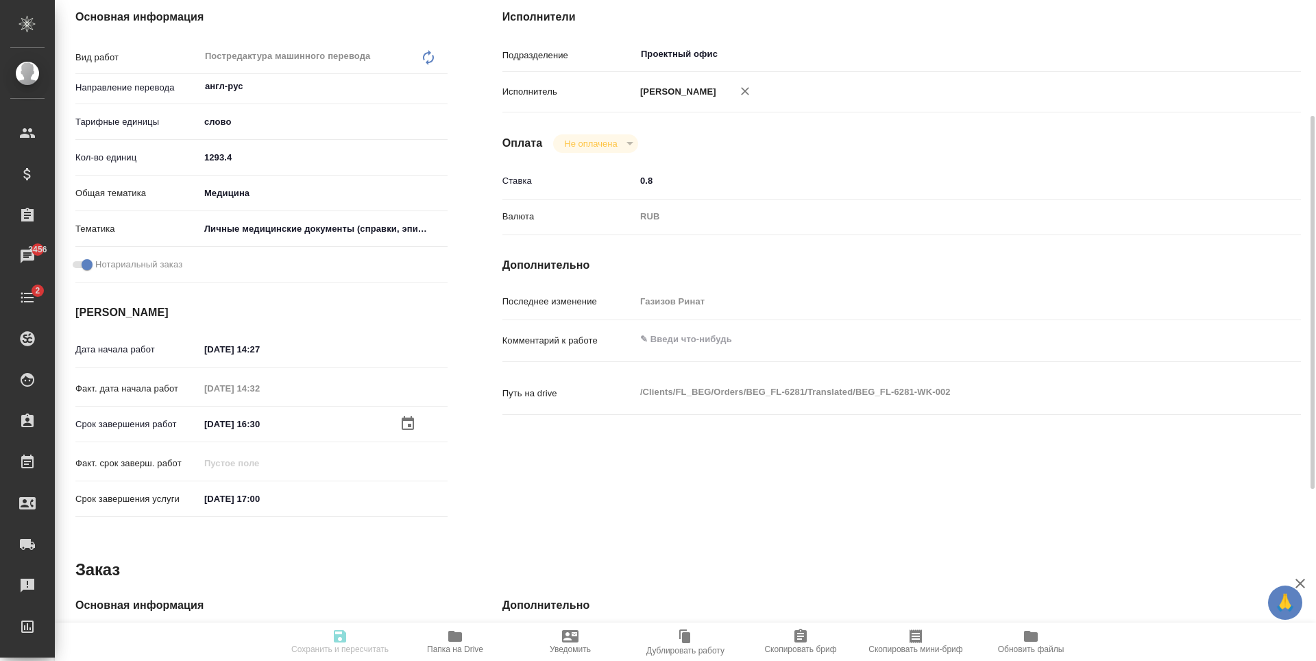
type textarea "/Clients/FL_BEG/Orders/BEG_FL-6281/Translated/BEG_FL-6281-WK-002"
type textarea "x"
type input "BEG_FL-6281"
type input "Перевод Стандарт"
type input "Редактура, Корректура, Перевод, Постредактура машинного перевода, Приёмка по ка…"
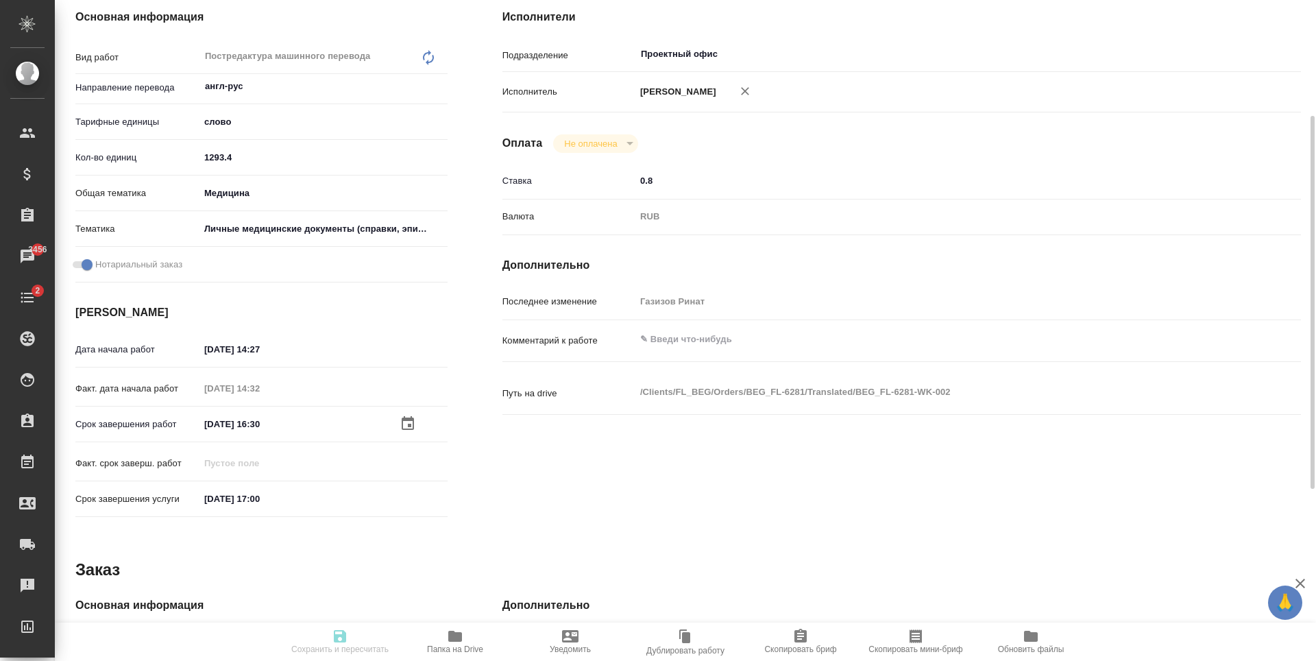
type input "[PERSON_NAME]"
type input "/Clients/FL_BEG/Orders/BEG_FL-6281"
type textarea "x"
type textarea "Файл [PERSON_NAME] report в приоритете. Пожалуйста, сделайте как можно раньше и…"
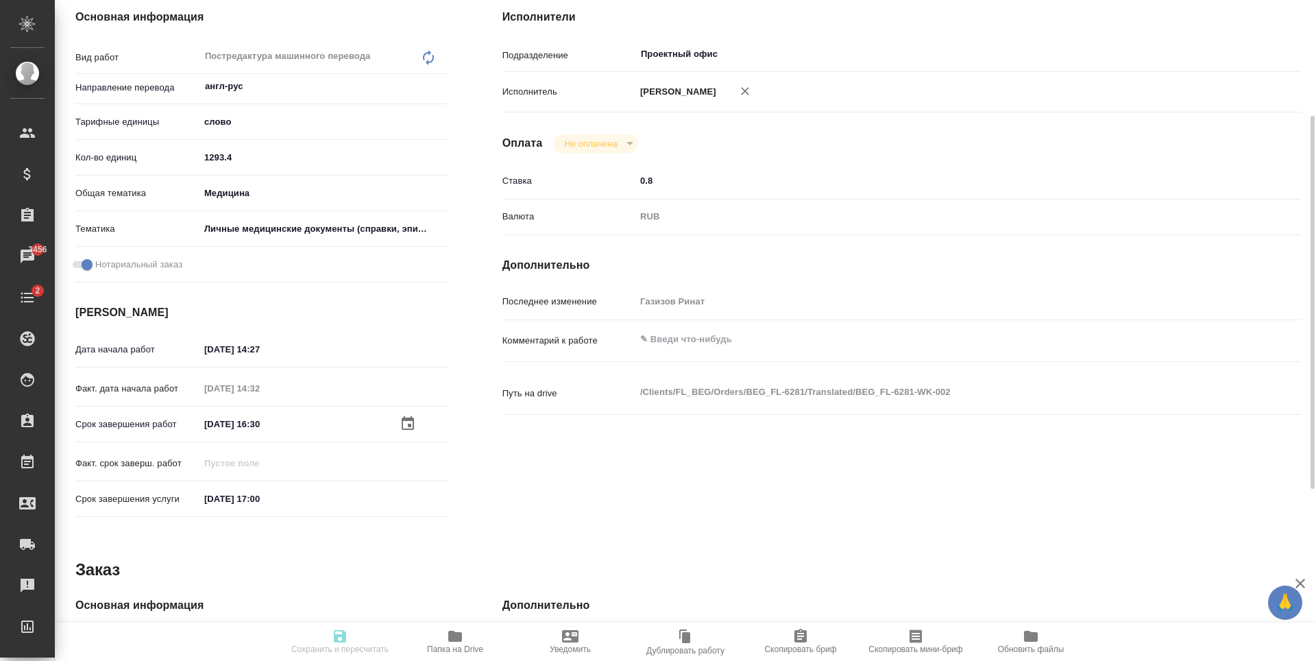
type textarea "x"
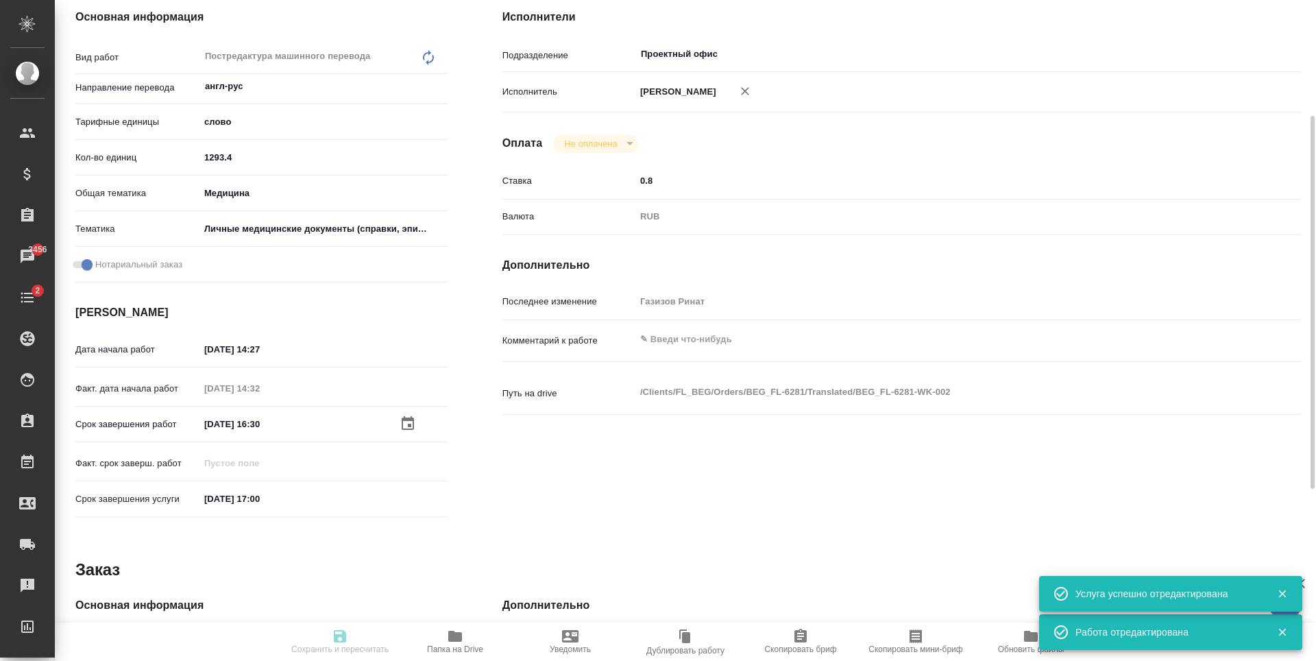
type textarea "x"
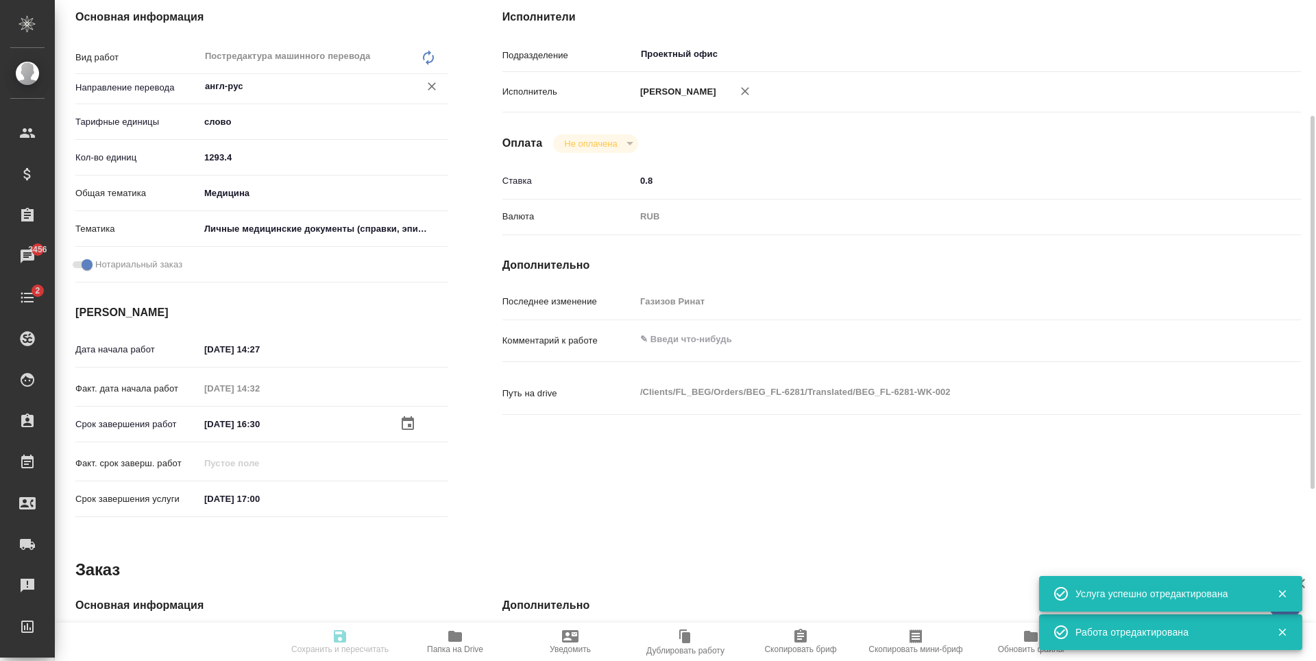
type textarea "x"
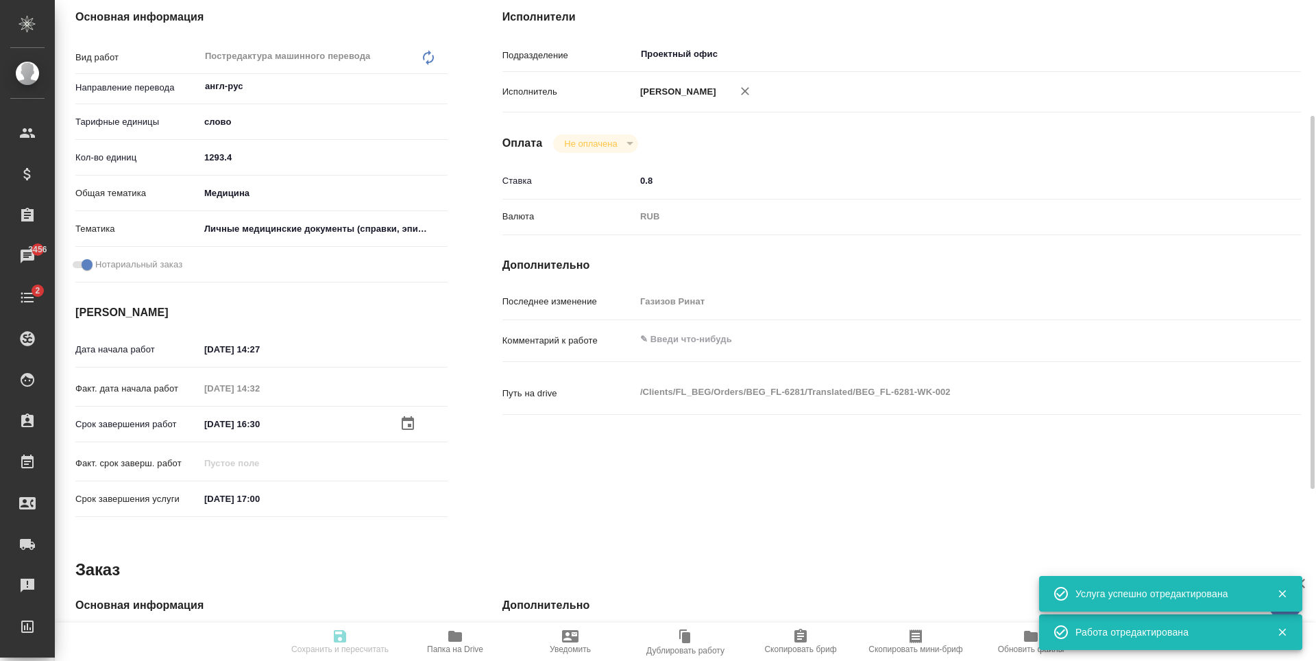
type textarea "x"
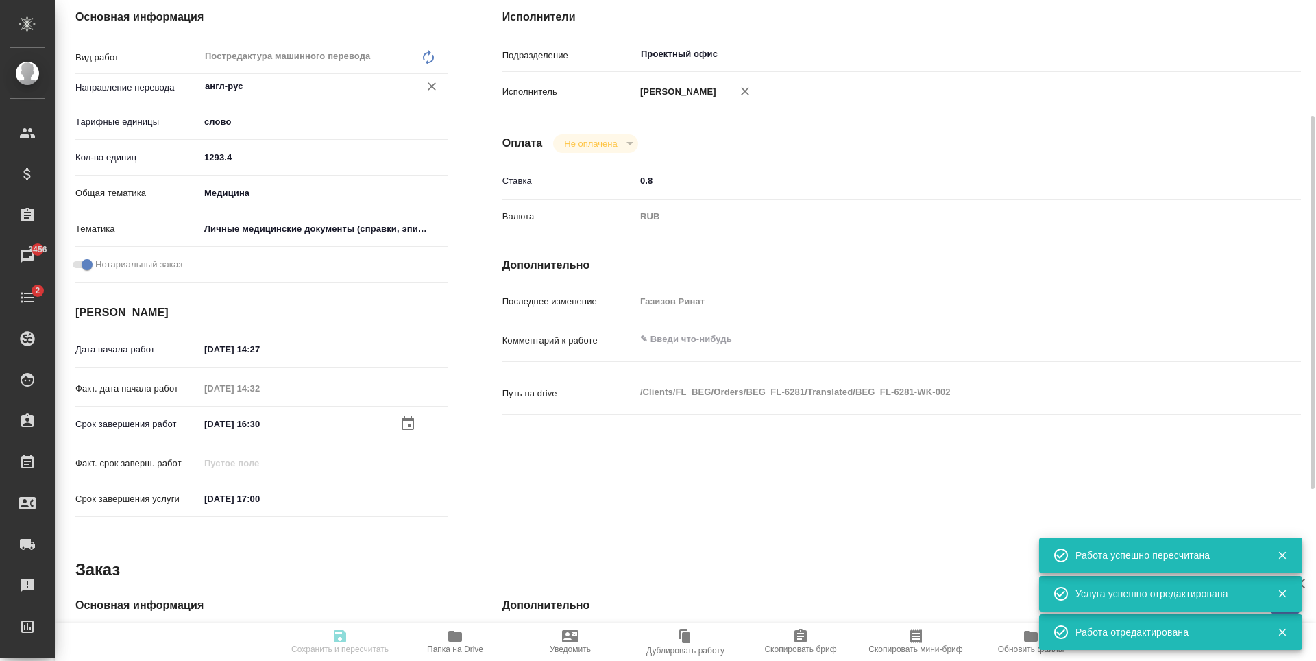
type input "inProgress"
type textarea "Постредактура машинного перевода"
type textarea "x"
type input "англ-рус"
type input "5a8b1489cc6b4906c91bfd90"
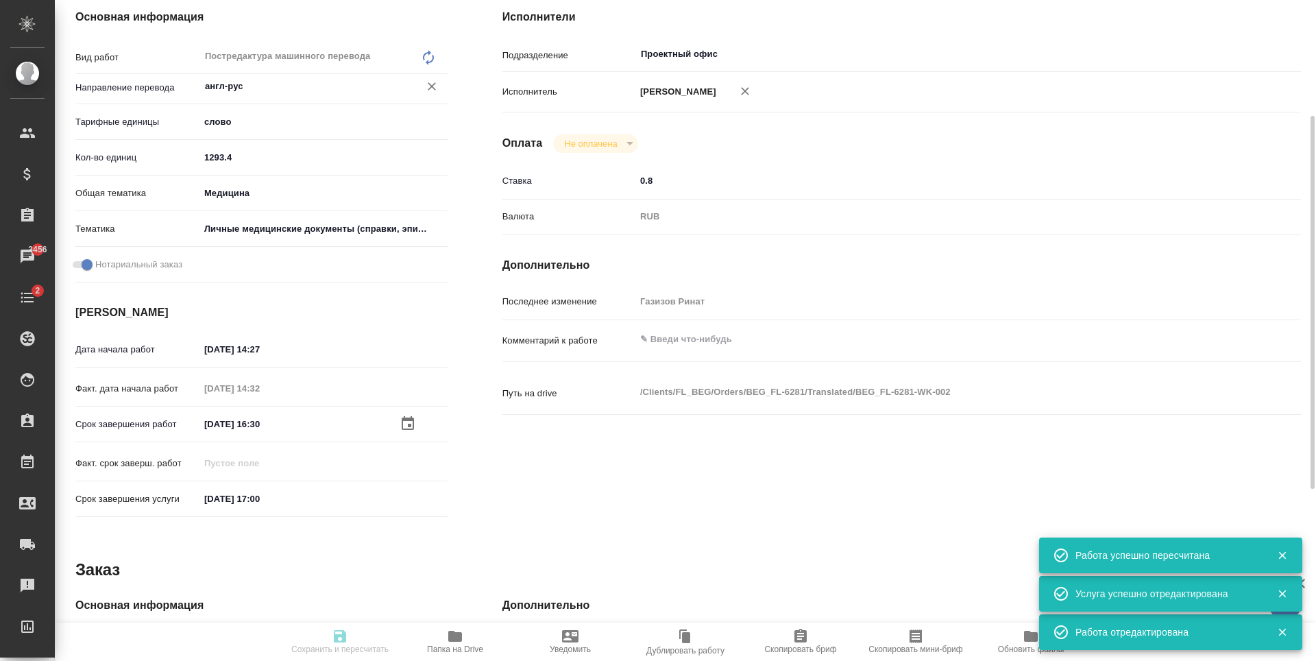
type input "1293.4"
type input "med"
type input "5a8b8b956a9677013d343e74"
checkbox input "true"
type input "[DATE] 14:27"
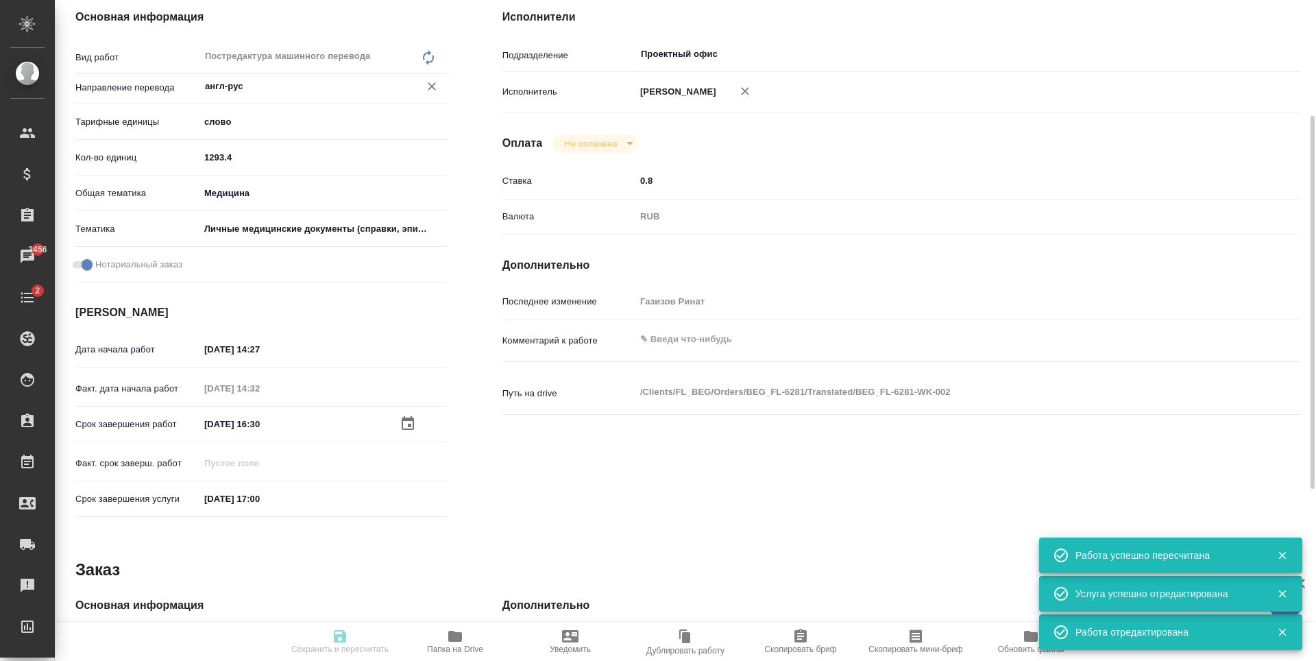
type input "[DATE] 14:32"
type input "[DATE] 16:30"
type input "[DATE] 17:00"
type input "Проектный офис"
type input "notPayed"
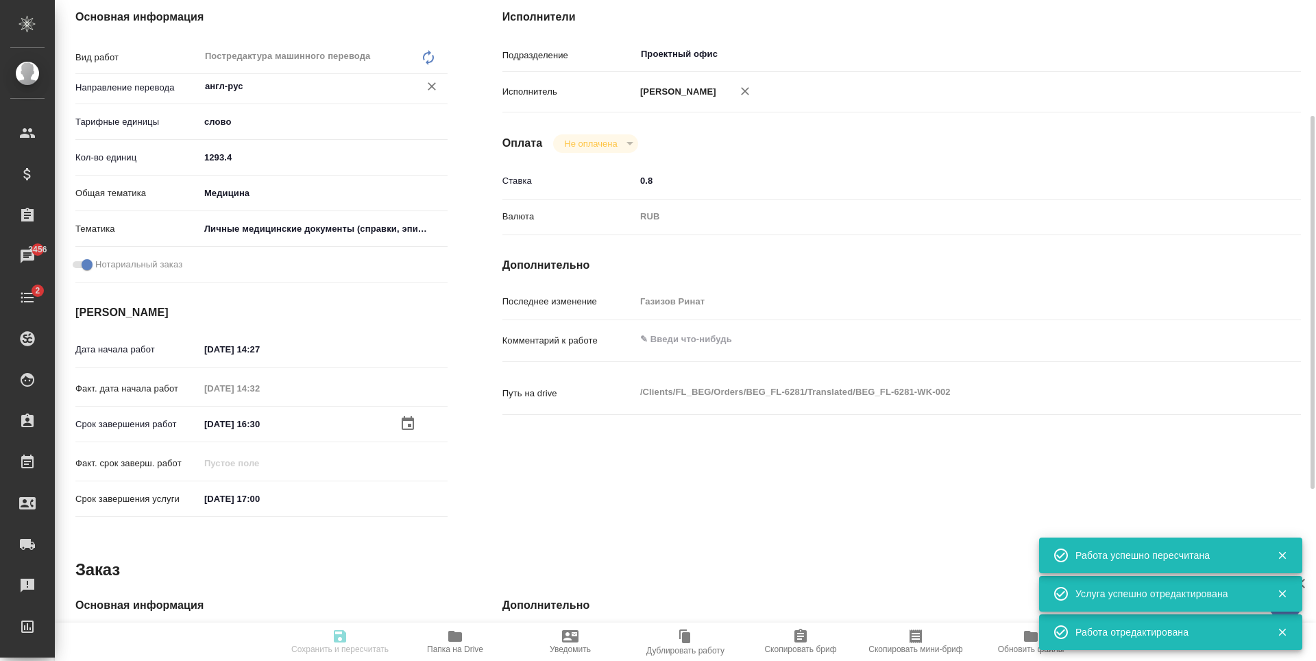
type input "0.8"
type input "RUB"
type input "Газизов Ринат"
type textarea "x"
type textarea "/Clients/FL_BEG/Orders/BEG_FL-6281/Translated/BEG_FL-6281-WK-002"
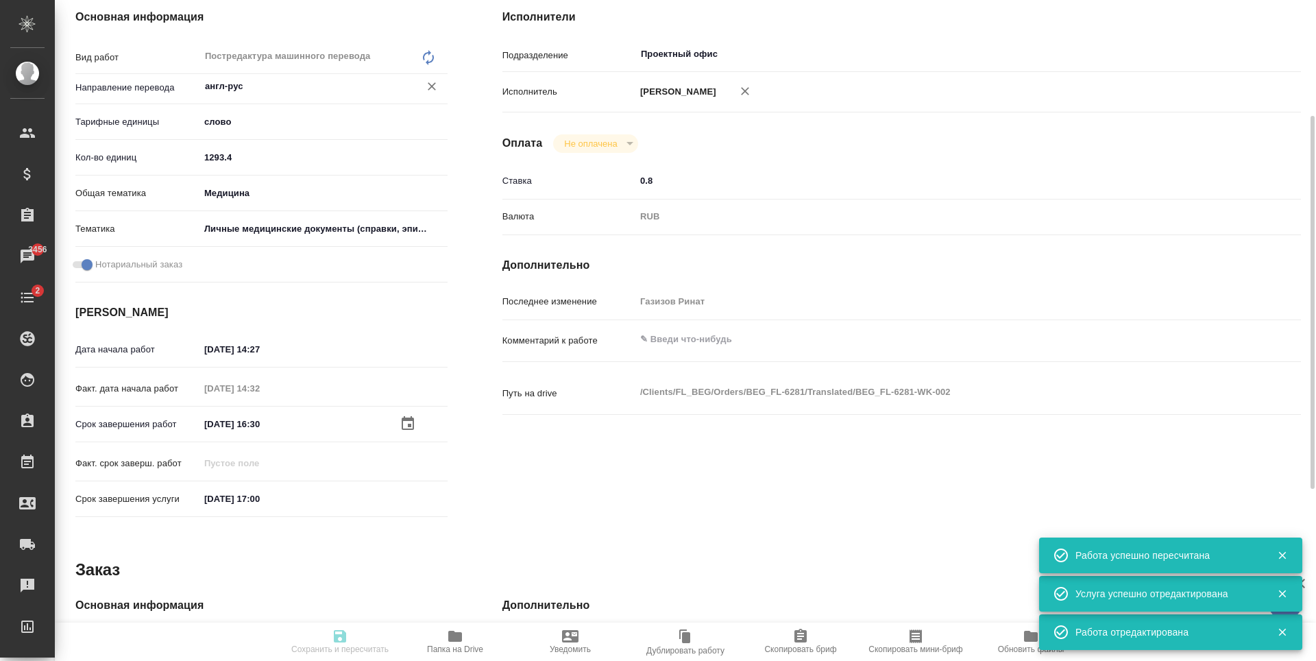
type textarea "x"
type input "BEG_FL-6281"
type input "Перевод Стандарт"
type input "Редактура, Корректура, Перевод, Постредактура машинного перевода, Приёмка по ка…"
type input "[PERSON_NAME]"
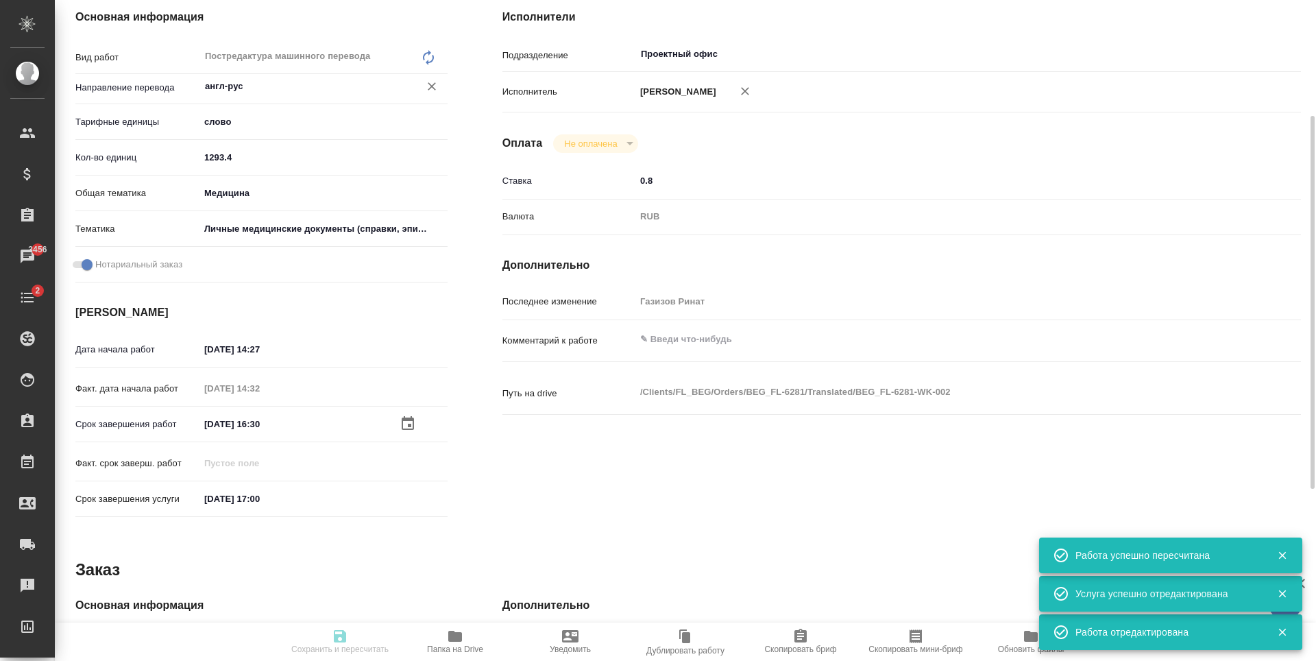
type input "[PERSON_NAME]"
type input "/Clients/FL_BEG/Orders/BEG_FL-6281"
type textarea "x"
type textarea "Файл [PERSON_NAME] report в приоритете. Пожалуйста, сделайте как можно раньше и…"
type textarea "x"
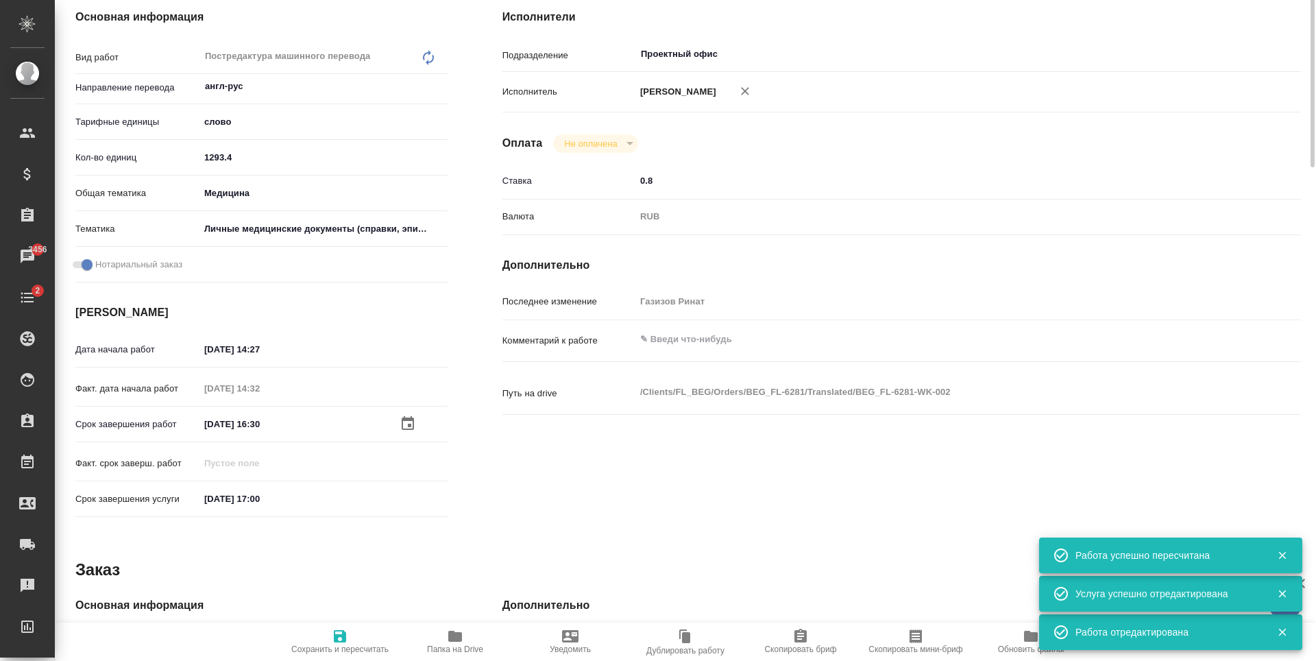
type textarea "x"
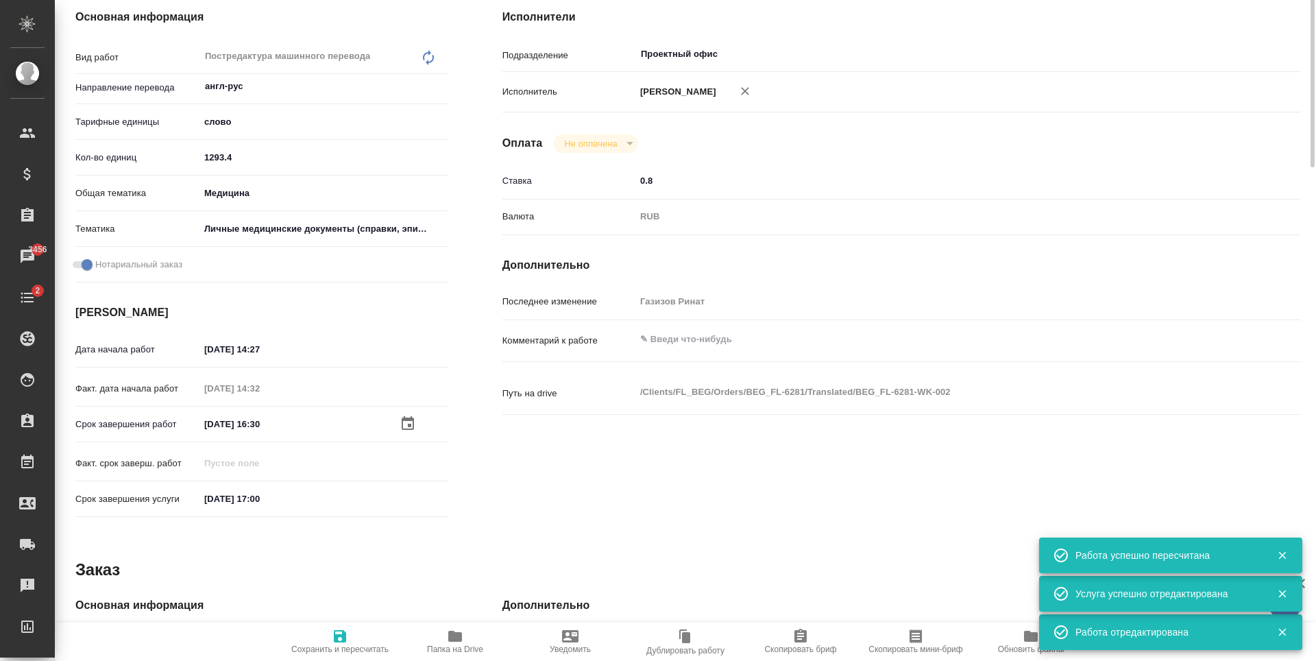
scroll to position [0, 0]
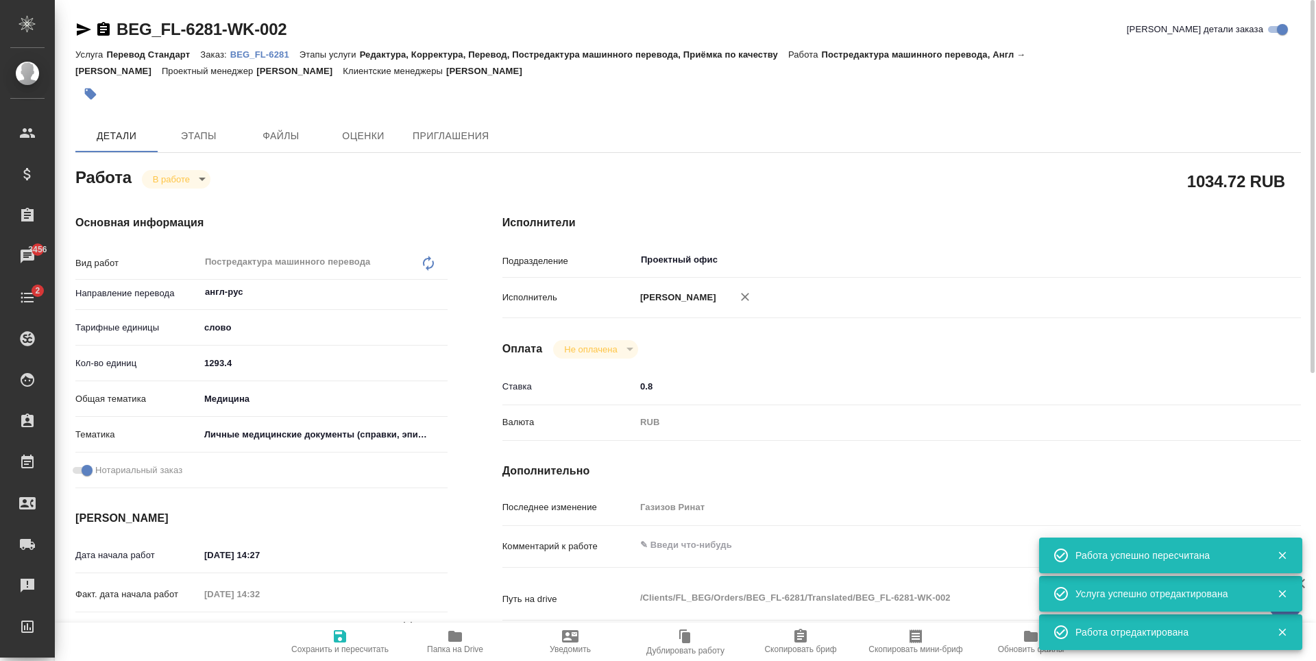
type textarea "x"
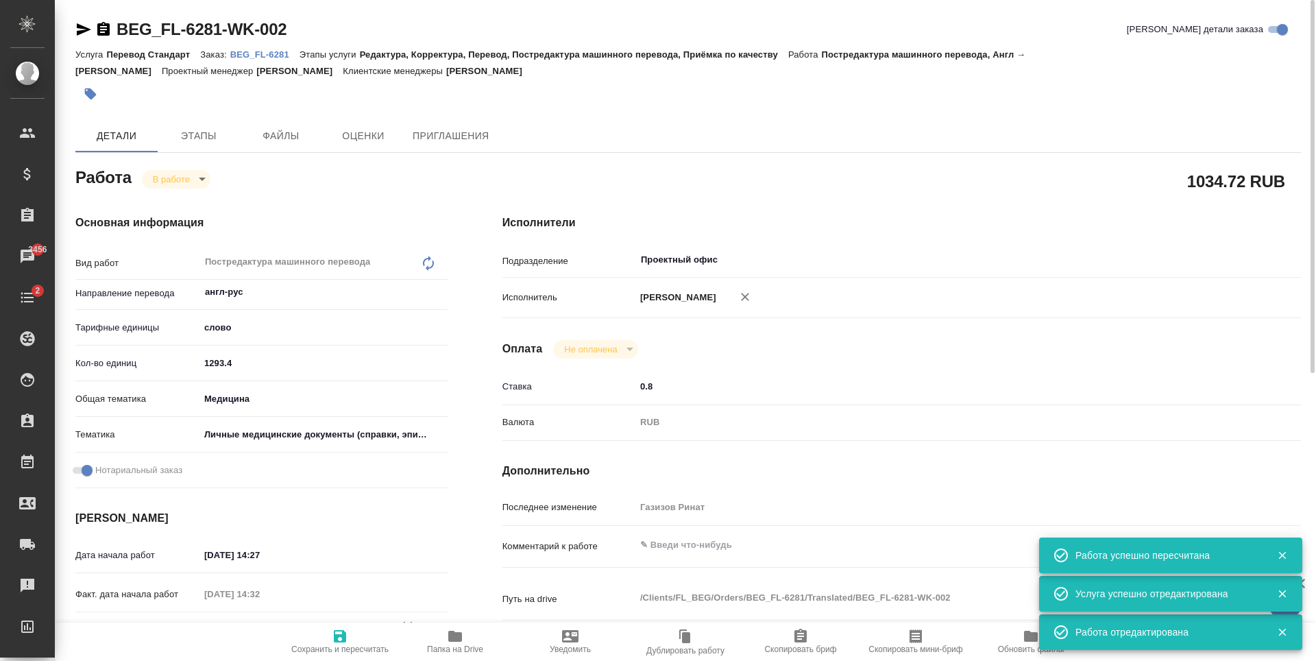
type textarea "x"
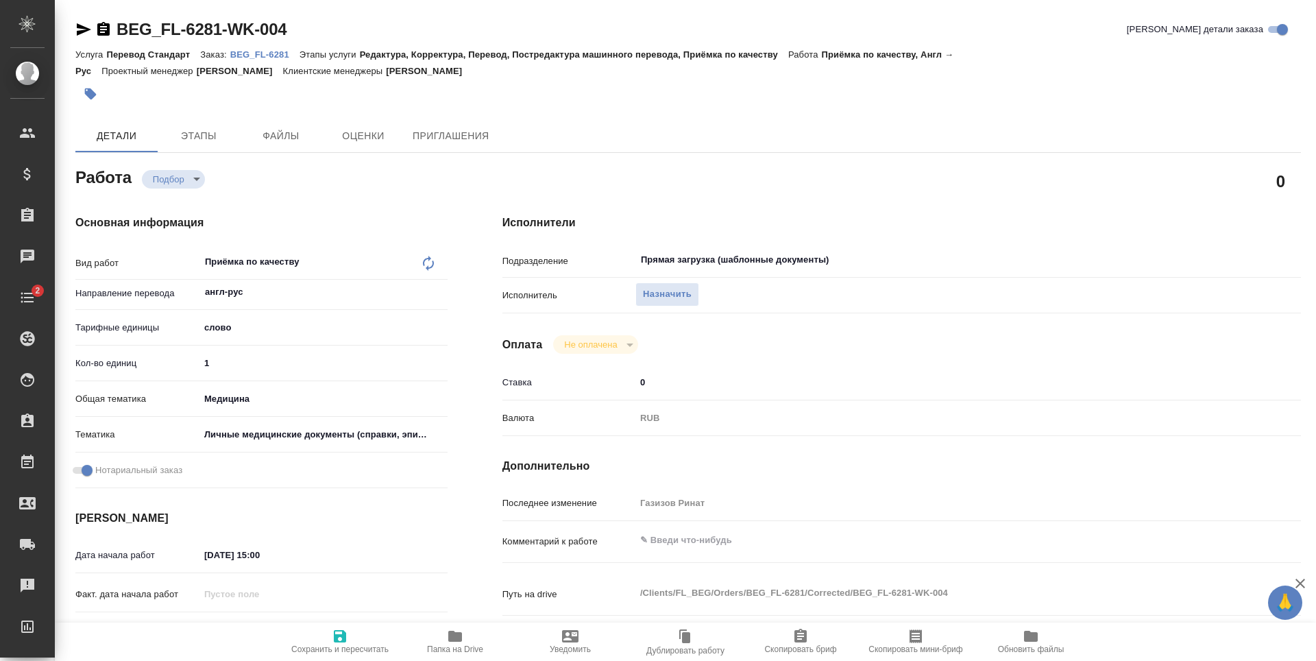
type textarea "x"
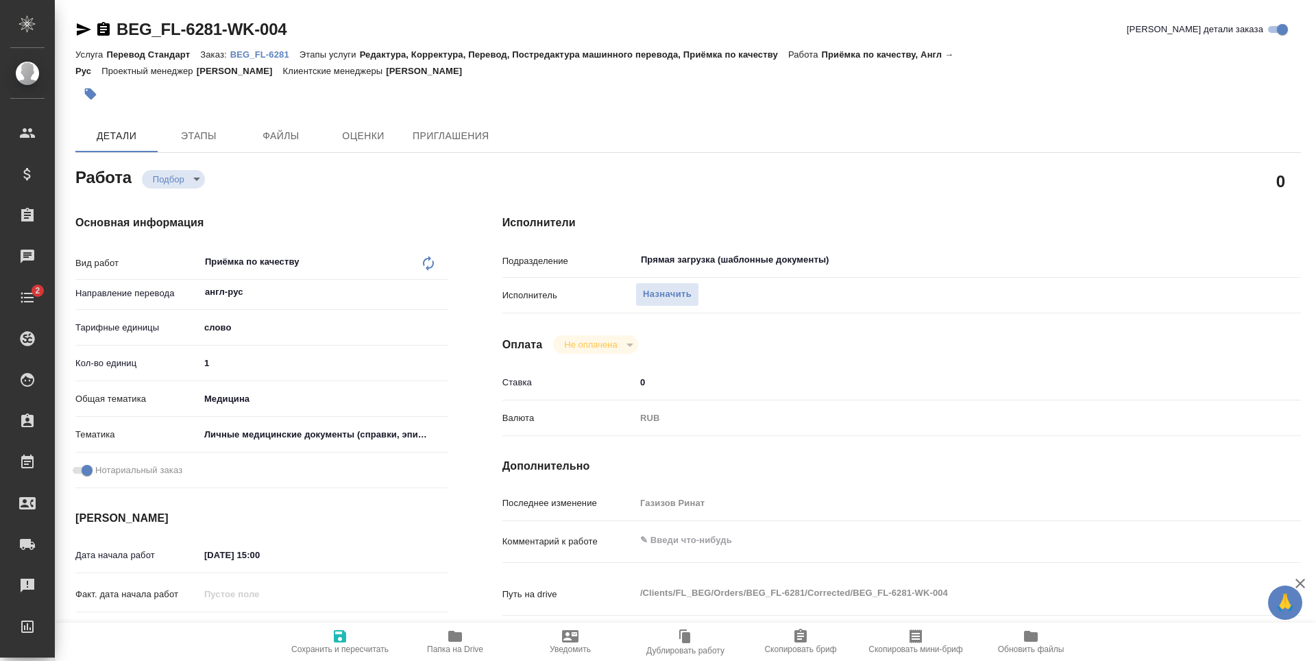
type textarea "x"
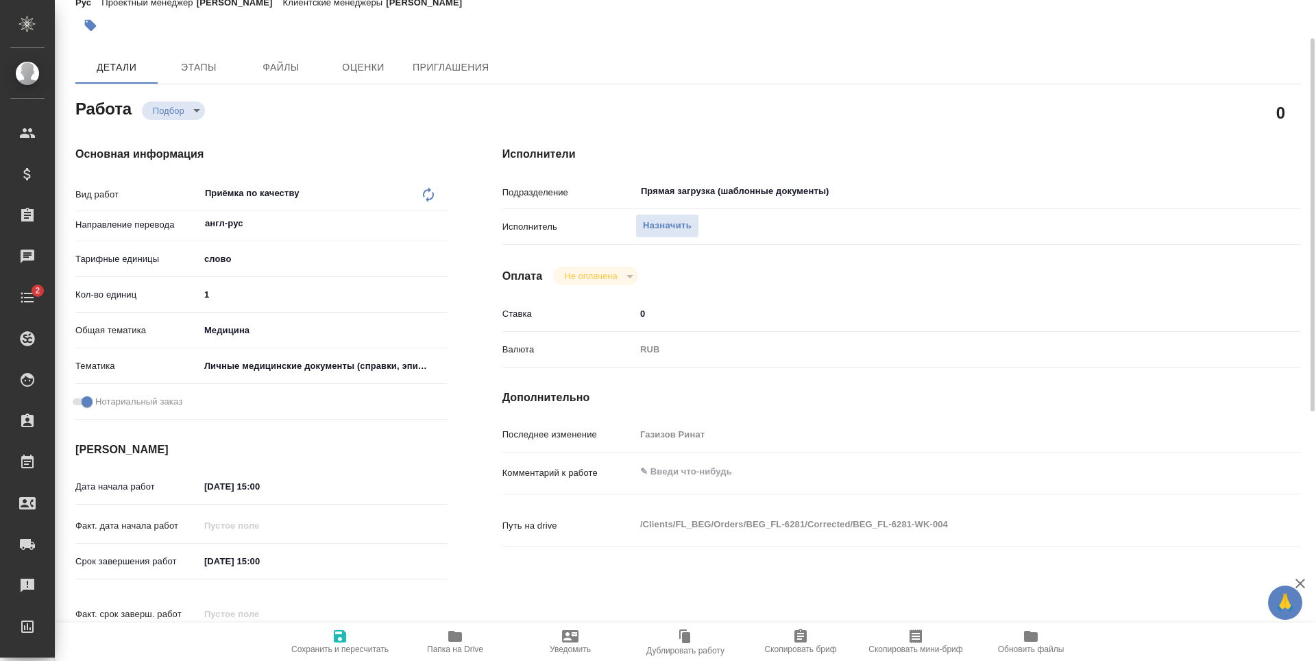
type textarea "x"
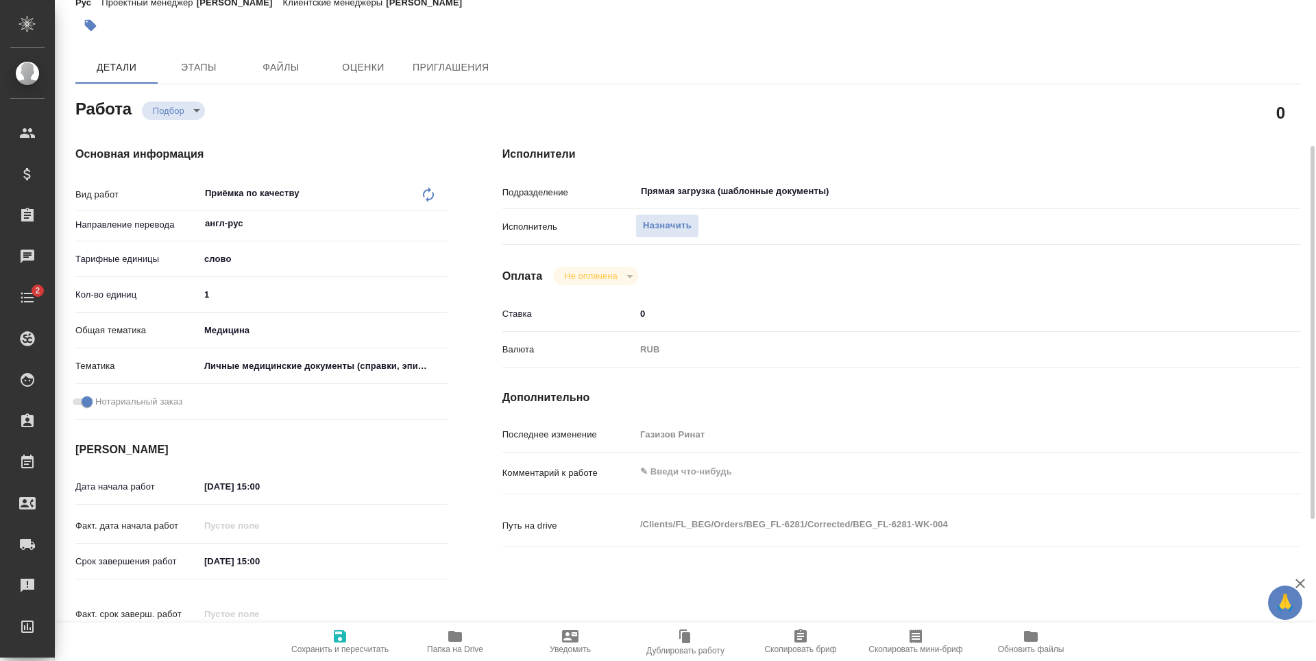
scroll to position [137, 0]
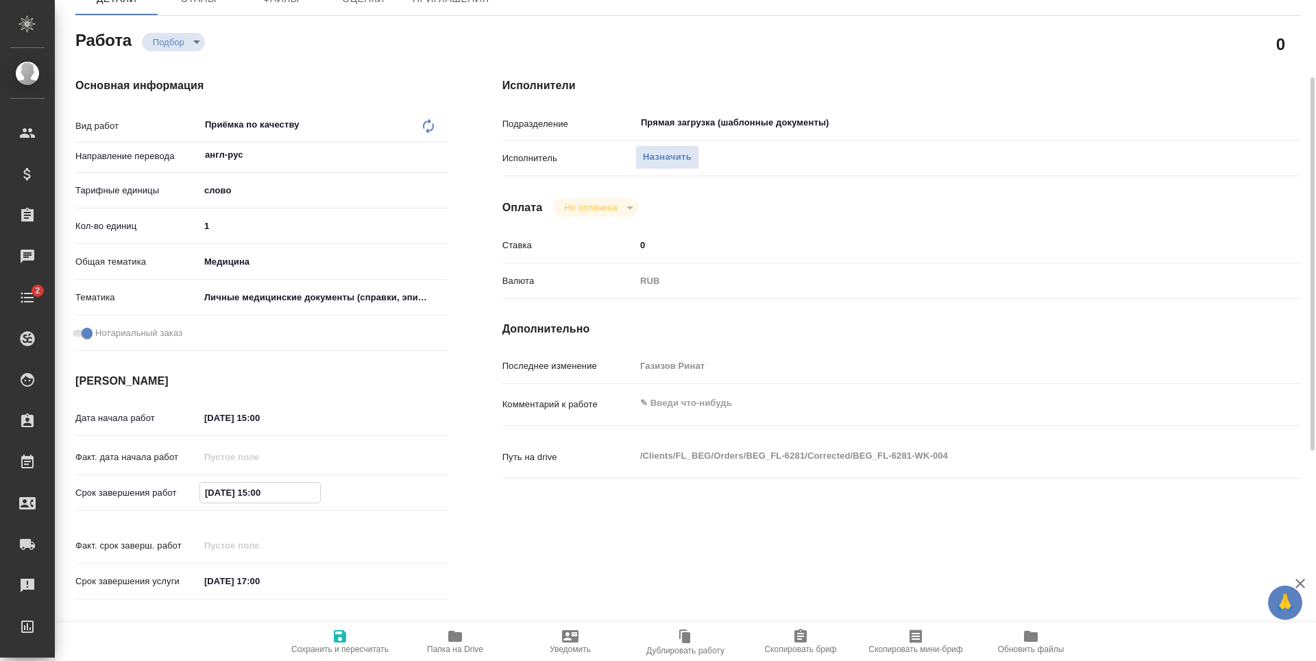
click at [298, 484] on input "16.09.2025 15:00" at bounding box center [260, 493] width 120 height 20
type textarea "x"
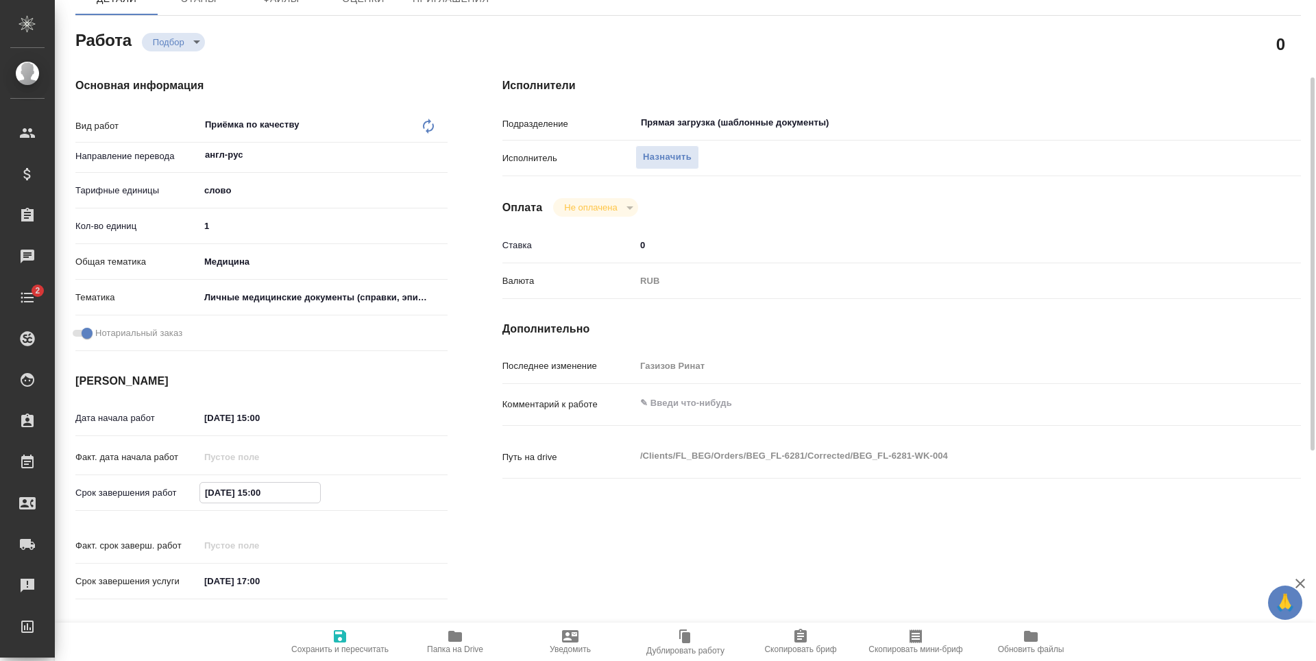
type textarea "x"
click at [411, 494] on icon "button" at bounding box center [408, 491] width 16 height 16
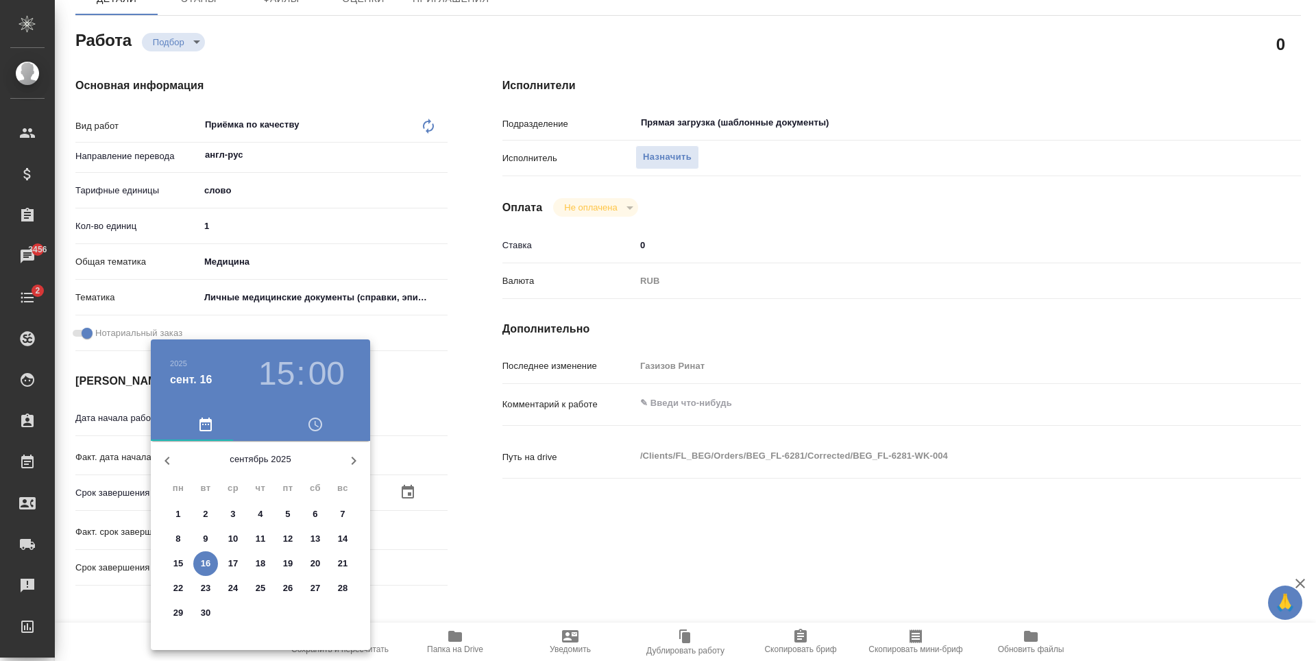
click at [287, 377] on h3 "15" at bounding box center [276, 373] width 36 height 38
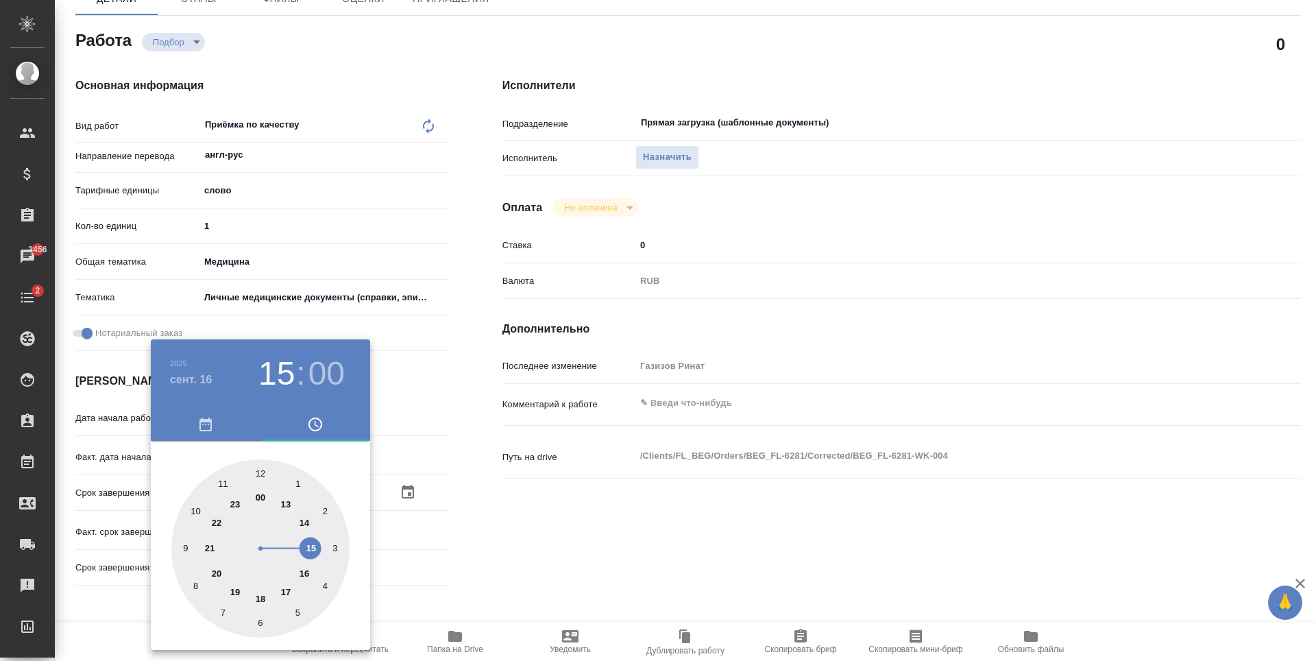
click at [288, 594] on div at bounding box center [260, 548] width 178 height 178
type textarea "x"
type input "16.09.2025 17:00"
type textarea "x"
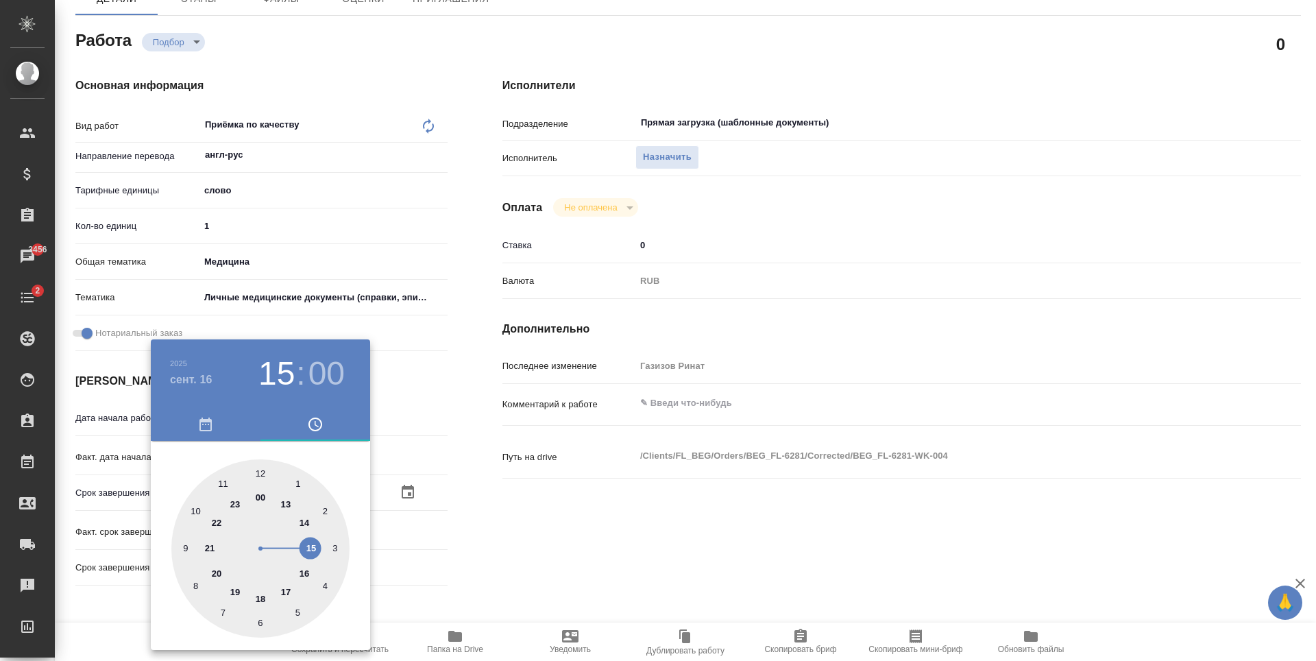
type textarea "x"
click at [507, 510] on div at bounding box center [658, 330] width 1316 height 661
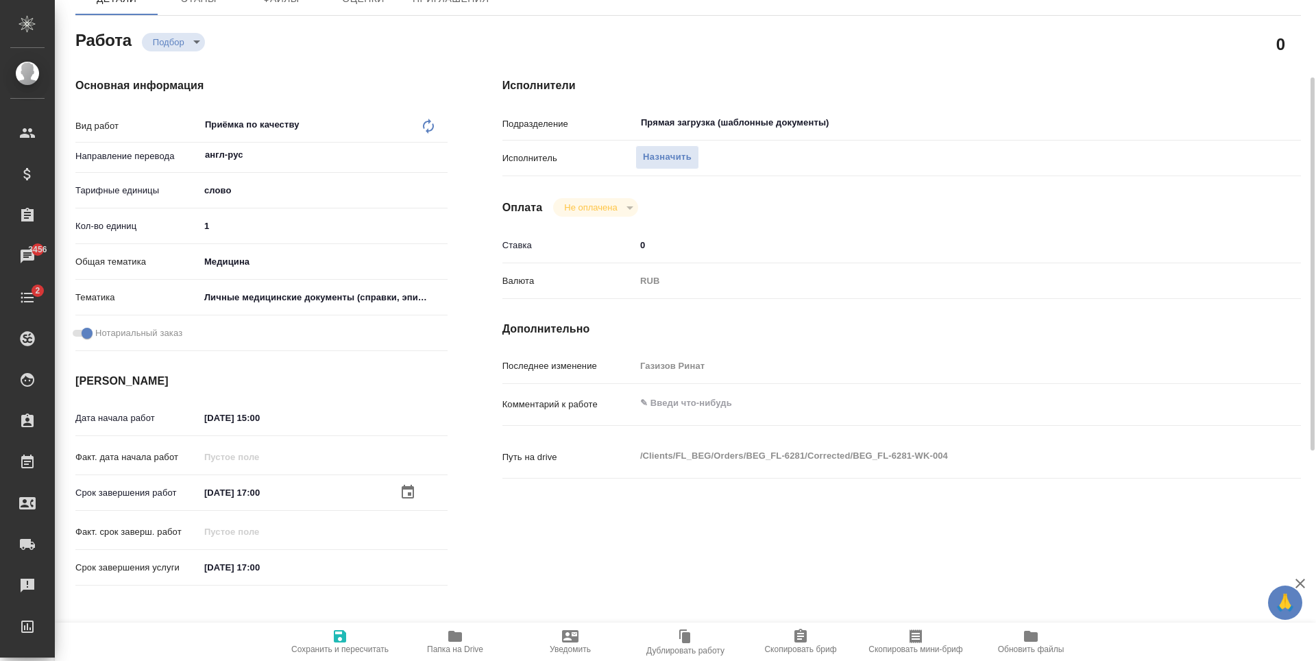
click at [333, 628] on icon "button" at bounding box center [340, 636] width 16 height 16
type textarea "x"
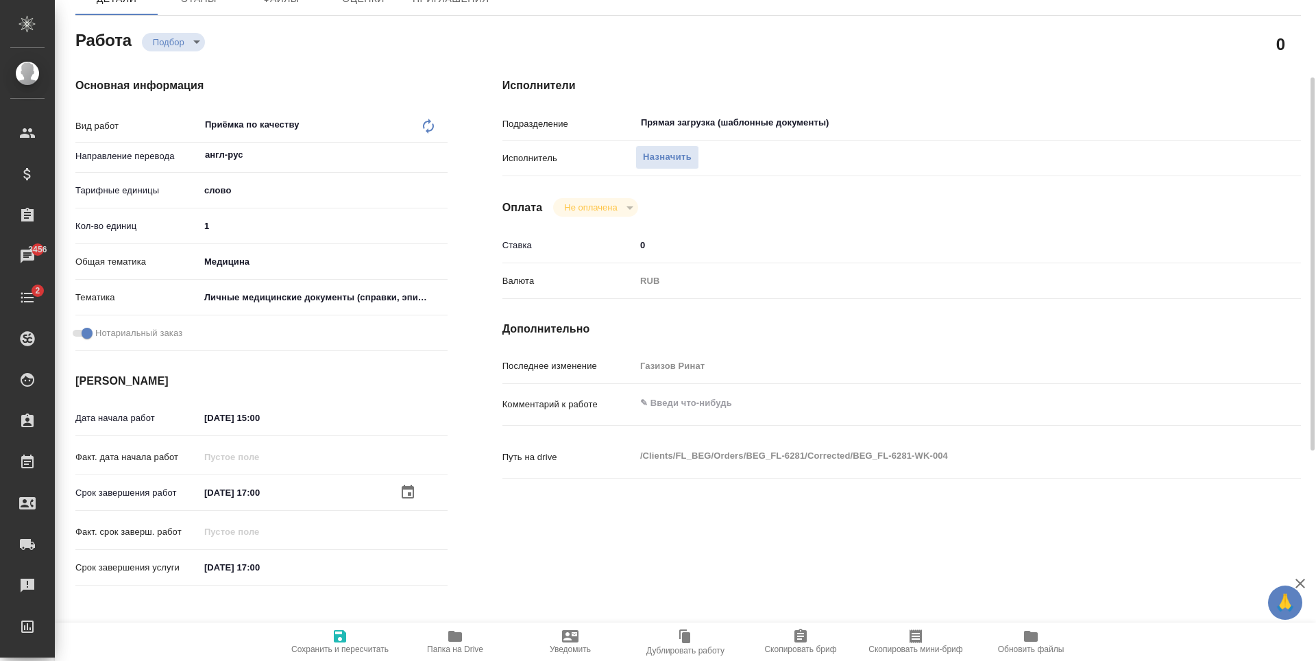
type textarea "x"
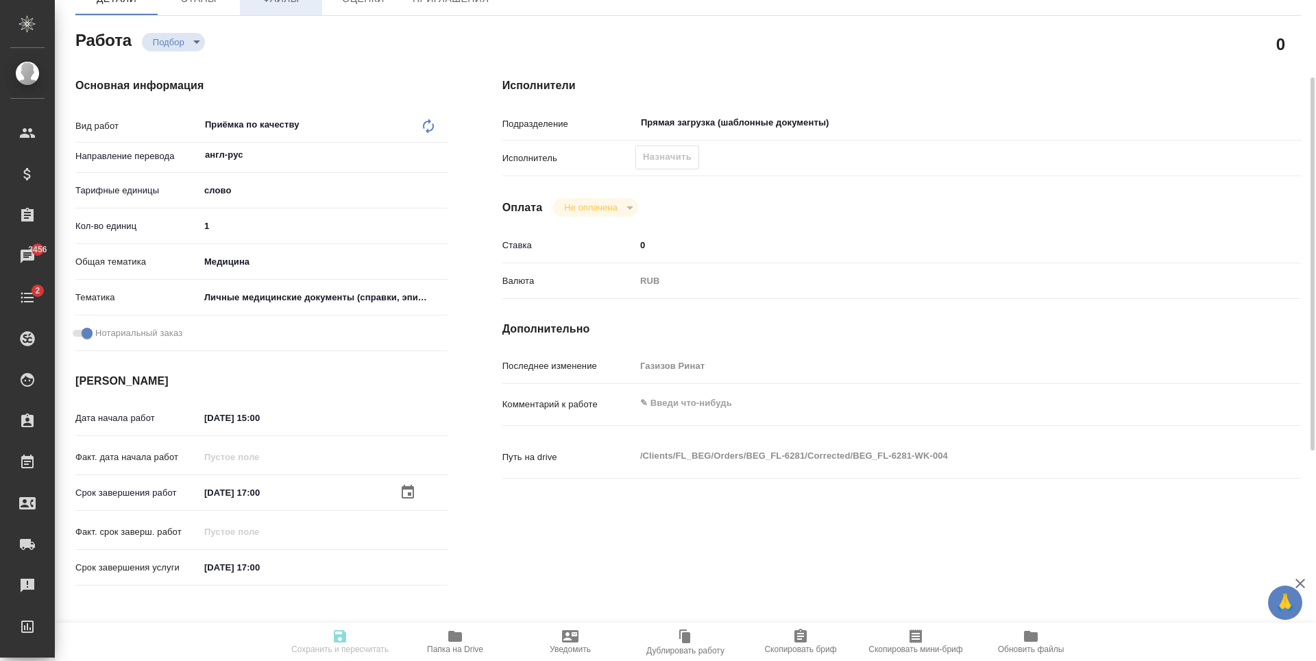
type textarea "x"
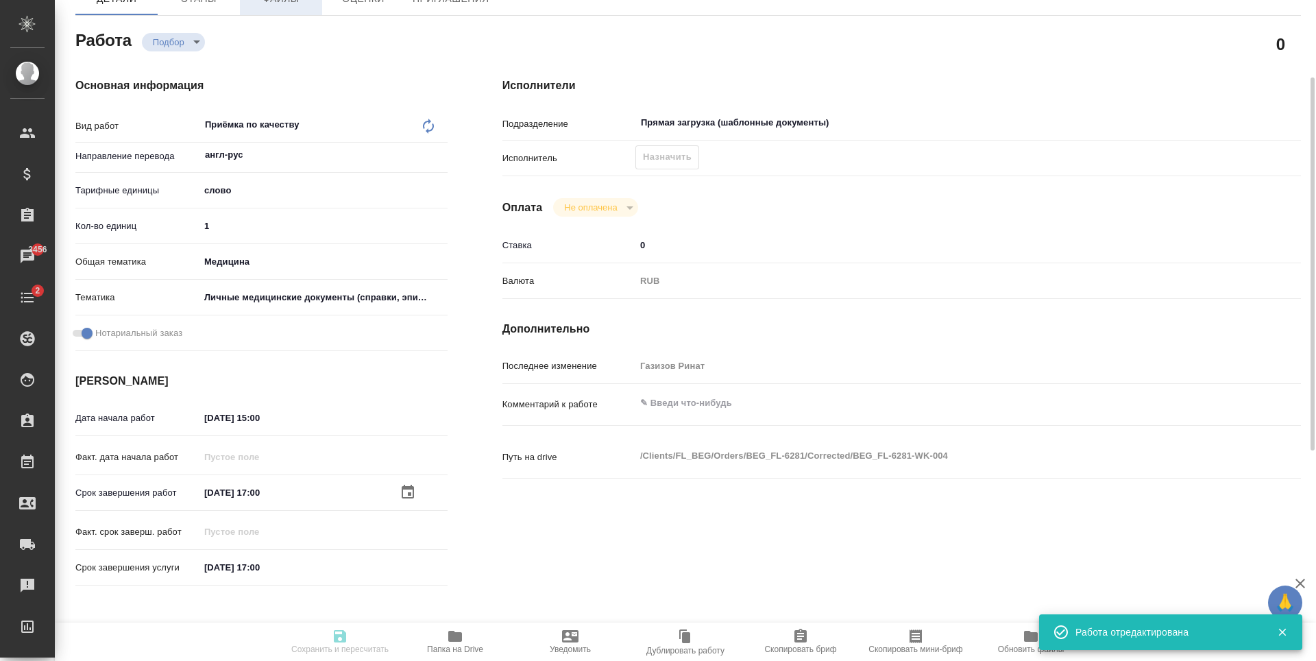
type input "recruiting"
type textarea "Приёмка по качеству"
type textarea "x"
type input "англ-рус"
type input "5a8b1489cc6b4906c91bfd90"
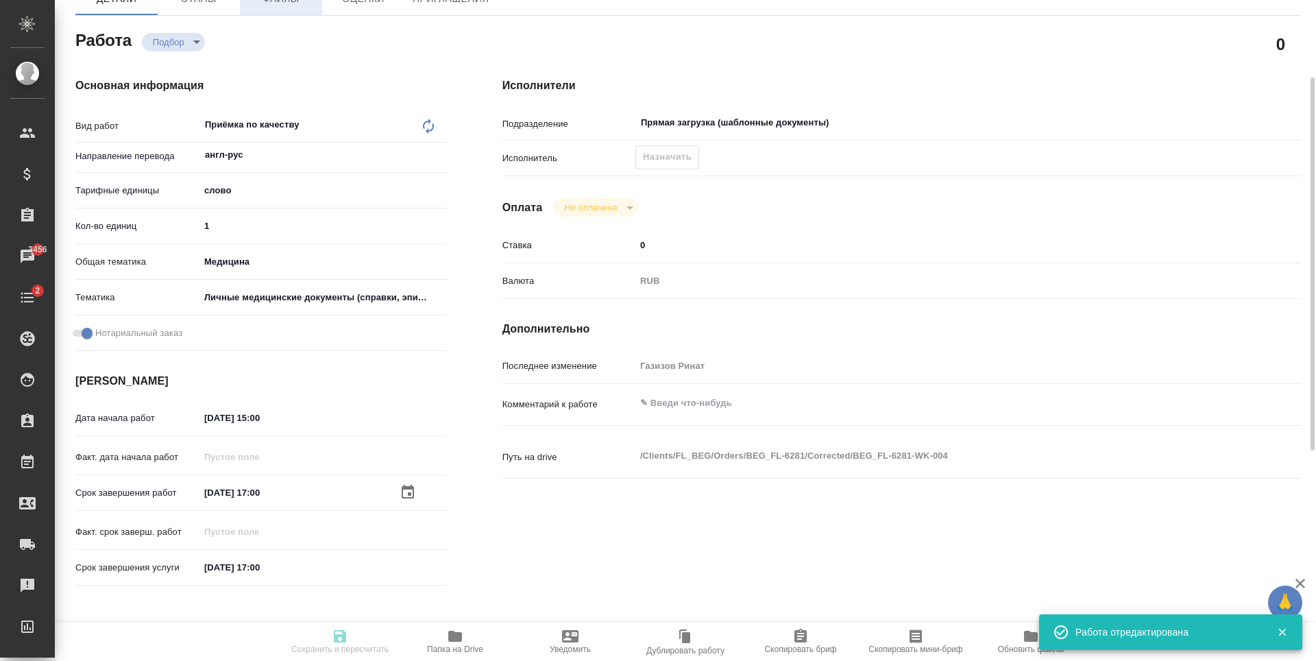
type input "1"
type input "med"
type input "5a8b8b956a9677013d343e74"
checkbox input "true"
type input "16.09.2025 15:00"
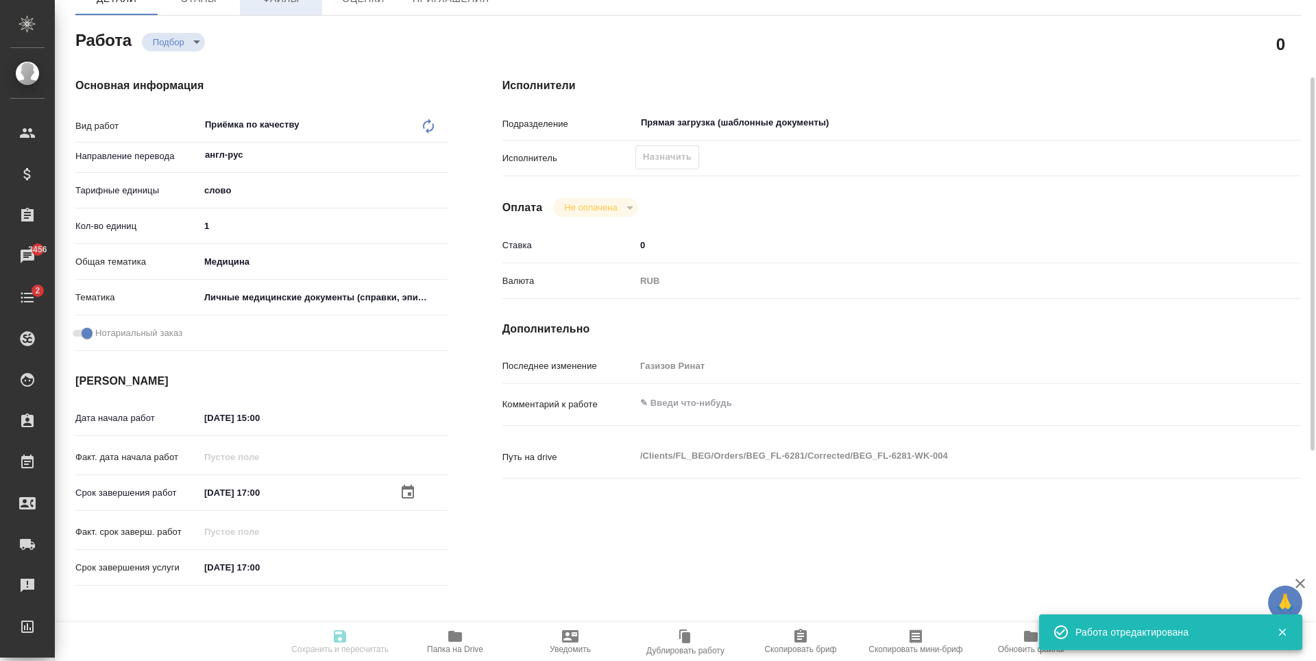
type input "16.09.2025 17:00"
type input "Прямая загрузка (шаблонные документы)"
type input "notPayed"
type input "0"
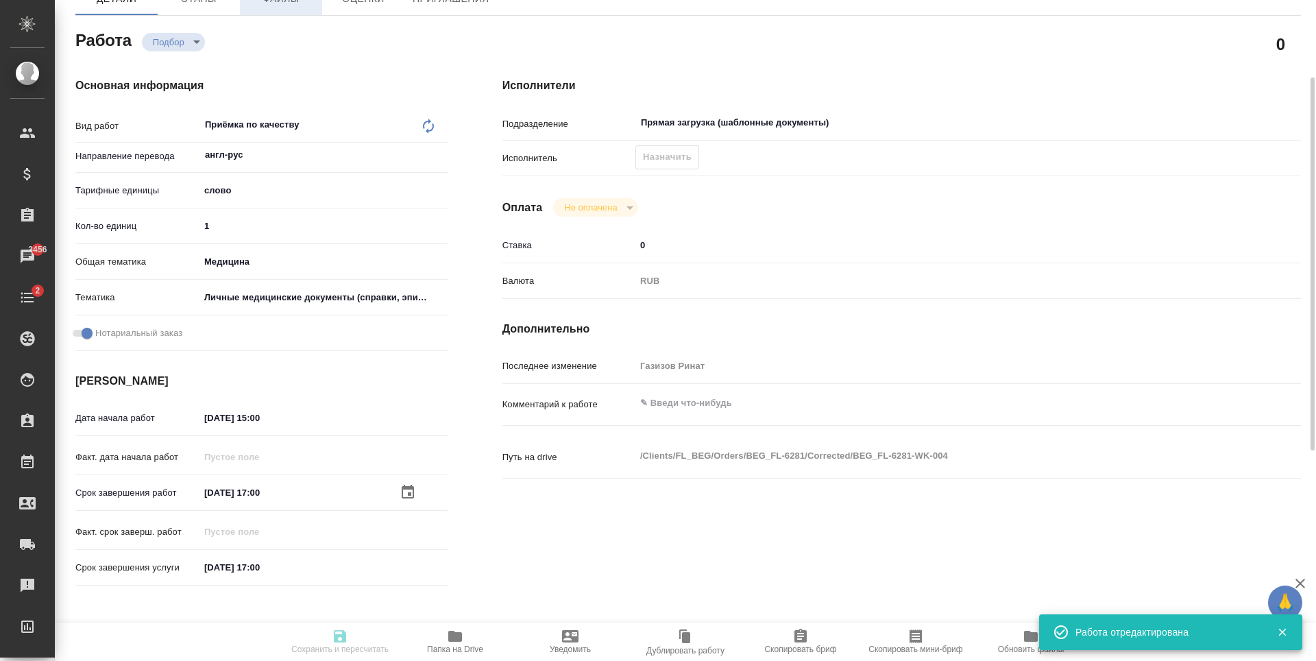
type input "RUB"
type input "Газизов Ринат"
type textarea "x"
type textarea "/Clients/FL_BEG/Orders/BEG_FL-6281/Corrected/BEG_FL-6281-WK-004"
type textarea "x"
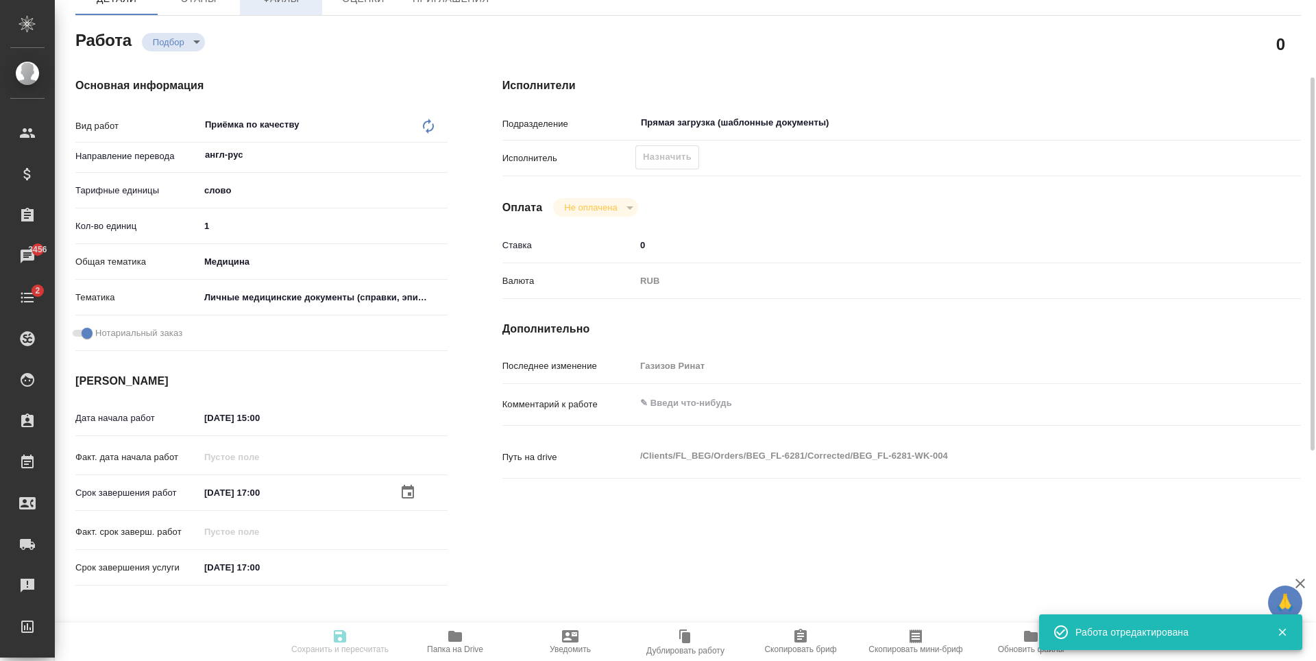
type input "BEG_FL-6281"
type input "Перевод Стандарт"
type input "Редактура, Корректура, Перевод, Постредактура машинного перевода, Приёмка по ка…"
type input "[PERSON_NAME]"
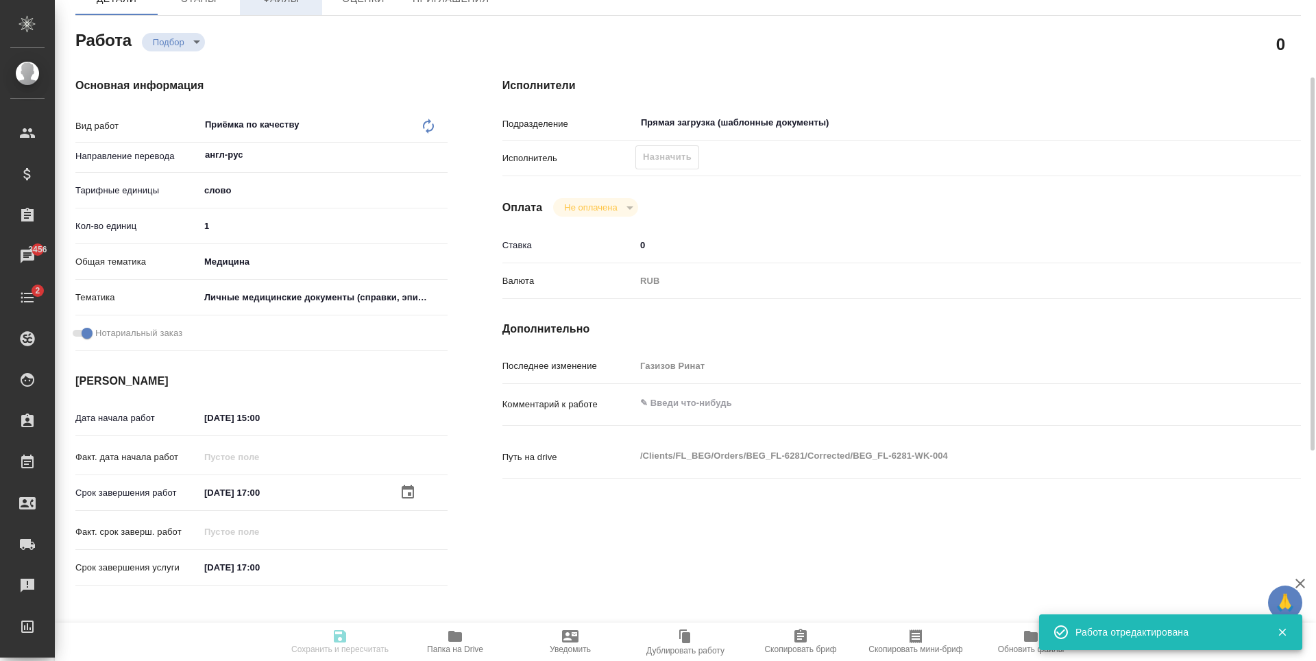
type input "/Clients/FL_BEG/Orders/BEG_FL-6281"
type textarea "x"
type textarea "Файл Sergey Makarov_medical report в приоритете. Пожалуйста, сделайте как можно…"
type textarea "x"
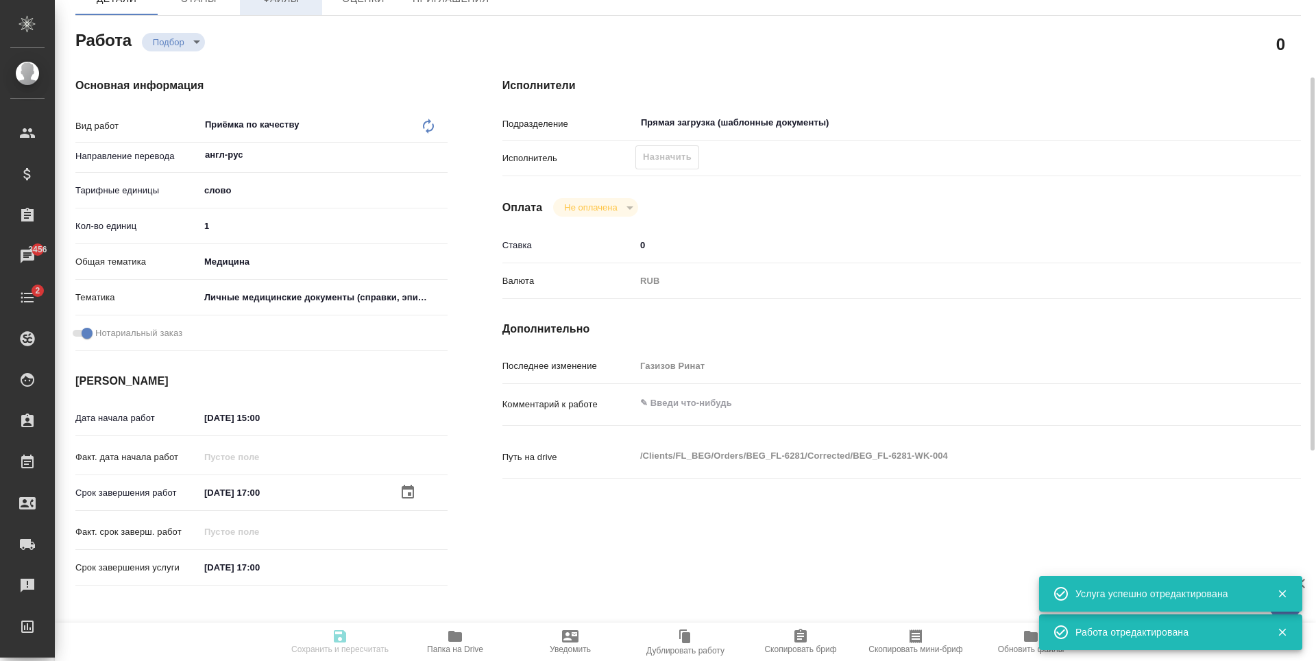
type textarea "x"
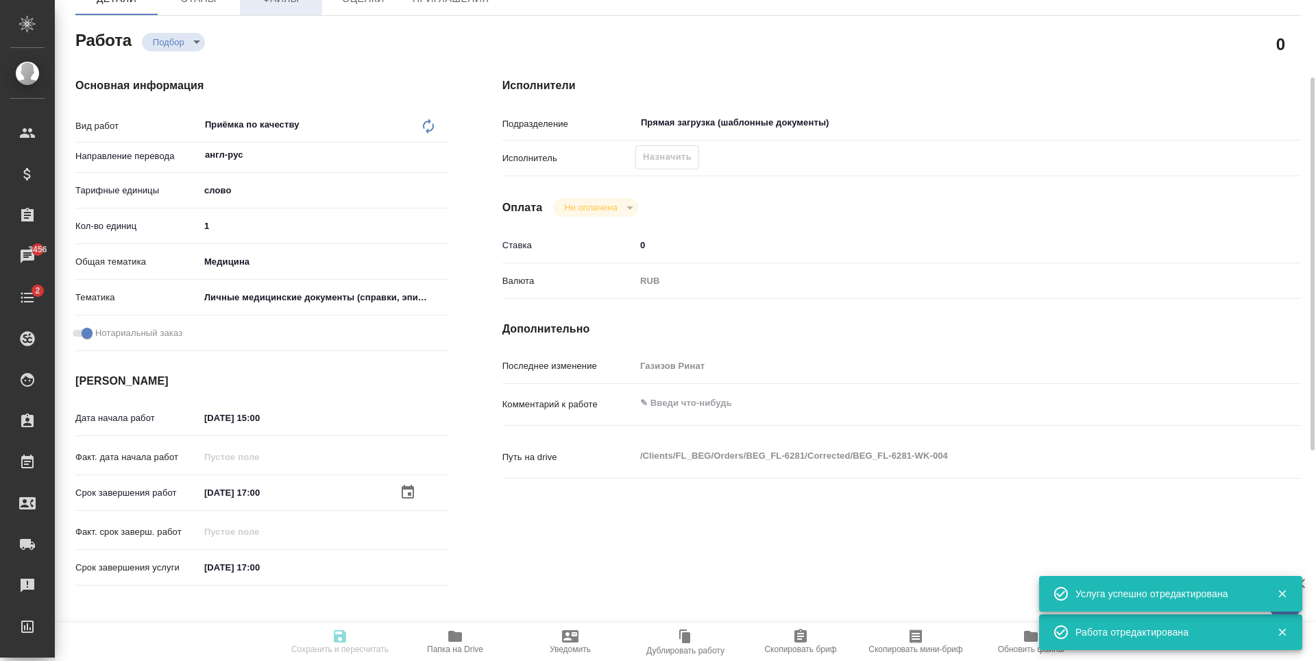
type textarea "x"
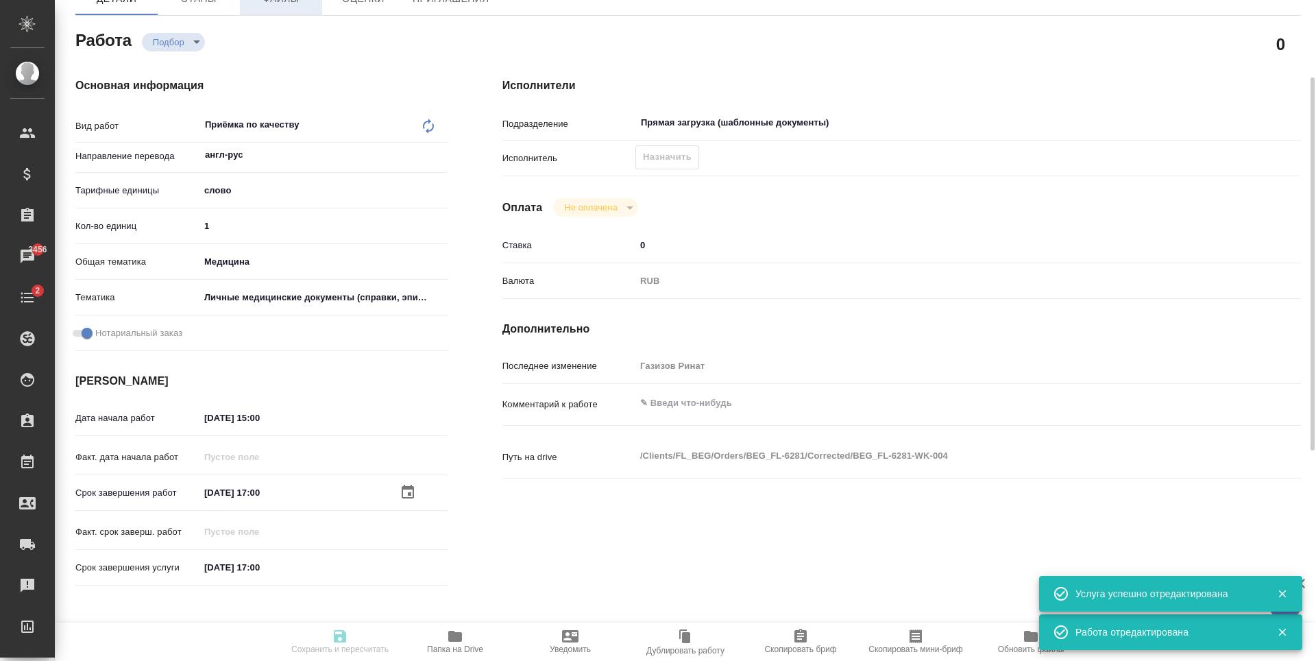
type textarea "x"
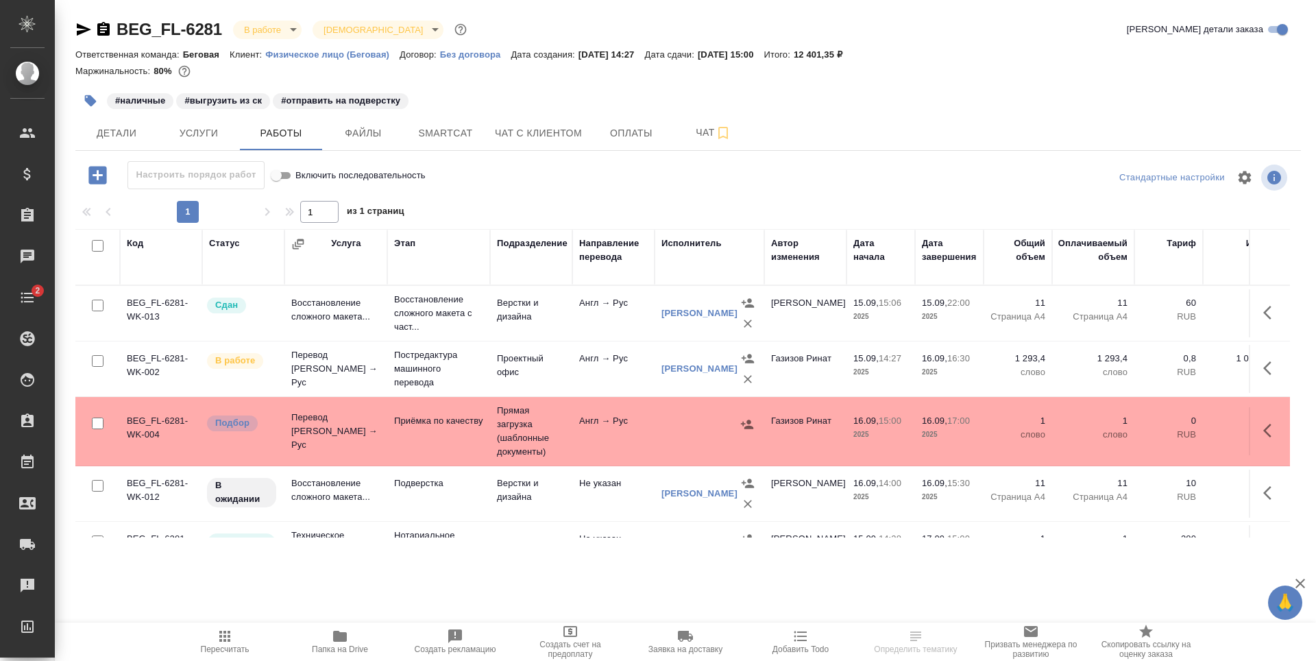
scroll to position [64, 0]
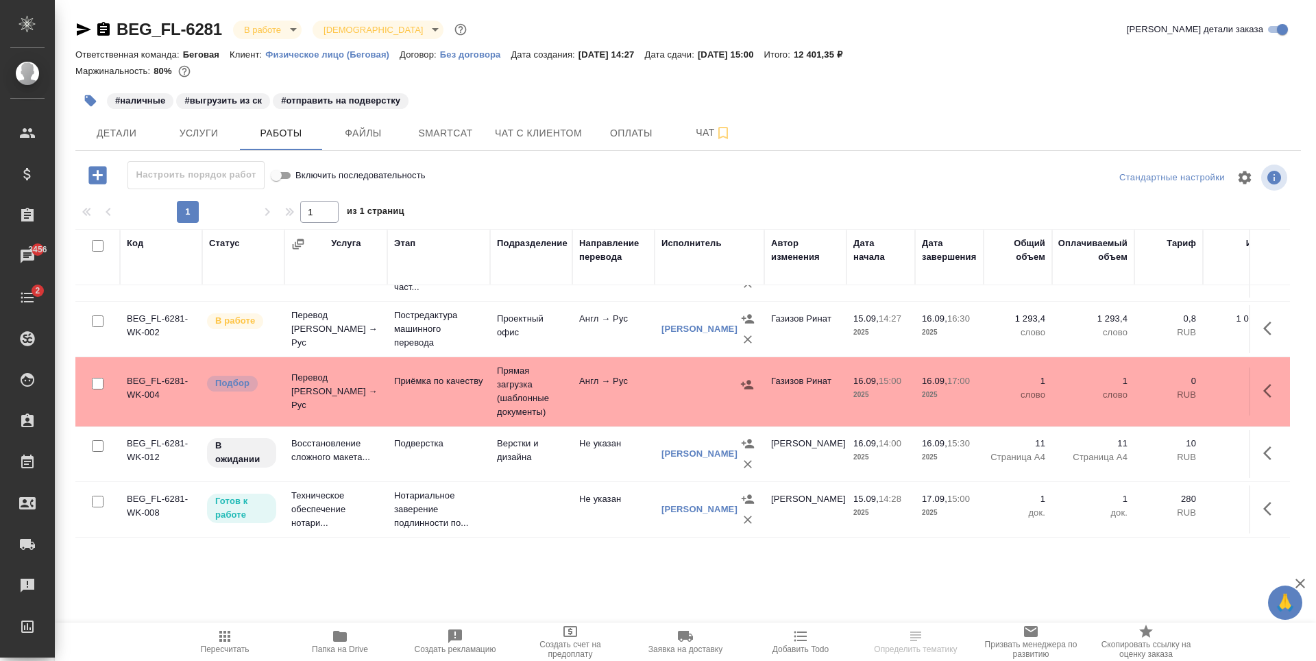
click at [625, 454] on tr "BEG_FL-6281-WK-012 В ожидании Восстановление сложного макета... Подверстка [PER…" at bounding box center [851, 454] width 1553 height 56
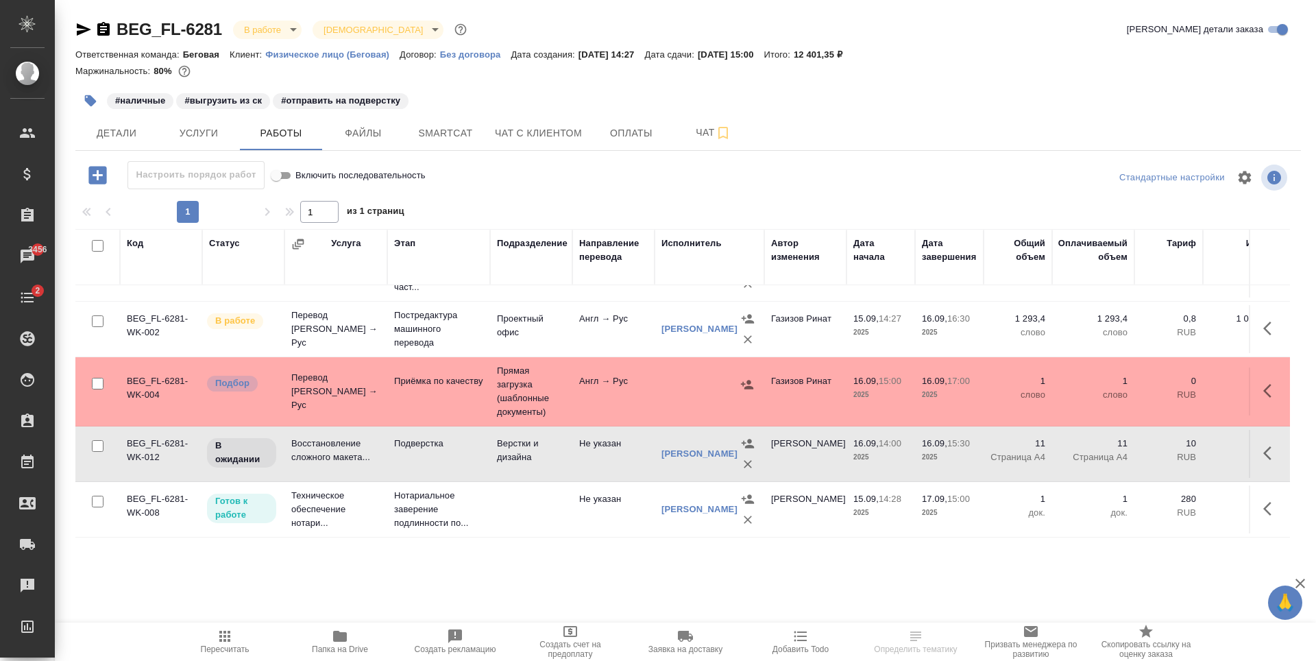
click at [625, 454] on tr "BEG_FL-6281-WK-012 В ожидании Восстановление сложного макета... Подверстка [PER…" at bounding box center [851, 454] width 1553 height 56
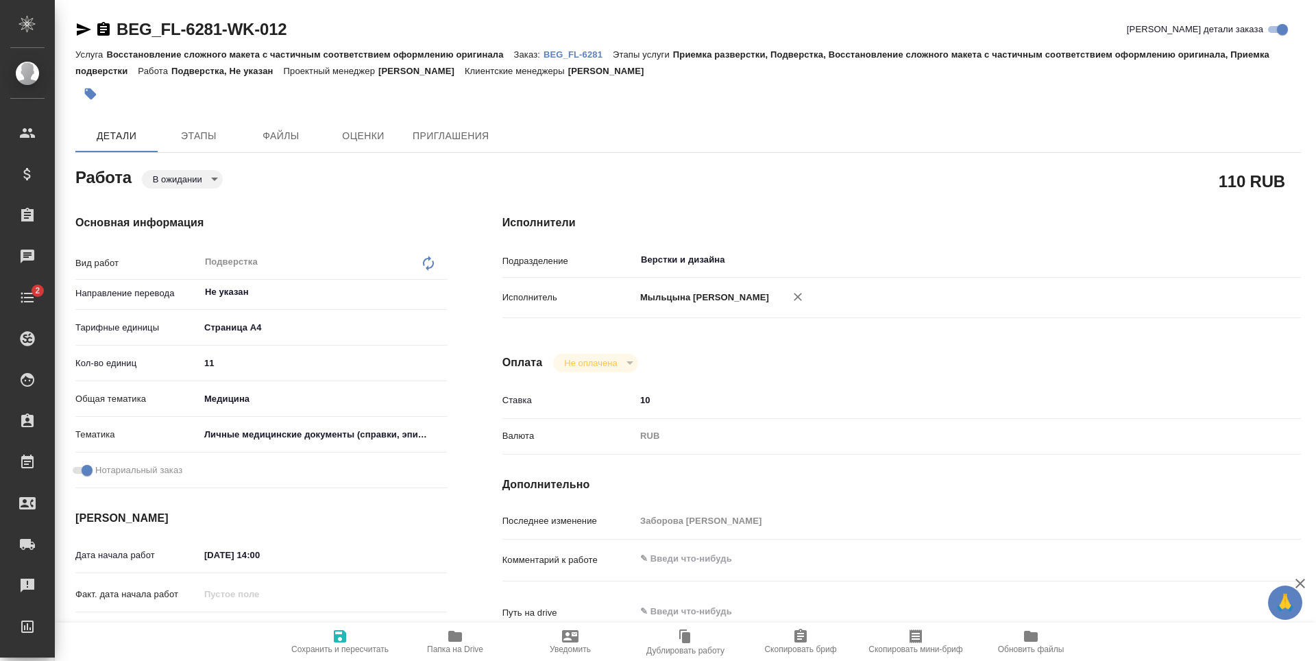
type textarea "x"
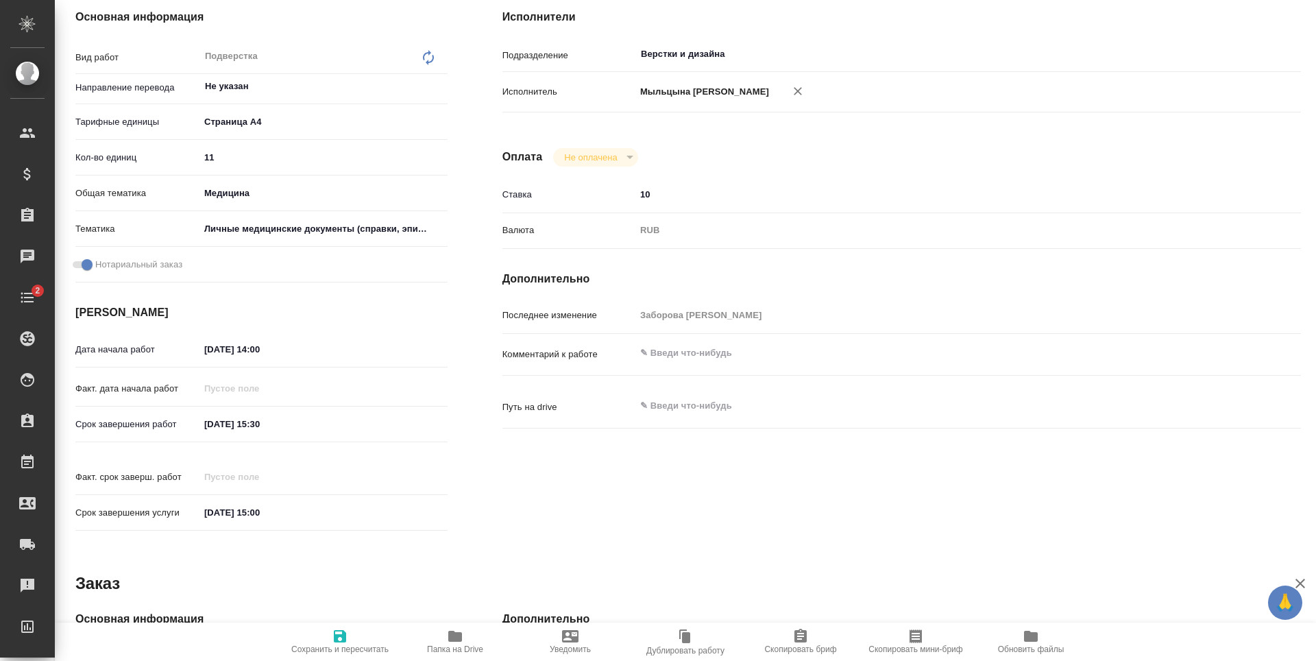
type textarea "x"
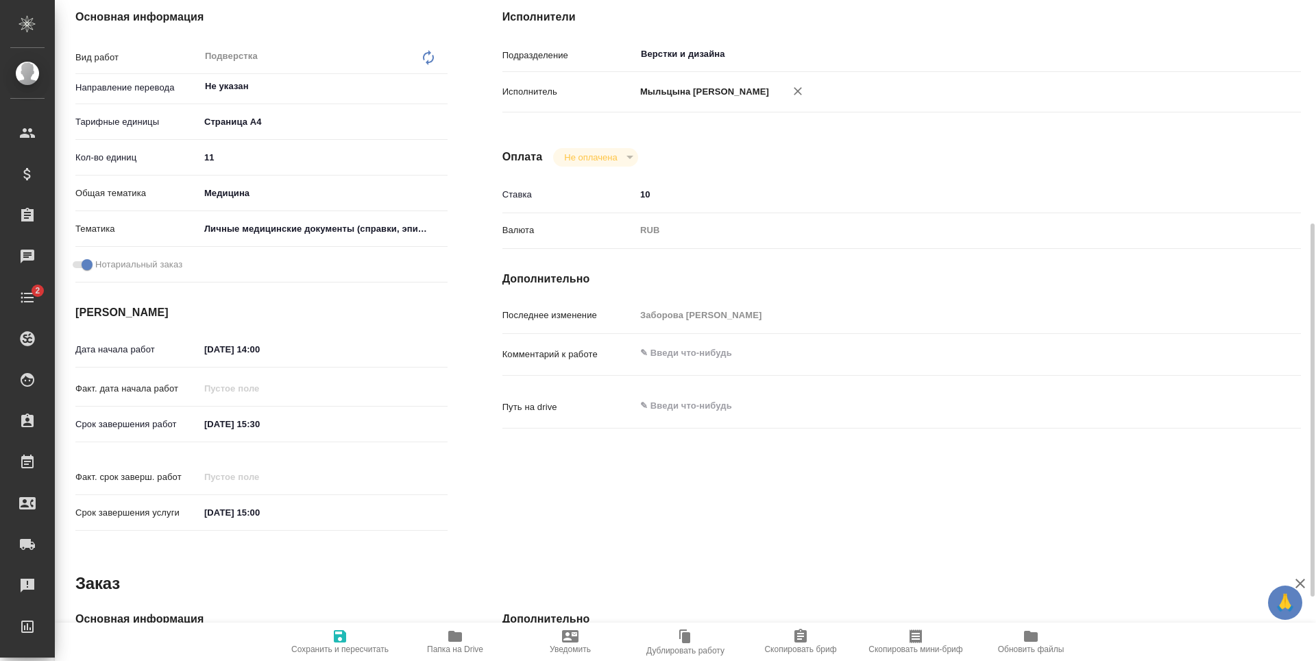
scroll to position [274, 0]
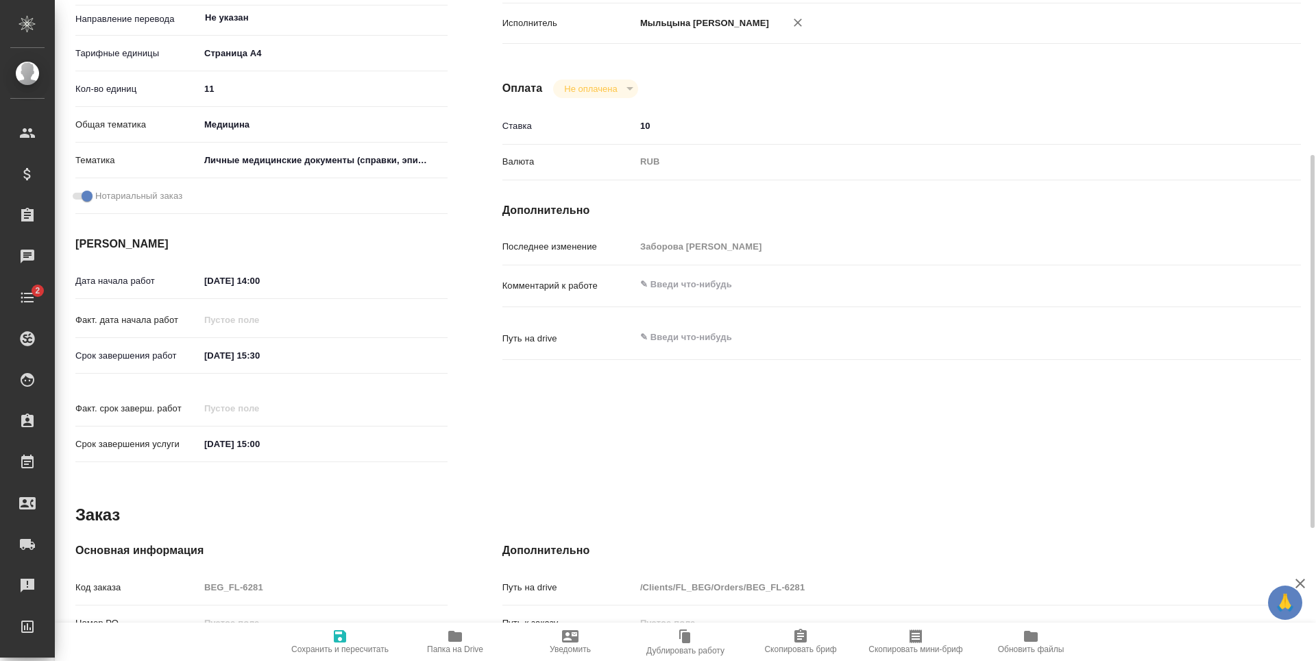
type textarea "x"
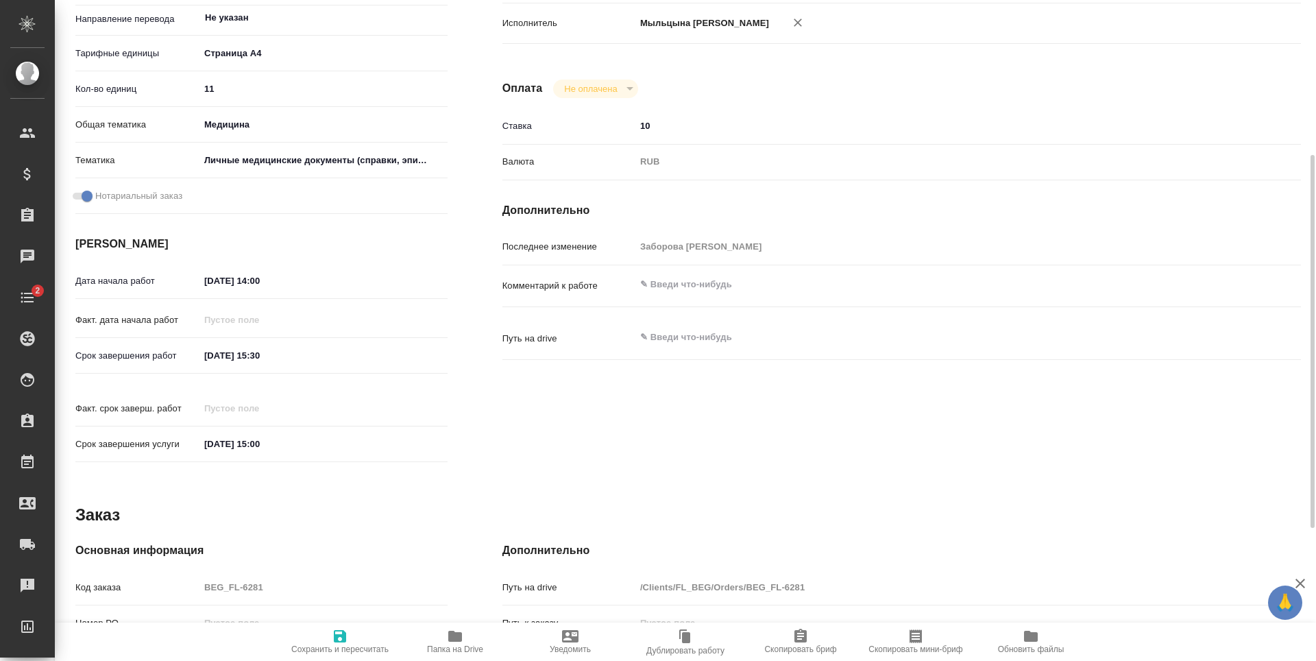
click at [319, 354] on input "16.09.2025 15:30" at bounding box center [260, 356] width 120 height 20
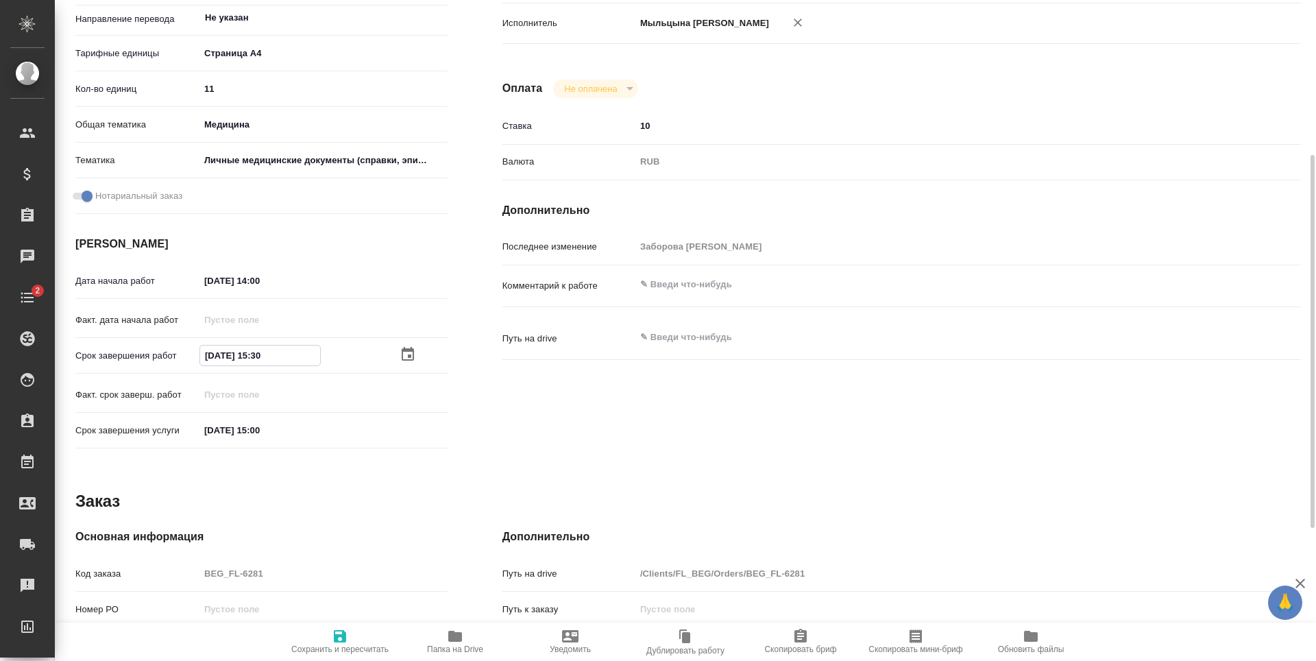
type textarea "x"
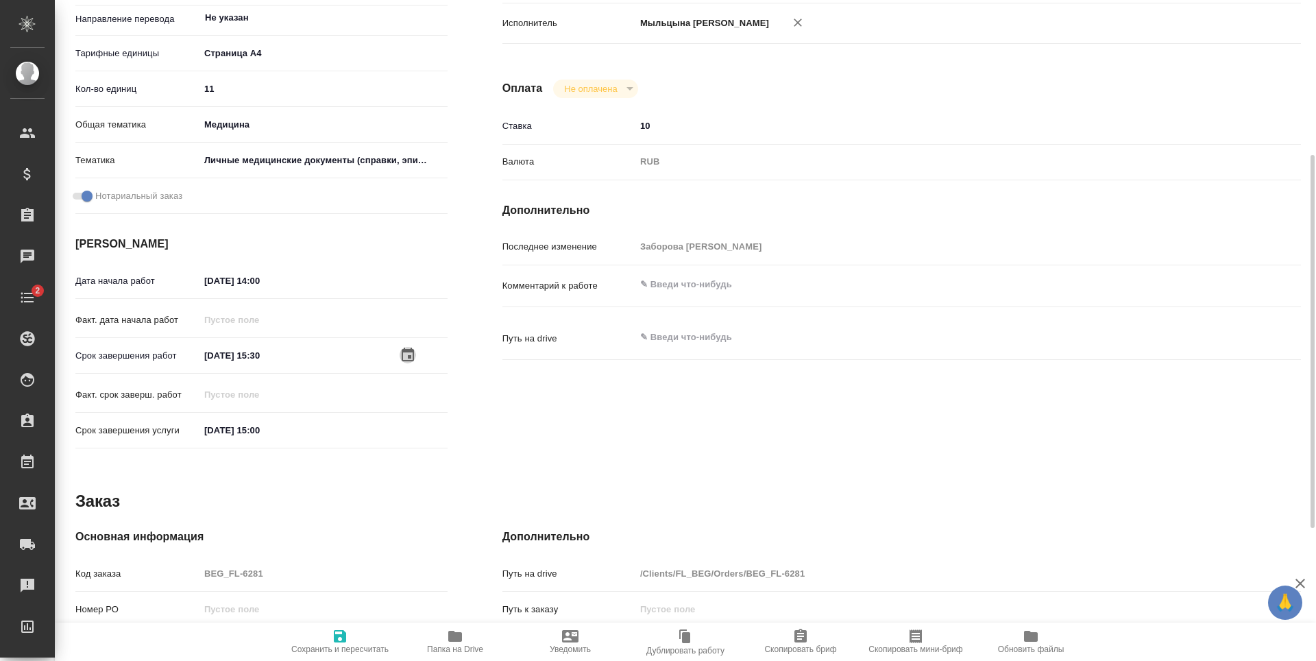
click at [402, 348] on icon "button" at bounding box center [408, 355] width 16 height 16
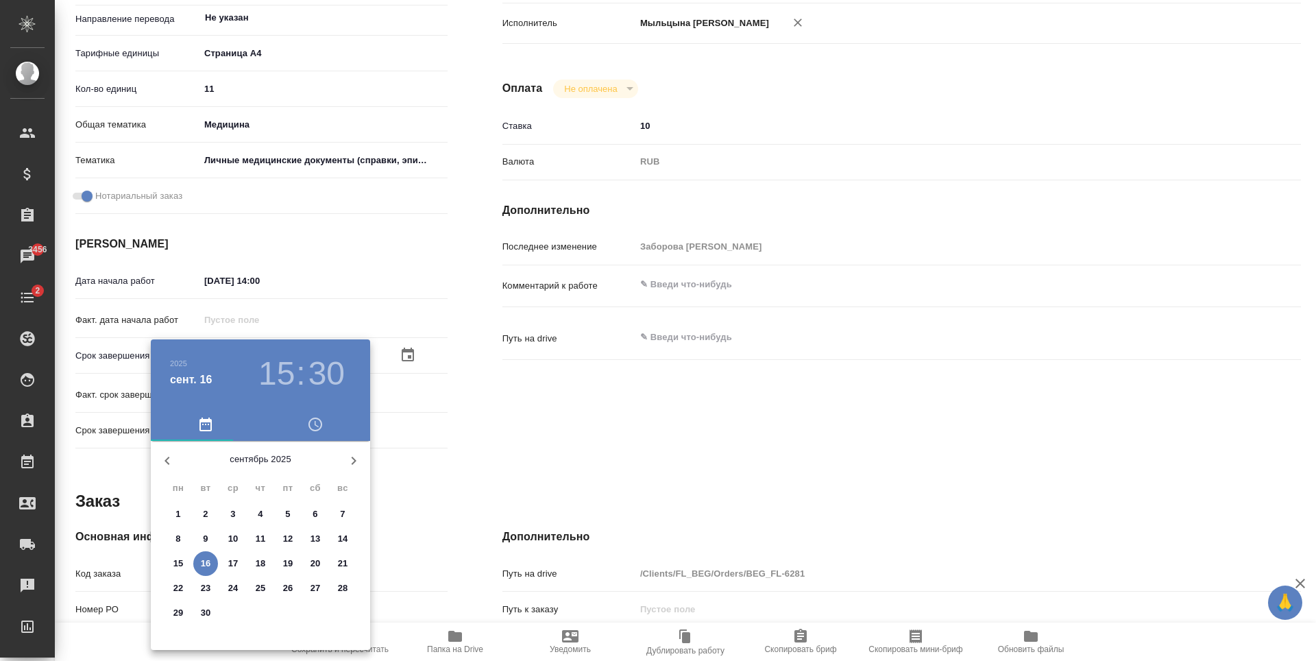
click at [237, 565] on p "17" at bounding box center [233, 564] width 10 height 14
type textarea "x"
type input "17.09.2025 15:30"
type textarea "x"
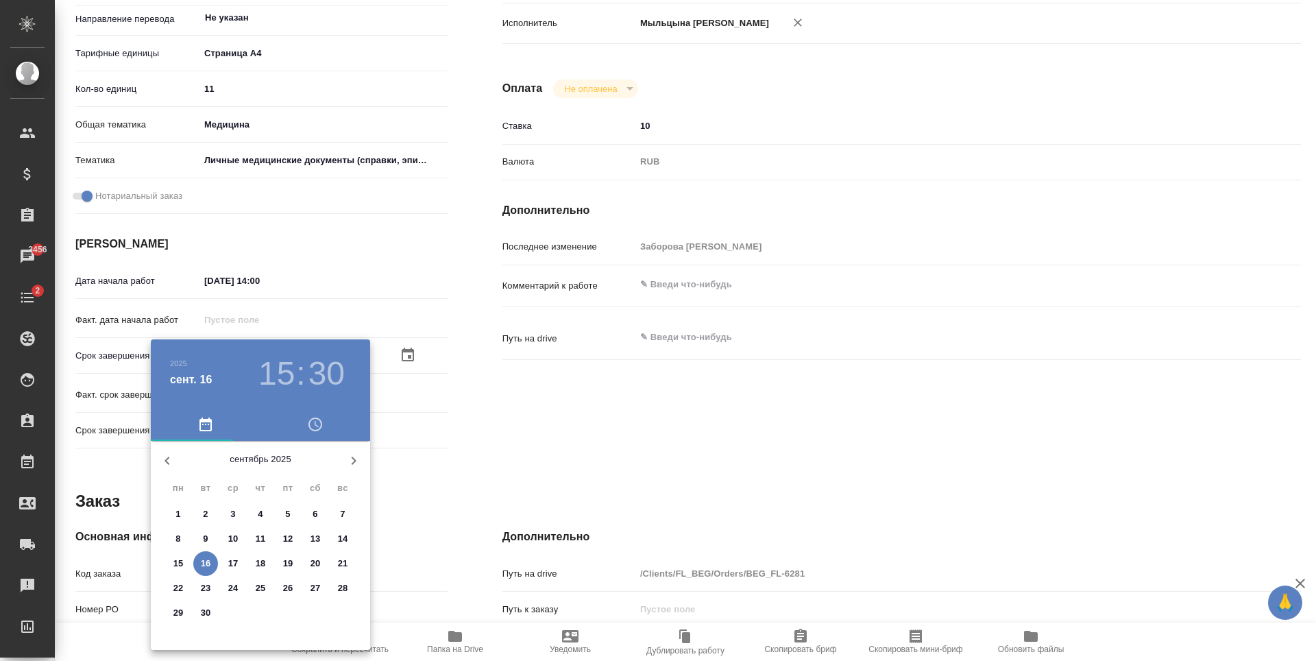
type textarea "x"
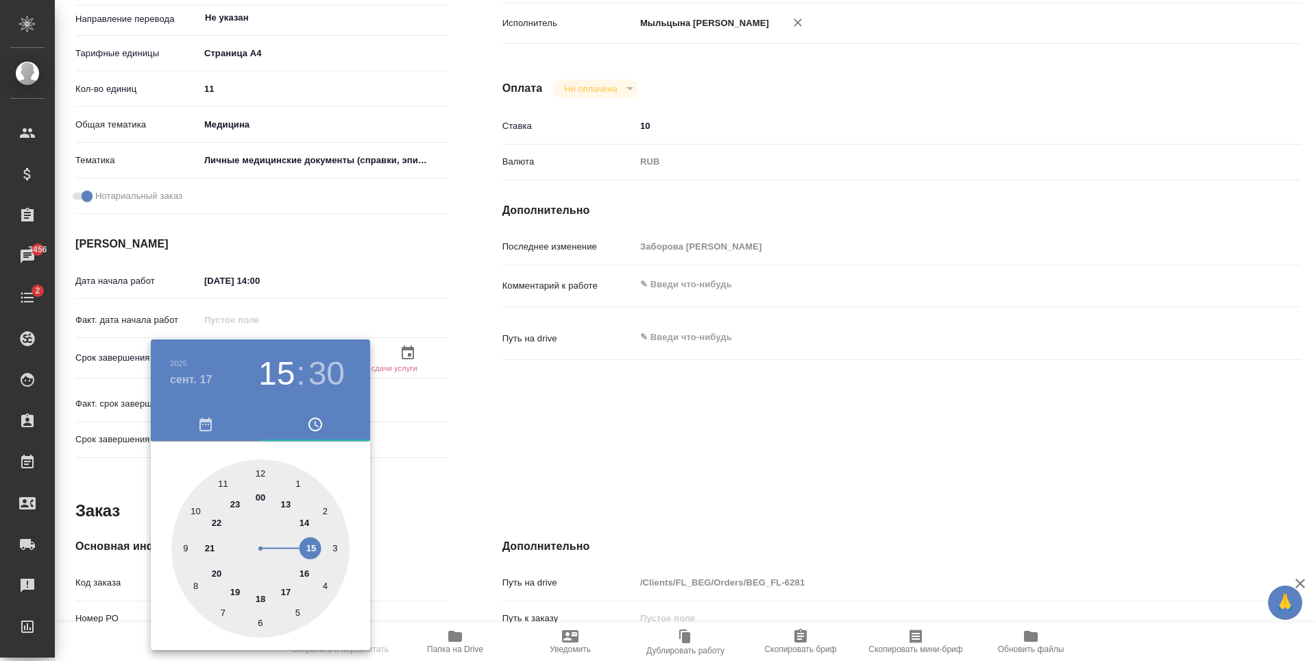
click at [207, 423] on icon "button" at bounding box center [205, 424] width 16 height 16
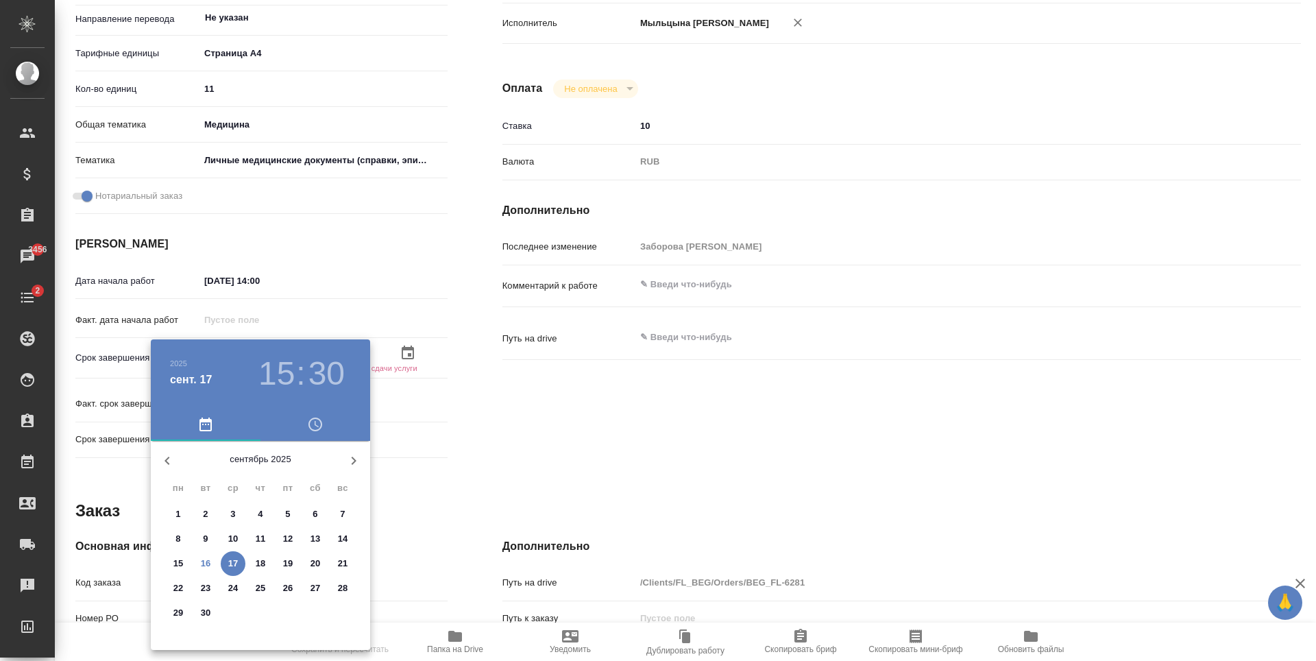
click at [203, 565] on p "16" at bounding box center [206, 564] width 10 height 14
type textarea "x"
type input "16.09.2025 15:30"
type textarea "x"
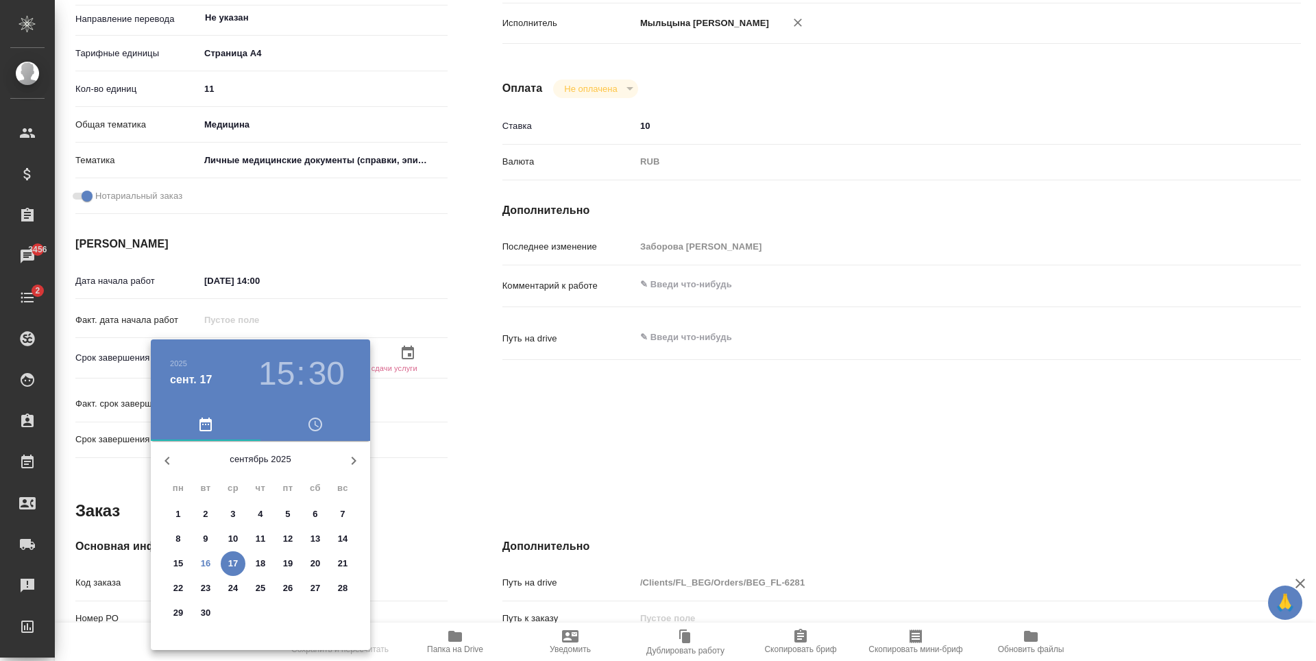
type textarea "x"
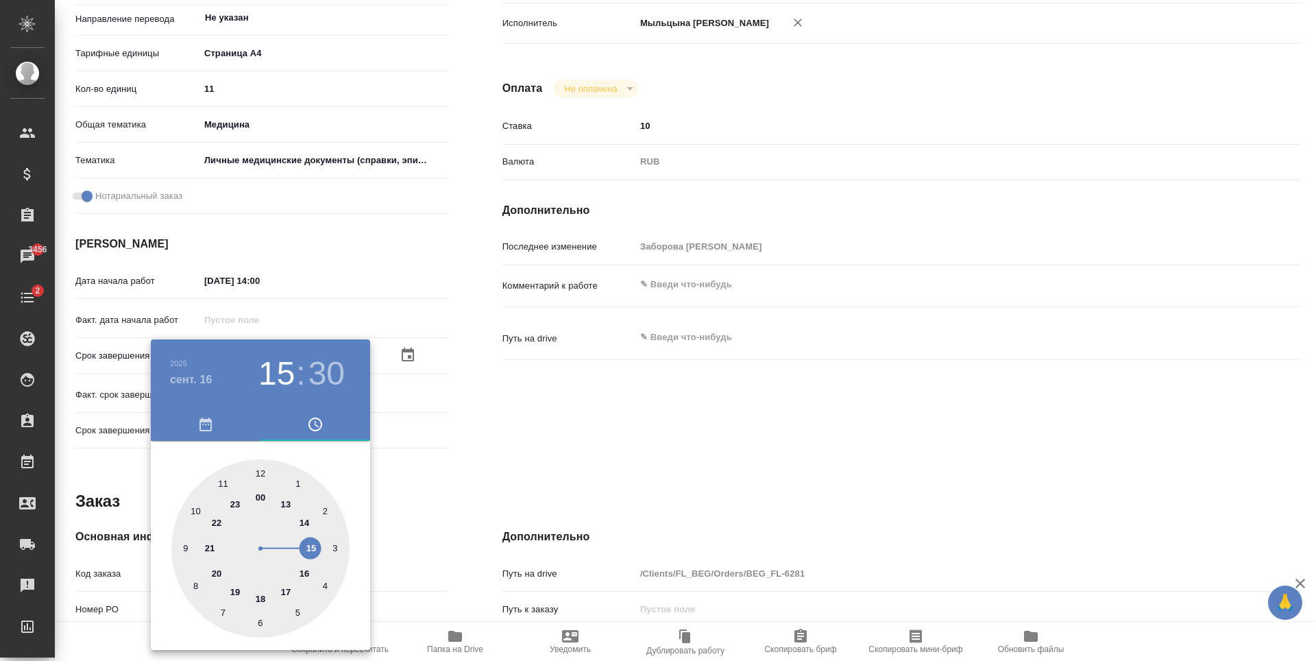
click at [263, 598] on div at bounding box center [260, 548] width 178 height 178
type textarea "x"
type input "16.09.2025 18:30"
type textarea "x"
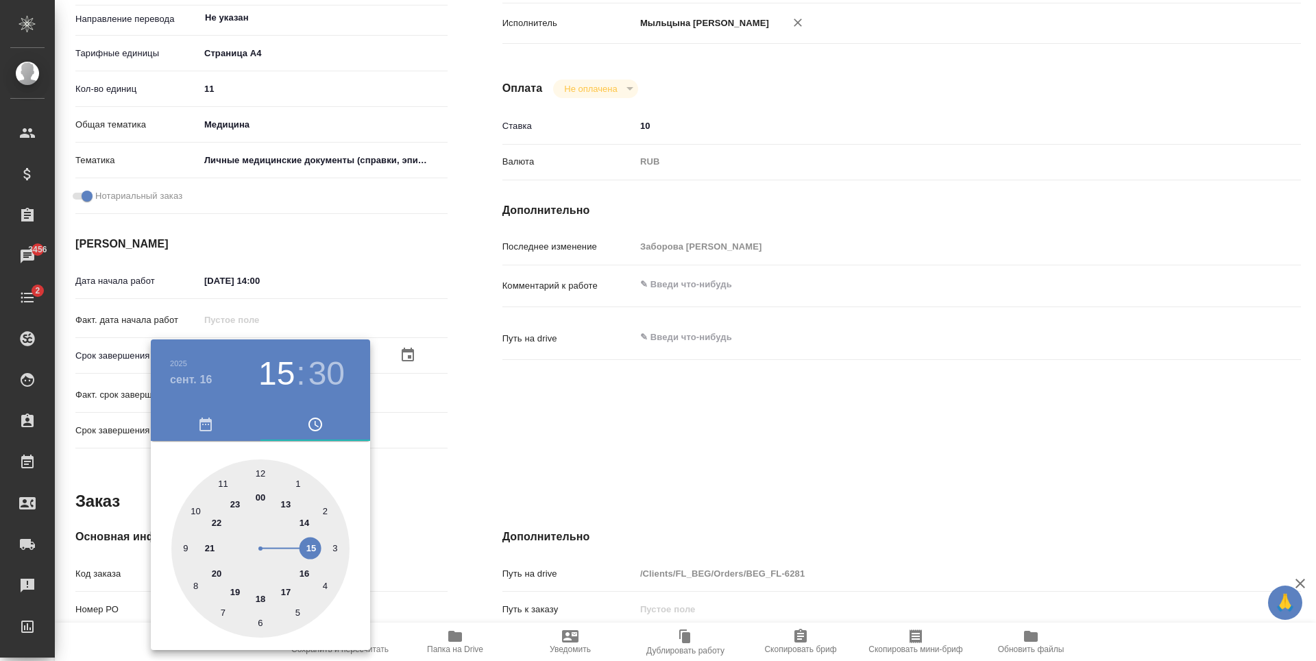
type textarea "x"
click at [556, 493] on div at bounding box center [658, 330] width 1316 height 661
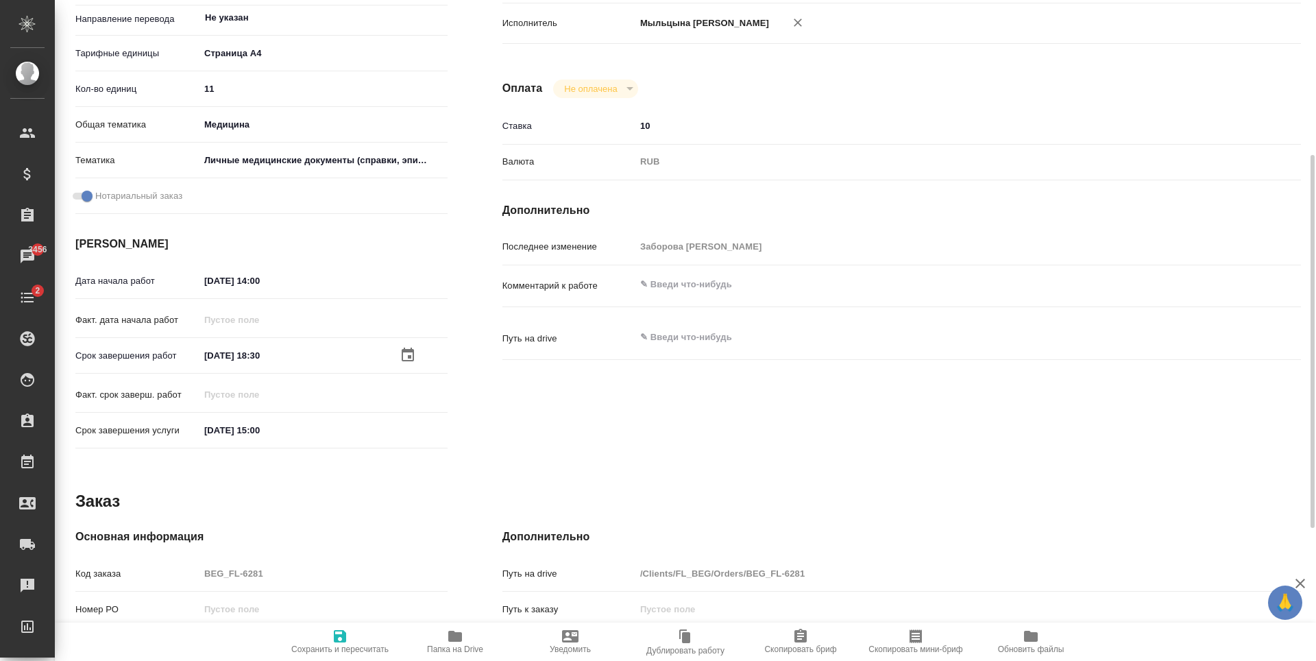
click at [353, 653] on span "Сохранить и пересчитать" at bounding box center [339, 649] width 97 height 10
type textarea "x"
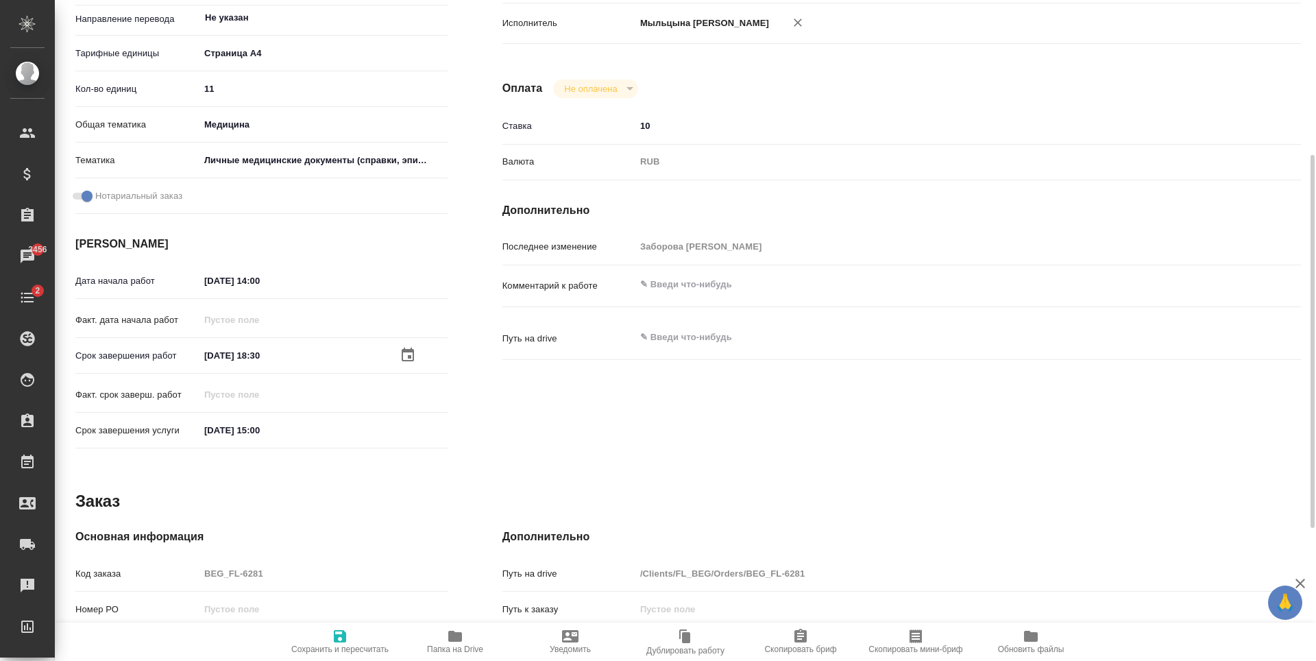
type textarea "x"
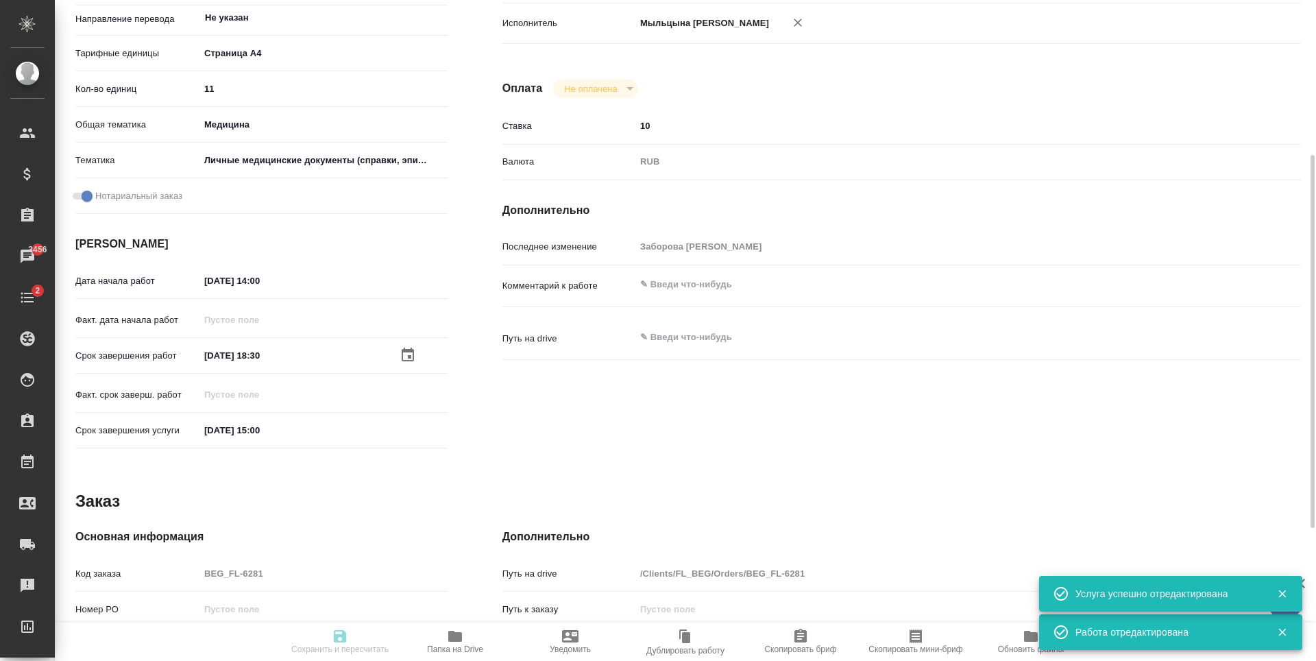
type input "pending"
type textarea "Подверстка"
type textarea "x"
type input "Не указан"
type input "5f036ec4e16dec2d6b59c8ff"
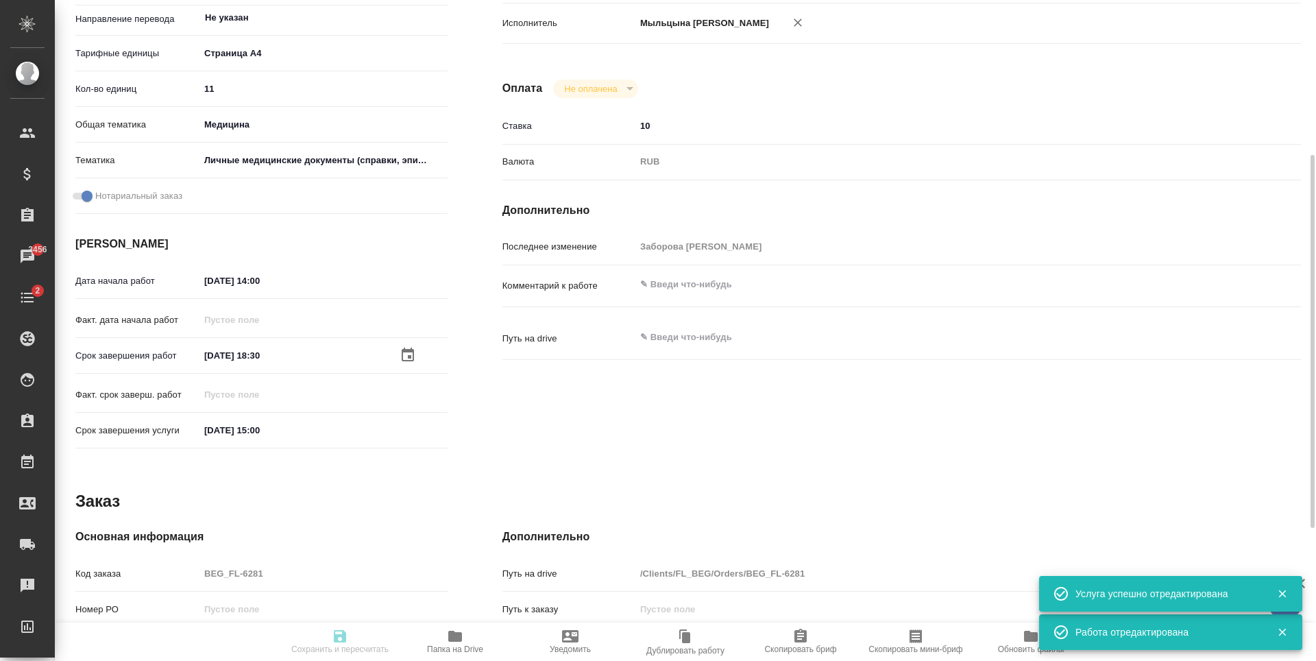
type input "11"
type input "med"
type input "5a8b8b956a9677013d343e74"
checkbox input "true"
type input "16.09.2025 14:00"
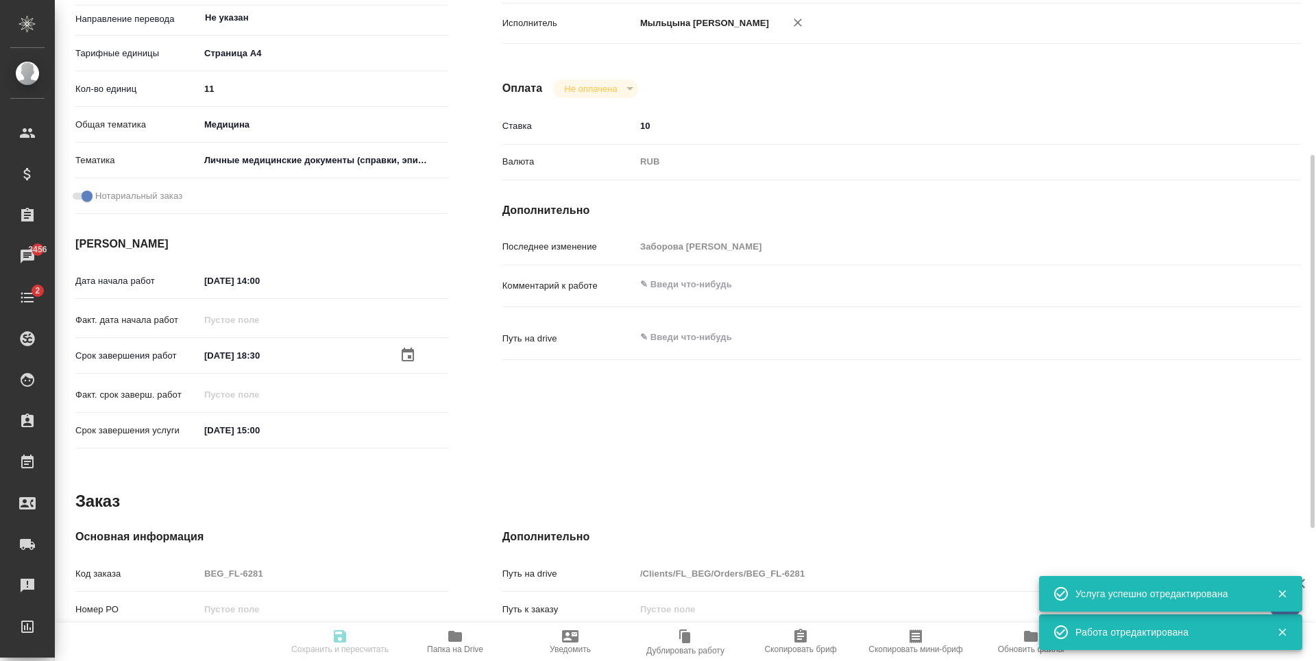
type input "16.09.2025 18:30"
type input "17.09.2025 15:00"
type input "Верстки и дизайна"
type input "notPayed"
type input "10"
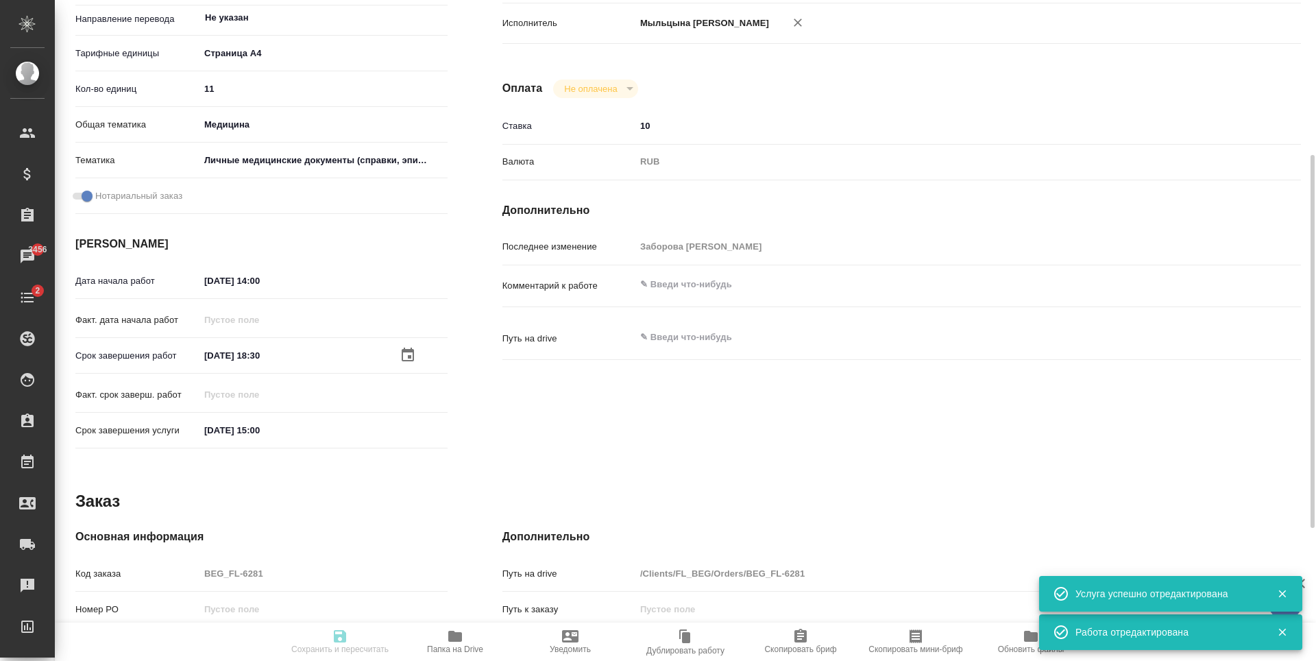
type input "RUB"
type input "Заборова Александра"
type textarea "x"
type input "BEG_FL-6281"
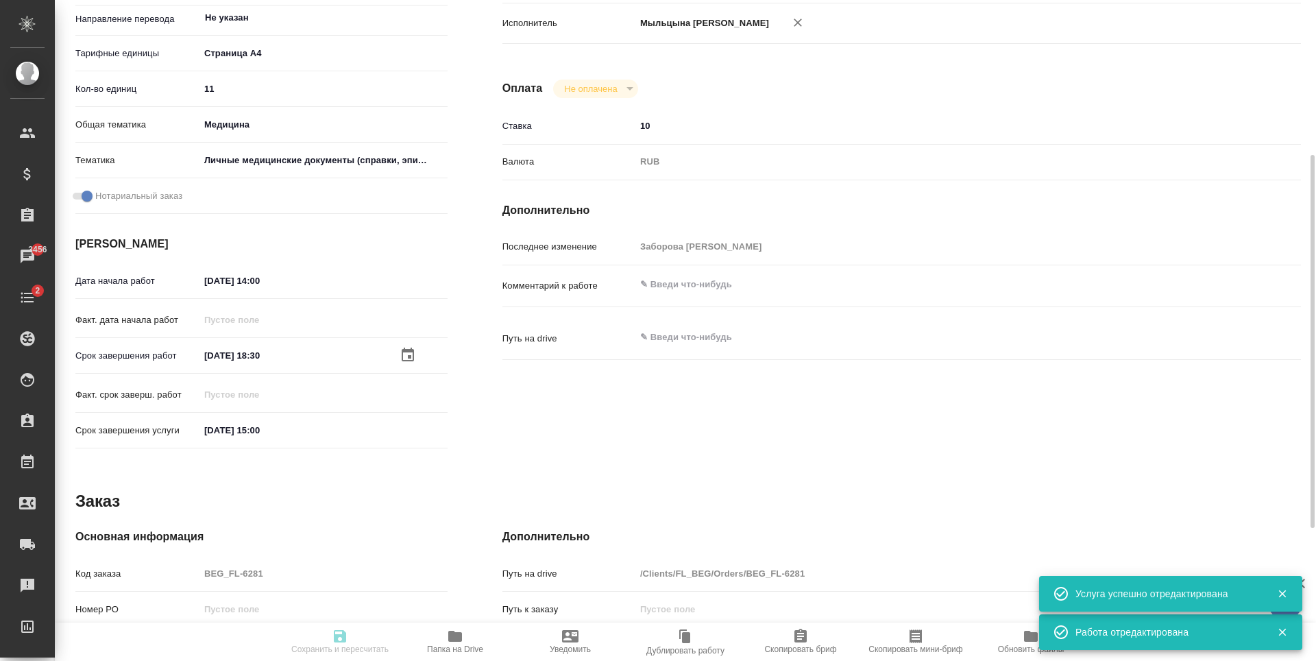
type input "Восстановление сложного макета с частичным соответствием оформлению оригинала"
type input "Приемка разверстки, Подверстка, Восстановление сложного макета с частичным соот…"
type input "[PERSON_NAME]"
type input "Заборова Александра"
type input "/Clients/FL_BEG/Orders/BEG_FL-6281"
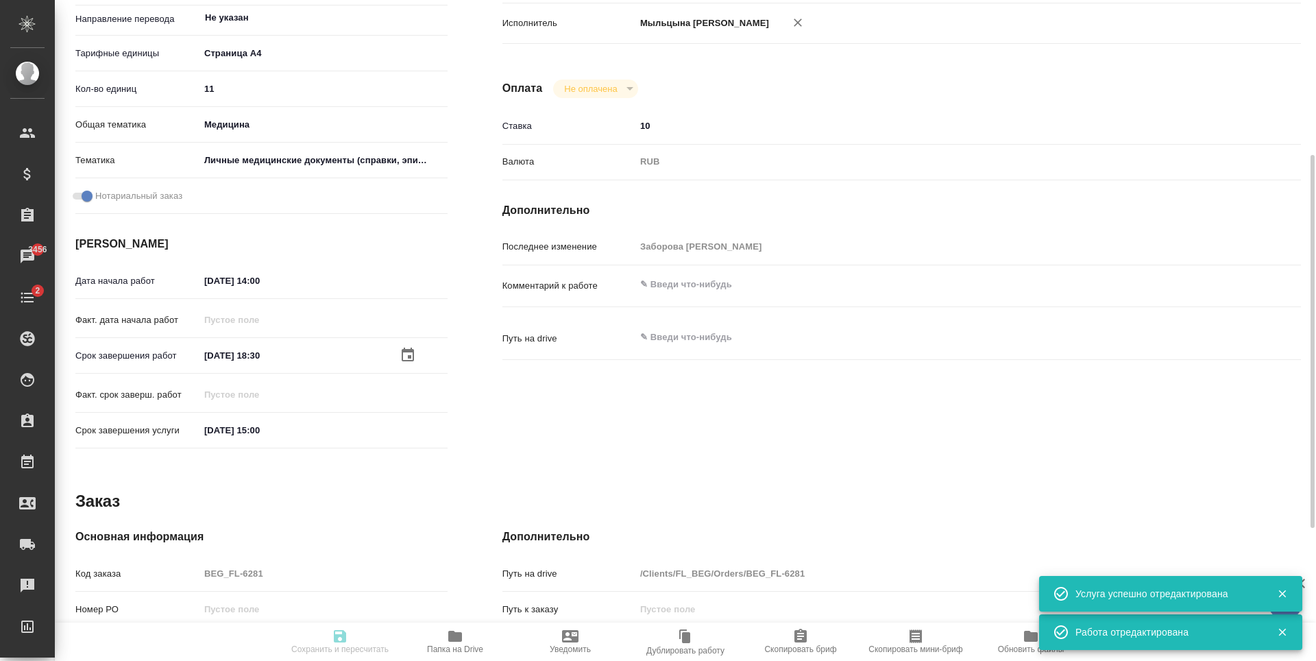
type textarea "x"
type textarea "Файл Sergey Makarov_medical report в приоритете. Пожалуйста, сделайте как можно…"
type textarea "x"
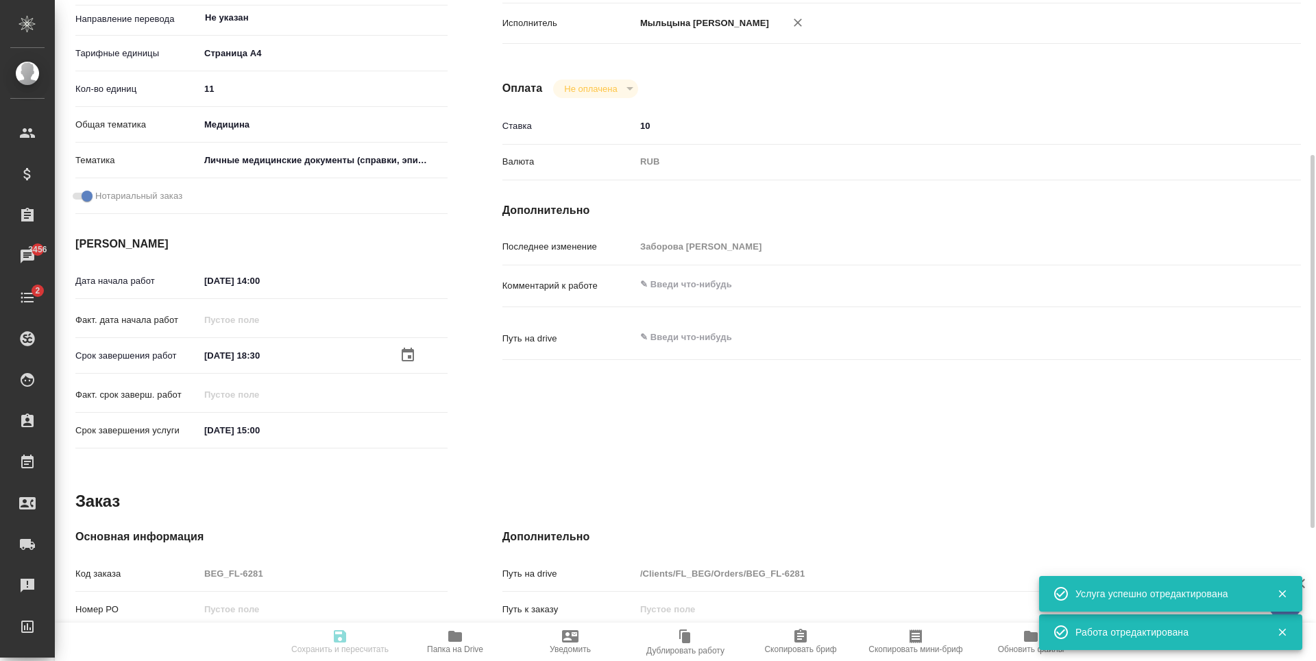
type textarea "x"
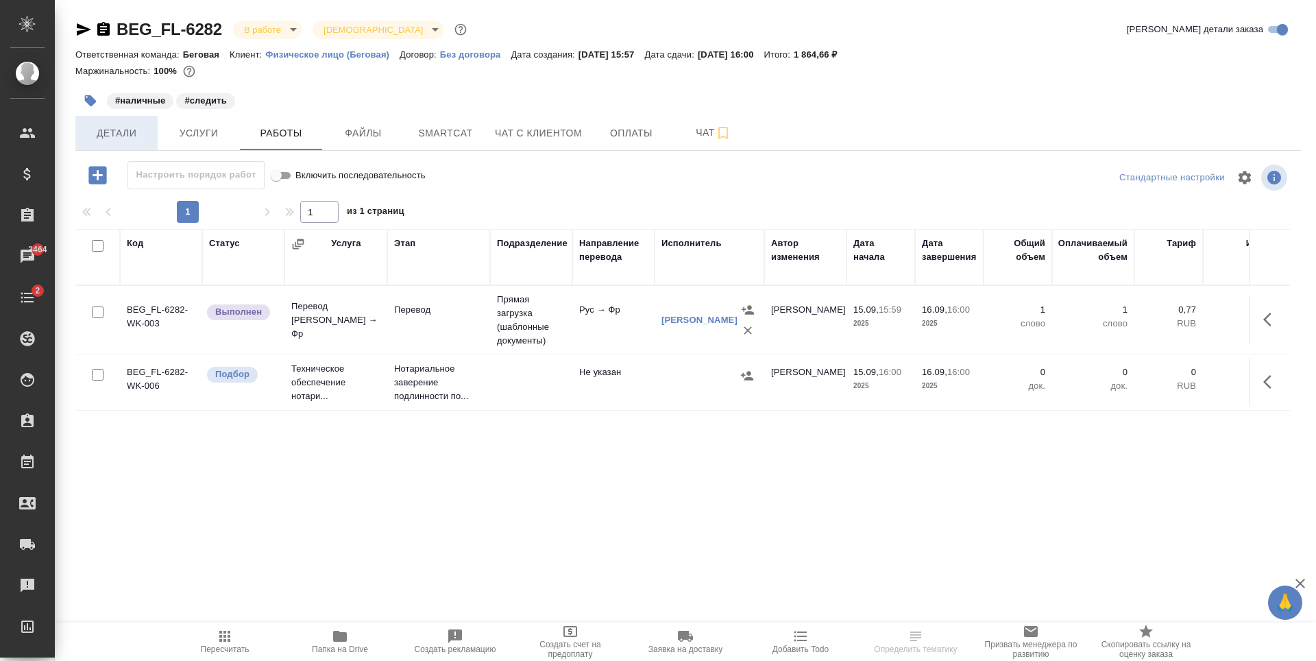
click at [124, 129] on span "Детали" at bounding box center [117, 133] width 66 height 17
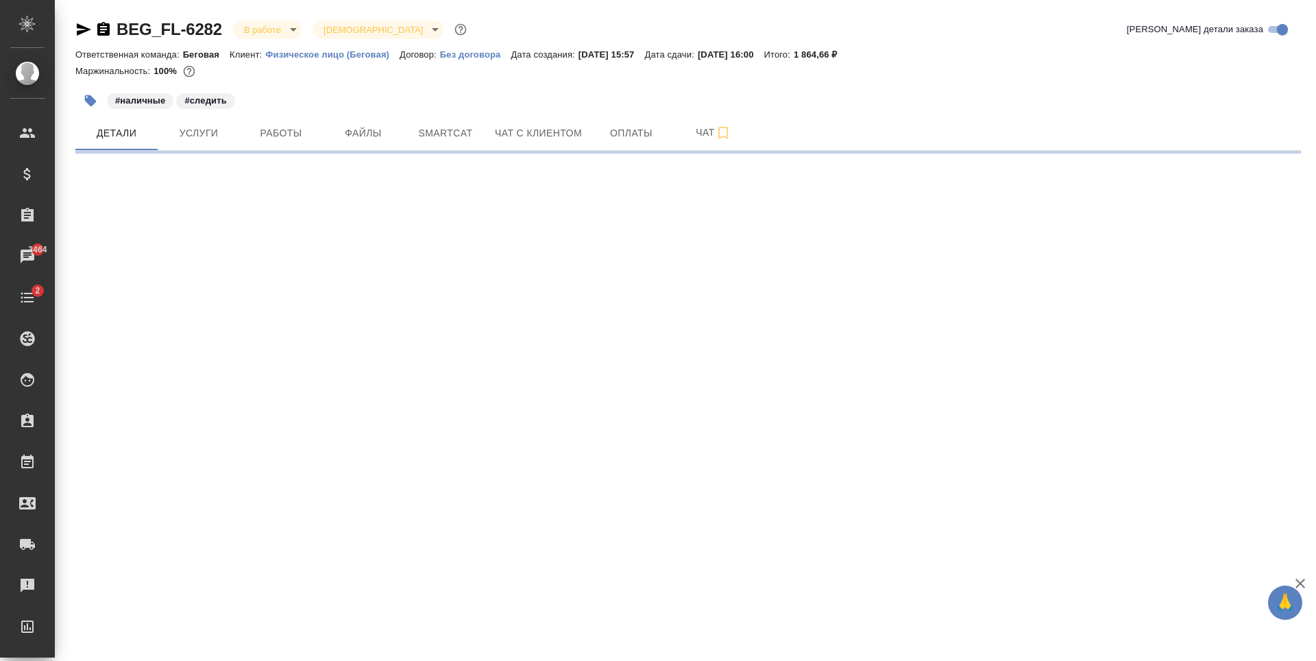
select select "RU"
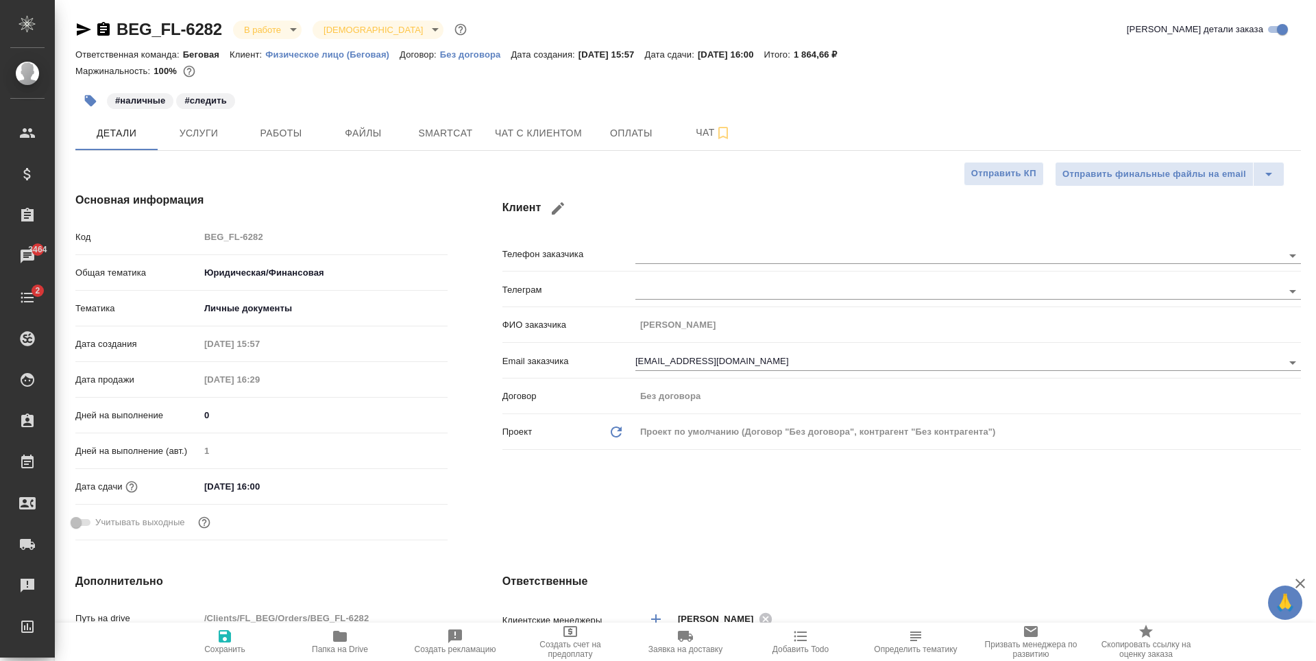
type textarea "x"
click at [206, 128] on span "Услуги" at bounding box center [199, 133] width 66 height 17
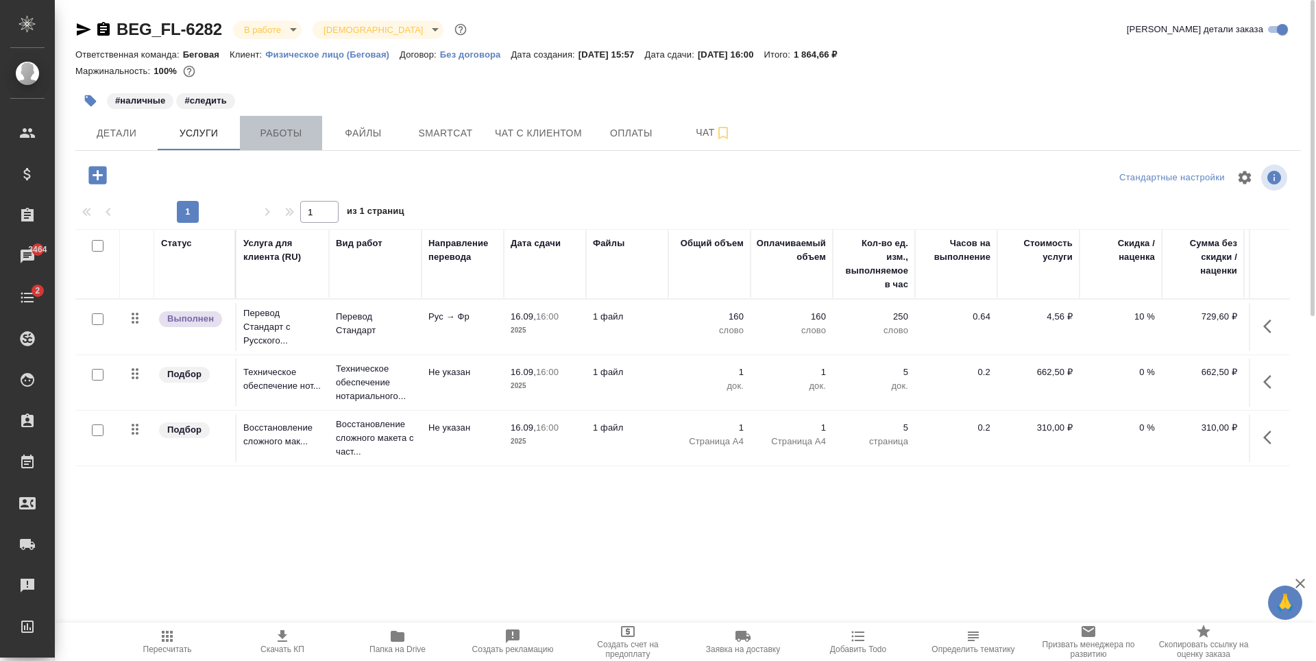
click at [263, 143] on button "Работы" at bounding box center [281, 133] width 82 height 34
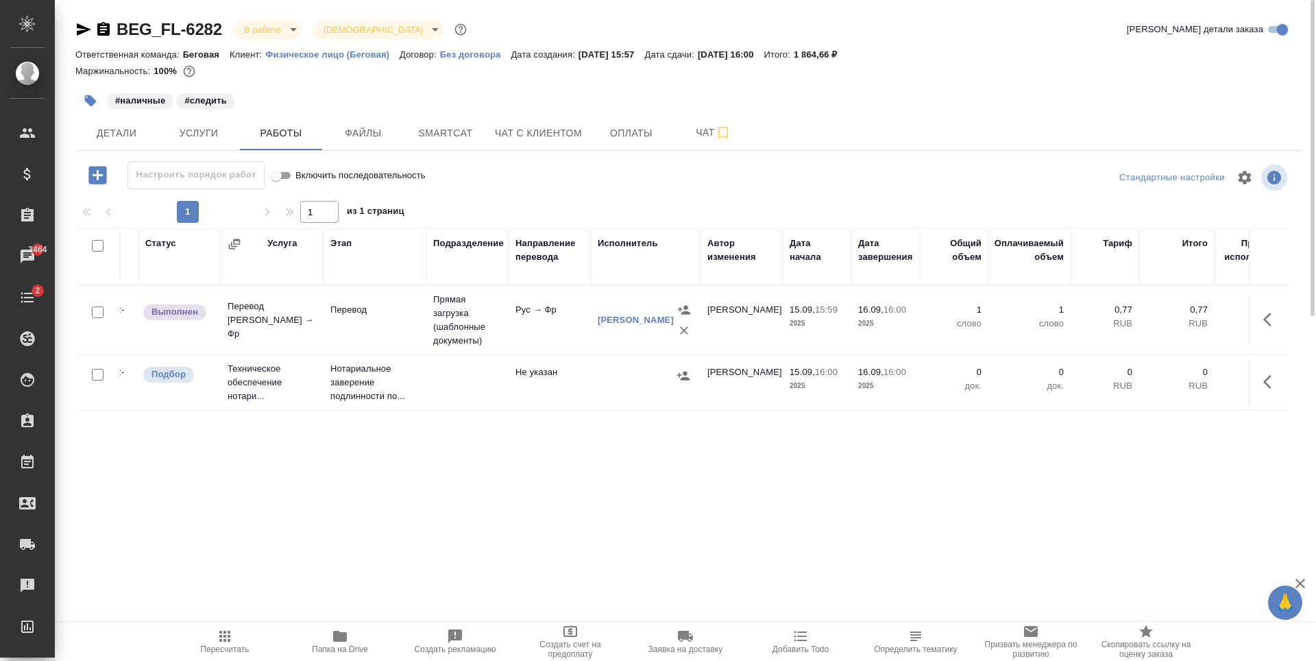
scroll to position [0, 9]
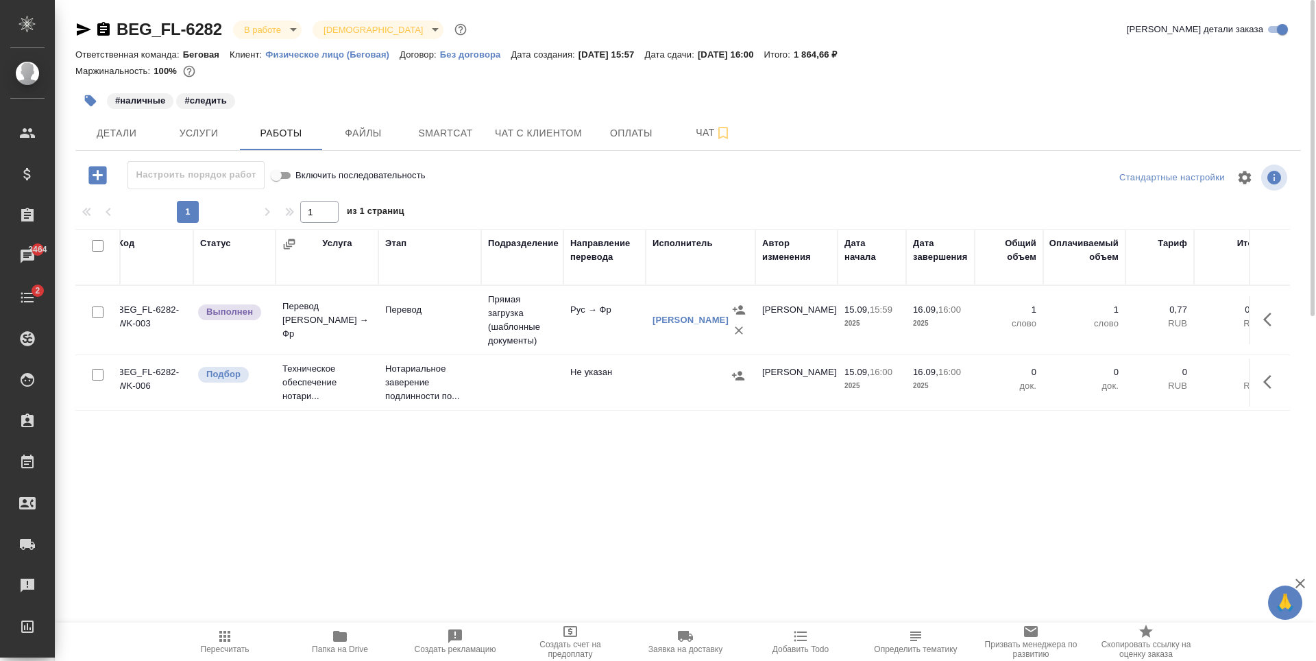
click at [370, 636] on span "Папка на Drive" at bounding box center [340, 641] width 99 height 26
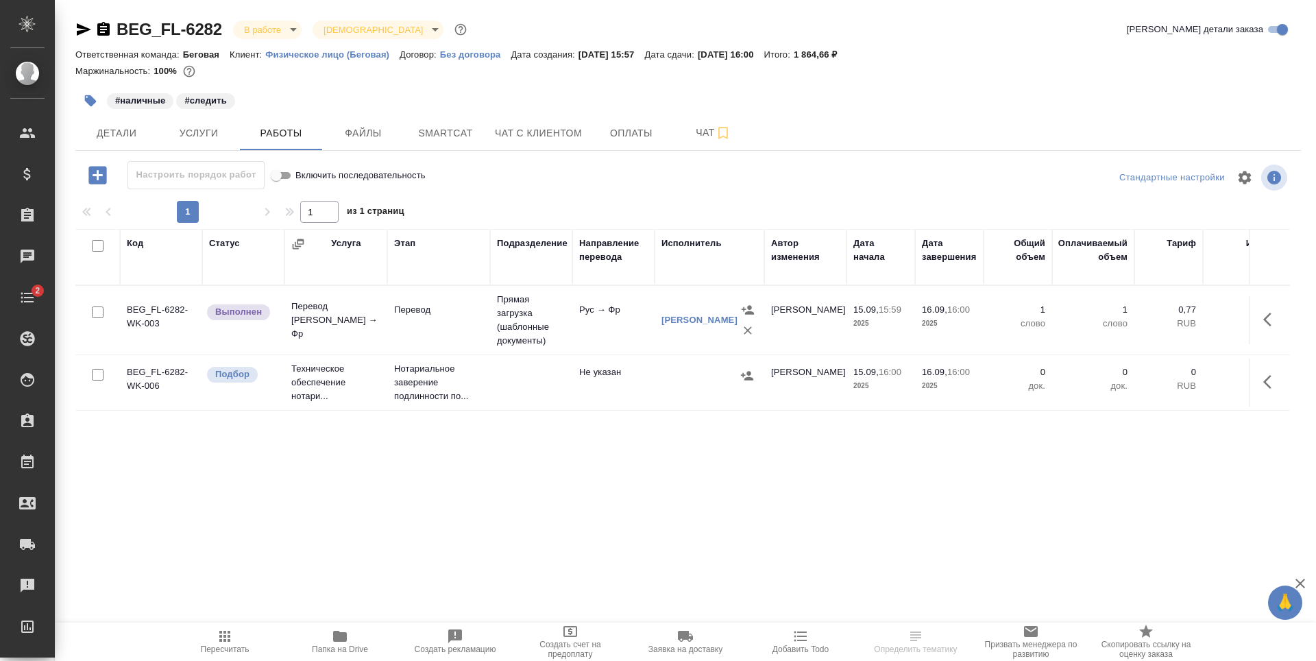
click at [397, 335] on td "Перевод" at bounding box center [438, 320] width 103 height 48
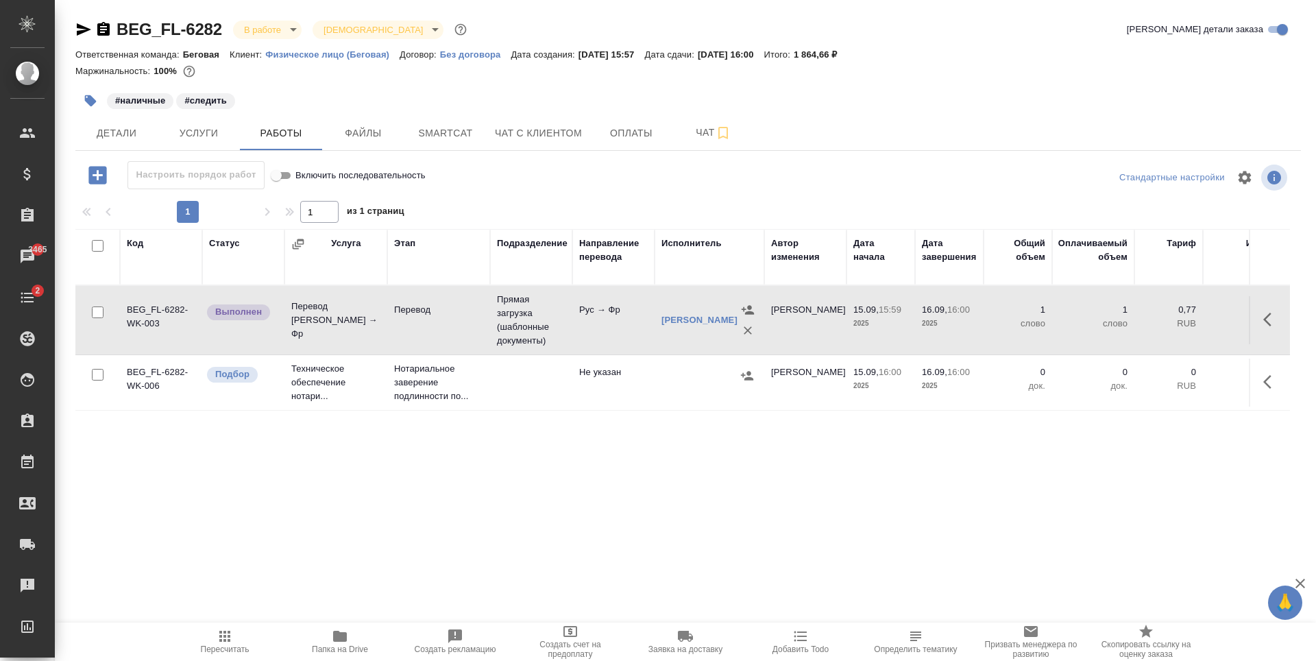
click at [329, 641] on span "Папка на Drive" at bounding box center [340, 641] width 99 height 26
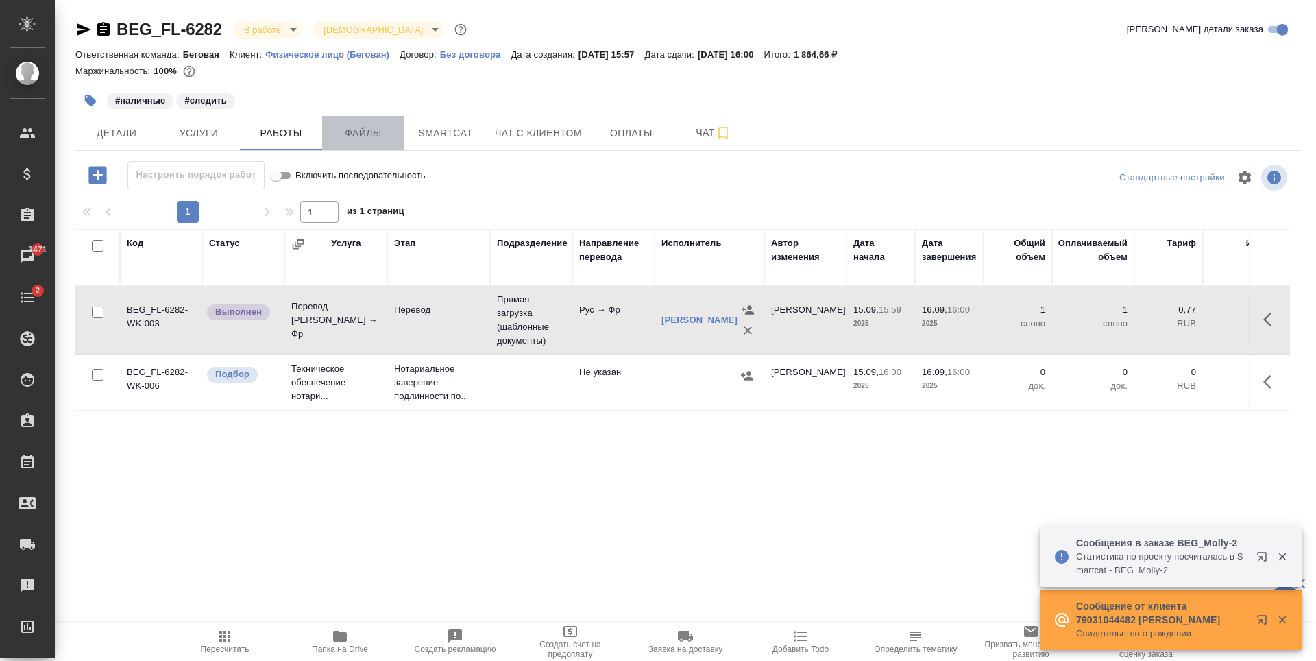
click at [393, 144] on button "Файлы" at bounding box center [363, 133] width 82 height 34
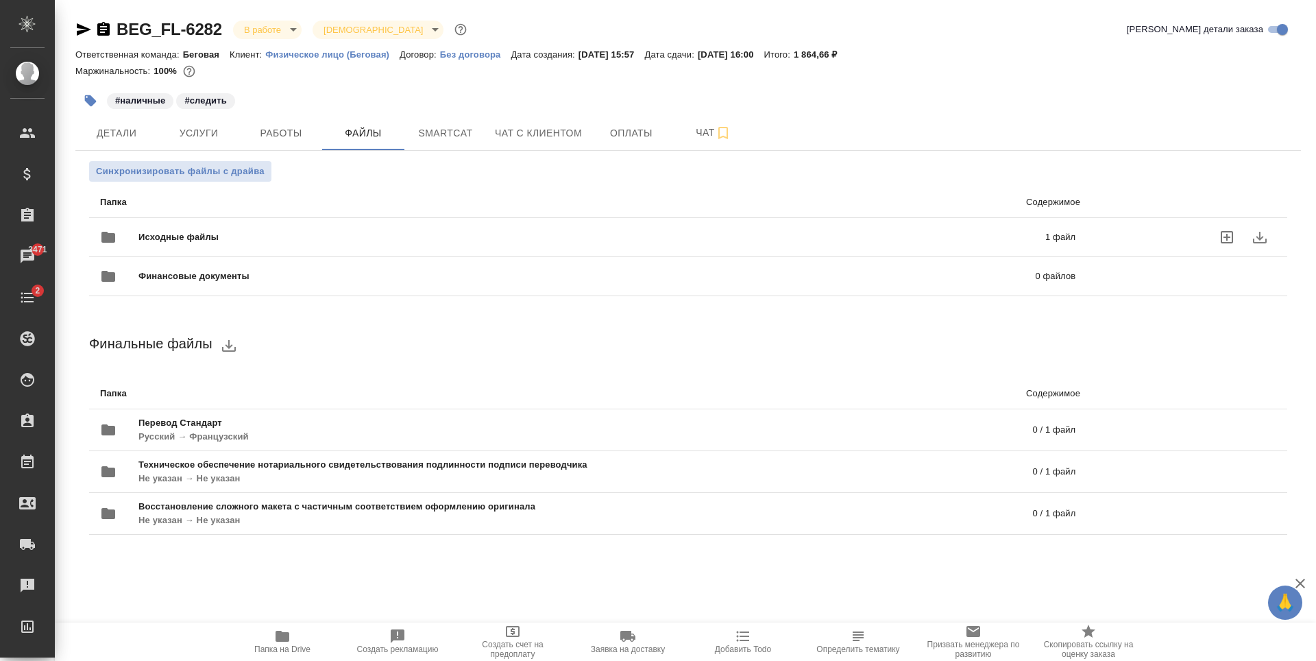
click at [386, 228] on div "Исходные файлы 1 файл" at bounding box center [588, 237] width 976 height 33
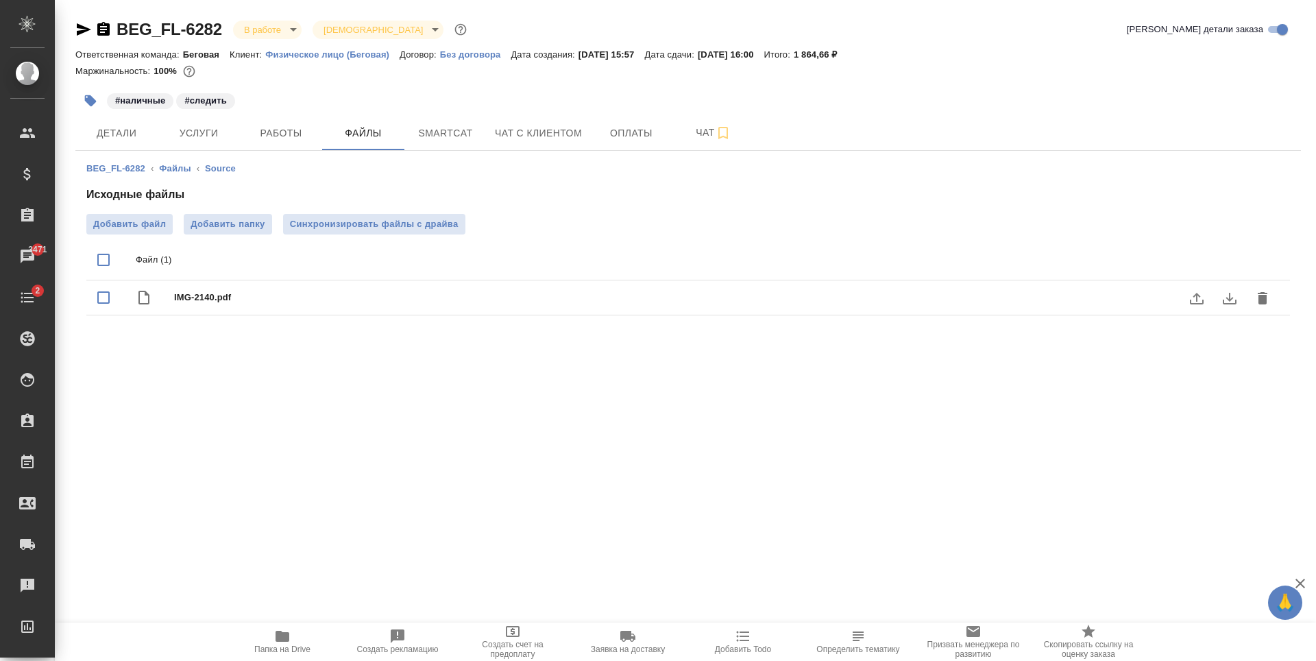
click at [1230, 297] on icon "download" at bounding box center [1230, 299] width 14 height 12
click at [232, 143] on button "Услуги" at bounding box center [199, 133] width 82 height 34
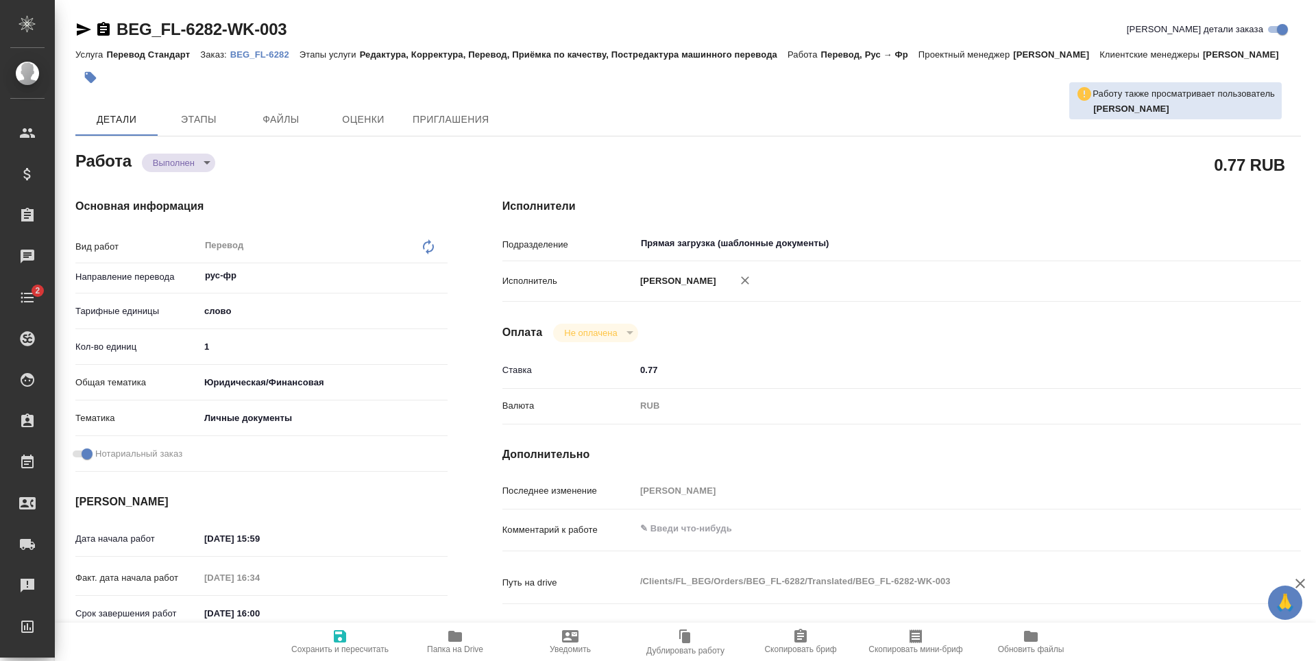
type textarea "x"
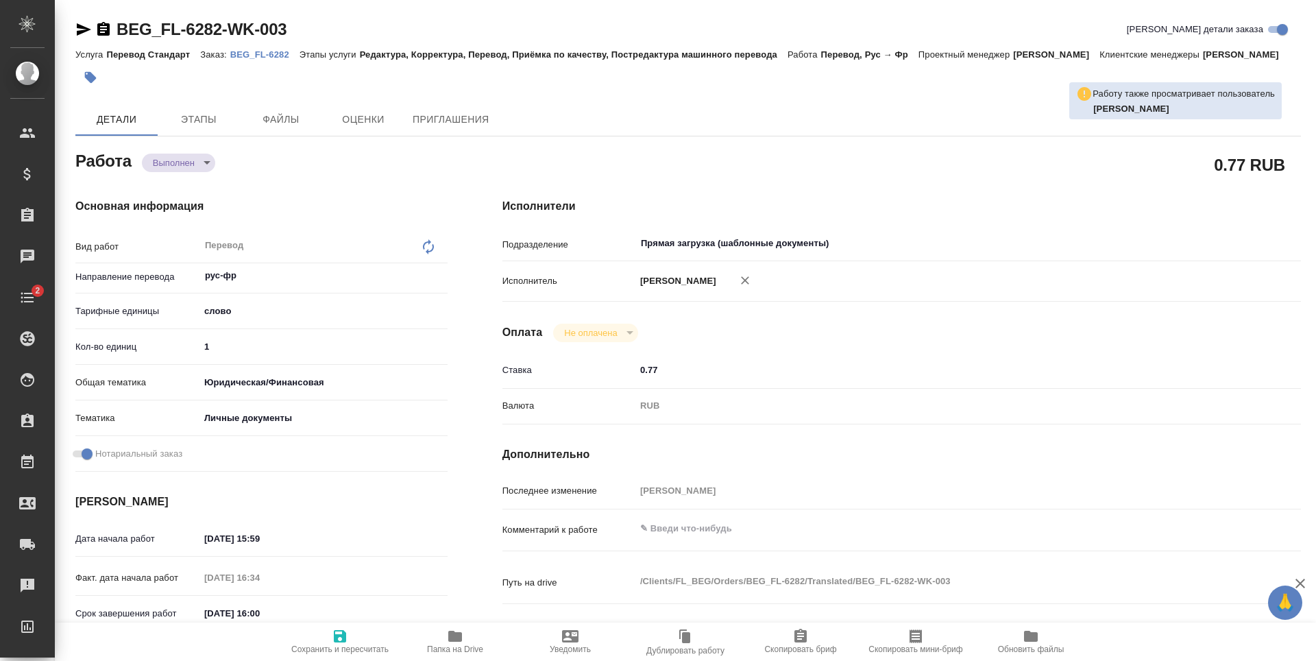
type textarea "x"
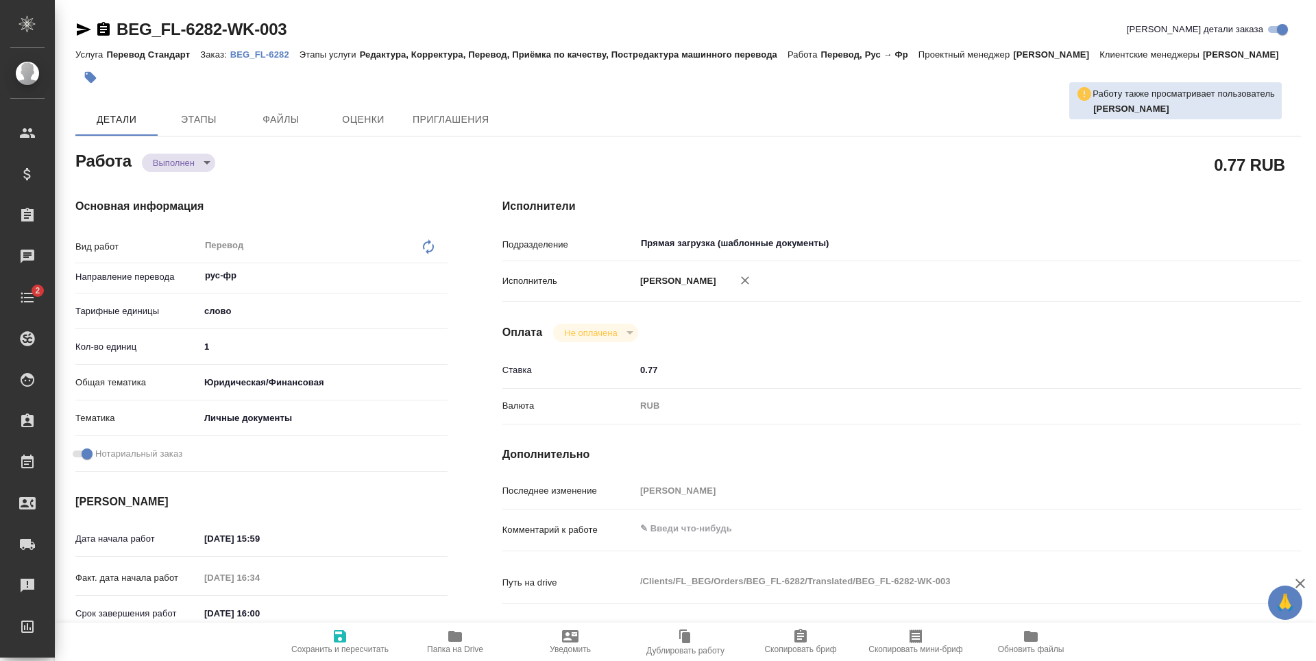
type textarea "x"
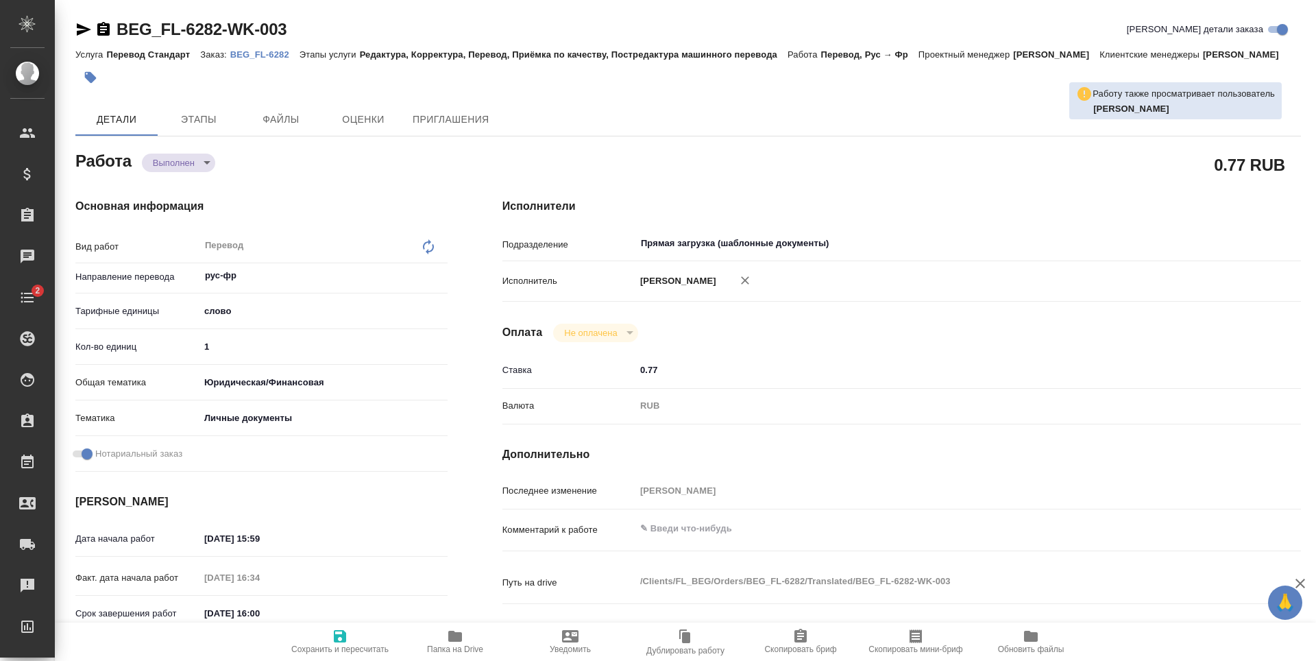
type textarea "x"
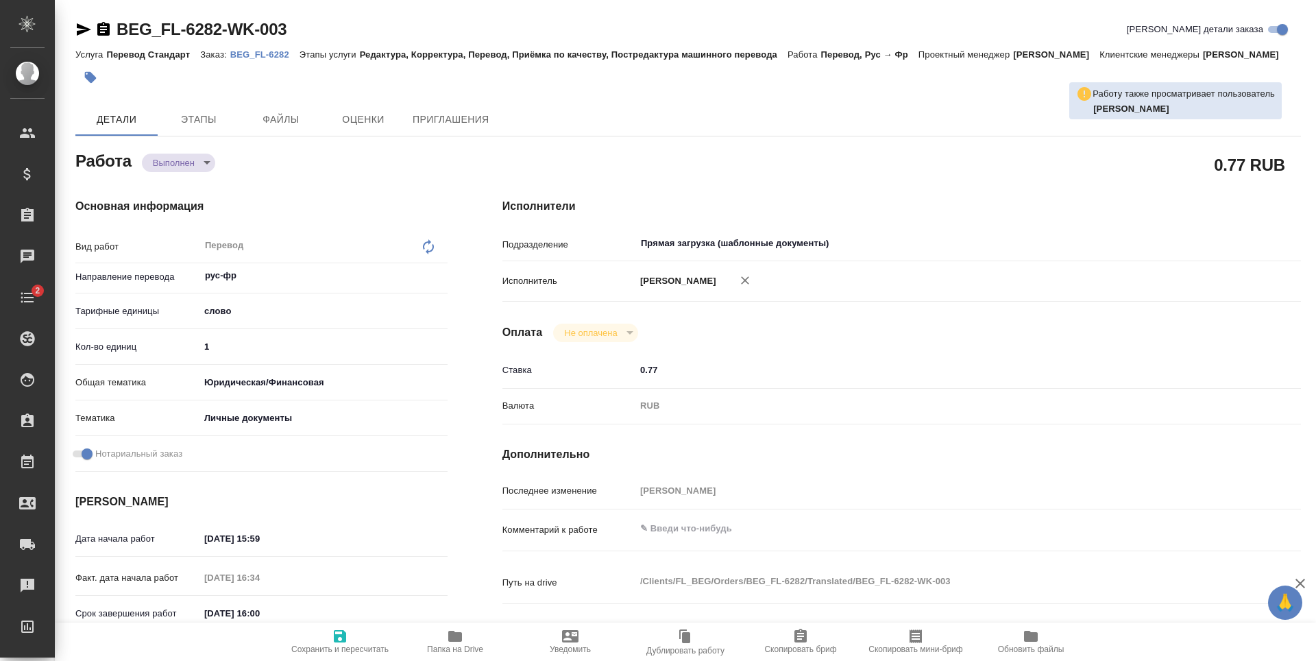
type textarea "x"
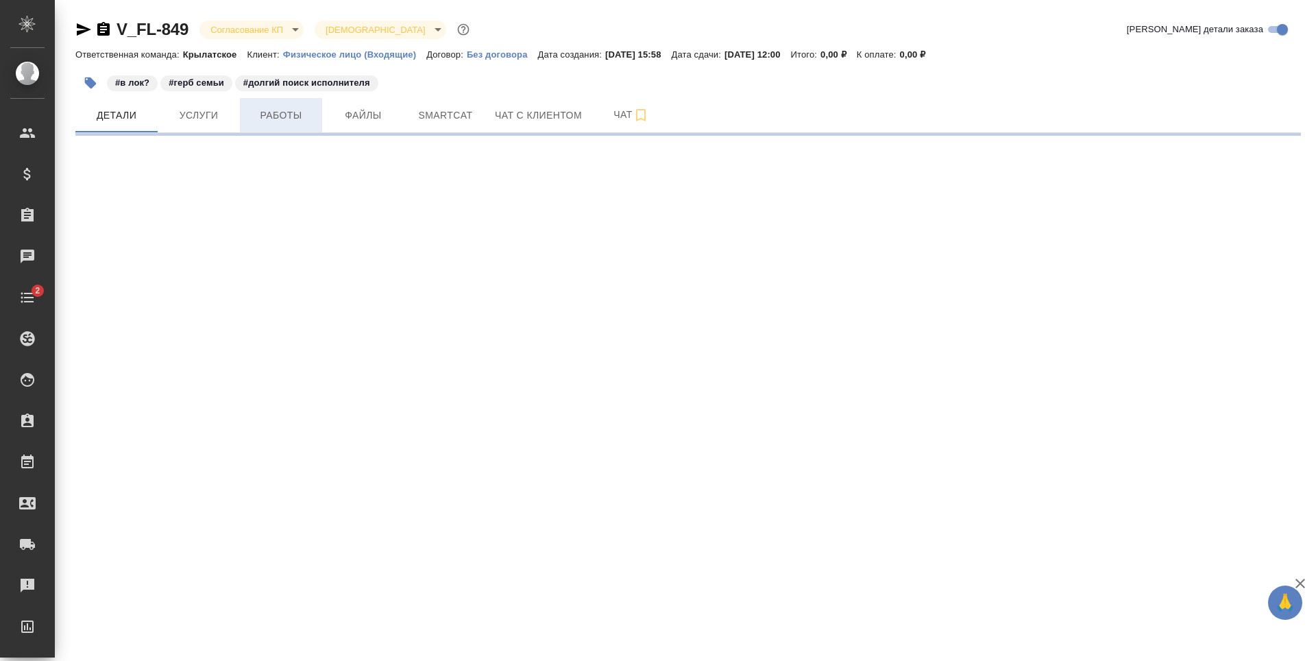
select select "RU"
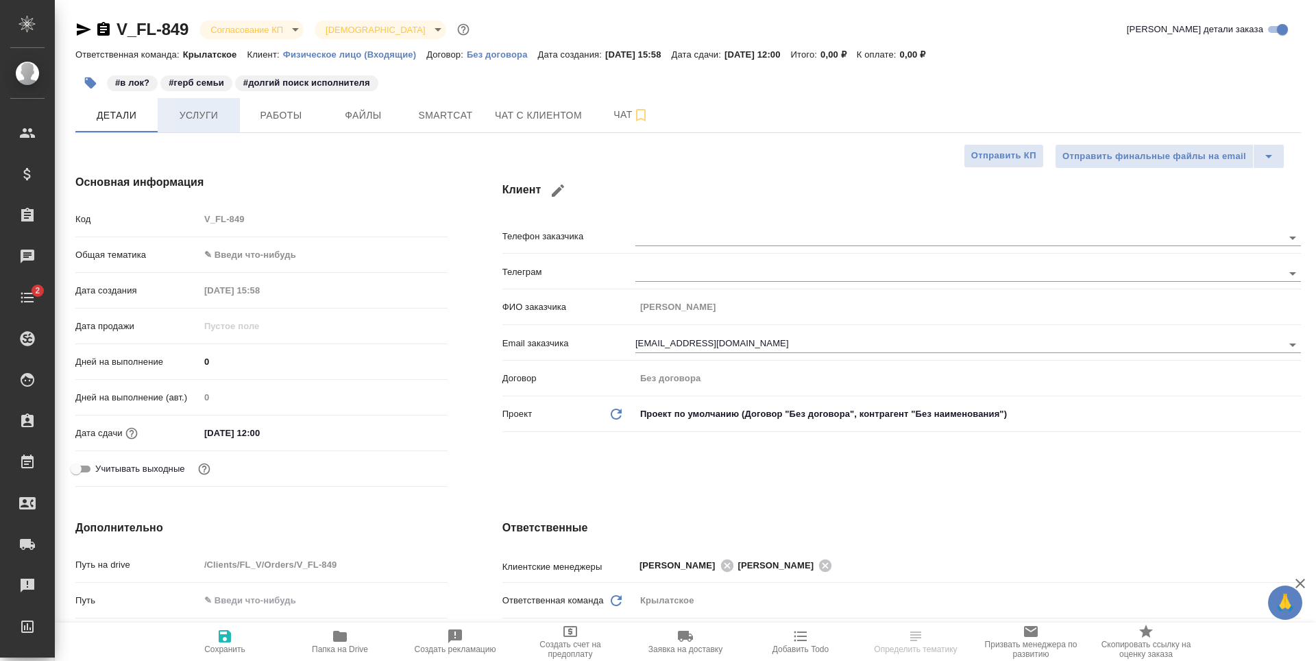
type textarea "x"
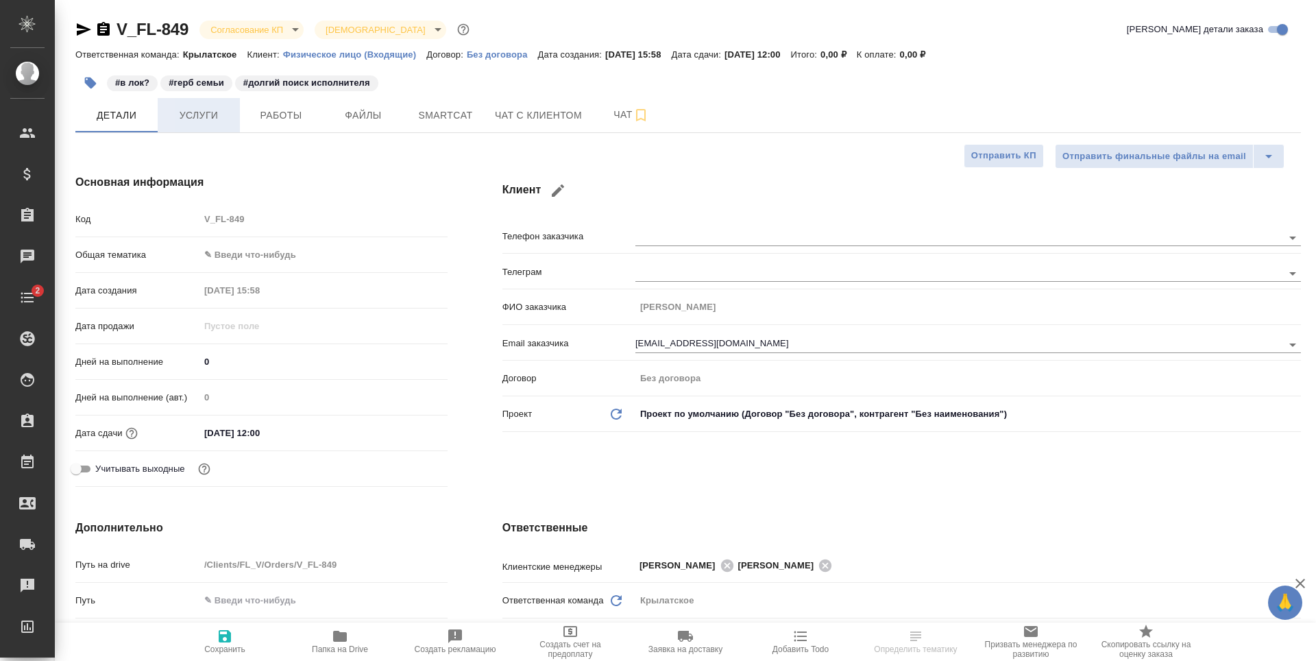
type textarea "x"
click at [192, 113] on span "Услуги" at bounding box center [199, 115] width 66 height 17
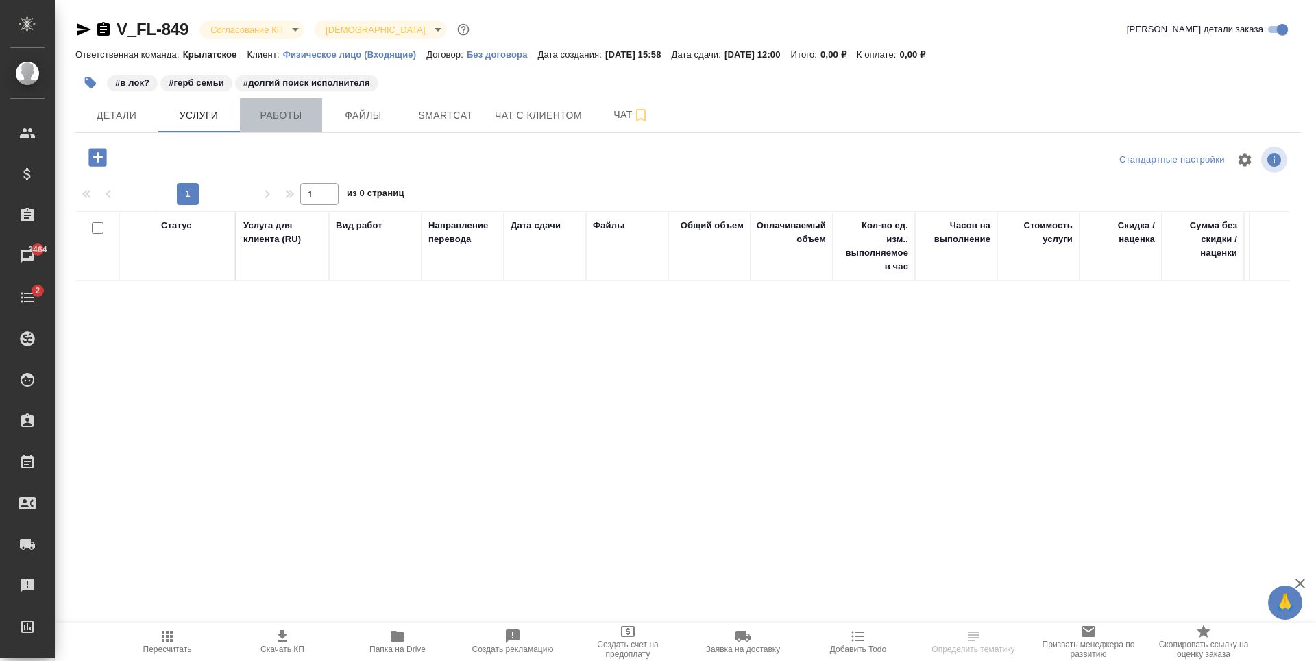
click at [272, 112] on span "Работы" at bounding box center [281, 115] width 66 height 17
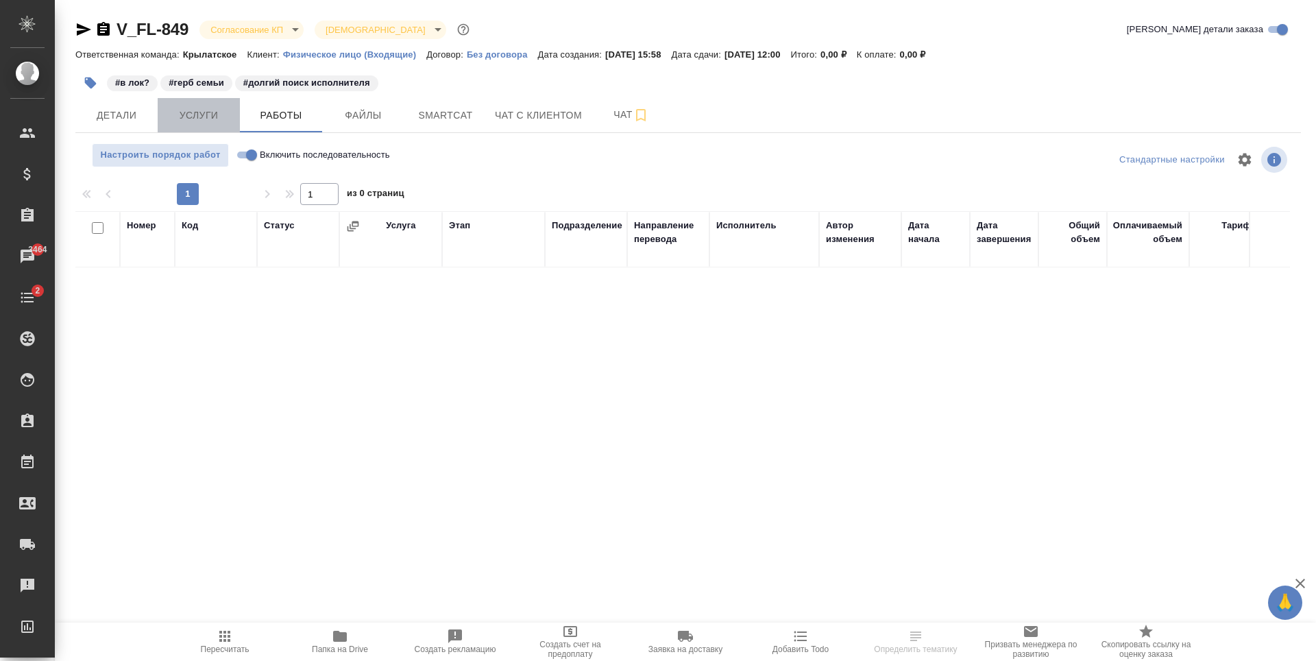
click at [218, 117] on span "Услуги" at bounding box center [199, 115] width 66 height 17
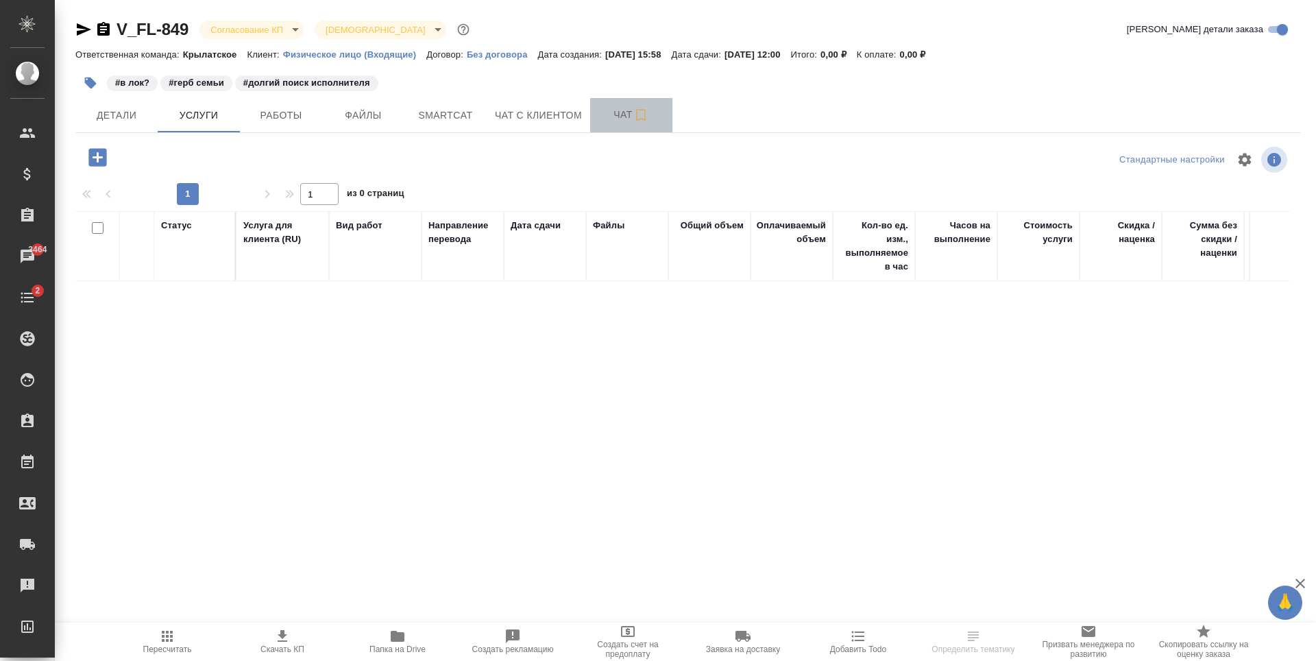
click at [610, 112] on span "Чат" at bounding box center [632, 114] width 66 height 17
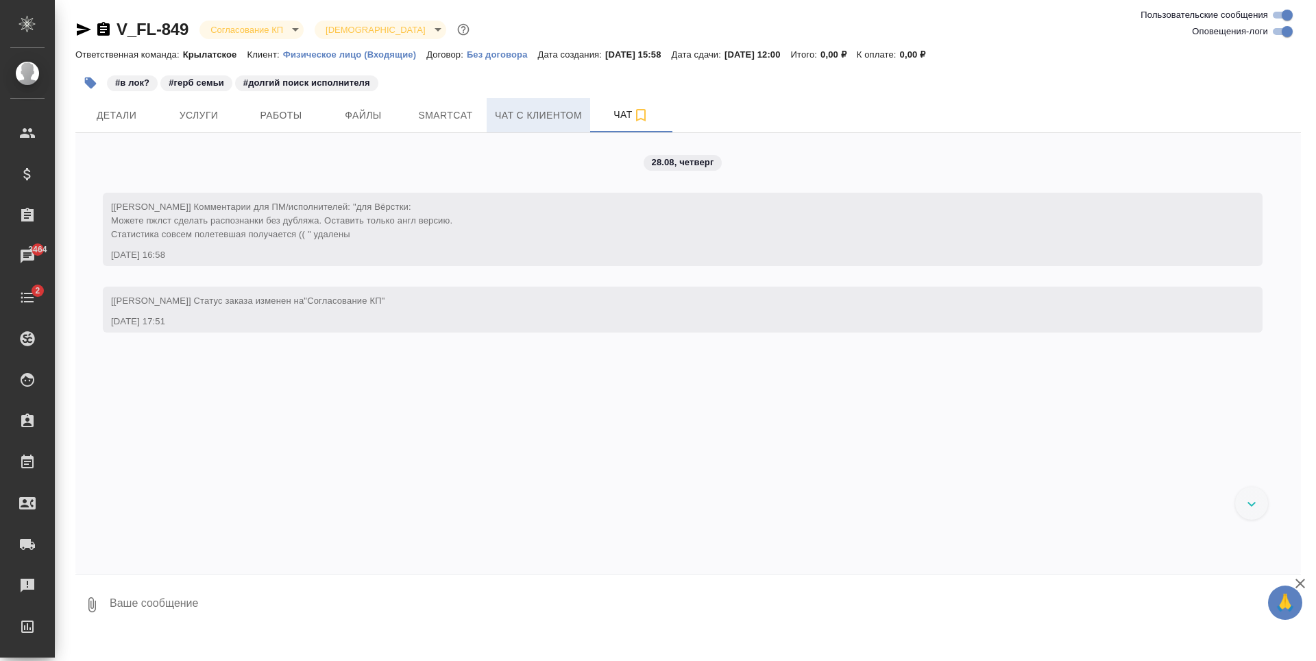
click at [514, 121] on span "Чат с клиентом" at bounding box center [538, 115] width 87 height 17
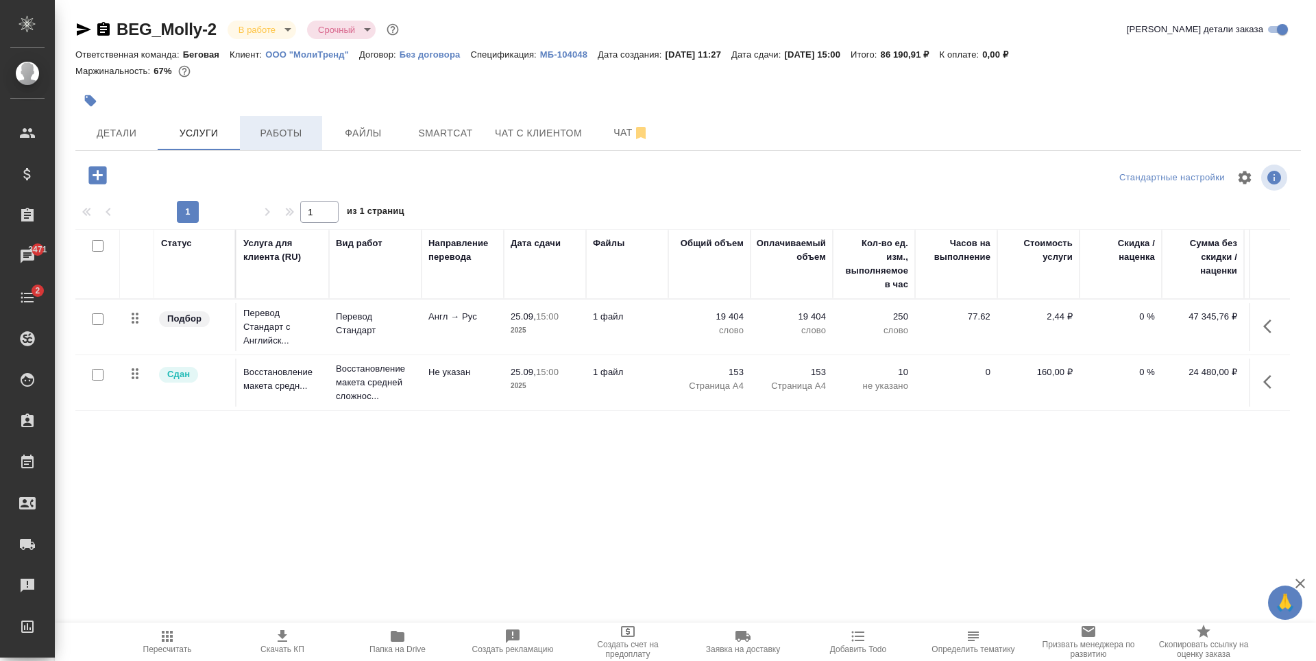
click at [311, 136] on span "Работы" at bounding box center [281, 133] width 66 height 17
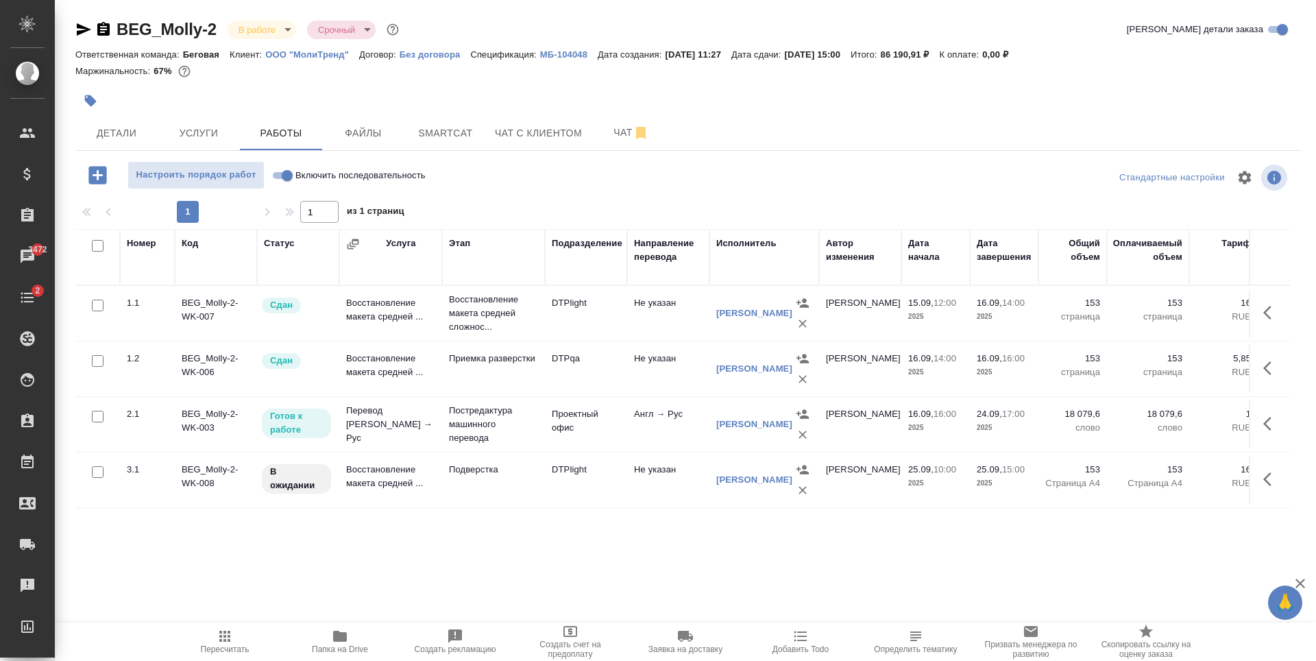
click at [837, 108] on div at bounding box center [483, 101] width 817 height 30
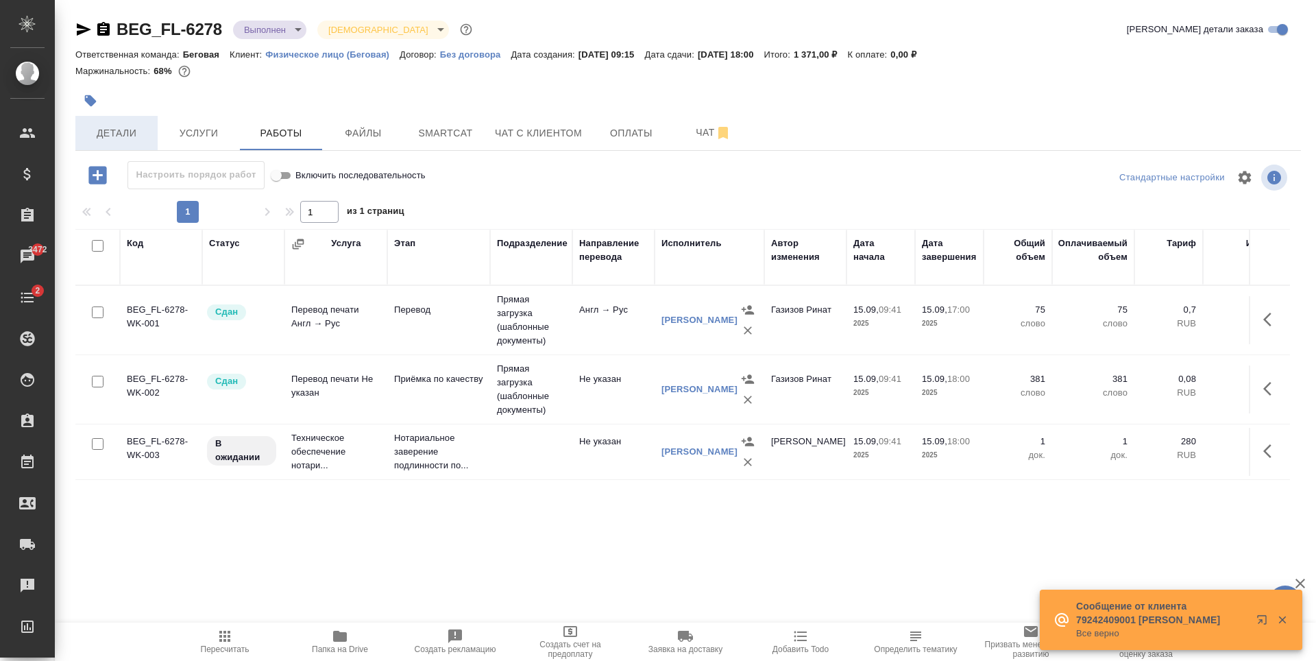
click at [125, 134] on span "Детали" at bounding box center [117, 133] width 66 height 17
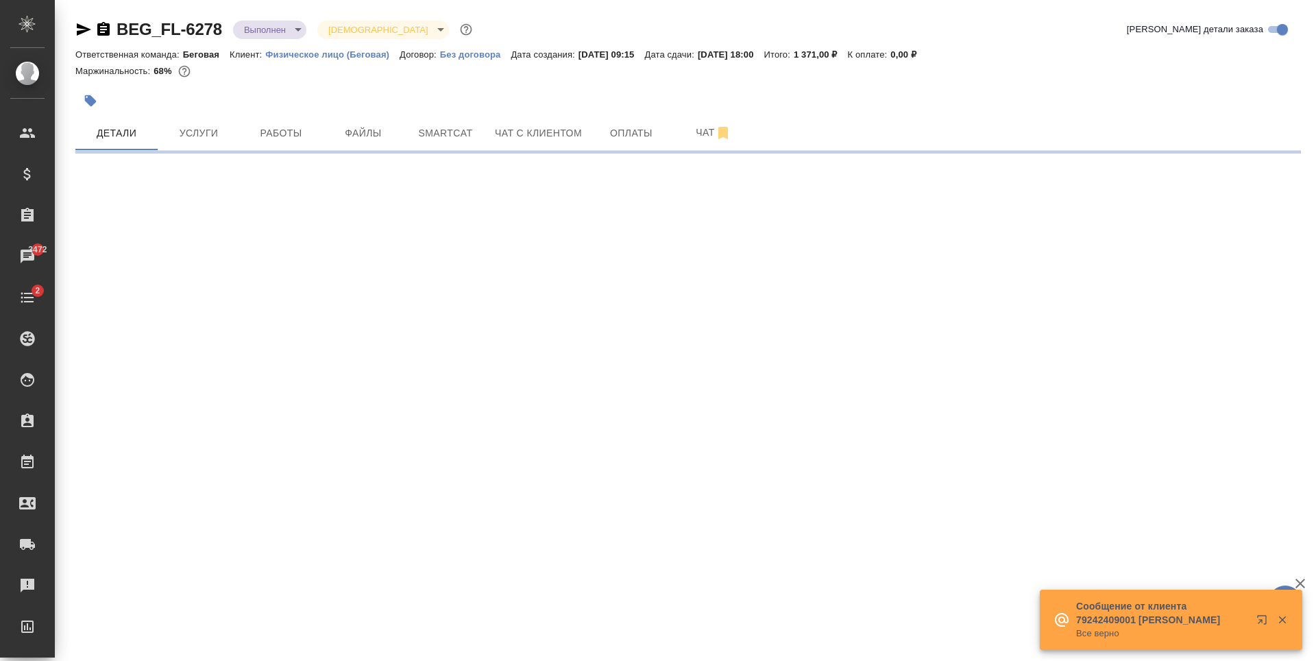
select select "RU"
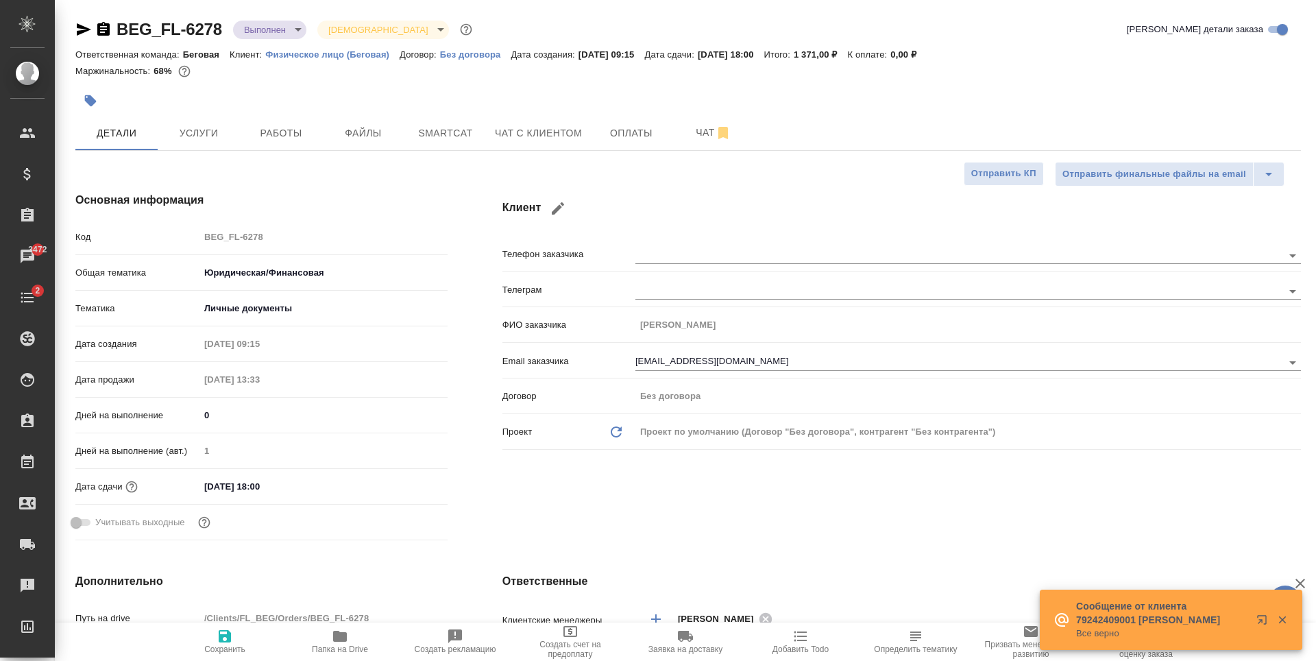
type textarea "x"
click at [289, 23] on body "🙏 .cls-1 fill:#fff; AWATERA [PERSON_NAME] Спецификации Заказы 3472 Чаты 2 Todo …" at bounding box center [658, 330] width 1316 height 661
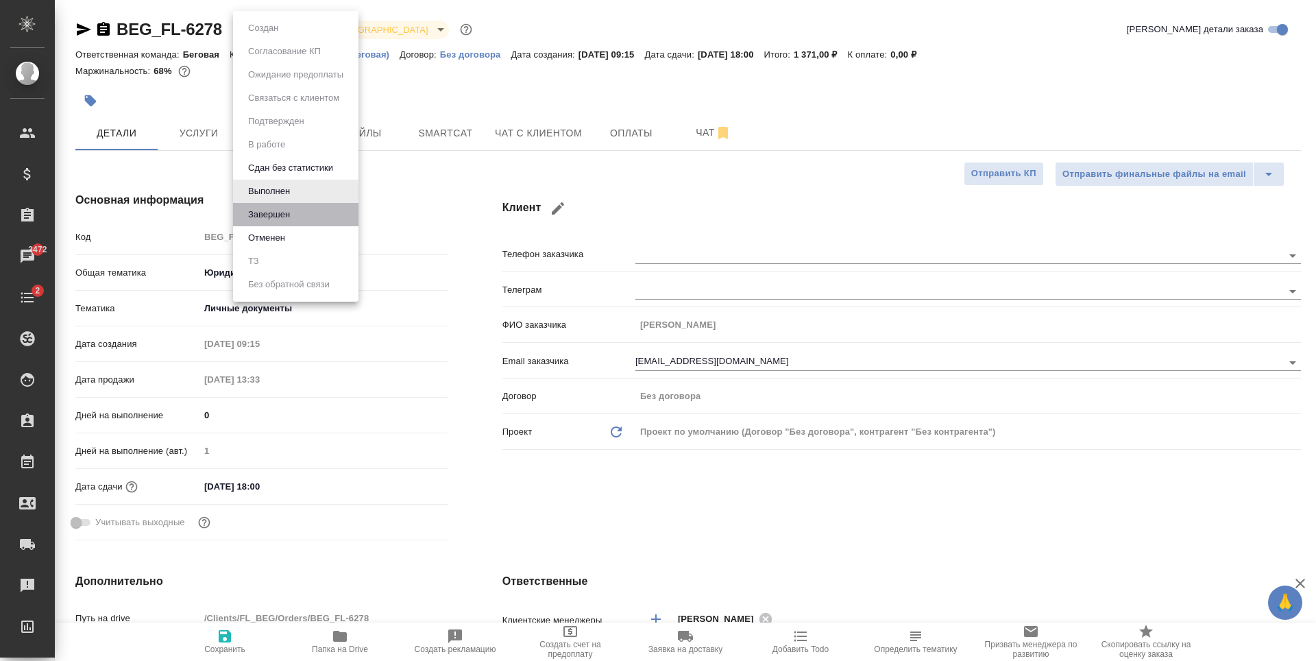
click at [327, 216] on li "Завершен" at bounding box center [295, 214] width 125 height 23
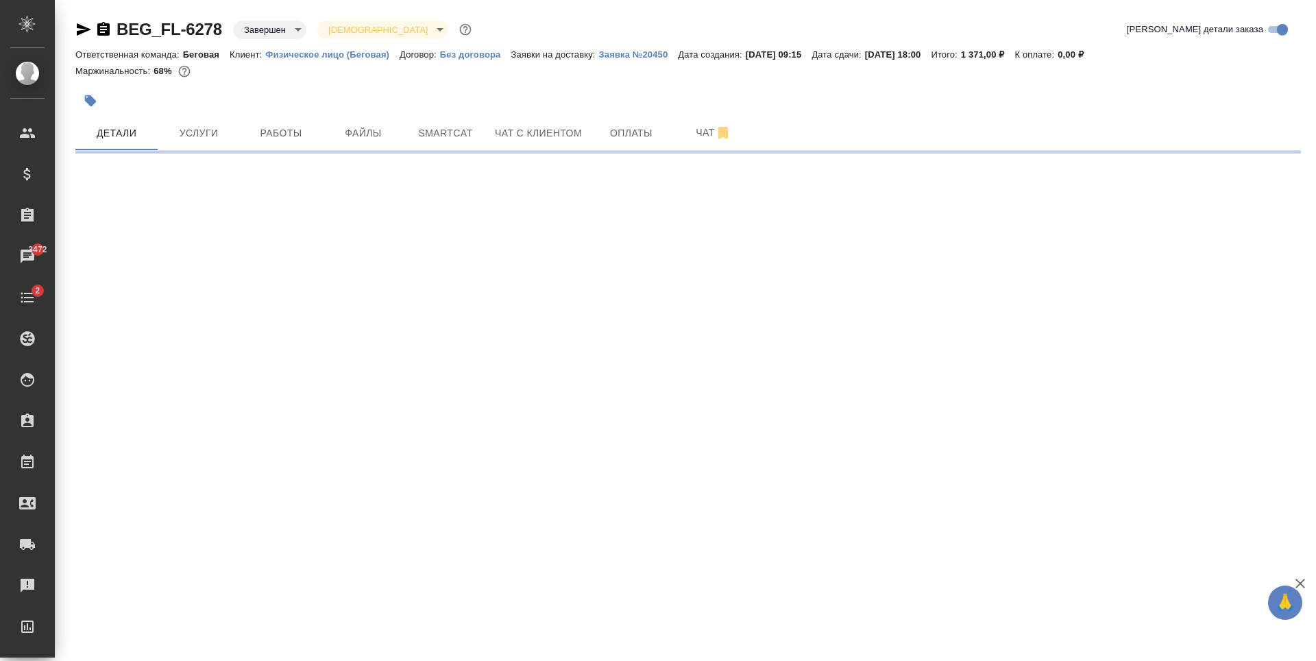
select select "RU"
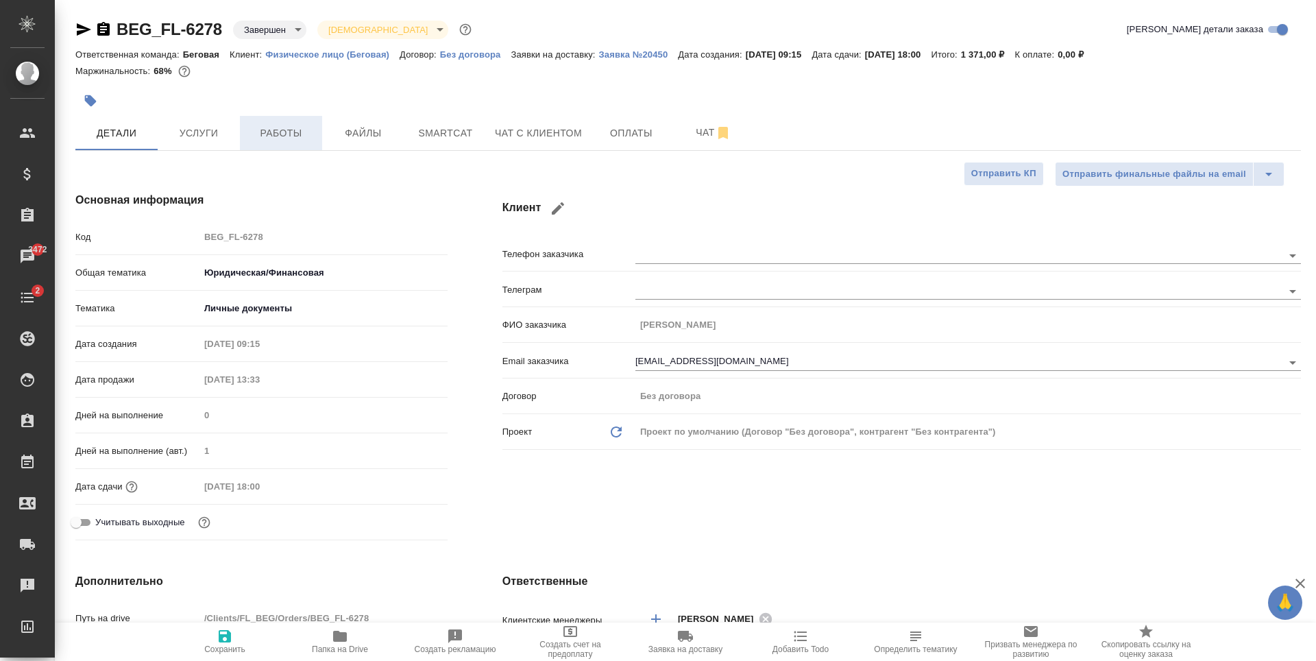
type textarea "x"
click at [278, 141] on span "Работы" at bounding box center [281, 133] width 66 height 17
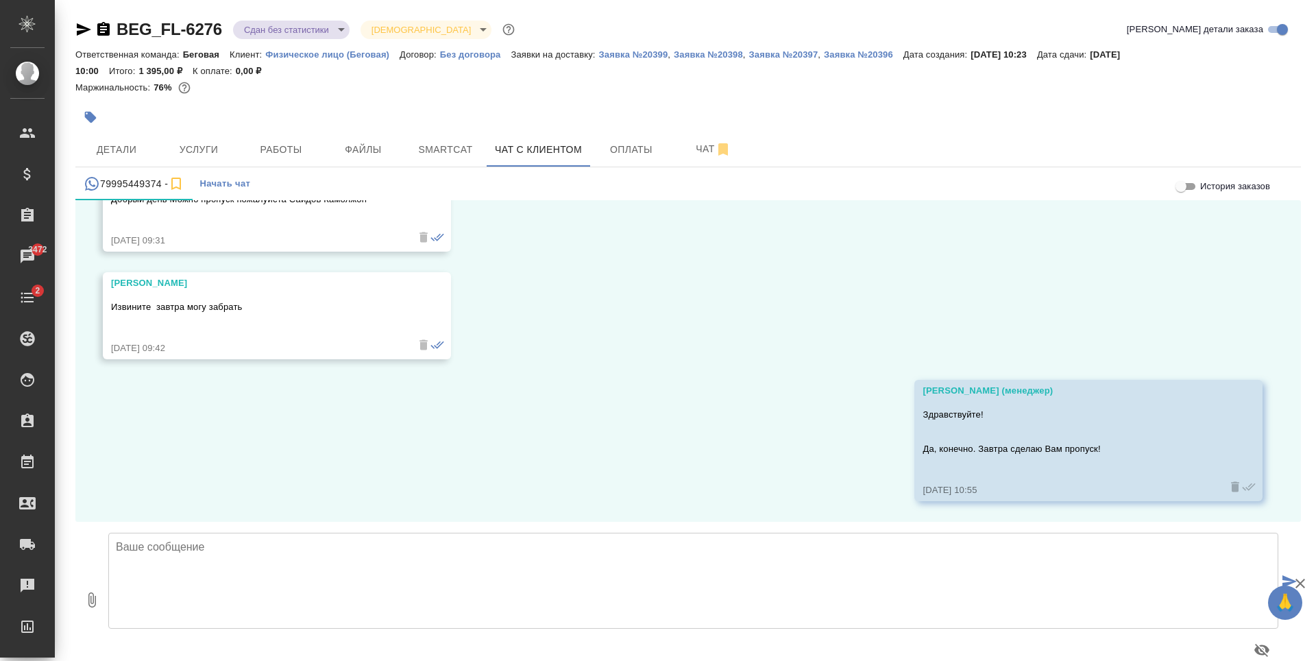
click at [534, 562] on textarea at bounding box center [693, 581] width 1170 height 96
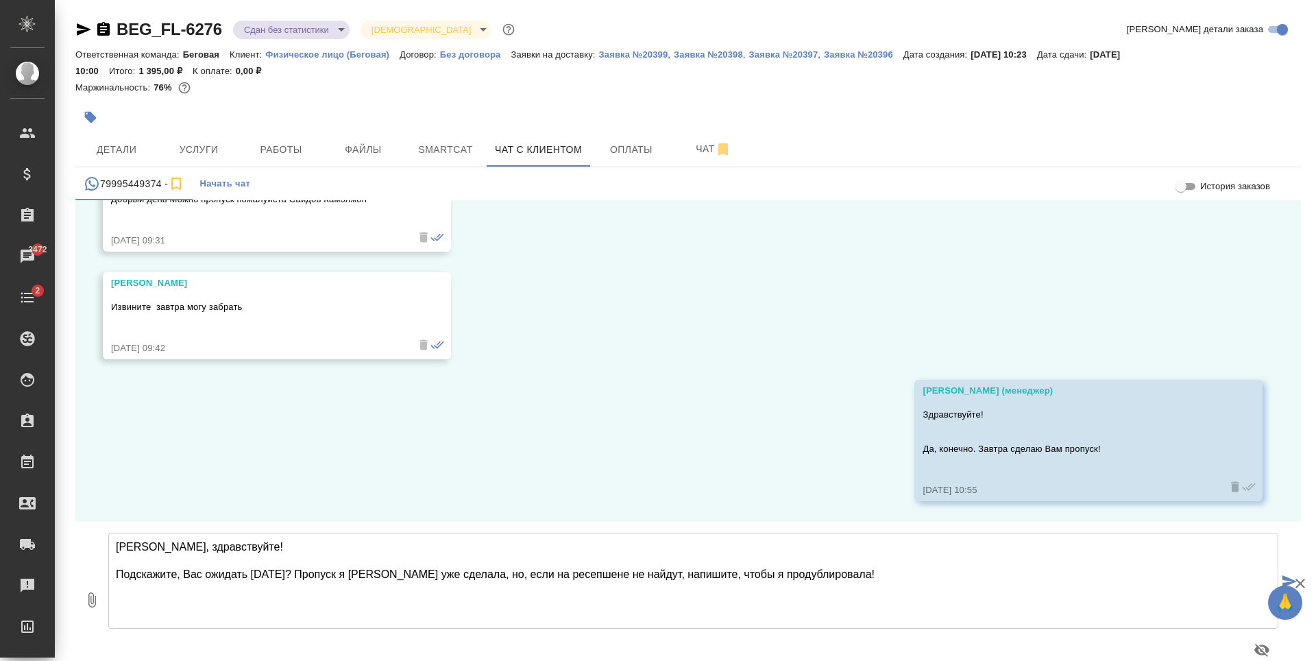
click at [438, 575] on textarea "[PERSON_NAME], здравствуйте! Подскажите, Вас ожидать [DATE]? Пропуск я [PERSON_…" at bounding box center [693, 581] width 1170 height 96
type textarea "[PERSON_NAME], здравствуйте! Подскажите, Вас ожидать [DATE]? Пропуск я [PERSON_…"
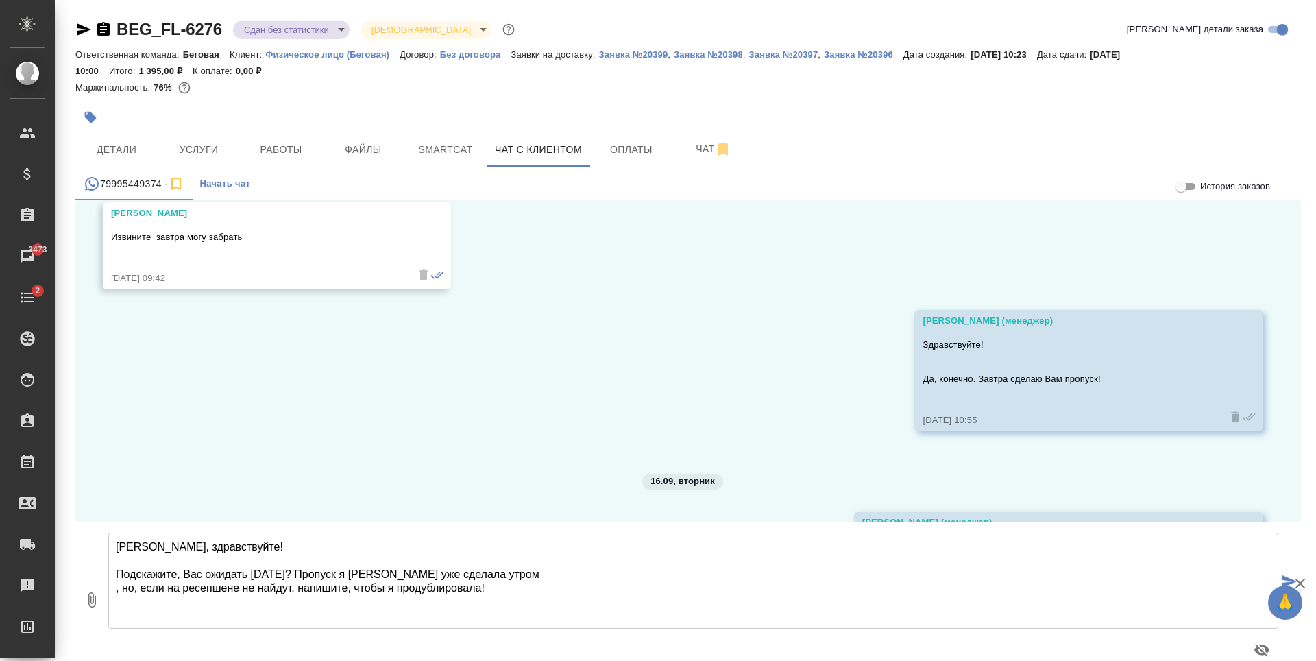
scroll to position [2439, 0]
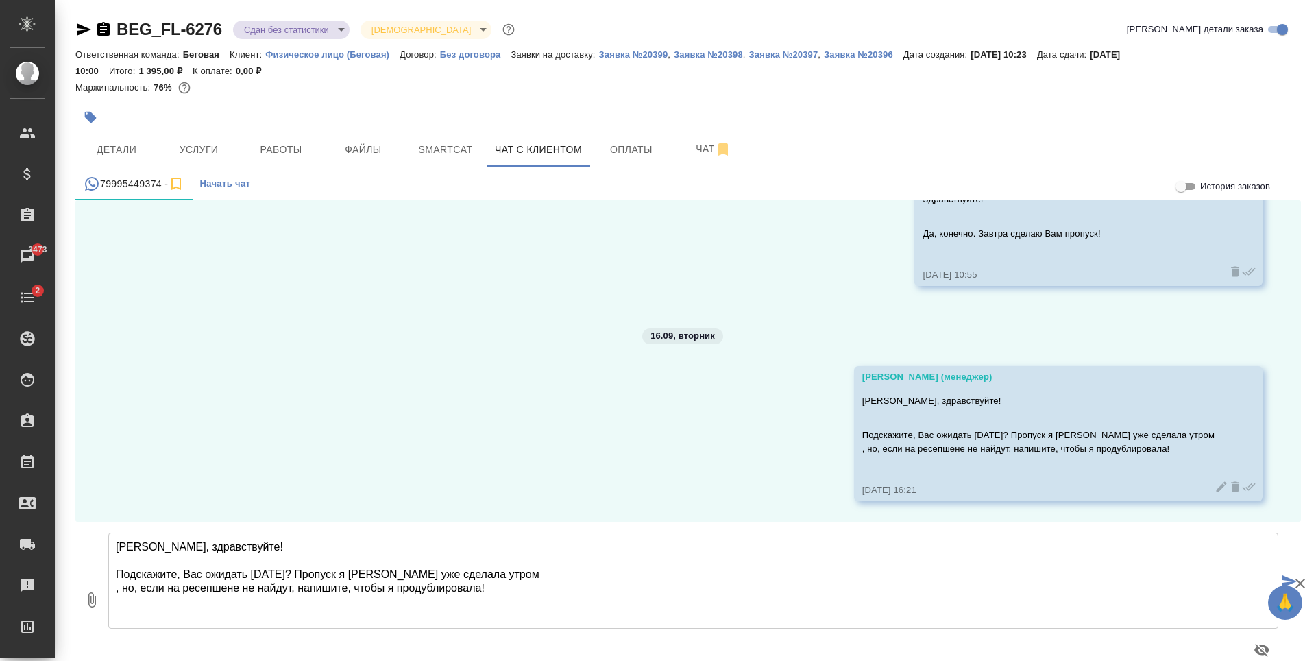
click at [1217, 485] on icon at bounding box center [1222, 486] width 10 height 10
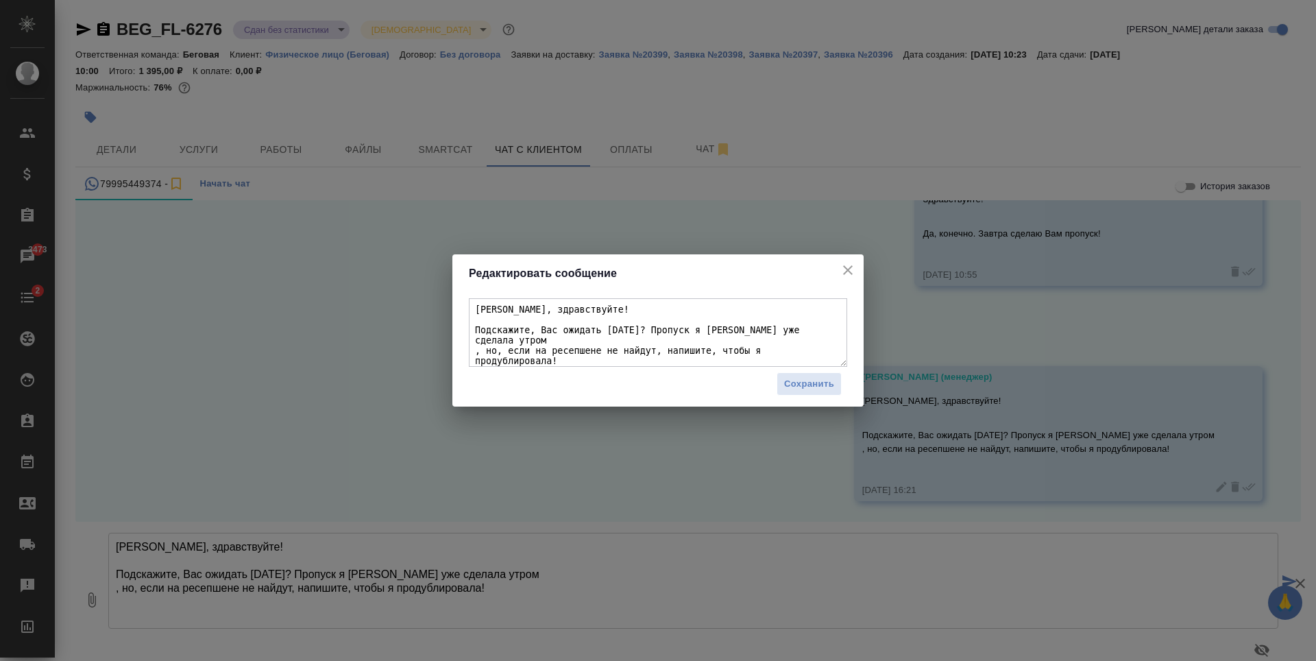
click at [474, 343] on textarea "[PERSON_NAME], здравствуйте! Подскажите, Вас ожидать [DATE]? Пропуск я [PERSON_…" at bounding box center [658, 332] width 378 height 69
type textarea "[PERSON_NAME], здравствуйте! Подскажите, Вас ожидать [DATE]? Пропуск я [PERSON_…"
click at [802, 378] on span "Сохранить" at bounding box center [809, 384] width 50 height 16
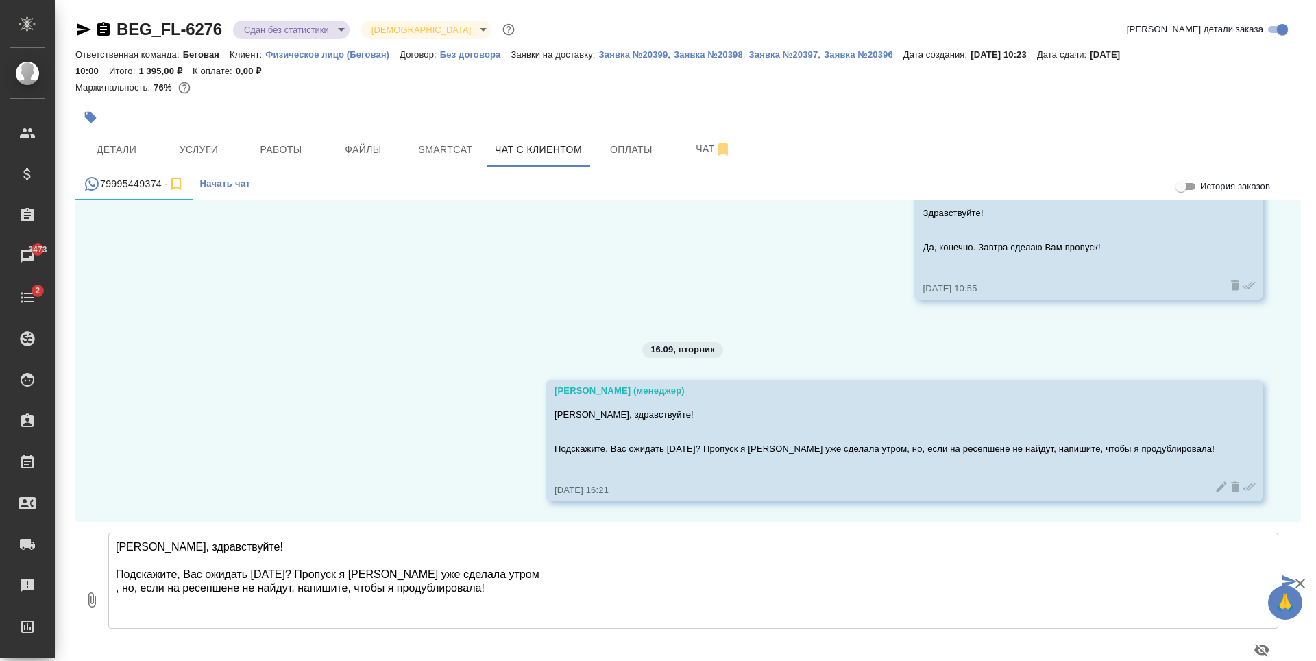
scroll to position [2426, 0]
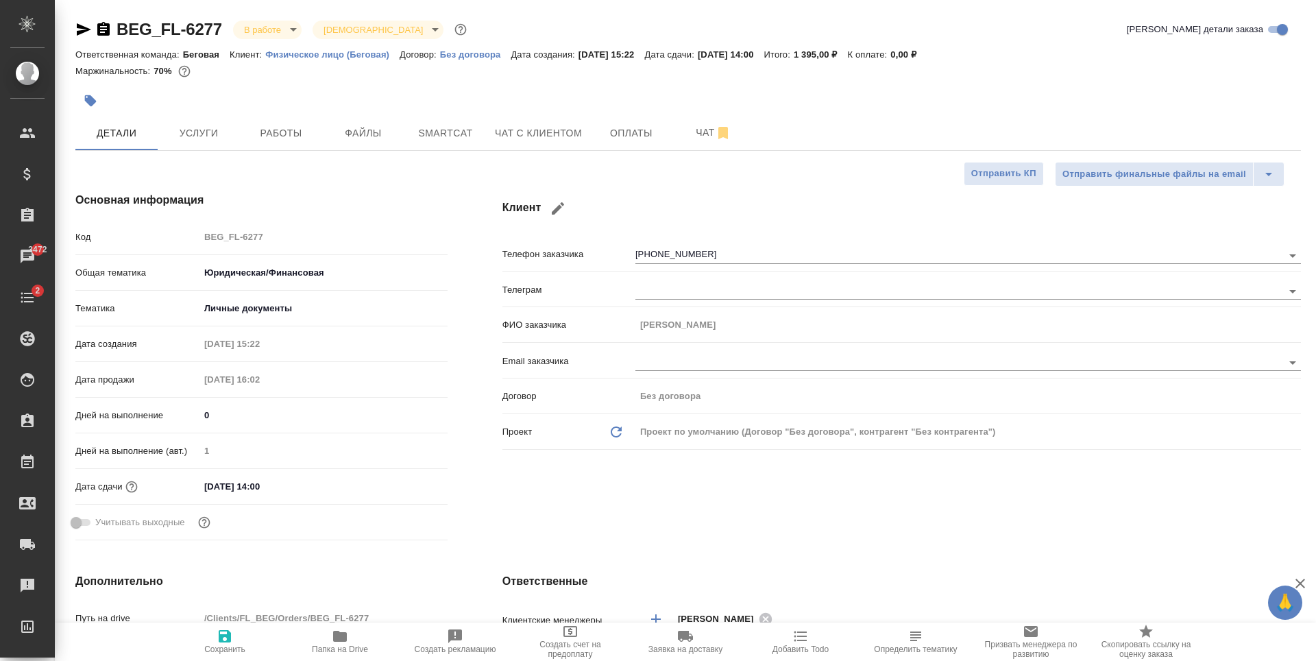
select select "RU"
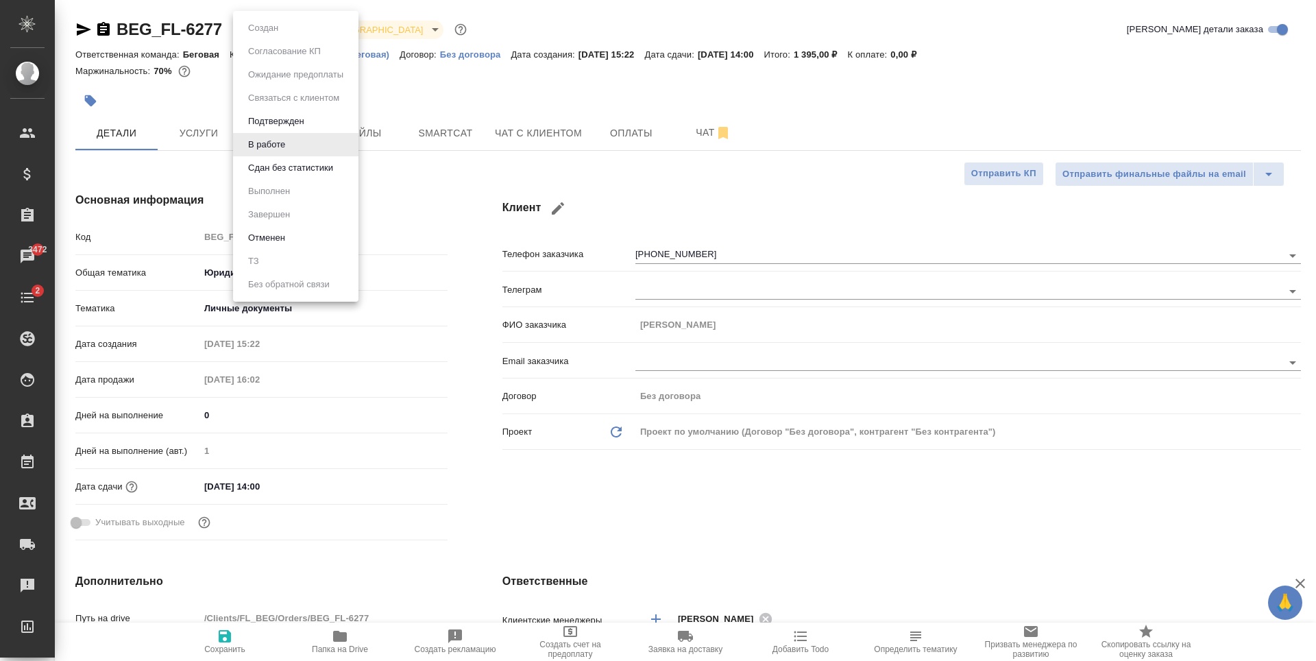
click at [267, 28] on body "🙏 .cls-1 fill:#fff; AWATERA Antonova Kristina Клиенты Спецификации Заказы 3472 …" at bounding box center [658, 330] width 1316 height 661
click at [309, 162] on button "Сдан без статистики" at bounding box center [290, 167] width 93 height 15
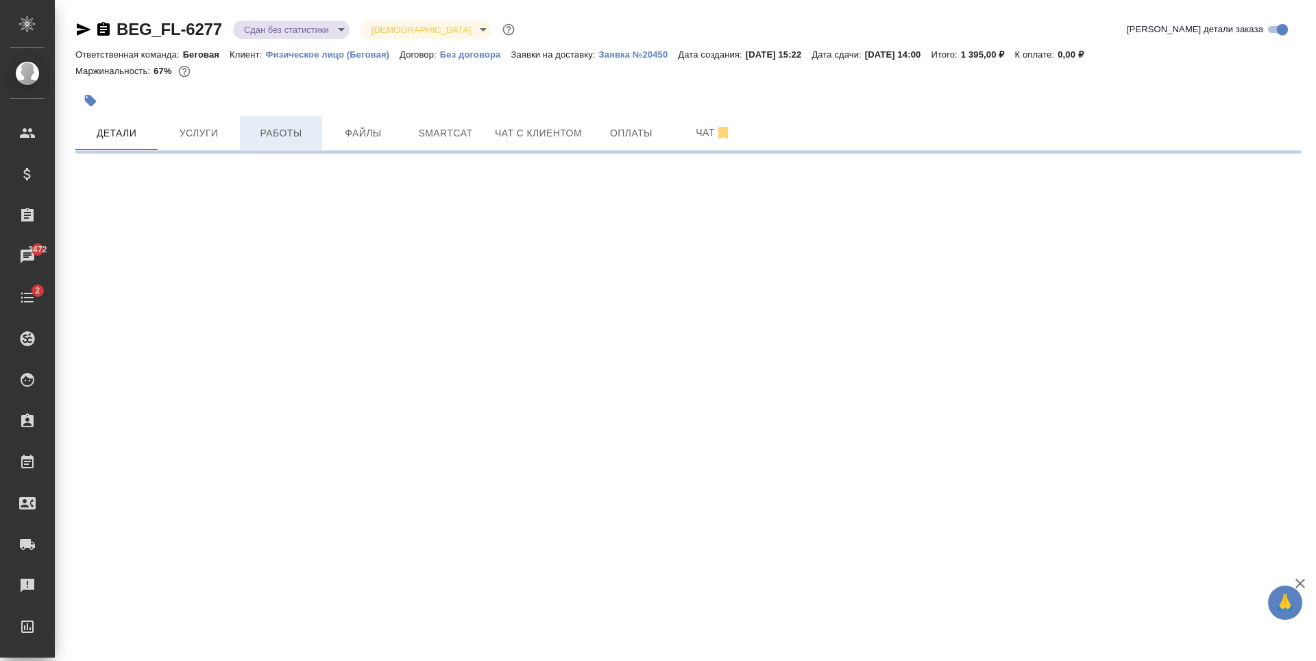
click at [277, 134] on span "Работы" at bounding box center [281, 133] width 66 height 17
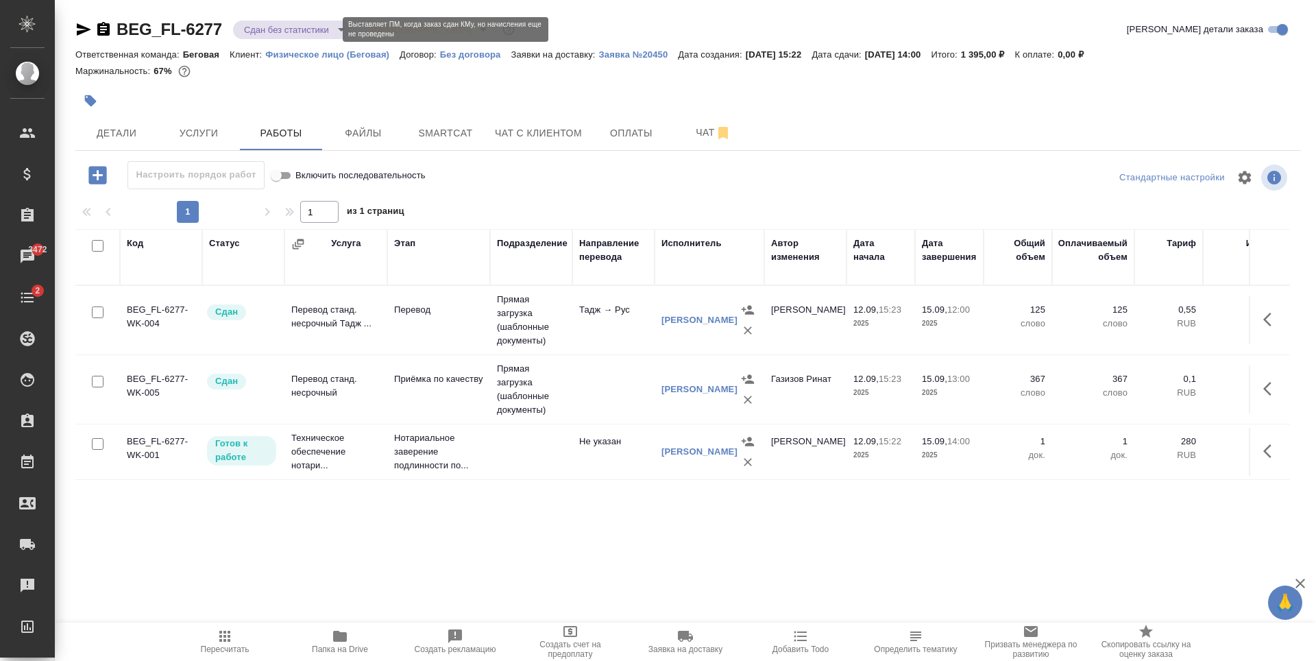
click at [282, 35] on body "🙏 .cls-1 fill:#fff; AWATERA Antonova Kristina Клиенты Спецификации Заказы 3472 …" at bounding box center [658, 330] width 1316 height 661
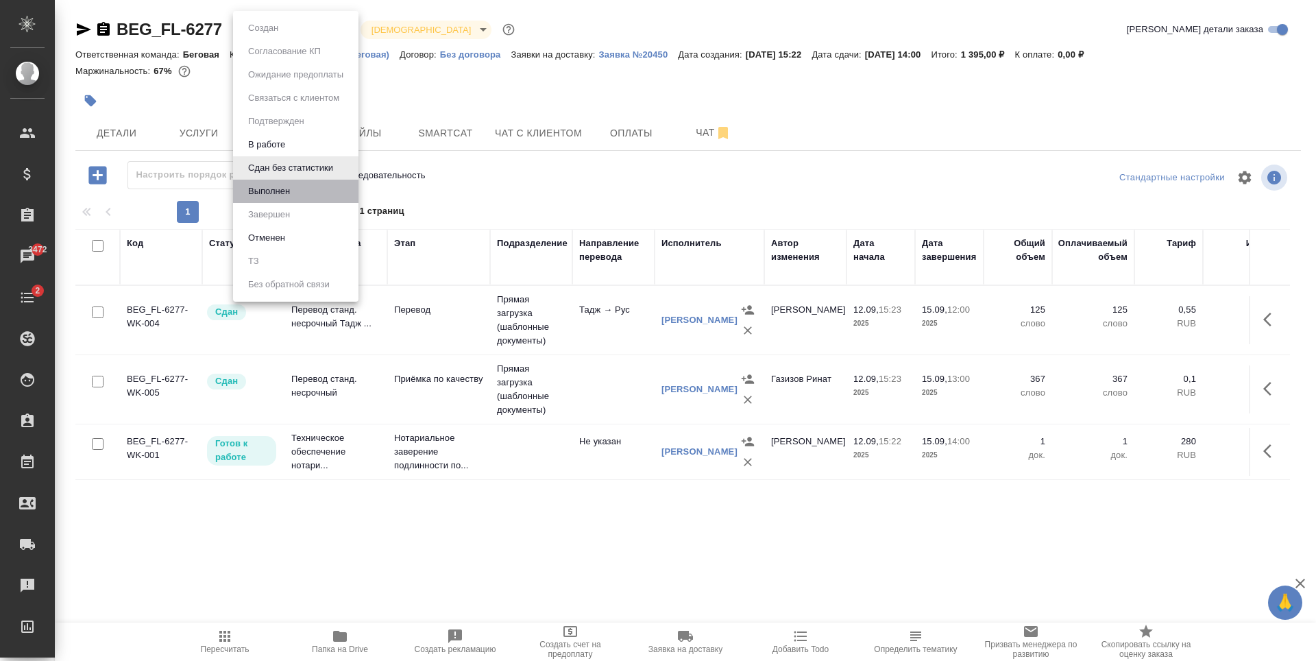
click at [319, 191] on li "Выполнен" at bounding box center [295, 191] width 125 height 23
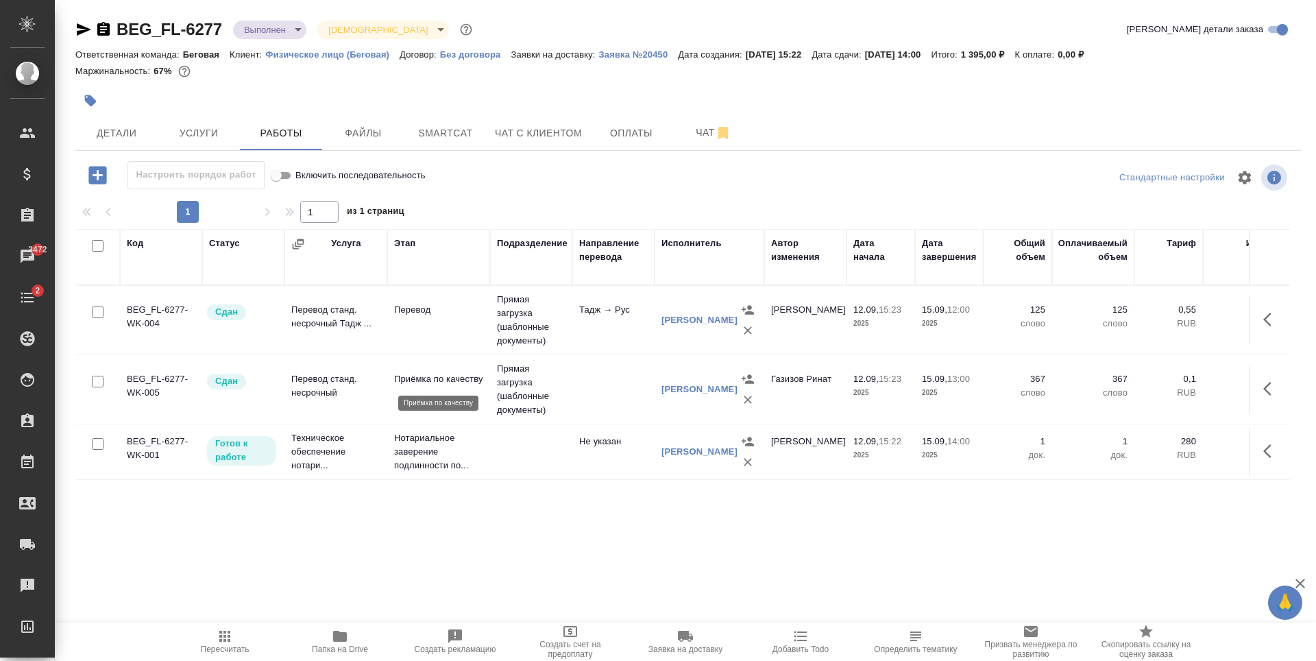
click at [442, 386] on td "Приёмка по качеству" at bounding box center [438, 389] width 103 height 48
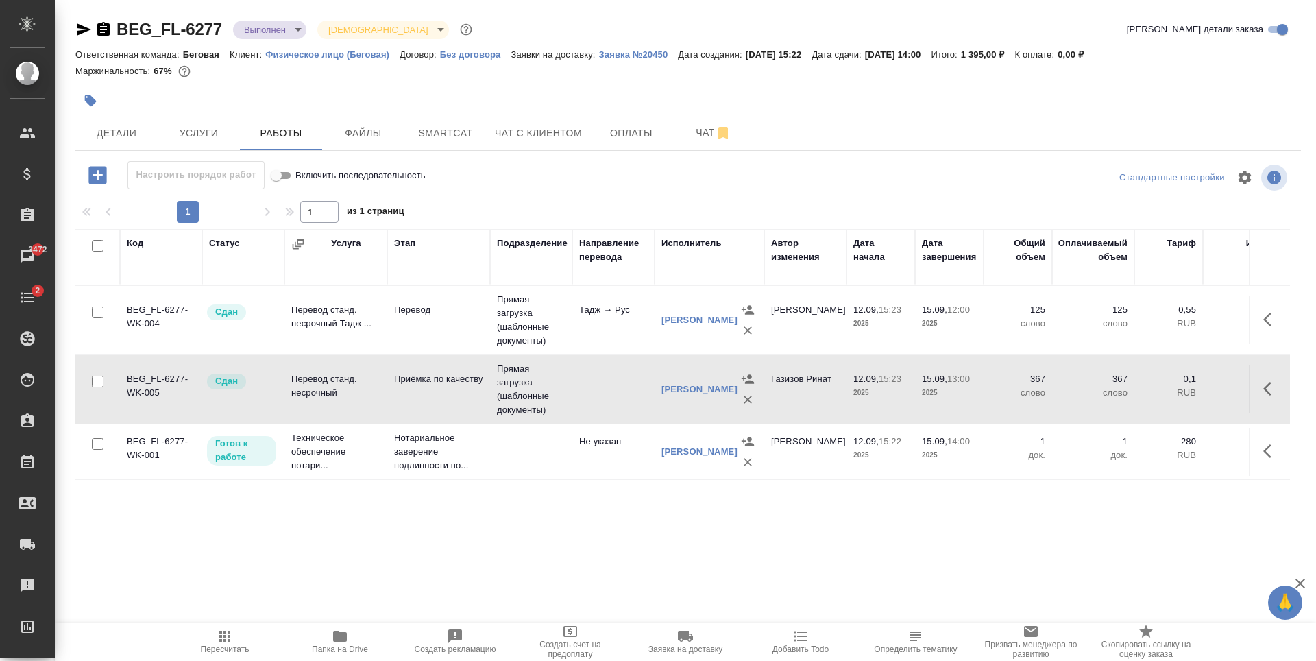
click at [442, 387] on td "Приёмка по качеству" at bounding box center [438, 389] width 103 height 48
click at [470, 328] on td "Перевод" at bounding box center [438, 320] width 103 height 48
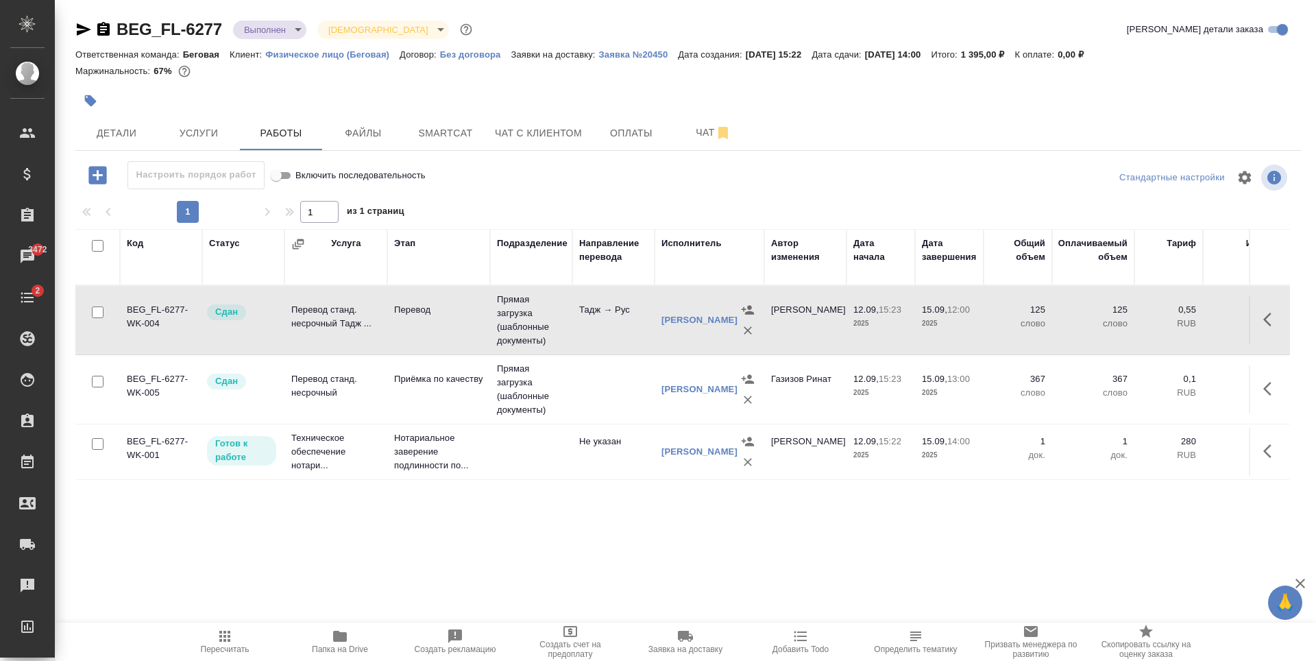
click at [279, 22] on body "🙏 .cls-1 fill:#fff; AWATERA Antonova Kristina Клиенты Спецификации Заказы 3472 …" at bounding box center [658, 330] width 1316 height 661
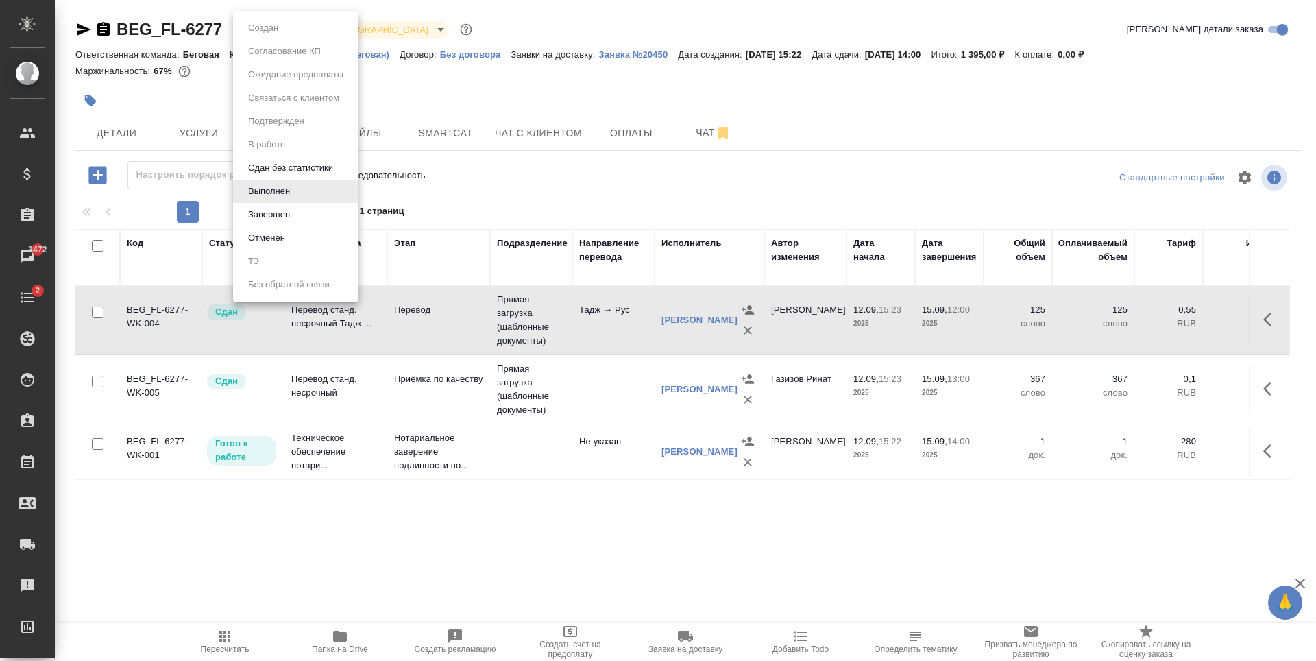
click at [302, 215] on li "Завершен" at bounding box center [295, 214] width 125 height 23
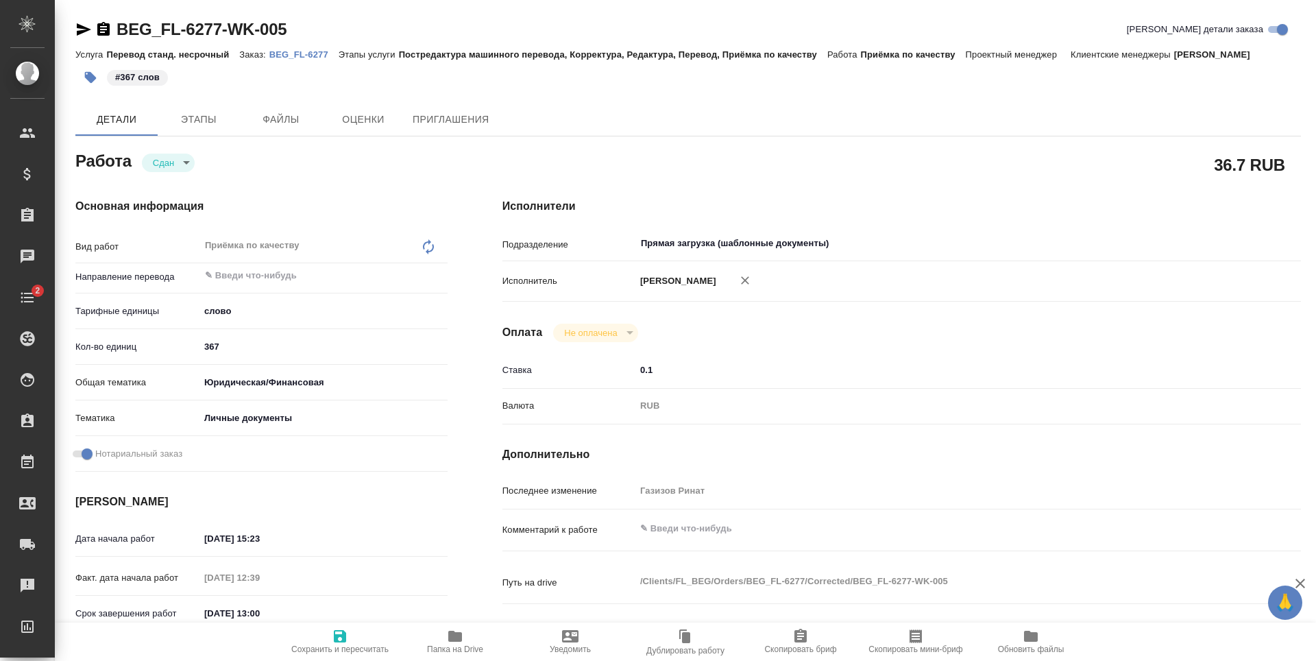
type textarea "x"
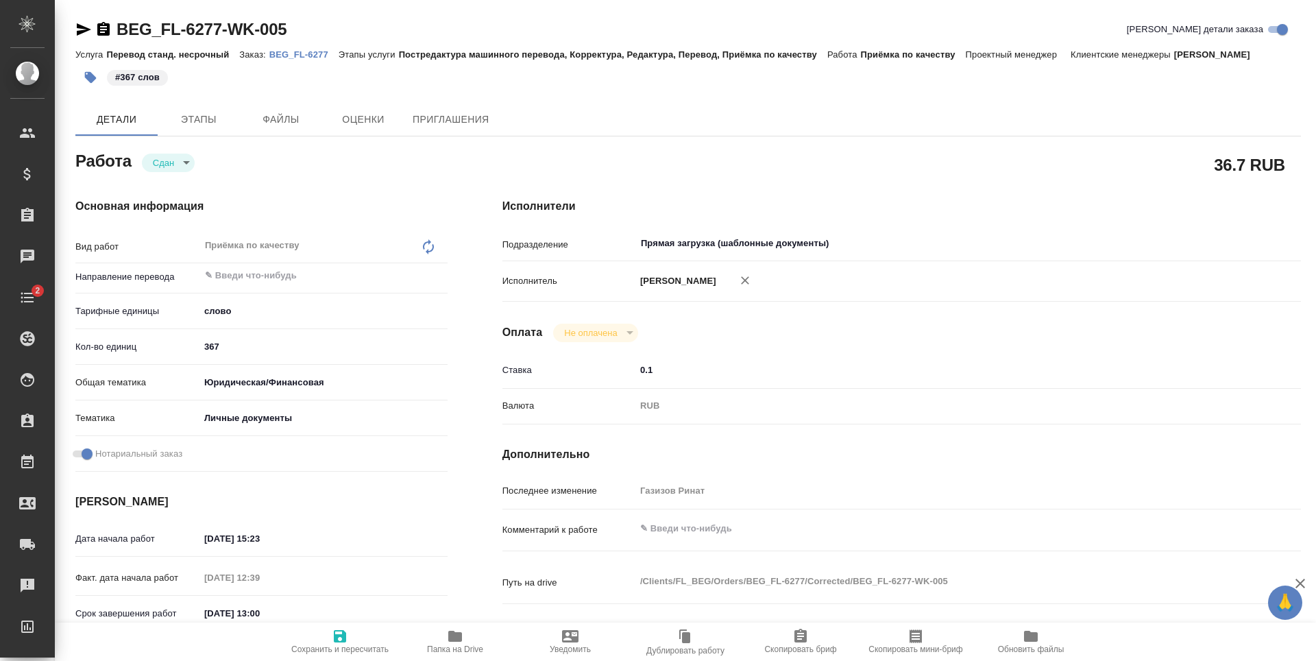
type textarea "x"
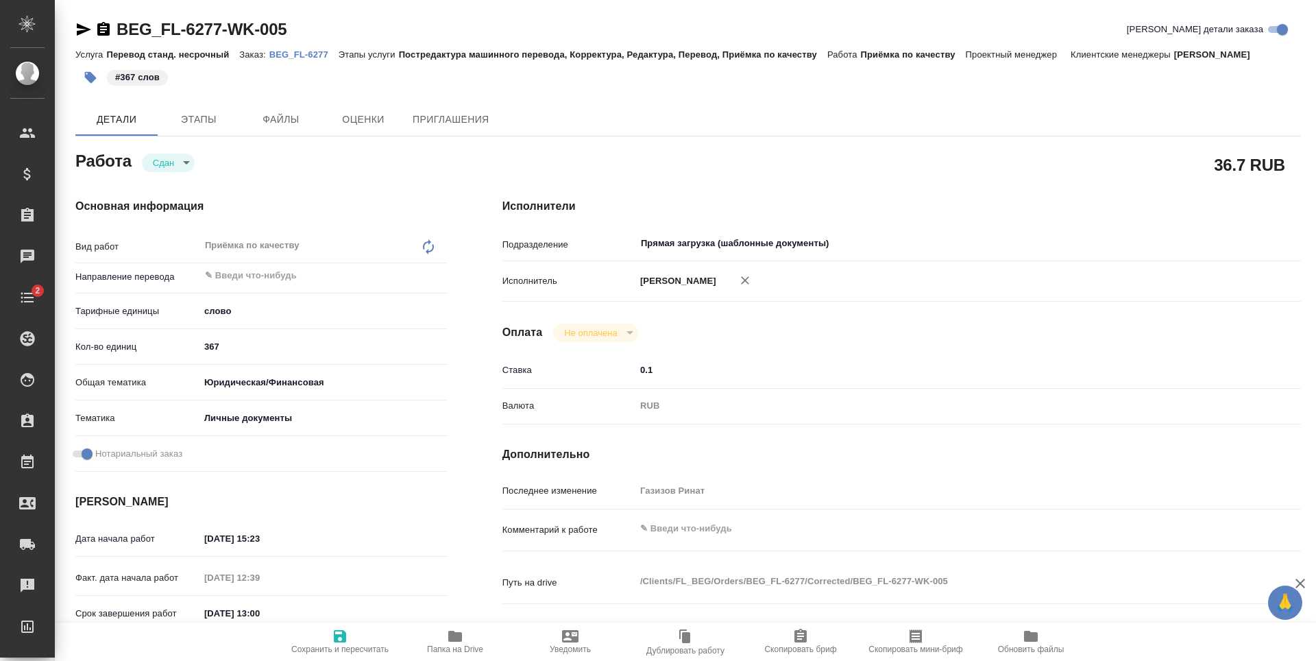
type textarea "x"
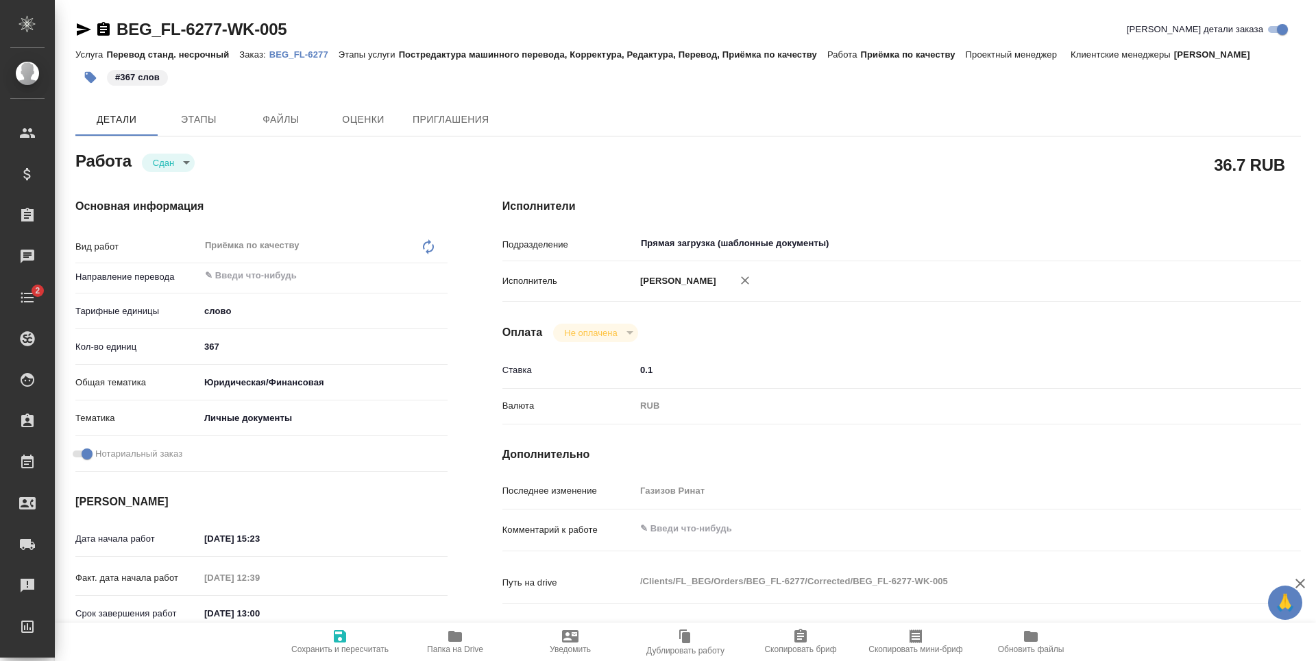
type textarea "x"
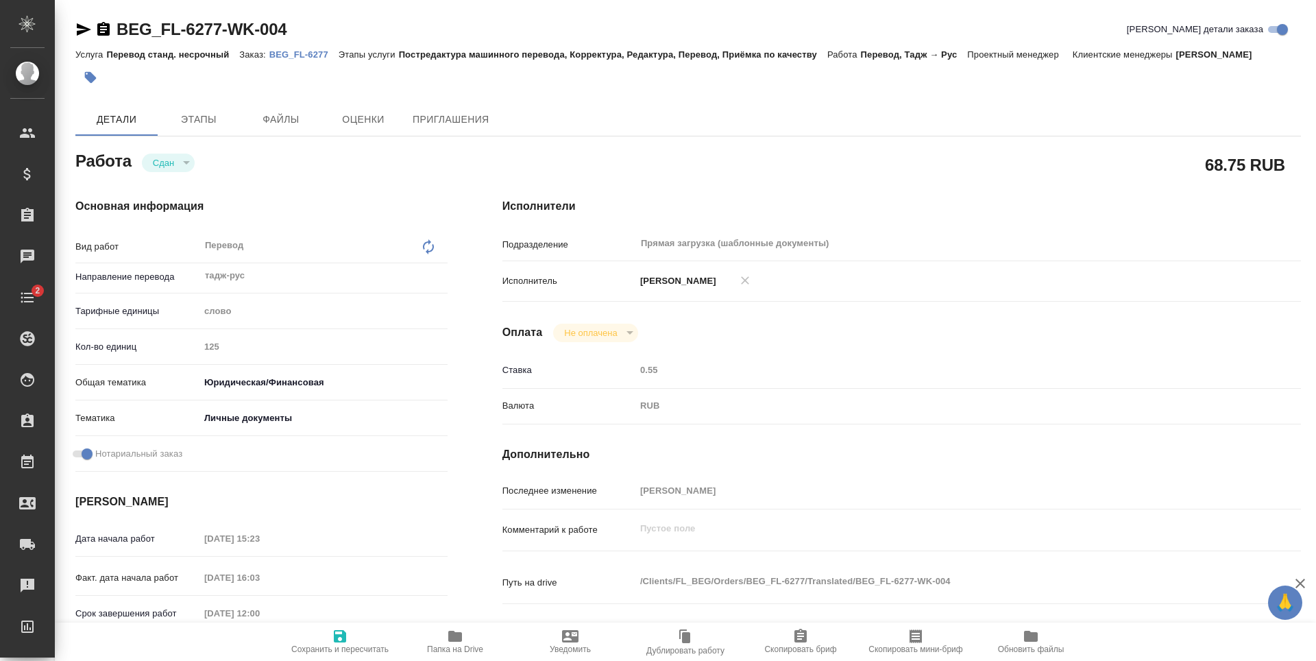
type textarea "x"
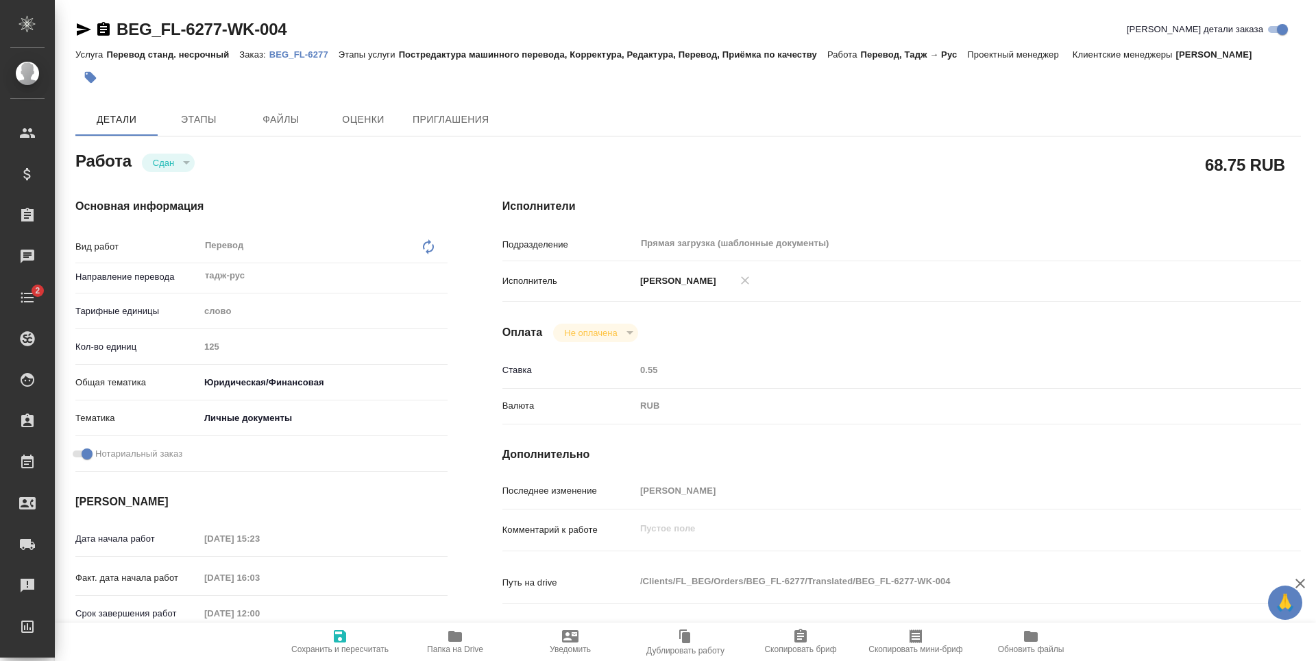
type textarea "x"
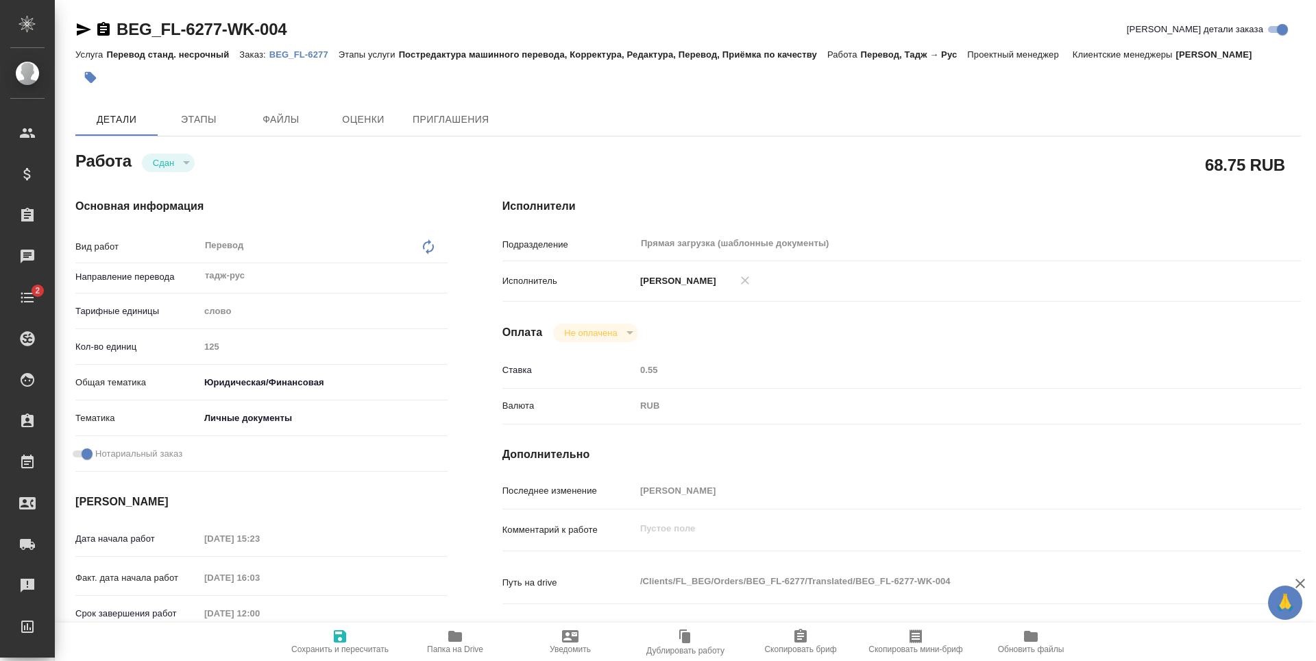
type textarea "x"
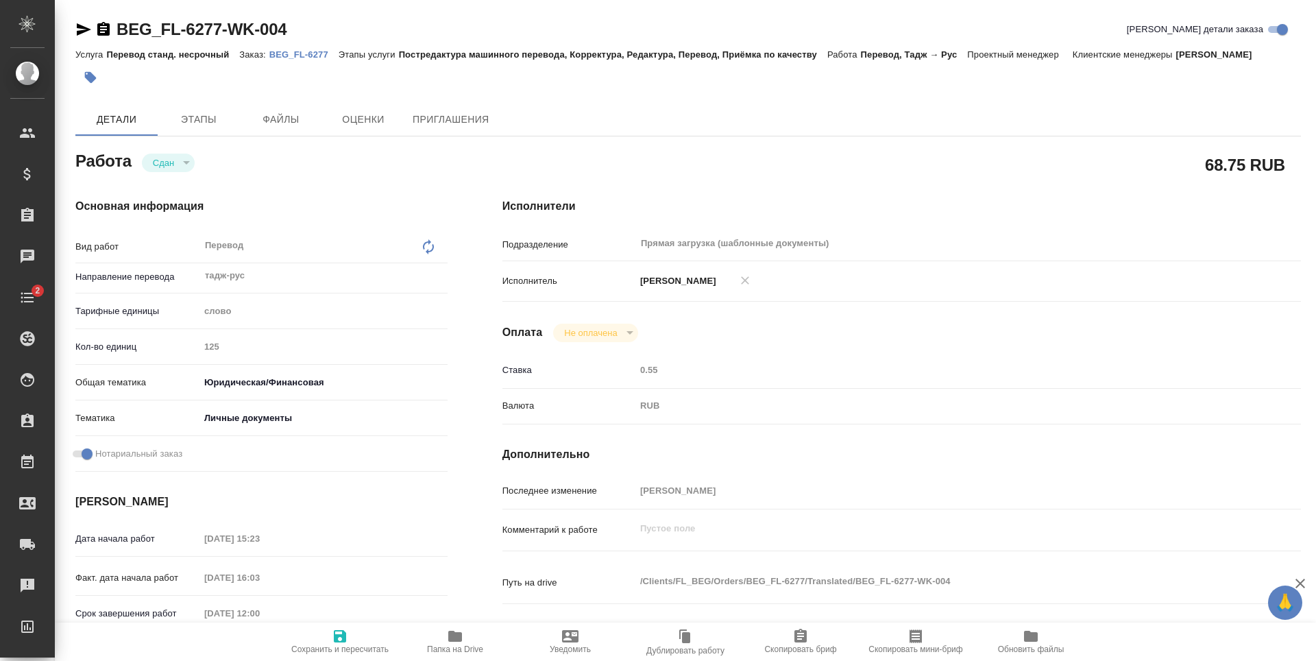
type textarea "x"
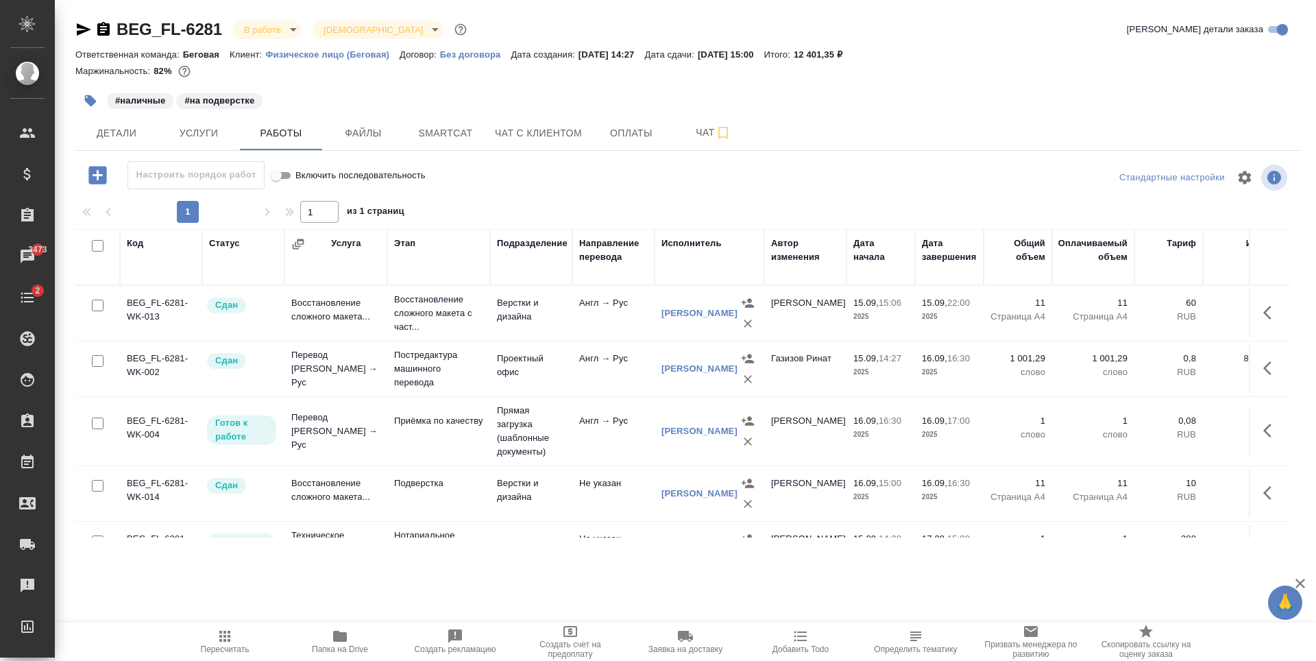
click at [82, 1] on div "BEG_FL-6281 В работе inProgress Святая троица holyTrinity Кратко детали заказа …" at bounding box center [688, 286] width 1241 height 572
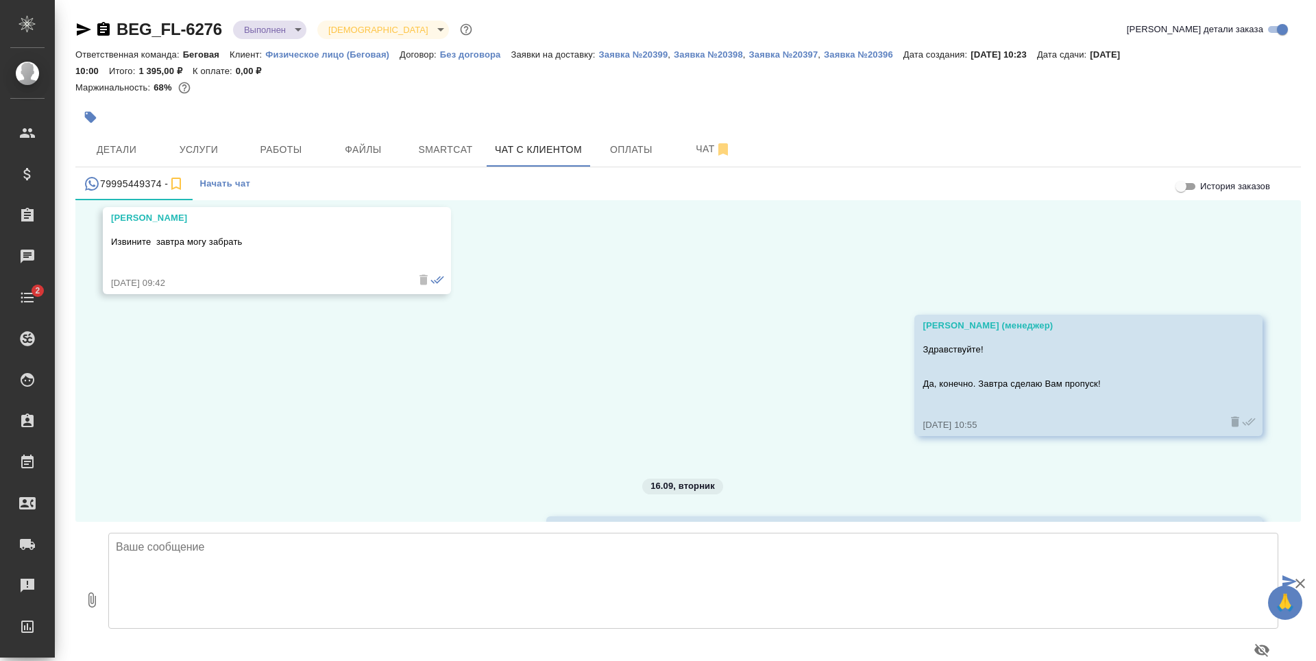
scroll to position [2426, 0]
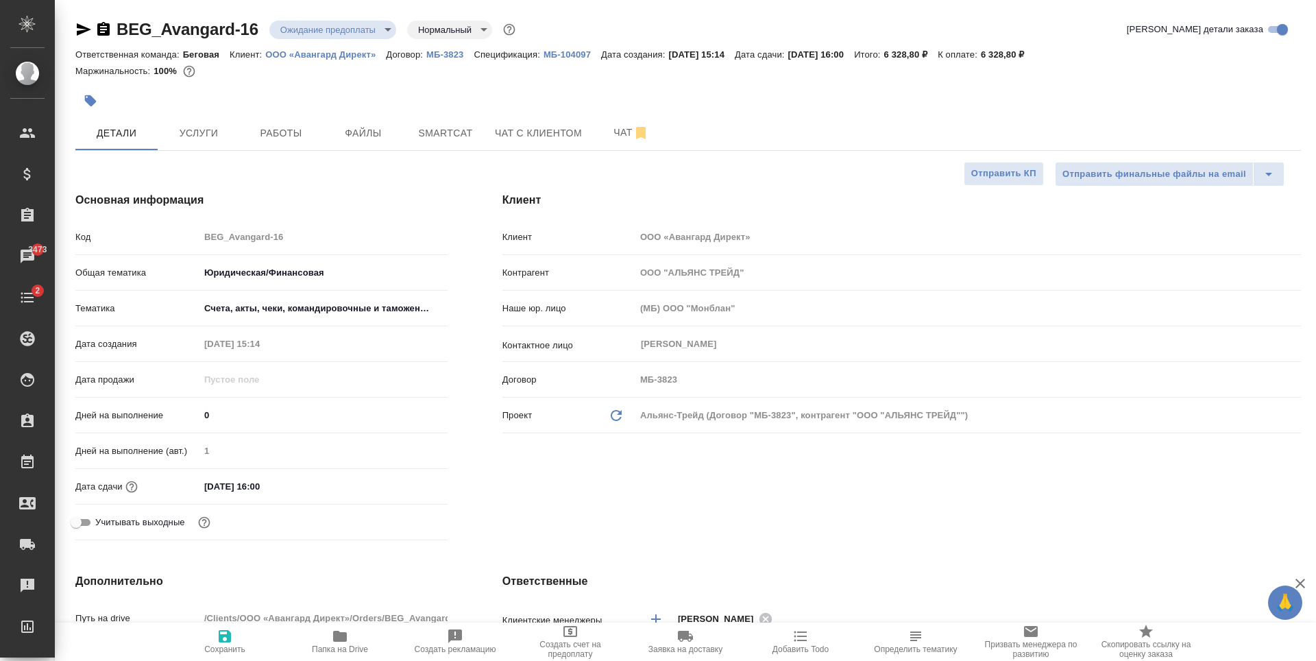
select select "RU"
click at [220, 128] on span "Услуги" at bounding box center [199, 133] width 66 height 17
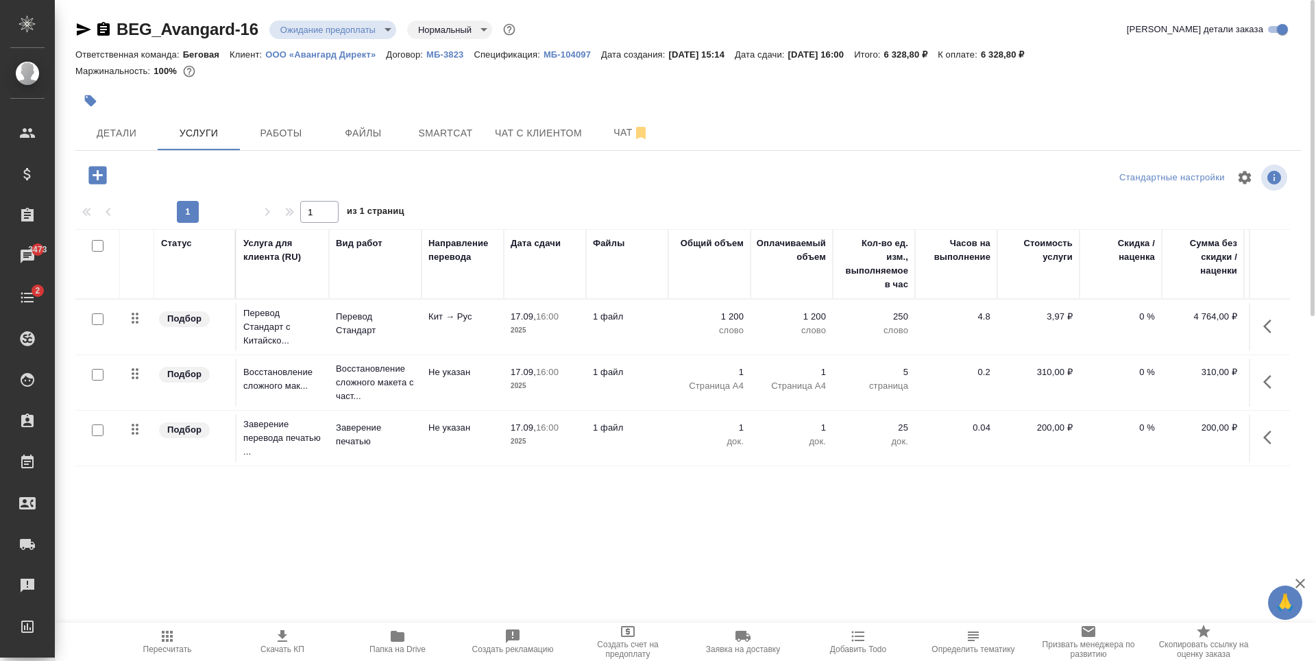
click at [381, 28] on body "🙏 .cls-1 fill:#fff; AWATERA Antonova Kristina Клиенты Спецификации Заказы 3473 …" at bounding box center [658, 330] width 1316 height 661
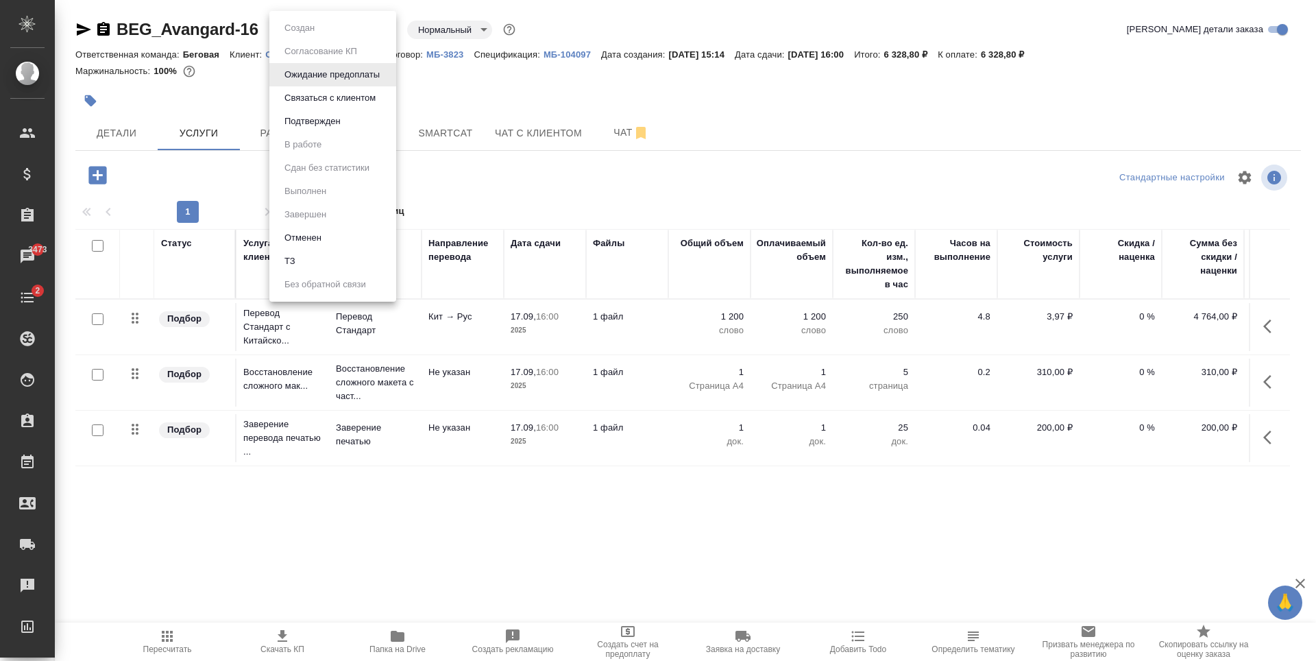
click at [352, 123] on li "Подтвержден" at bounding box center [332, 121] width 127 height 23
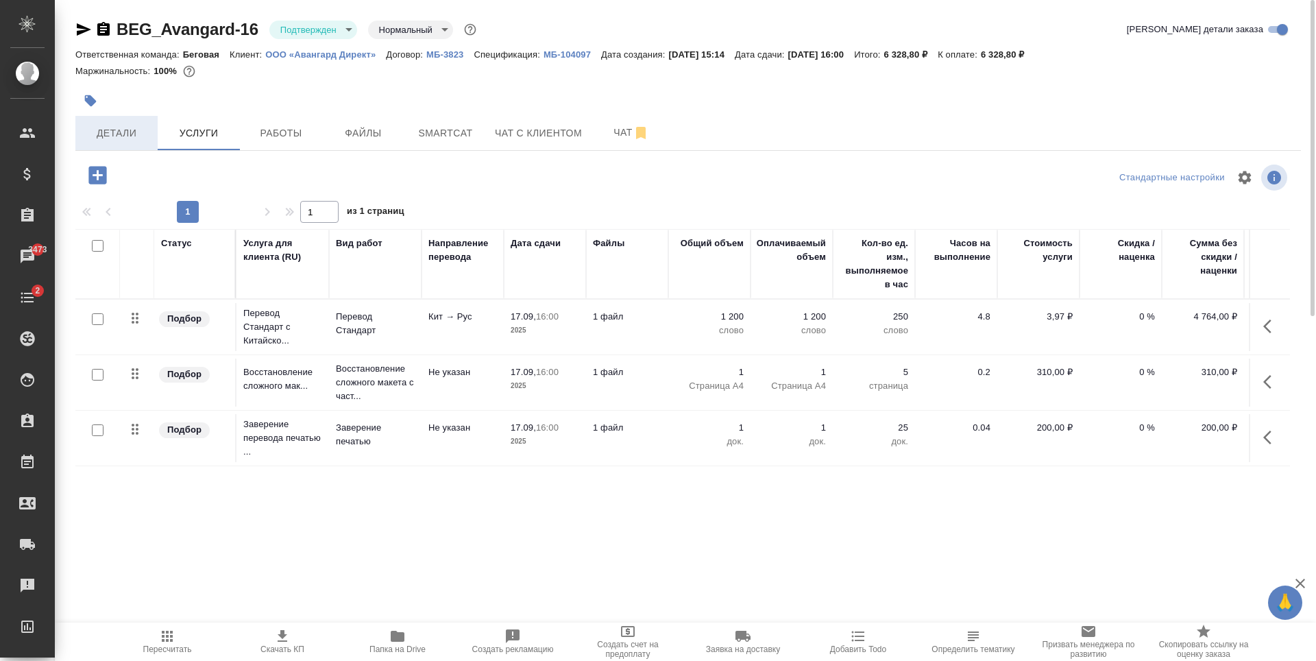
click at [137, 135] on span "Детали" at bounding box center [117, 133] width 66 height 17
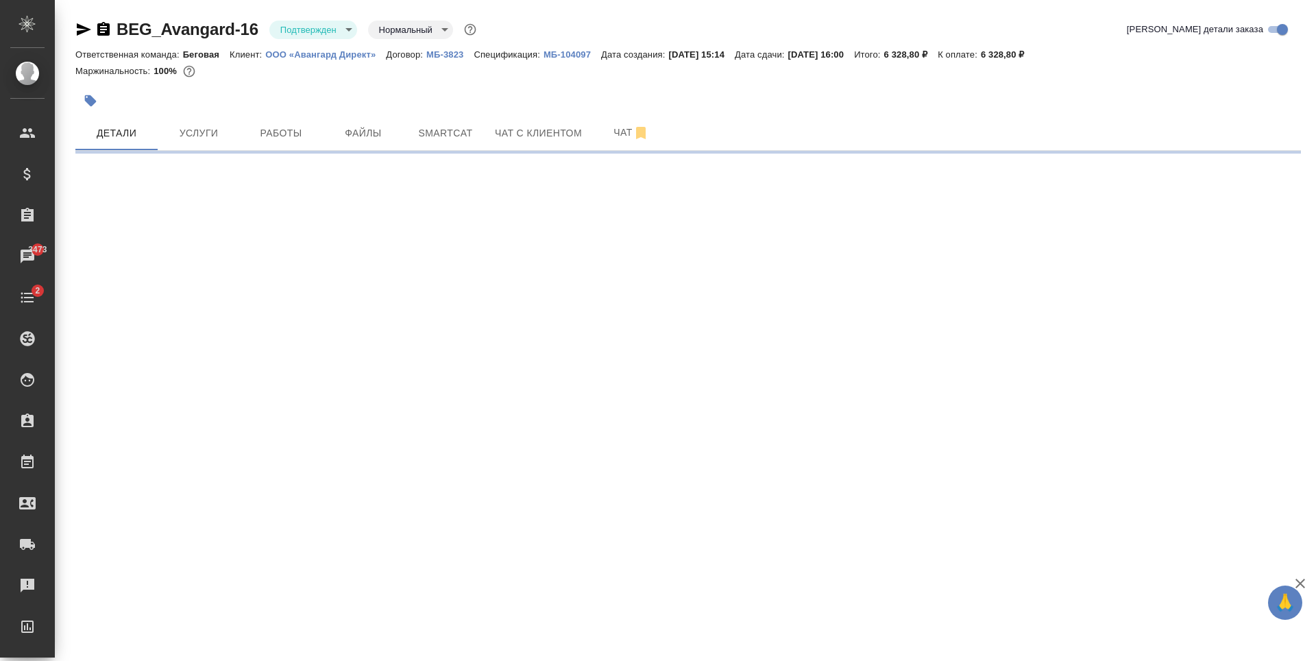
select select "RU"
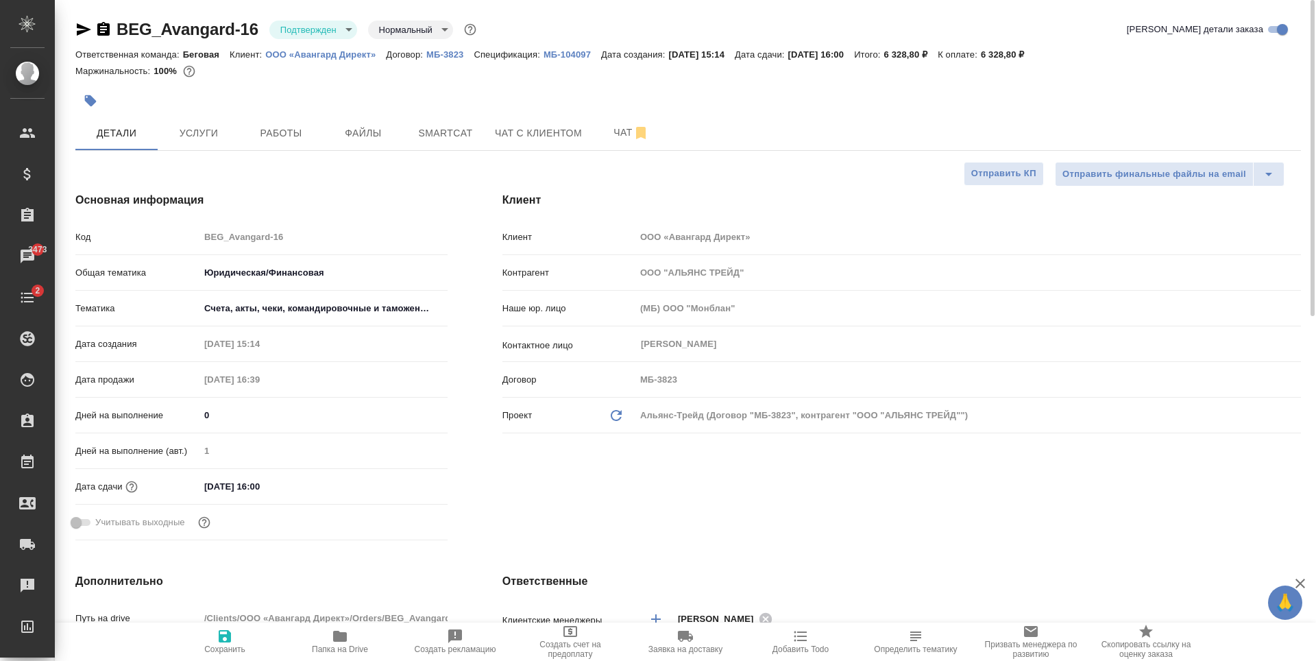
type textarea "x"
click at [204, 138] on span "Услуги" at bounding box center [199, 133] width 66 height 17
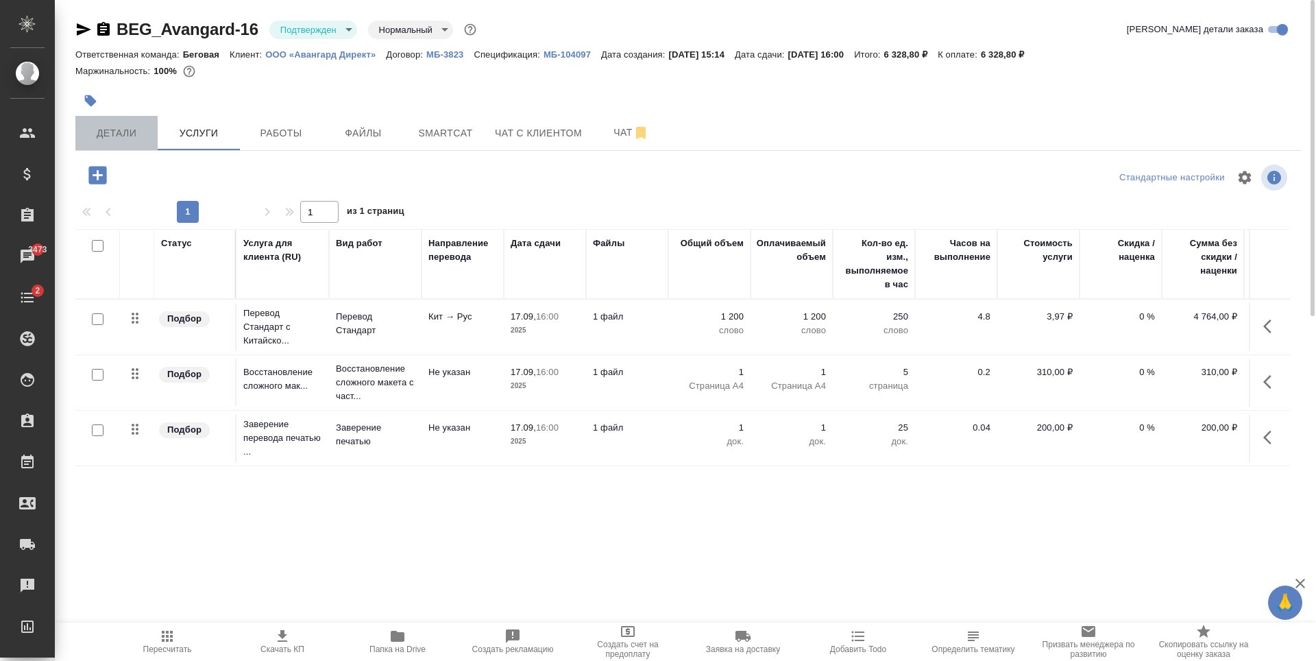
click at [139, 139] on span "Детали" at bounding box center [117, 133] width 66 height 17
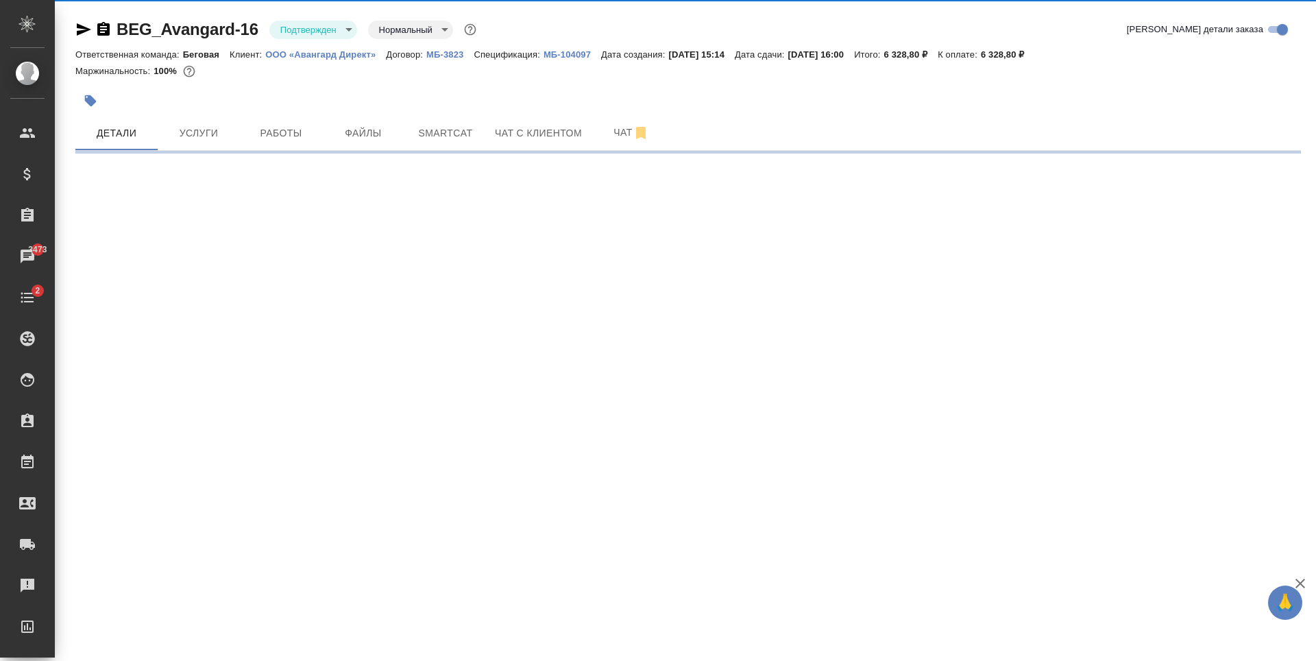
select select "RU"
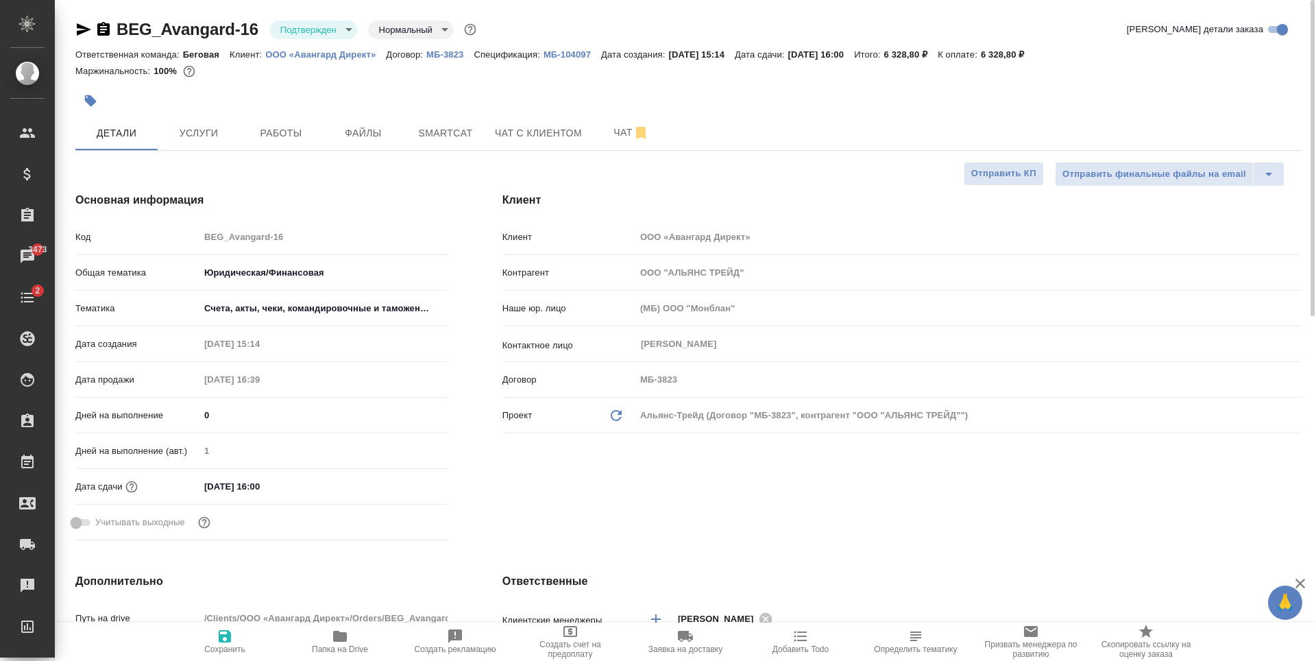
type textarea "x"
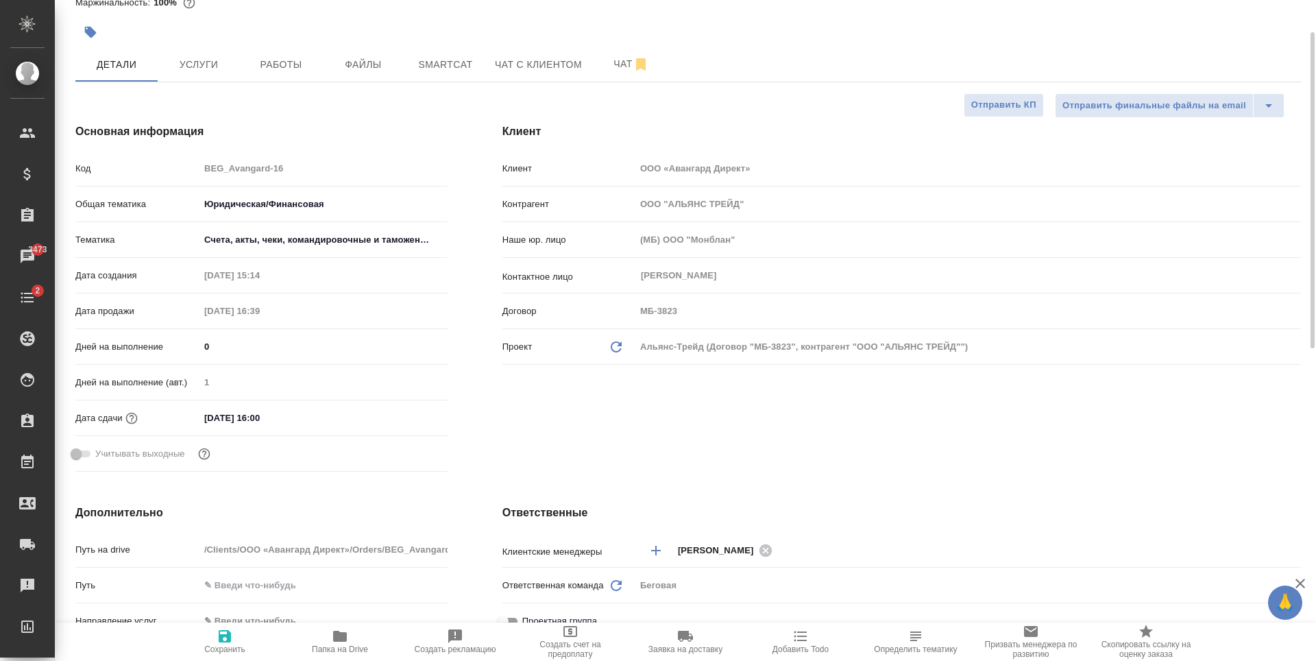
click at [285, 421] on input "17.09.2025 16:00" at bounding box center [260, 418] width 120 height 20
click at [411, 418] on icon "button" at bounding box center [408, 417] width 16 height 16
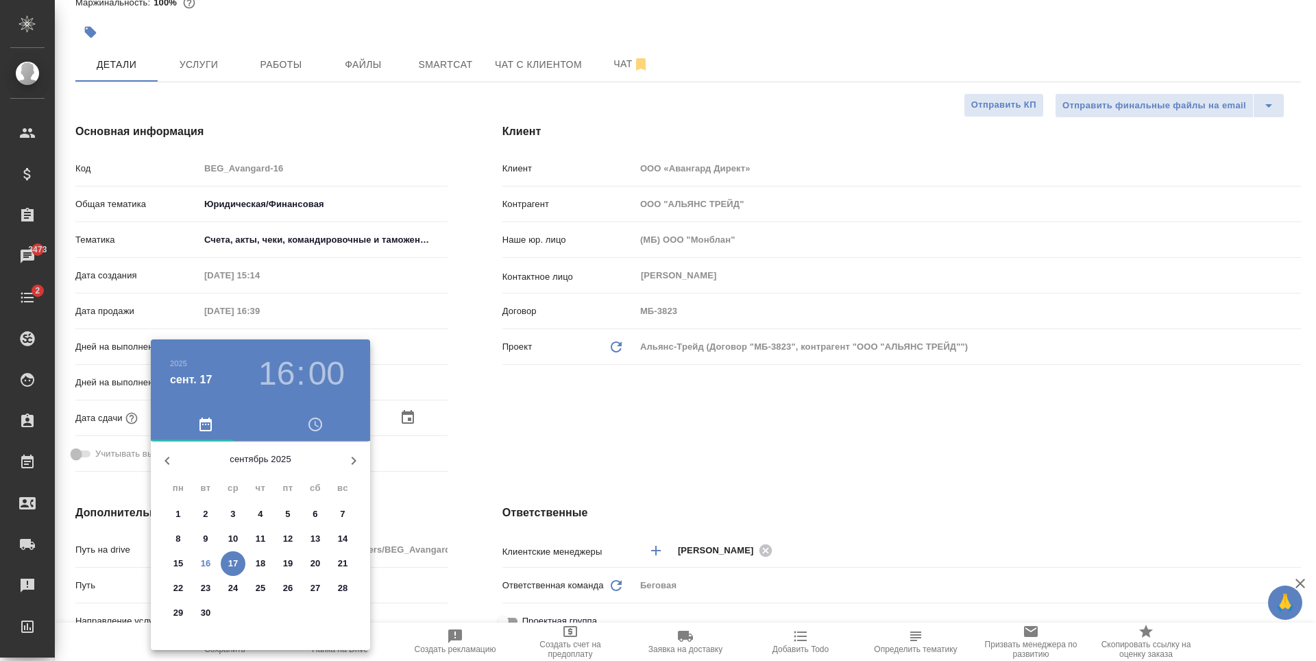
click at [271, 561] on span "18" at bounding box center [260, 564] width 25 height 14
type input "[DATE] 16:00"
type textarea "x"
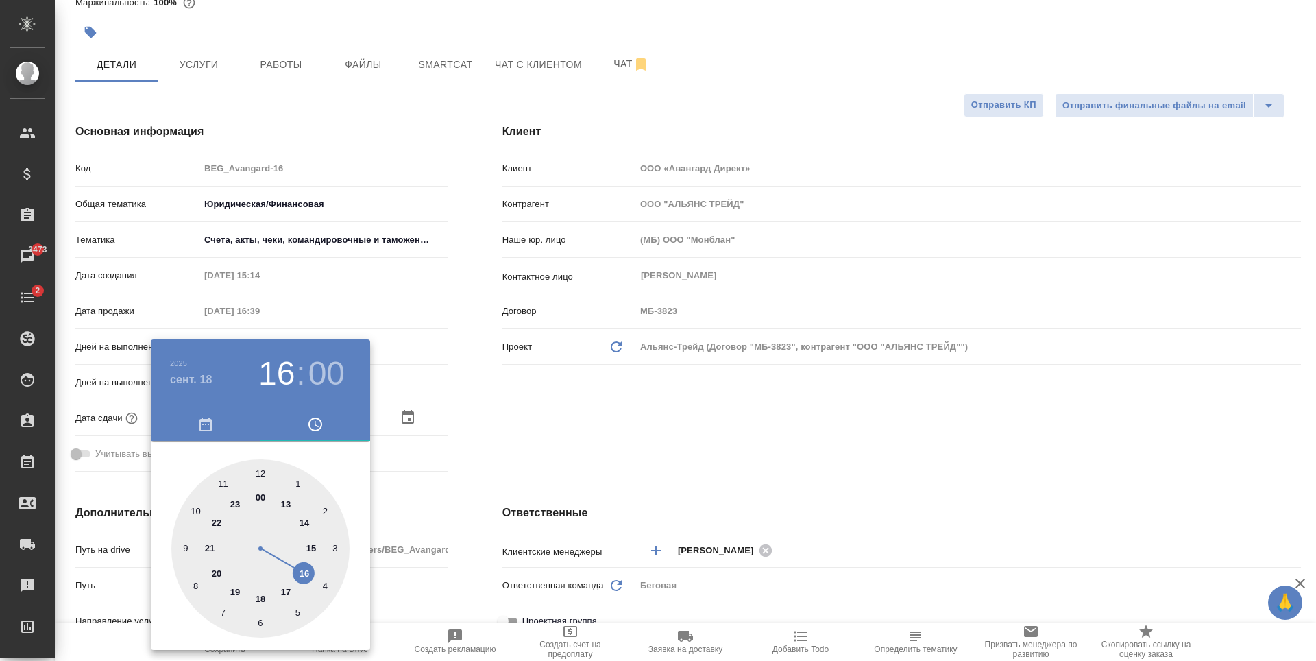
click at [537, 500] on div at bounding box center [658, 330] width 1316 height 661
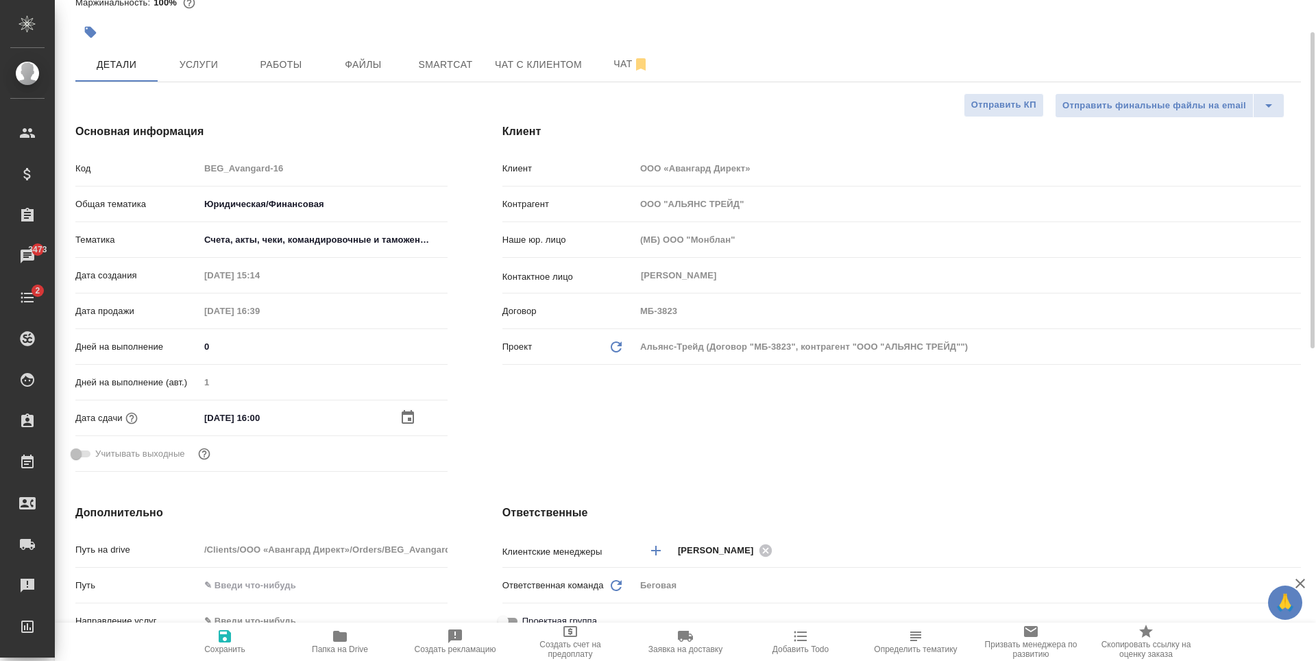
click at [244, 642] on span "Сохранить" at bounding box center [225, 641] width 99 height 26
type textarea "x"
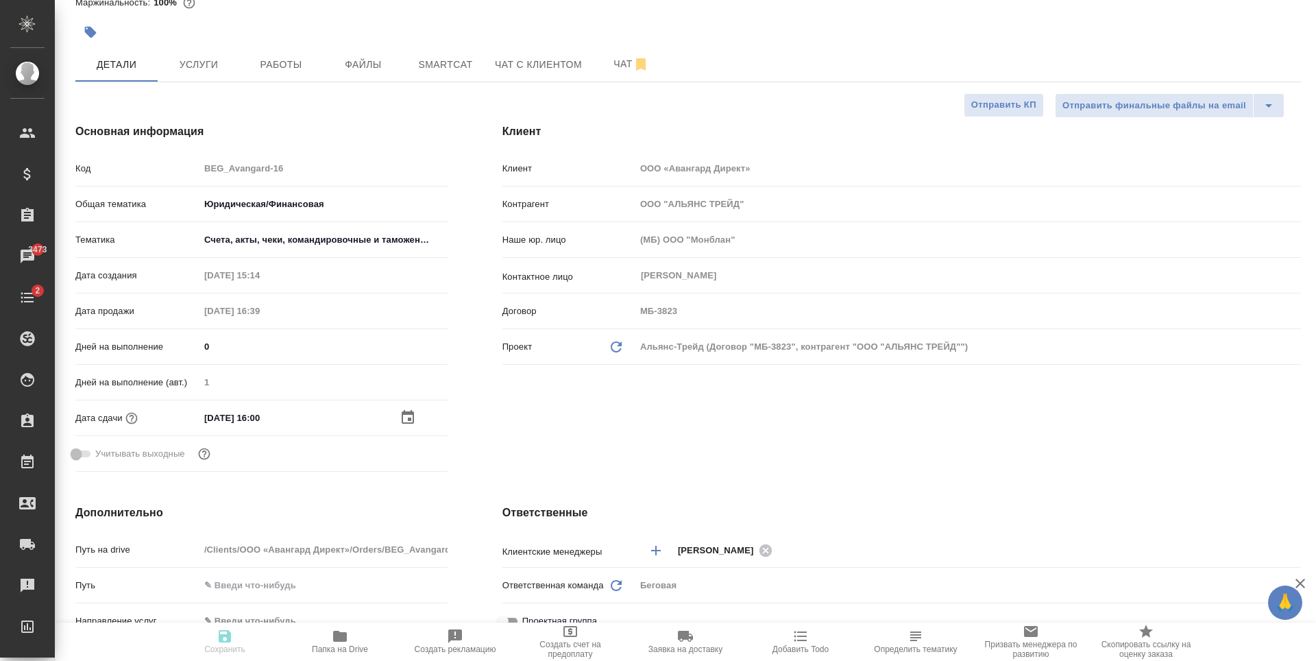
type textarea "x"
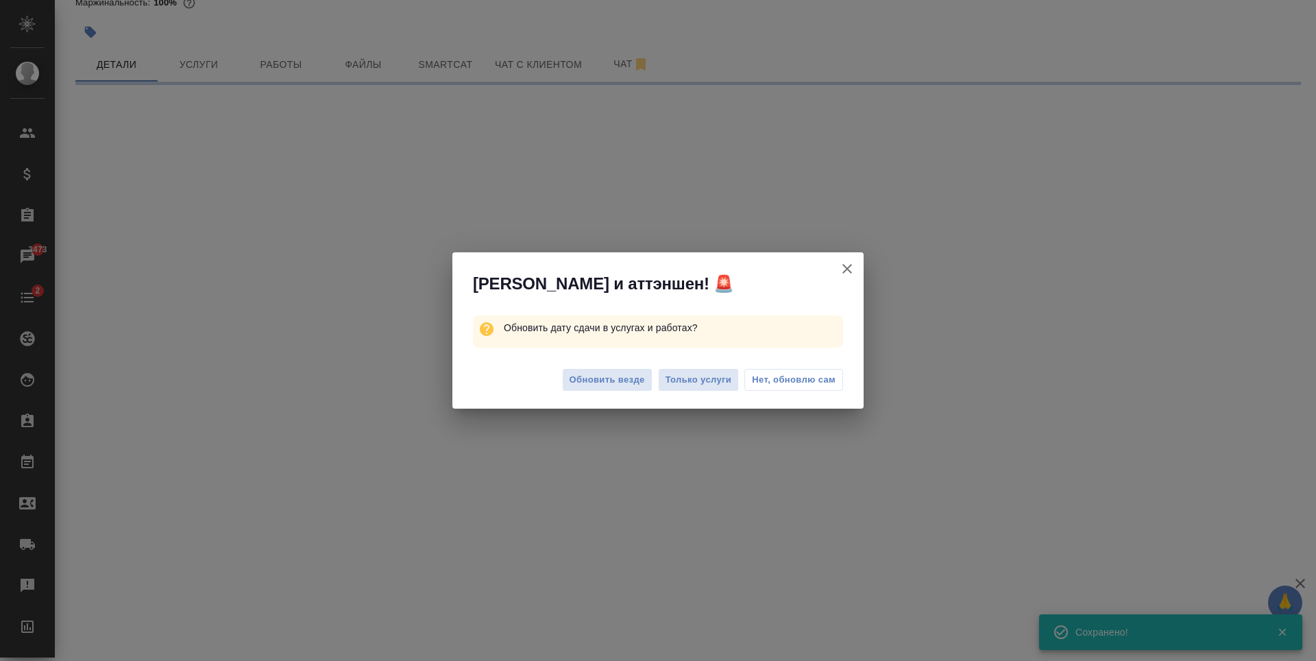
select select "RU"
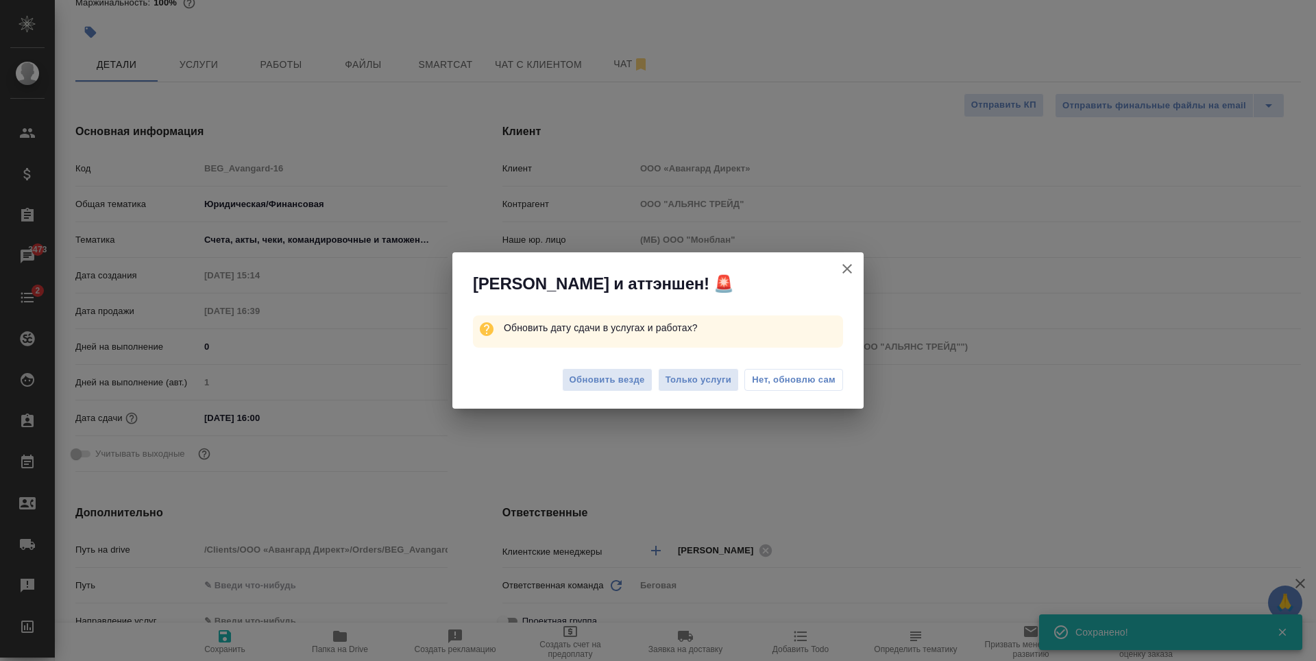
click at [634, 365] on div "Обновить везде Только услуги Нет, обновлю сам" at bounding box center [657, 381] width 411 height 55
type textarea "x"
click at [632, 375] on span "Обновить везде" at bounding box center [607, 380] width 75 height 16
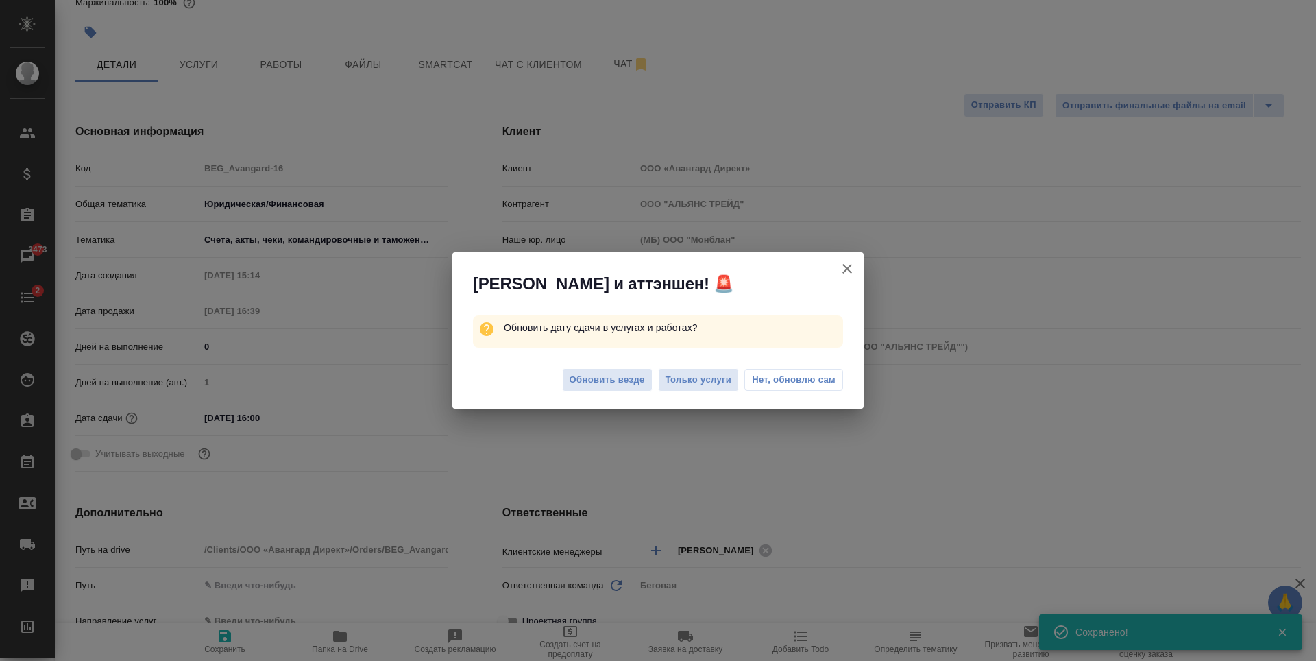
type textarea "x"
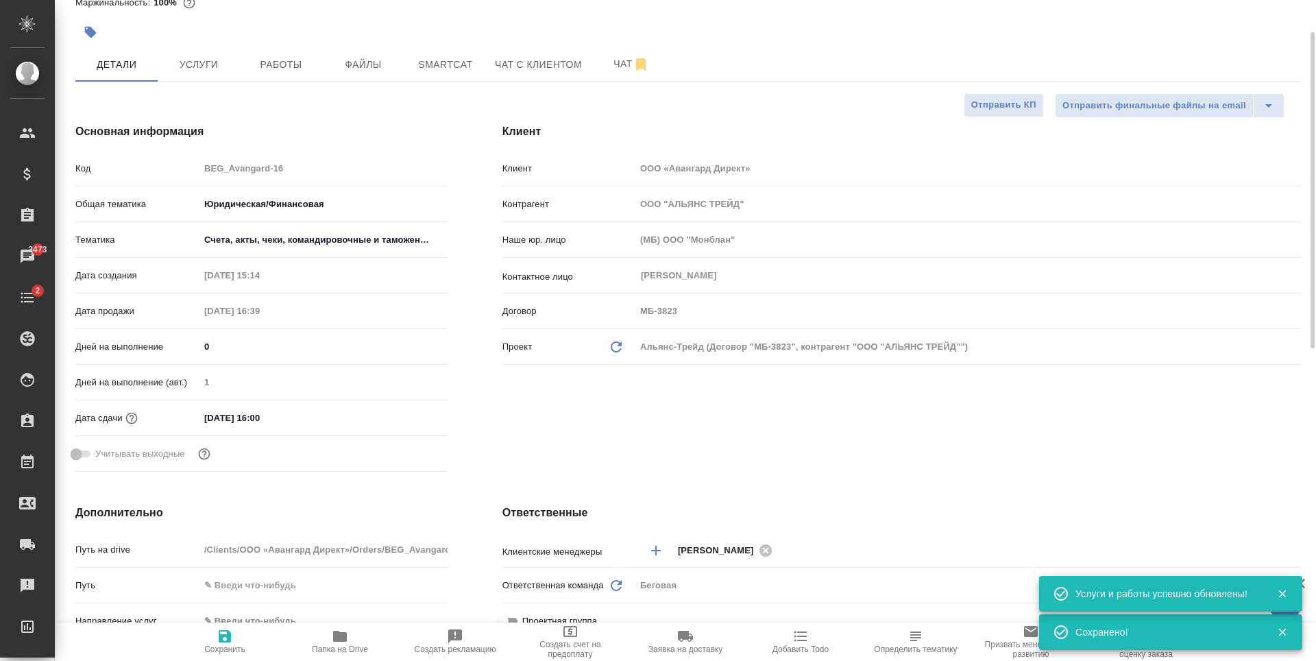
scroll to position [0, 0]
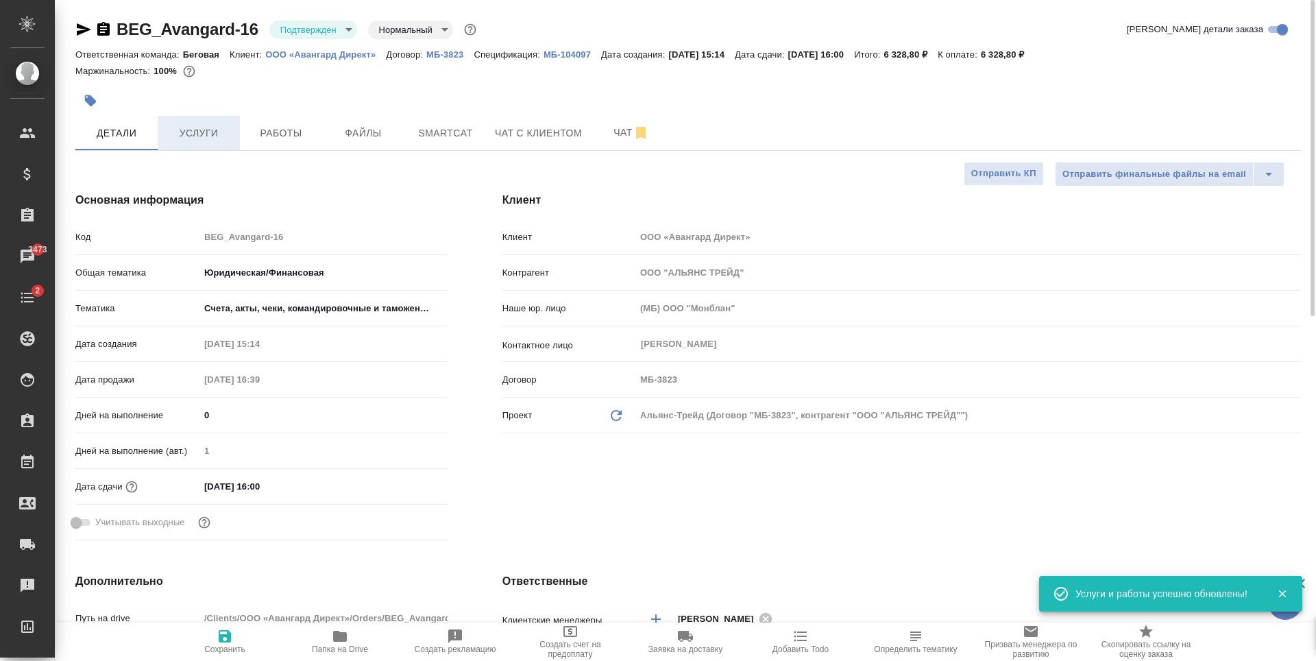
click at [226, 130] on span "Услуги" at bounding box center [199, 133] width 66 height 17
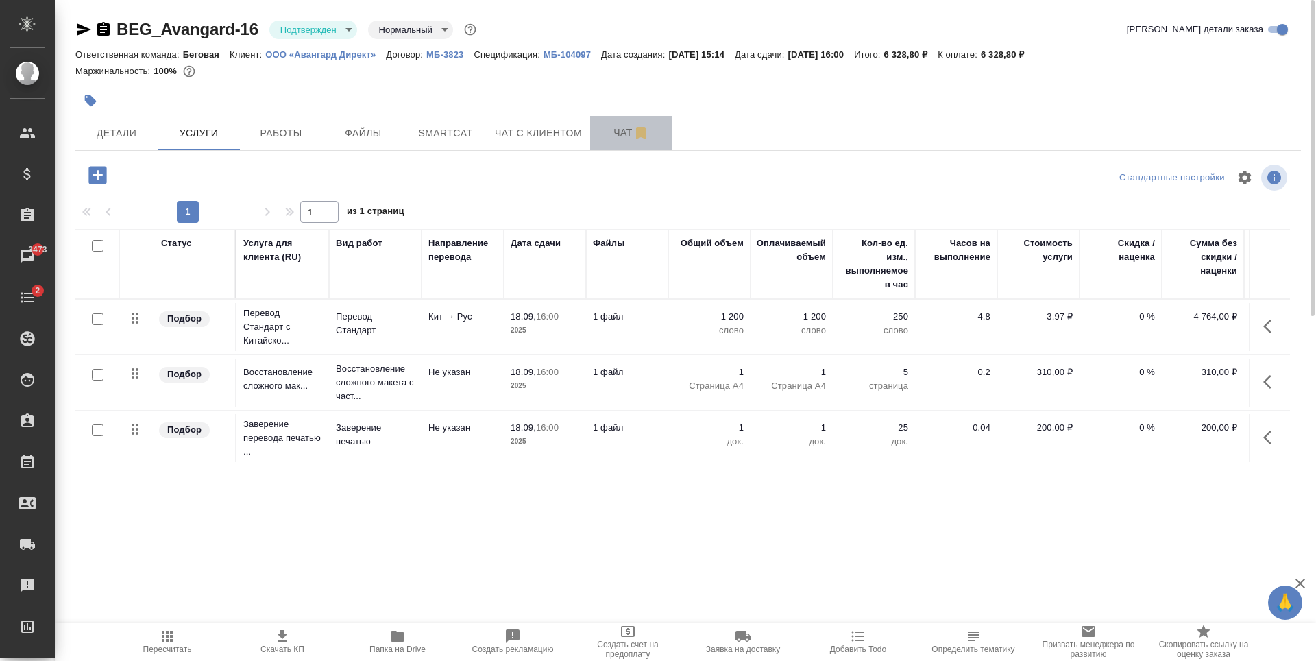
click at [625, 132] on span "Чат" at bounding box center [632, 132] width 66 height 17
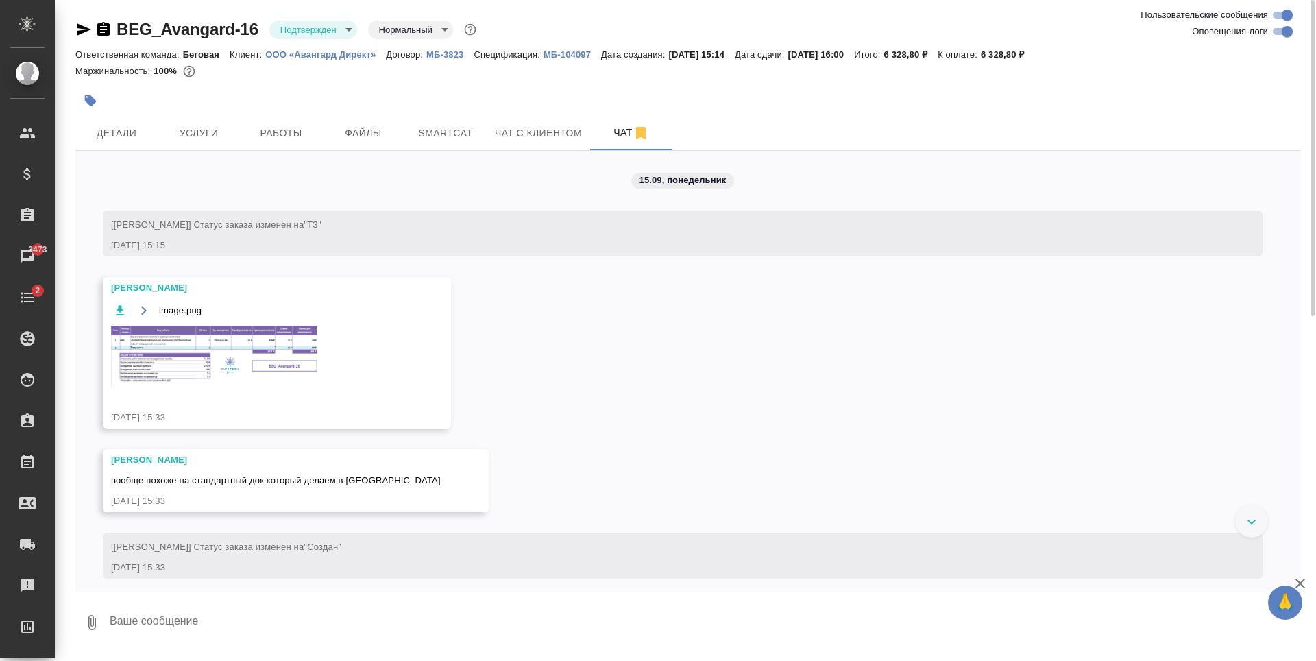
click at [189, 317] on div "image.png" at bounding box center [257, 310] width 292 height 17
click at [239, 343] on img at bounding box center [214, 356] width 206 height 61
click at [218, 128] on span "Услуги" at bounding box center [199, 133] width 66 height 17
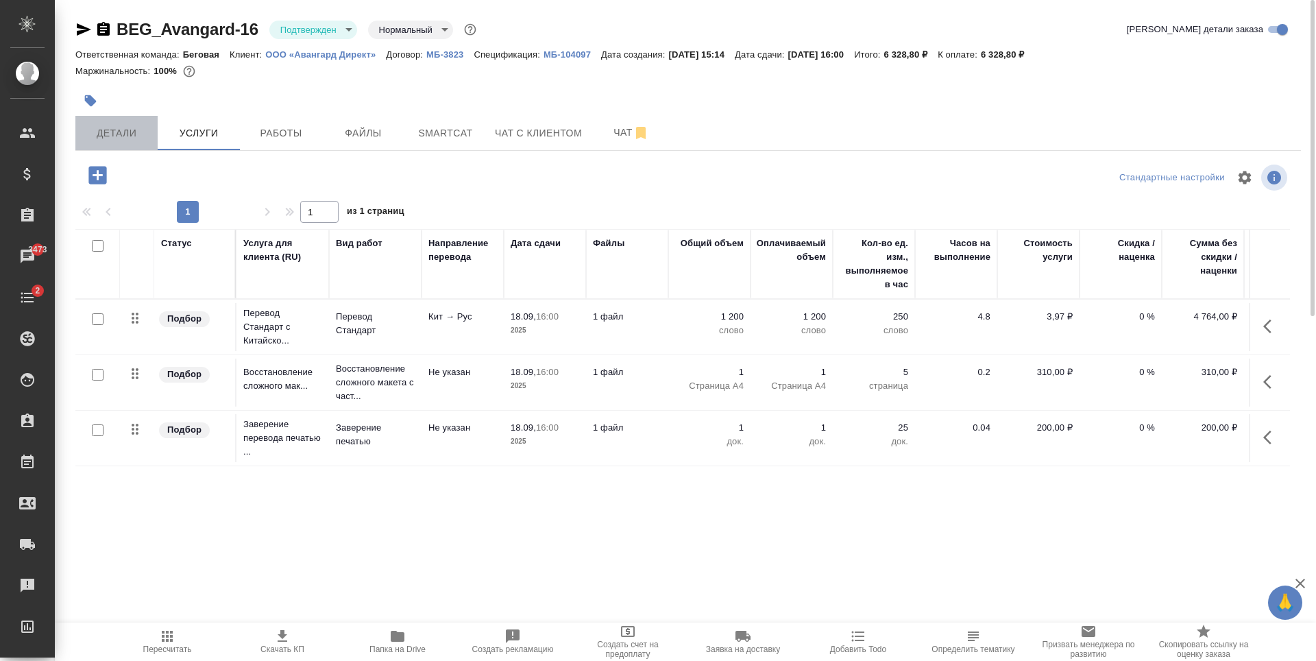
click at [132, 137] on span "Детали" at bounding box center [117, 133] width 66 height 17
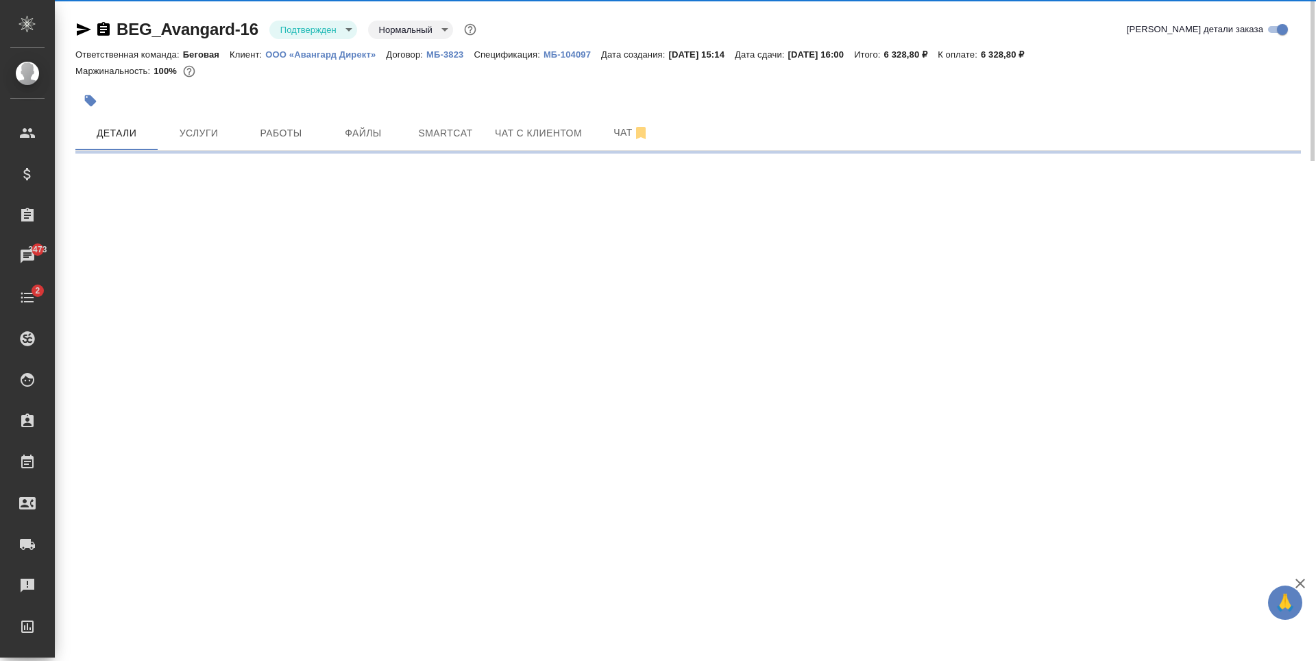
select select "RU"
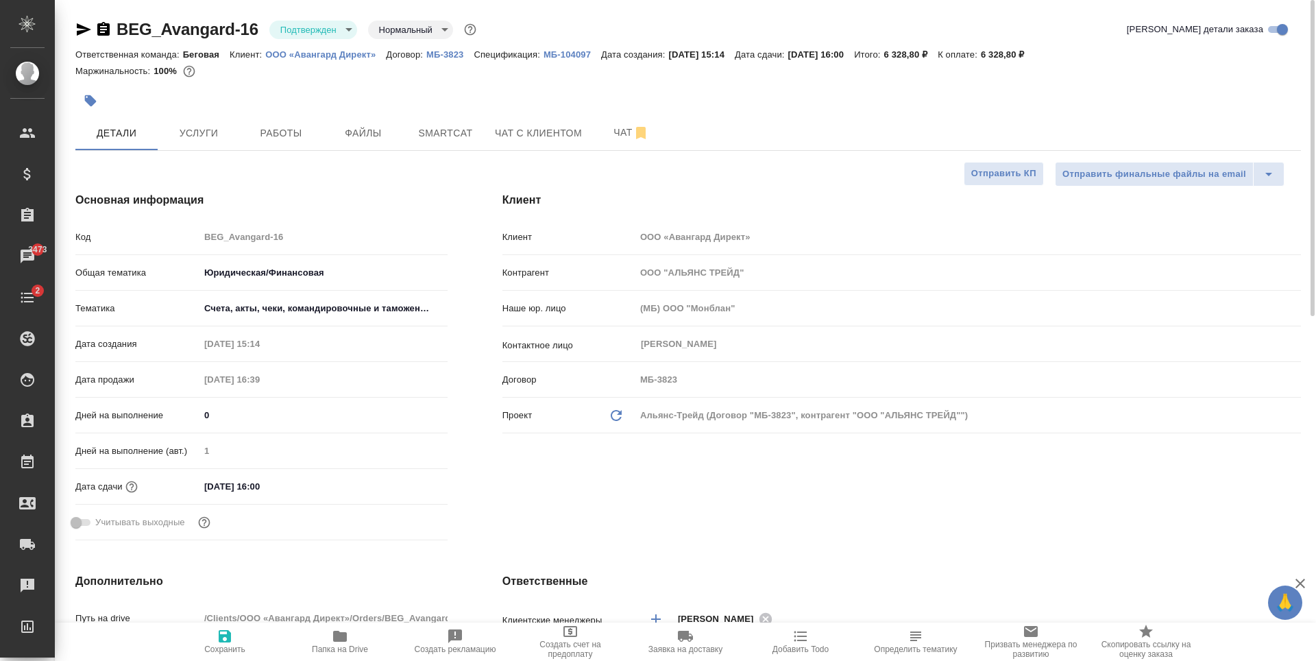
type textarea "x"
click at [309, 483] on input "18.09.2025 16:00" at bounding box center [260, 486] width 120 height 20
click at [407, 487] on icon "button" at bounding box center [408, 485] width 16 height 16
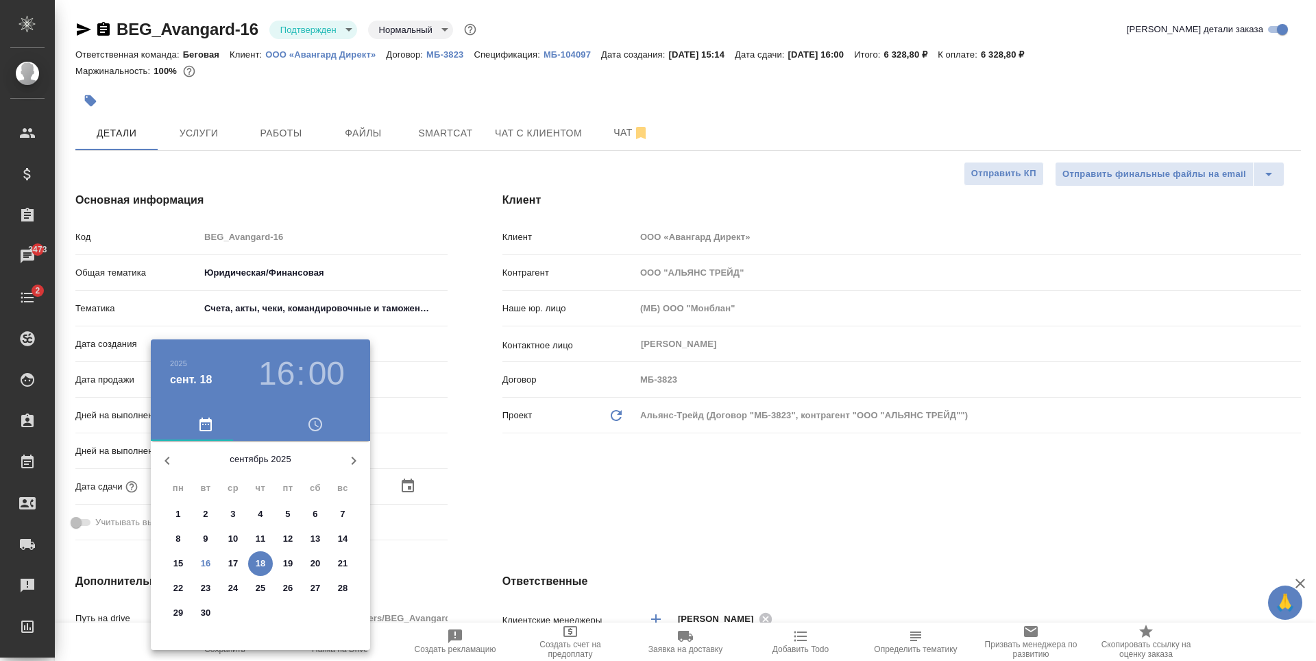
click at [483, 527] on div at bounding box center [658, 330] width 1316 height 661
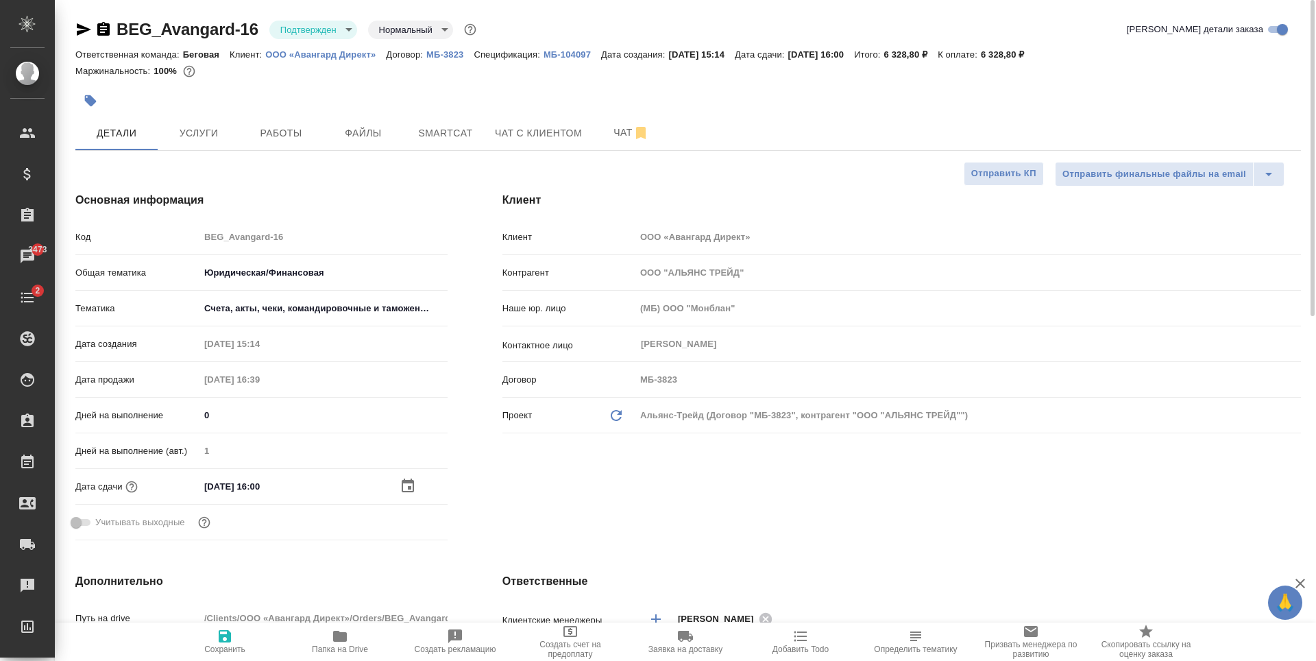
click at [403, 489] on icon "button" at bounding box center [408, 486] width 16 height 16
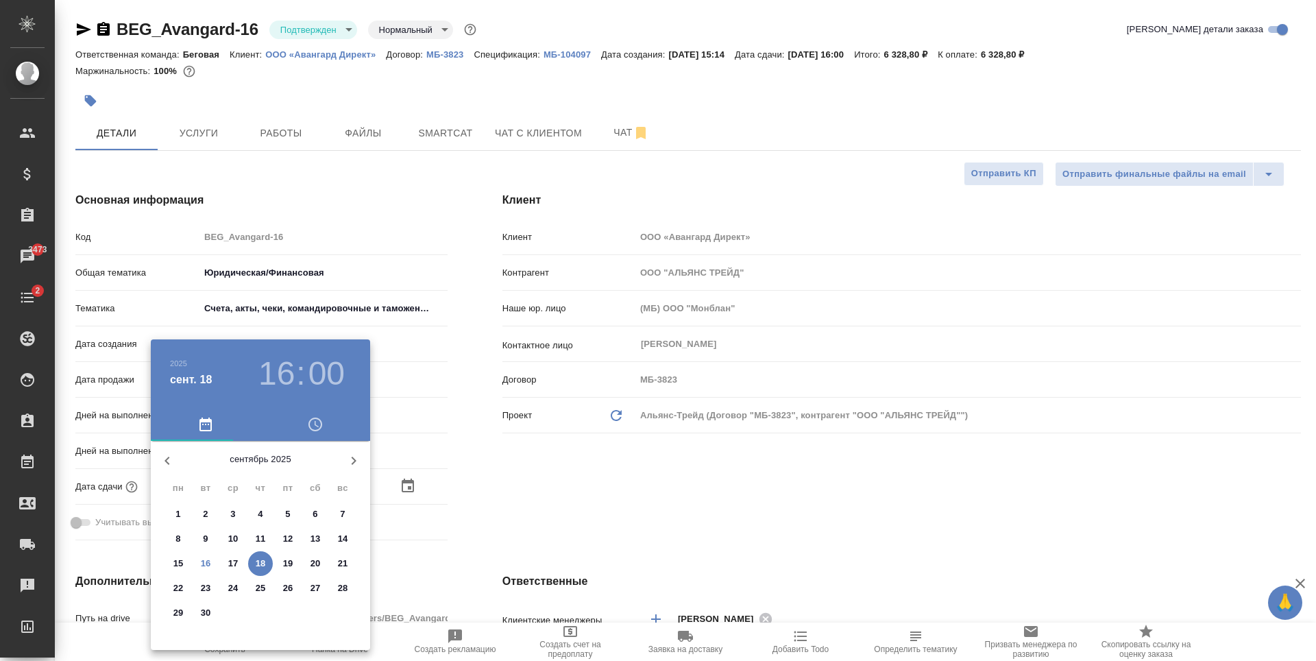
drag, startPoint x: 595, startPoint y: 522, endPoint x: 548, endPoint y: 484, distance: 60.9
click at [599, 520] on div at bounding box center [658, 330] width 1316 height 661
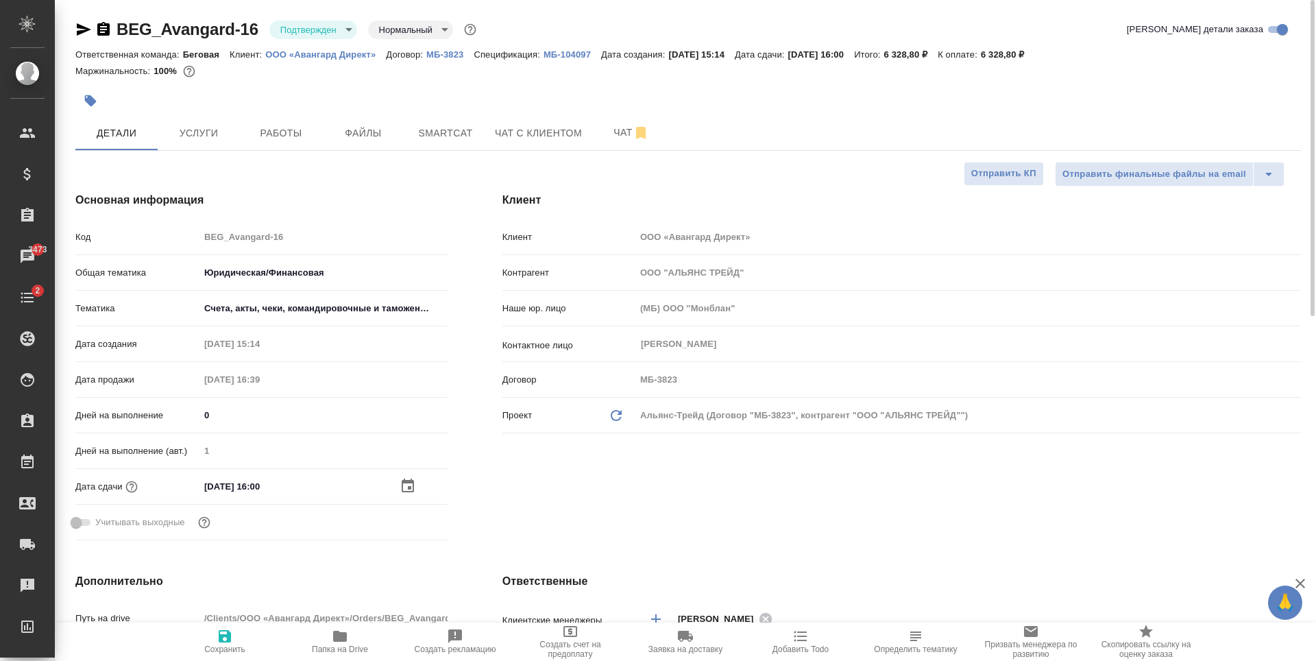
type textarea "x"
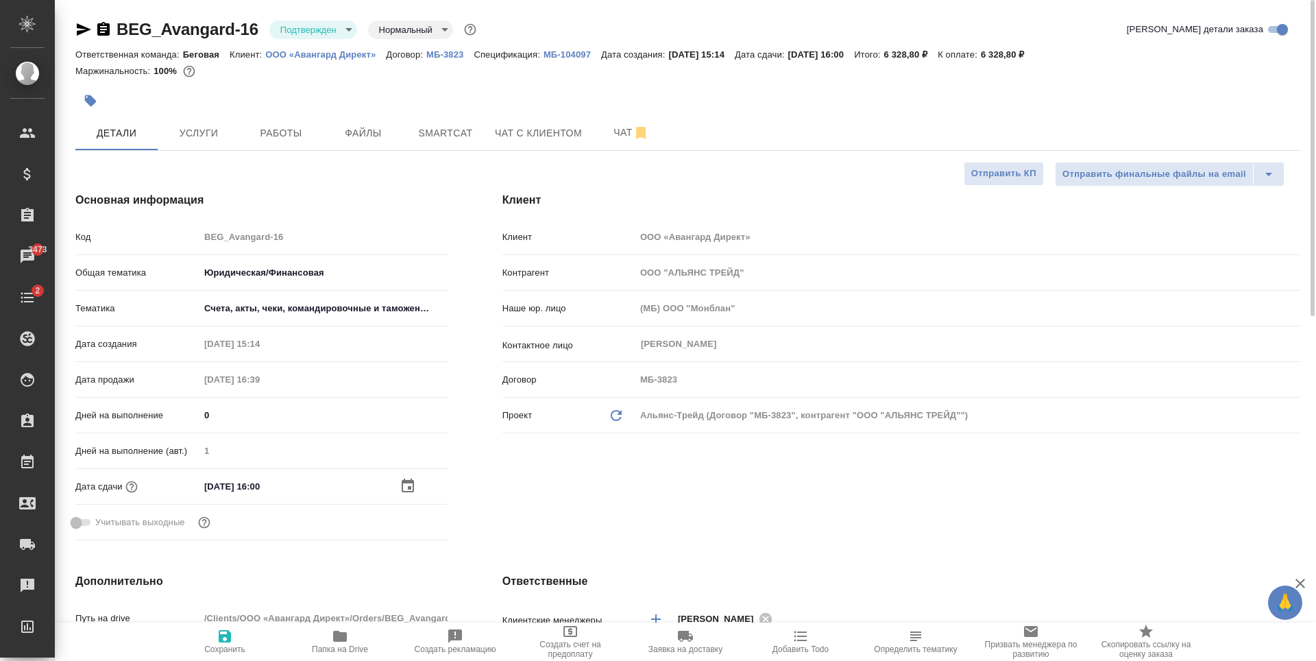
type textarea "x"
click at [913, 496] on div "Клиент Клиент ООО «Авангард Директ» Контрагент ООО "АЛЬЯНС ТРЕЙД" Наше юр. лицо…" at bounding box center [902, 369] width 854 height 409
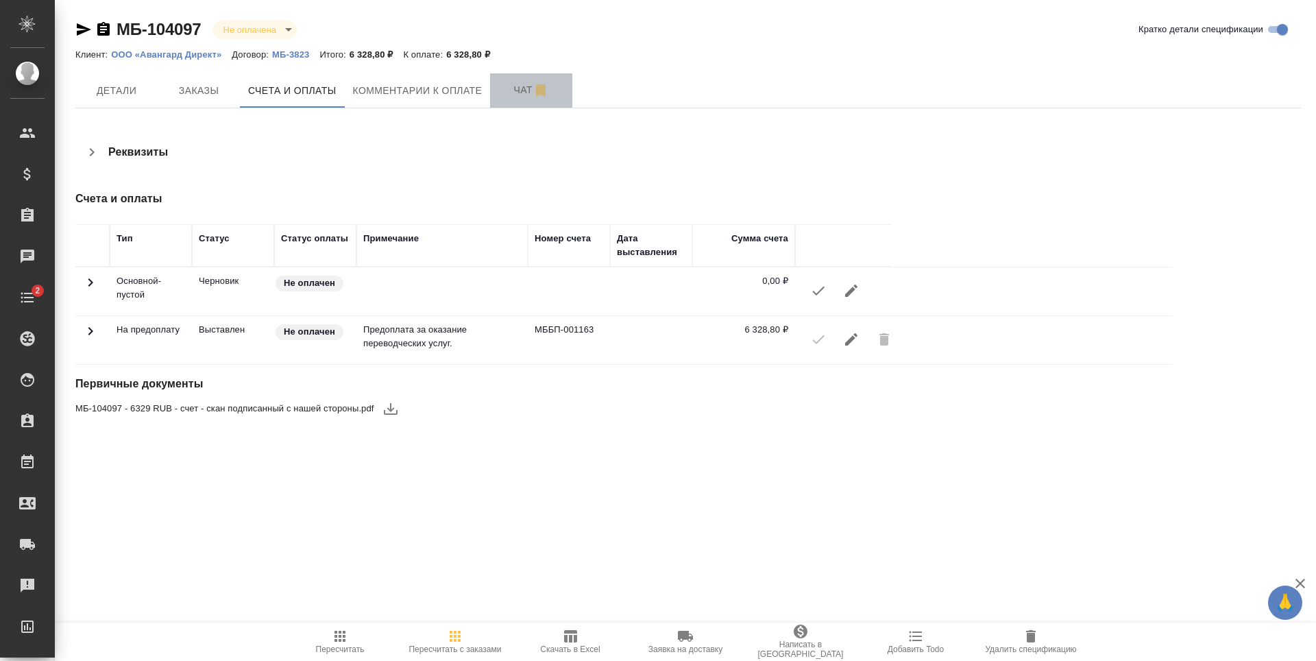
click at [514, 105] on button "Чат" at bounding box center [531, 90] width 82 height 34
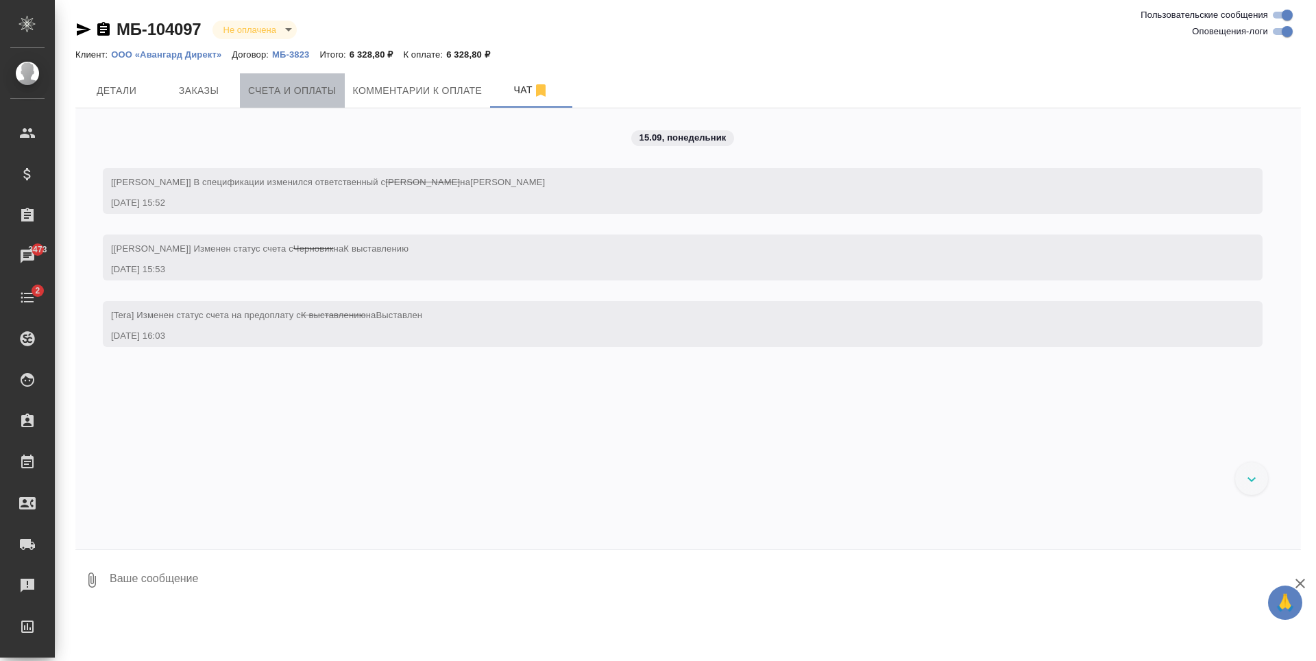
click at [297, 75] on button "Счета и оплаты" at bounding box center [292, 90] width 105 height 34
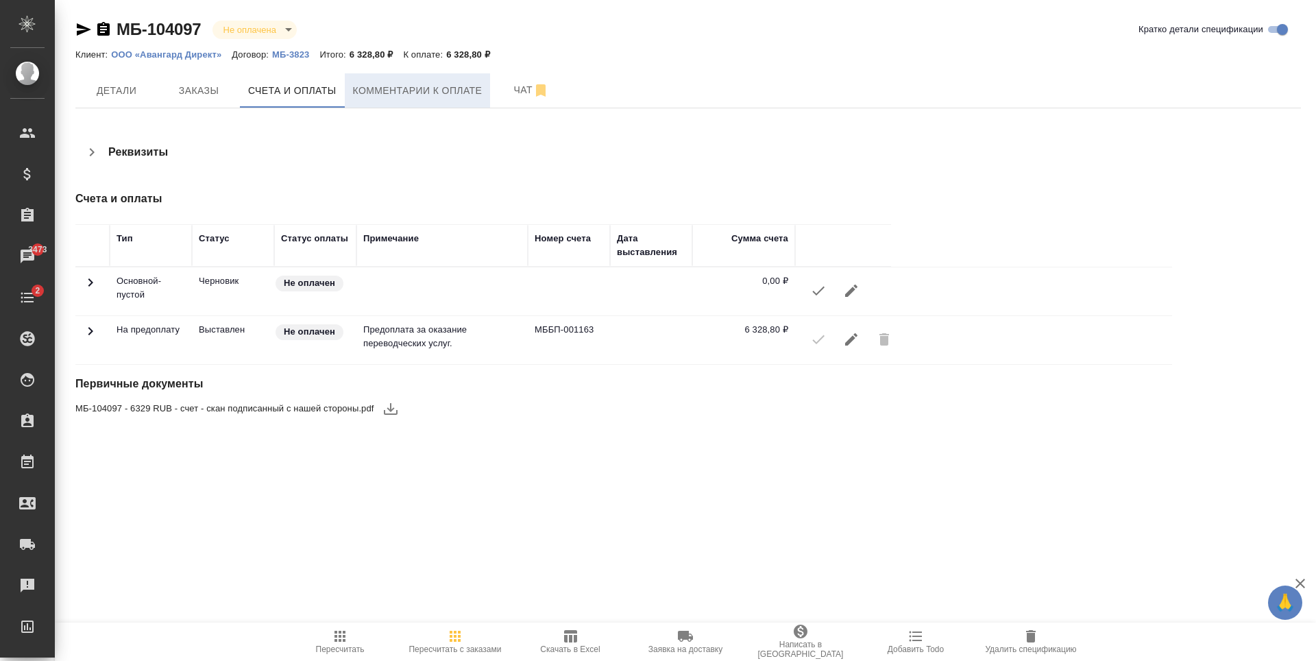
click at [432, 89] on span "Комментарии к оплате" at bounding box center [418, 90] width 130 height 17
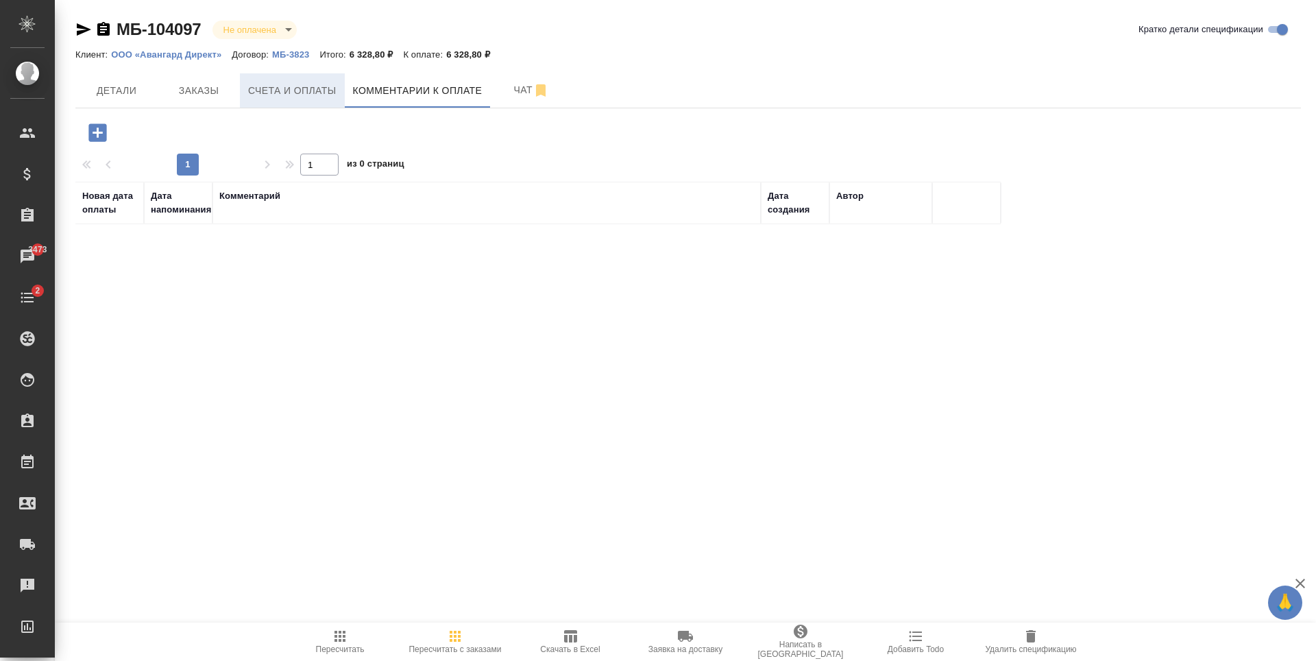
click at [307, 82] on span "Счета и оплаты" at bounding box center [292, 90] width 88 height 17
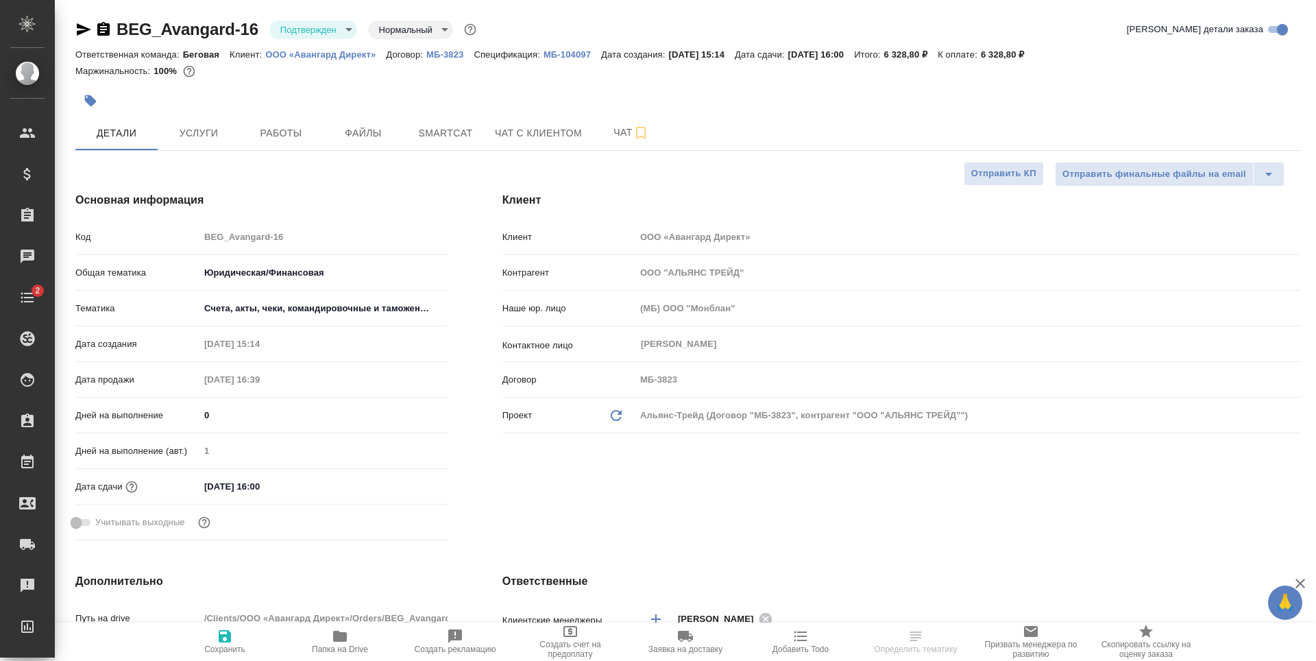
select select "RU"
click at [240, 145] on button "Работы" at bounding box center [281, 133] width 82 height 34
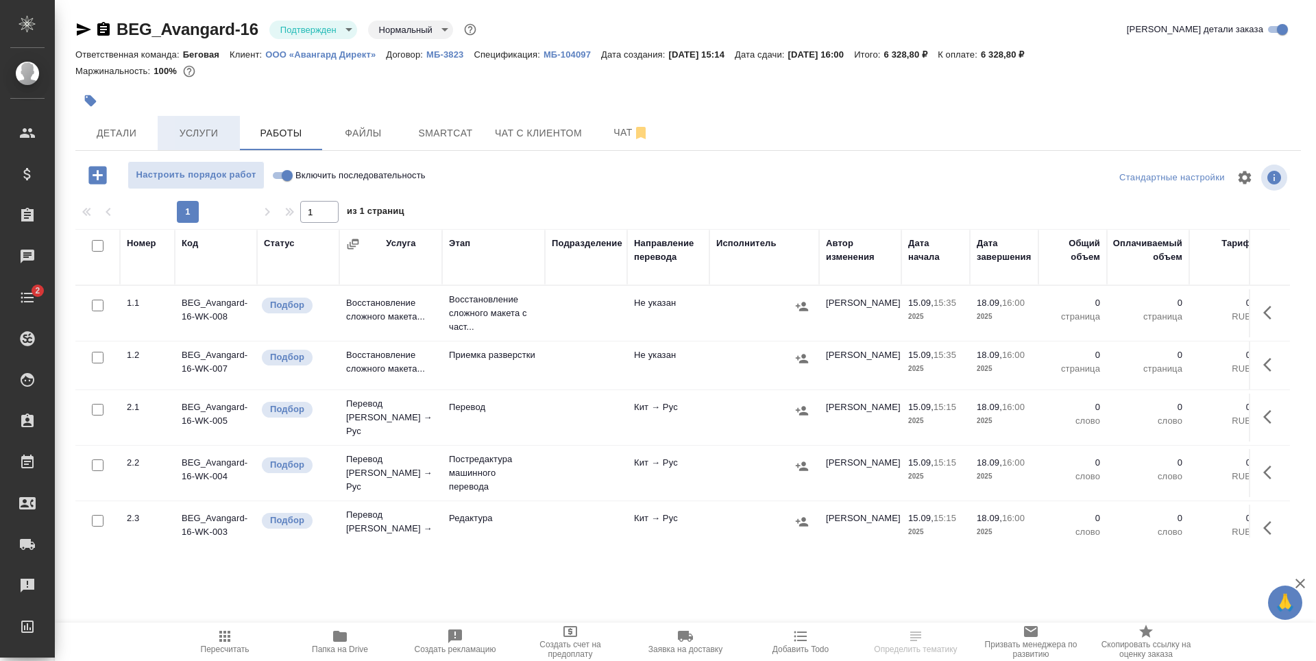
click at [222, 129] on span "Услуги" at bounding box center [199, 133] width 66 height 17
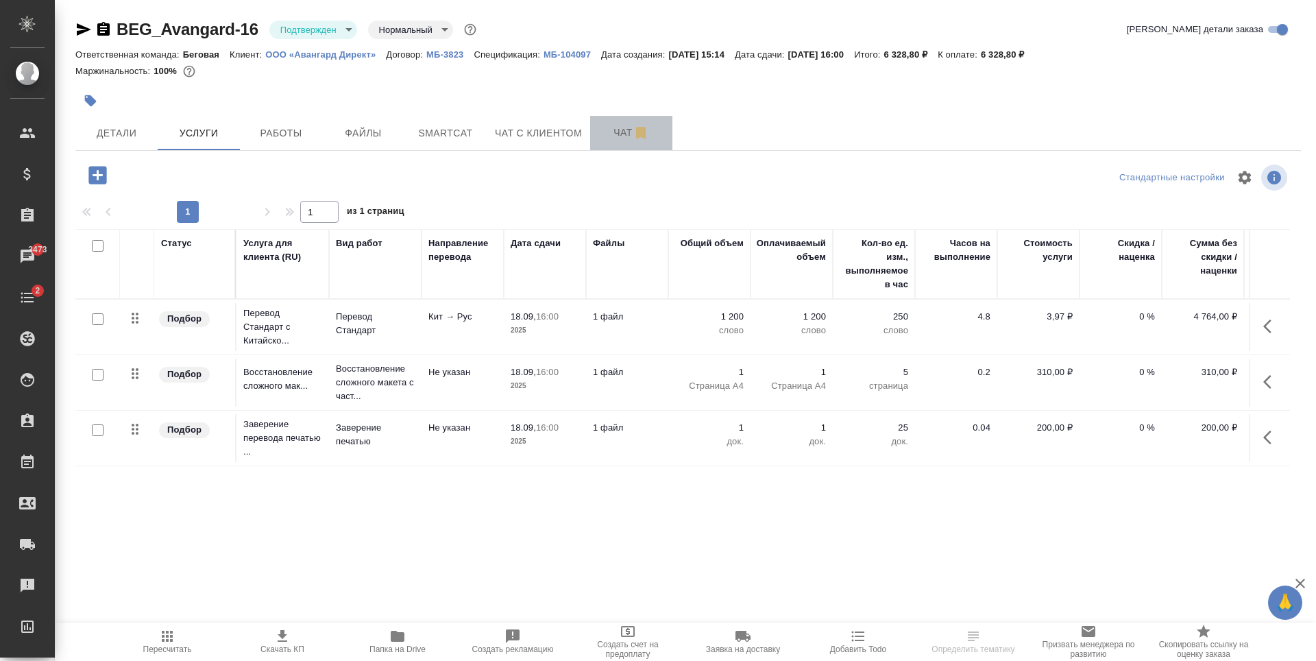
click at [631, 122] on button "Чат" at bounding box center [631, 133] width 82 height 34
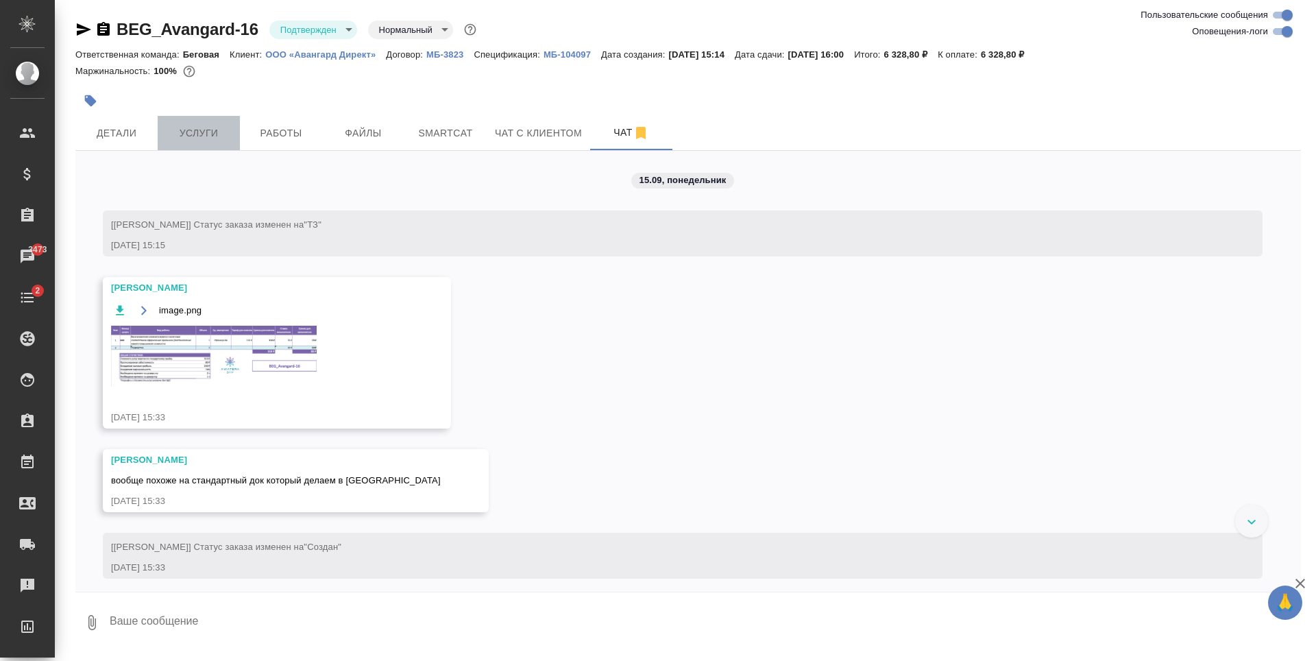
click at [232, 143] on button "Услуги" at bounding box center [199, 133] width 82 height 34
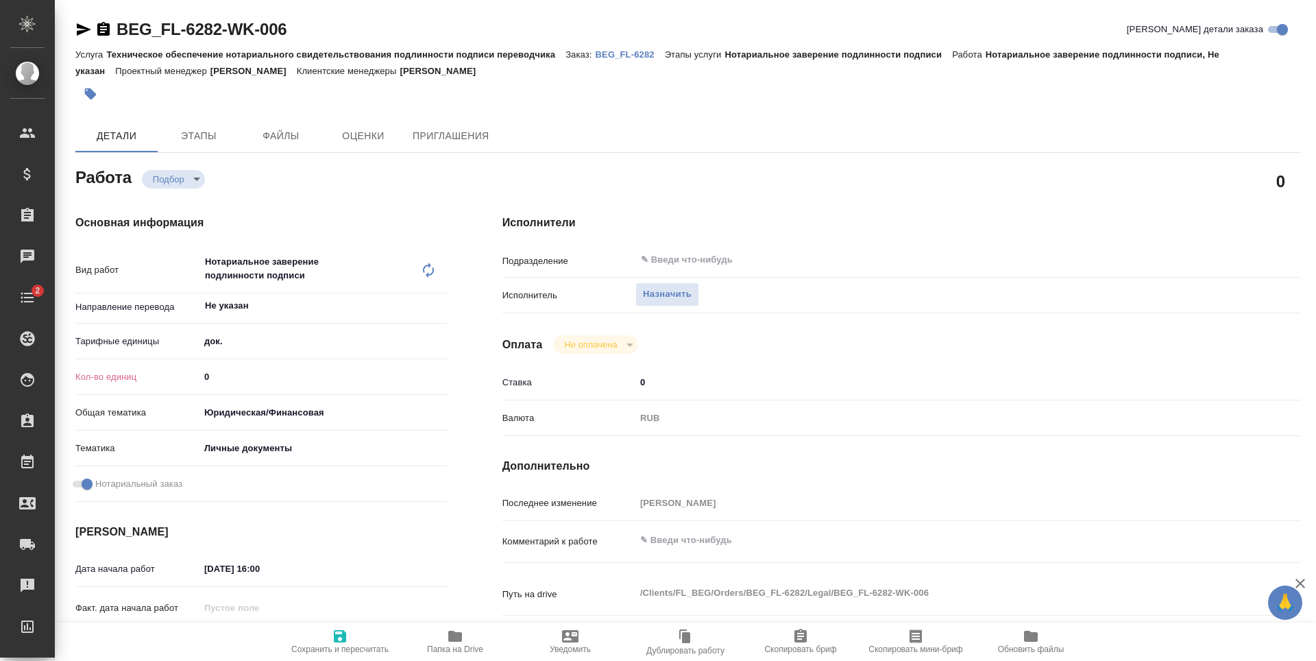
type textarea "x"
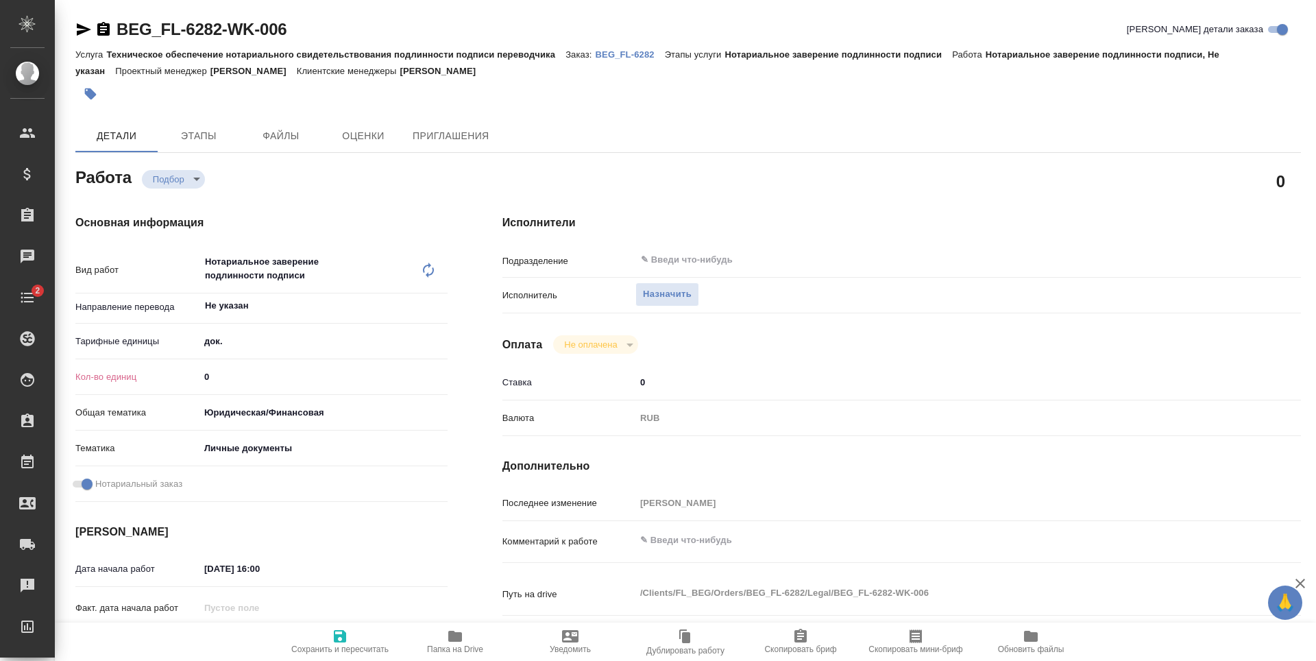
type textarea "x"
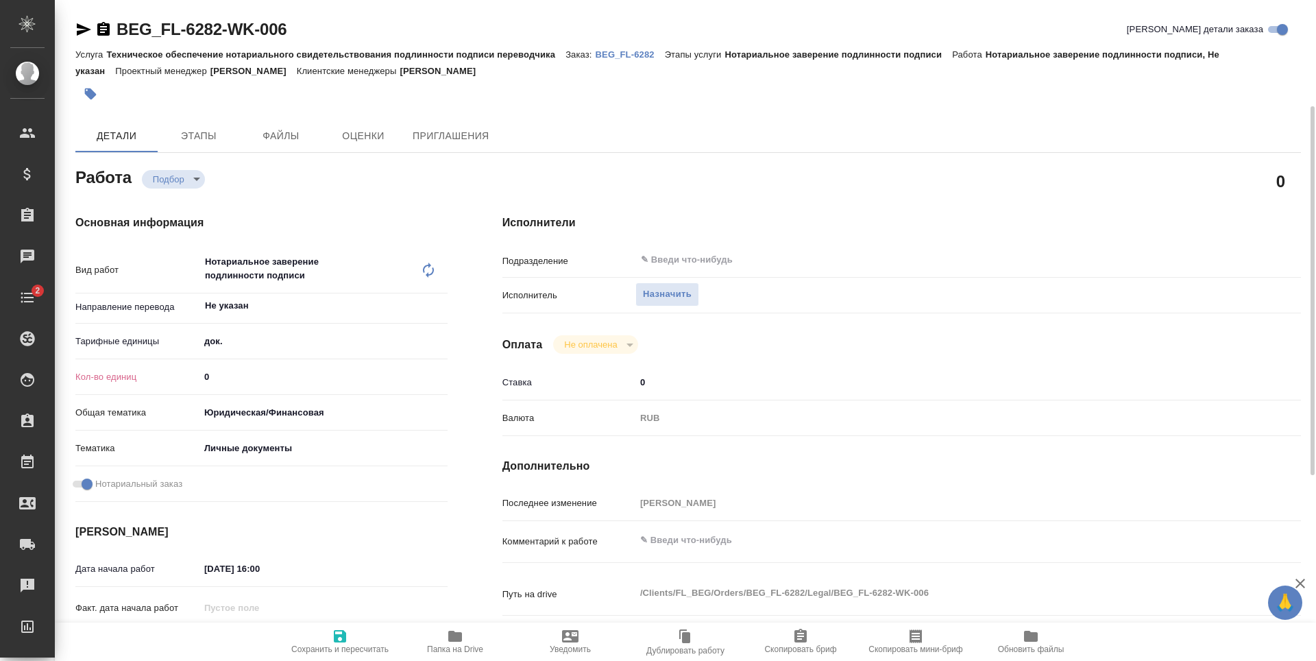
scroll to position [69, 0]
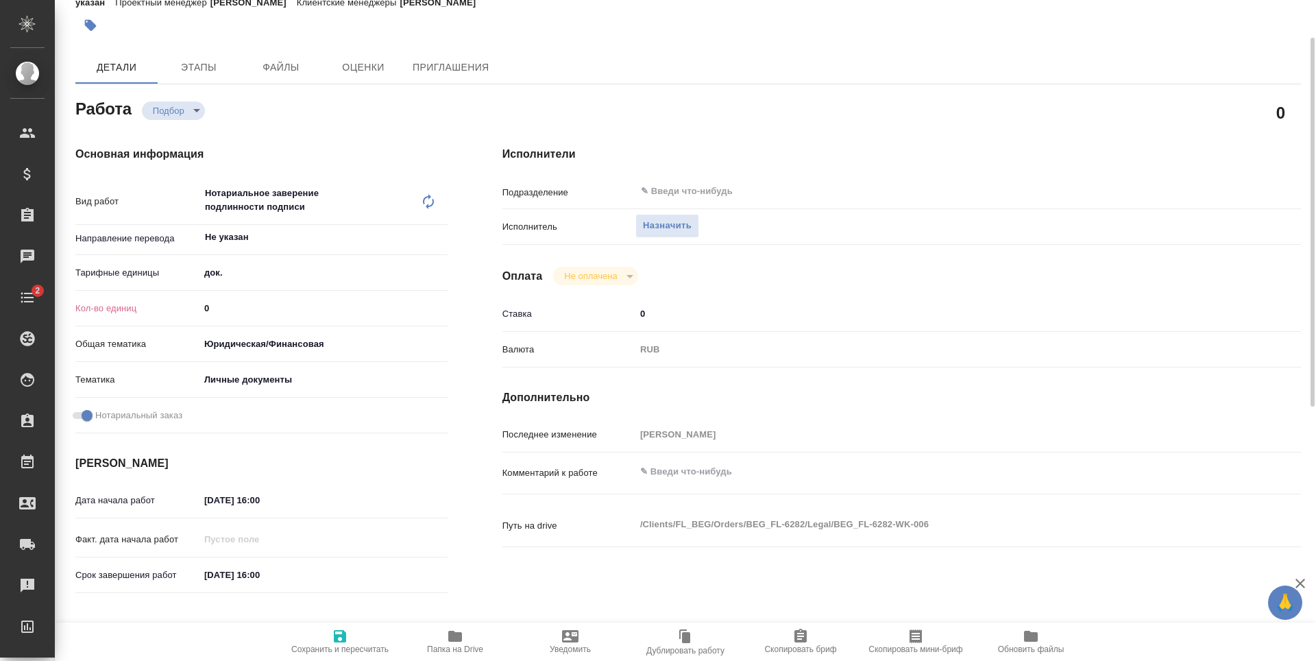
click at [271, 304] on input "0" at bounding box center [324, 308] width 248 height 20
type textarea "x"
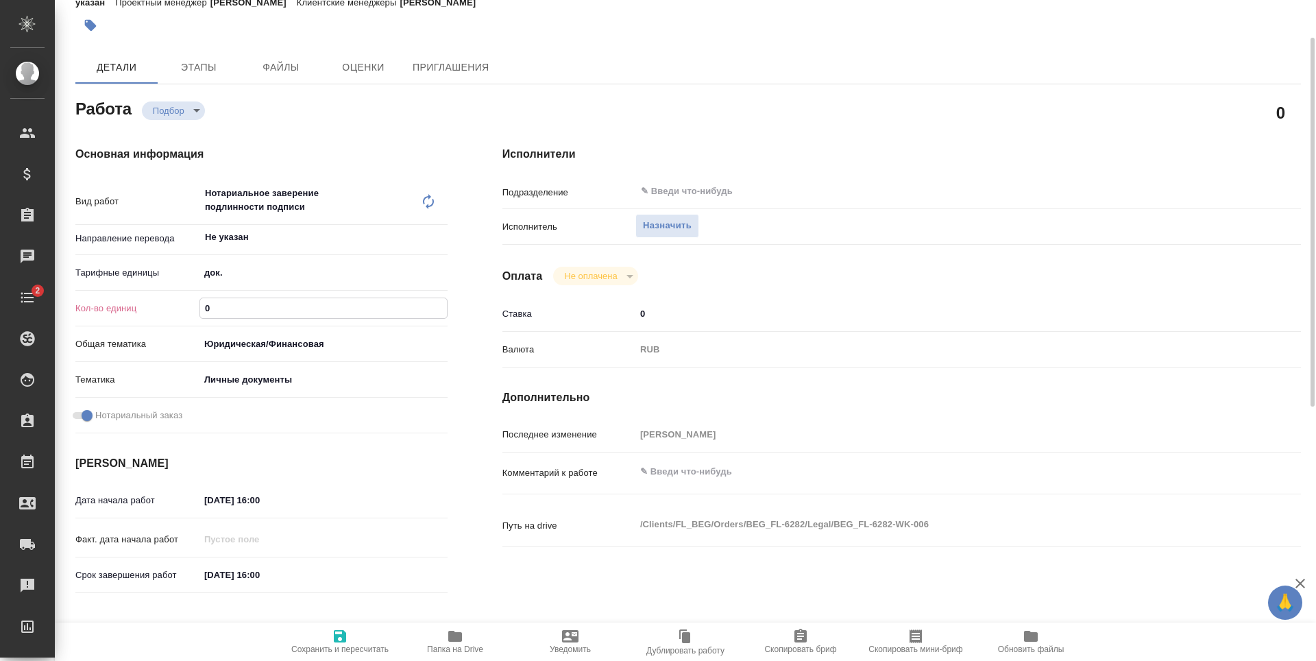
type textarea "x"
type input "1"
type textarea "x"
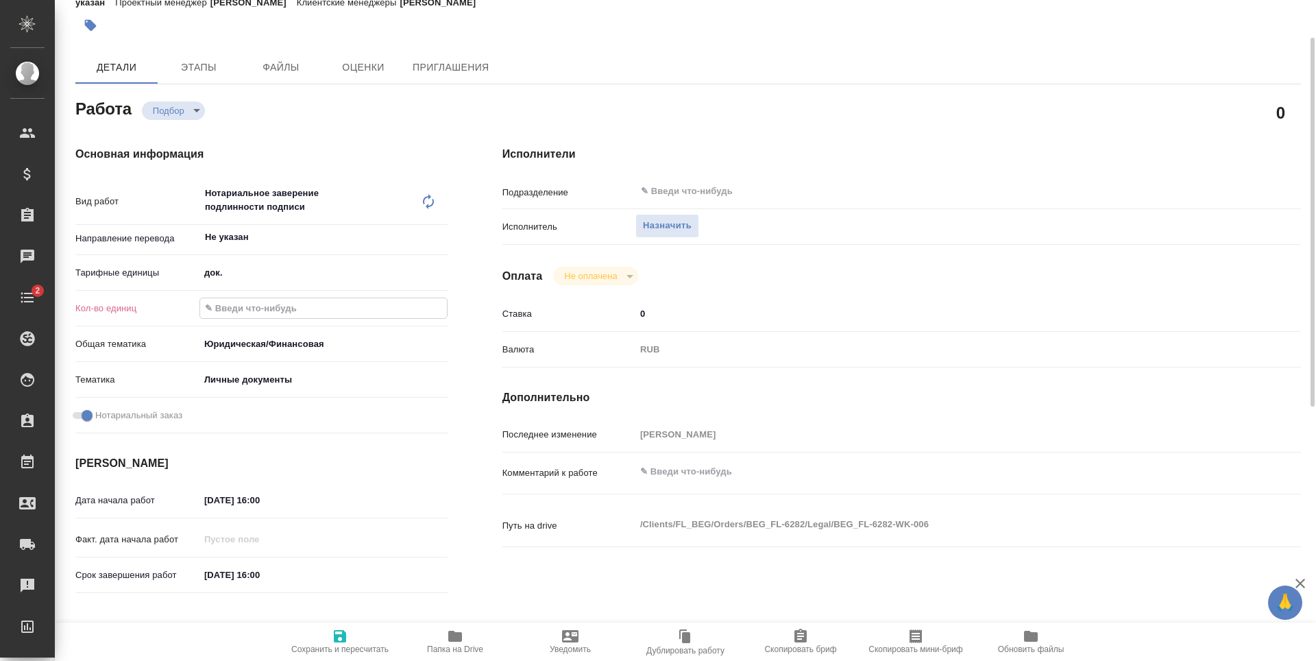
type textarea "x"
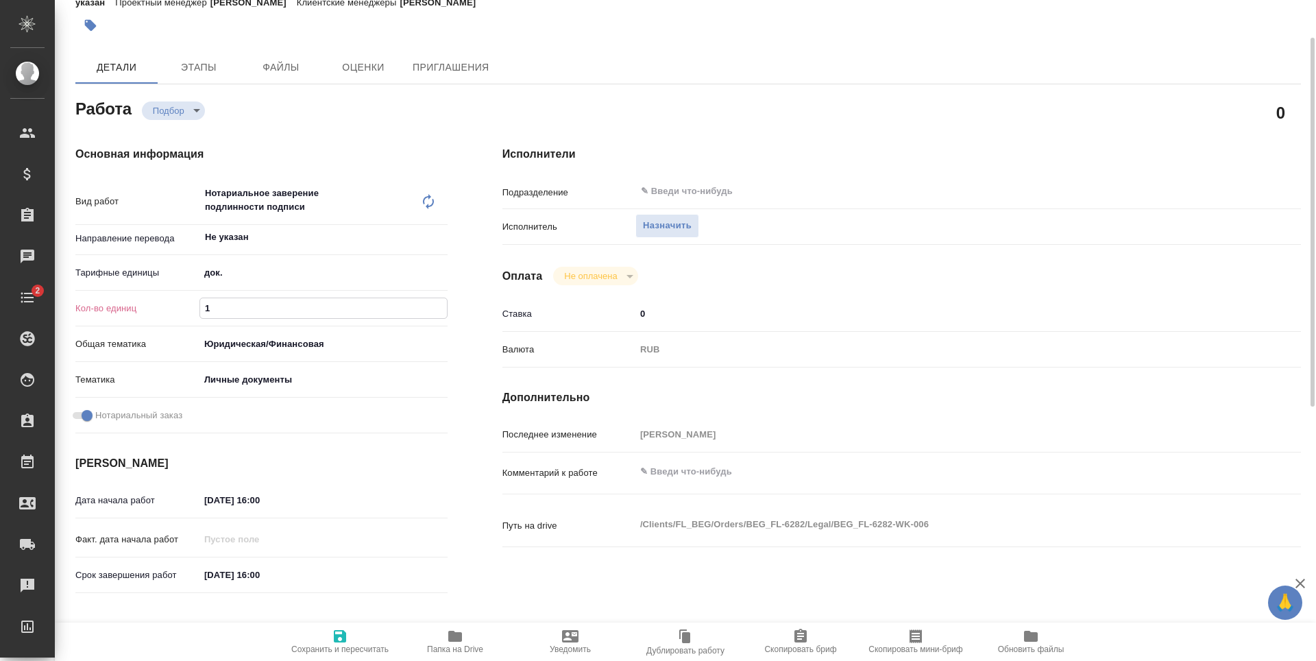
type textarea "x"
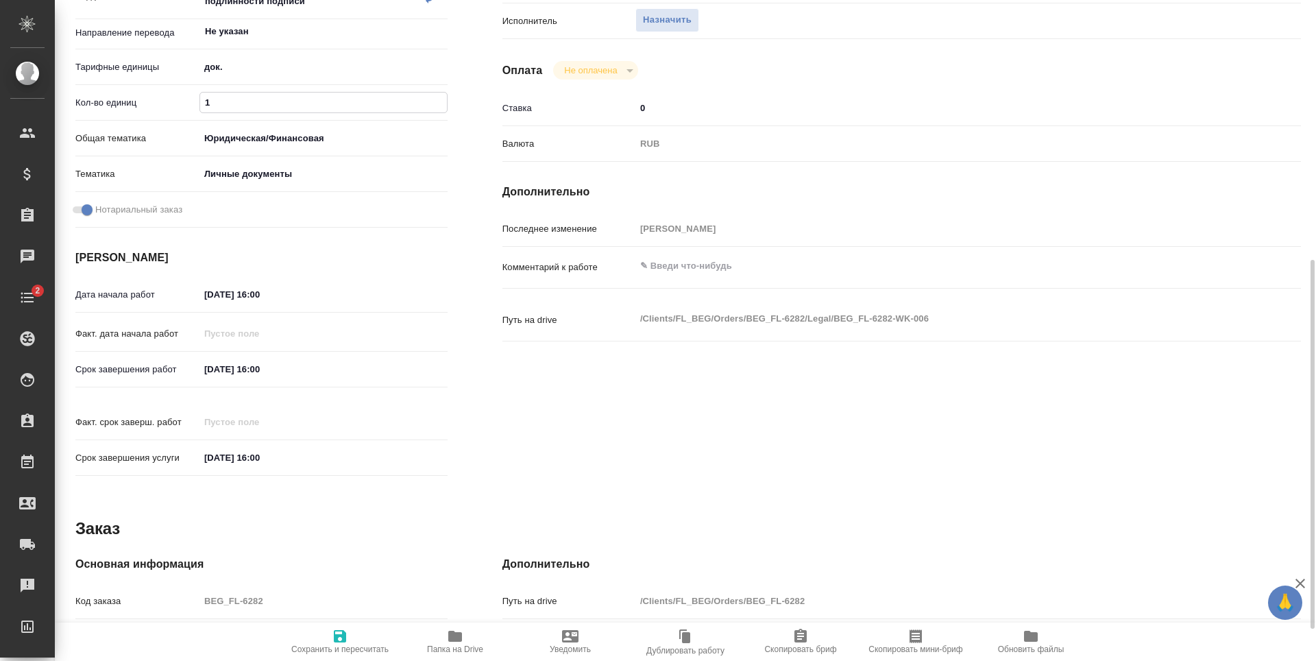
scroll to position [343, 0]
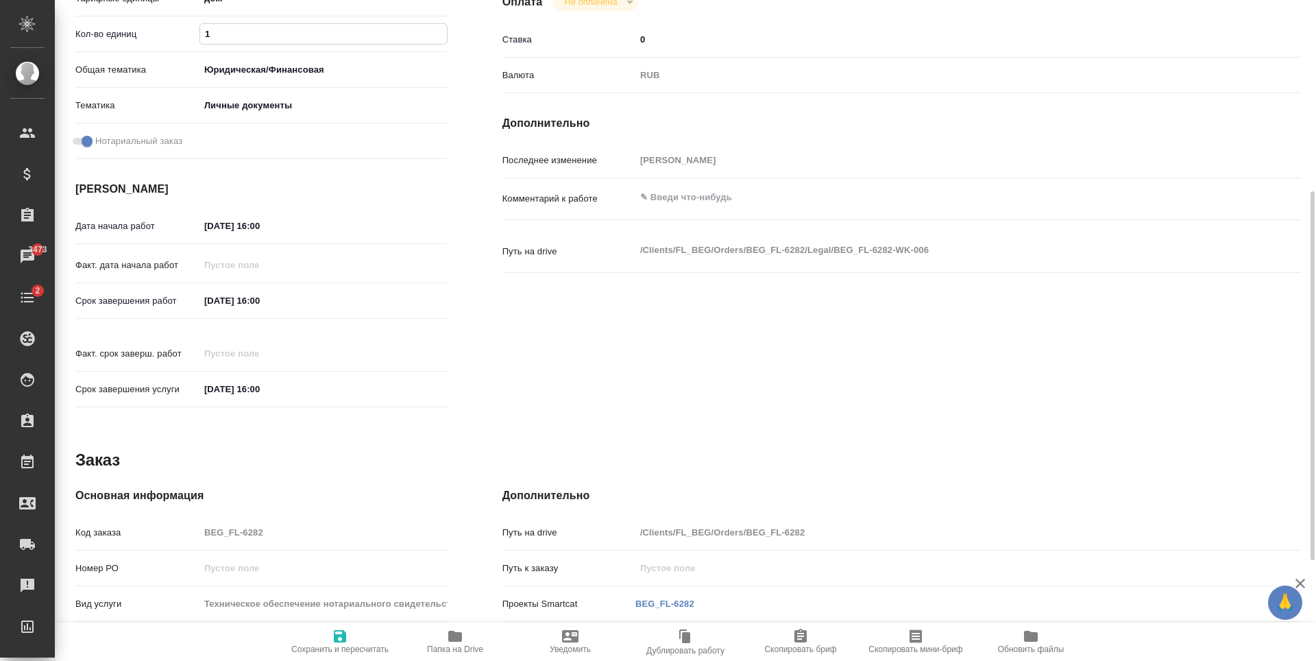
type input "1"
click at [354, 631] on span "Сохранить и пересчитать" at bounding box center [340, 641] width 99 height 26
type textarea "x"
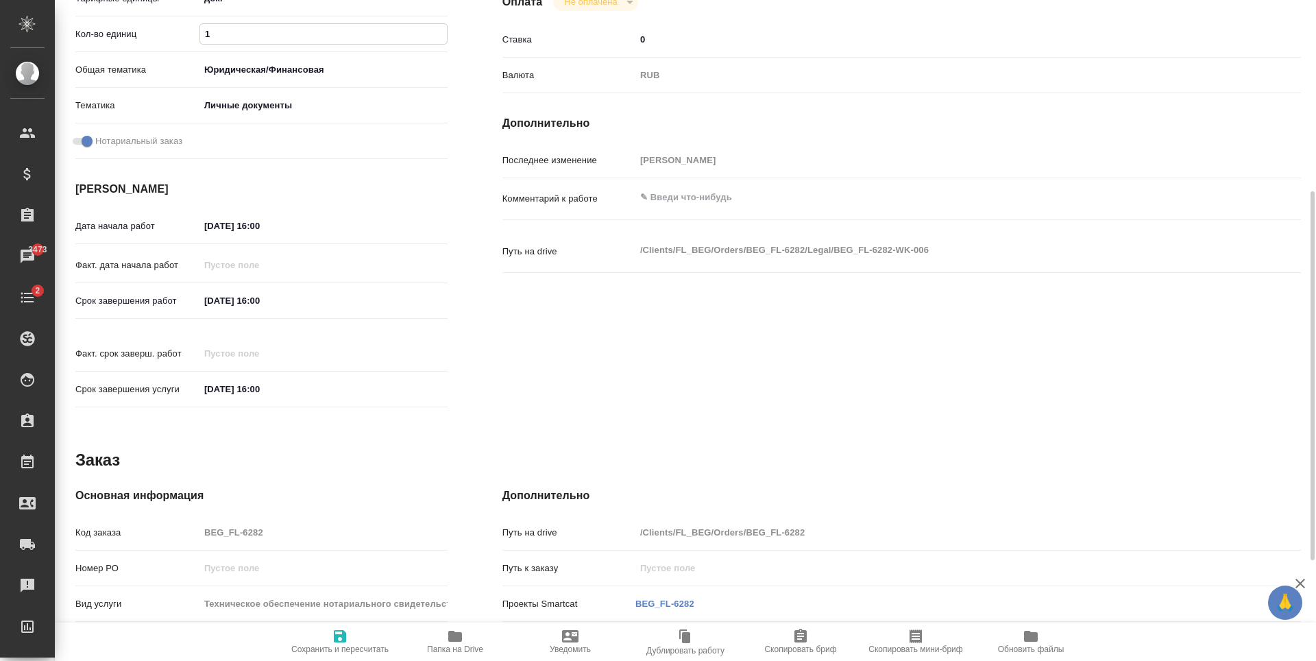
type textarea "x"
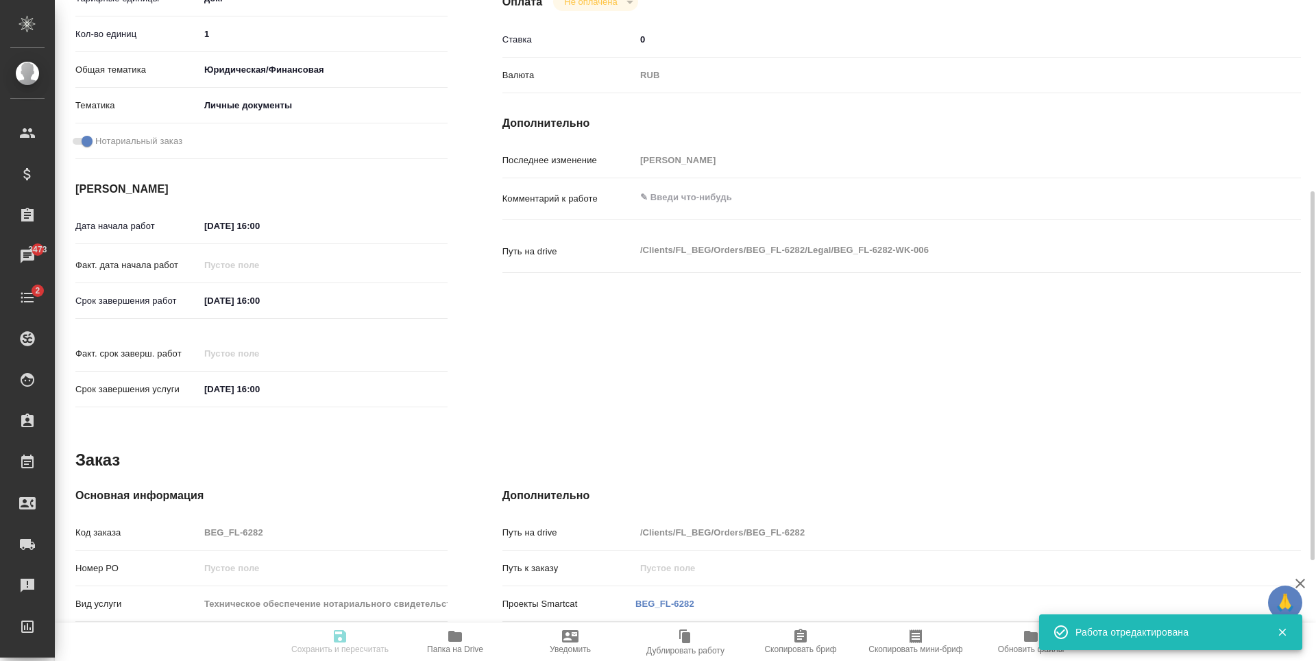
type input "recruiting"
type textarea "Нотариальное заверение подлинности подписи"
type textarea "x"
type input "Не указан"
type input "5a8b1489cc6b4906c91bfd8b"
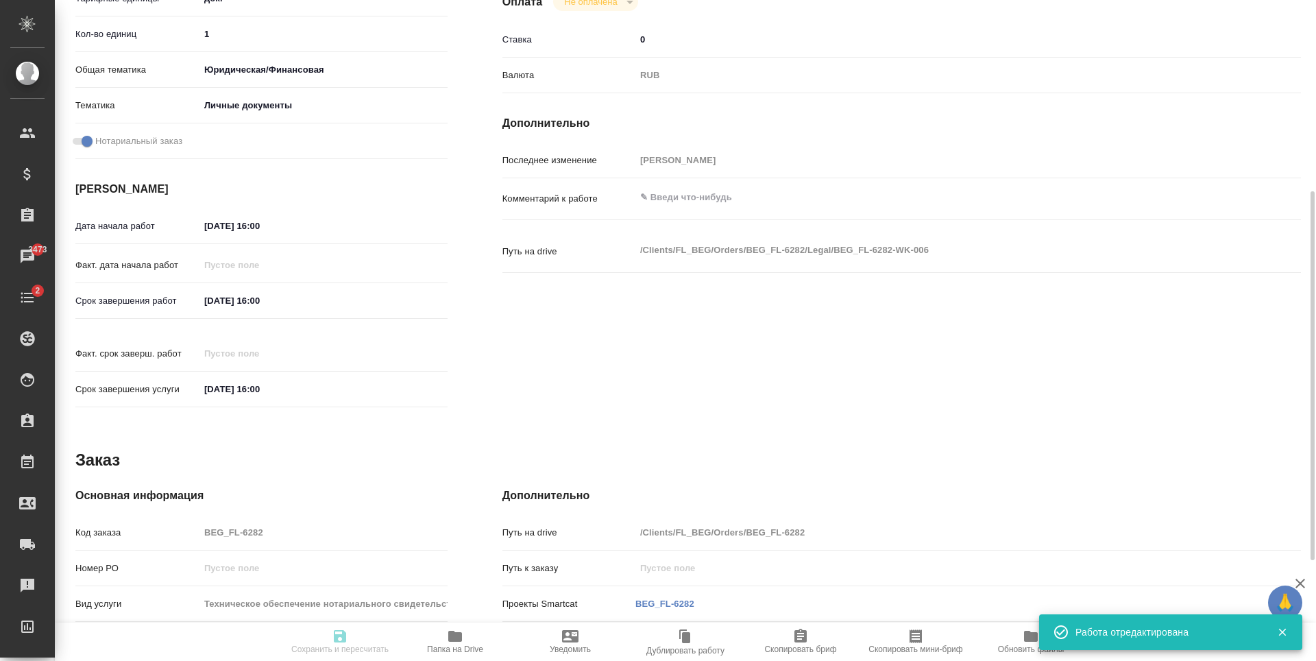
type input "1"
type input "yr-fn"
type input "5a8b8b956a9677013d343cfe"
checkbox input "true"
type input "15.09.2025 16:00"
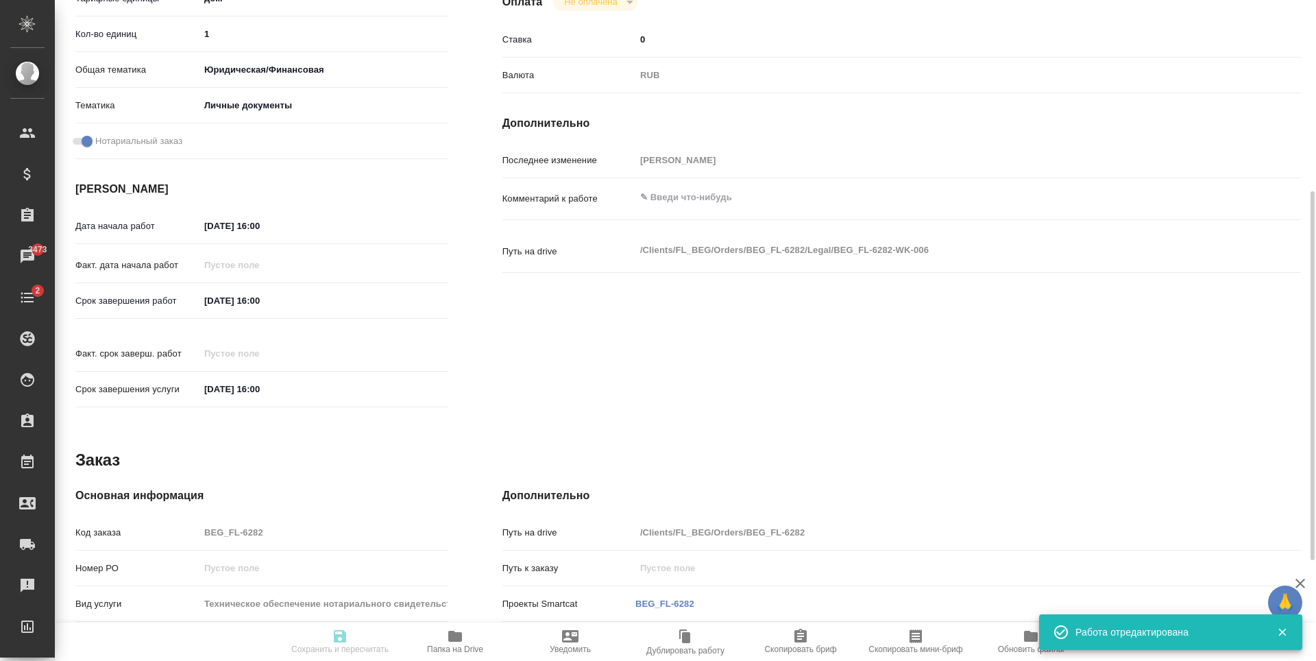
type input "16.09.2025 16:00"
type input "notPayed"
type input "0"
type input "RUB"
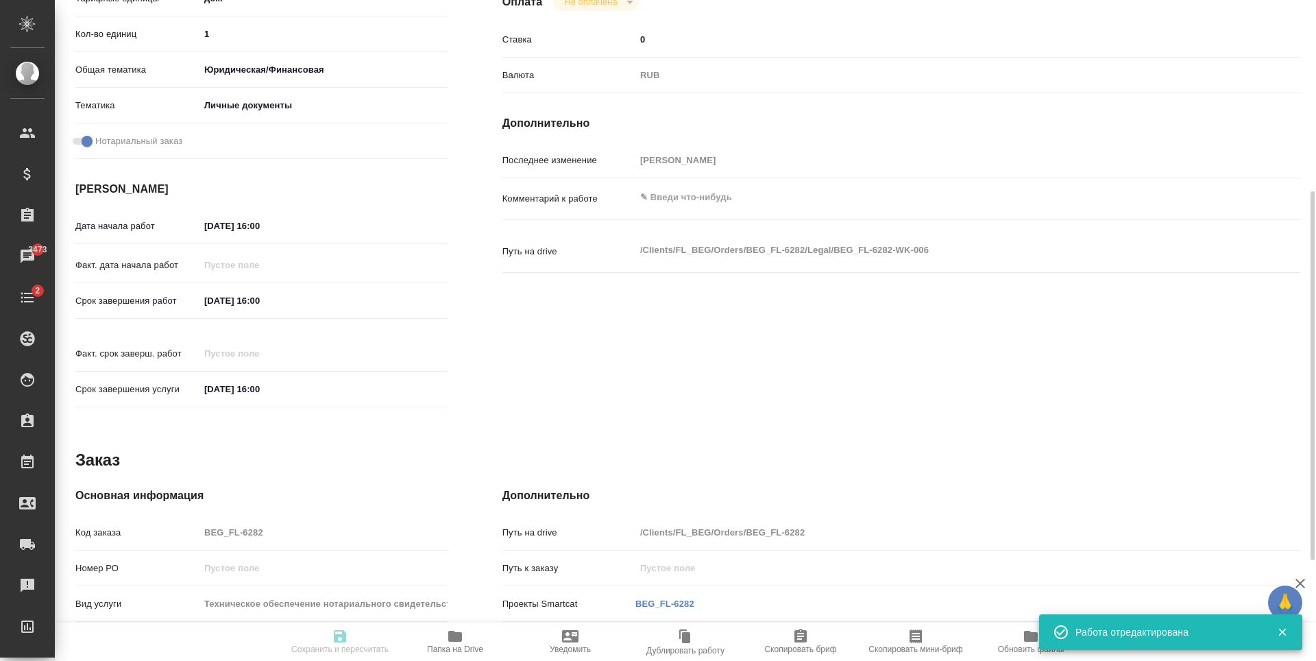
type input "[PERSON_NAME]"
type textarea "x"
type textarea "/Clients/FL_BEG/Orders/BEG_FL-6282/Legal/BEG_FL-6282-WK-006"
type textarea "x"
type input "BEG_FL-6282"
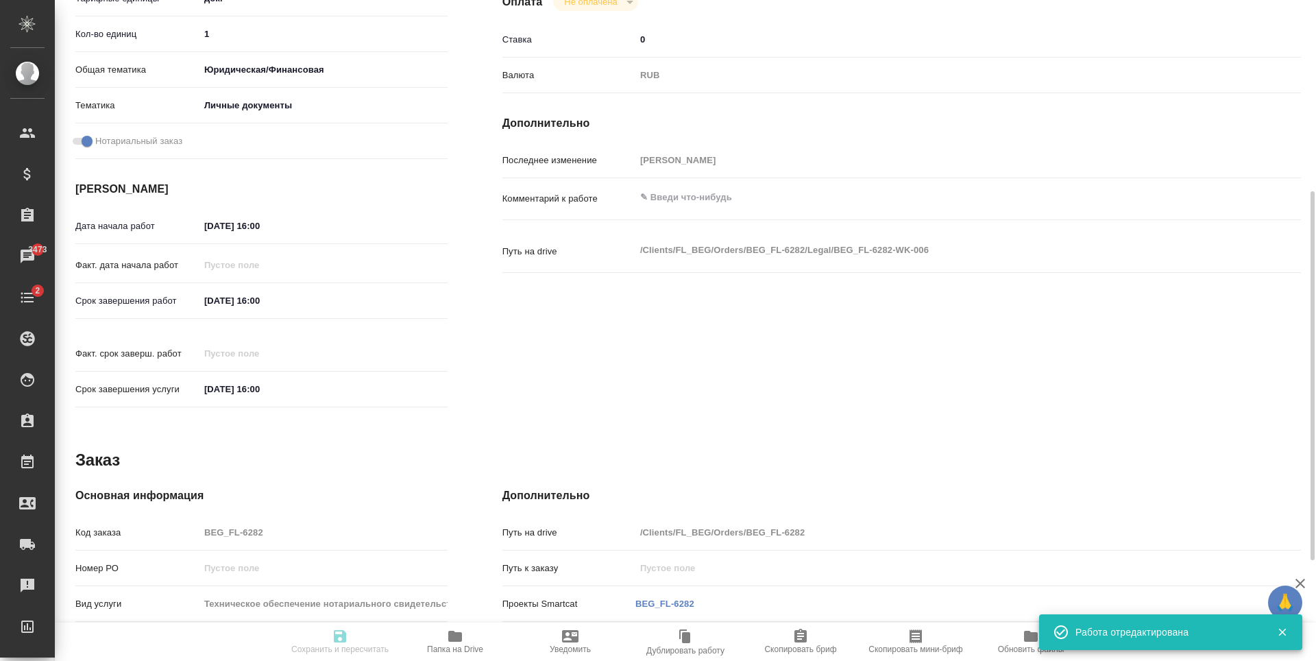
type input "Техническое обеспечение нотариального свидетельствования подлинности подписи пе…"
type input "Нотариальное заверение подлинности подписи"
type input "[PERSON_NAME]"
type input "Заборова Александра"
type input "/Clients/FL_BEG/Orders/BEG_FL-6282"
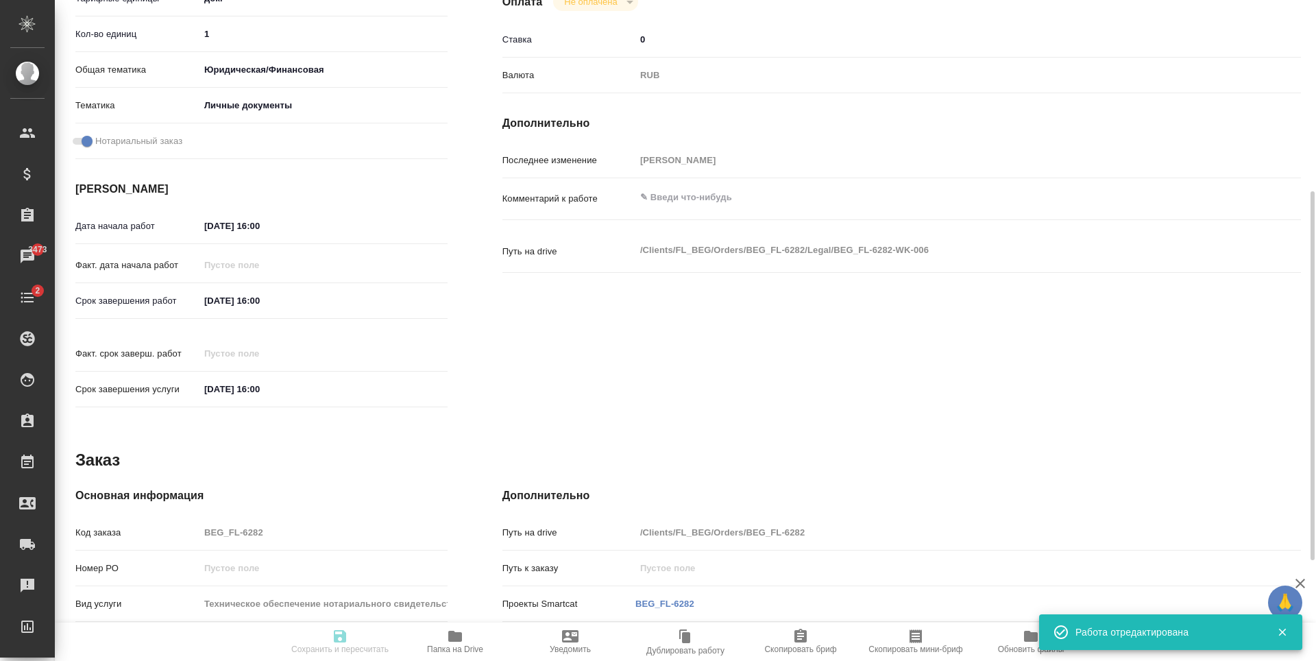
type textarea "x"
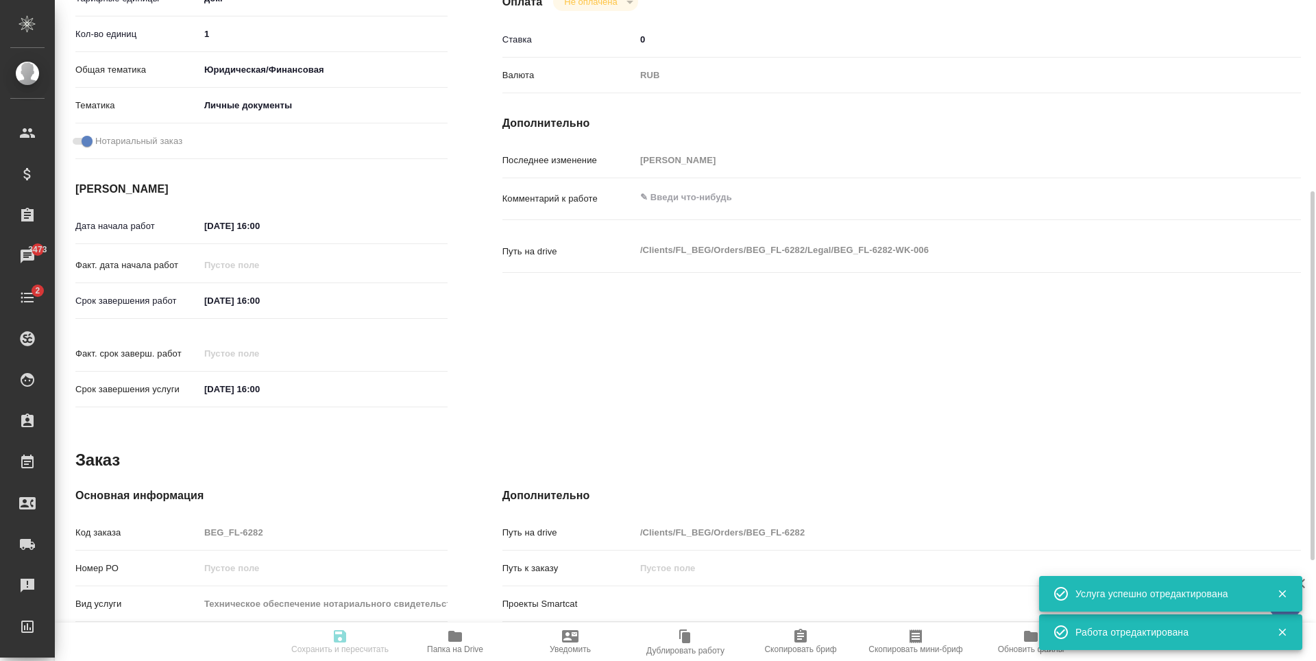
type textarea "x"
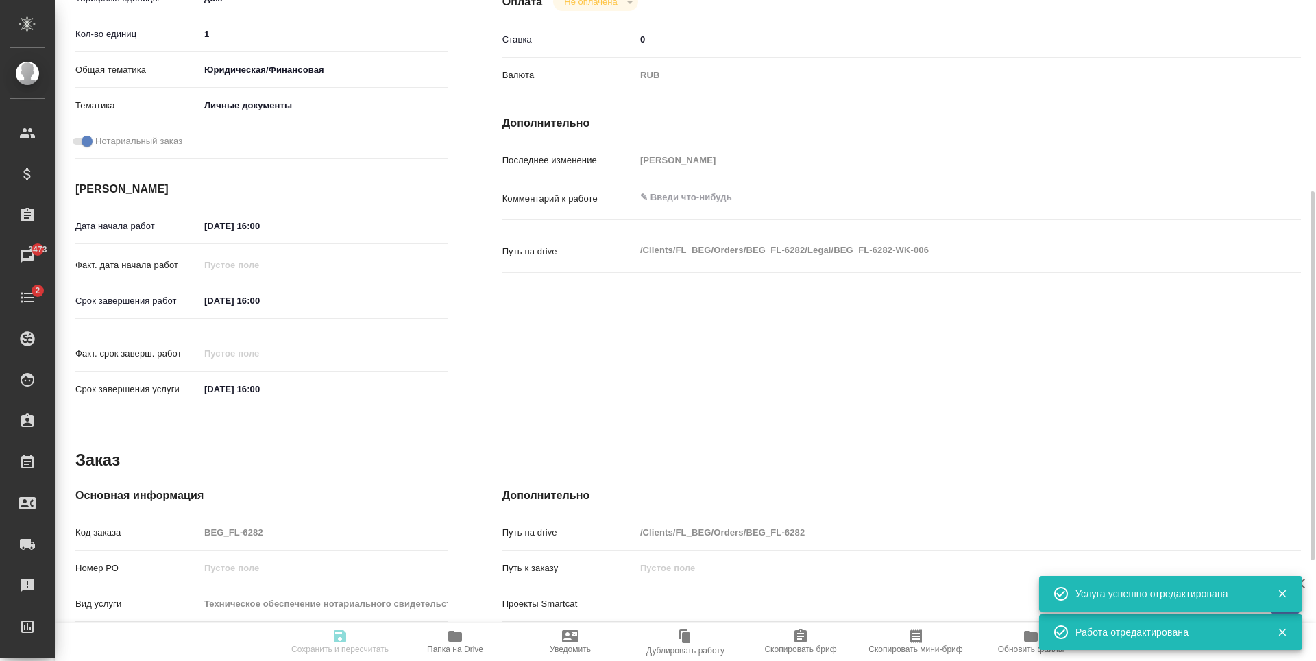
type textarea "x"
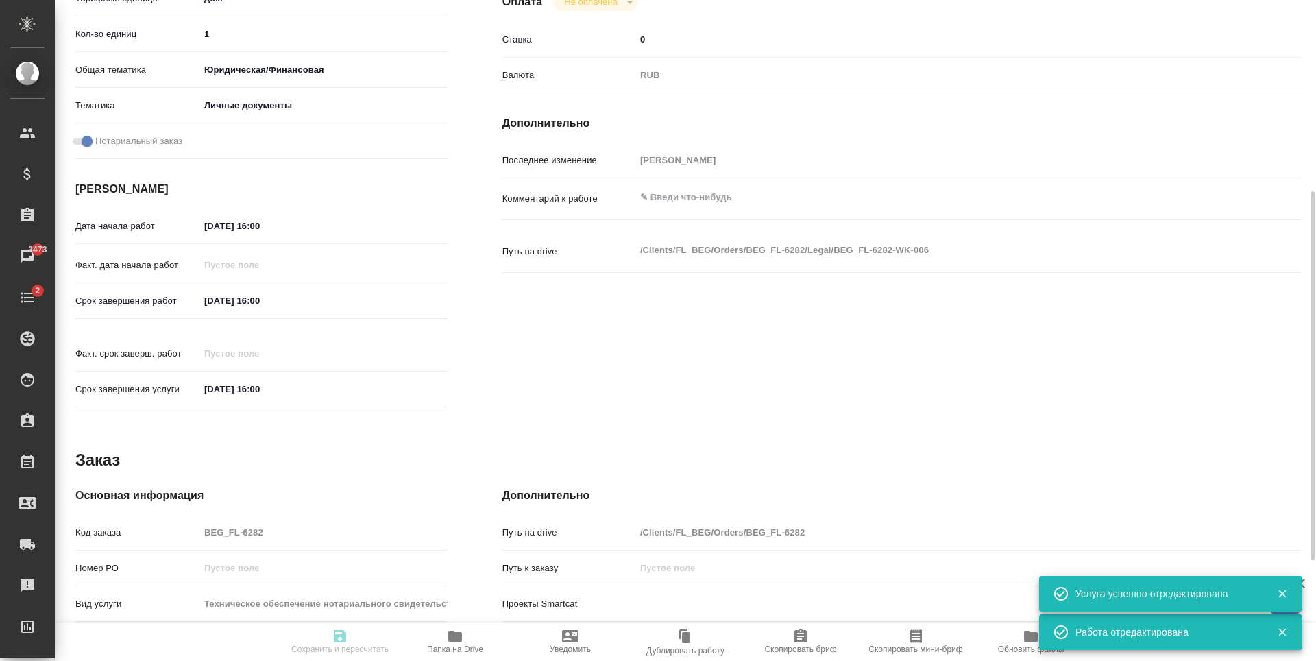
type textarea "x"
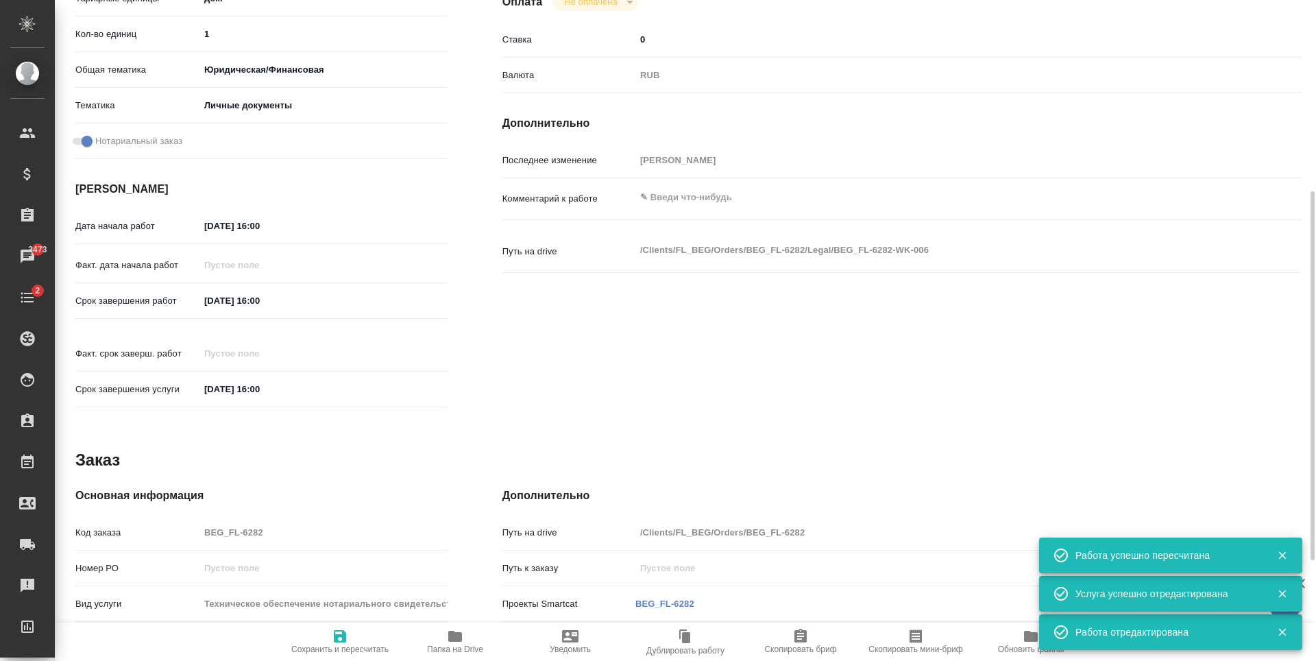
type input "recruiting"
type textarea "Нотариальное заверение подлинности подписи"
type textarea "x"
type input "Не указан"
type input "5a8b1489cc6b4906c91bfd8b"
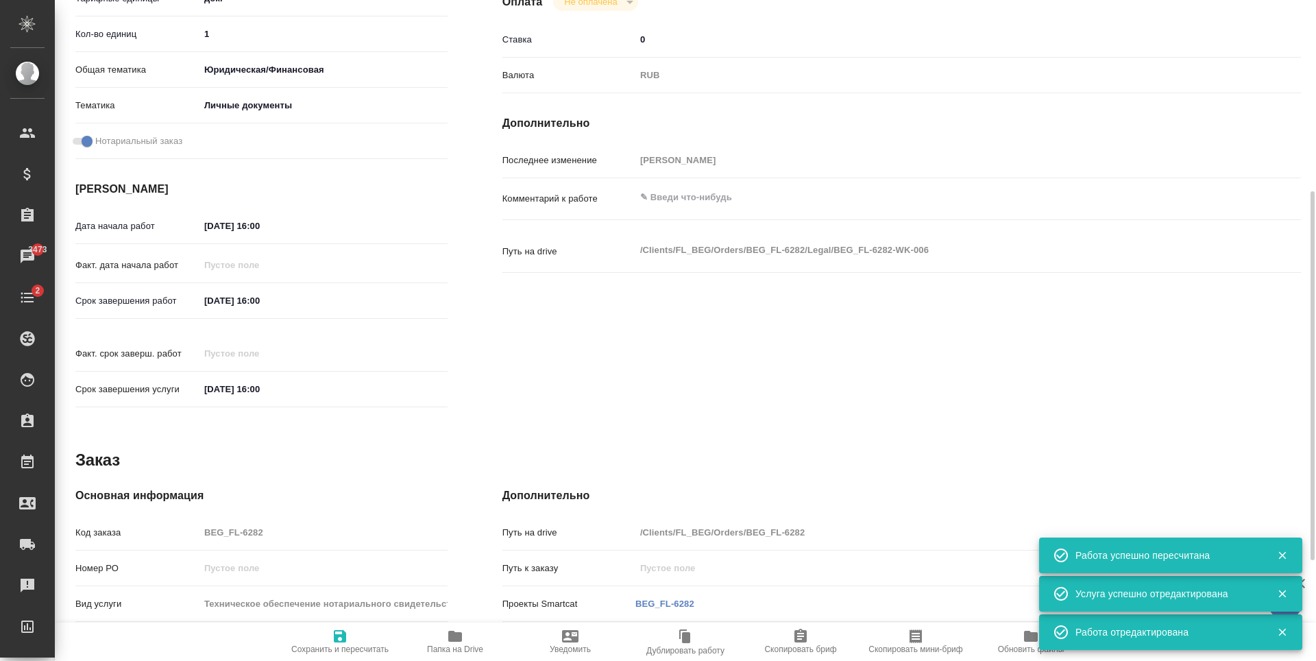
type input "1"
type input "yr-fn"
type input "5a8b8b956a9677013d343cfe"
checkbox input "true"
type input "15.09.2025 16:00"
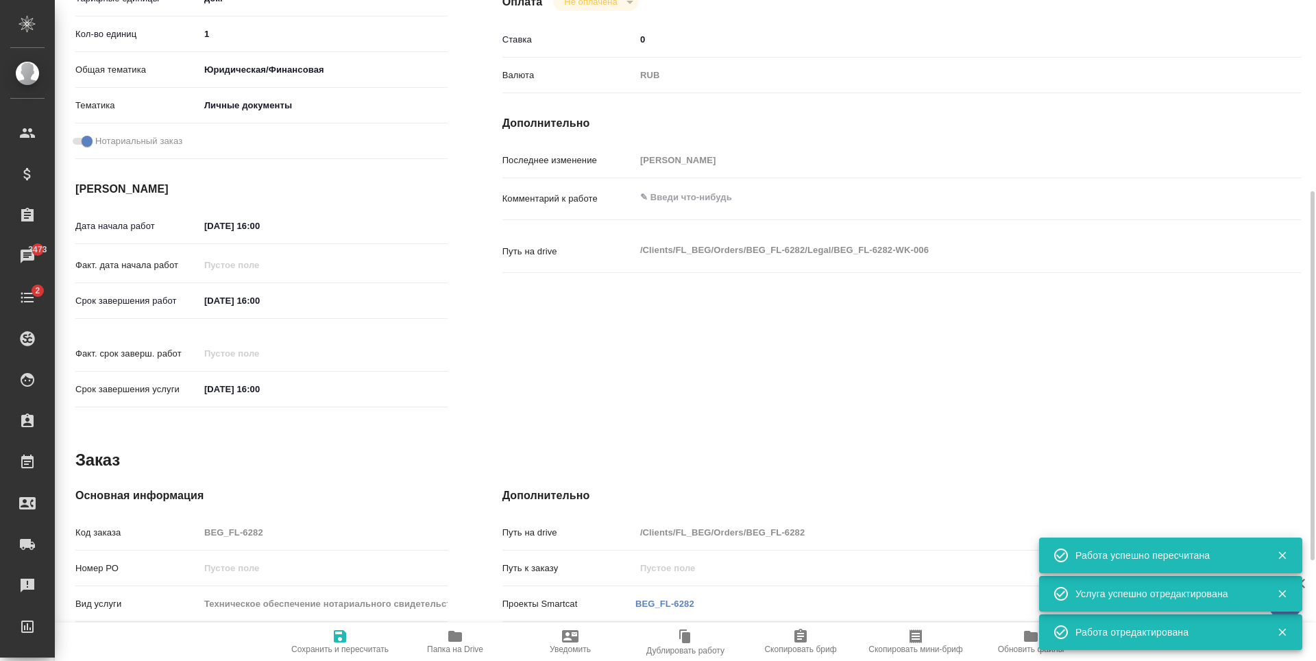
type input "16.09.2025 16:00"
type input "notPayed"
type input "0"
type input "RUB"
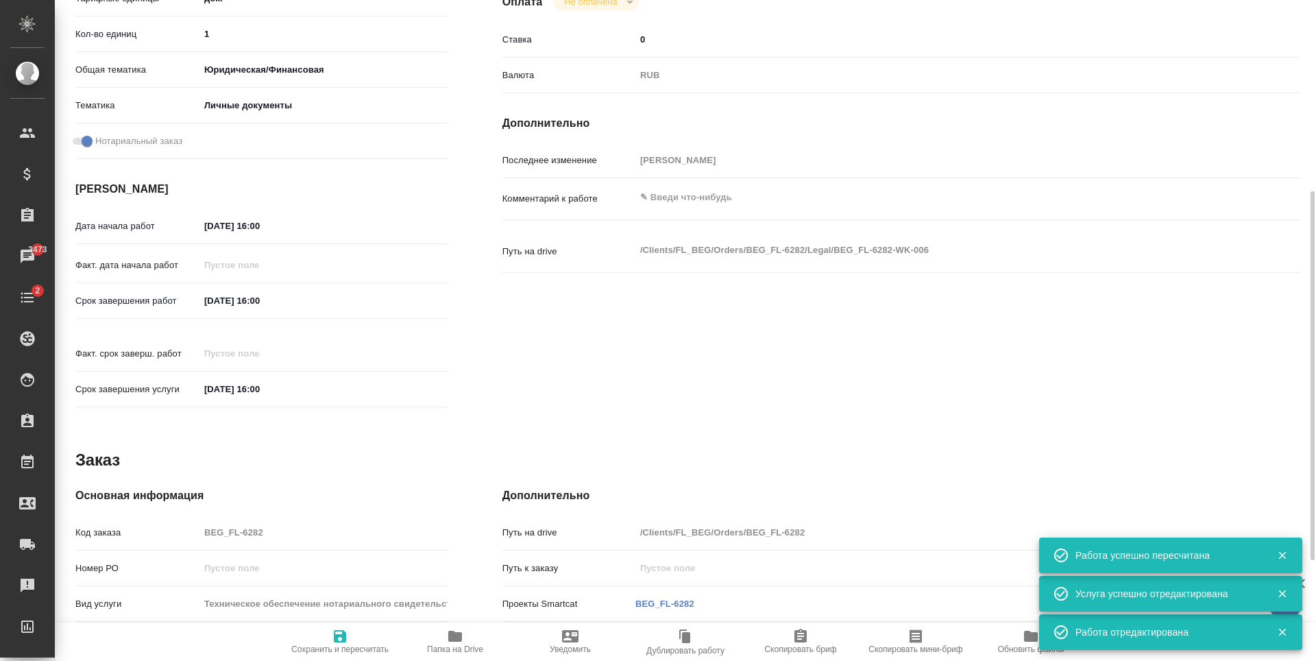
type input "[PERSON_NAME]"
type textarea "x"
type textarea "/Clients/FL_BEG/Orders/BEG_FL-6282/Legal/BEG_FL-6282-WK-006"
type textarea "x"
type input "BEG_FL-6282"
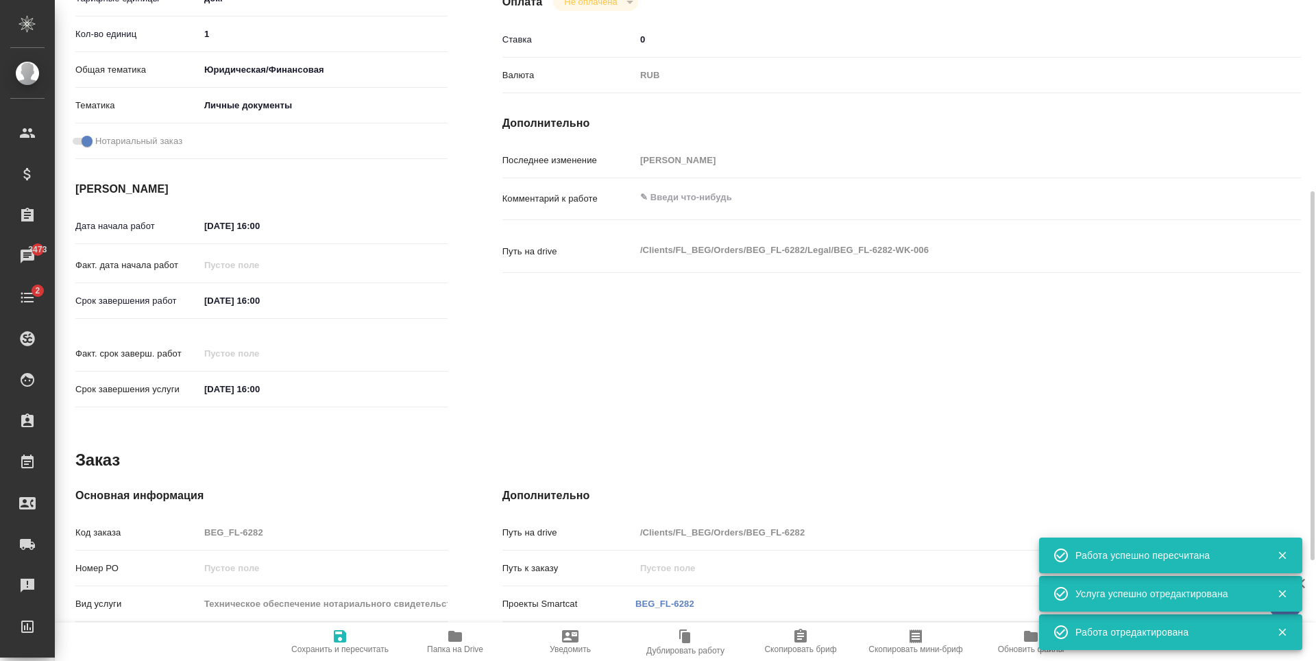
type input "Техническое обеспечение нотариального свидетельствования подлинности подписи пе…"
type input "Нотариальное заверение подлинности подписи"
type input "[PERSON_NAME]"
type input "Заборова Александра"
type input "/Clients/FL_BEG/Orders/BEG_FL-6282"
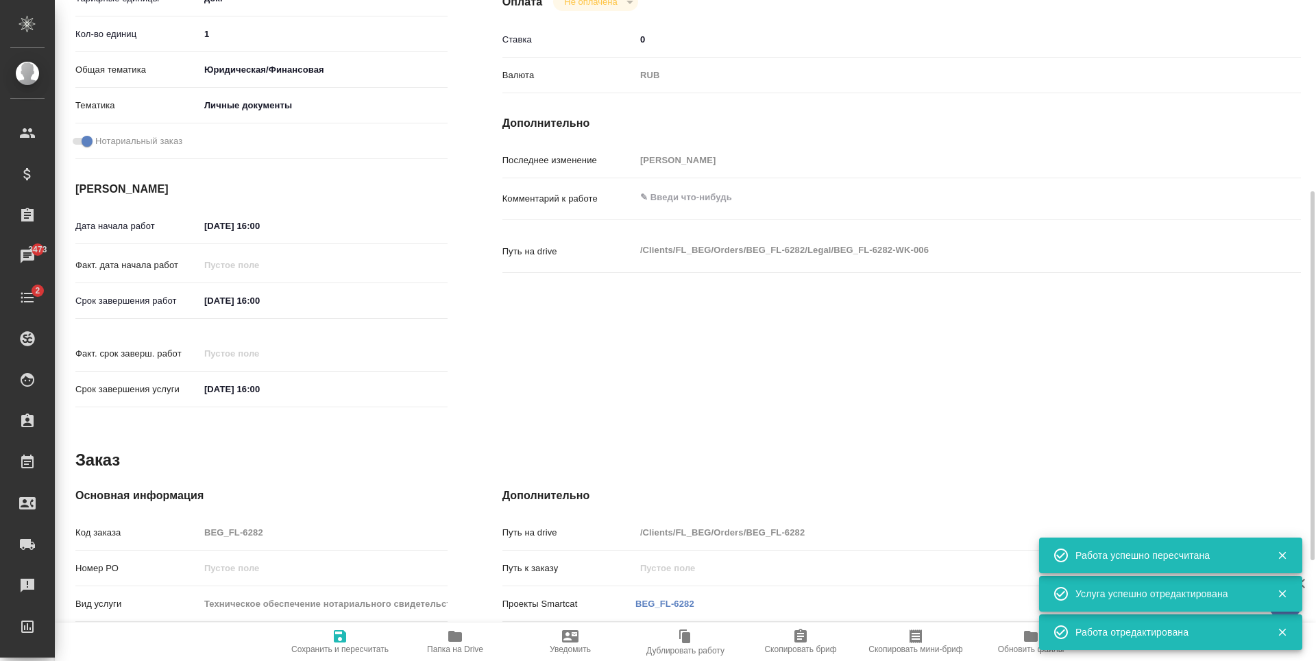
type textarea "x"
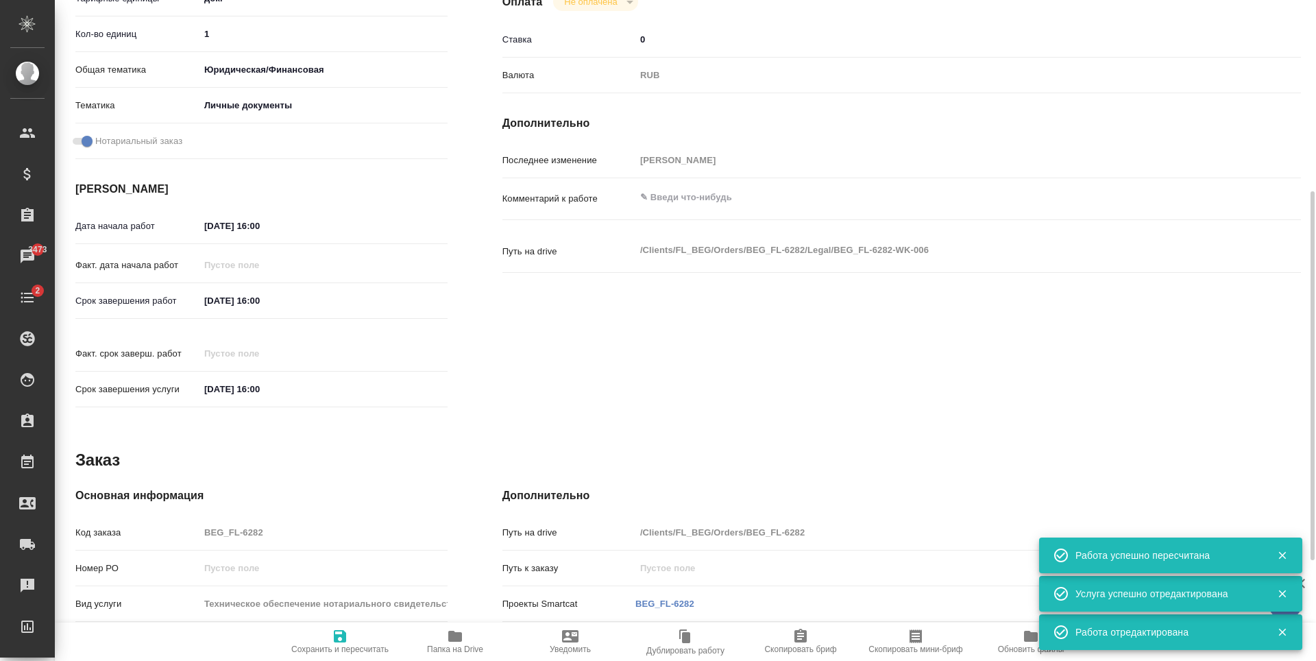
type textarea "x"
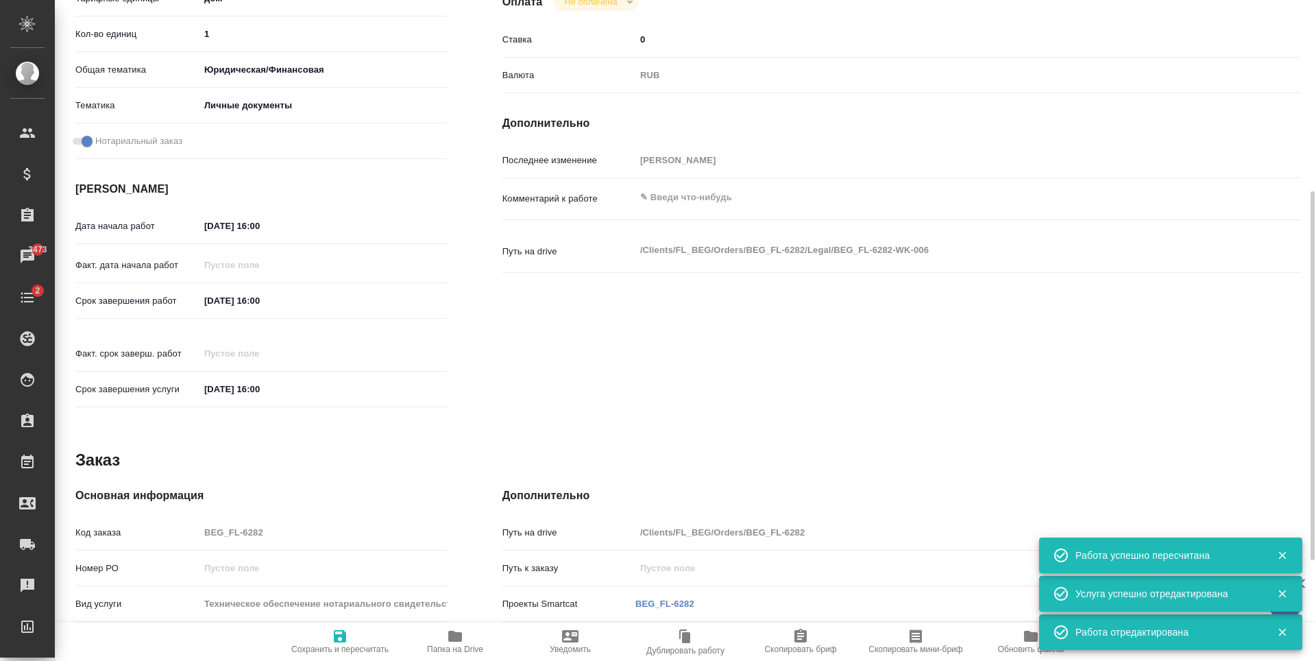
type textarea "x"
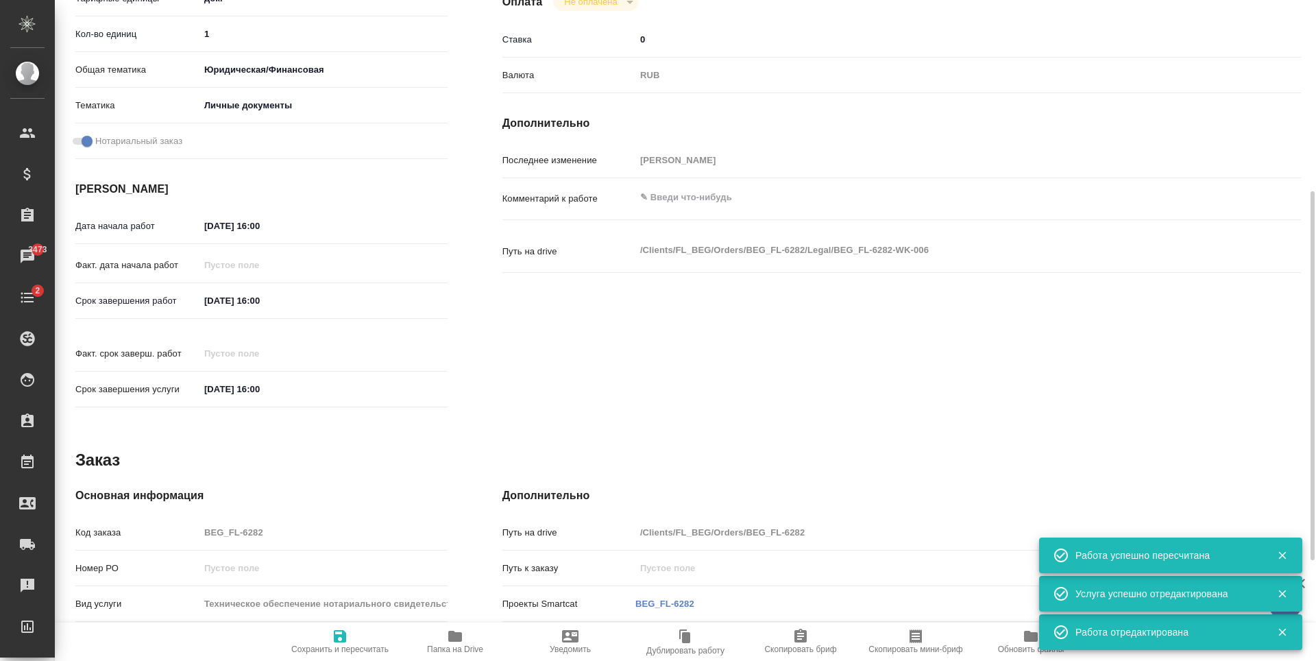
type textarea "x"
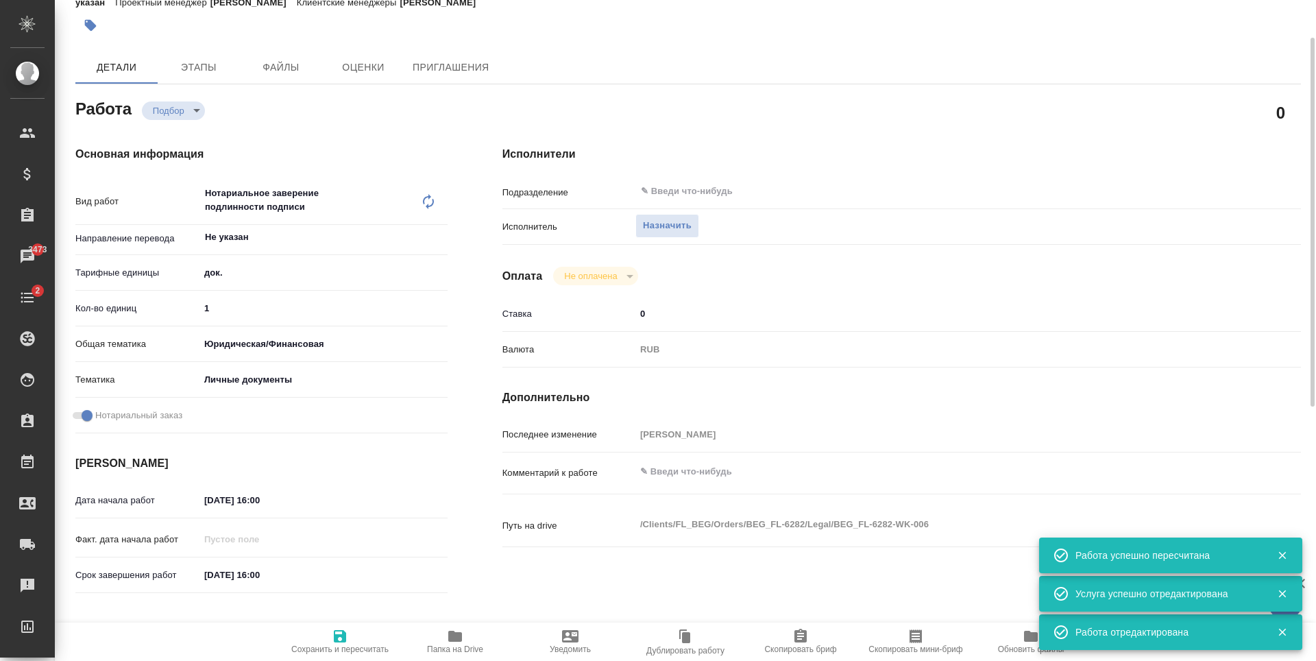
type textarea "x"
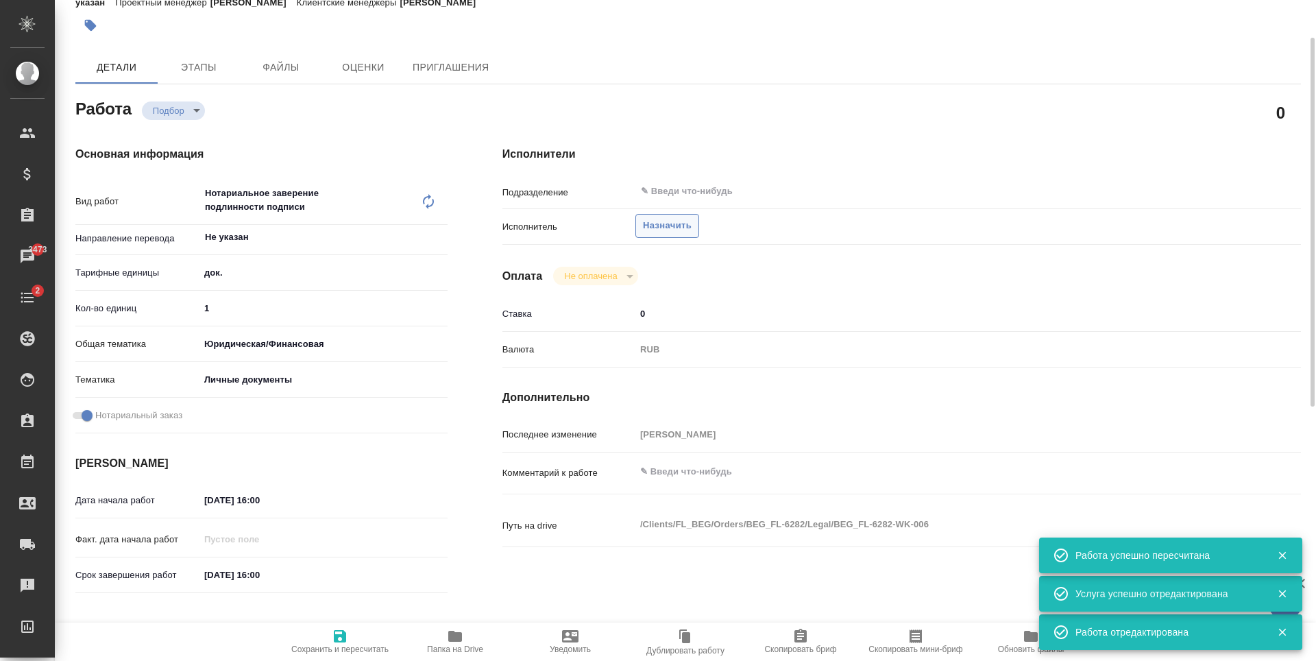
click at [679, 219] on span "Назначить" at bounding box center [667, 226] width 49 height 16
type textarea "x"
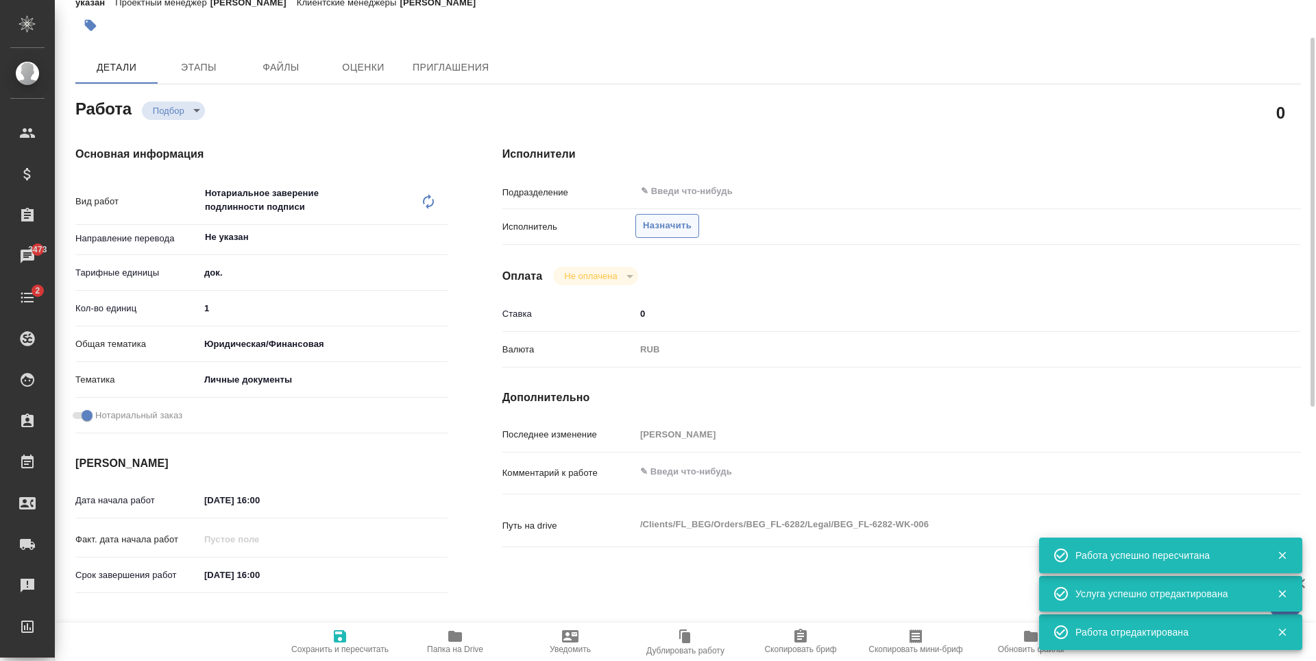
type textarea "x"
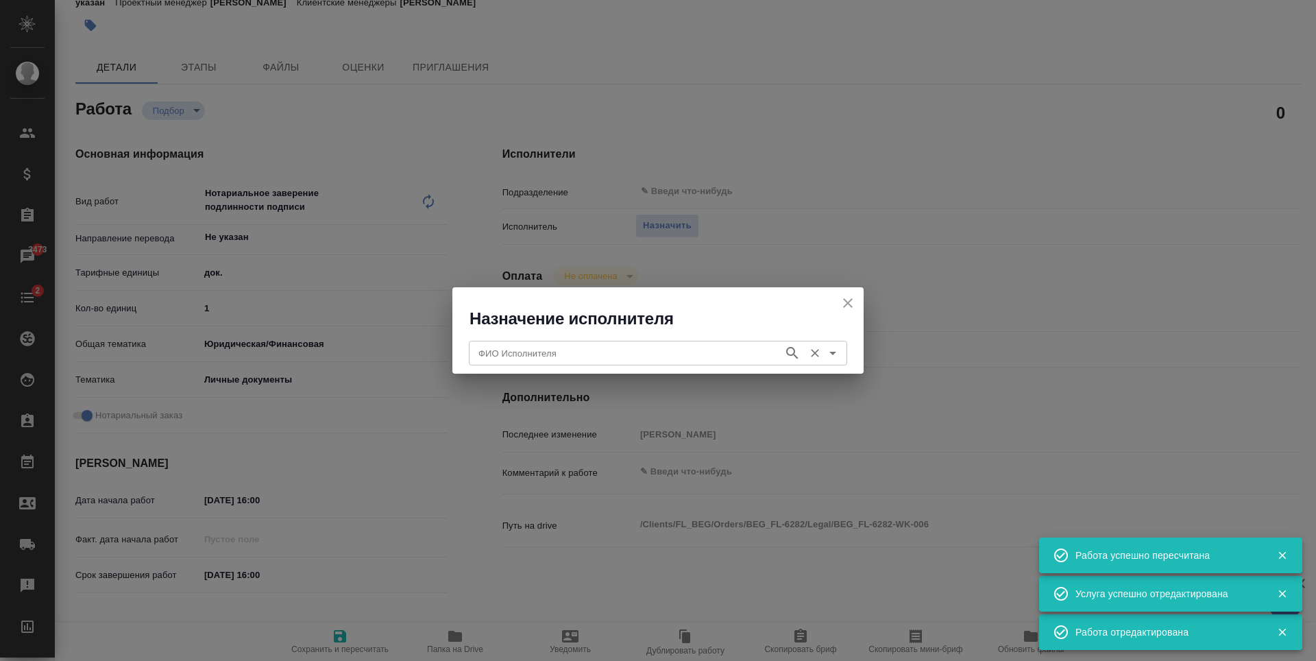
click at [673, 350] on input "ФИО Исполнителя" at bounding box center [625, 353] width 304 height 16
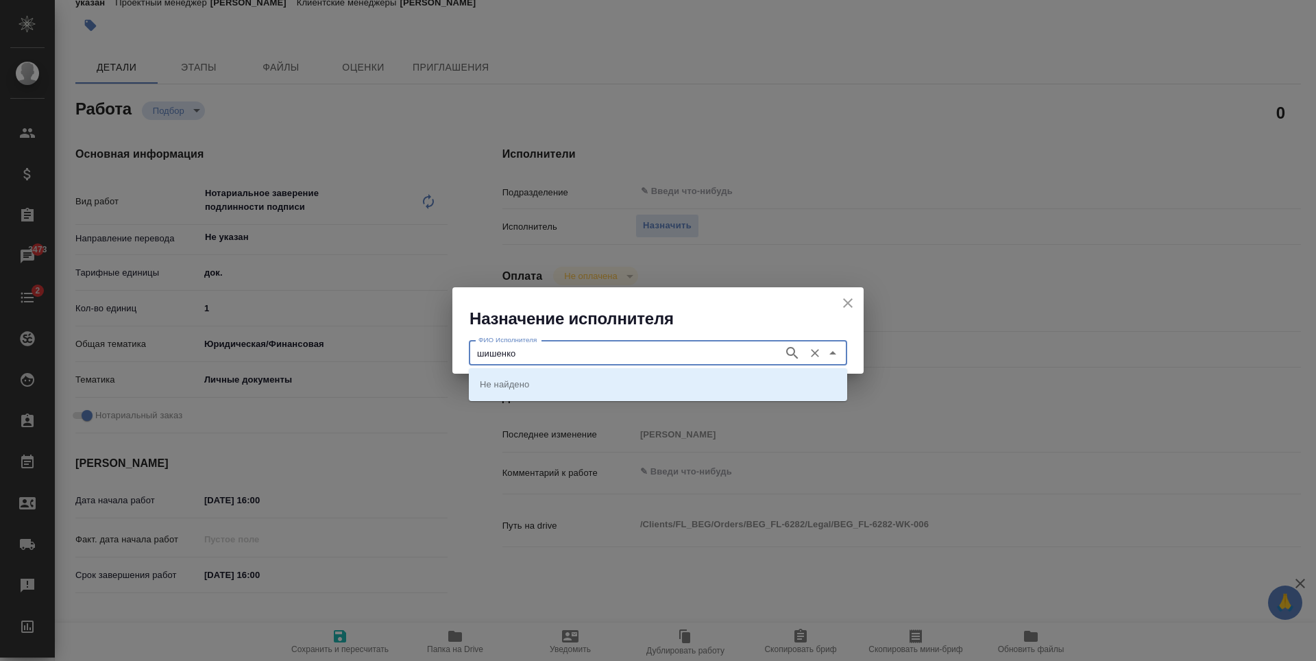
type input "шишенков"
click at [801, 360] on div "шишенков ФИО Исполнителя" at bounding box center [658, 353] width 378 height 25
click at [793, 354] on icon "button" at bounding box center [792, 353] width 12 height 12
click at [673, 378] on li "НОТАРИУС Шишенков Леонид Васильевич" at bounding box center [658, 384] width 378 height 25
type input "НОТАРИУС Шишенков Леонид Васильевич"
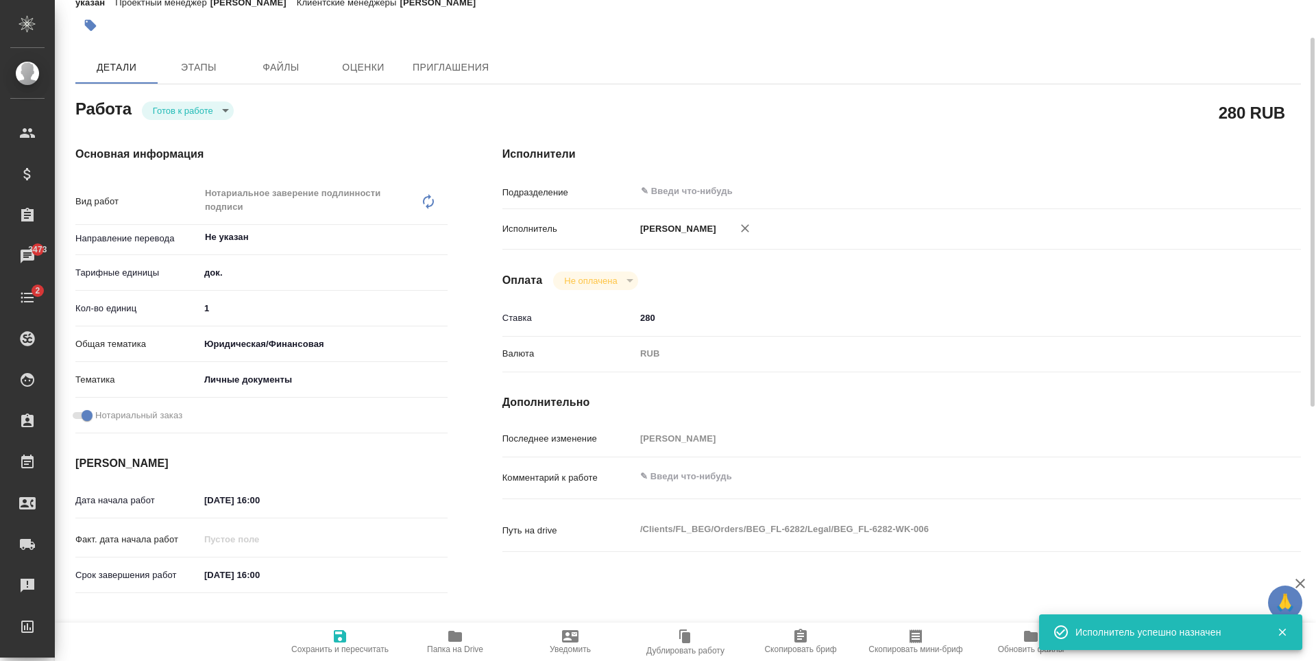
type textarea "x"
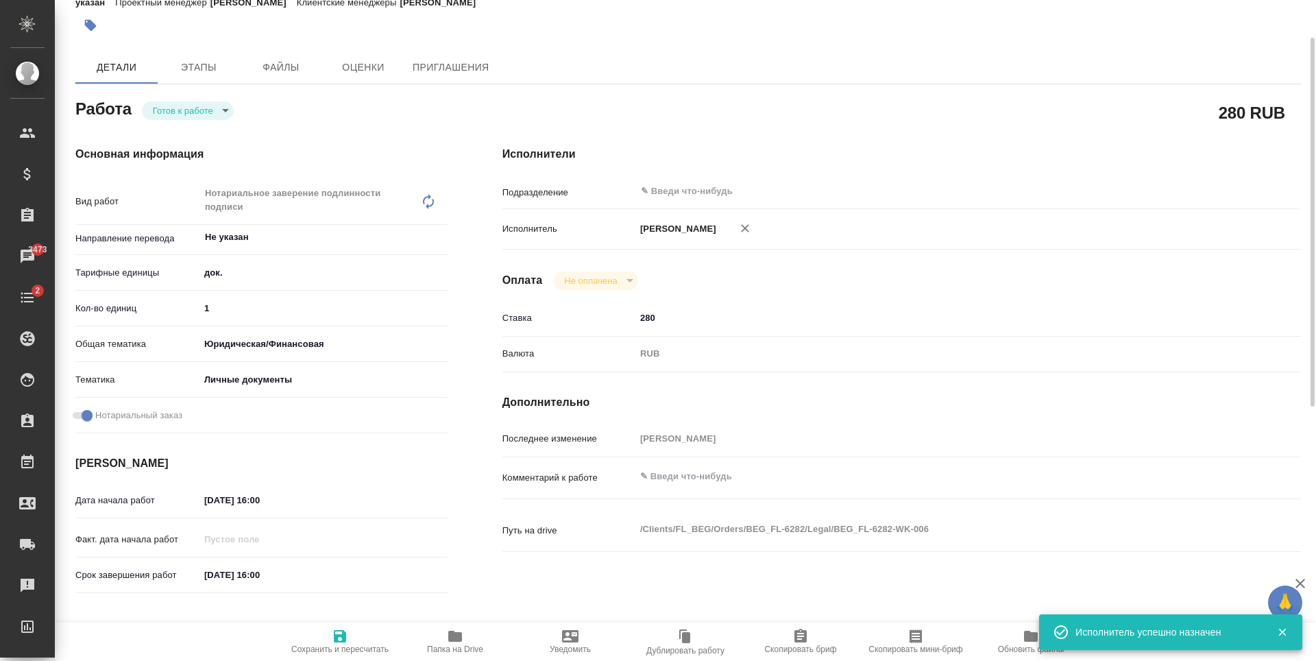
type textarea "x"
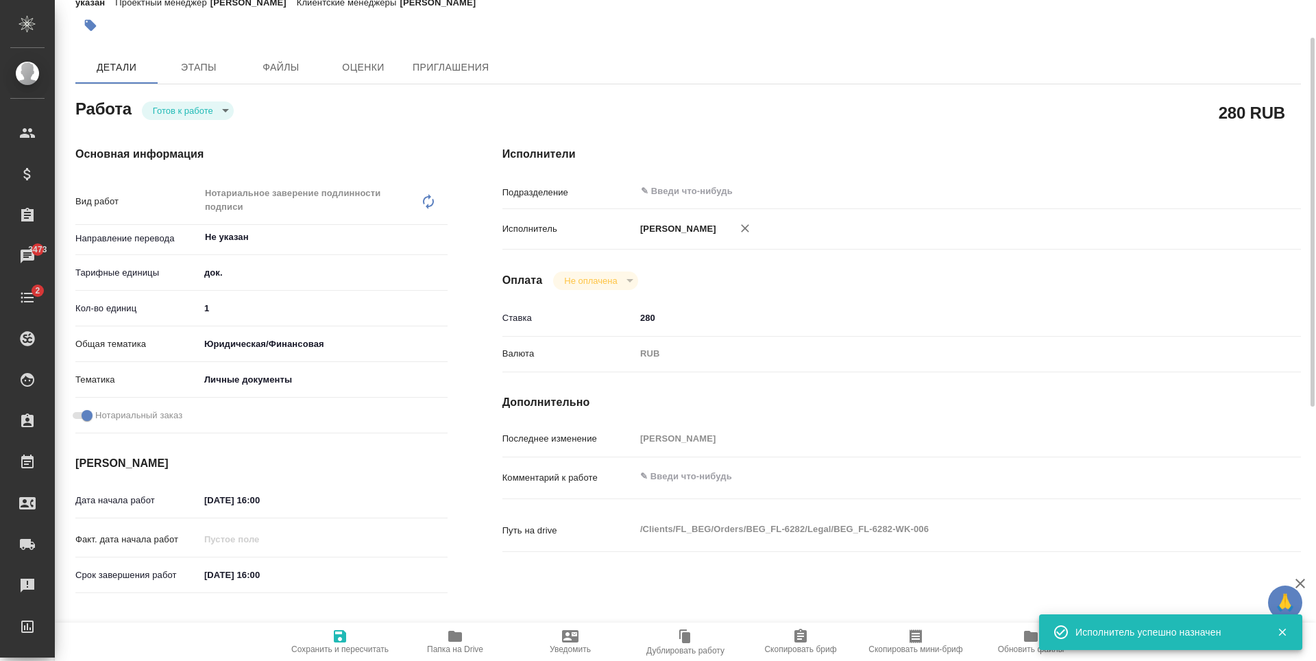
type textarea "x"
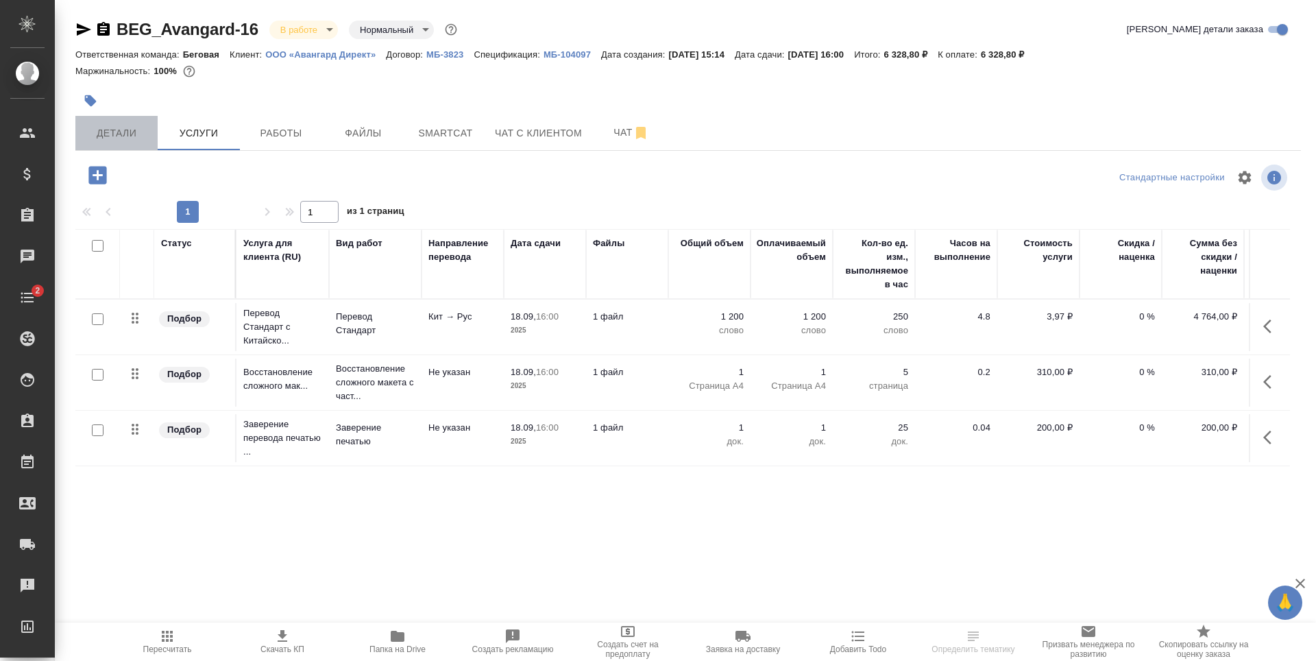
click at [112, 137] on span "Детали" at bounding box center [117, 133] width 66 height 17
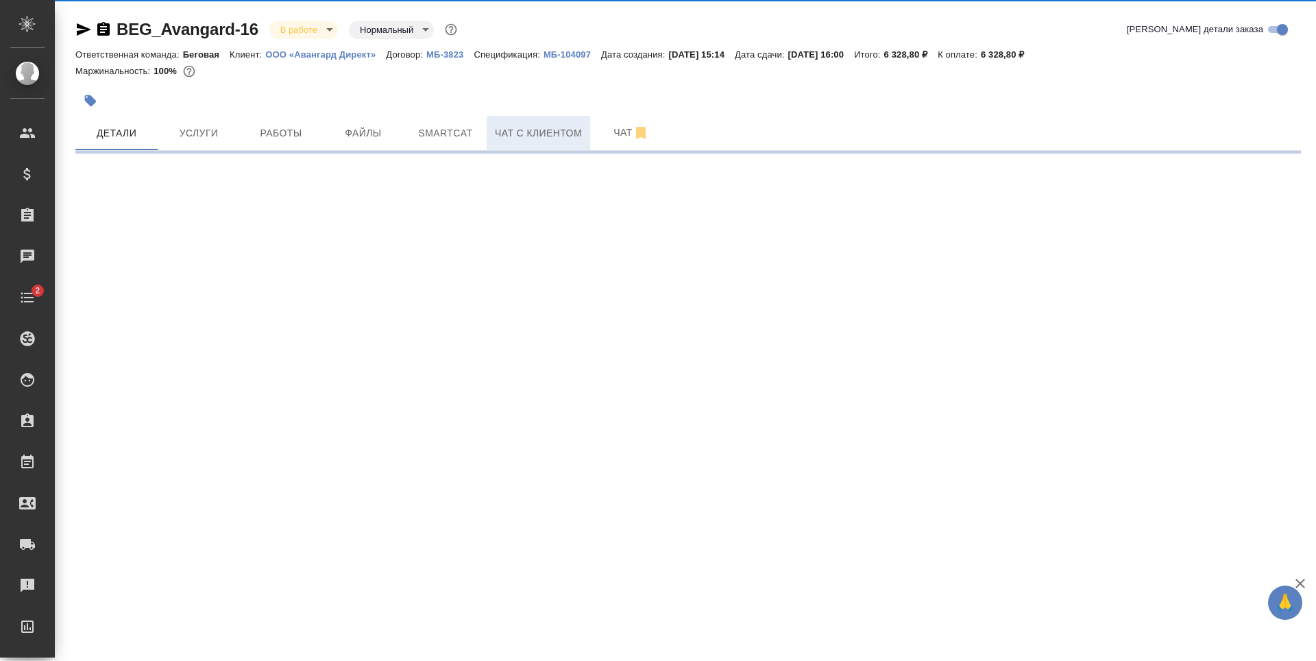
select select "RU"
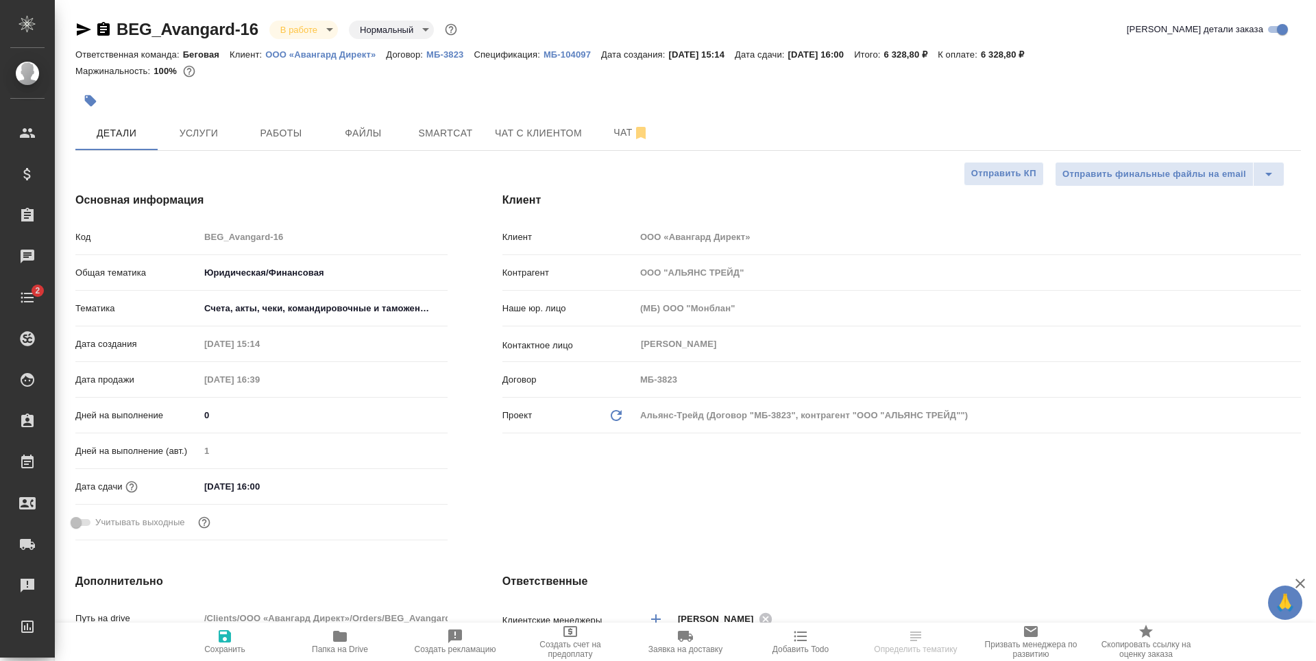
type textarea "x"
click at [630, 128] on span "Чат" at bounding box center [632, 132] width 66 height 17
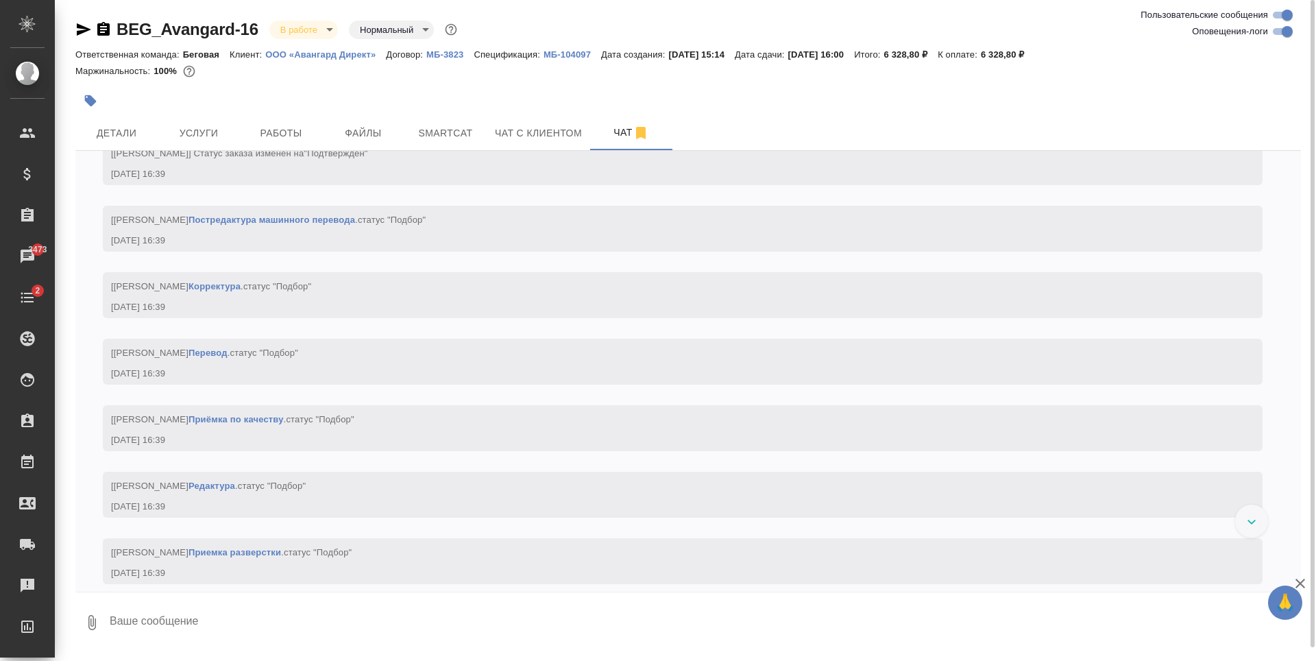
scroll to position [784, 0]
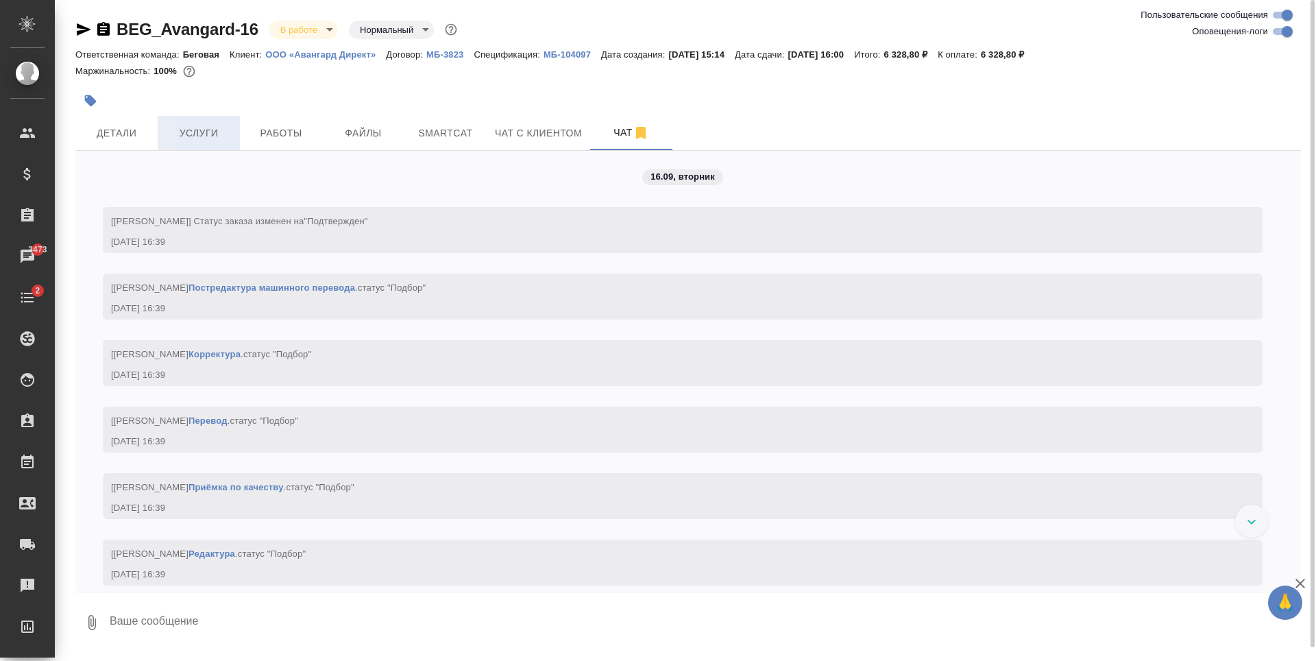
click at [200, 130] on span "Услуги" at bounding box center [199, 133] width 66 height 17
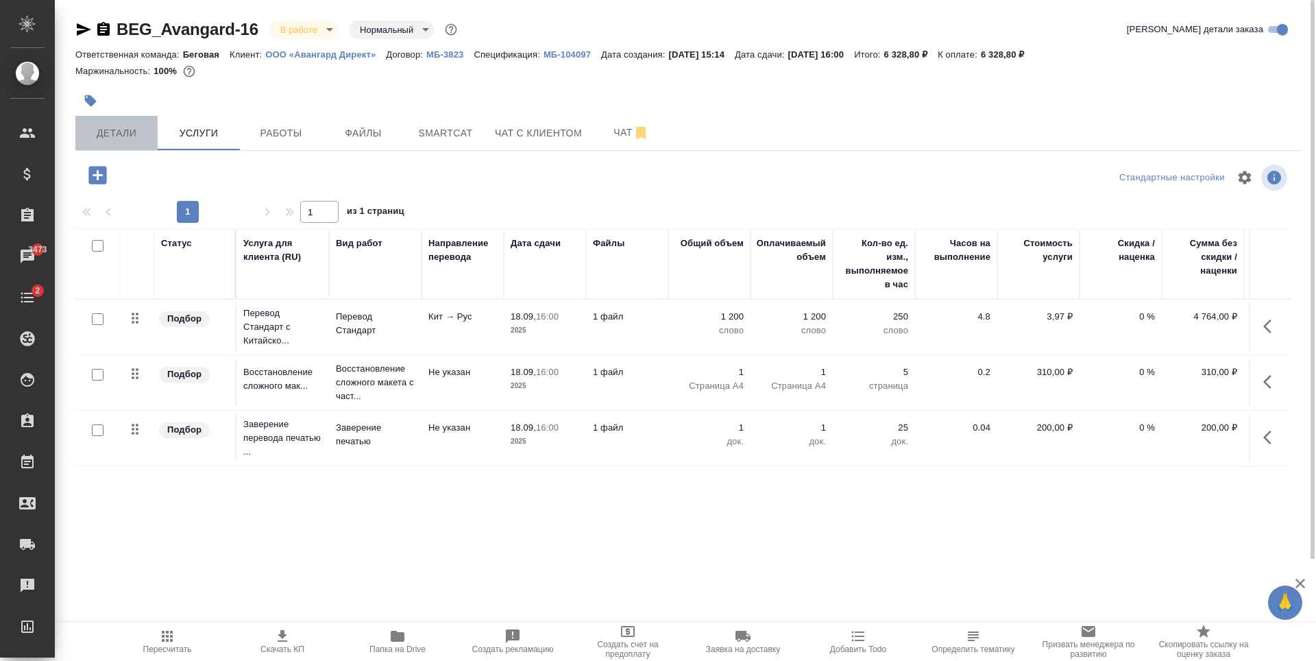
click at [110, 121] on button "Детали" at bounding box center [116, 133] width 82 height 34
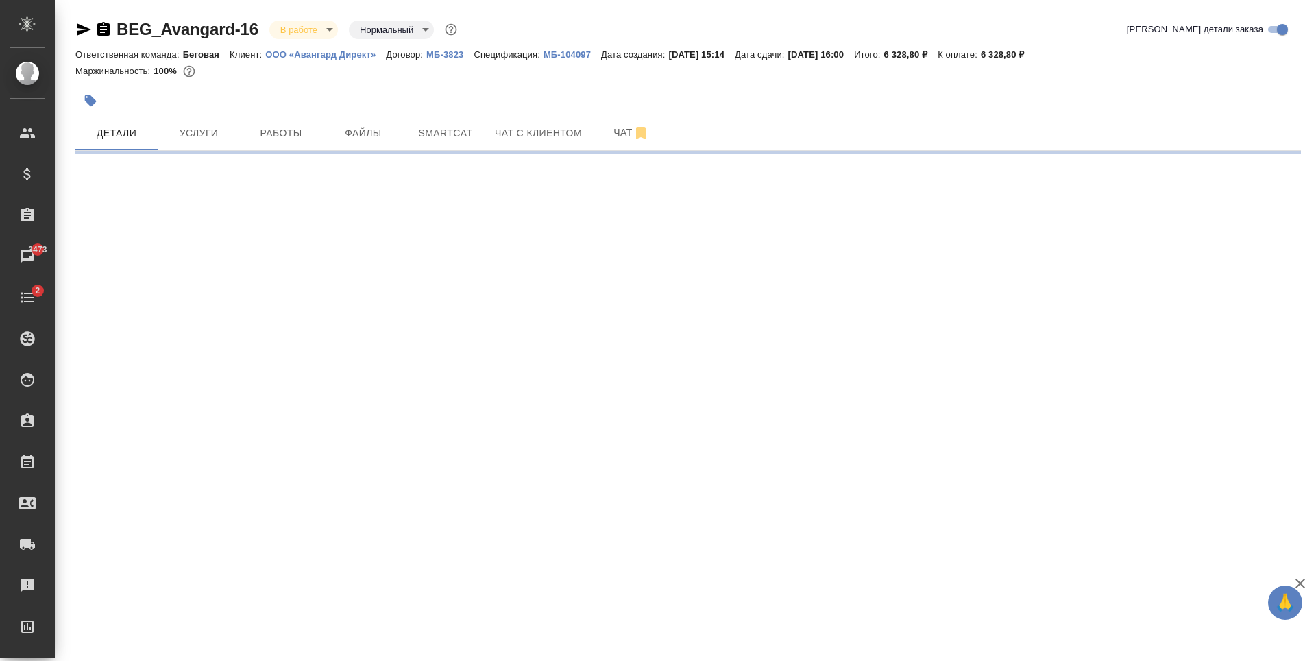
select select "RU"
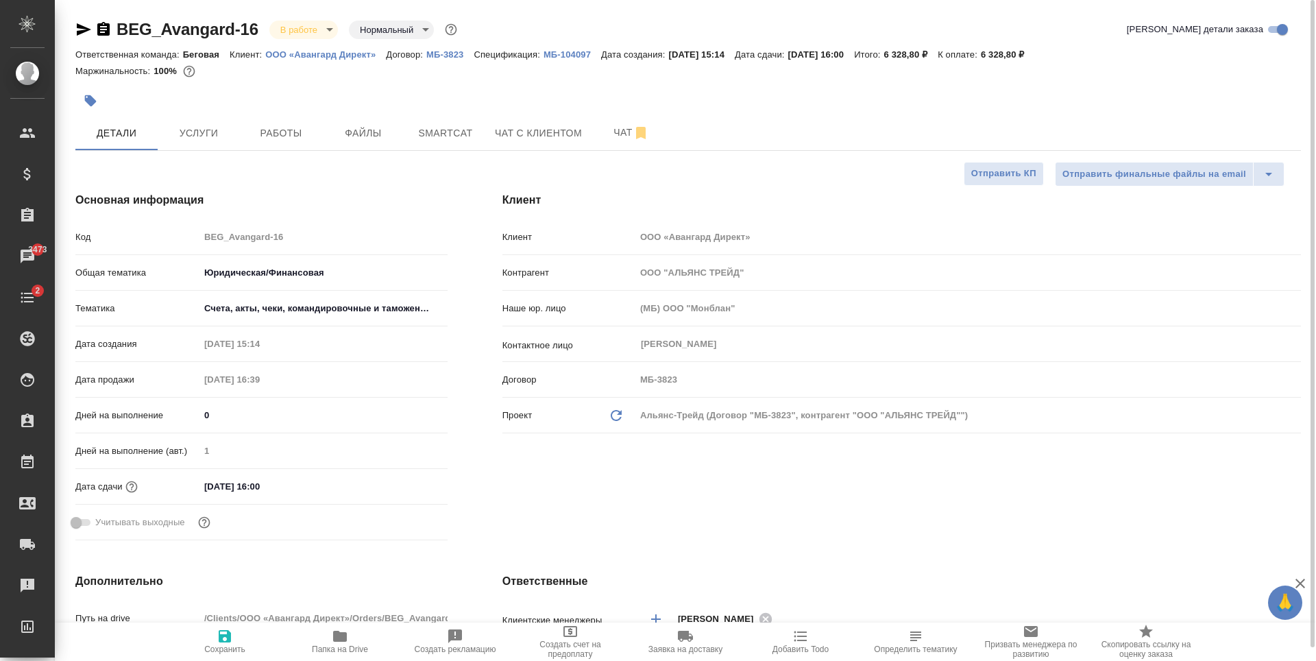
type textarea "x"
click at [204, 143] on button "Услуги" at bounding box center [199, 133] width 82 height 34
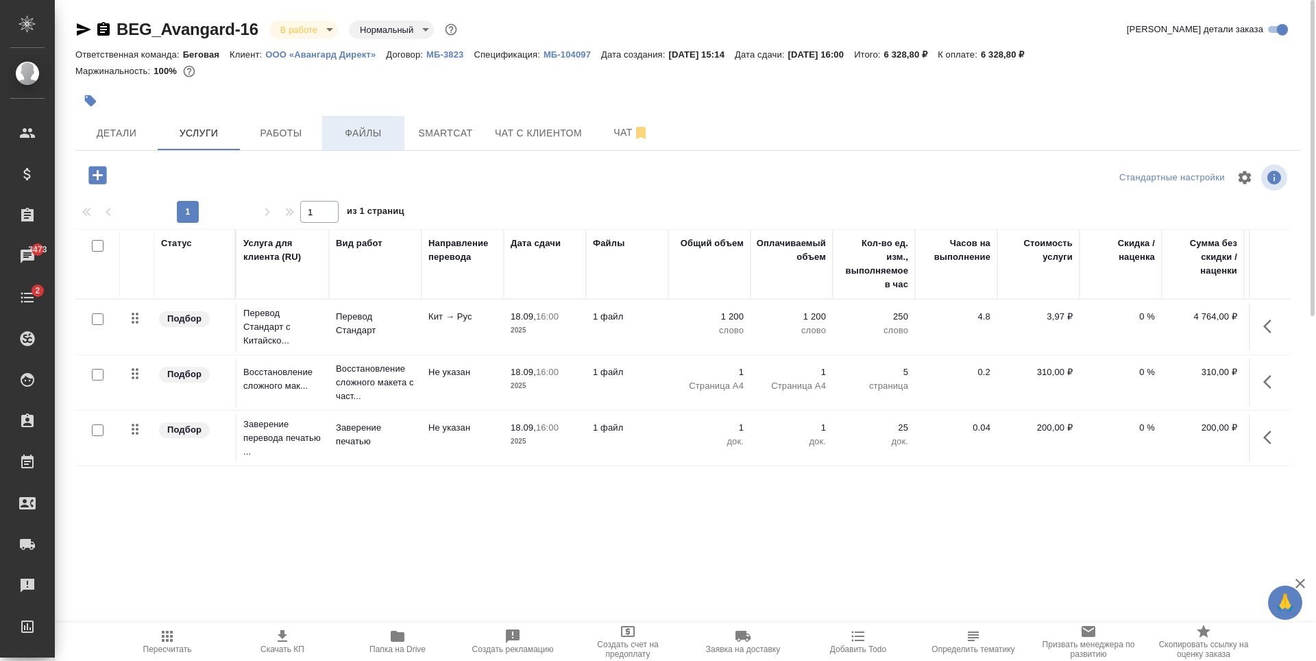
click at [371, 143] on button "Файлы" at bounding box center [363, 133] width 82 height 34
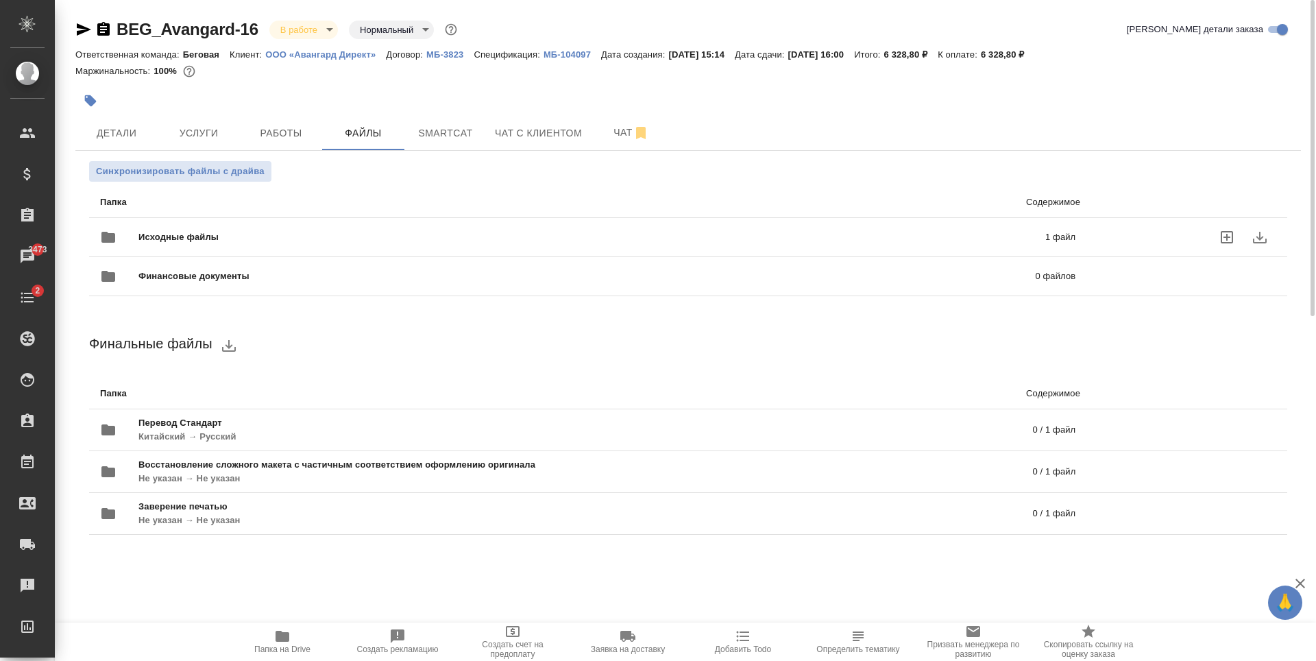
click at [368, 245] on div "Исходные файлы 1 файл" at bounding box center [588, 237] width 976 height 33
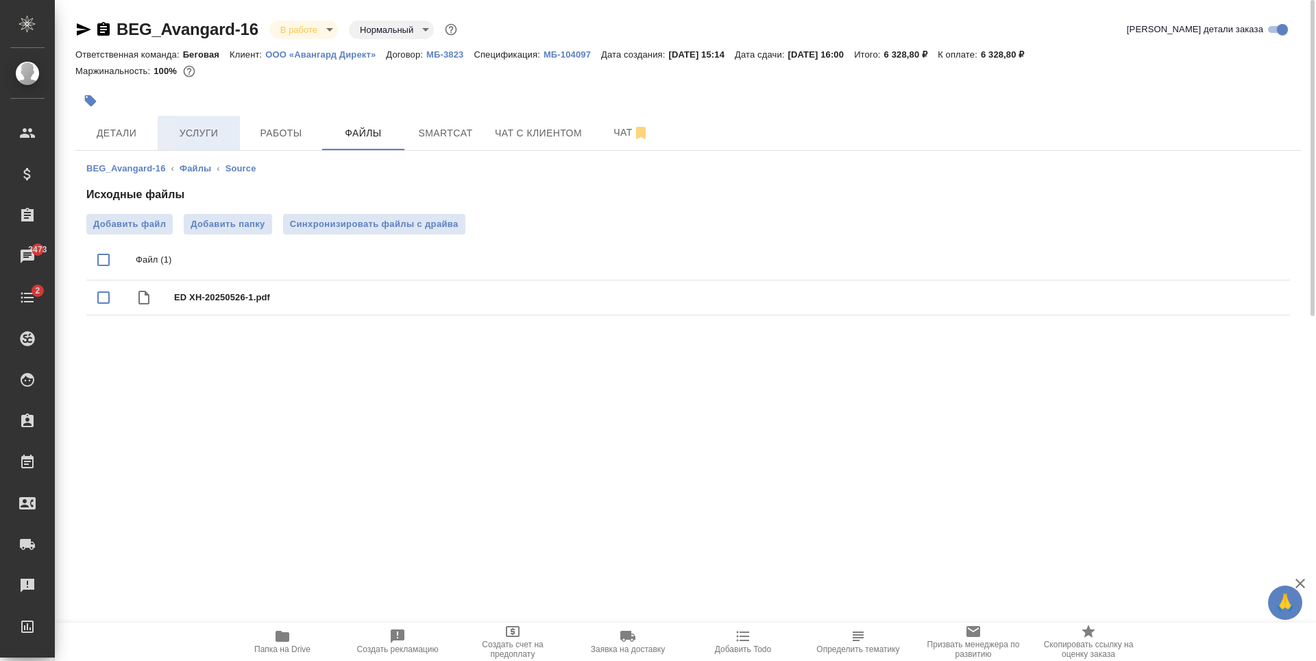
click at [177, 123] on button "Услуги" at bounding box center [199, 133] width 82 height 34
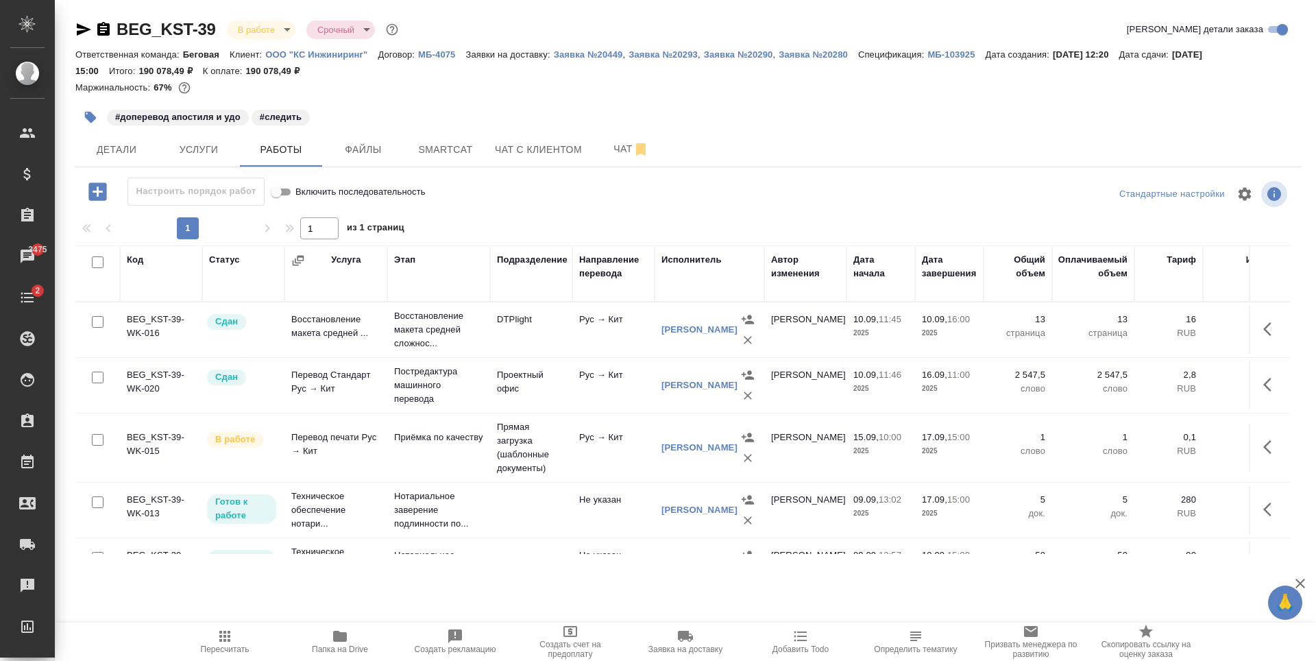
click at [967, 206] on div "Стандартные настройки" at bounding box center [1092, 194] width 398 height 33
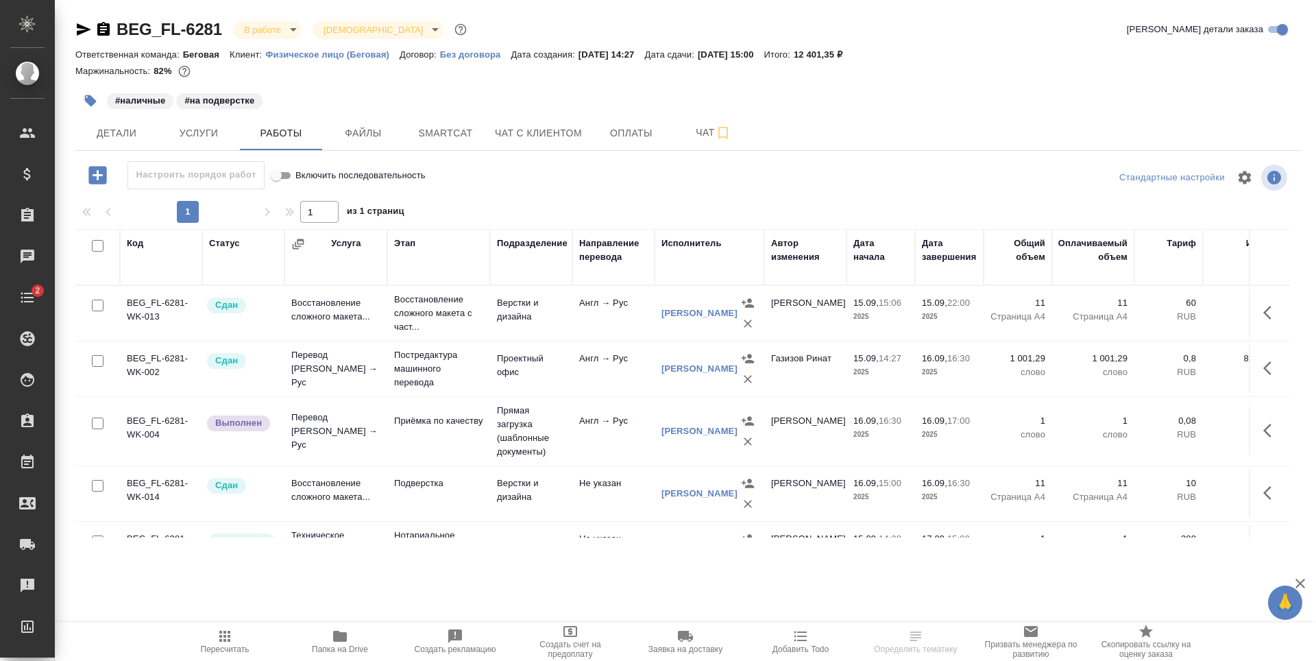
click at [344, 638] on icon "button" at bounding box center [340, 636] width 14 height 11
click at [526, 140] on span "Чат с клиентом" at bounding box center [538, 133] width 87 height 17
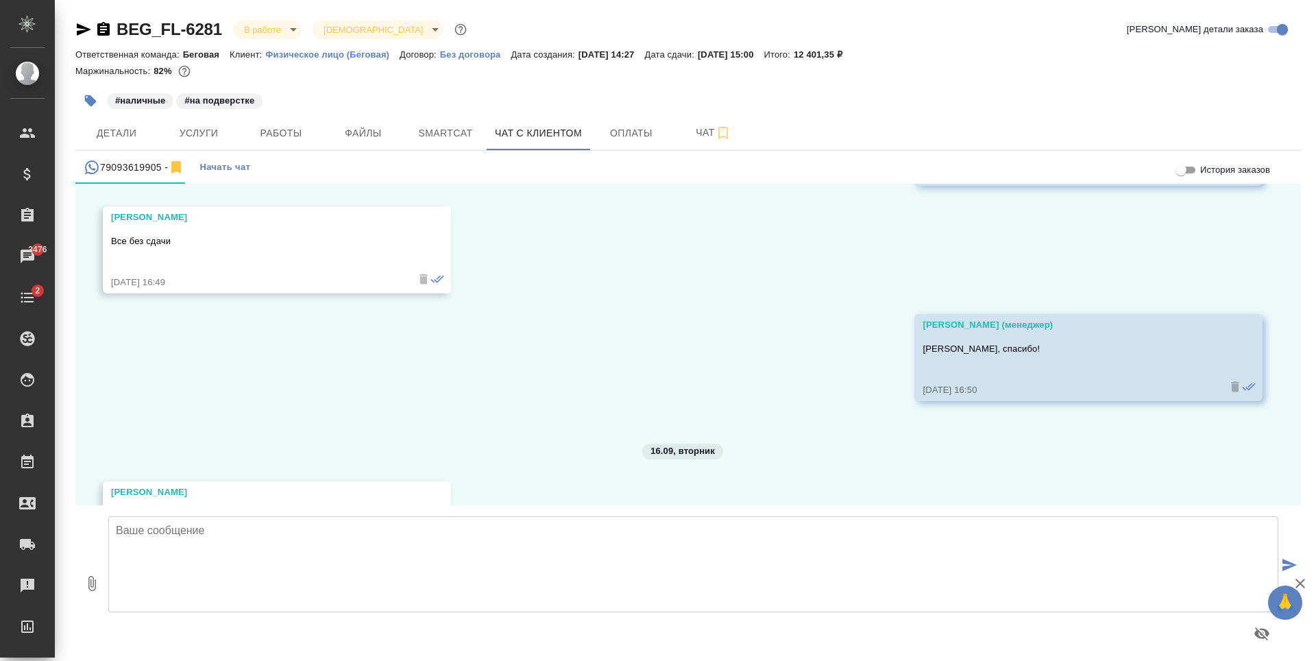
scroll to position [2047, 0]
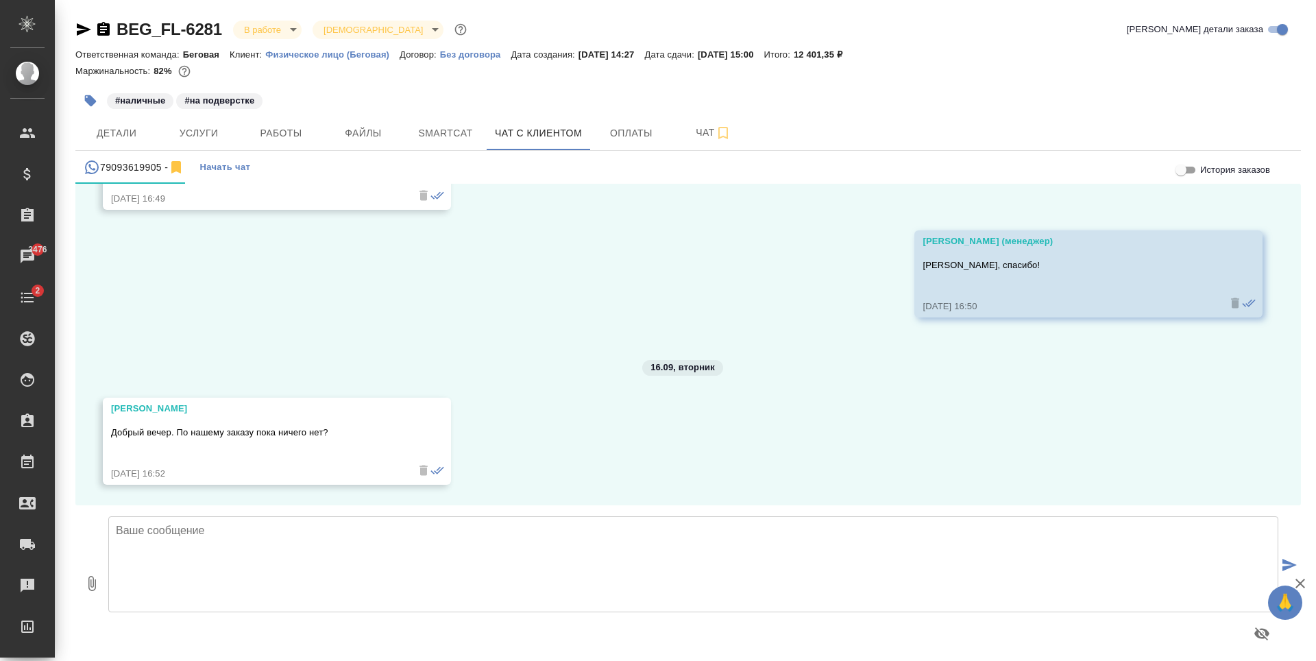
click at [405, 546] on textarea at bounding box center [693, 564] width 1170 height 96
type textarea "[PERSON_NAME], добрый вечер! Направляю Вам переводы на согласование!"
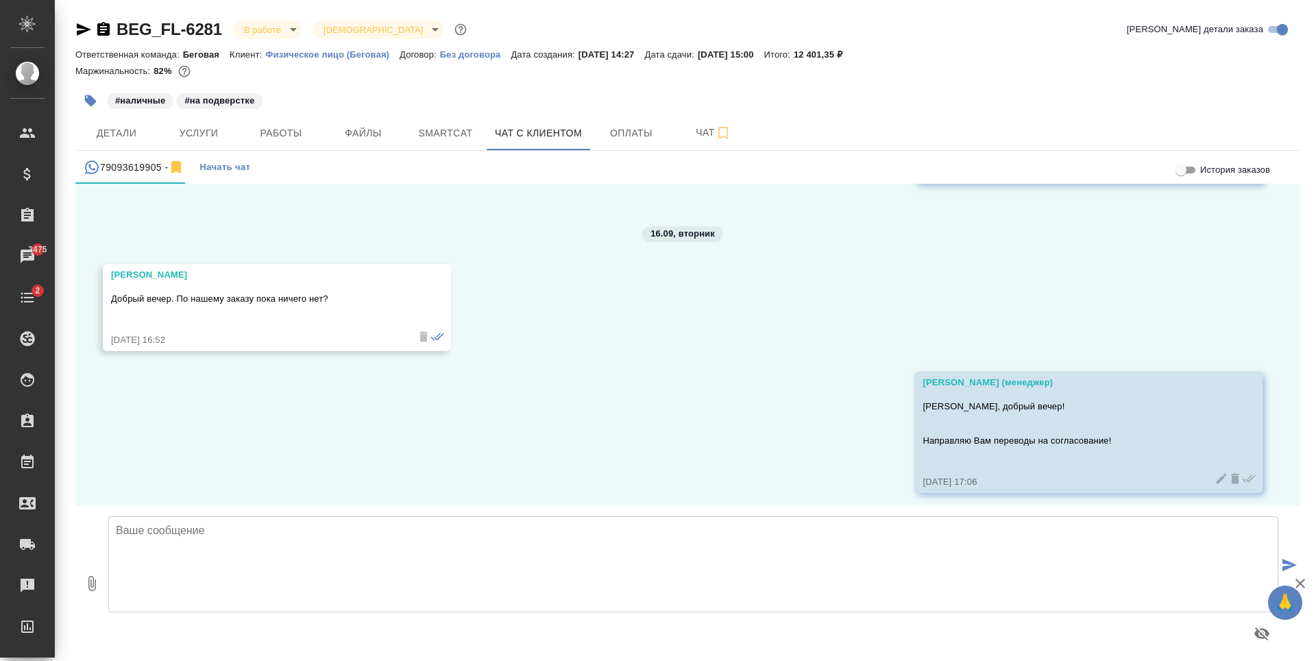
scroll to position [2188, 0]
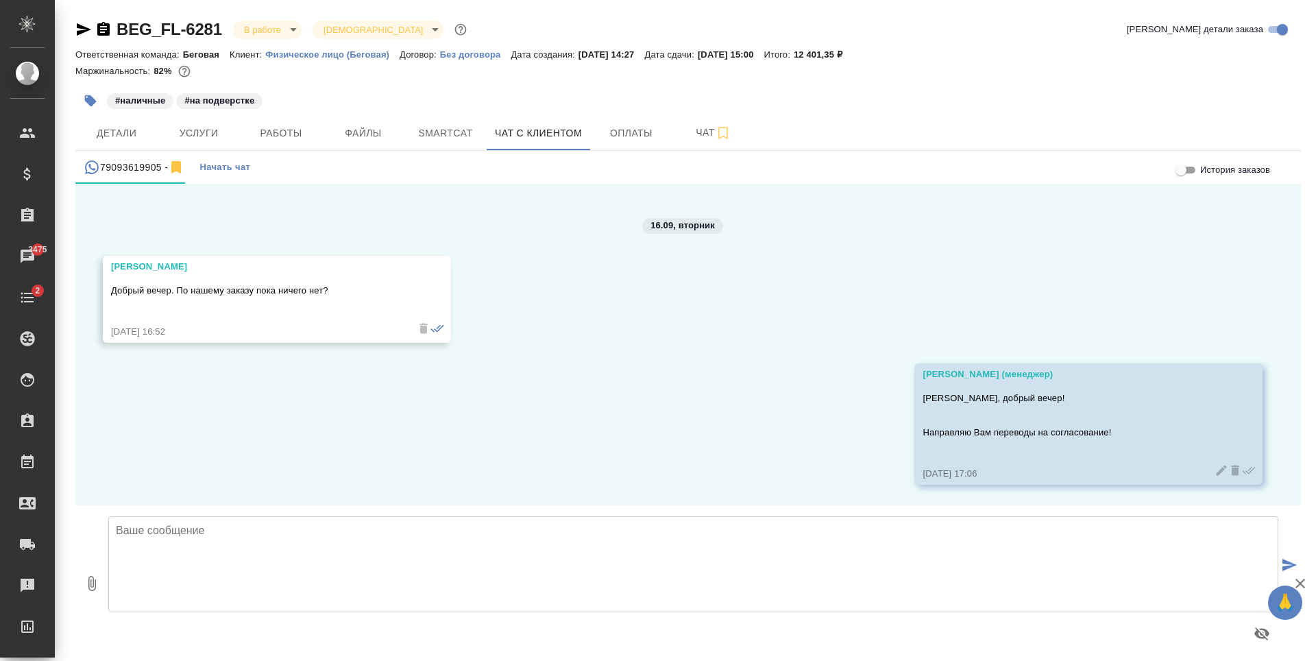
click at [99, 587] on icon "button" at bounding box center [92, 583] width 16 height 16
type input "C:\fakepath\646123-ECG, ECHO & STRESS(ru).docx"
click at [1283, 563] on icon "submit" at bounding box center [1290, 565] width 14 height 12
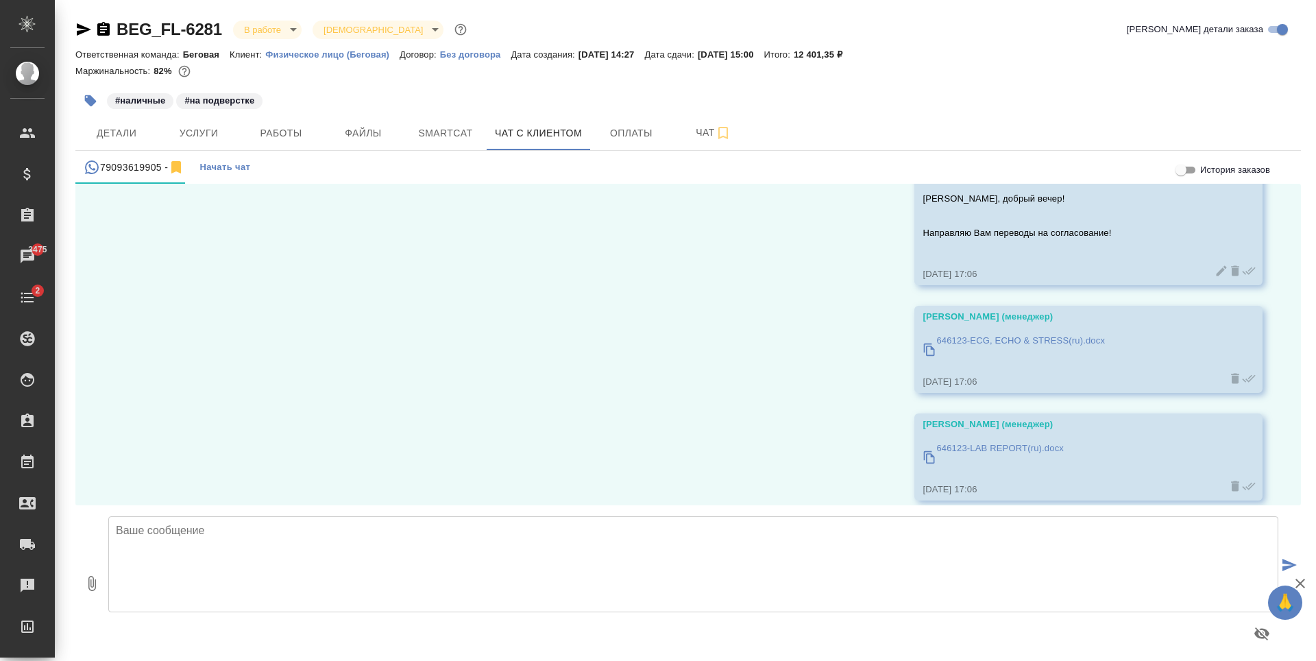
scroll to position [2511, 0]
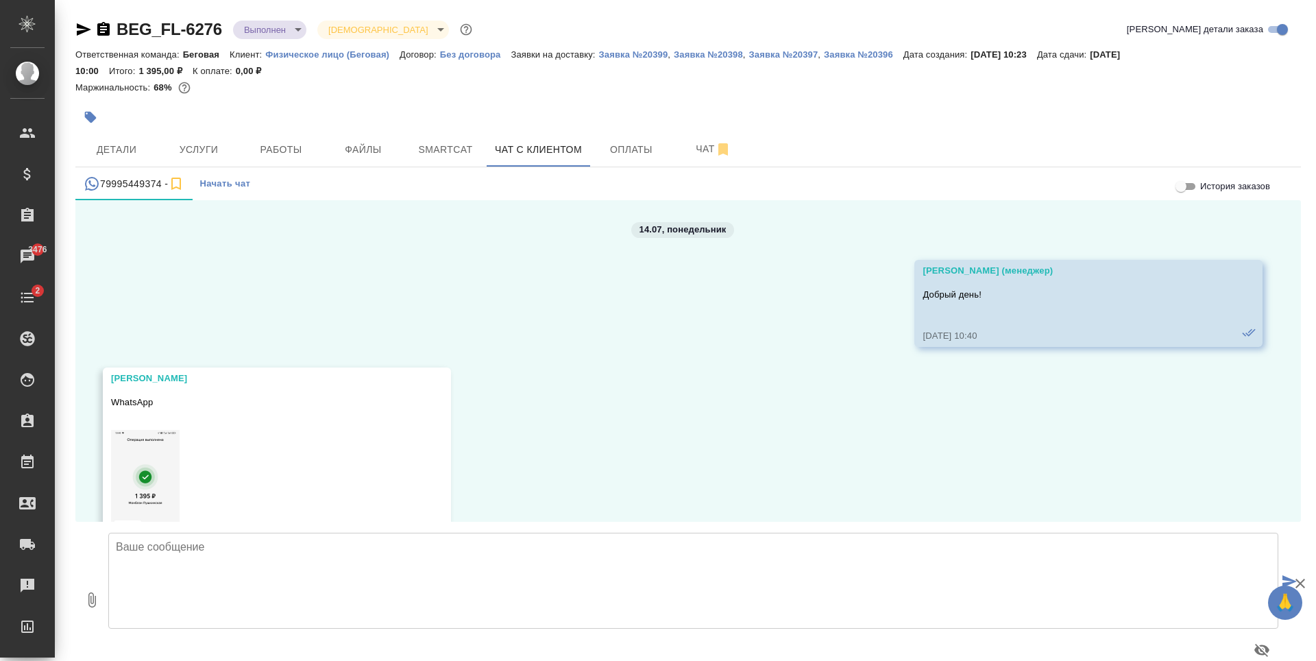
scroll to position [2426, 0]
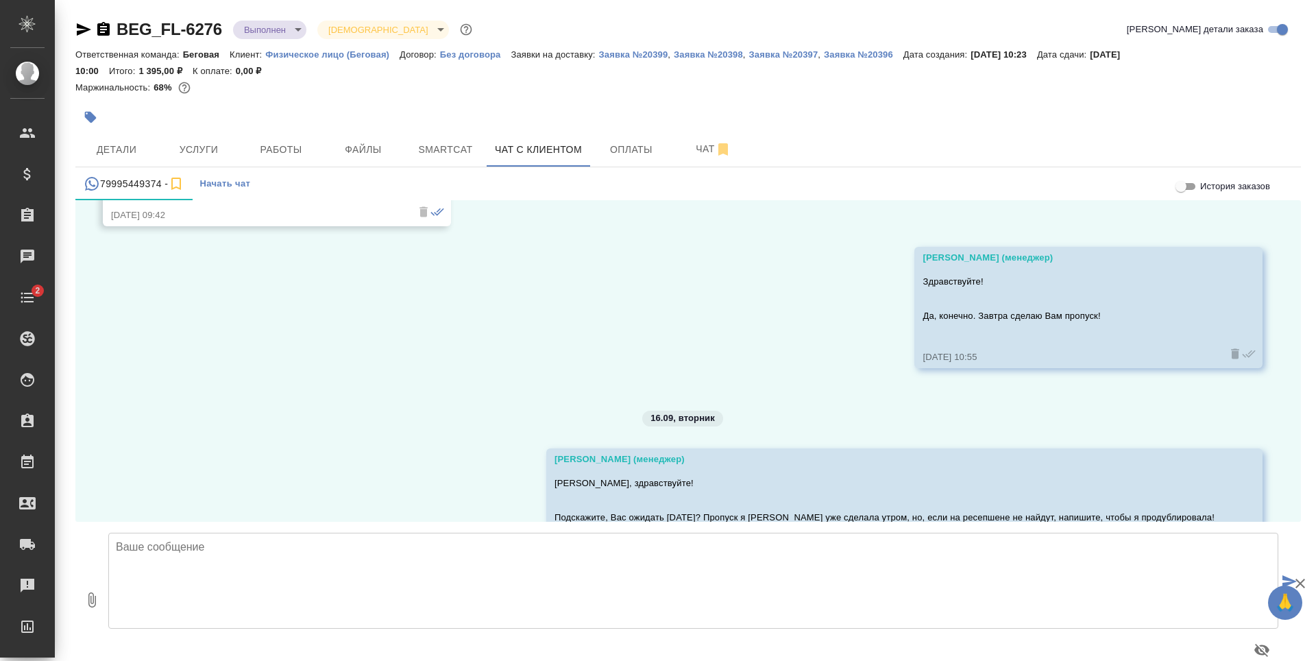
scroll to position [2426, 0]
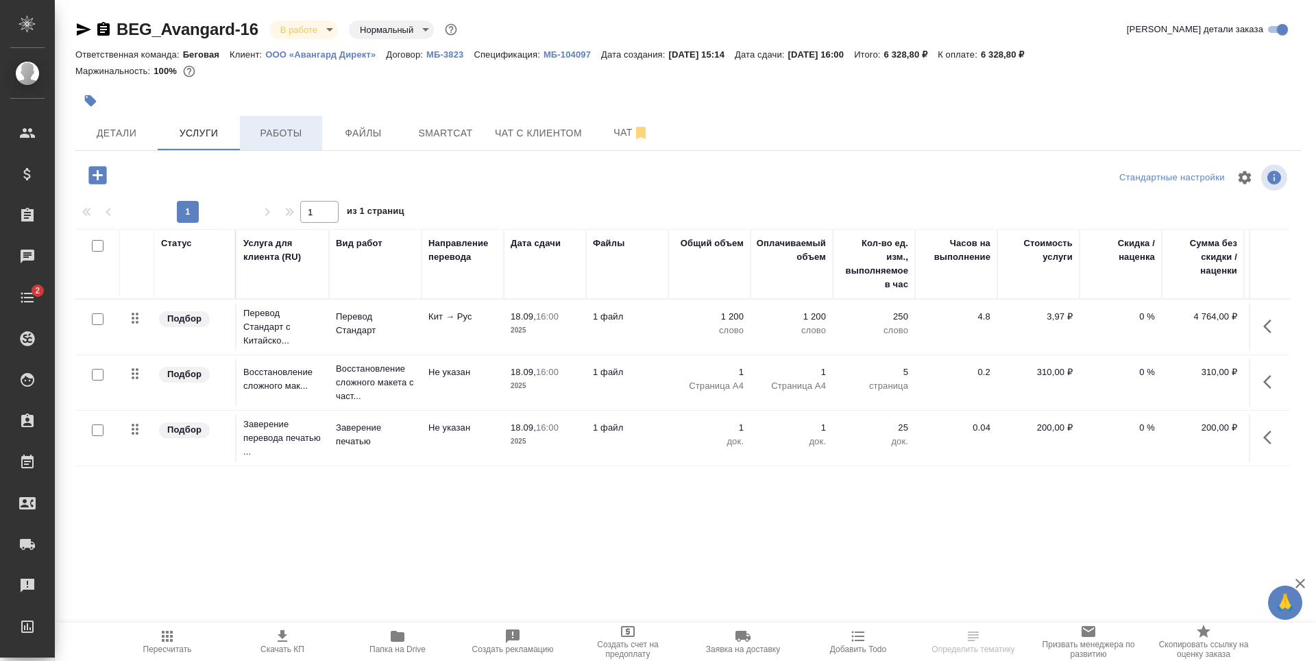
click at [283, 137] on span "Работы" at bounding box center [281, 133] width 66 height 17
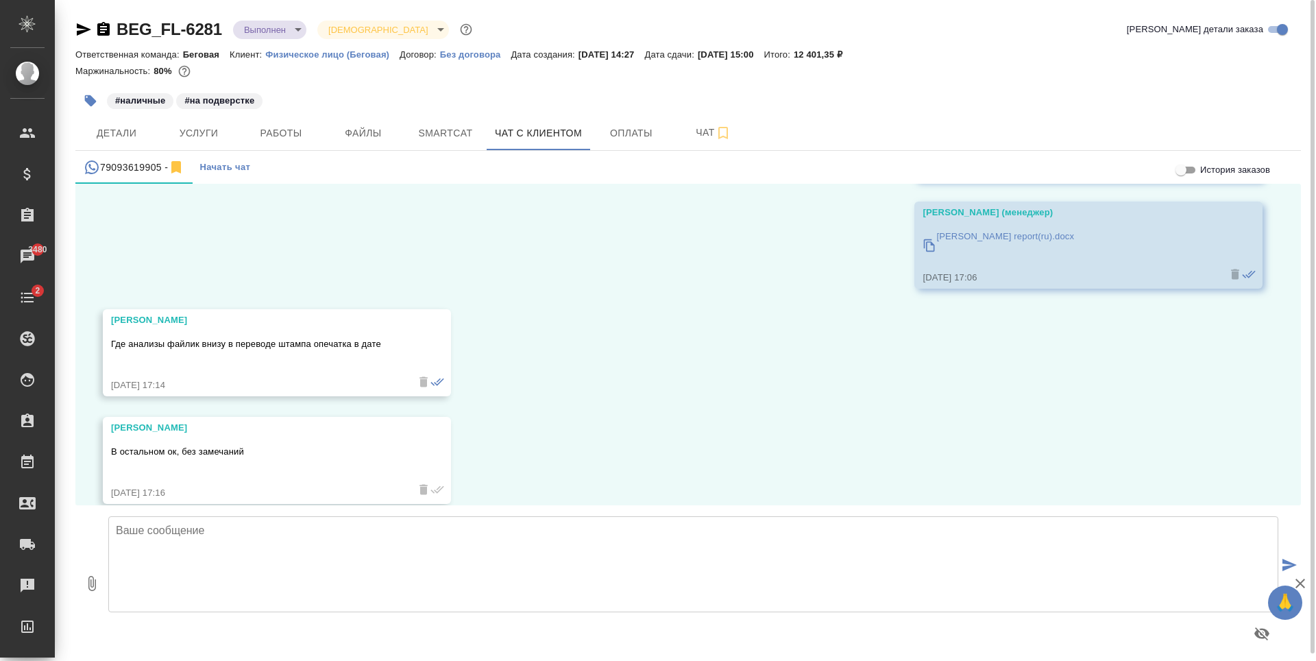
scroll to position [2727, 0]
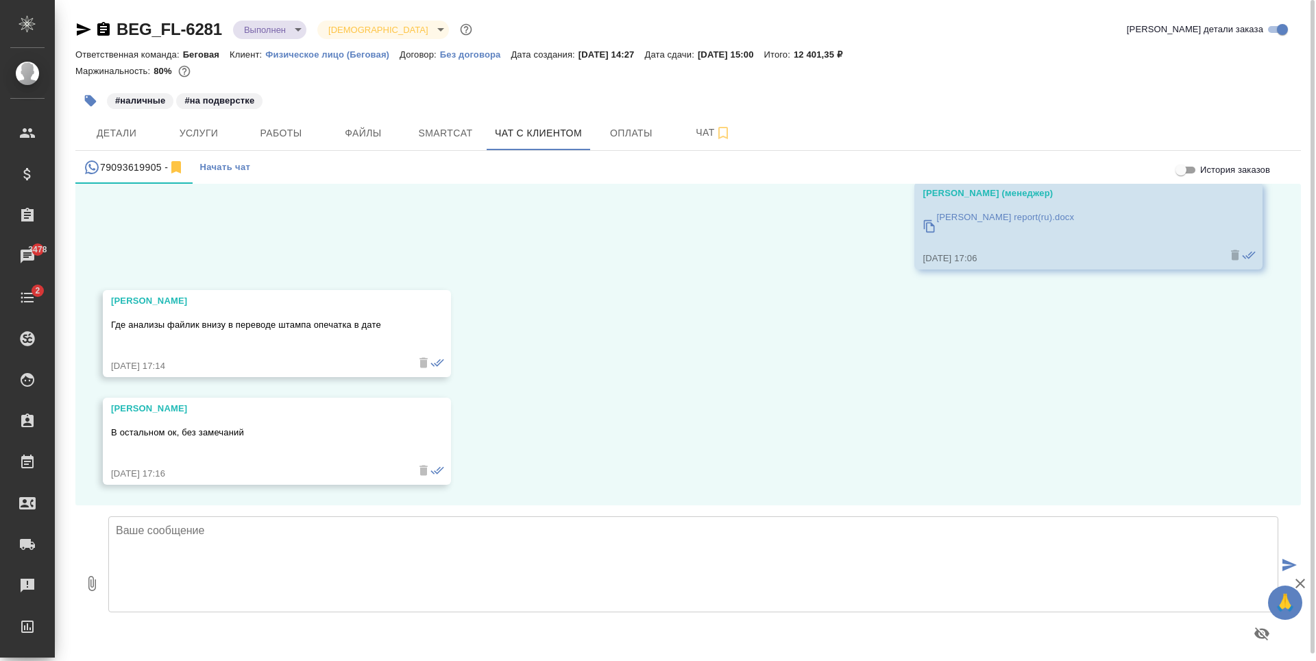
click at [496, 581] on textarea at bounding box center [693, 564] width 1170 height 96
click at [484, 550] on textarea at bounding box center [693, 564] width 1170 height 96
type textarea "Можете, пожалуйста, подсказать название файла с ошибкой?"
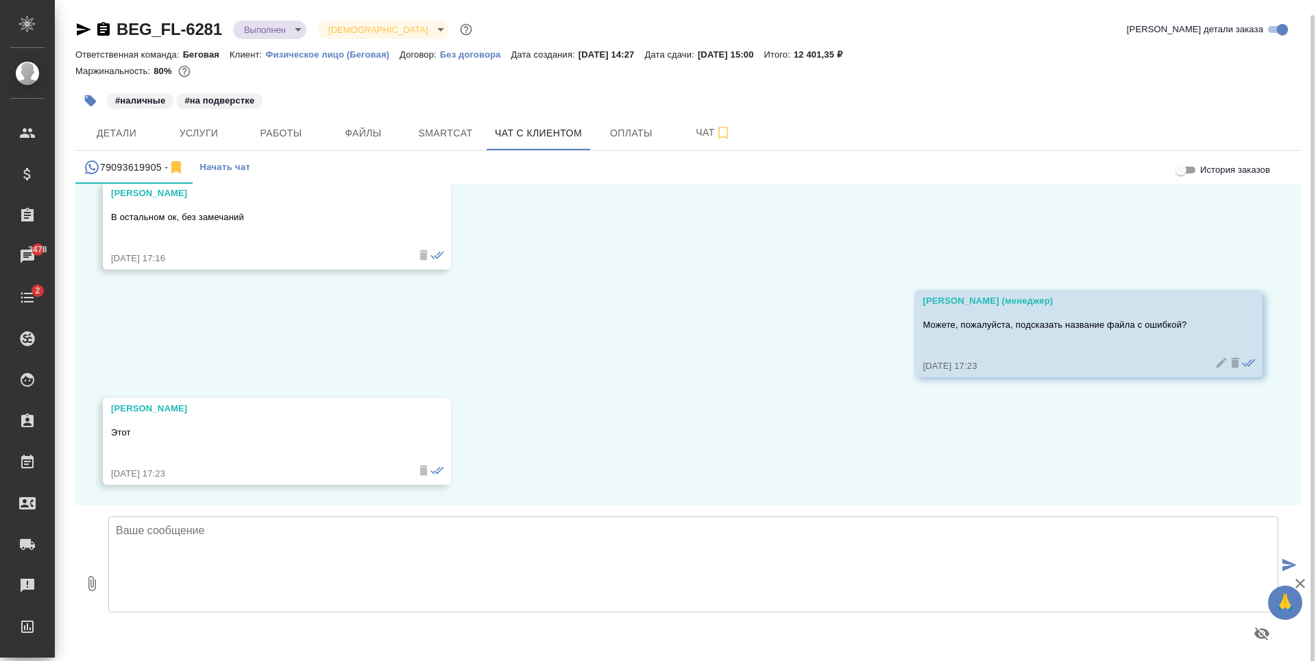
scroll to position [8, 0]
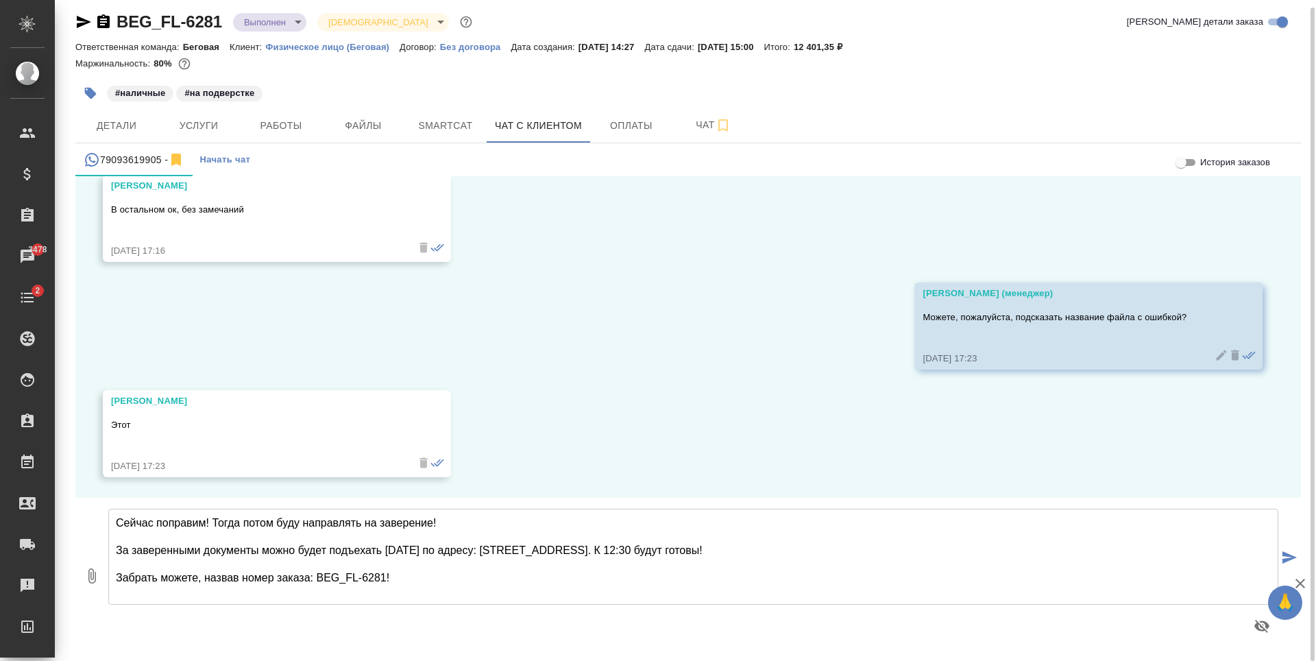
type textarea "Сейчас поправим! Тогда потом буду направлять на заверение! За заверенными докум…"
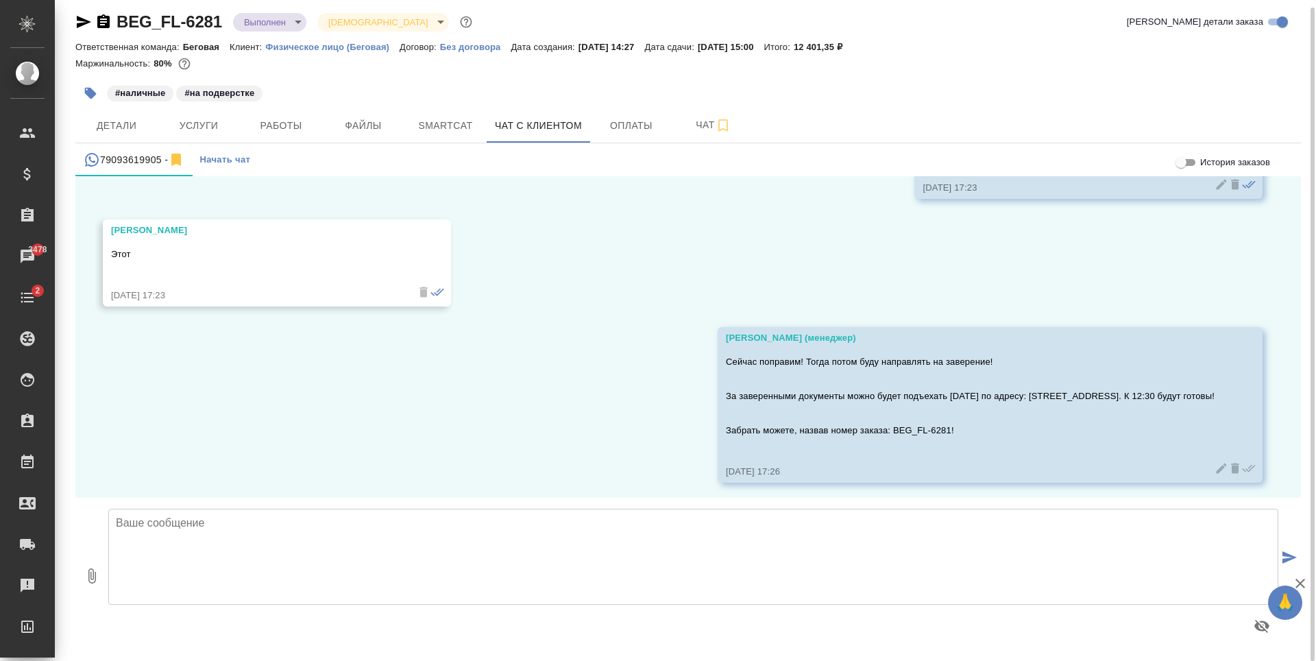
scroll to position [3118, 0]
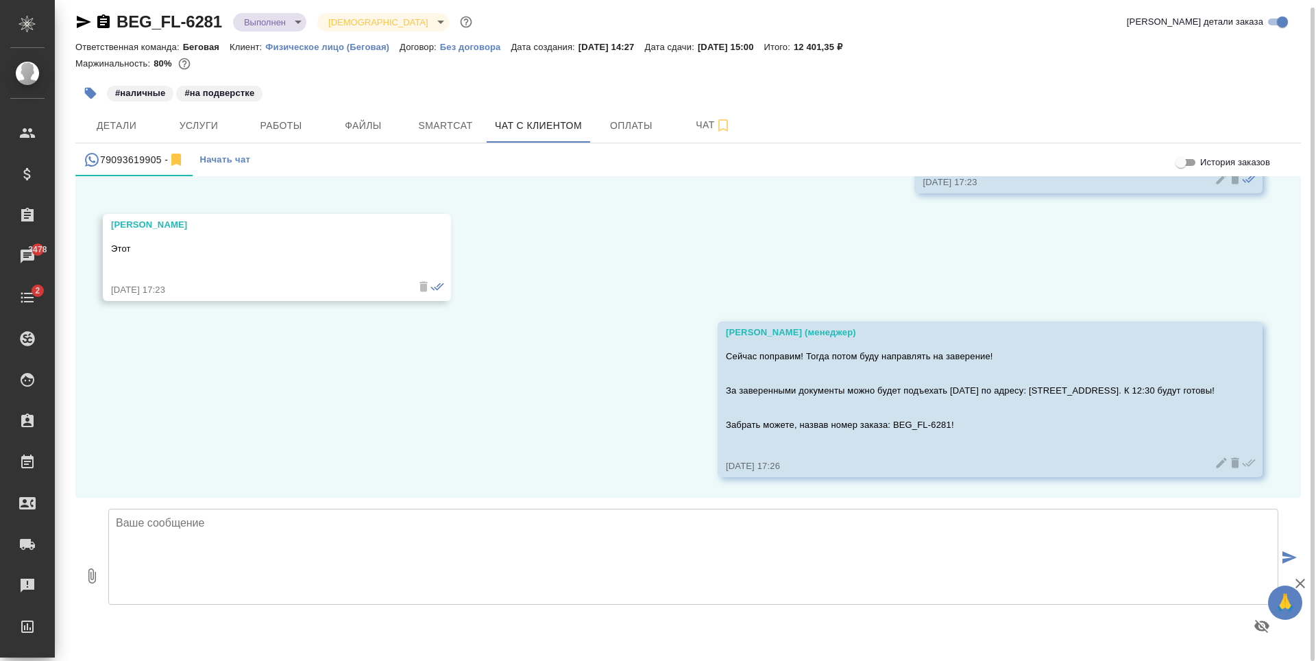
click at [1215, 459] on icon at bounding box center [1222, 463] width 14 height 14
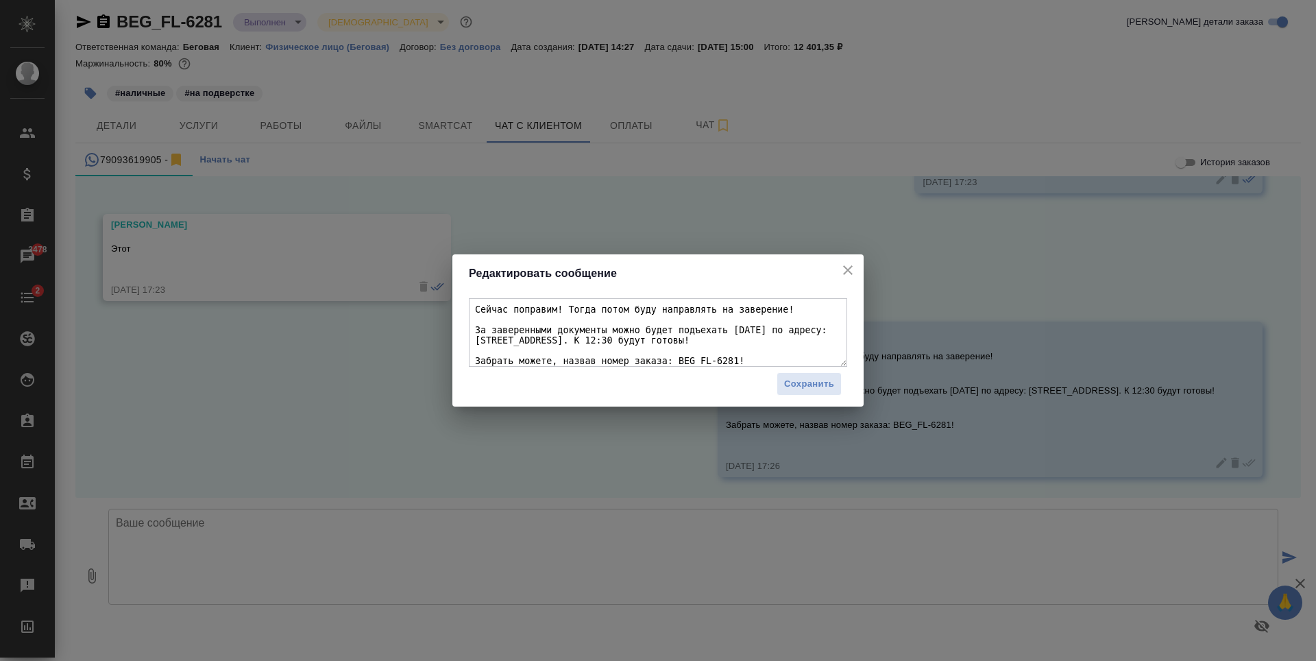
click at [596, 333] on textarea "Сейчас поправим! Тогда потом буду направлять на заверение! За заверенными докум…" at bounding box center [658, 332] width 378 height 69
type textarea "Сейчас поправим! Тогда потом буду направлять на заверение! За заверенными докум…"
click at [807, 381] on span "Сохранить" at bounding box center [809, 384] width 50 height 16
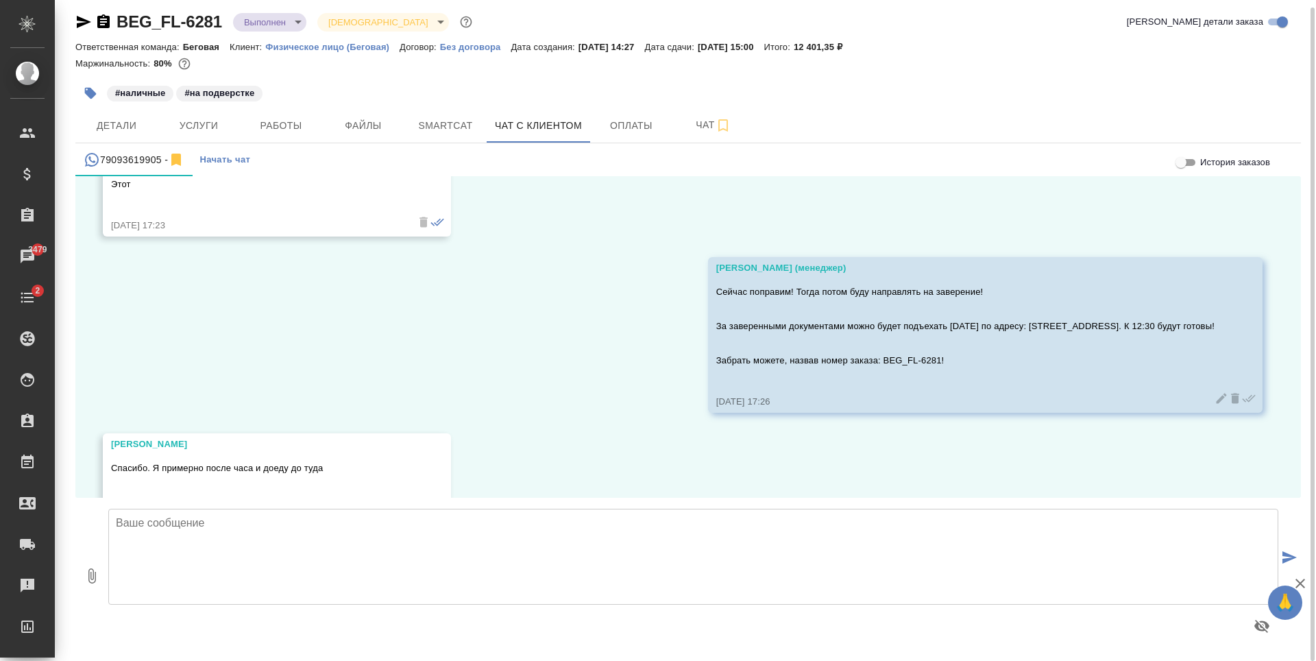
scroll to position [3226, 0]
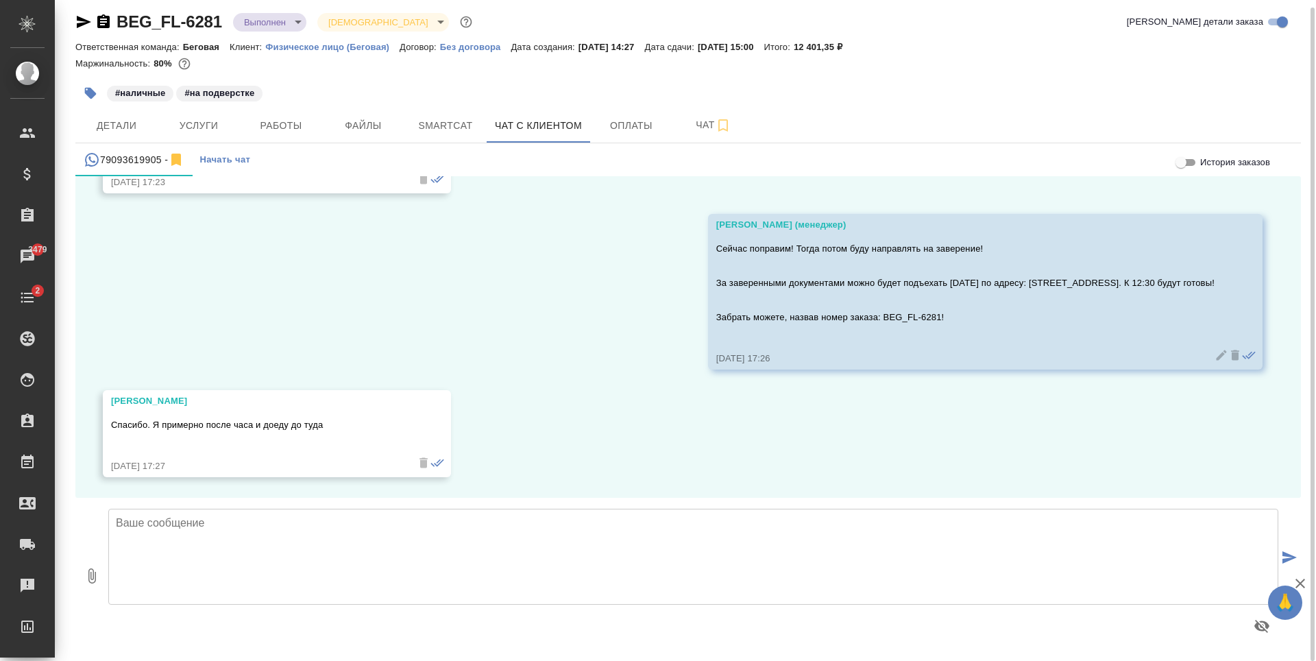
click at [572, 533] on textarea at bounding box center [693, 557] width 1170 height 96
type textarea "Хорошего Вам вечера!"
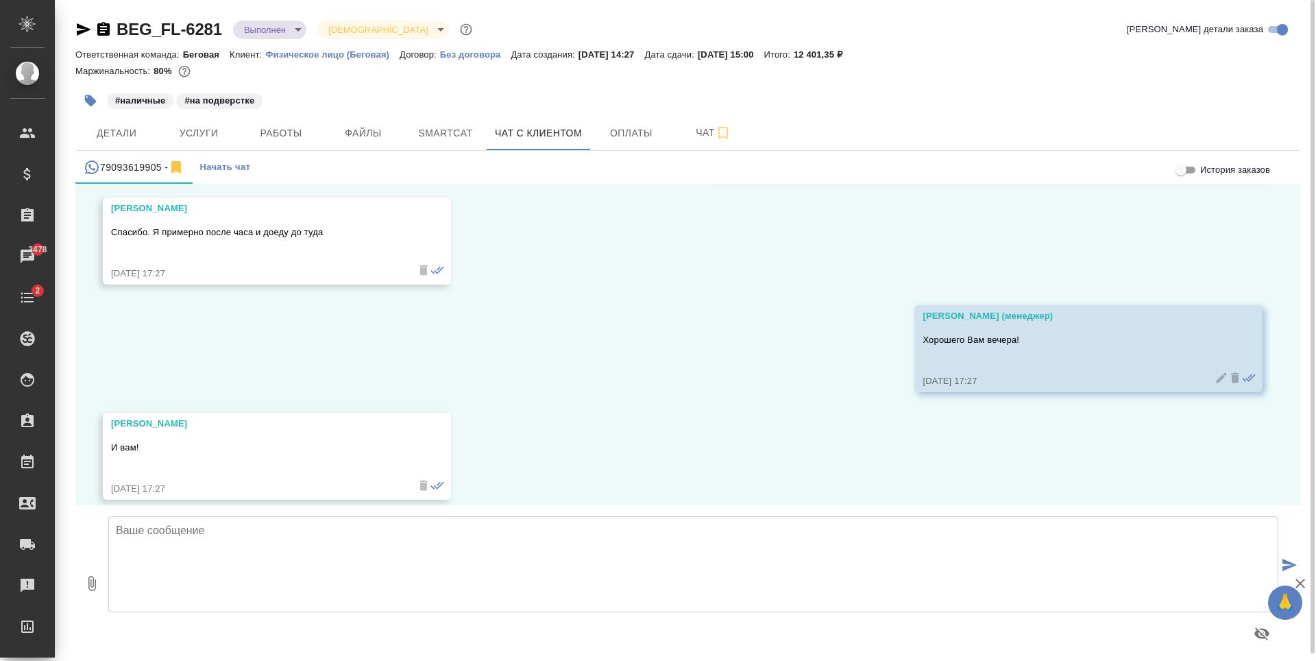
scroll to position [3441, 0]
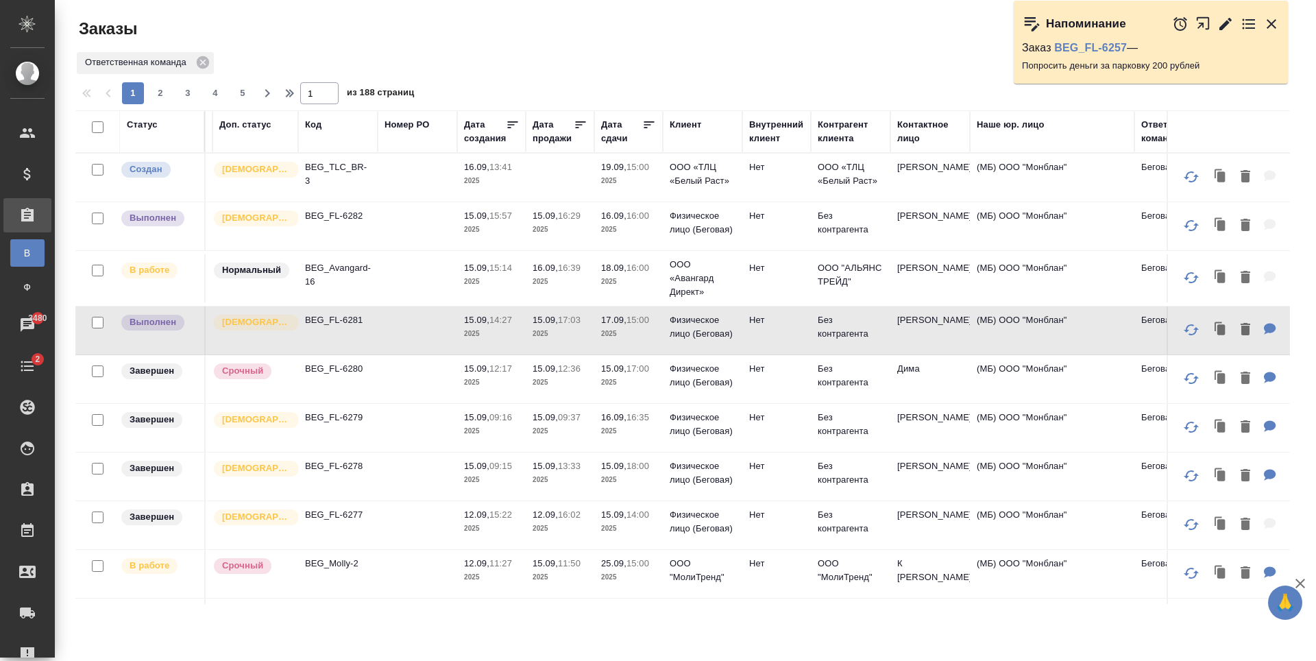
scroll to position [0, 3]
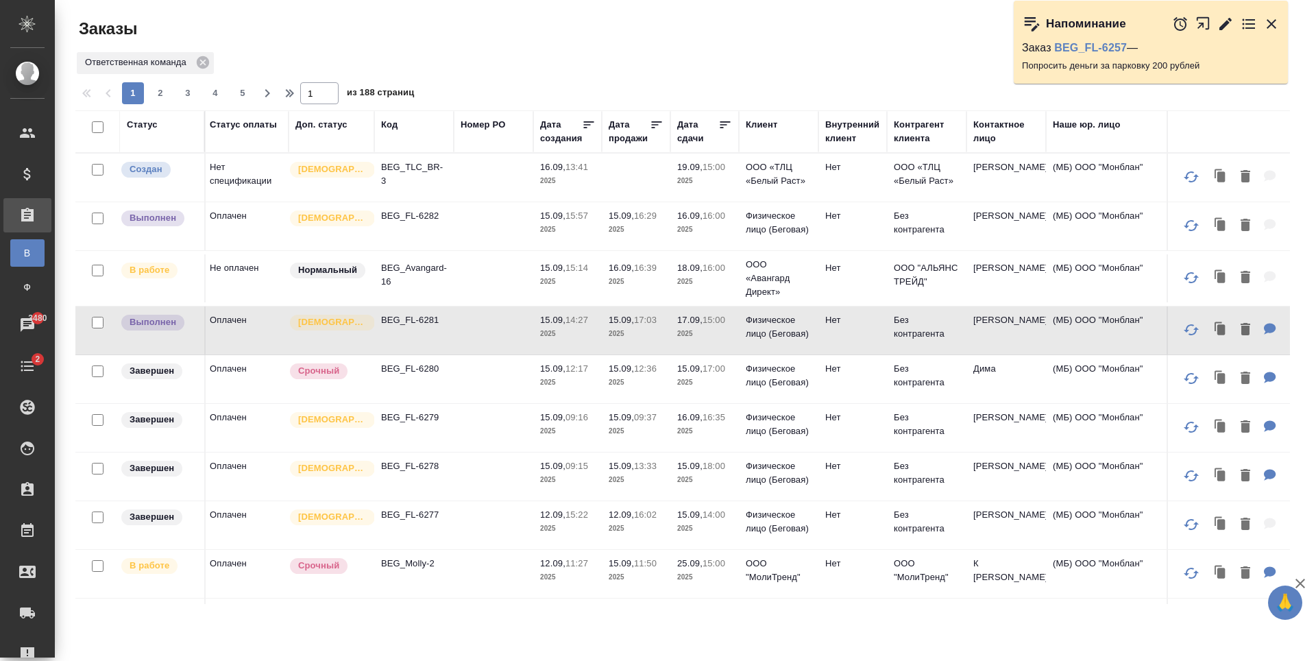
click at [502, 378] on td at bounding box center [494, 379] width 80 height 48
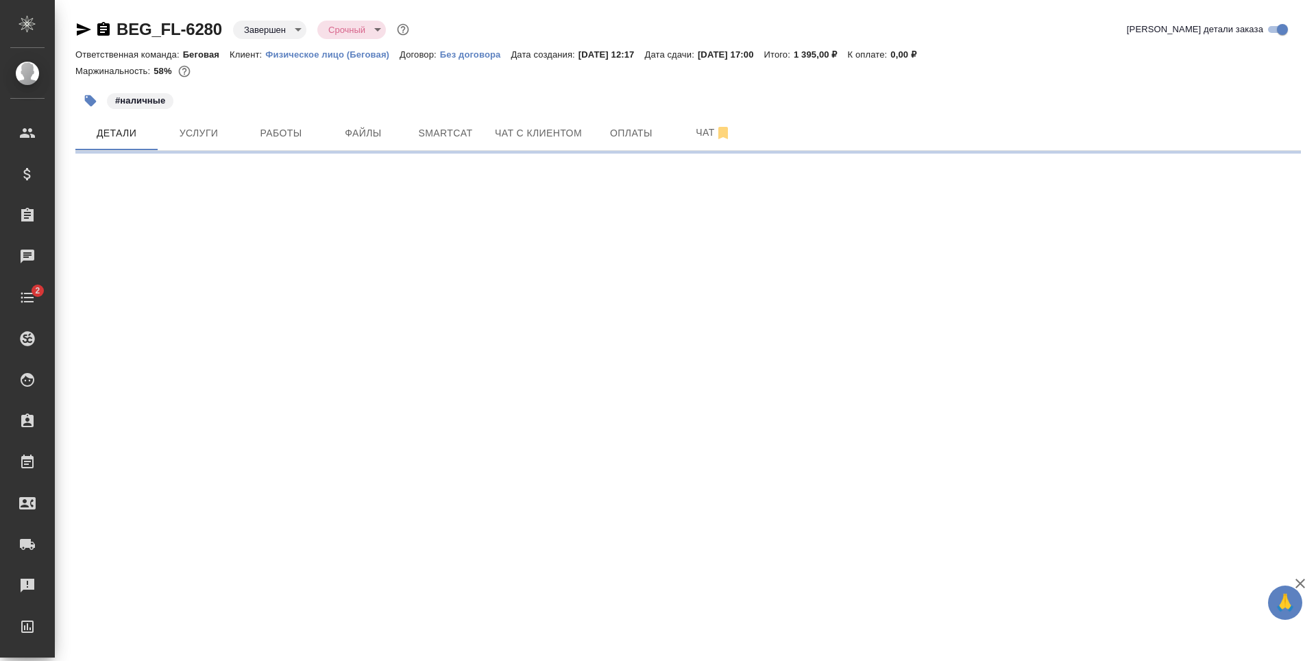
select select "RU"
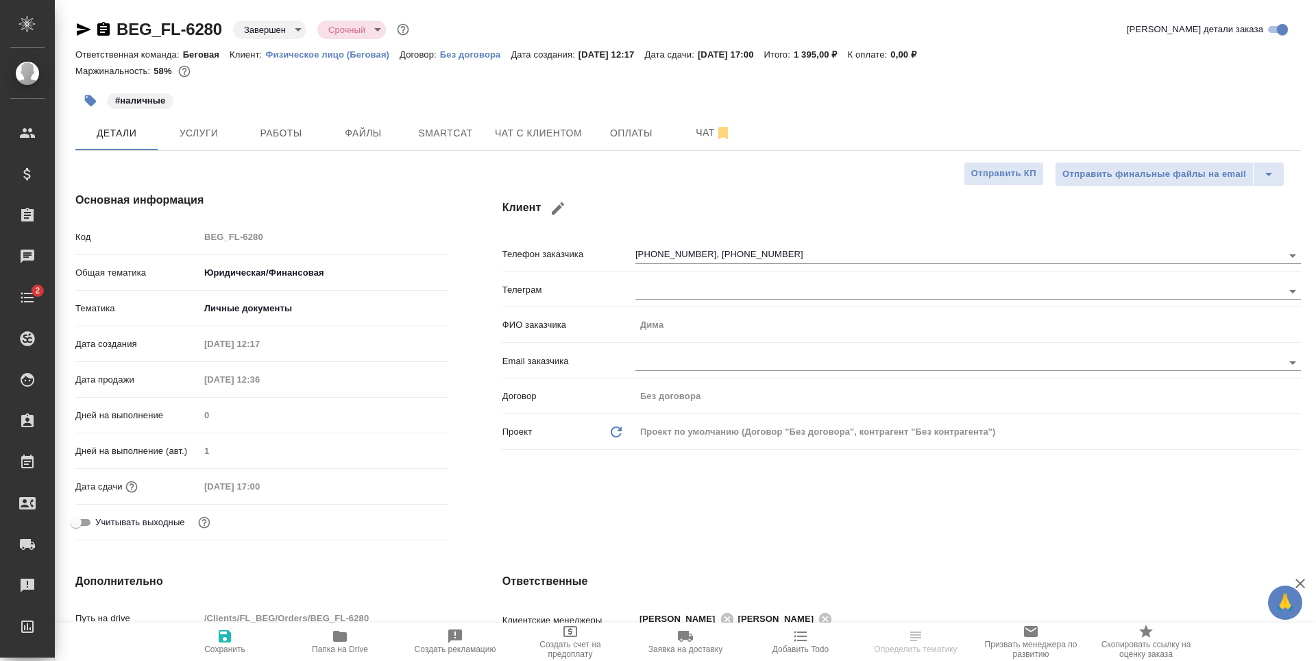
type textarea "x"
type input "Газизов Ринат"
type input "[PERSON_NAME]"
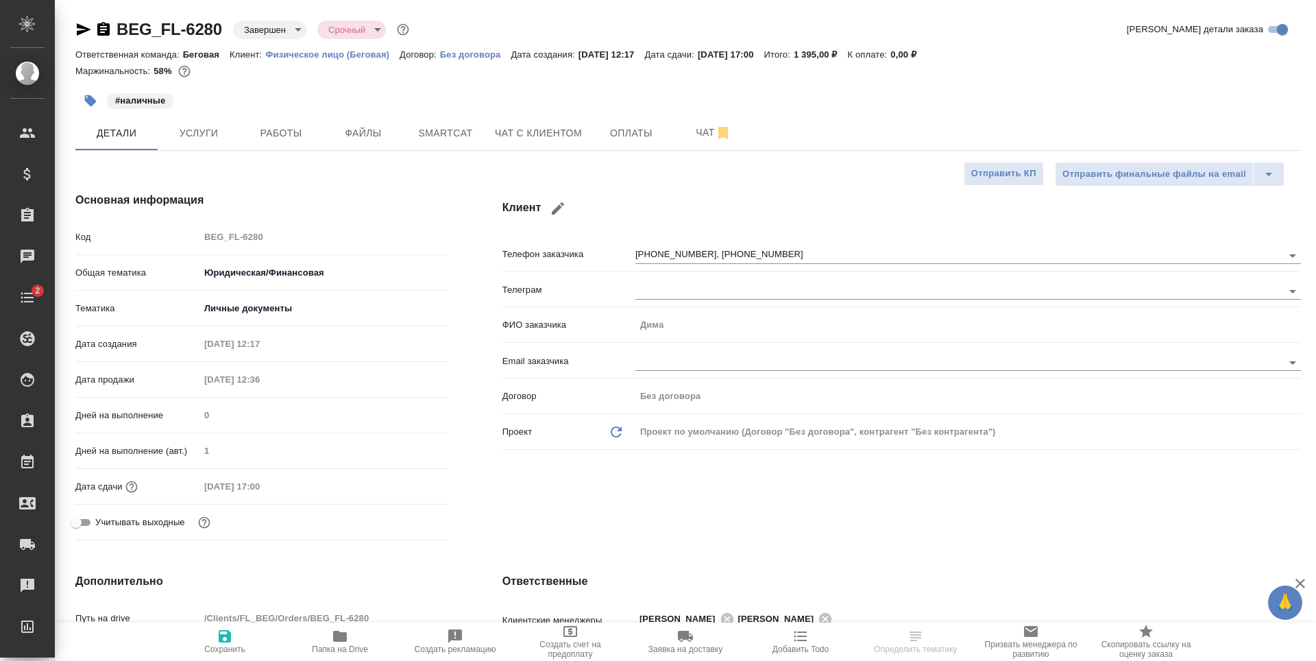
click at [79, 29] on icon "button" at bounding box center [83, 29] width 16 height 16
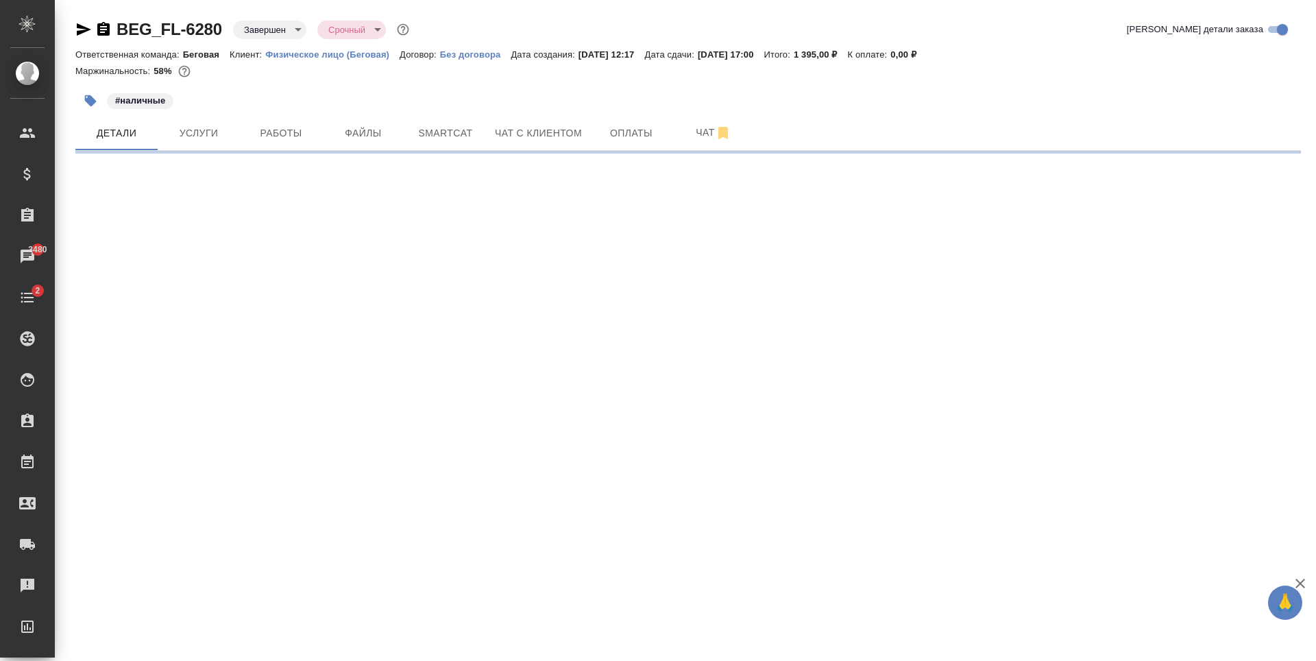
select select "RU"
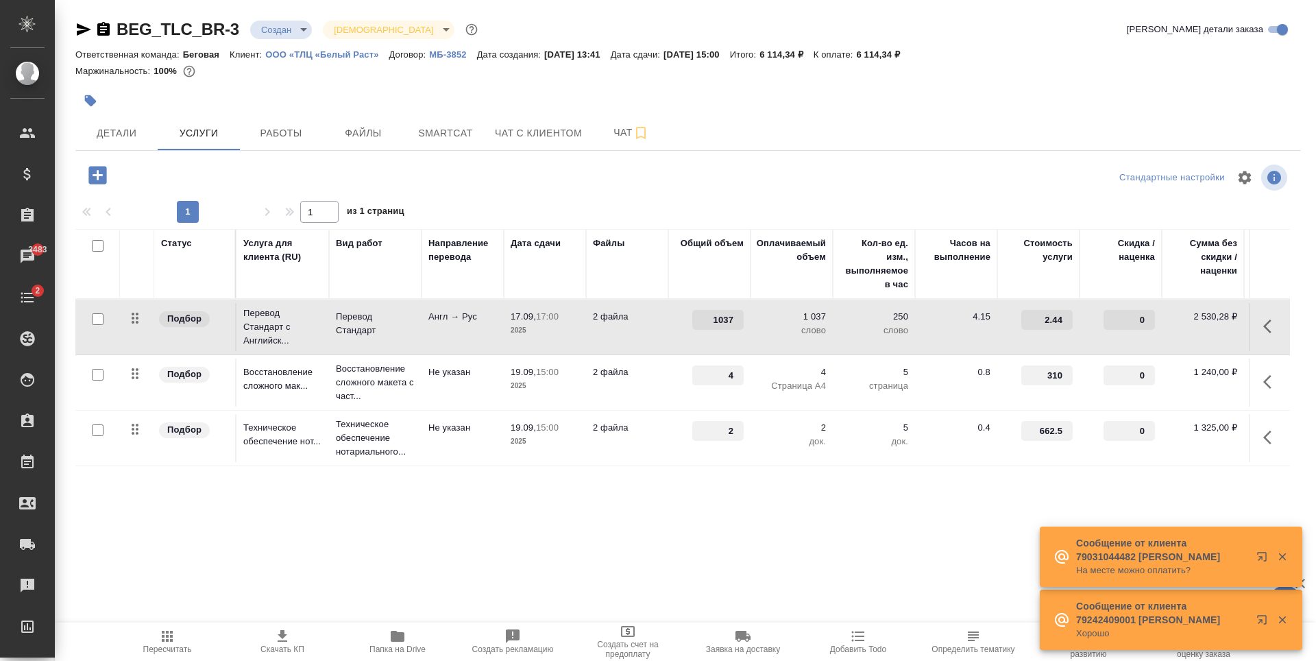
click at [374, 86] on div at bounding box center [483, 101] width 817 height 30
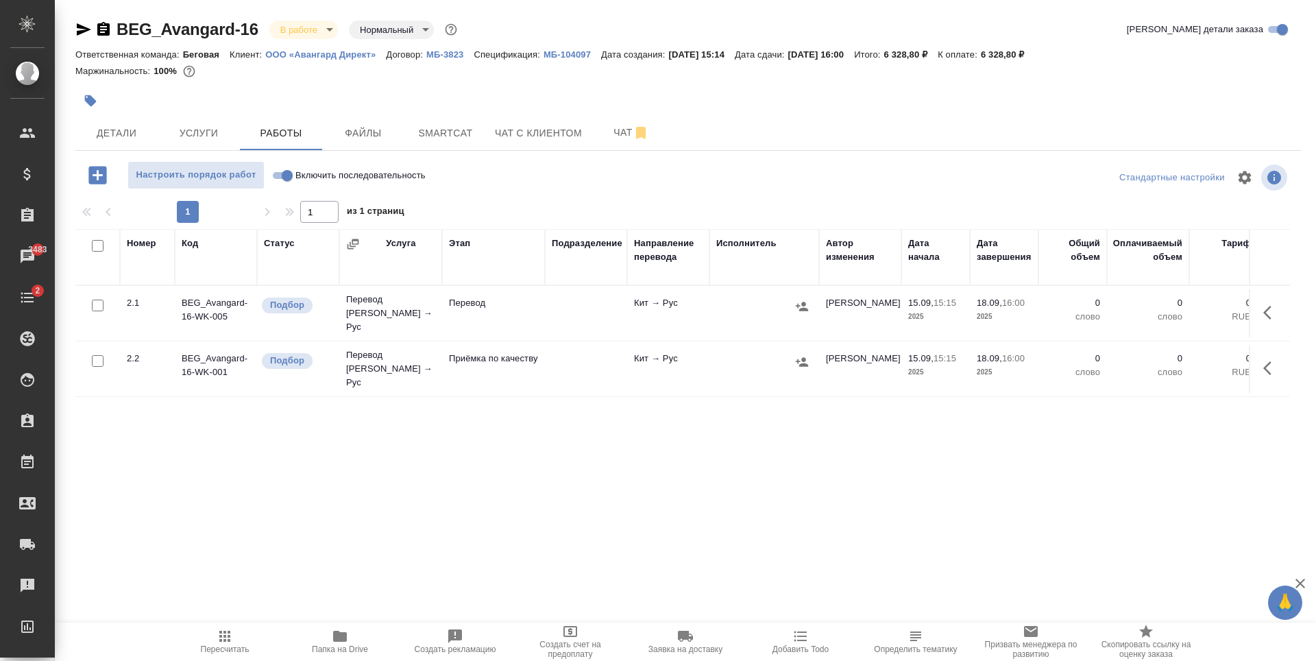
click at [559, 53] on p "МБ-104097" at bounding box center [573, 54] width 58 height 10
